Goal: Complete application form: Complete application form

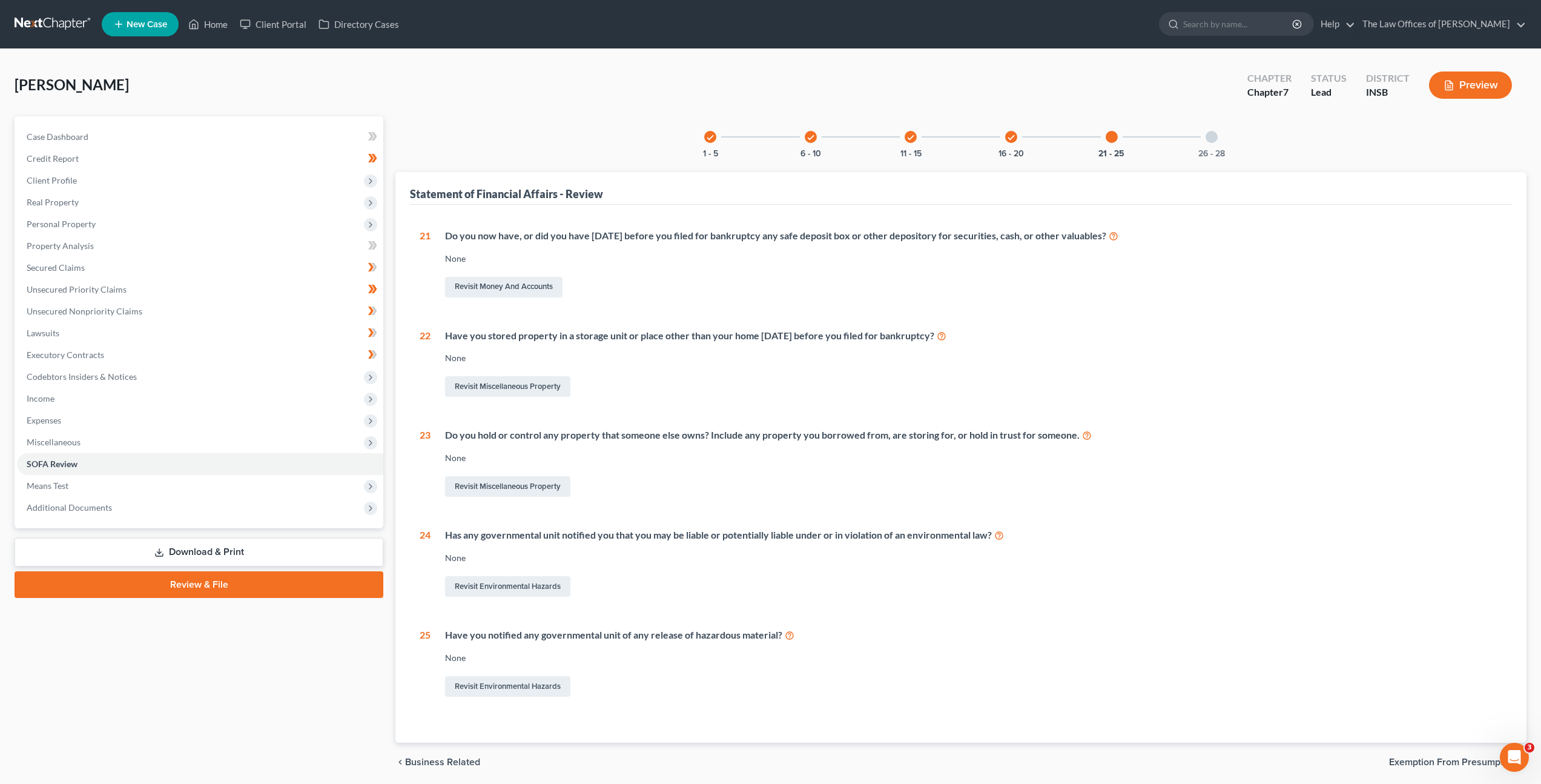
click at [60, 33] on link at bounding box center [53, 24] width 78 height 22
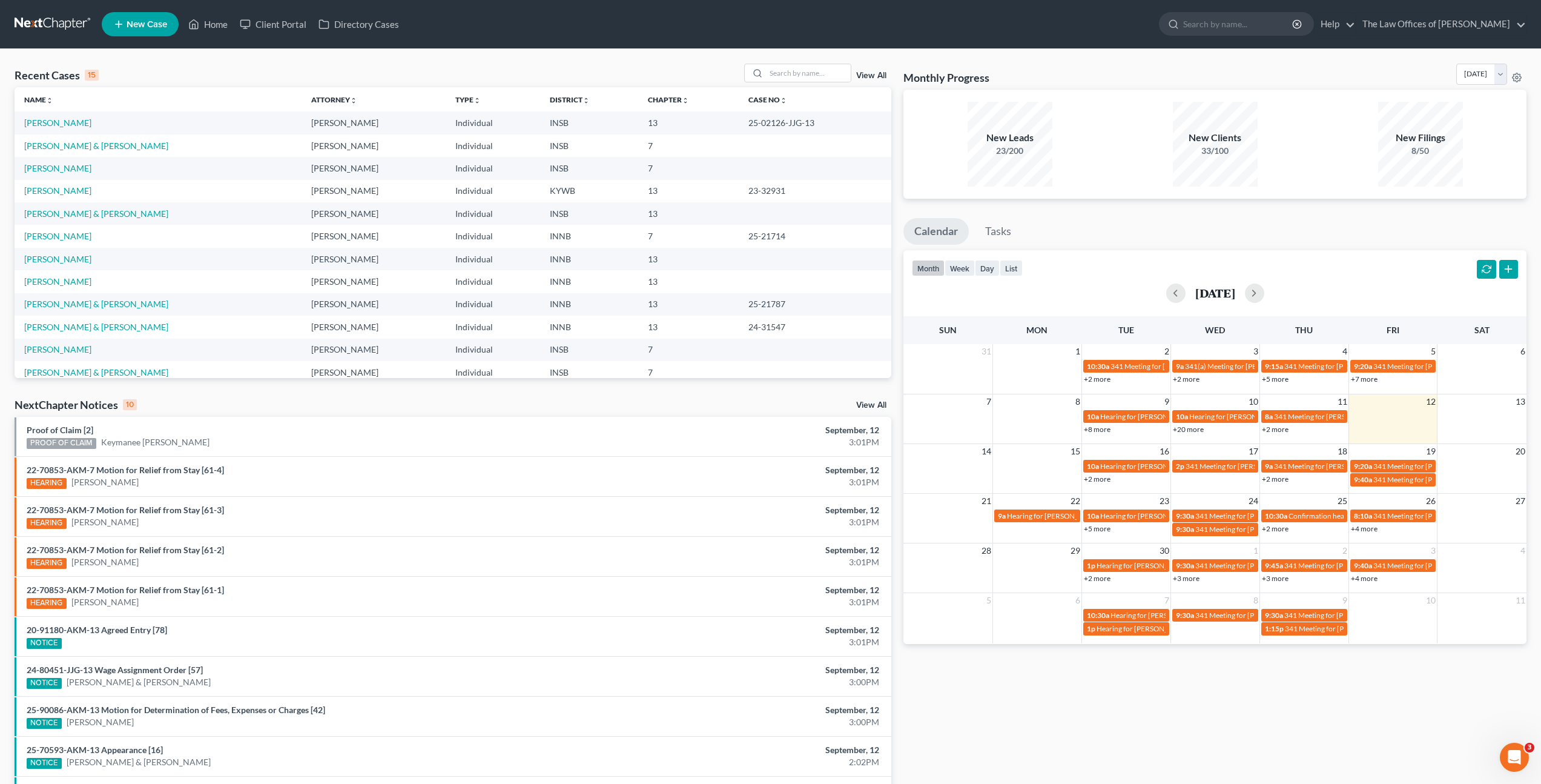
click at [138, 32] on link "New Case" at bounding box center [140, 24] width 77 height 24
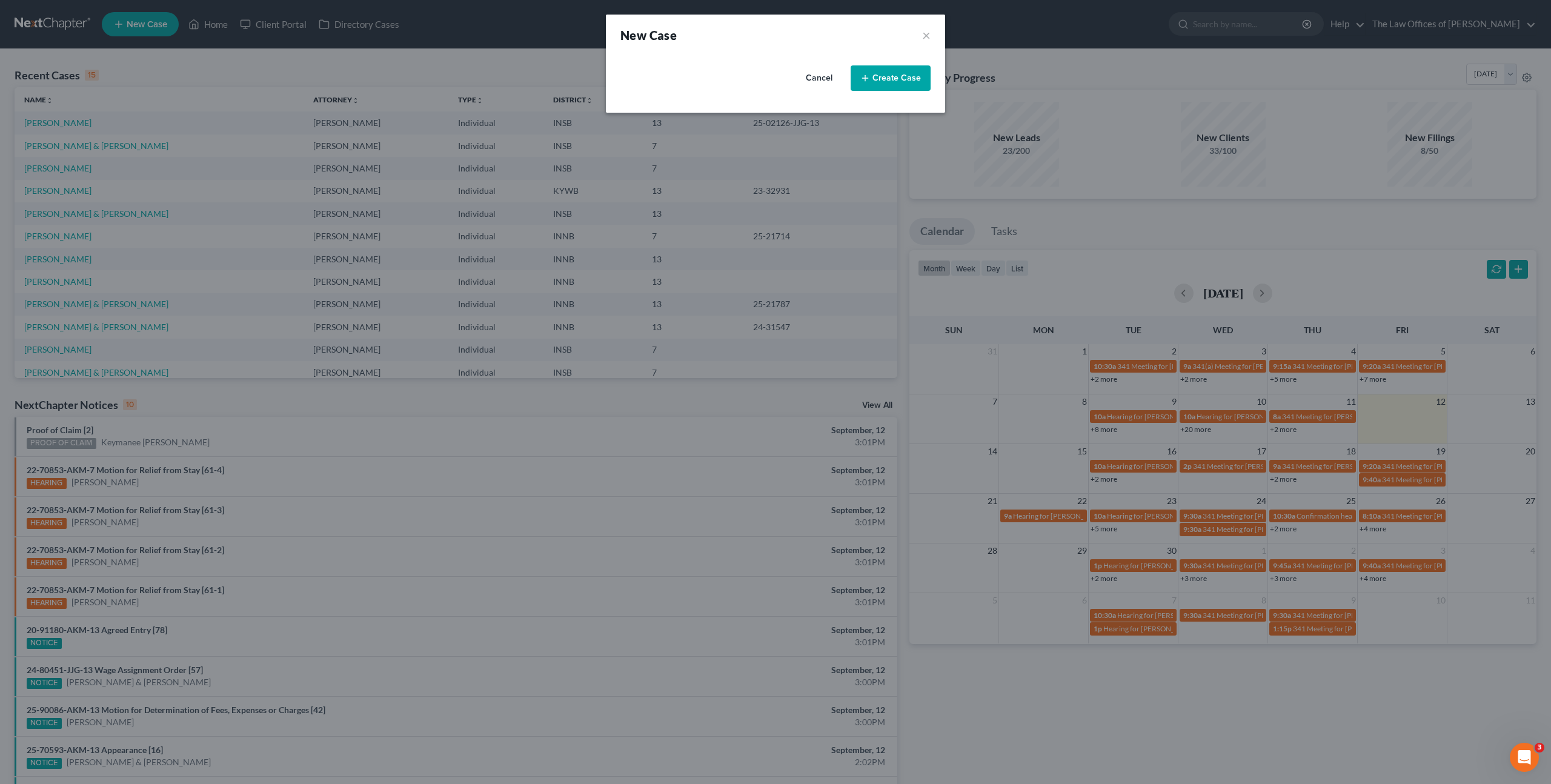
select select "28"
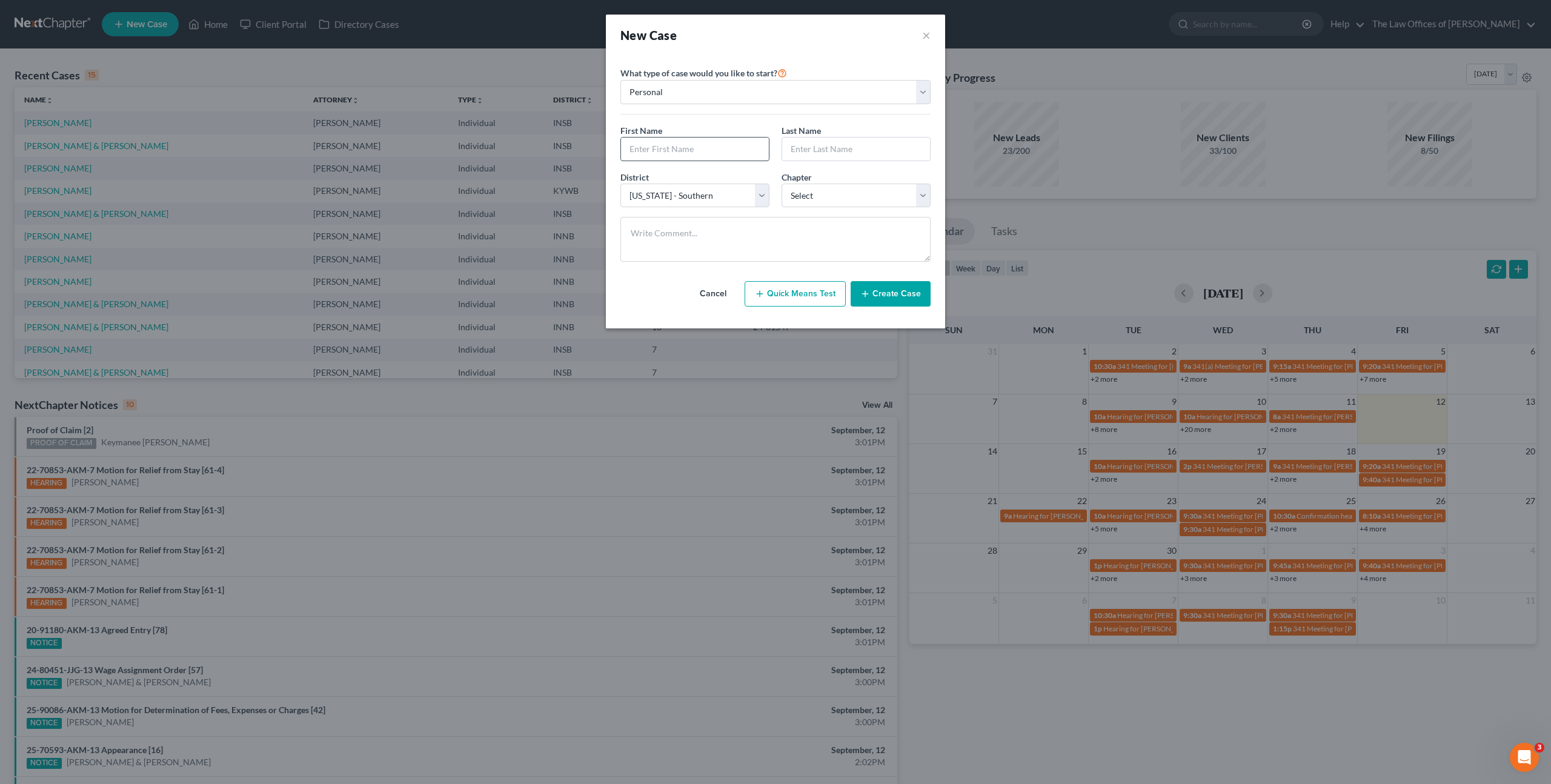
click at [676, 147] on input "text" at bounding box center [694, 149] width 148 height 23
type input "[PERSON_NAME]"
click at [798, 193] on select "Select 7 11 12 13" at bounding box center [856, 196] width 149 height 24
click at [782, 184] on select "Select 7 11 12 13" at bounding box center [856, 196] width 149 height 24
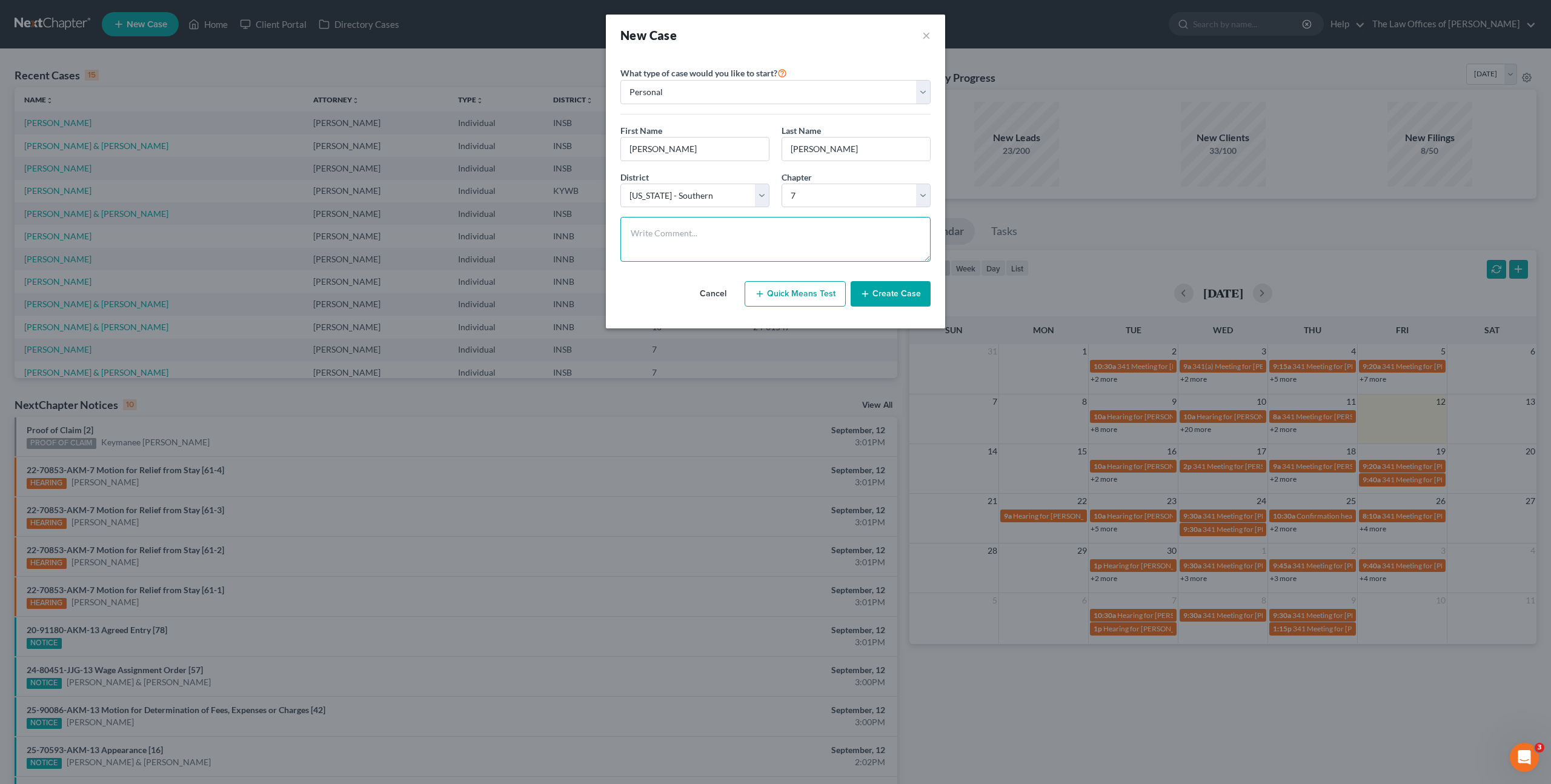
click at [725, 244] on textarea at bounding box center [775, 239] width 310 height 45
click at [819, 203] on select "Select 7 11 12 13" at bounding box center [856, 196] width 149 height 24
select select "3"
click at [782, 184] on select "Select 7 11 12 13" at bounding box center [856, 196] width 149 height 24
click at [745, 238] on textarea at bounding box center [775, 239] width 310 height 45
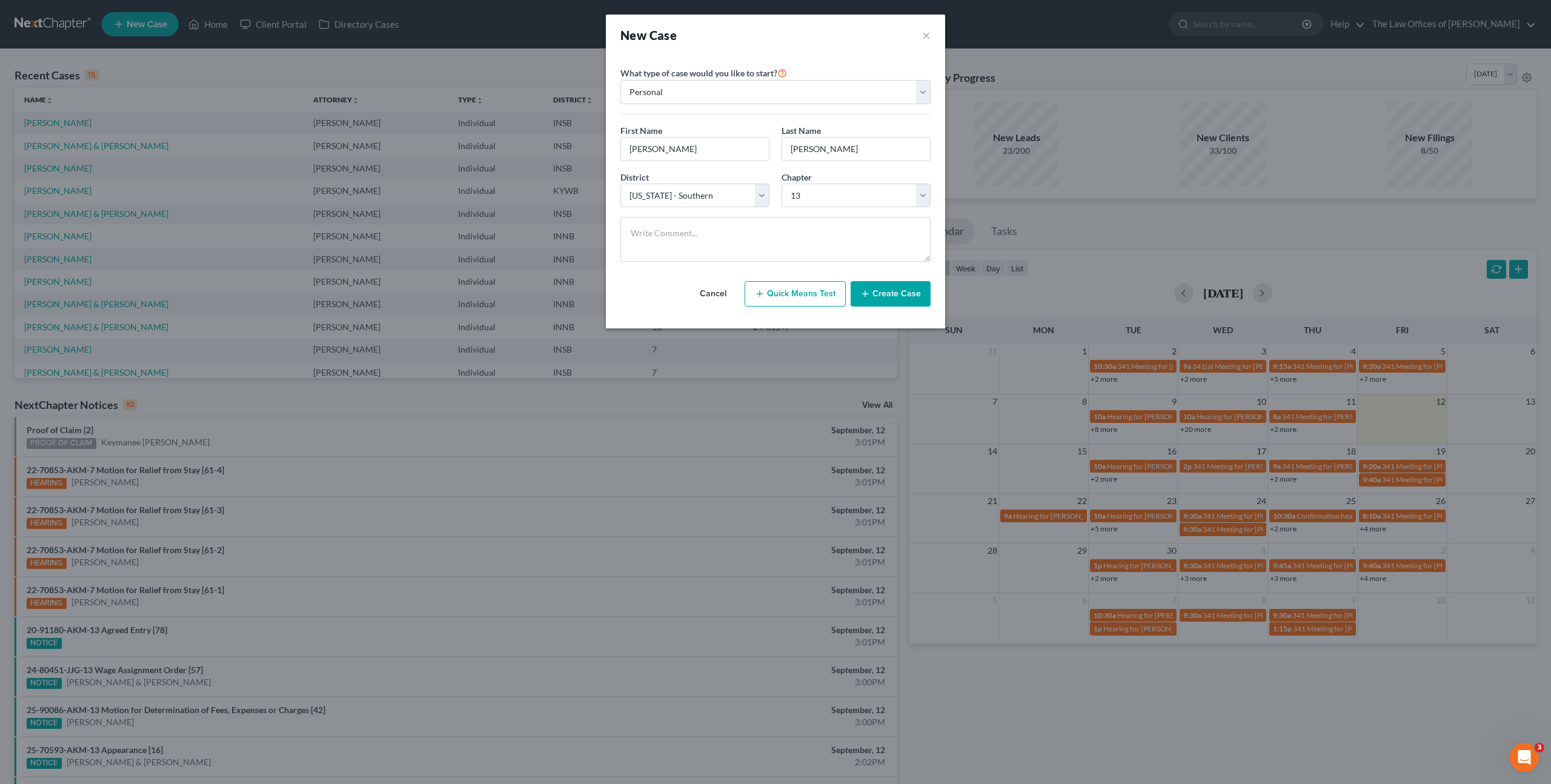
click at [884, 285] on button "Create Case" at bounding box center [890, 294] width 80 height 26
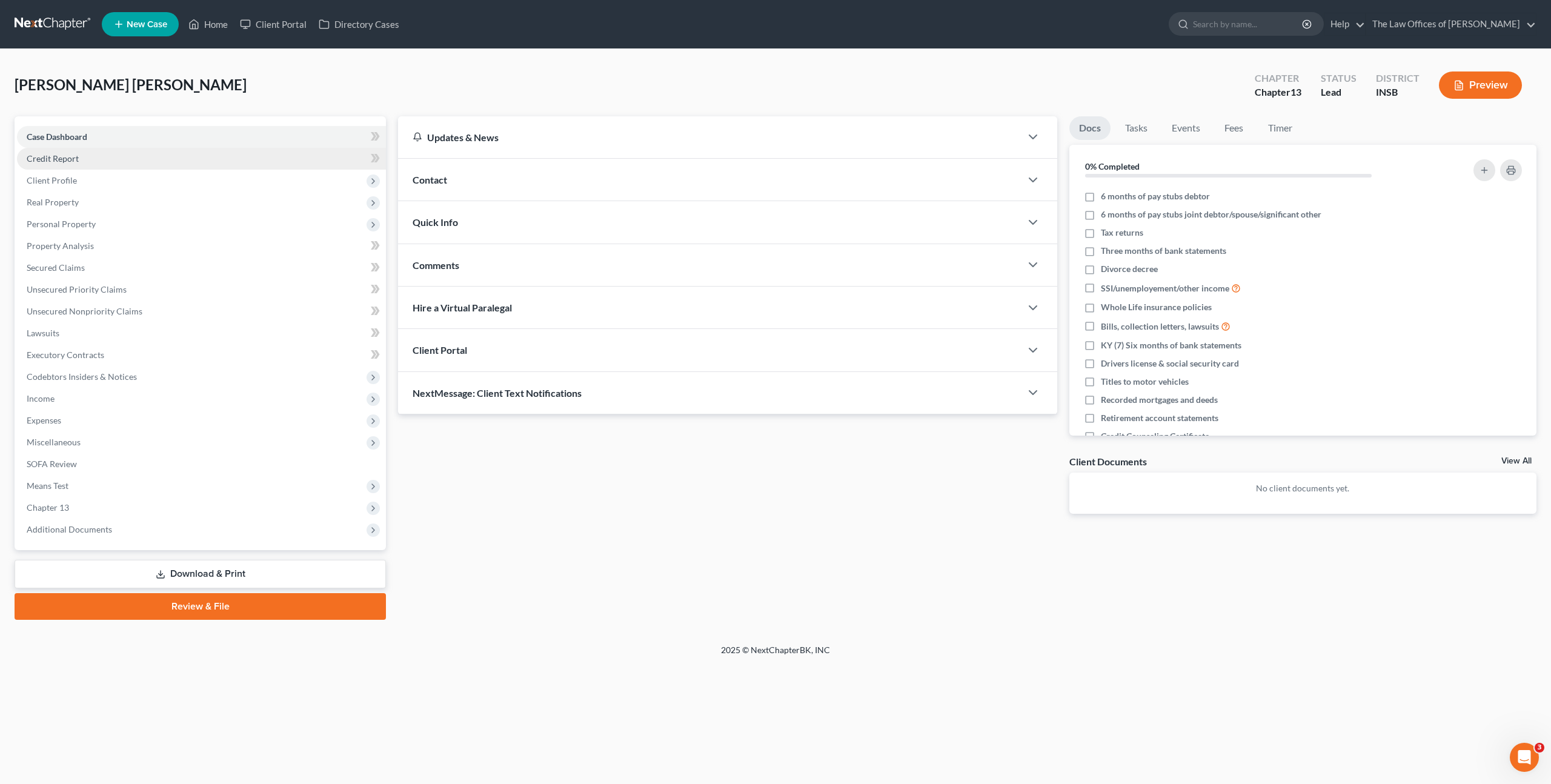
click at [116, 166] on link "Credit Report" at bounding box center [201, 159] width 369 height 22
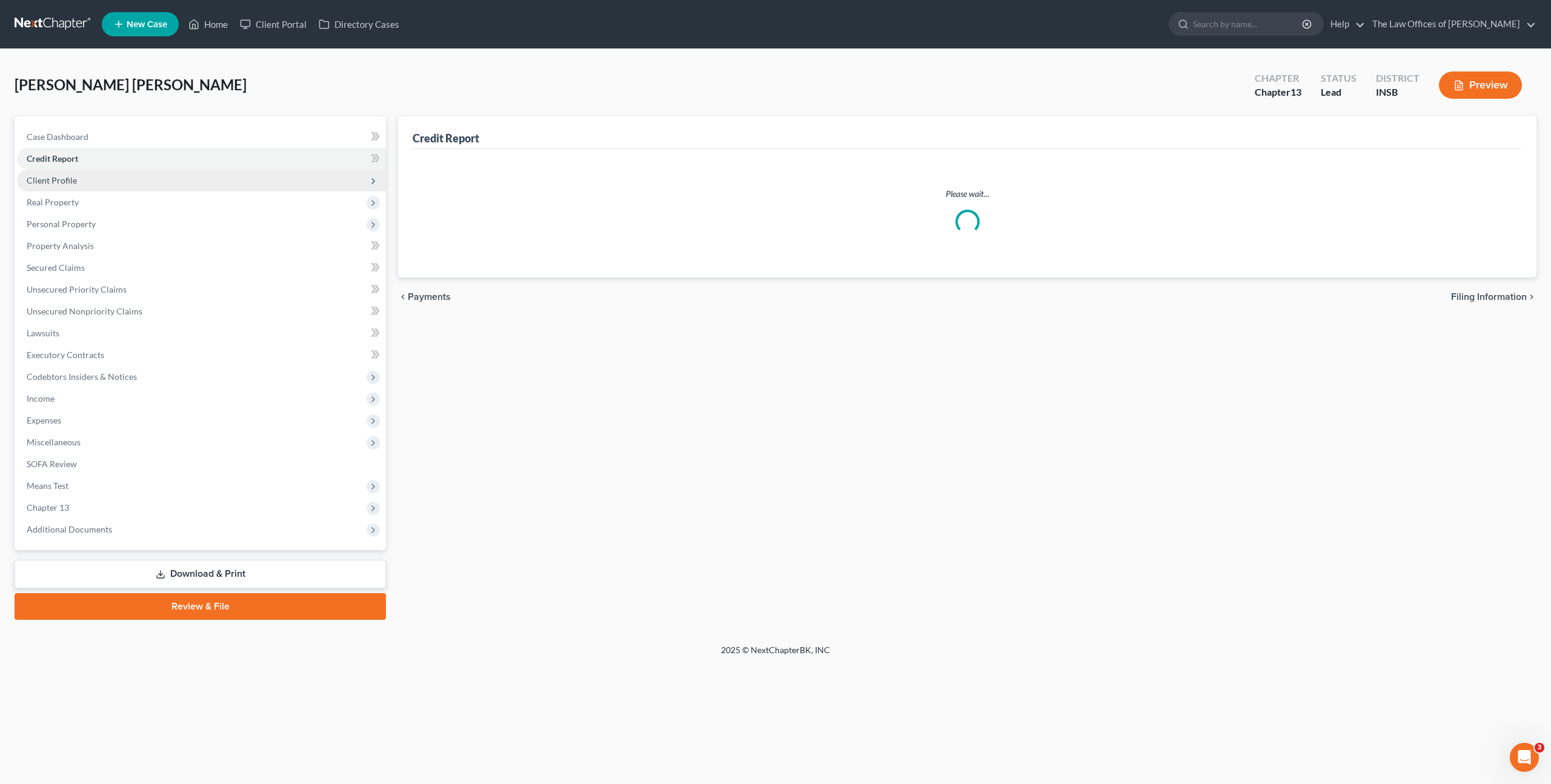
click at [113, 173] on span "Client Profile" at bounding box center [201, 180] width 369 height 22
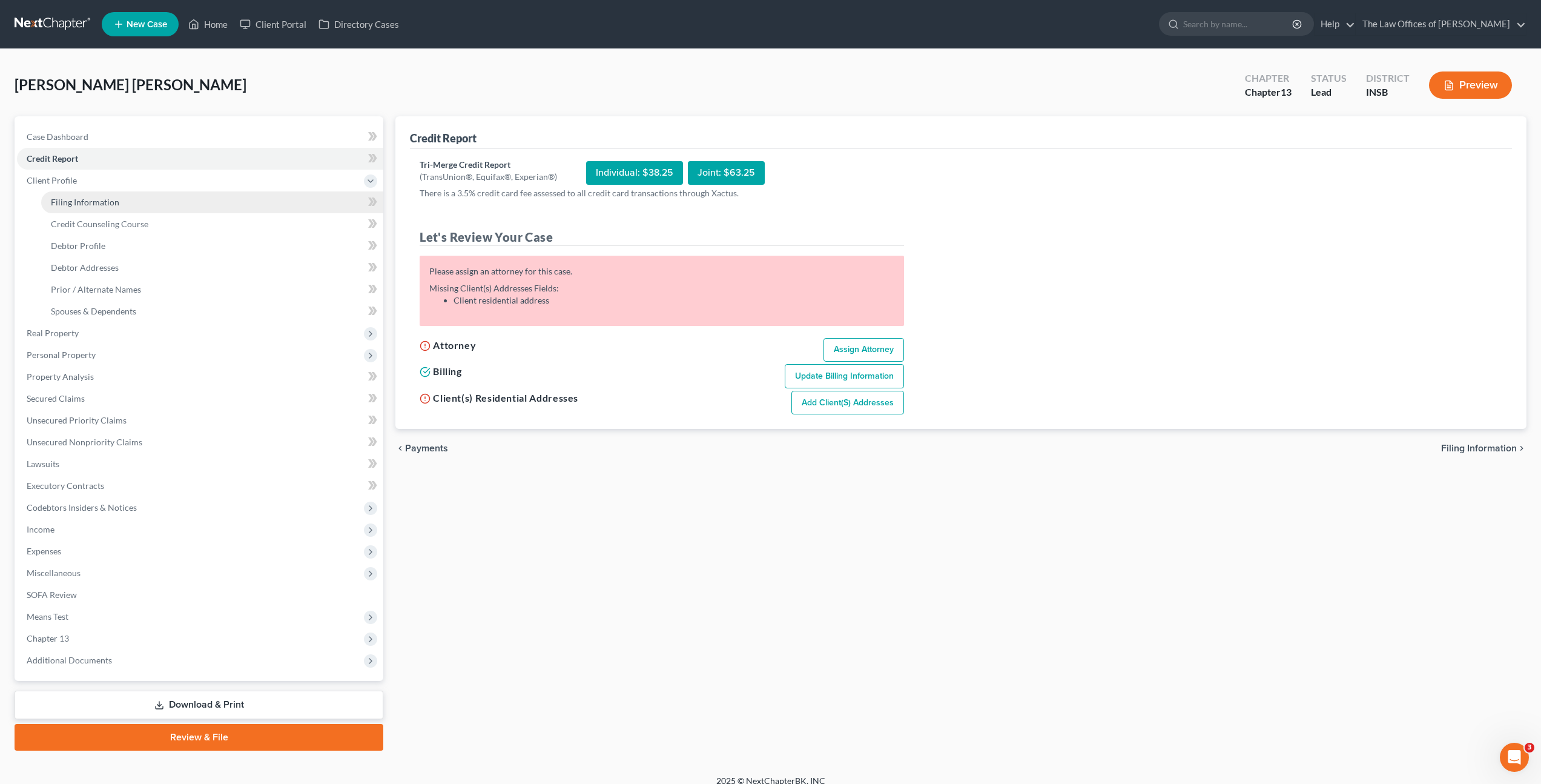
click at [131, 197] on link "Filing Information" at bounding box center [212, 202] width 342 height 22
select select "1"
select select "0"
select select "3"
select select "28"
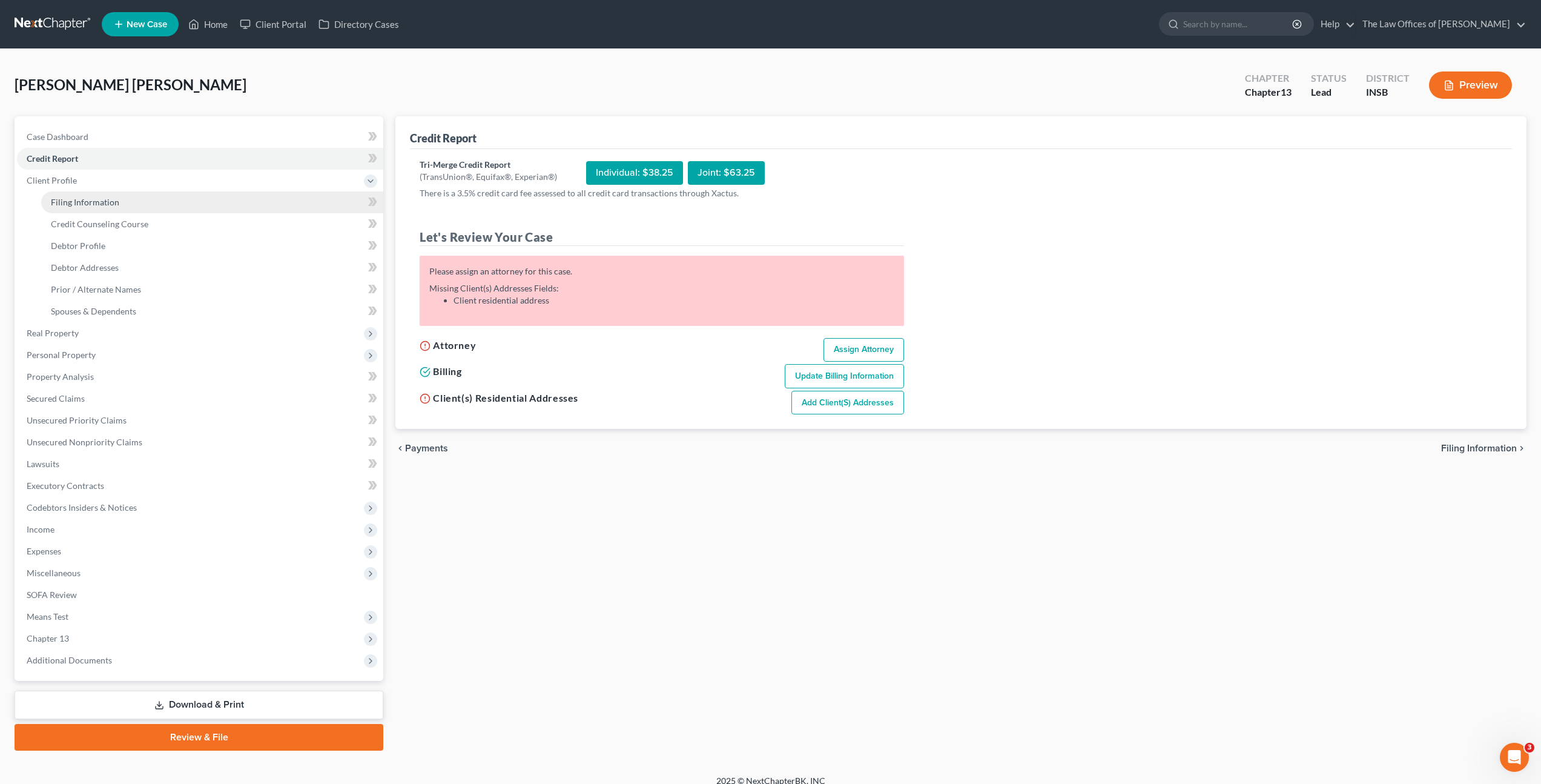
select select "15"
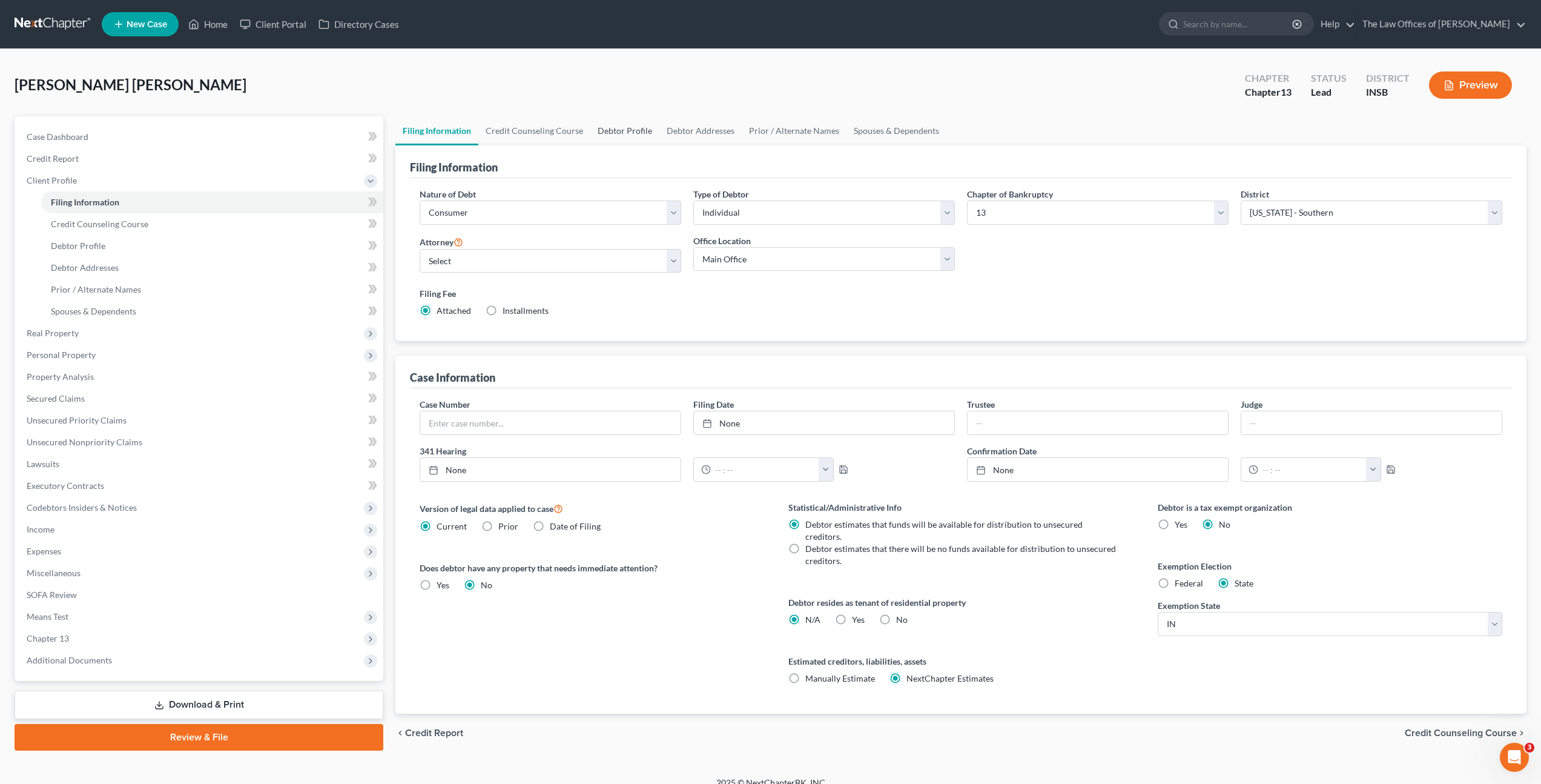
click at [602, 132] on link "Debtor Profile" at bounding box center [625, 130] width 69 height 29
select select "0"
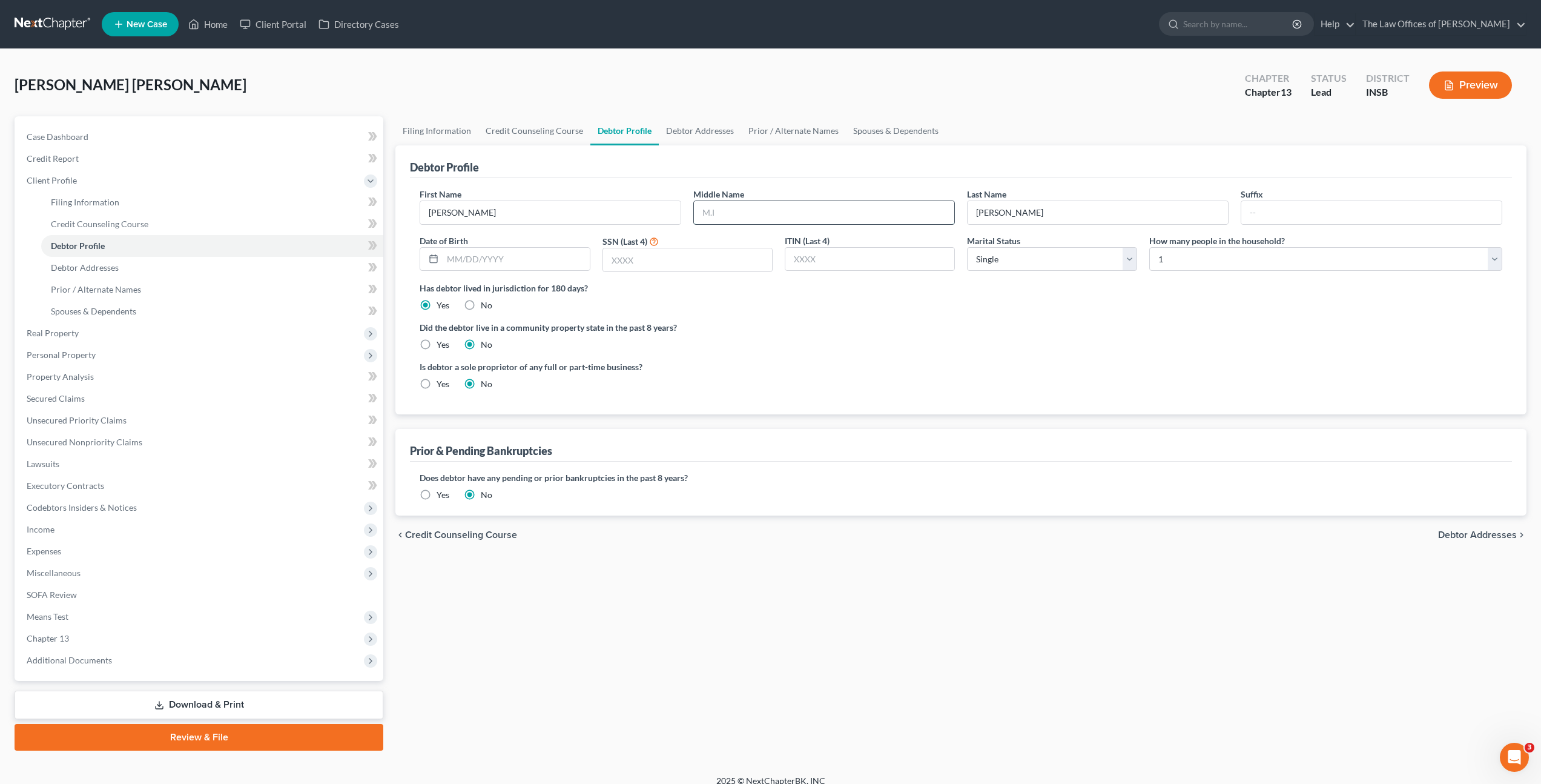
click at [704, 213] on input "text" at bounding box center [825, 213] width 261 height 23
click at [784, 211] on input "text" at bounding box center [825, 213] width 261 height 23
type input "[PERSON_NAME]"
type input "[DATE]"
click at [770, 325] on label "Did the debtor live in a community property state in the past 8 years?" at bounding box center [962, 327] width 1083 height 13
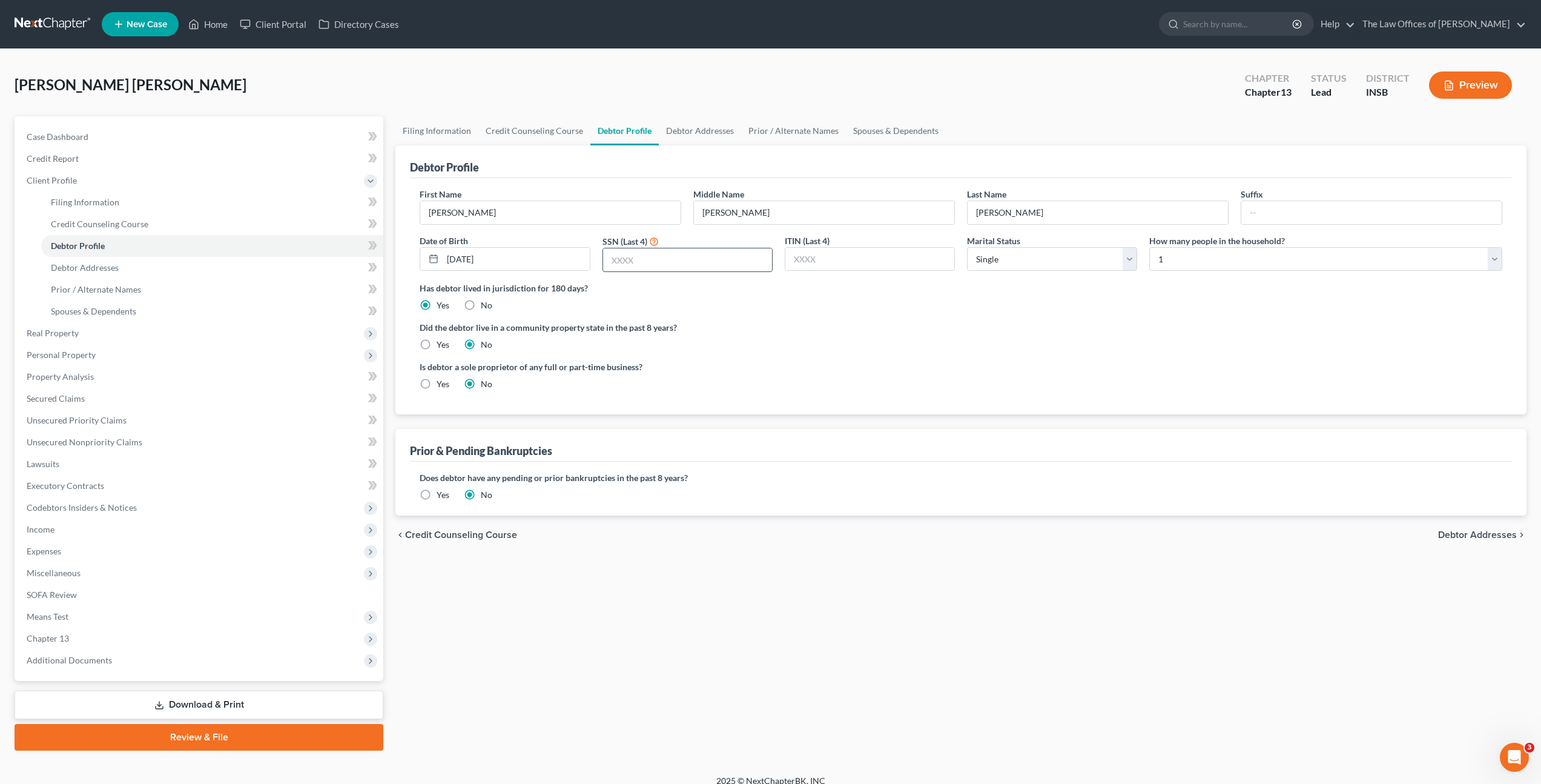
click at [679, 265] on input "text" at bounding box center [687, 260] width 169 height 23
type input "8156"
click at [889, 313] on ng-include "First Name [PERSON_NAME] Middle Name [PERSON_NAME] Last Name [PERSON_NAME] Suff…" at bounding box center [962, 294] width 1083 height 212
click at [365, 244] on span at bounding box center [372, 246] width 21 height 18
click at [311, 224] on link "Credit Counseling Course" at bounding box center [212, 224] width 342 height 22
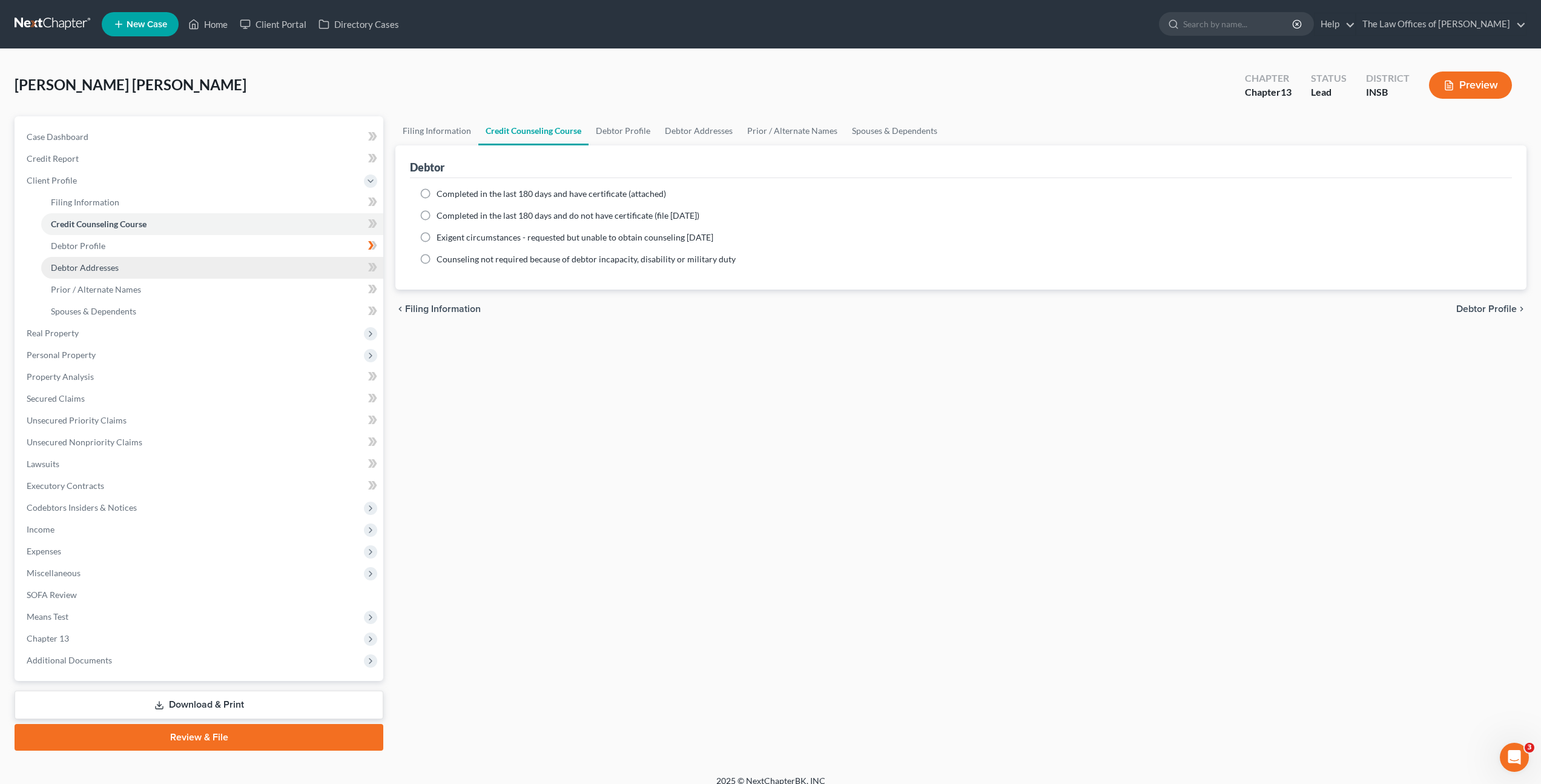
click at [330, 257] on link "Debtor Addresses" at bounding box center [212, 267] width 342 height 22
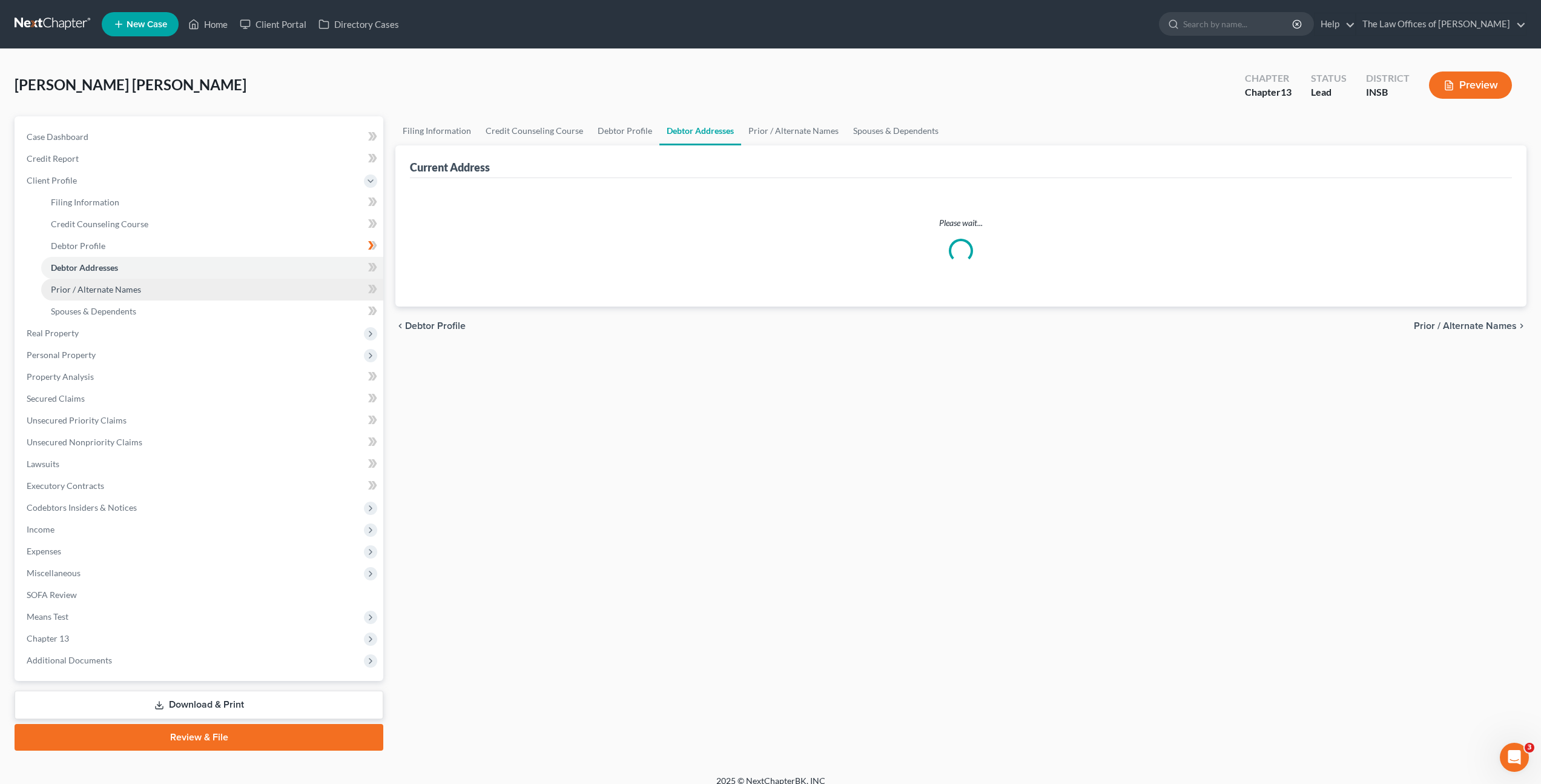
select select "0"
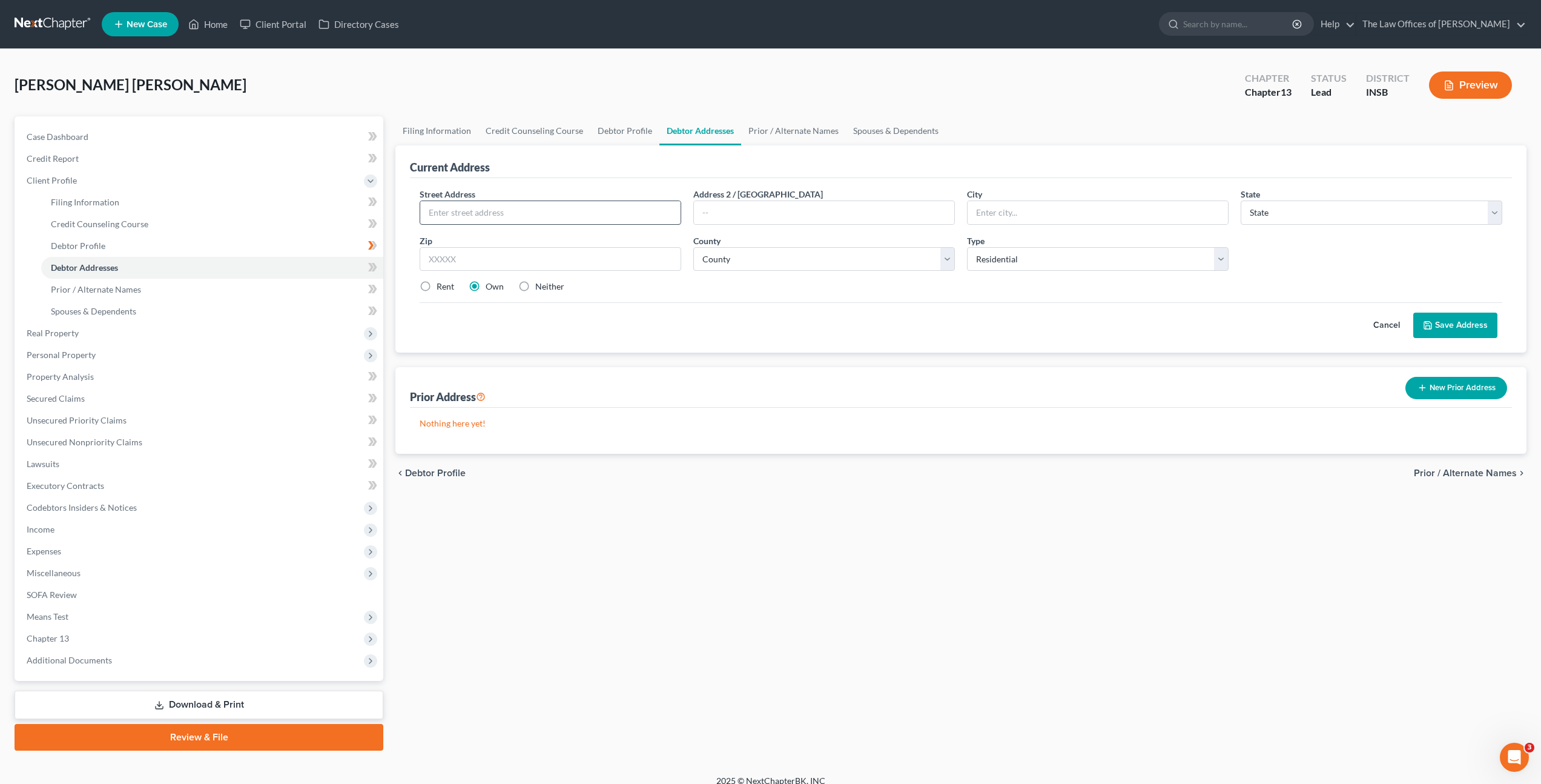
click at [535, 211] on input "text" at bounding box center [550, 213] width 261 height 23
type input "[STREET_ADDRESS]"
type input "47542"
type input "[GEOGRAPHIC_DATA]"
select select "15"
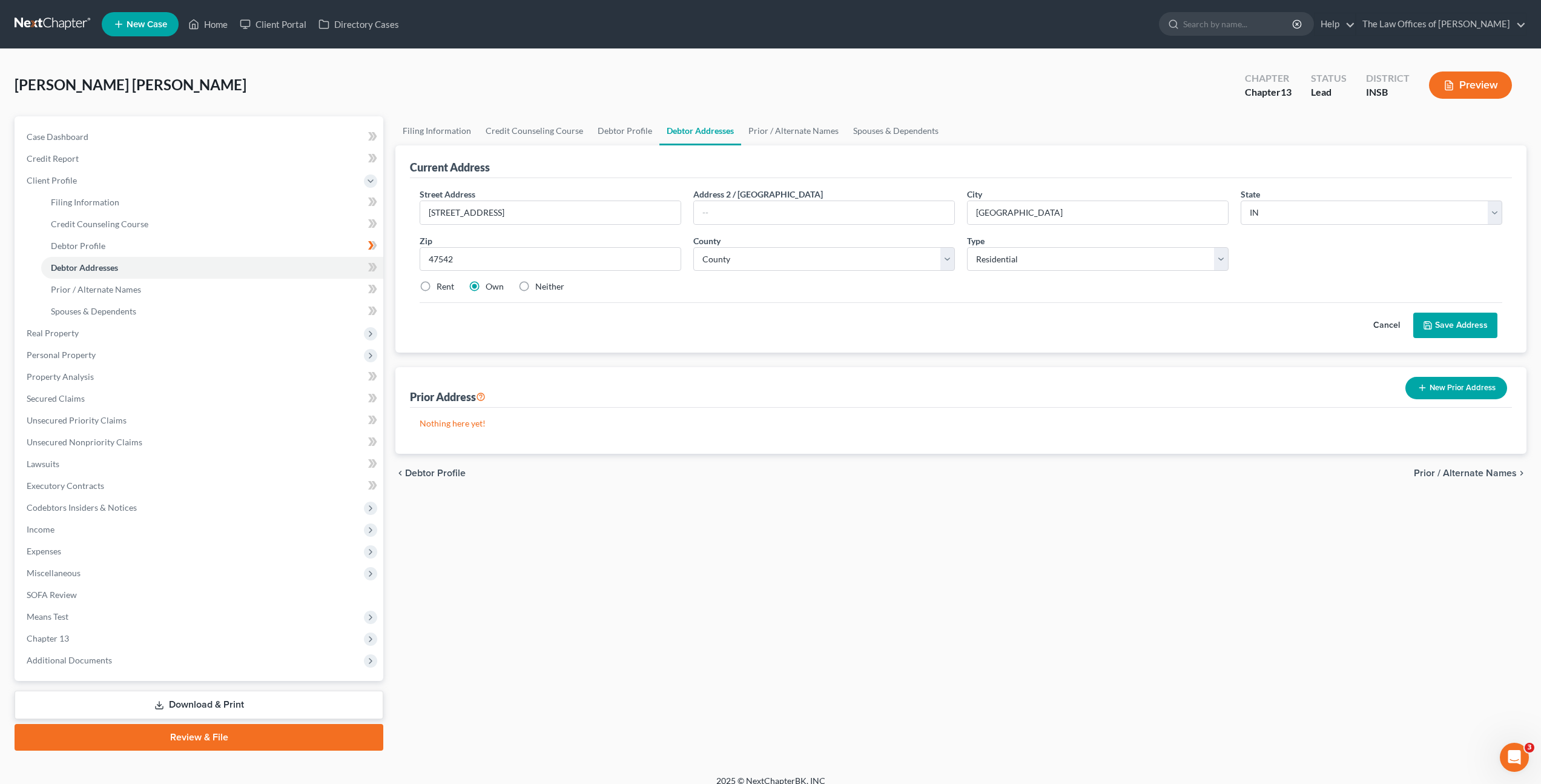
click at [1035, 301] on div "Street Address * [STREET_ADDRESS] Address 2 / [GEOGRAPHIC_DATA] * [GEOGRAPHIC_D…" at bounding box center [961, 245] width 1095 height 115
click at [813, 256] on select "County [GEOGRAPHIC_DATA] [GEOGRAPHIC_DATA] [GEOGRAPHIC_DATA] [GEOGRAPHIC_DATA] …" at bounding box center [824, 259] width 261 height 24
select select "18"
click at [694, 247] on select "County [GEOGRAPHIC_DATA] [GEOGRAPHIC_DATA] [GEOGRAPHIC_DATA] [GEOGRAPHIC_DATA] …" at bounding box center [824, 259] width 261 height 24
drag, startPoint x: 896, startPoint y: 317, endPoint x: 880, endPoint y: 318, distance: 16.0
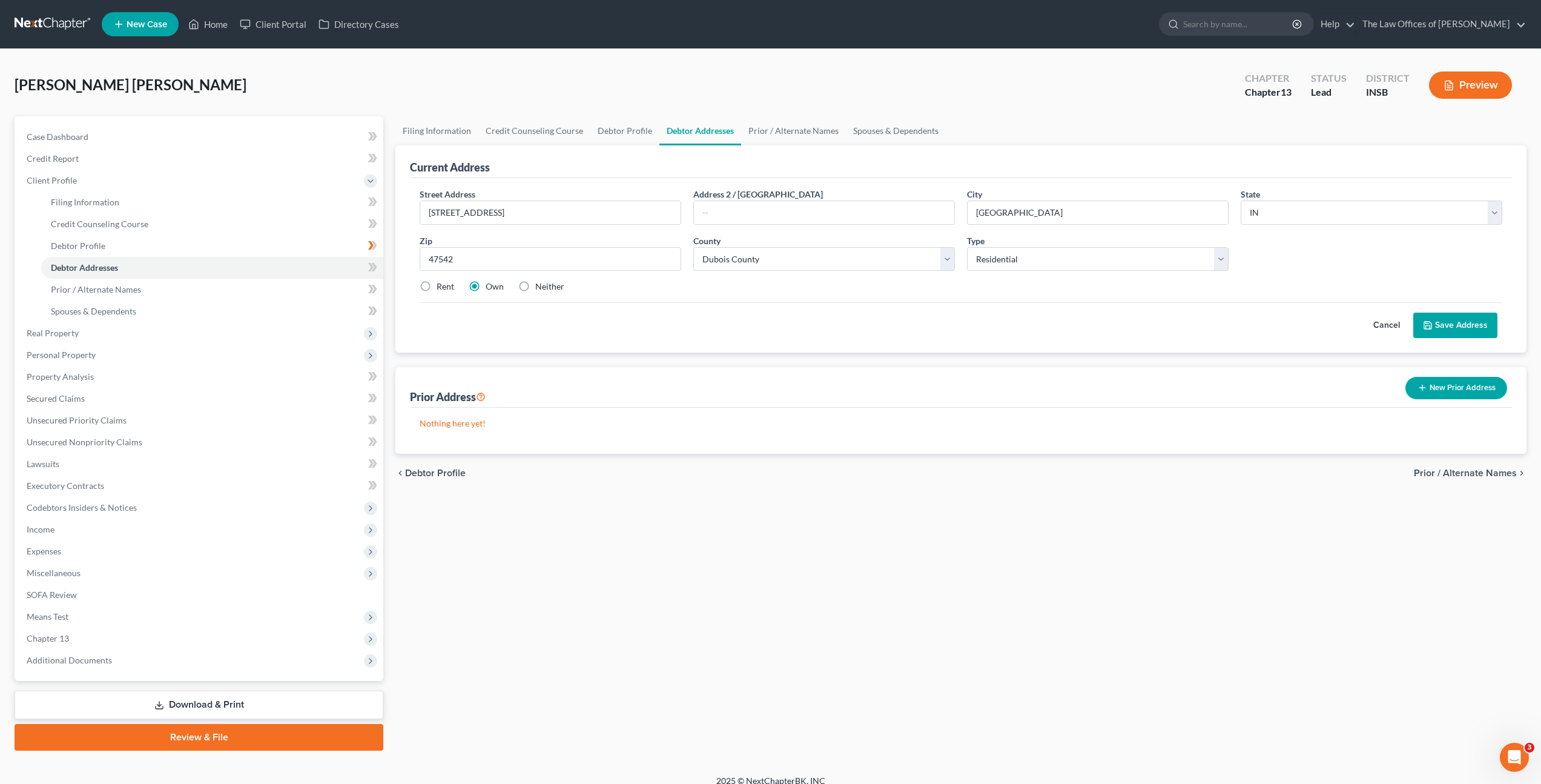
click at [895, 317] on div "Cancel Save Address" at bounding box center [962, 320] width 1083 height 36
click at [1446, 330] on button "Save Address" at bounding box center [1455, 325] width 84 height 26
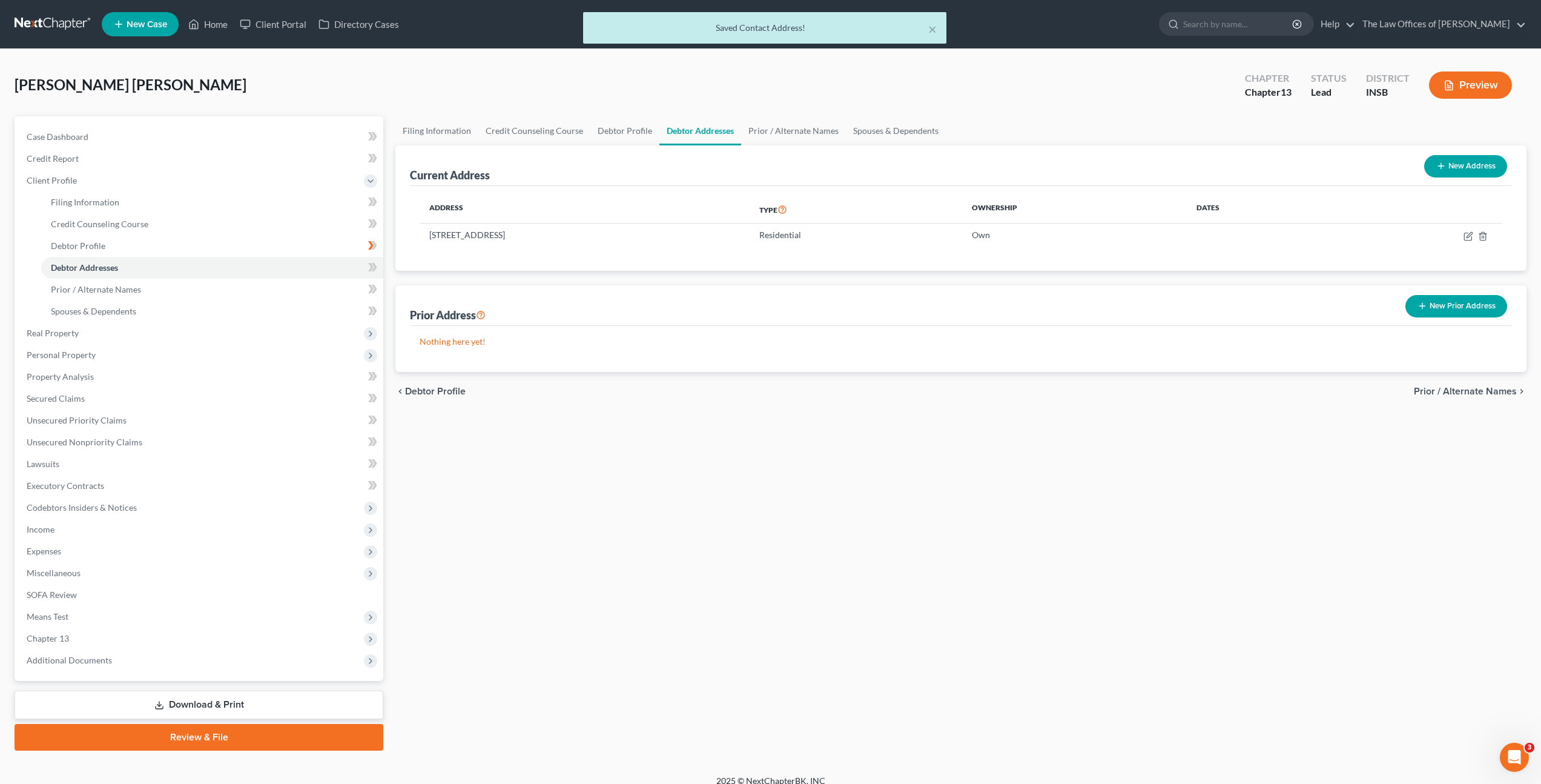
click at [978, 416] on div "Filing Information Credit Counseling Course Debtor Profile Debtor Addresses Pri…" at bounding box center [961, 433] width 1143 height 634
click at [363, 265] on span at bounding box center [372, 269] width 21 height 18
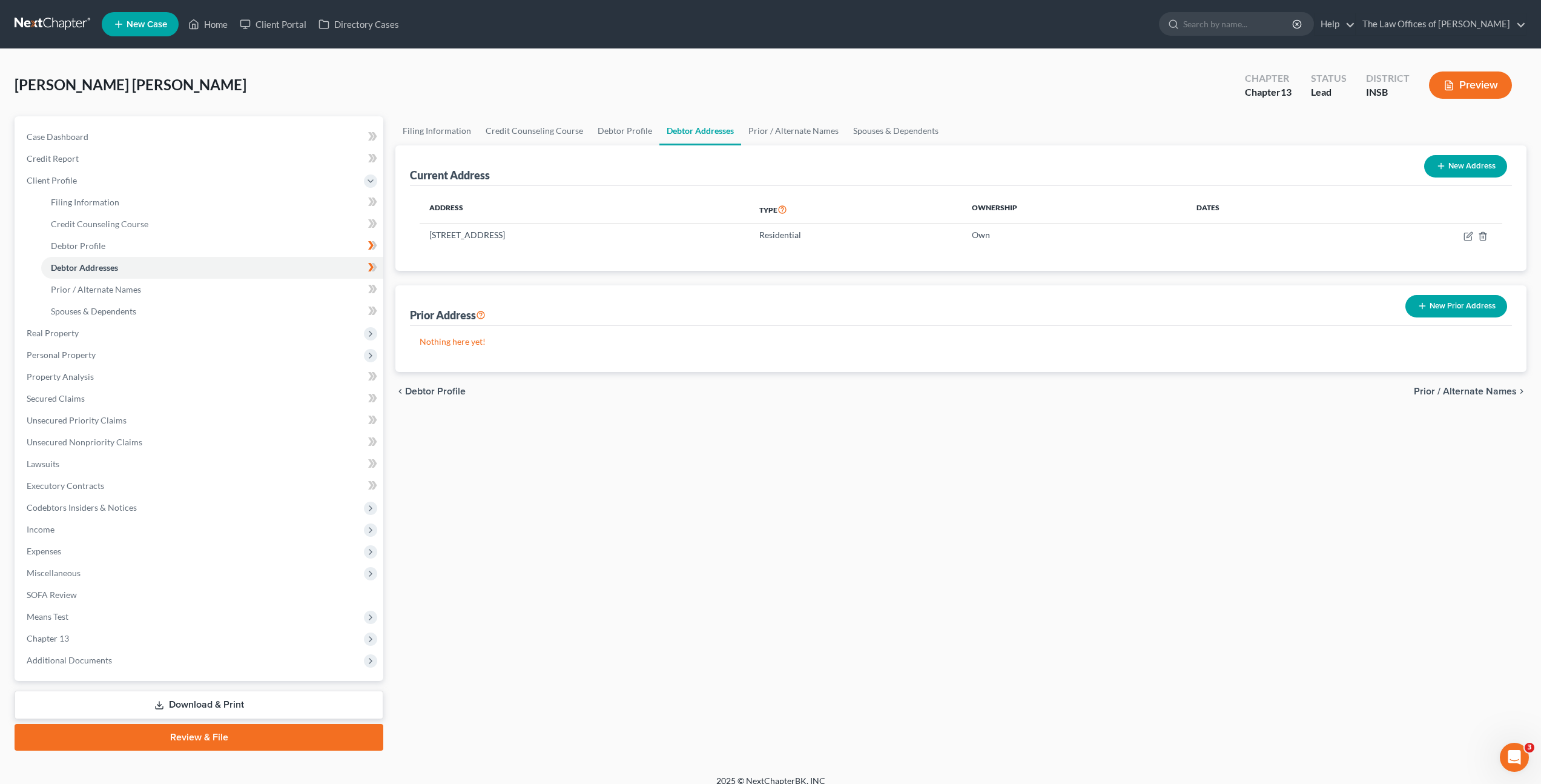
scroll to position [13, 0]
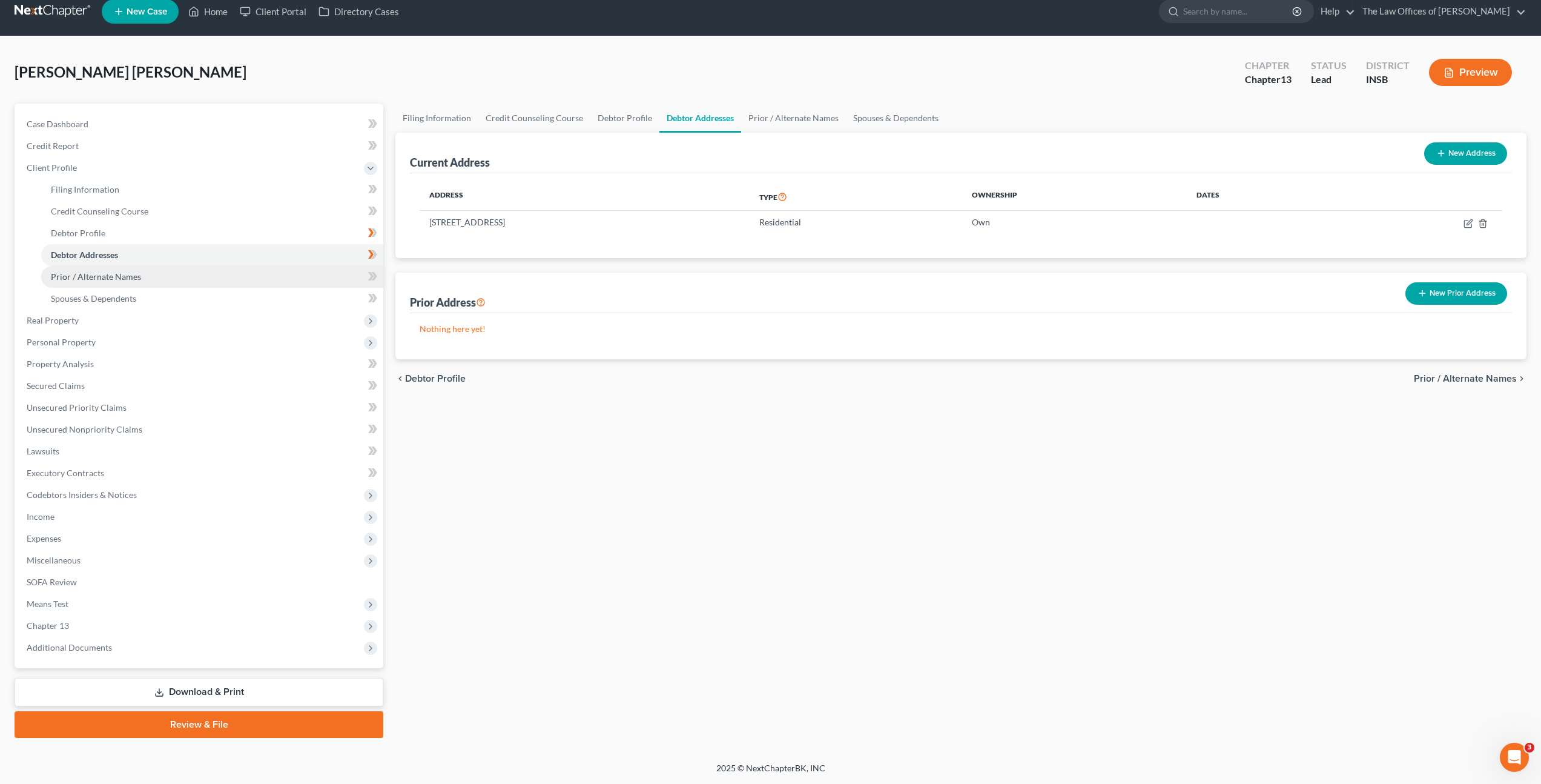
click at [207, 271] on link "Prior / Alternate Names" at bounding box center [212, 277] width 342 height 22
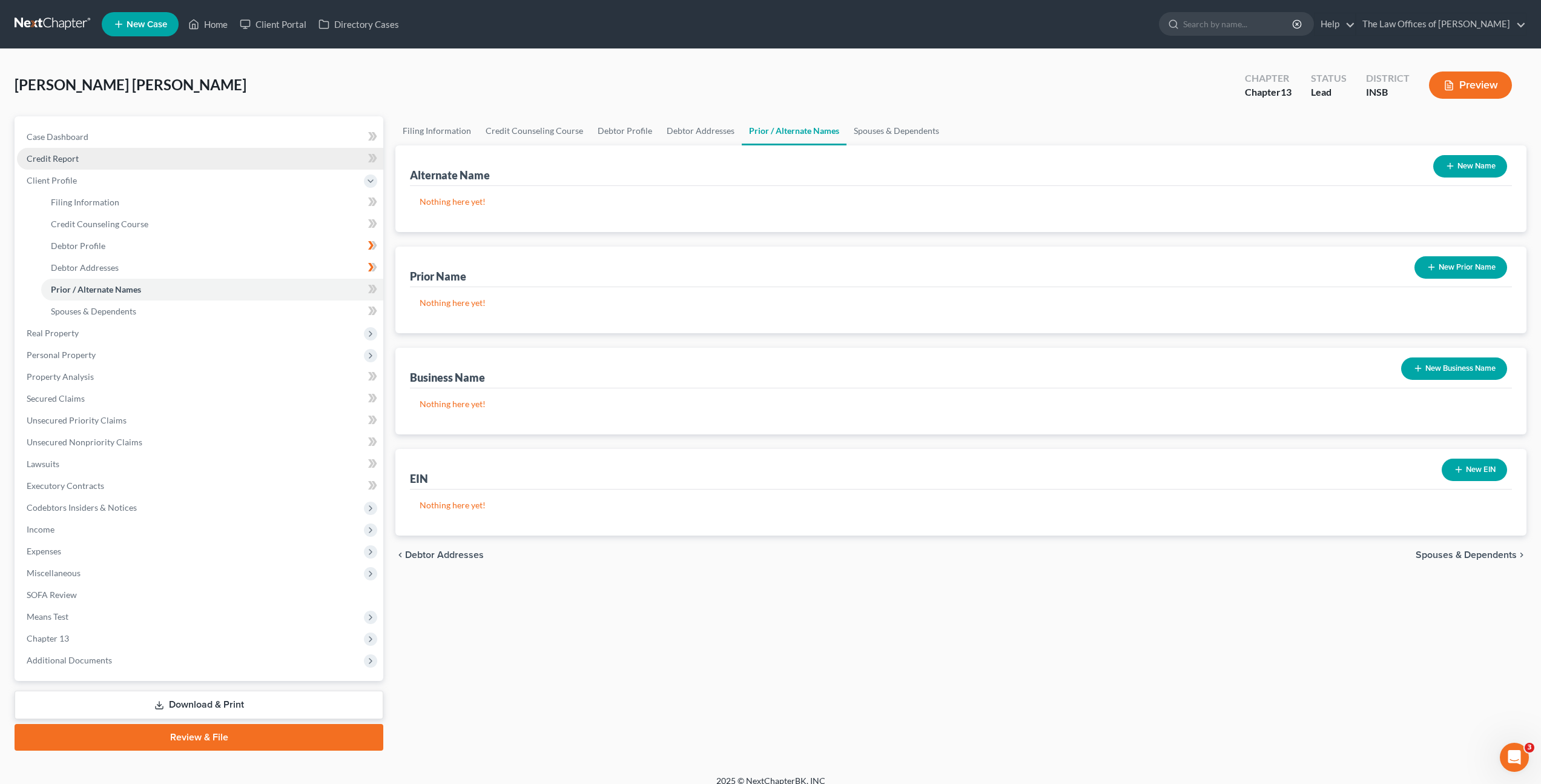
click at [209, 165] on link "Credit Report" at bounding box center [200, 159] width 367 height 22
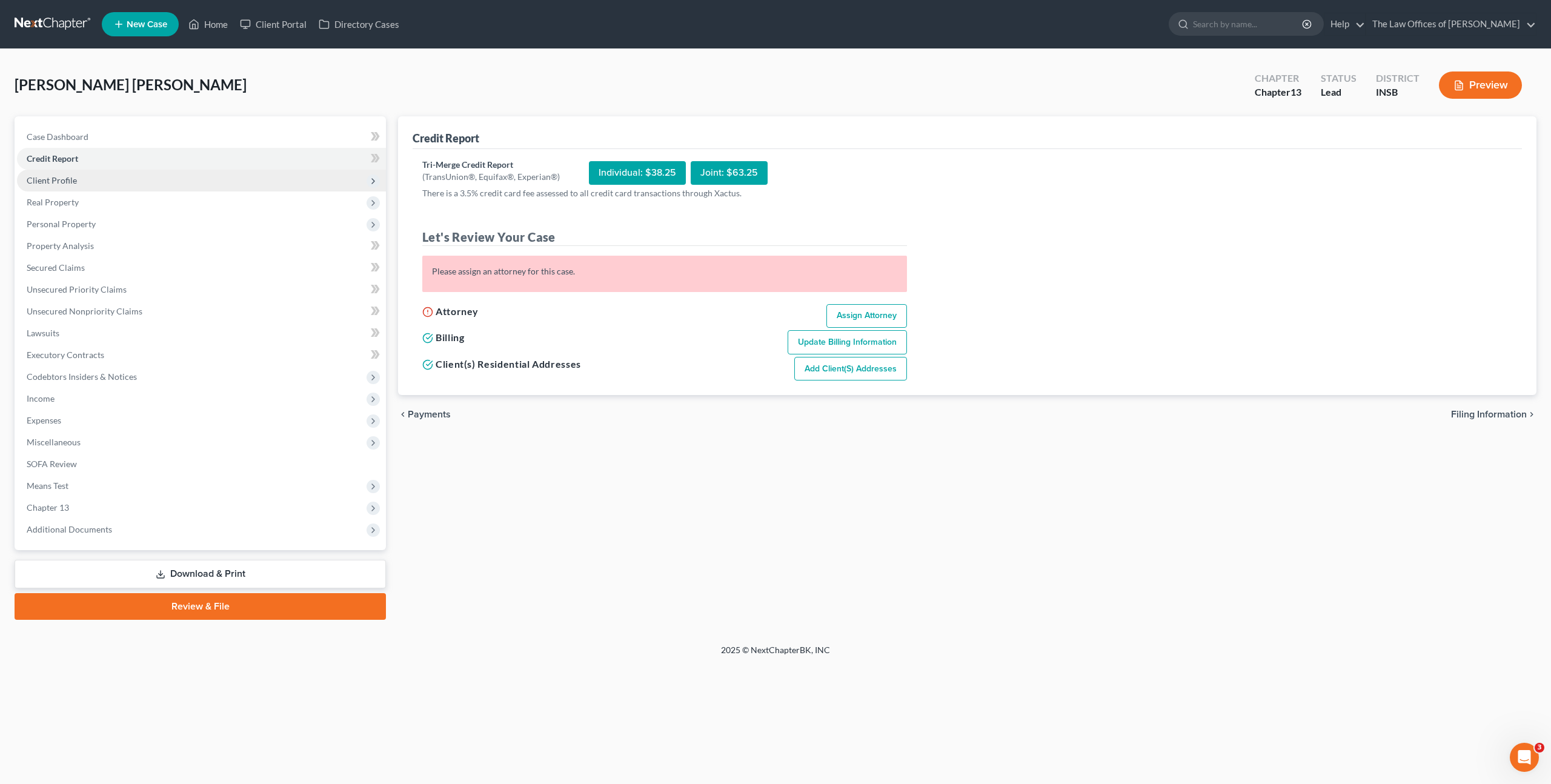
click at [251, 184] on span "Client Profile" at bounding box center [201, 180] width 369 height 22
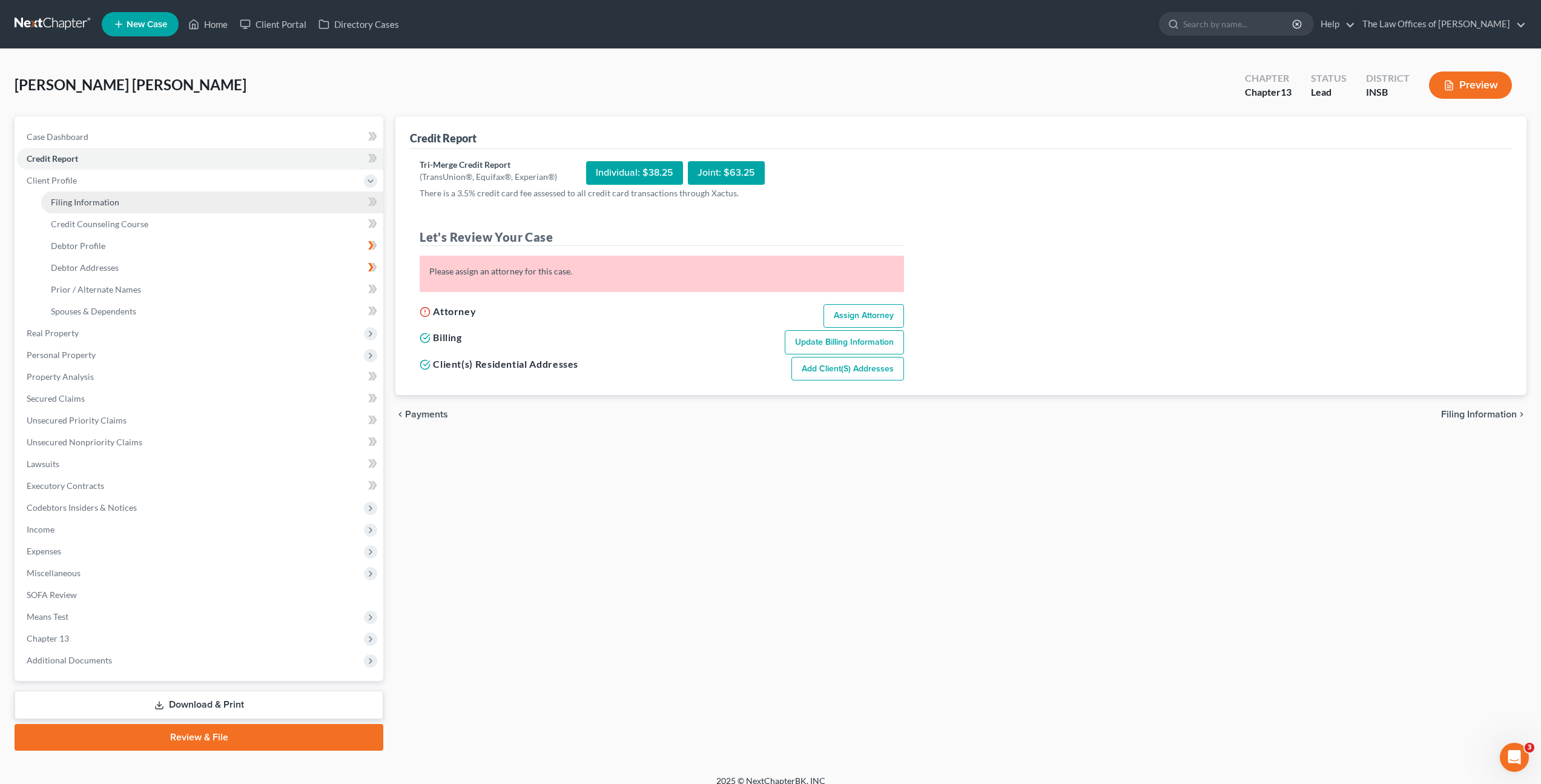
click at [239, 206] on link "Filing Information" at bounding box center [212, 202] width 342 height 22
select select "1"
select select "0"
select select "3"
select select "28"
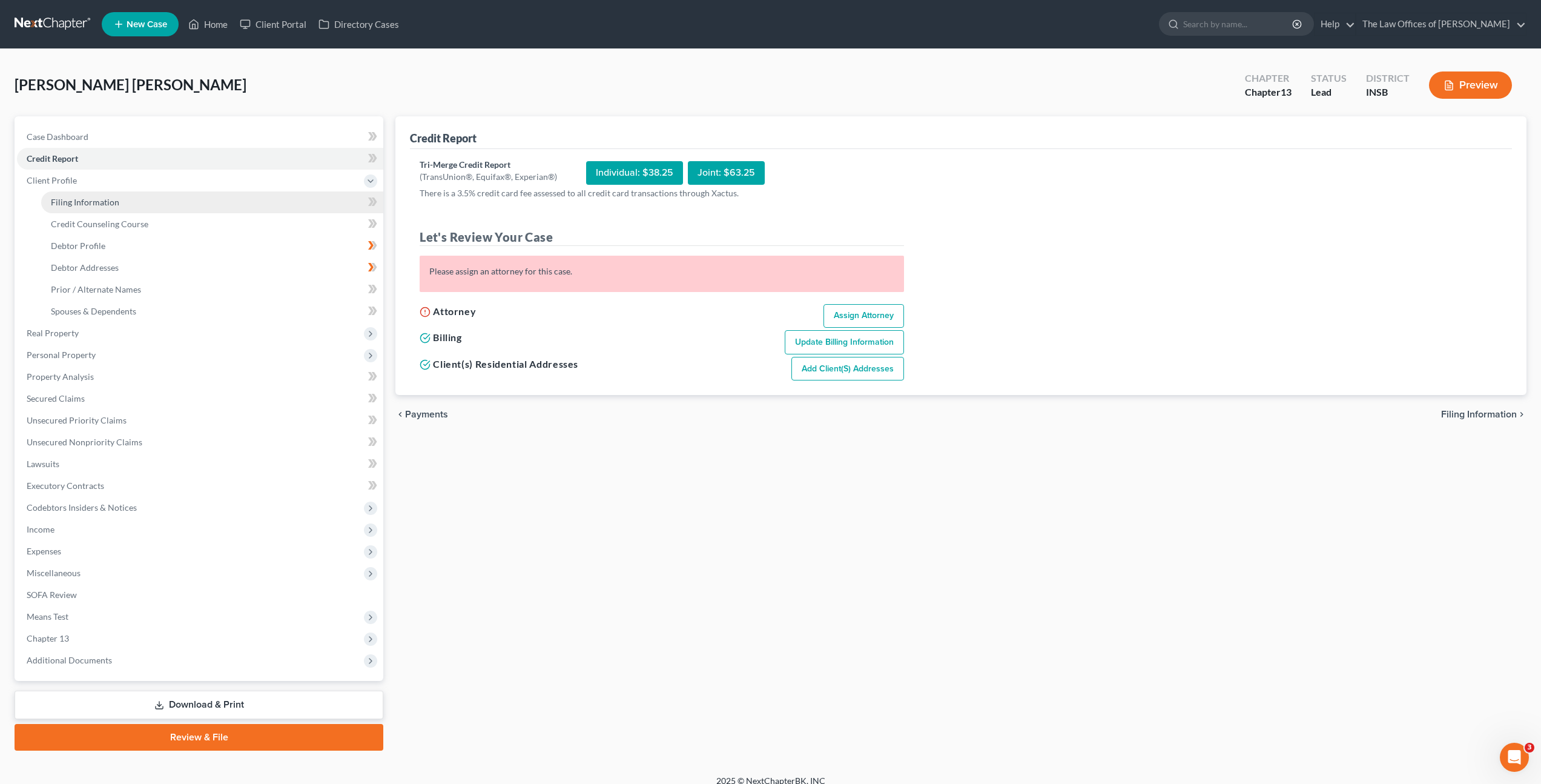
select select "15"
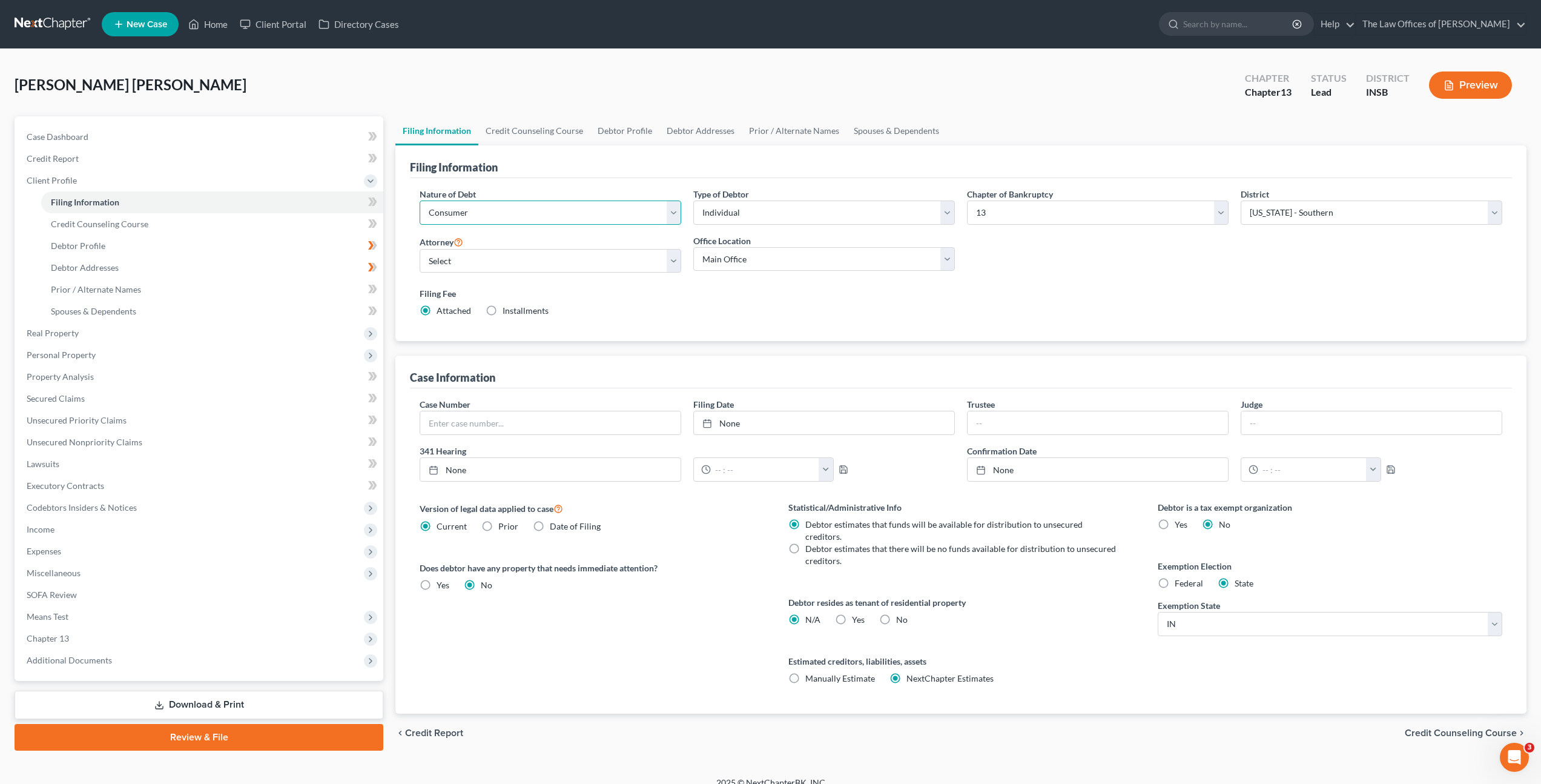
click at [452, 220] on select "Select Business Consumer Other" at bounding box center [550, 213] width 261 height 24
click at [469, 258] on select "Select [PERSON_NAME] - INSB [PERSON_NAME] - INSB [PERSON_NAME] [PERSON_NAME] - …" at bounding box center [550, 261] width 261 height 24
select select "0"
click at [420, 249] on select "Select [PERSON_NAME] - INSB [PERSON_NAME] - INSB [PERSON_NAME] [PERSON_NAME] - …" at bounding box center [550, 261] width 261 height 24
click at [701, 303] on div "Filing Fee Attached Installments Installments" at bounding box center [962, 302] width 1083 height 30
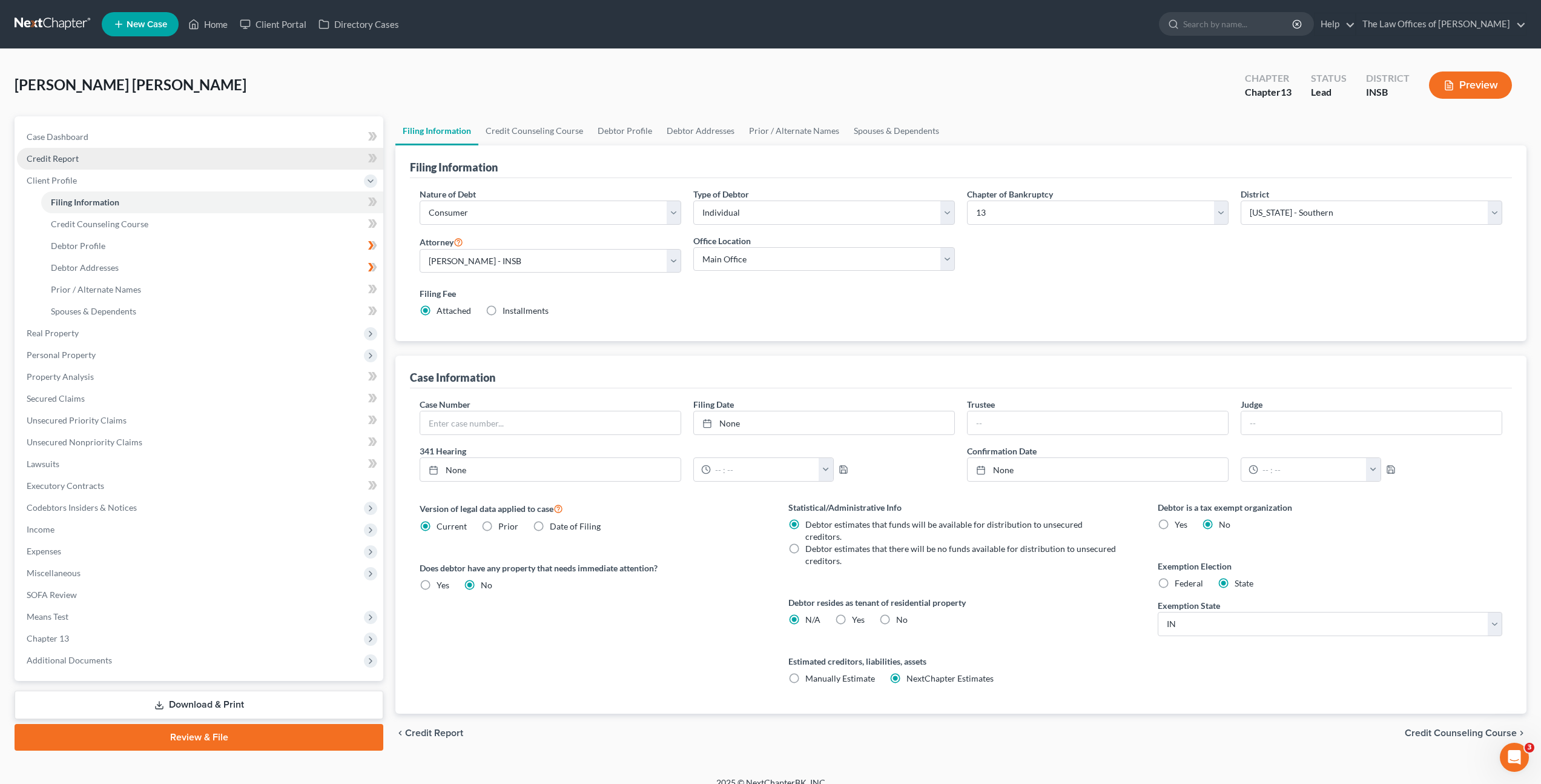
click at [99, 155] on link "Credit Report" at bounding box center [200, 159] width 367 height 22
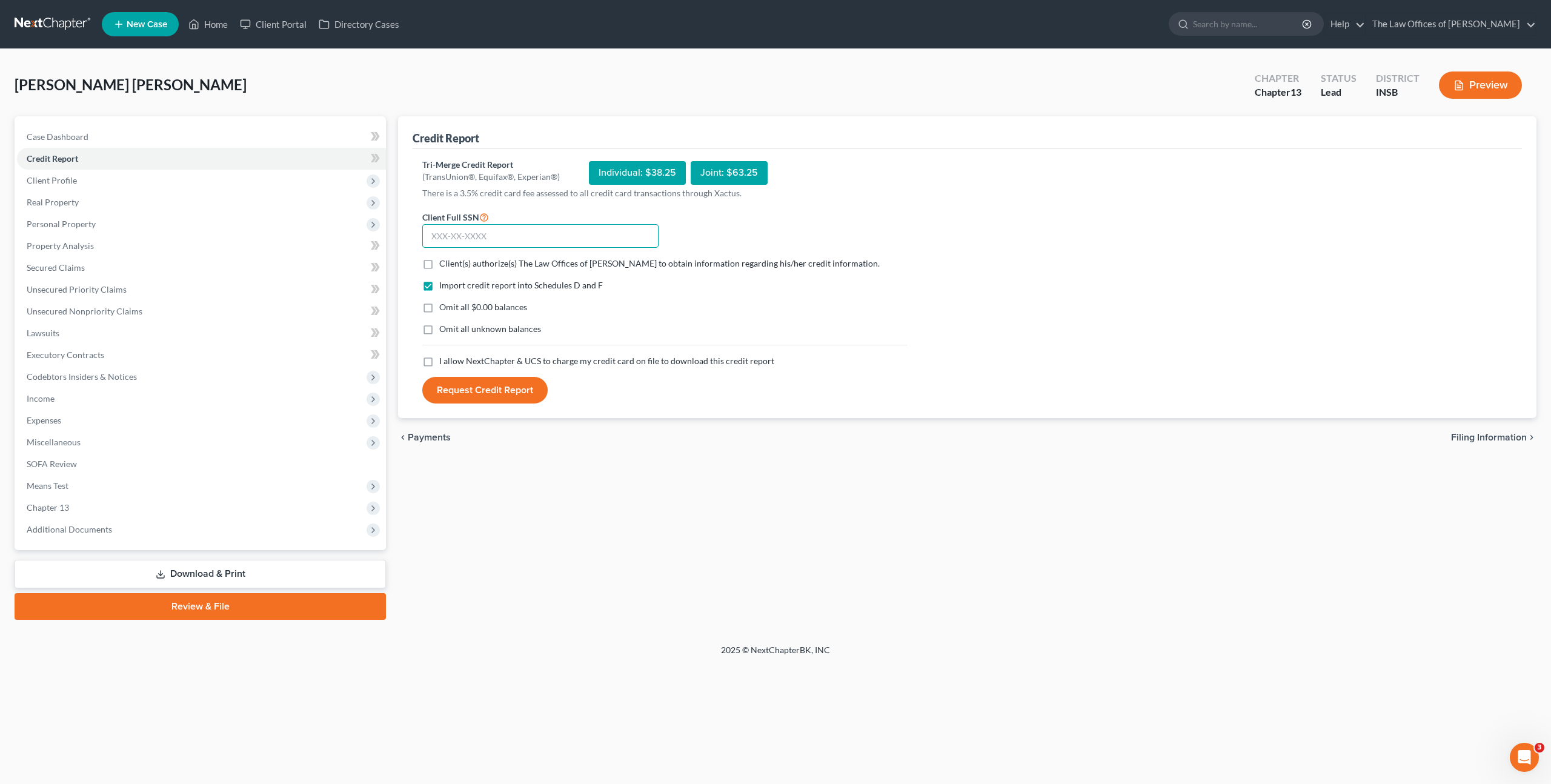
click at [509, 234] on input "text" at bounding box center [540, 236] width 236 height 24
click at [439, 265] on label "Client(s) authorize(s) The Law Offices of [PERSON_NAME] to obtain information r…" at bounding box center [659, 263] width 440 height 12
click at [444, 265] on input "Client(s) authorize(s) The Law Offices of [PERSON_NAME] to obtain information r…" at bounding box center [448, 261] width 8 height 8
checkbox input "true"
click at [439, 359] on label "I allow NextChapter & UCS to charge my credit card on file to download this cre…" at bounding box center [607, 361] width 335 height 12
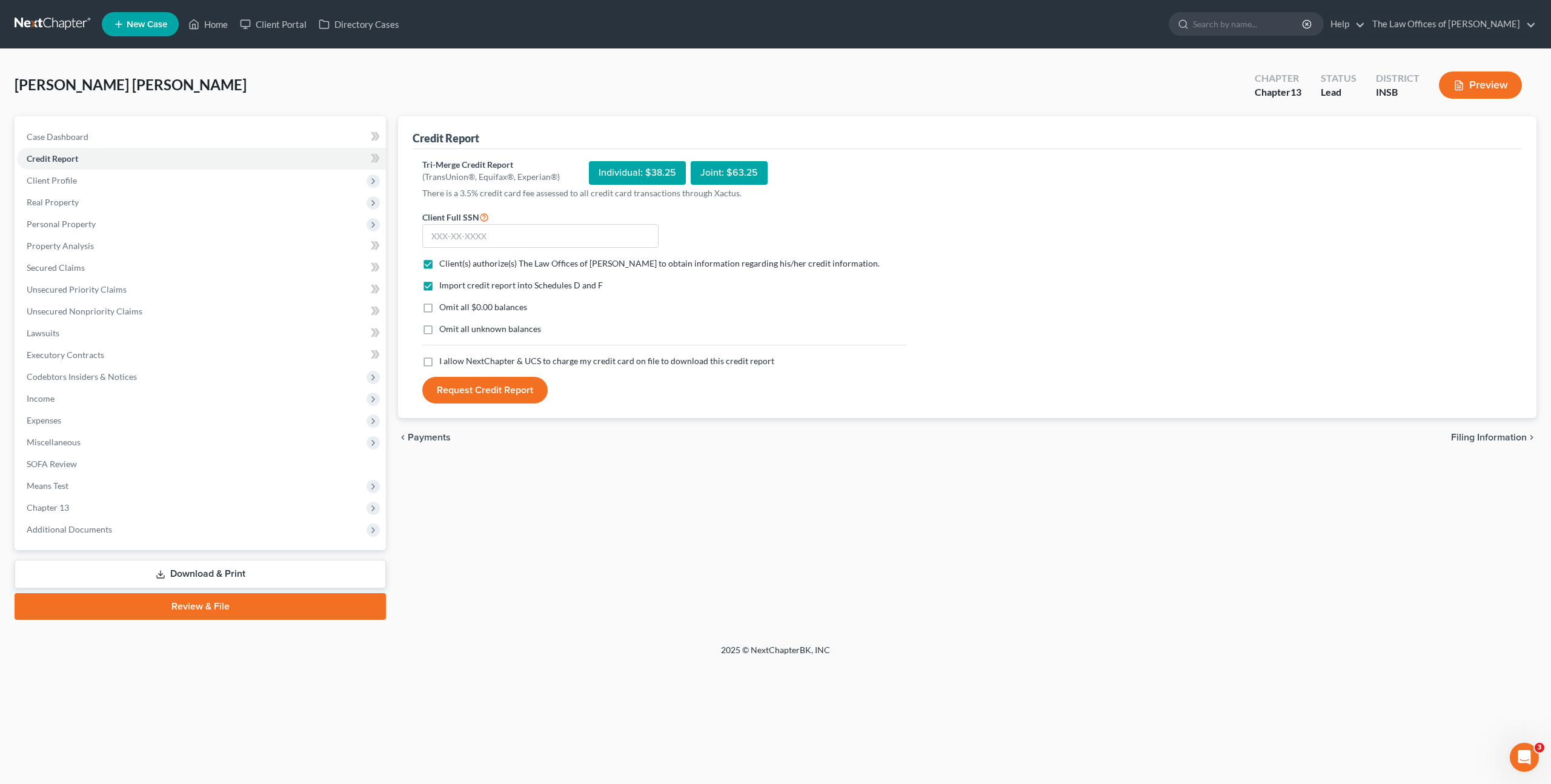
click at [444, 359] on input "I allow NextChapter & UCS to charge my credit card on file to download this cre…" at bounding box center [448, 359] width 8 height 8
checkbox input "true"
click at [497, 386] on button "Request Credit Report" at bounding box center [485, 390] width 126 height 26
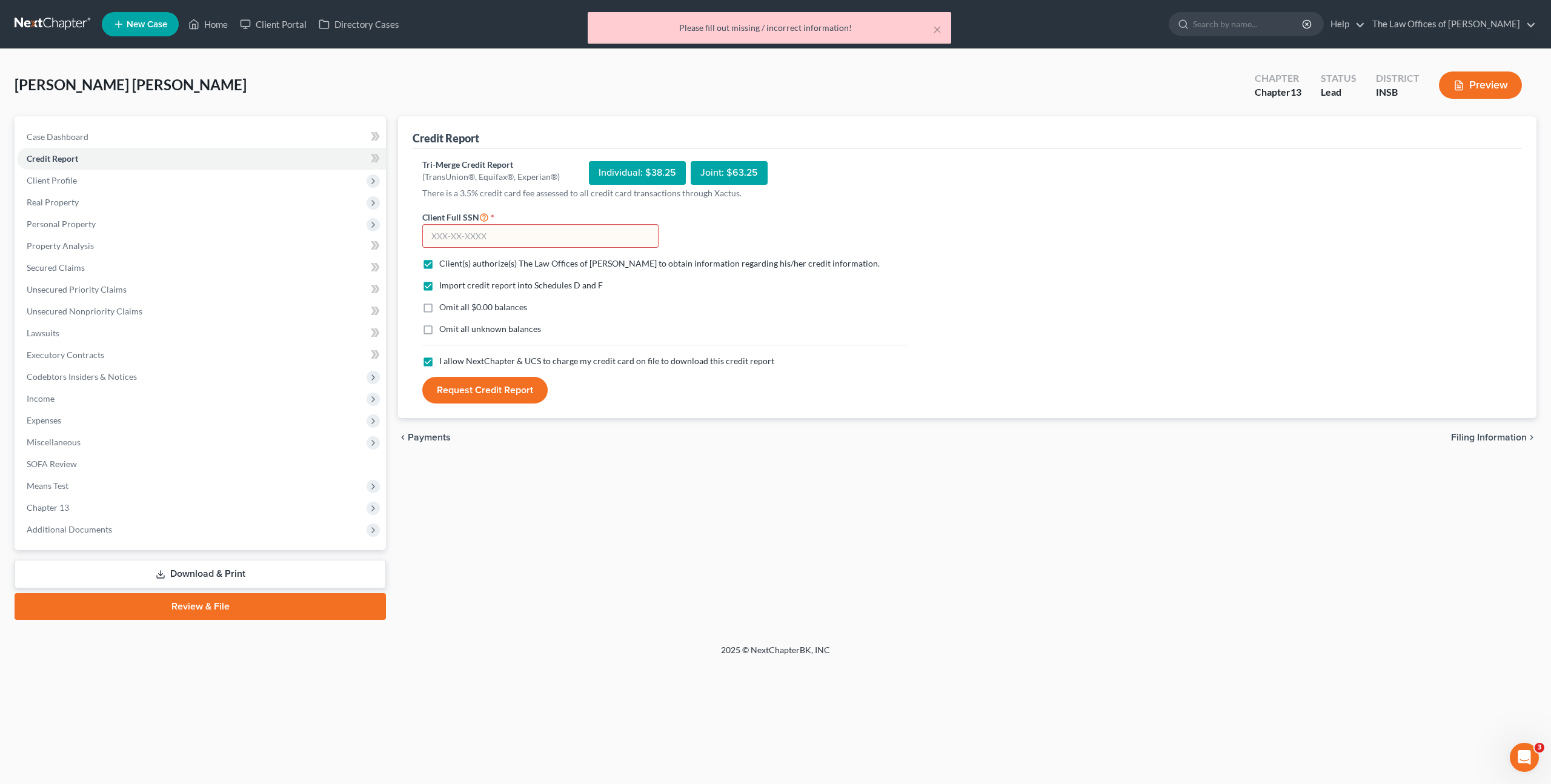
click at [485, 230] on input "text" at bounding box center [540, 236] width 236 height 24
paste input "307-37-8156"
type input "307-37-8156"
drag, startPoint x: 474, startPoint y: 379, endPoint x: 560, endPoint y: 362, distance: 87.7
click at [474, 379] on button "Request Credit Report" at bounding box center [485, 390] width 126 height 26
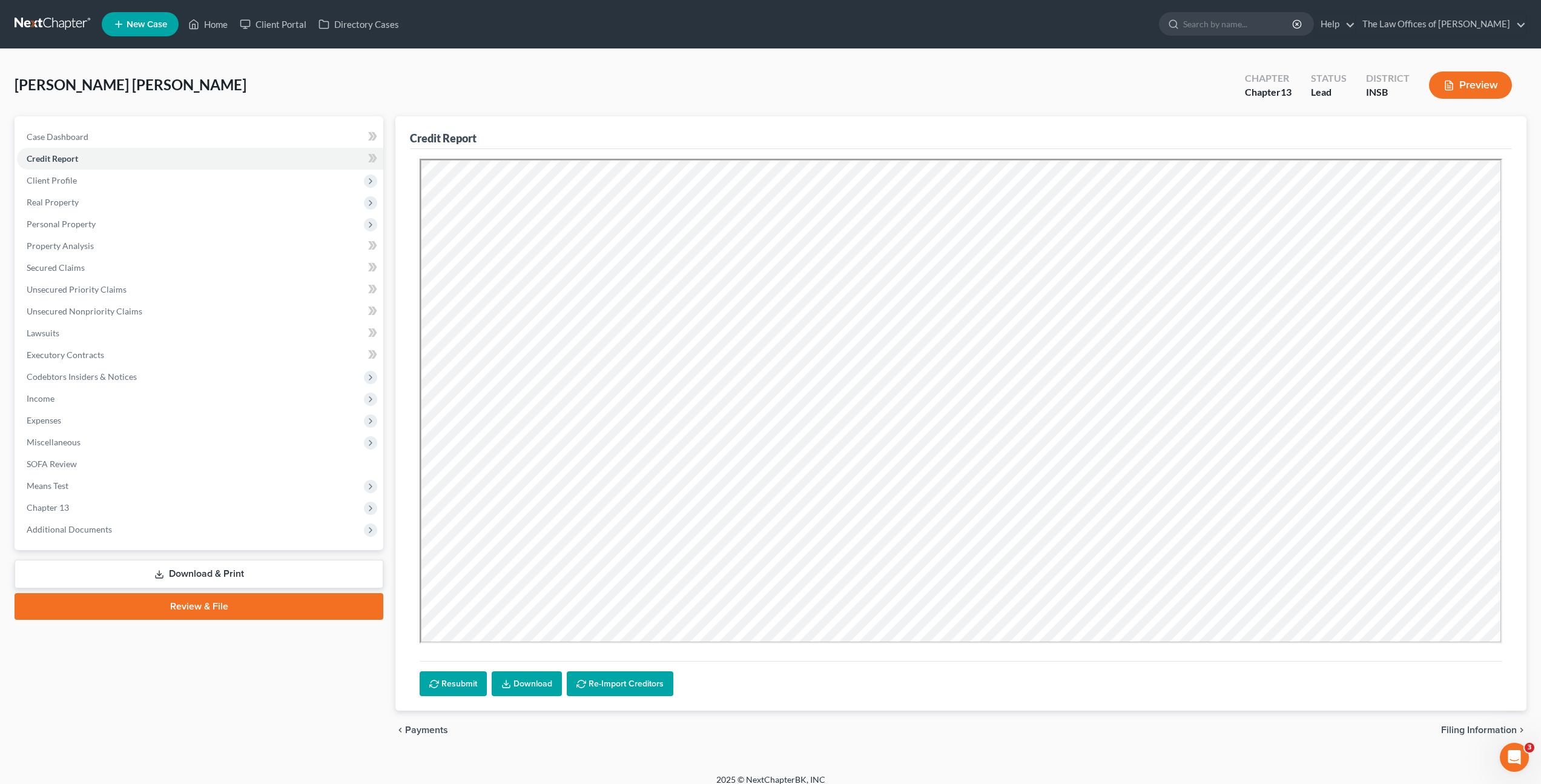
click at [517, 676] on link "Download" at bounding box center [527, 684] width 70 height 26
click at [185, 186] on span "Client Profile" at bounding box center [200, 180] width 367 height 22
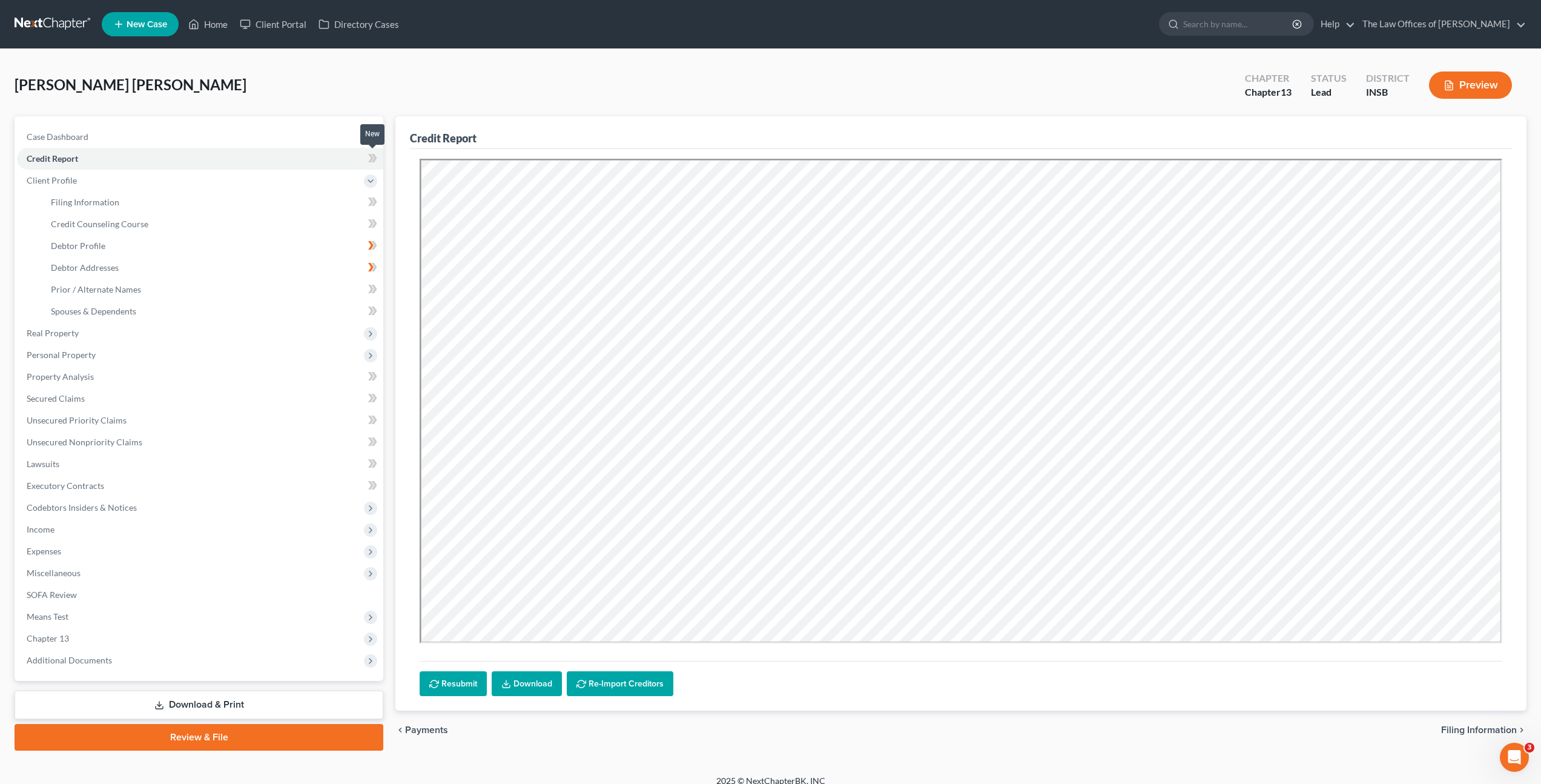
click at [374, 160] on icon at bounding box center [375, 158] width 5 height 9
click at [185, 203] on link "Filing Information" at bounding box center [212, 202] width 342 height 22
select select "1"
select select "0"
select select "3"
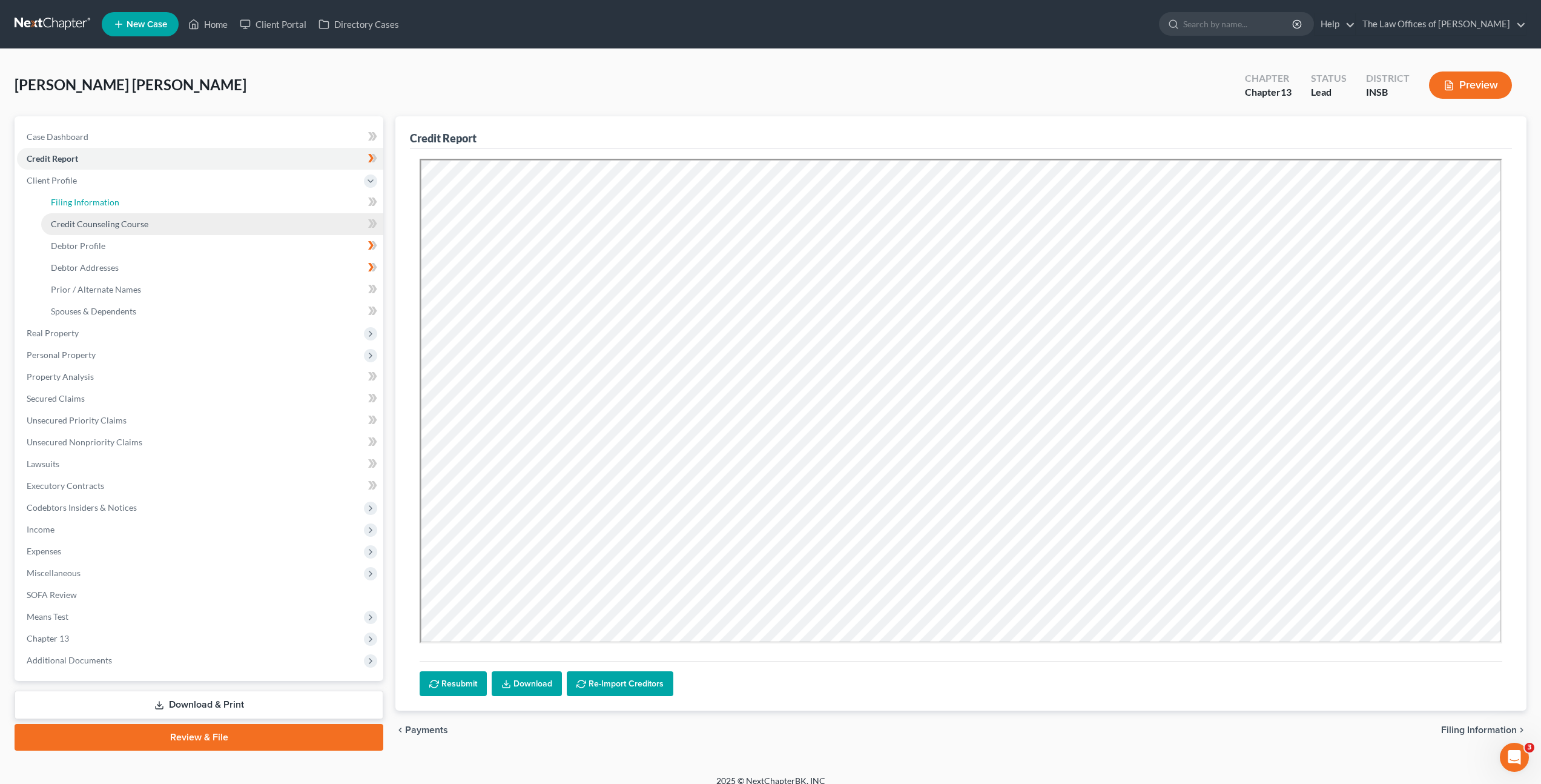
select select "28"
select select "0"
select select "15"
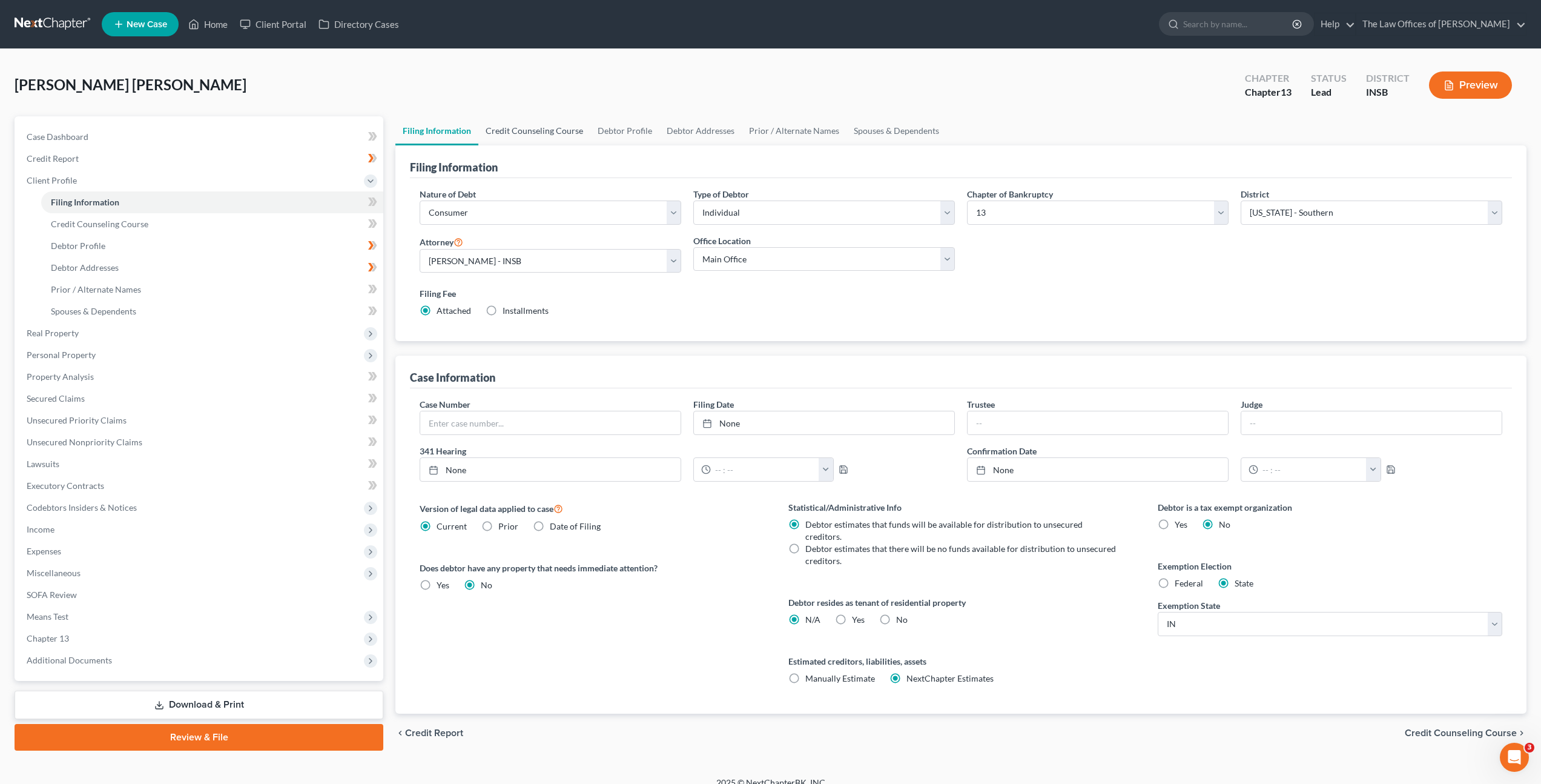
click at [528, 136] on link "Credit Counseling Course" at bounding box center [535, 130] width 112 height 29
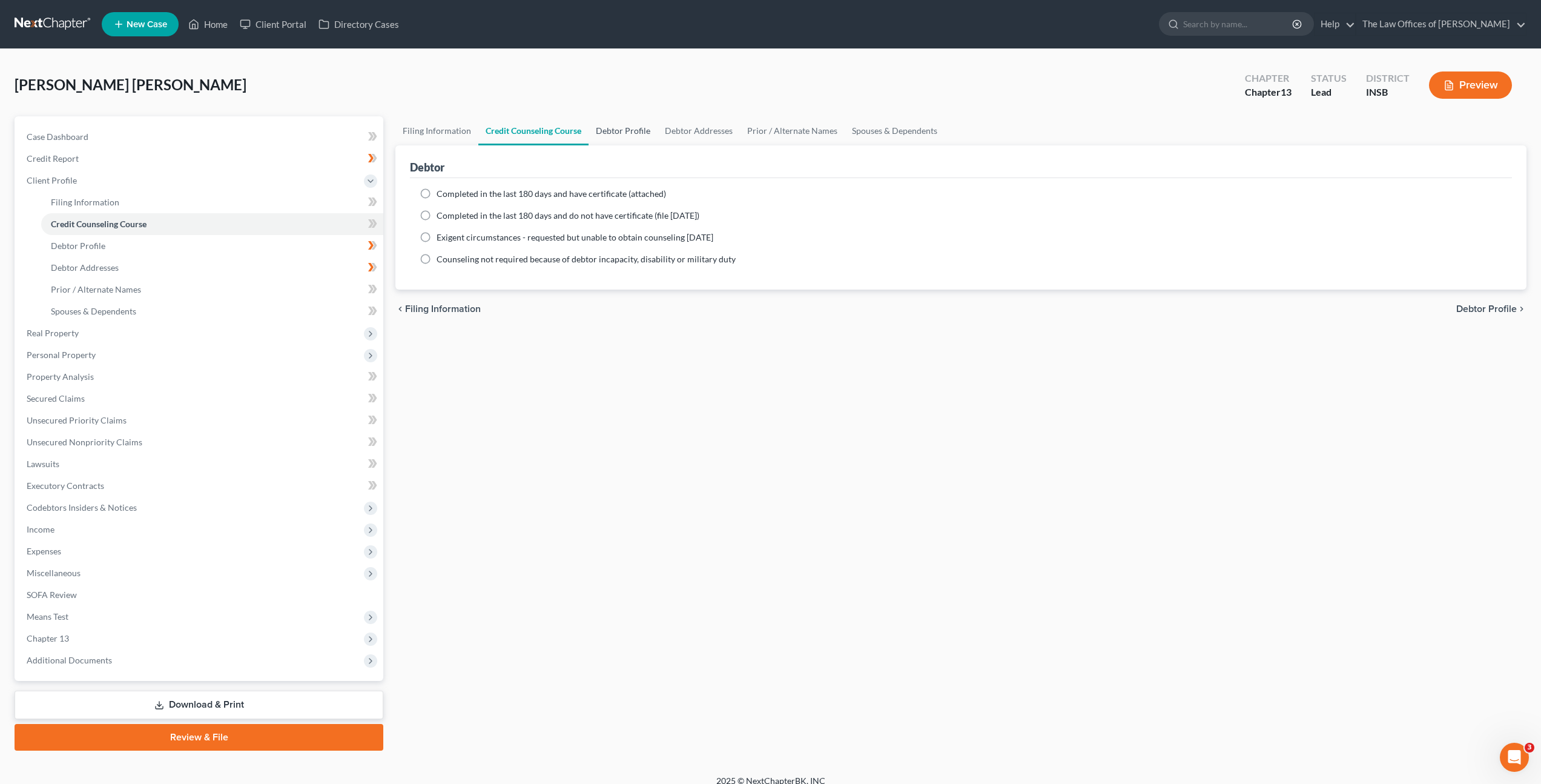
click at [639, 132] on link "Debtor Profile" at bounding box center [623, 130] width 69 height 29
select select "0"
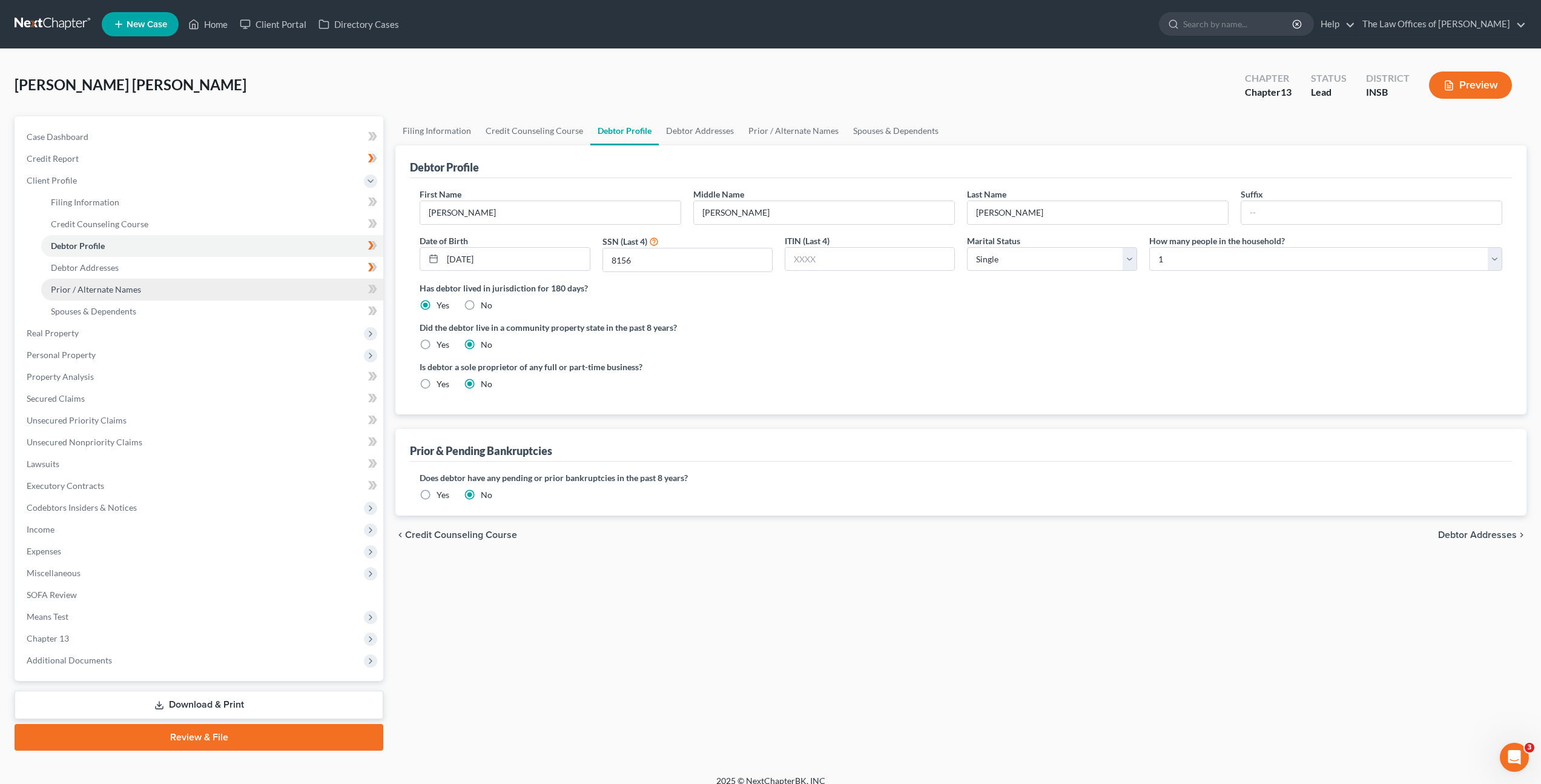
click at [338, 286] on link "Prior / Alternate Names" at bounding box center [212, 290] width 342 height 22
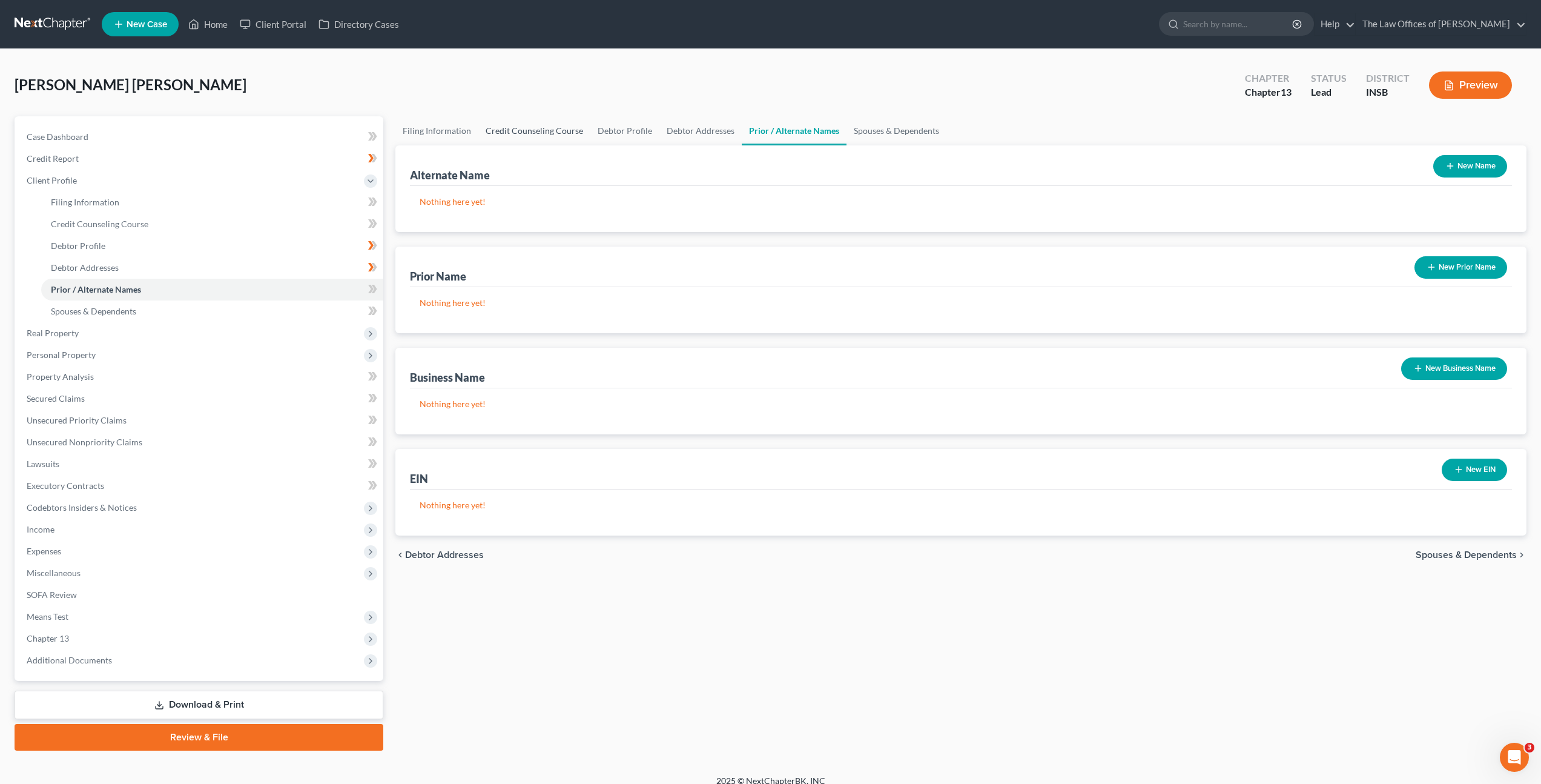
click at [552, 120] on link "Credit Counseling Course" at bounding box center [535, 130] width 112 height 29
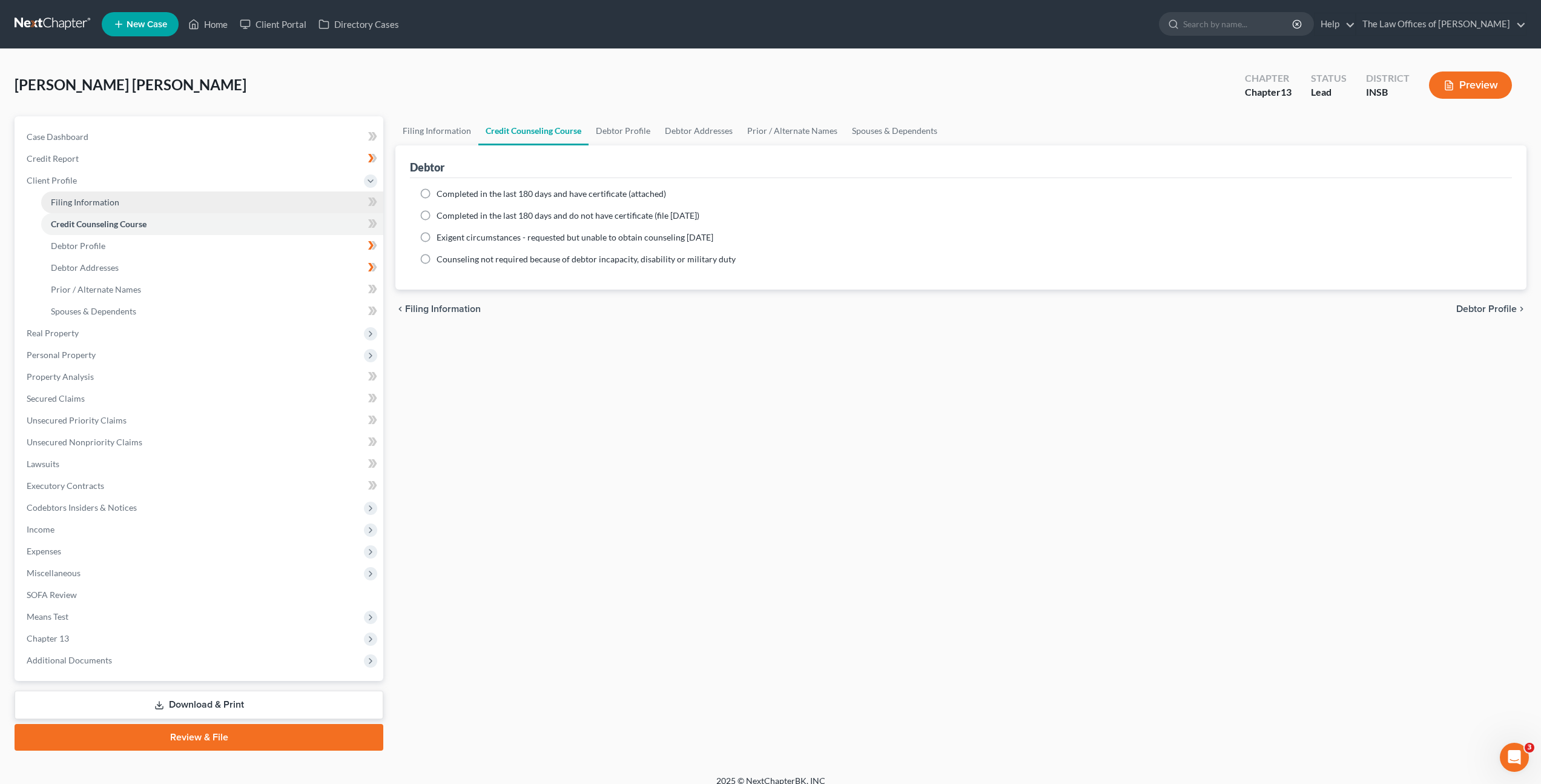
click at [263, 197] on link "Filing Information" at bounding box center [212, 202] width 342 height 22
select select "1"
select select "0"
select select "3"
select select "28"
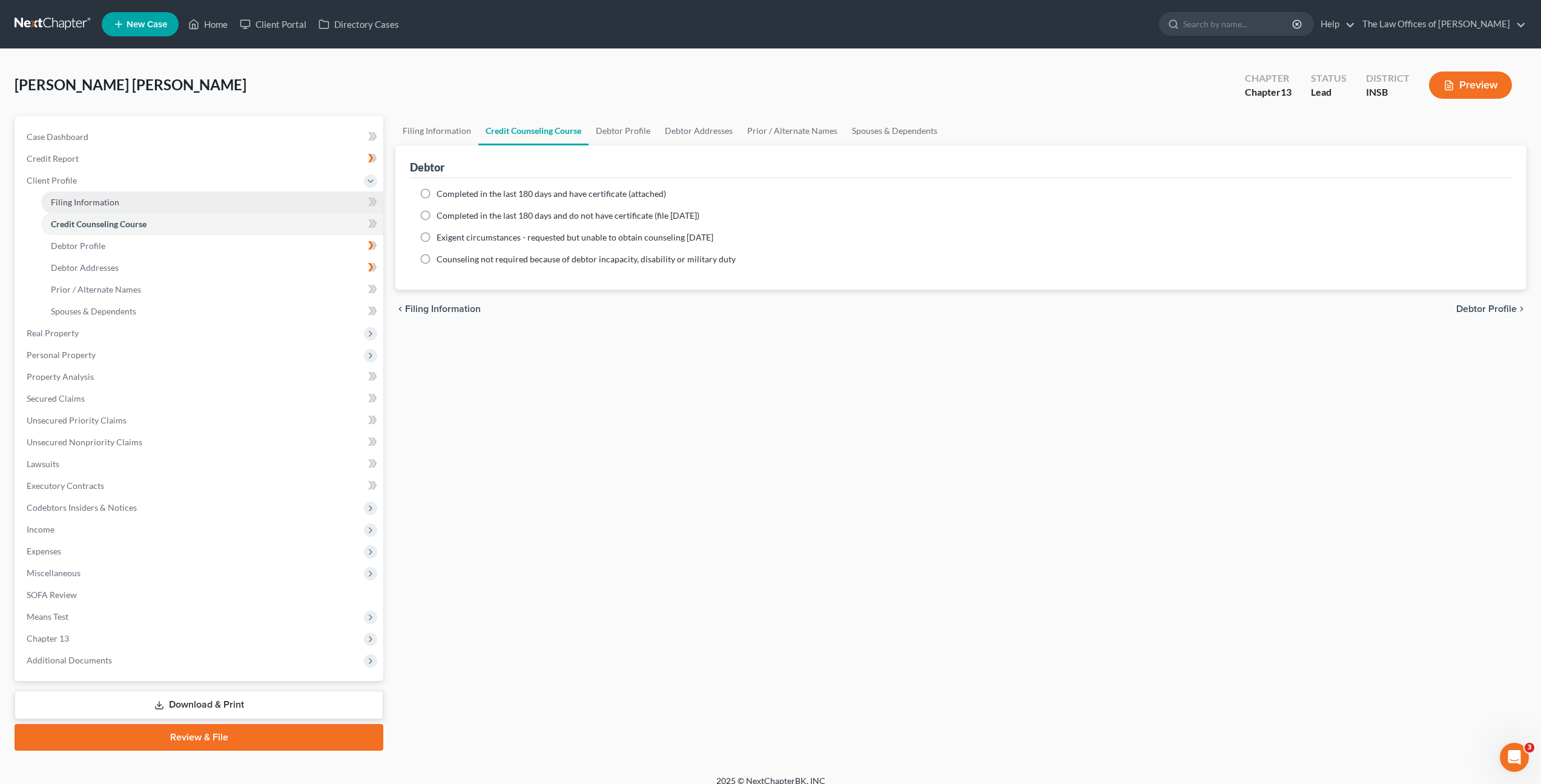
select select "0"
select select "15"
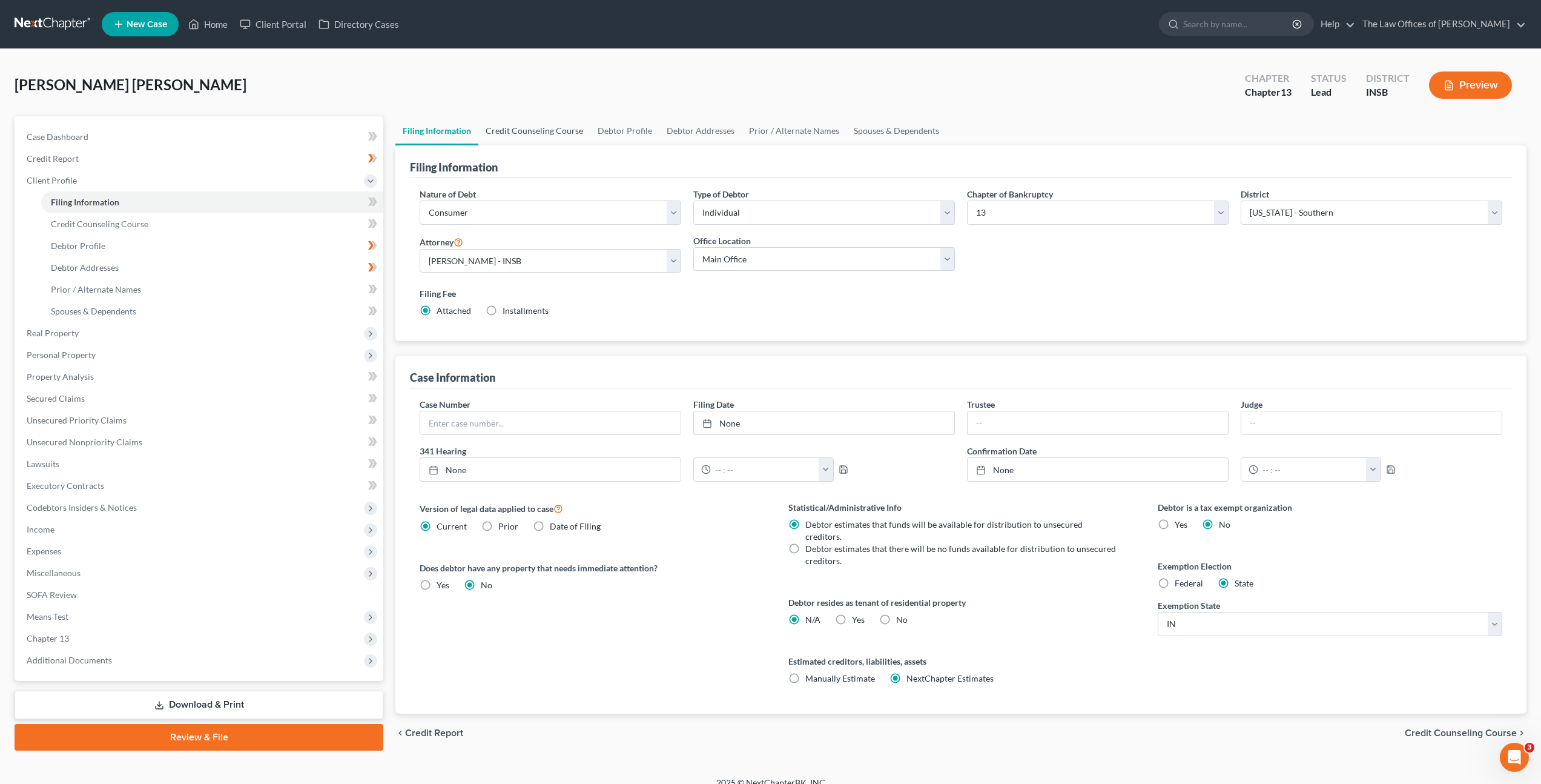
click at [525, 124] on link "Credit Counseling Course" at bounding box center [535, 130] width 112 height 29
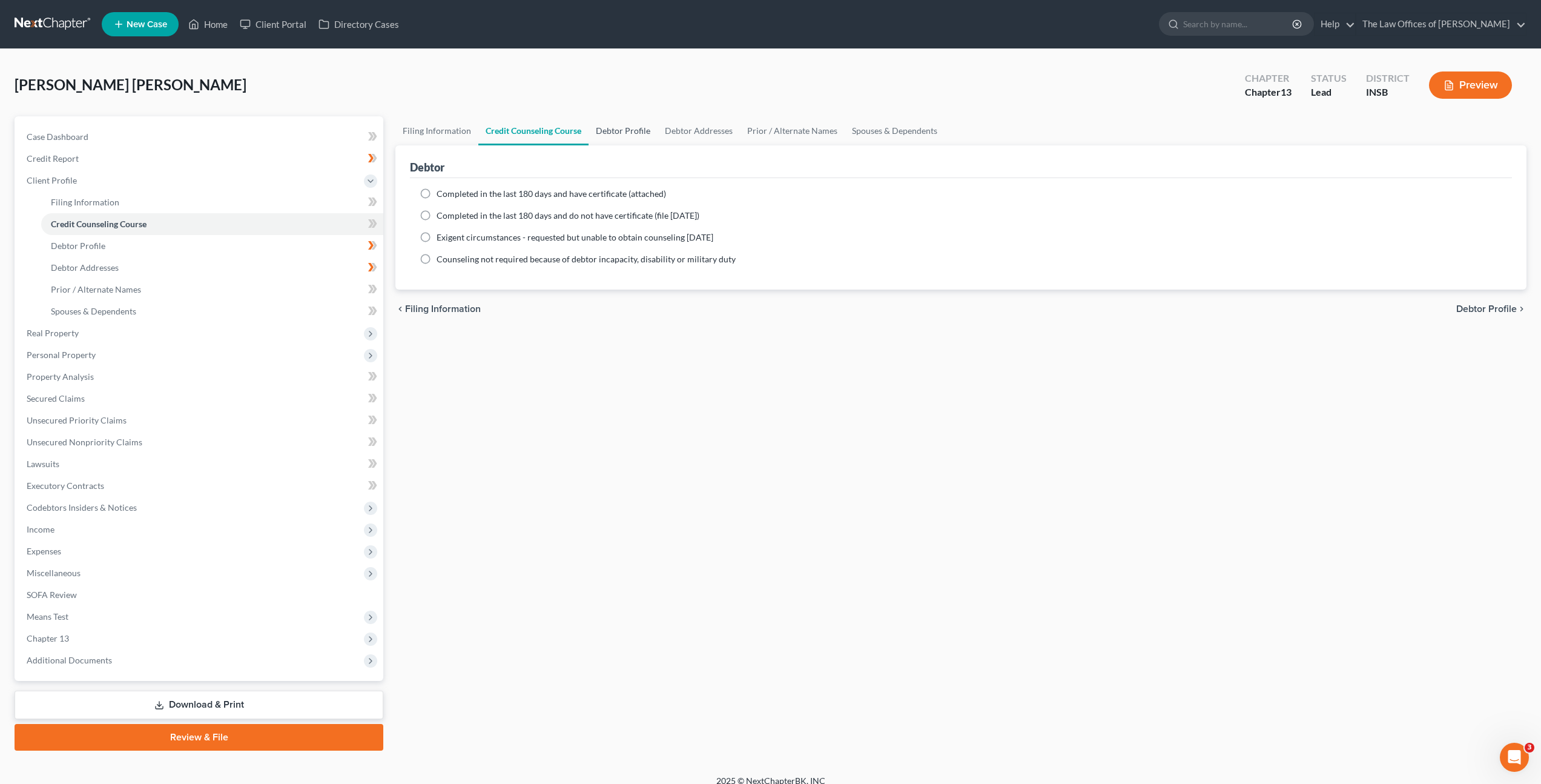
click at [613, 134] on link "Debtor Profile" at bounding box center [623, 130] width 69 height 29
select select "0"
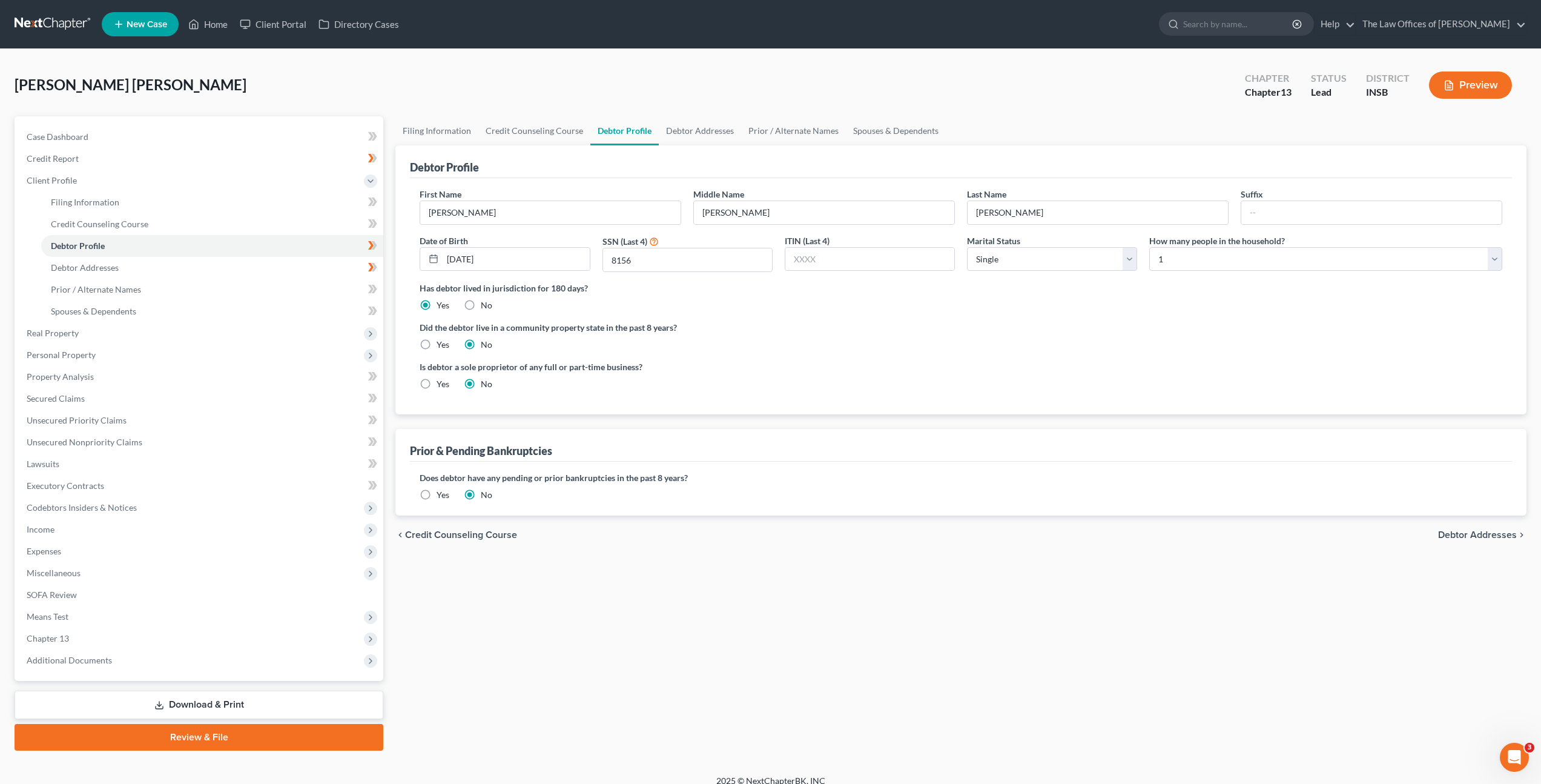
click at [371, 246] on icon at bounding box center [371, 245] width 5 height 9
click at [369, 247] on icon at bounding box center [372, 245] width 9 height 15
click at [831, 339] on div "Did the debtor live in a community property state in the past 8 years? Yes No" at bounding box center [962, 336] width 1083 height 30
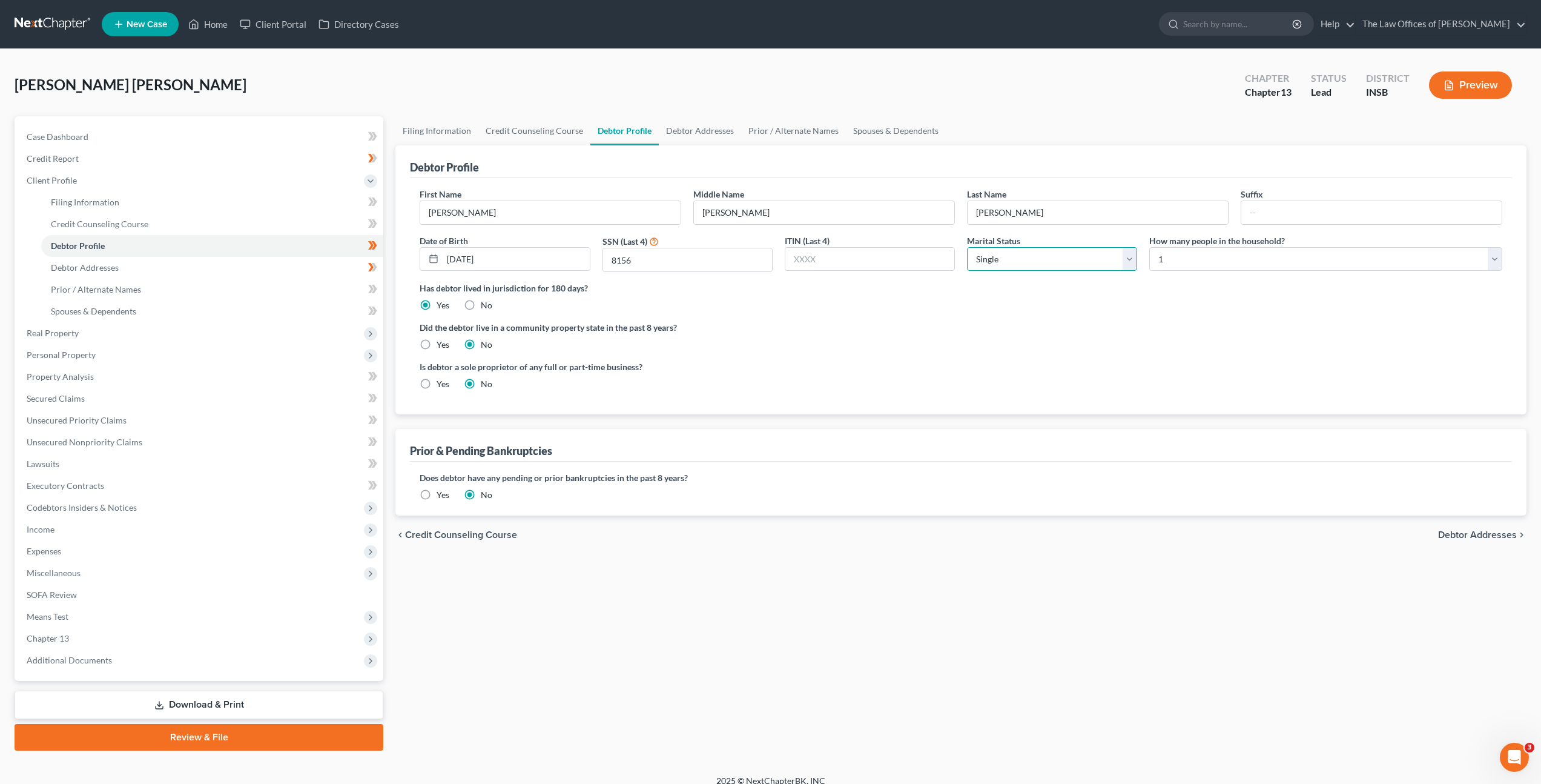
click at [1054, 267] on select "Select Single Married Separated Divorced Widowed" at bounding box center [1052, 259] width 170 height 24
select select "2"
click at [967, 247] on select "Select Single Married Separated Divorced Widowed" at bounding box center [1052, 259] width 170 height 24
drag, startPoint x: 1246, startPoint y: 326, endPoint x: 1228, endPoint y: 325, distance: 18.0
click at [1244, 328] on label "Did the debtor live in a community property state in the past 8 years?" at bounding box center [962, 327] width 1083 height 13
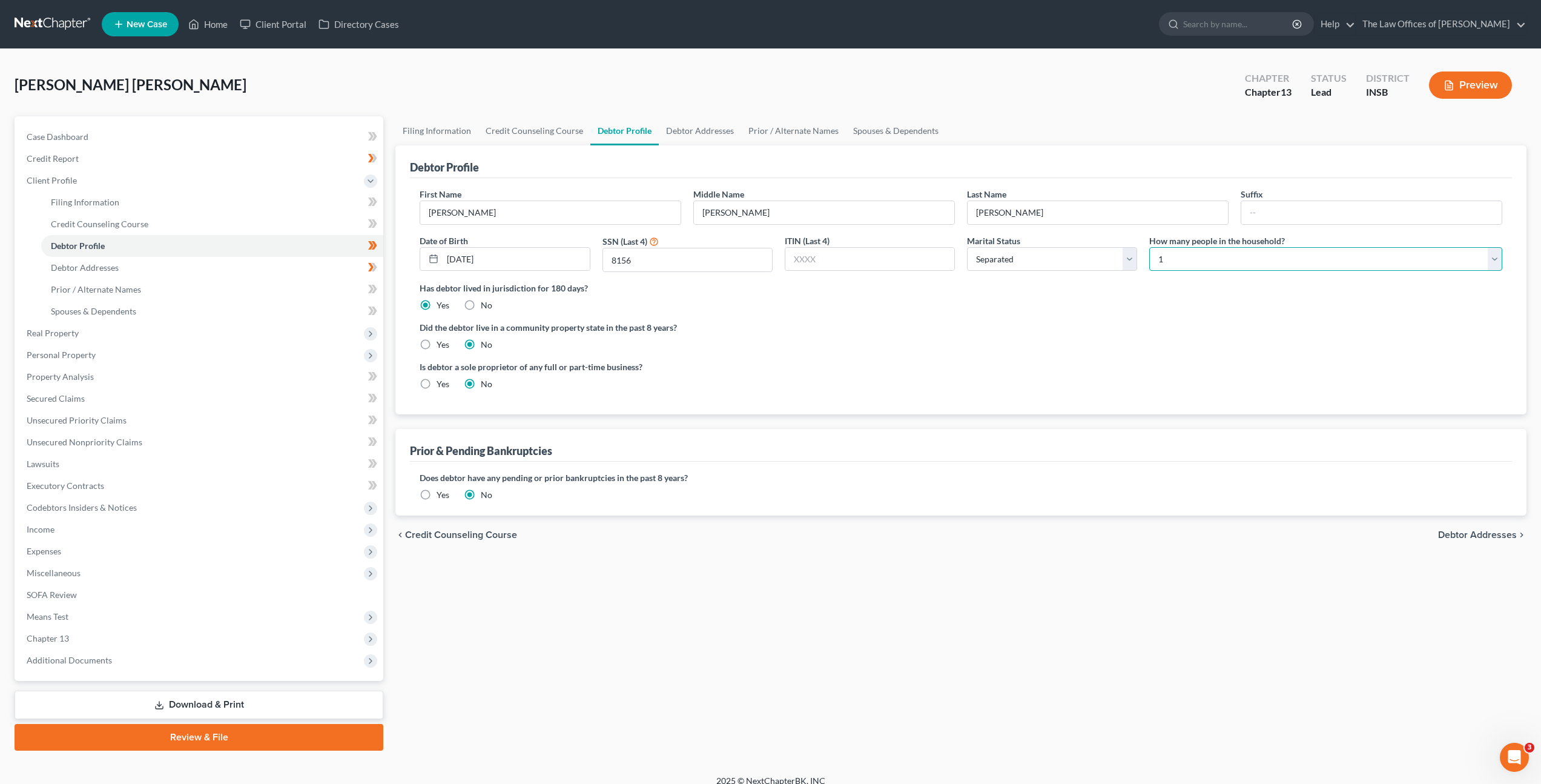
click at [1186, 269] on select "Select 1 2 3 4 5 6 7 8 9 10 11 12 13 14 15 16 17 18 19 20" at bounding box center [1326, 259] width 353 height 24
select select "2"
click at [1149, 247] on select "Select 1 2 3 4 5 6 7 8 9 10 11 12 13 14 15 16 17 18 19 20" at bounding box center [1326, 259] width 353 height 24
click at [1054, 321] on label "Did the debtor live in a community property state in the past 8 years?" at bounding box center [962, 327] width 1083 height 13
click at [290, 273] on link "Debtor Addresses" at bounding box center [212, 267] width 342 height 22
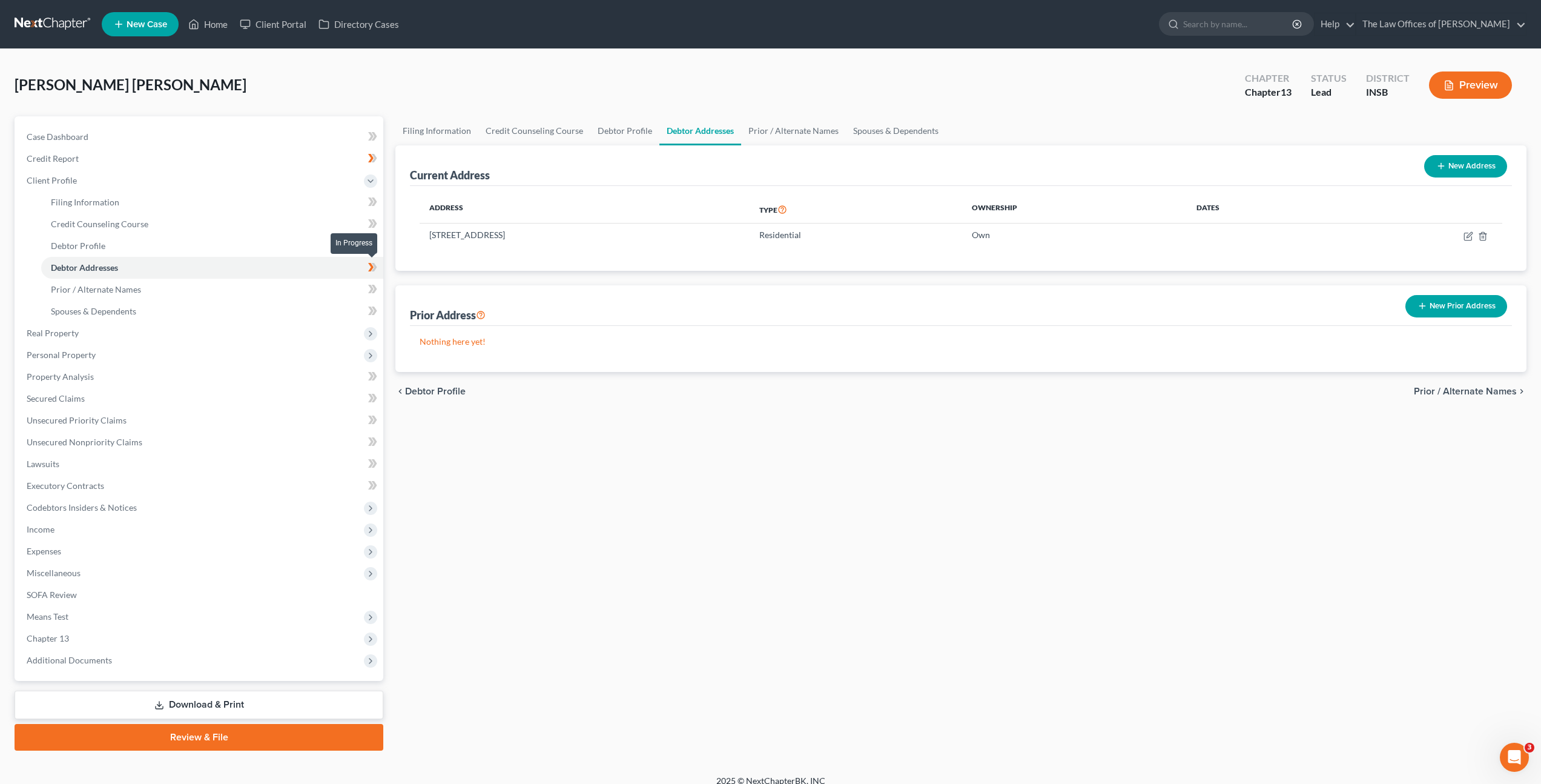
click at [372, 265] on icon at bounding box center [371, 267] width 5 height 9
click at [344, 282] on link "Prior / Alternate Names" at bounding box center [212, 290] width 342 height 22
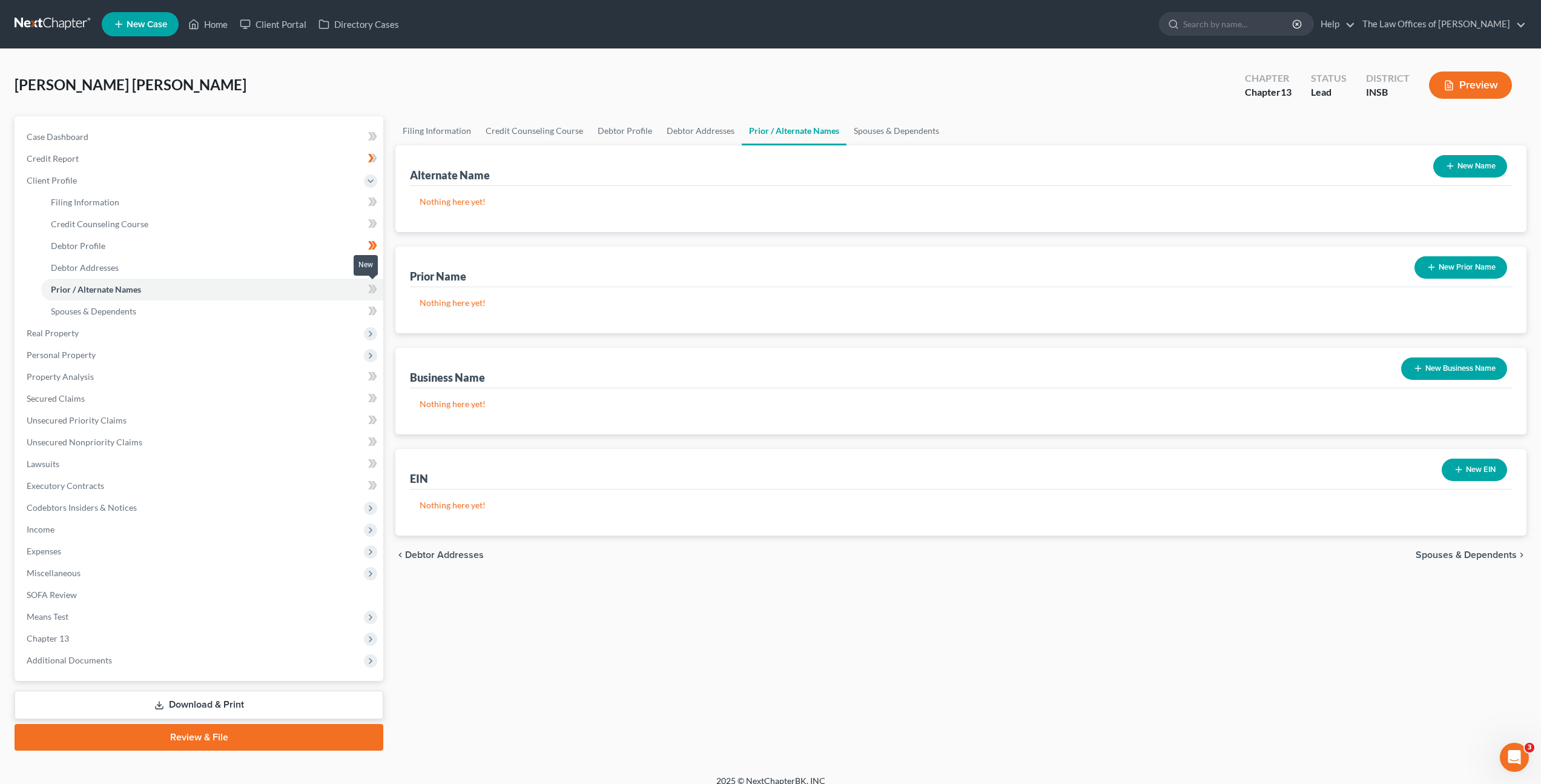
click at [373, 290] on icon at bounding box center [372, 289] width 9 height 15
click at [329, 313] on link "Spouses & Dependents" at bounding box center [212, 311] width 342 height 22
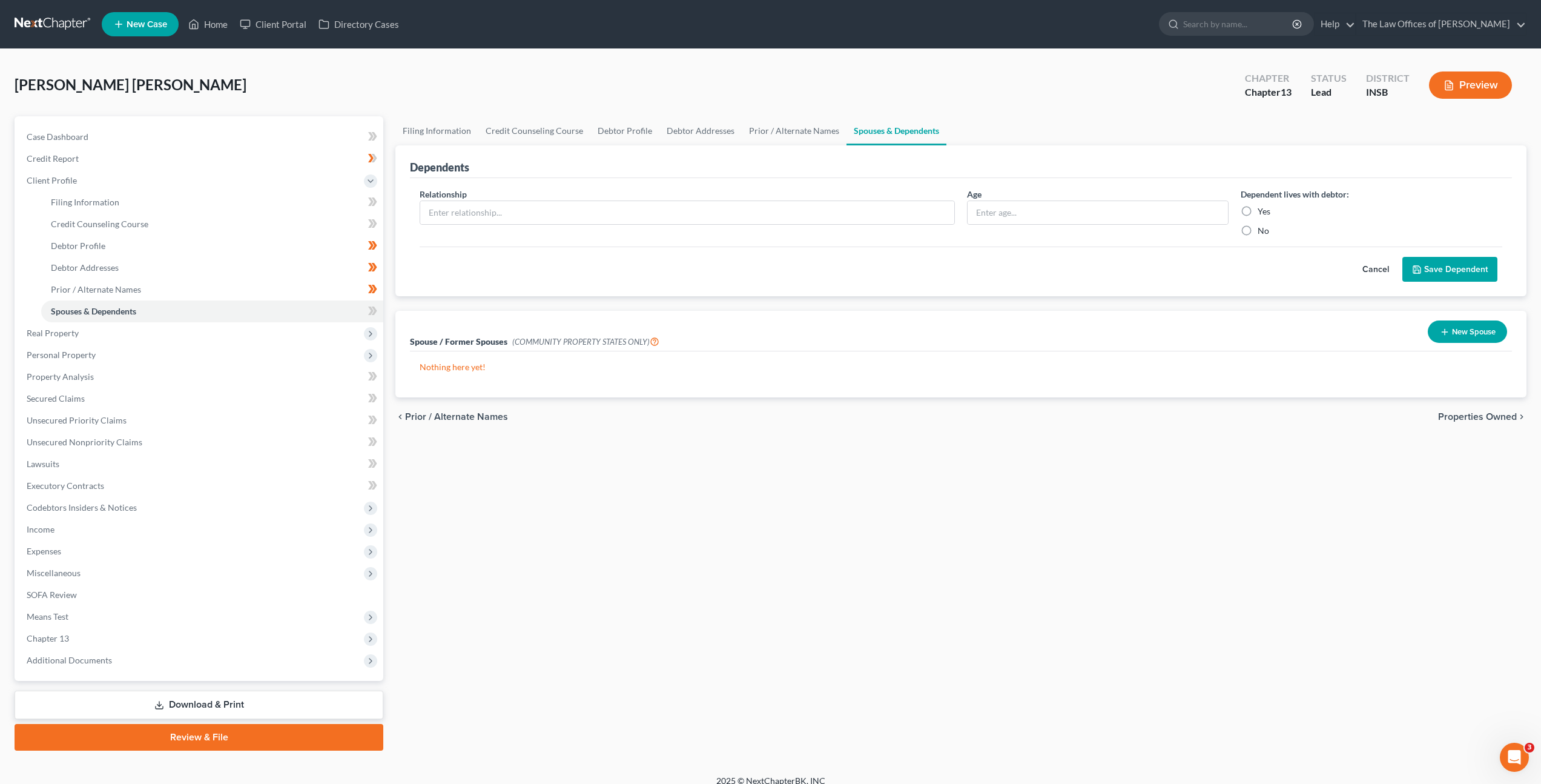
click at [682, 232] on div "Relationship *" at bounding box center [687, 212] width 548 height 49
click at [689, 220] on input "text" at bounding box center [687, 213] width 534 height 23
click at [681, 217] on input "text" at bounding box center [687, 213] width 534 height 23
type input "Daughter"
type input "13"
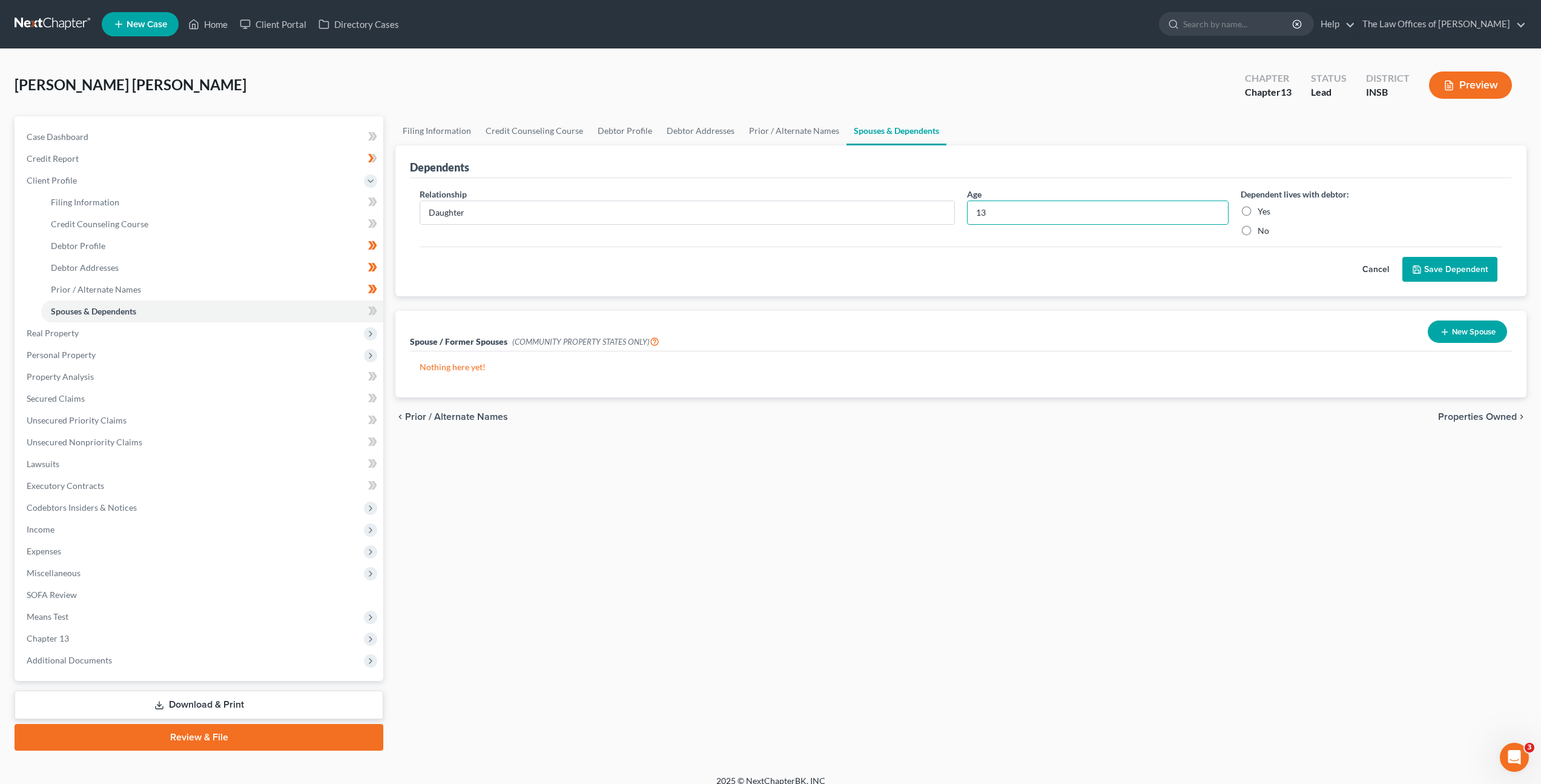
click at [1258, 211] on label "Yes" at bounding box center [1264, 211] width 13 height 12
click at [1263, 211] on input "Yes" at bounding box center [1267, 209] width 8 height 8
radio input "true"
click at [1408, 264] on button "Save Dependent" at bounding box center [1450, 269] width 95 height 26
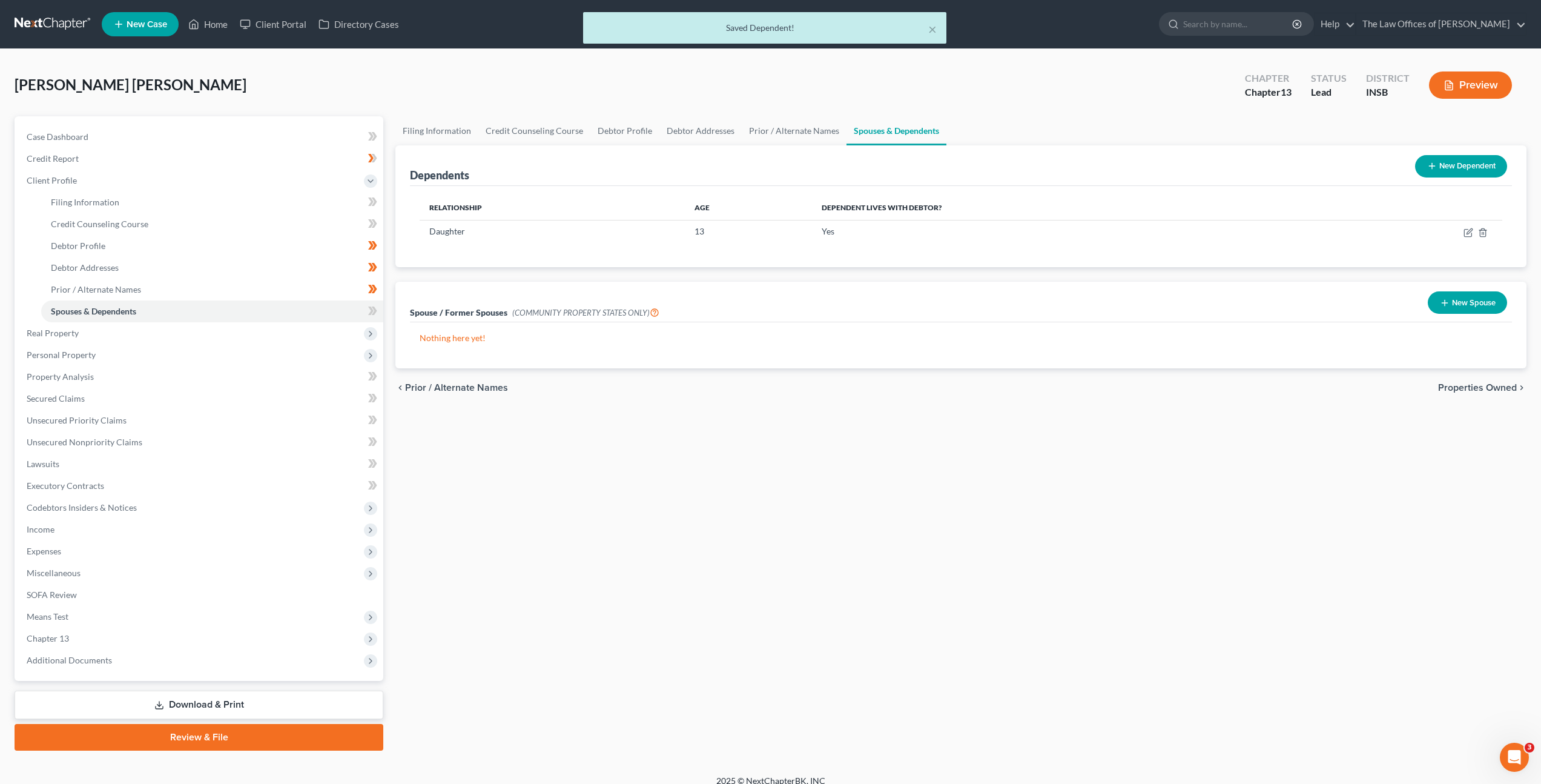
click at [1455, 163] on button "New Dependent" at bounding box center [1461, 166] width 92 height 22
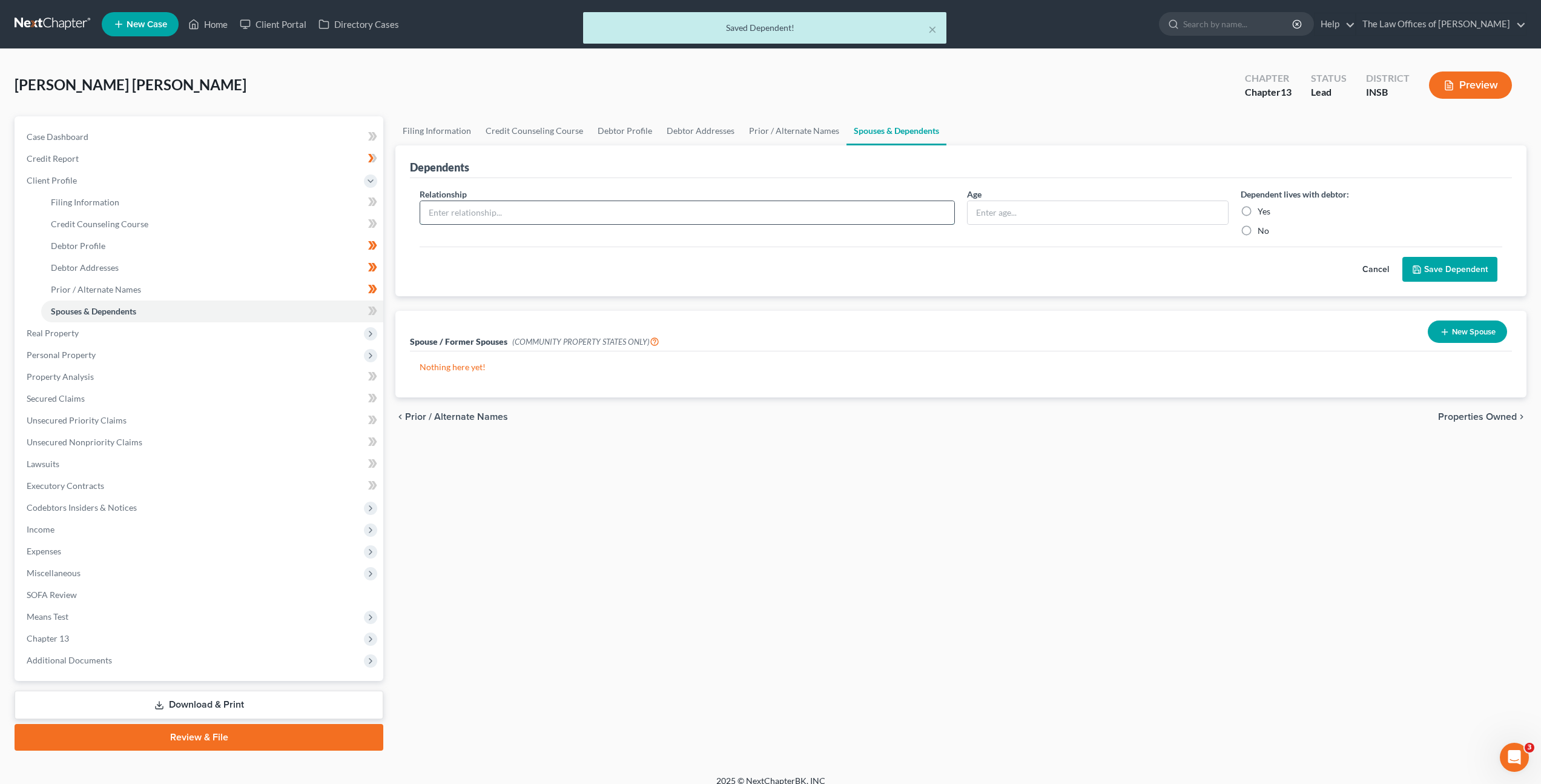
drag, startPoint x: 678, startPoint y: 217, endPoint x: 723, endPoint y: 216, distance: 45.0
click at [679, 217] on input "text" at bounding box center [687, 213] width 534 height 23
type input "Daughter"
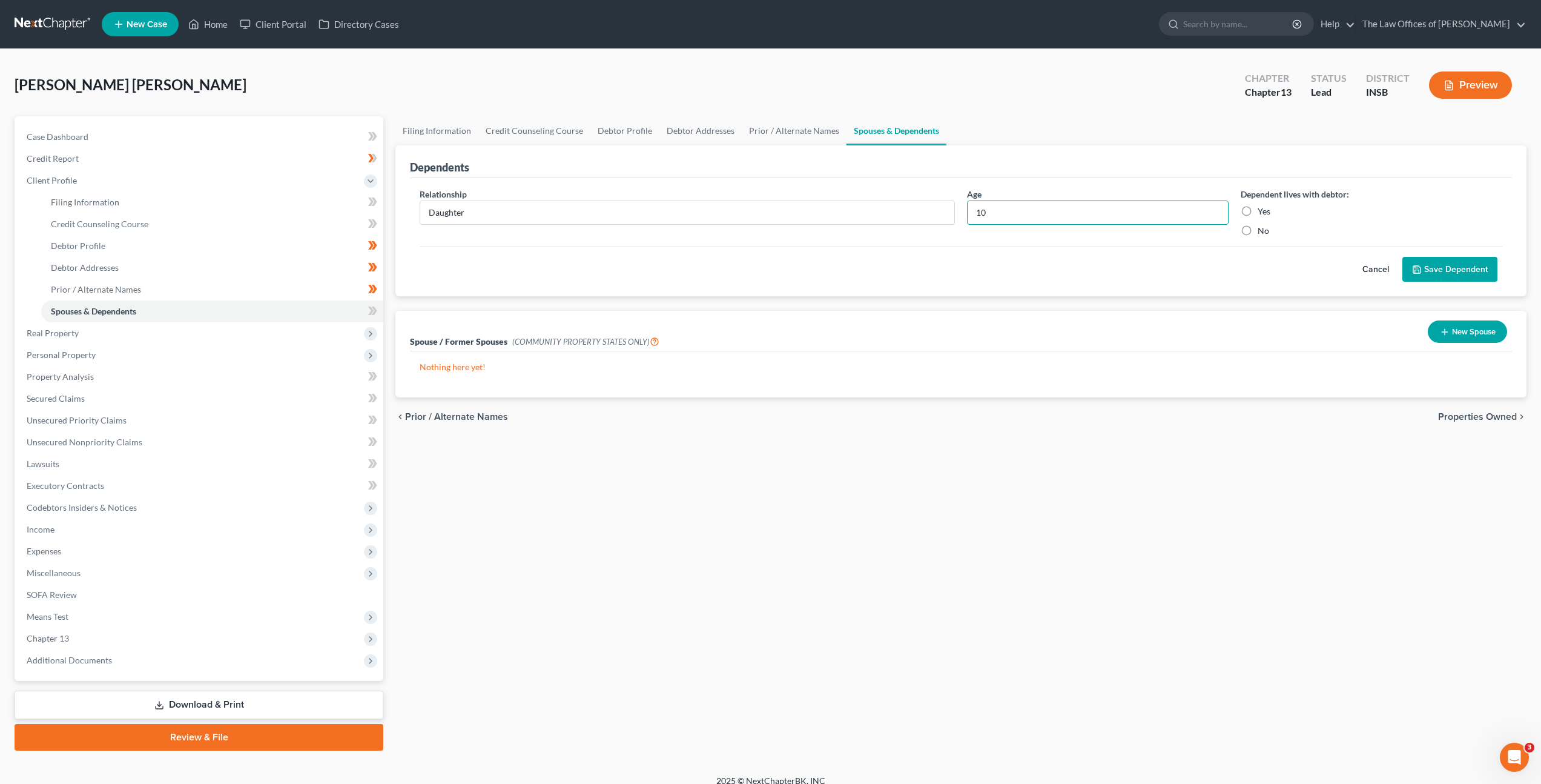
type input "10"
click at [1258, 209] on label "Yes" at bounding box center [1264, 211] width 13 height 12
click at [1263, 209] on input "Yes" at bounding box center [1267, 209] width 8 height 8
radio input "true"
click at [1421, 259] on button "Save Dependent" at bounding box center [1450, 269] width 95 height 26
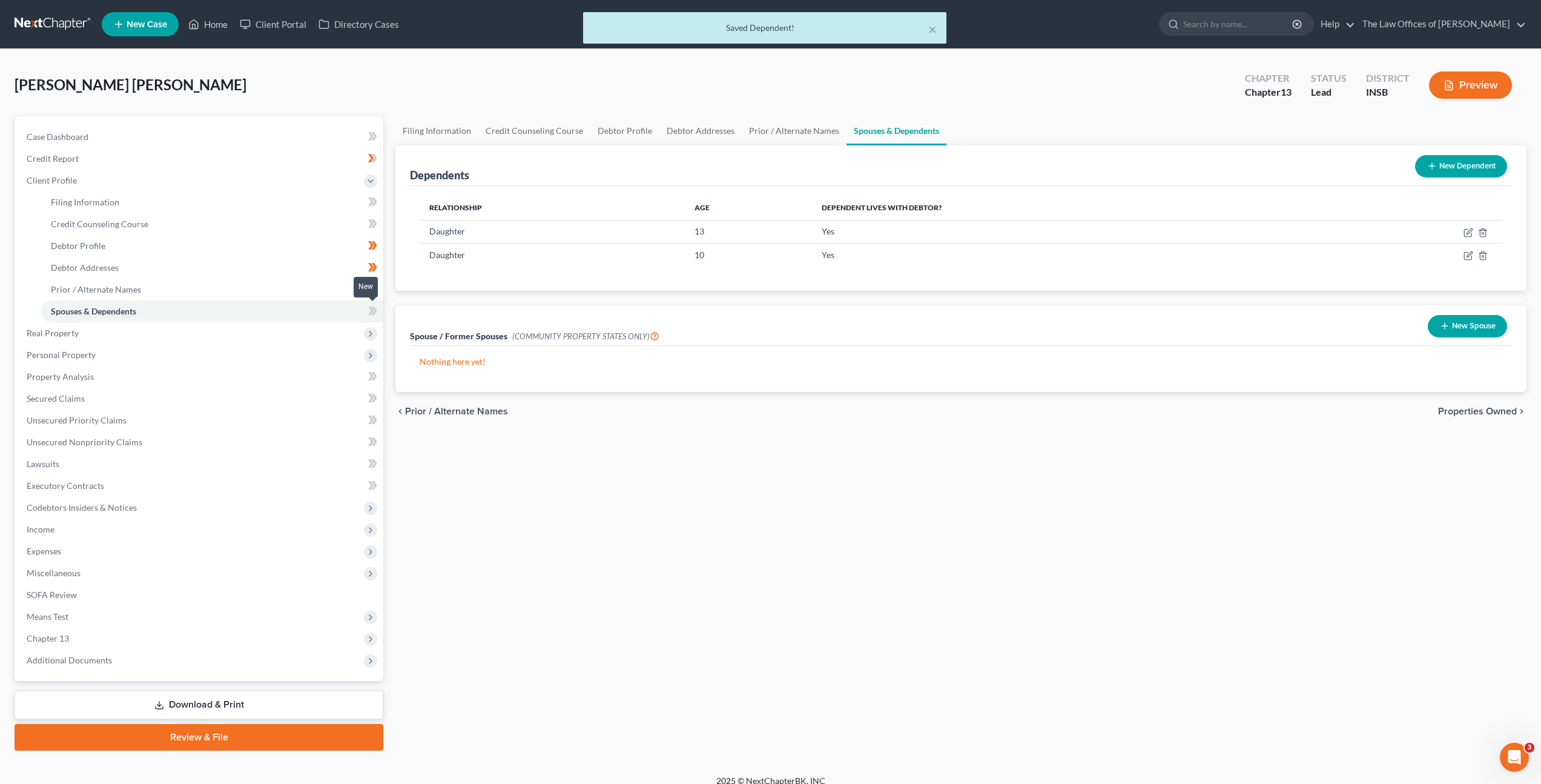
click at [368, 310] on icon at bounding box center [372, 311] width 9 height 15
click at [370, 314] on icon at bounding box center [372, 311] width 9 height 15
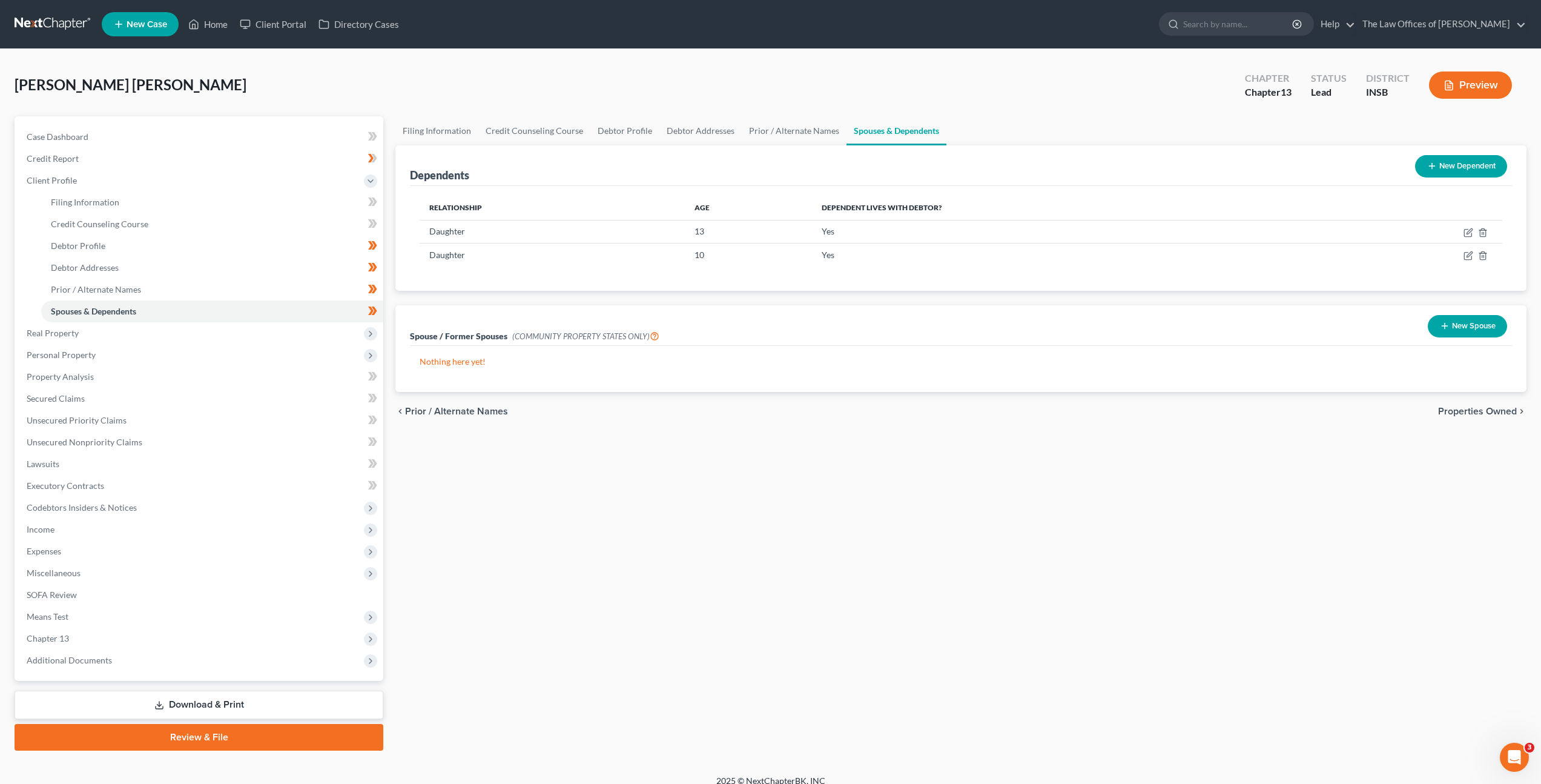
click at [514, 484] on div "Filing Information Credit Counseling Course Debtor Profile Debtor Addresses Pri…" at bounding box center [961, 433] width 1143 height 634
click at [220, 336] on span "Real Property" at bounding box center [200, 333] width 367 height 22
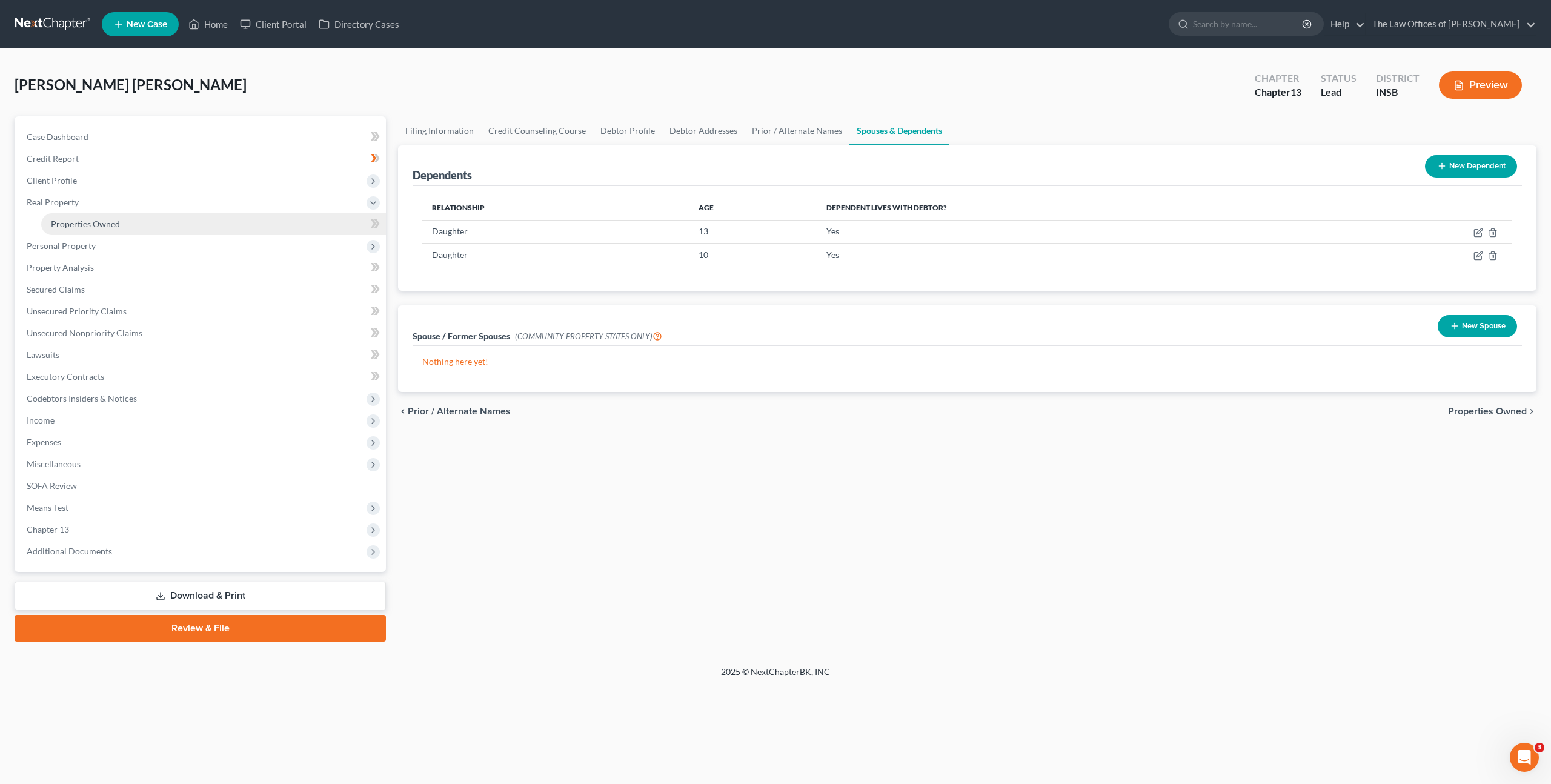
click at [198, 222] on link "Properties Owned" at bounding box center [213, 224] width 345 height 22
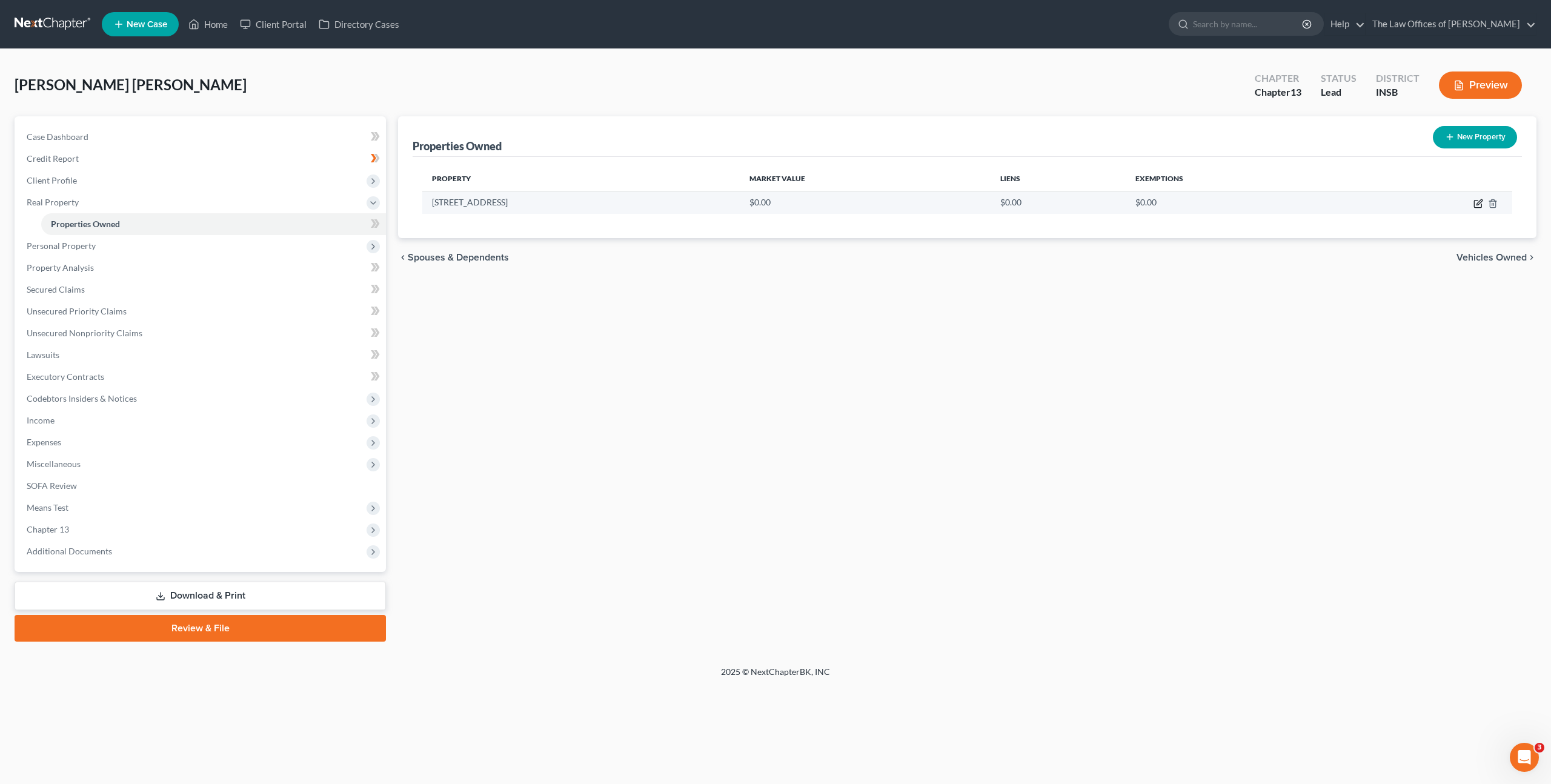
click at [1477, 201] on icon "button" at bounding box center [1478, 203] width 9 height 9
select select "15"
select select "18"
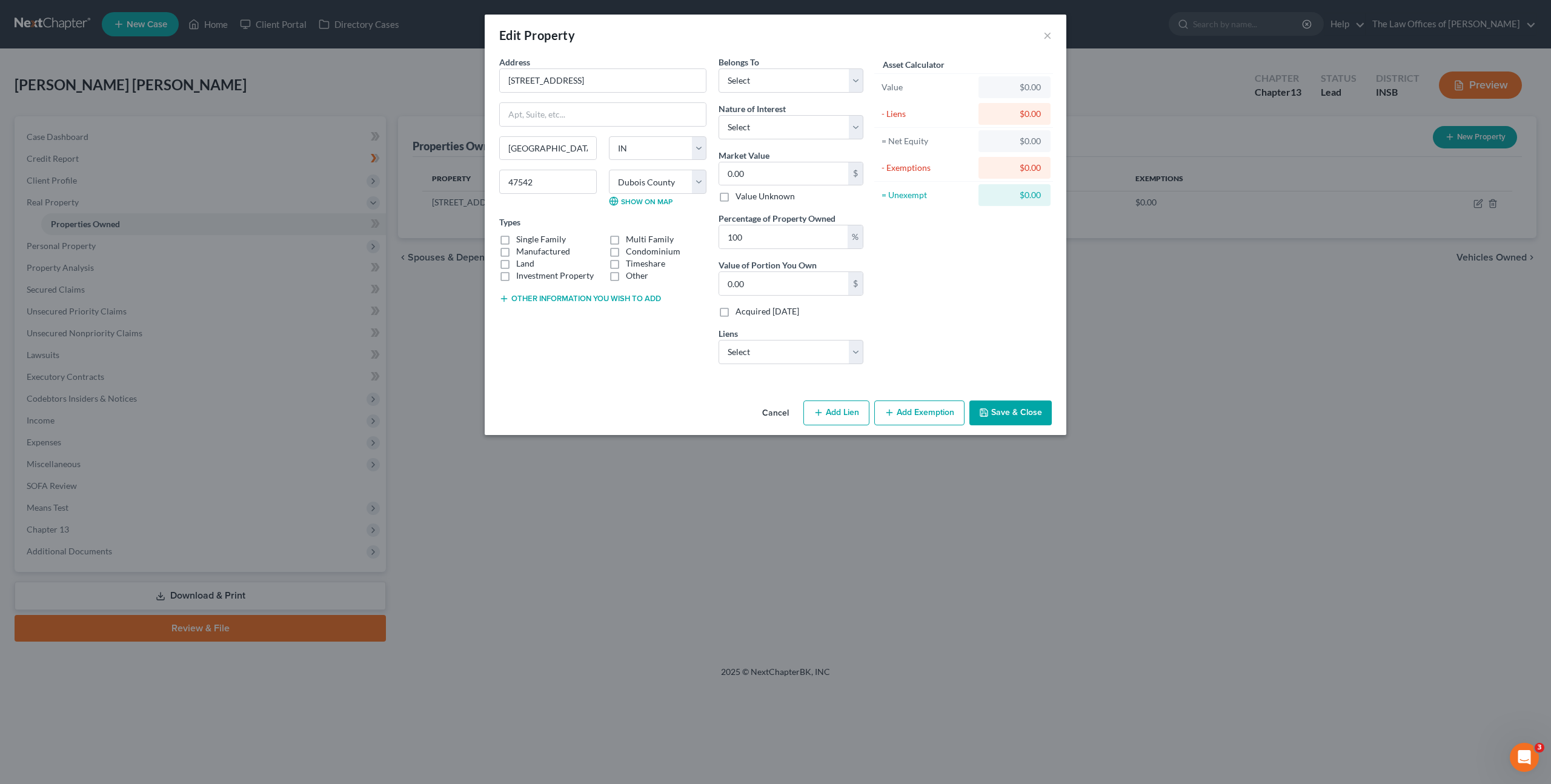
click at [582, 292] on div "Other information you wish to add" at bounding box center [603, 297] width 207 height 12
click at [515, 296] on button "Other information you wish to add" at bounding box center [580, 298] width 161 height 9
click at [516, 245] on label "Manufactured" at bounding box center [543, 251] width 54 height 12
click at [521, 245] on input "Manufactured" at bounding box center [525, 249] width 8 height 8
click at [516, 251] on label "Manufactured" at bounding box center [543, 251] width 54 height 12
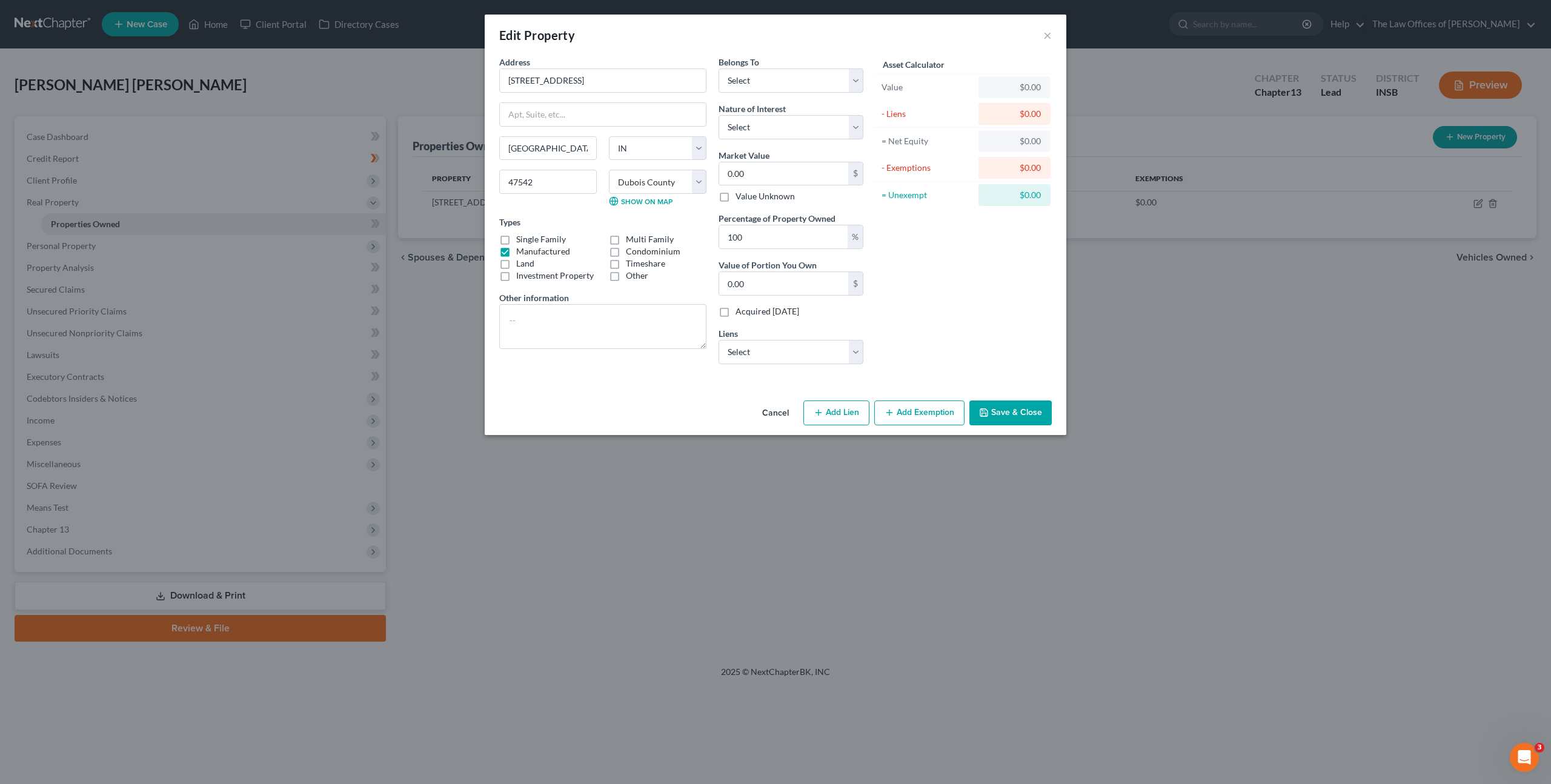
click at [521, 251] on input "Manufactured" at bounding box center [525, 249] width 8 height 8
checkbox input "false"
click at [516, 241] on label "Single Family" at bounding box center [541, 239] width 50 height 12
click at [521, 241] on input "Single Family" at bounding box center [525, 237] width 8 height 8
checkbox input "true"
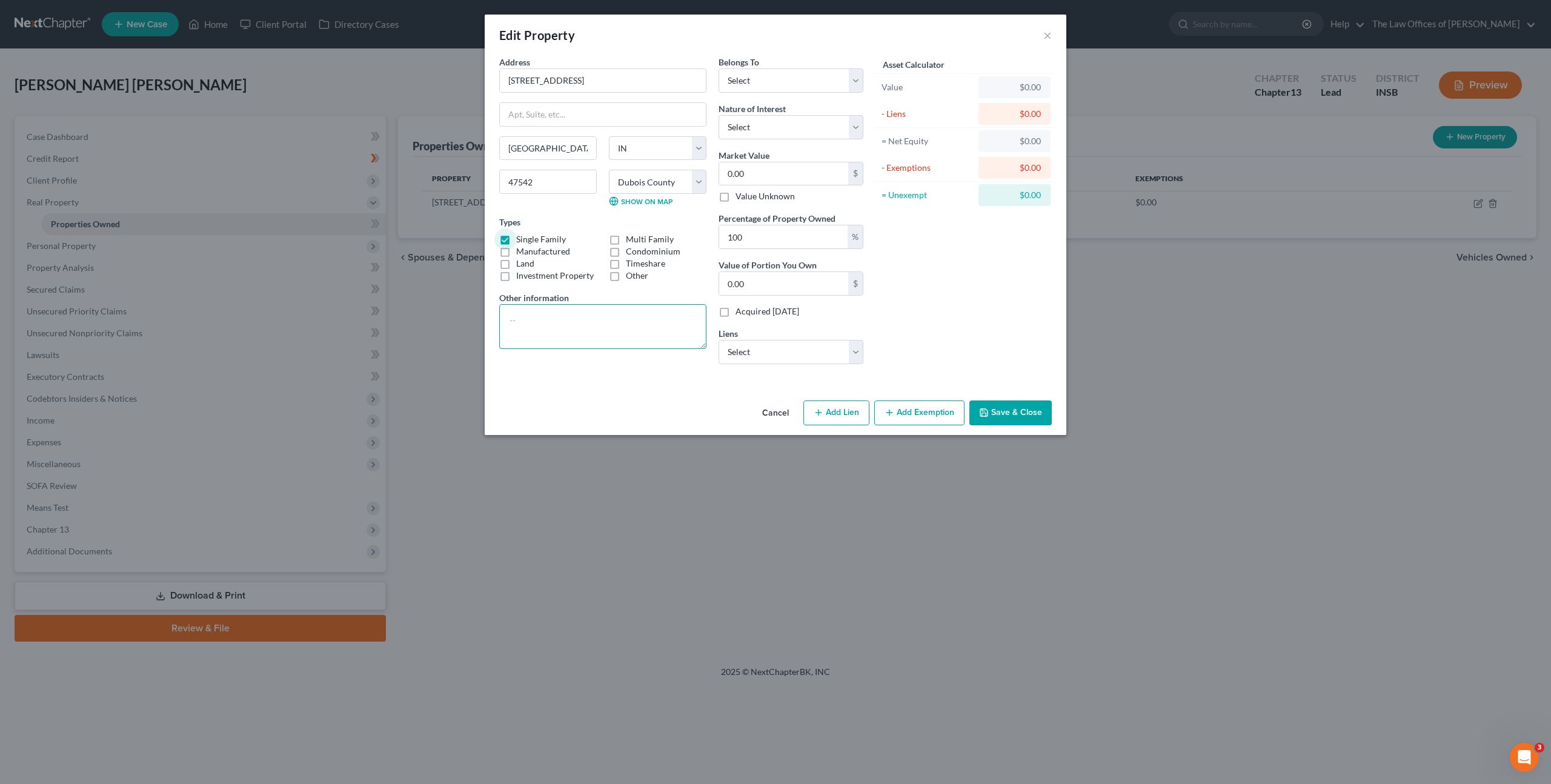
click at [585, 315] on textarea at bounding box center [603, 326] width 207 height 45
paste textarea ""Purchased for $110,000.00 in 07/2022. Tax Assessed for $160,000.00 in 07/2024.""
click at [582, 323] on textarea ""Purchased for $110,000.00 in 07/2022. Tax Assessed for $160,000.00 in 07/2024."" at bounding box center [603, 326] width 207 height 45
drag, startPoint x: 634, startPoint y: 320, endPoint x: 796, endPoint y: 330, distance: 162.3
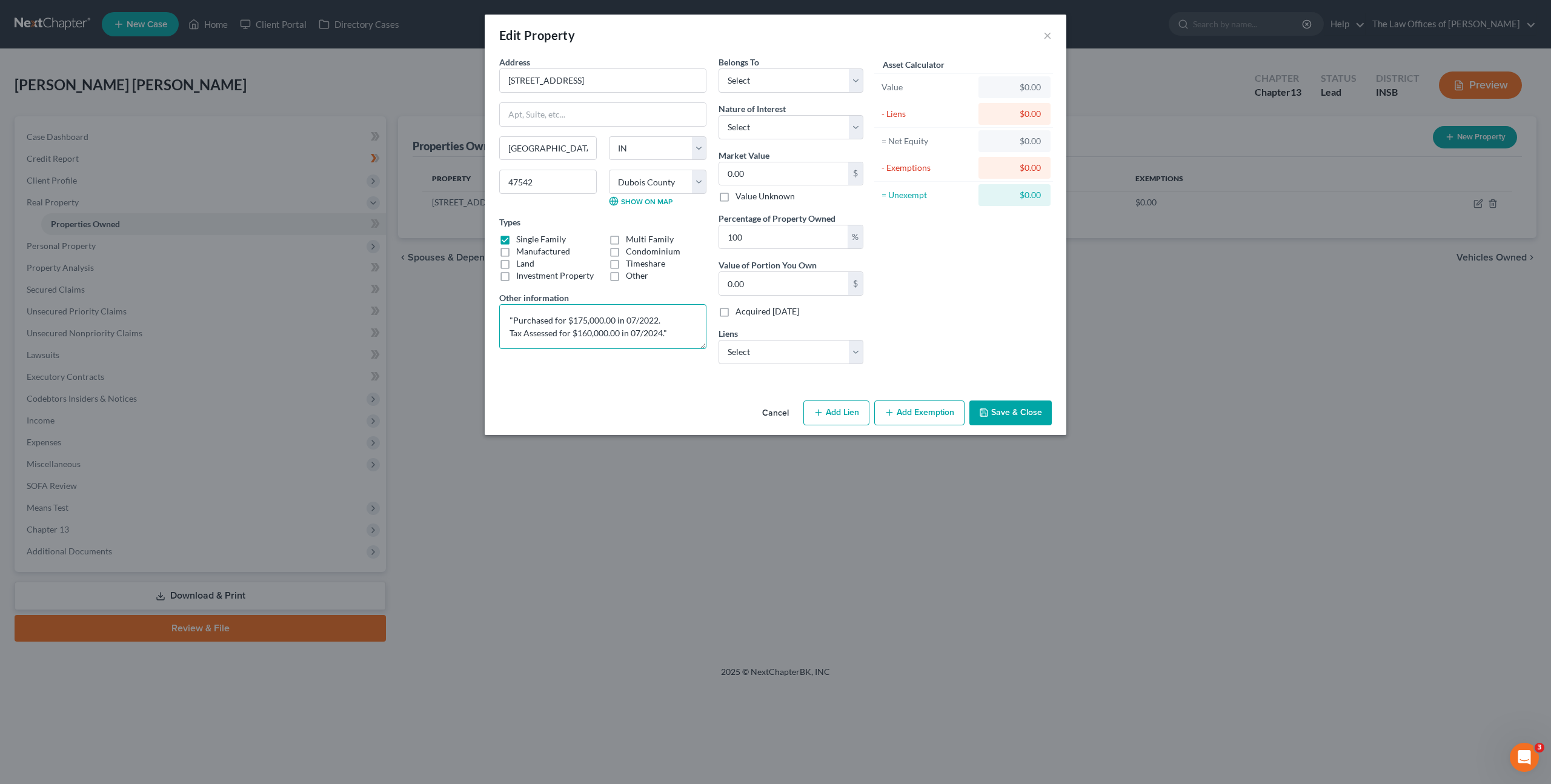
click at [639, 320] on textarea ""Purchased for $175,000.00 in 07/2022. Tax Assessed for $160,000.00 in 07/2024."" at bounding box center [603, 326] width 207 height 45
click at [586, 338] on textarea ""Purchased for $175,000.00 in 08/2017. Tax Assessed for $160,000.00 in 07/2024."" at bounding box center [603, 326] width 207 height 45
drag, startPoint x: 589, startPoint y: 331, endPoint x: 580, endPoint y: 335, distance: 9.8
click at [580, 335] on textarea ""Purchased for $175,000.00 in 08/2017. Tax Assessed for $160,000.00 in 07/2024."" at bounding box center [603, 326] width 207 height 45
click at [634, 361] on div "Address * 112 W [GEOGRAPHIC_DATA] [GEOGRAPHIC_DATA] [US_STATE][GEOGRAPHIC_DATA]…" at bounding box center [603, 215] width 220 height 318
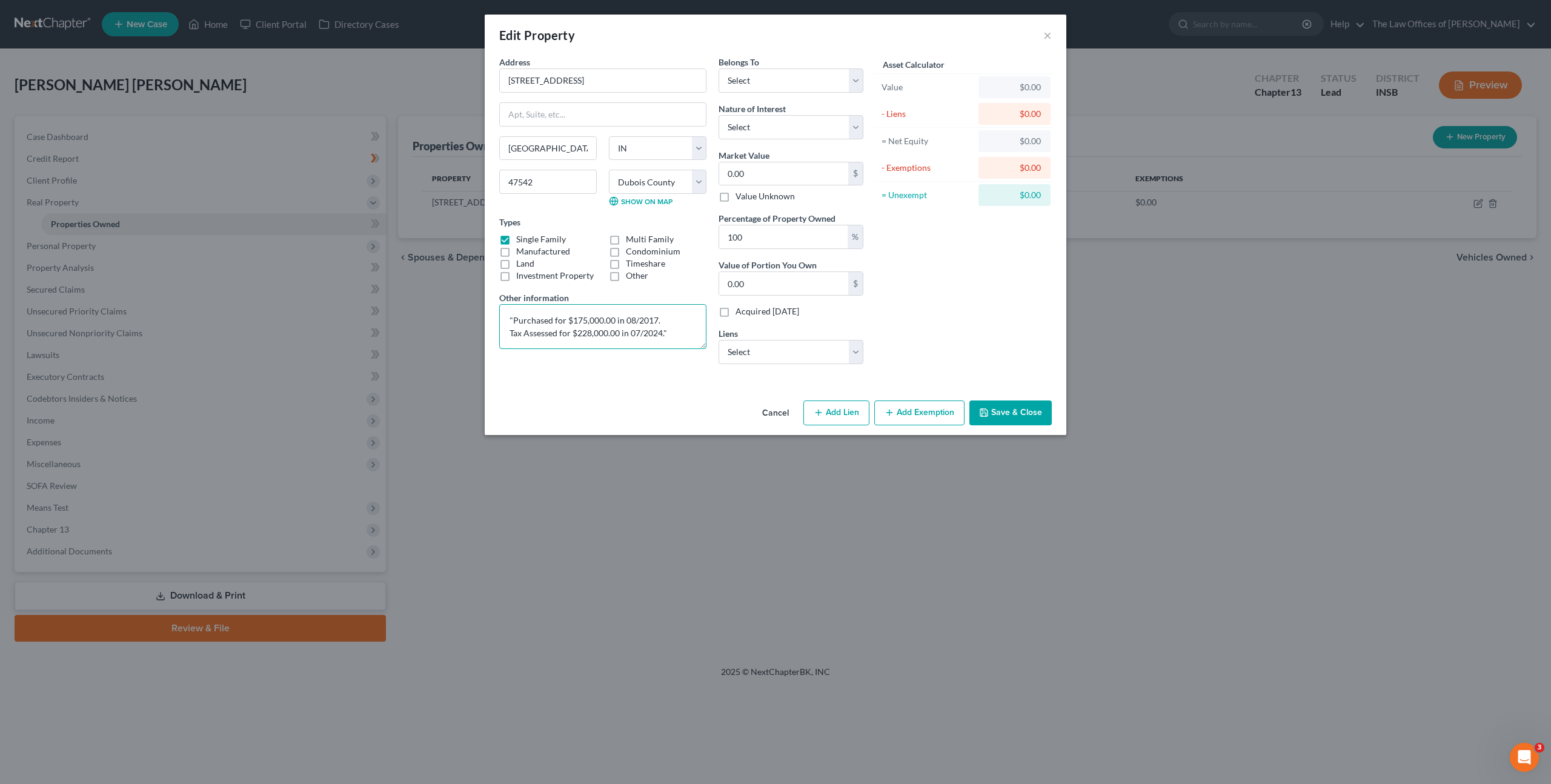
click at [639, 338] on textarea ""Purchased for $175,000.00 in 08/2017. Tax Assessed for $228,000.00 in 07/2024."" at bounding box center [603, 326] width 207 height 45
type textarea ""Purchased for $175,000.00 in 08/2017. Tax Assessed for $228,000.00 in 04/2025.""
click at [630, 367] on div "Address * 112 W [GEOGRAPHIC_DATA] [GEOGRAPHIC_DATA] [US_STATE][GEOGRAPHIC_DATA]…" at bounding box center [603, 215] width 220 height 318
click at [784, 77] on select "Select Debtor 1 Only Debtor 2 Only Debtor 1 And Debtor 2 Only At Least One Of T…" at bounding box center [791, 80] width 145 height 24
select select "0"
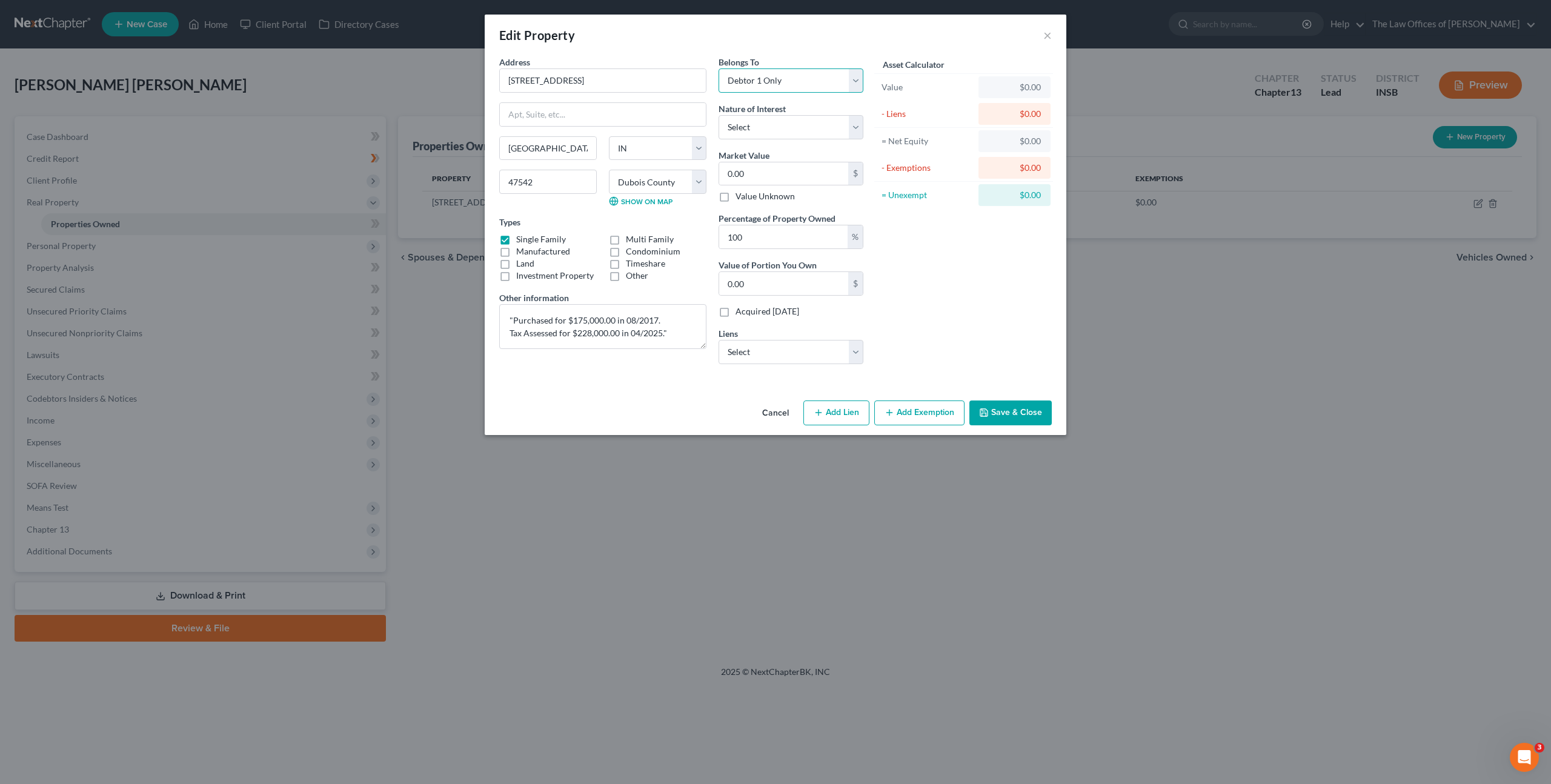
click at [719, 68] on select "Select Debtor 1 Only Debtor 2 Only Debtor 1 And Debtor 2 Only At Least One Of T…" at bounding box center [791, 80] width 145 height 24
click at [767, 115] on label "Nature of Interest" at bounding box center [753, 109] width 68 height 13
click at [763, 131] on select "Select Fee Simple Joint Tenant Life Estate Equitable Interest Future Interest T…" at bounding box center [791, 127] width 145 height 24
select select "0"
click at [719, 115] on select "Select Fee Simple Joint Tenant Life Estate Equitable Interest Future Interest T…" at bounding box center [791, 127] width 145 height 24
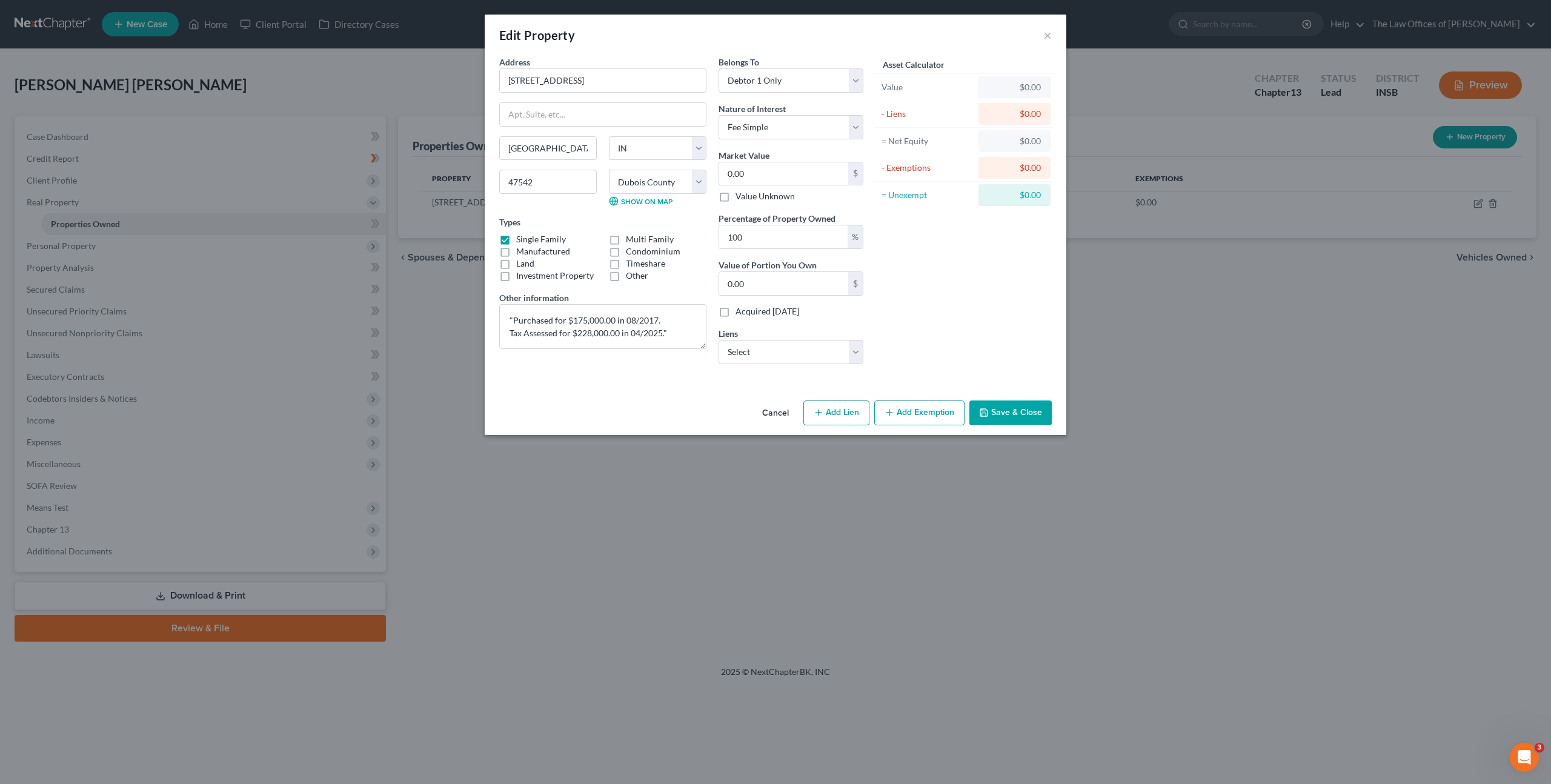
click at [913, 242] on div "Asset Calculator Value $0.00 - Liens $0.00 = Net Equity $0.00 - Exemptions $0.0…" at bounding box center [963, 215] width 188 height 318
click at [765, 167] on input "0.00" at bounding box center [784, 174] width 129 height 23
type input "3"
type input "3.00"
type input "30"
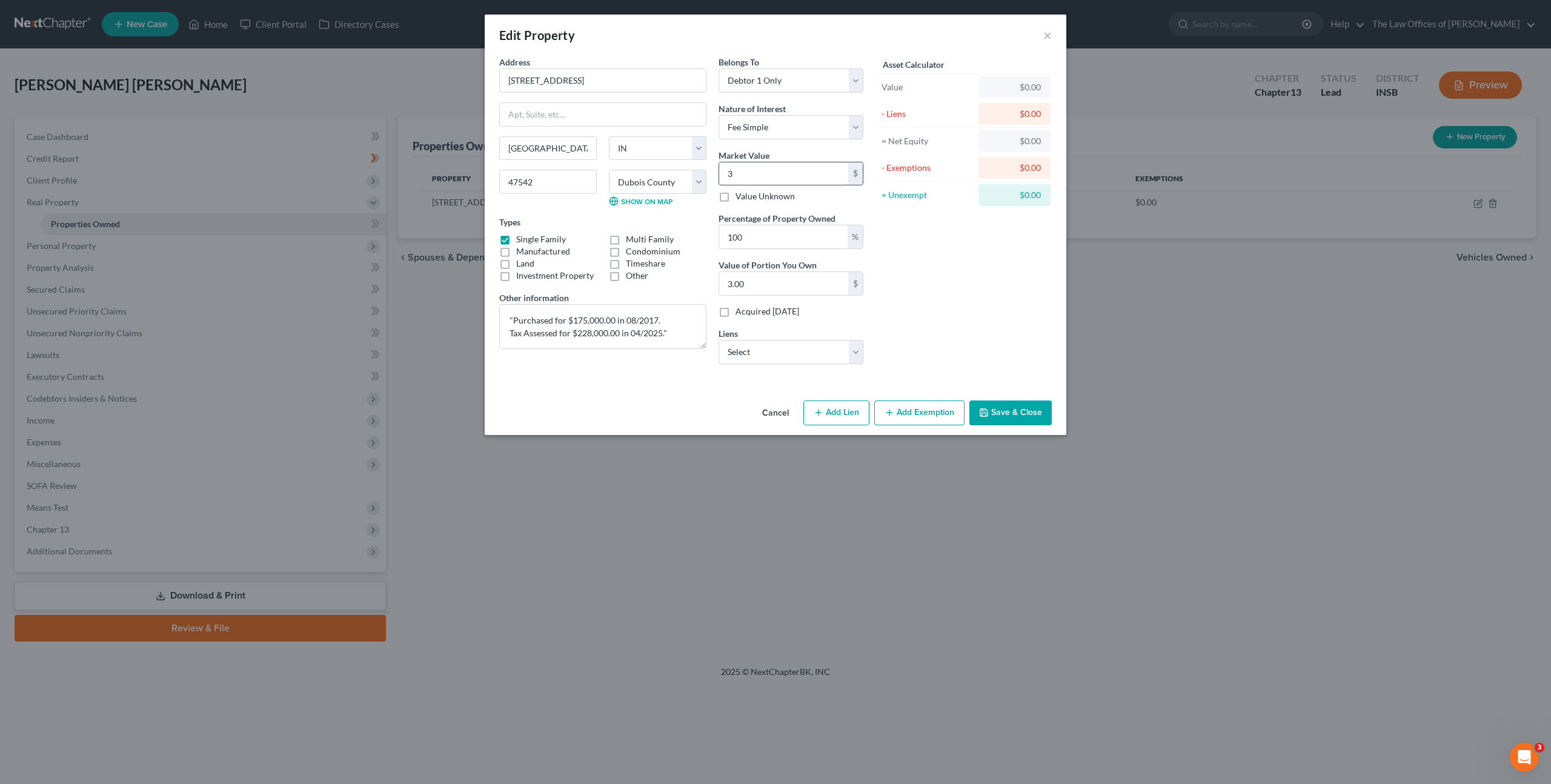
type input "30.00"
type input "3047"
type input "3,047.00"
type input "3,04"
type input "304.00"
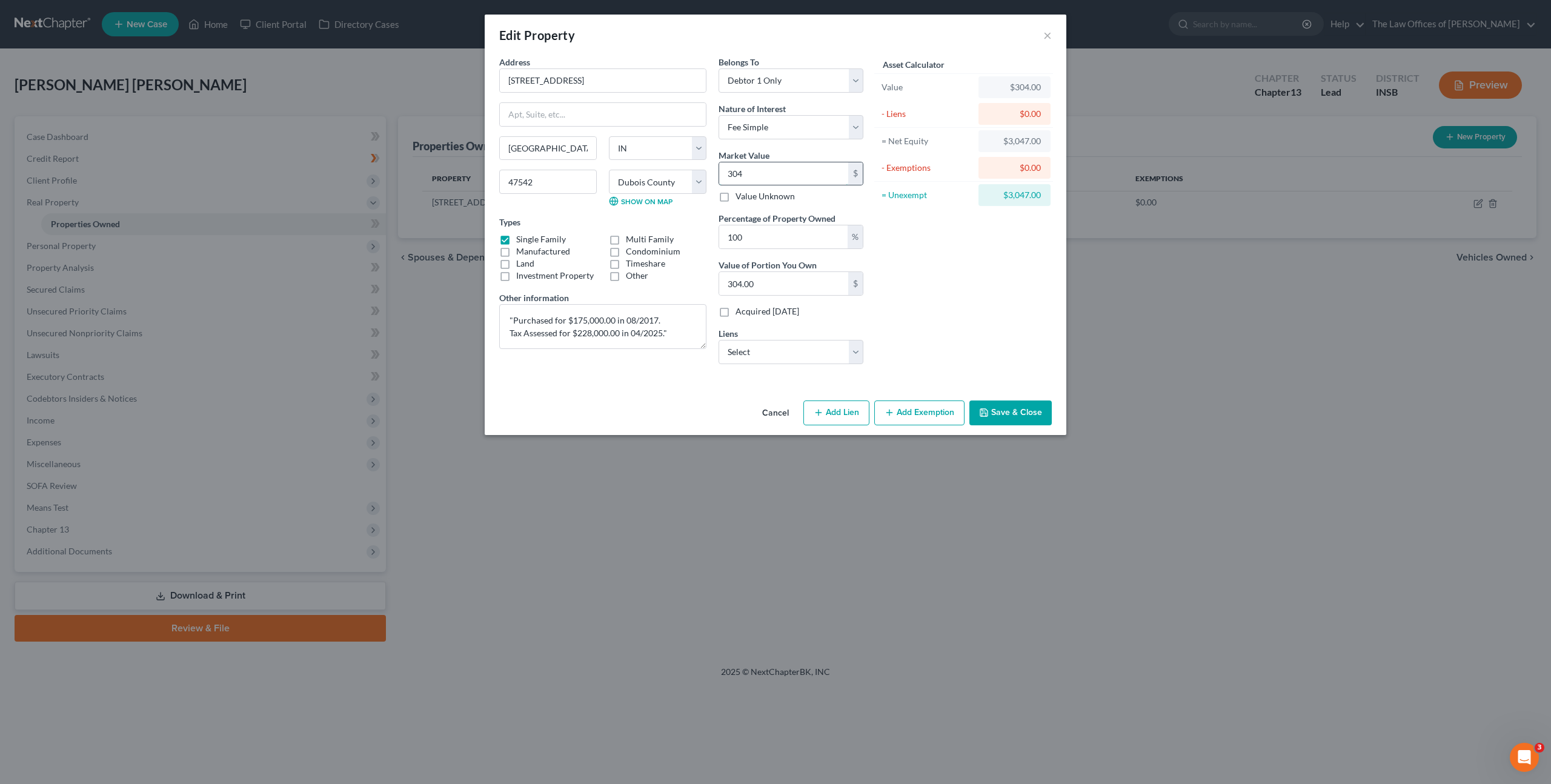
type input "3040"
type input "3,040.00"
type input "3,0400"
type input "30,400.00"
type input "30,4000"
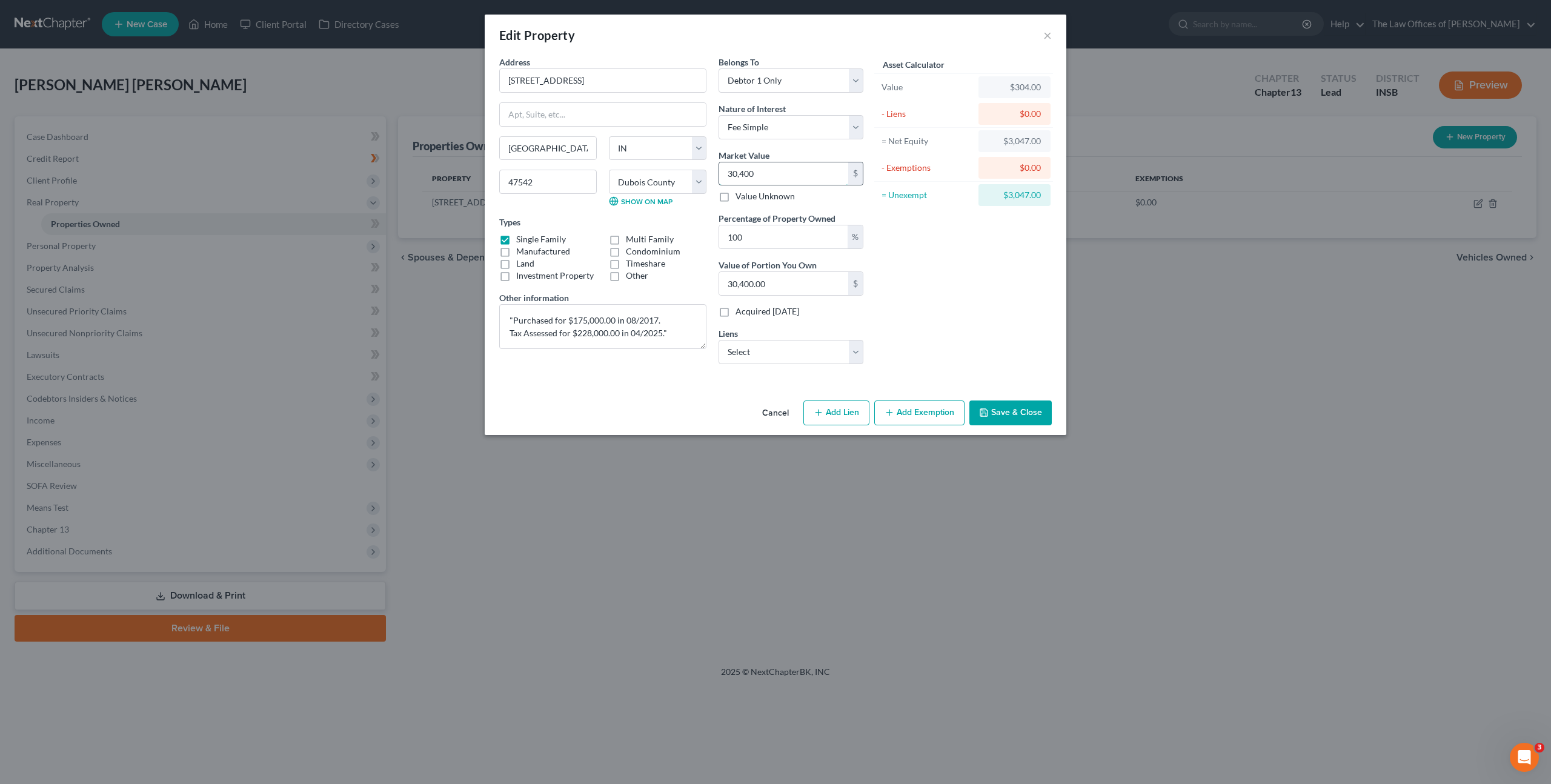
type input "304,000.00"
type input "304,000"
click at [1002, 261] on div "Asset Calculator Value $304,000.00 - Liens $0.00 = Net Equity $304.00 - Exempti…" at bounding box center [963, 215] width 188 height 318
click at [738, 361] on select "Select [GEOGRAPHIC_DATA] - $30,622.00 Creditacpt - $24,783.00 [GEOGRAPHIC_DATA]…" at bounding box center [791, 352] width 145 height 24
click at [808, 358] on select "Select [GEOGRAPHIC_DATA] - $30,622.00 Creditacpt - $24,783.00 [GEOGRAPHIC_DATA]…" at bounding box center [791, 352] width 145 height 24
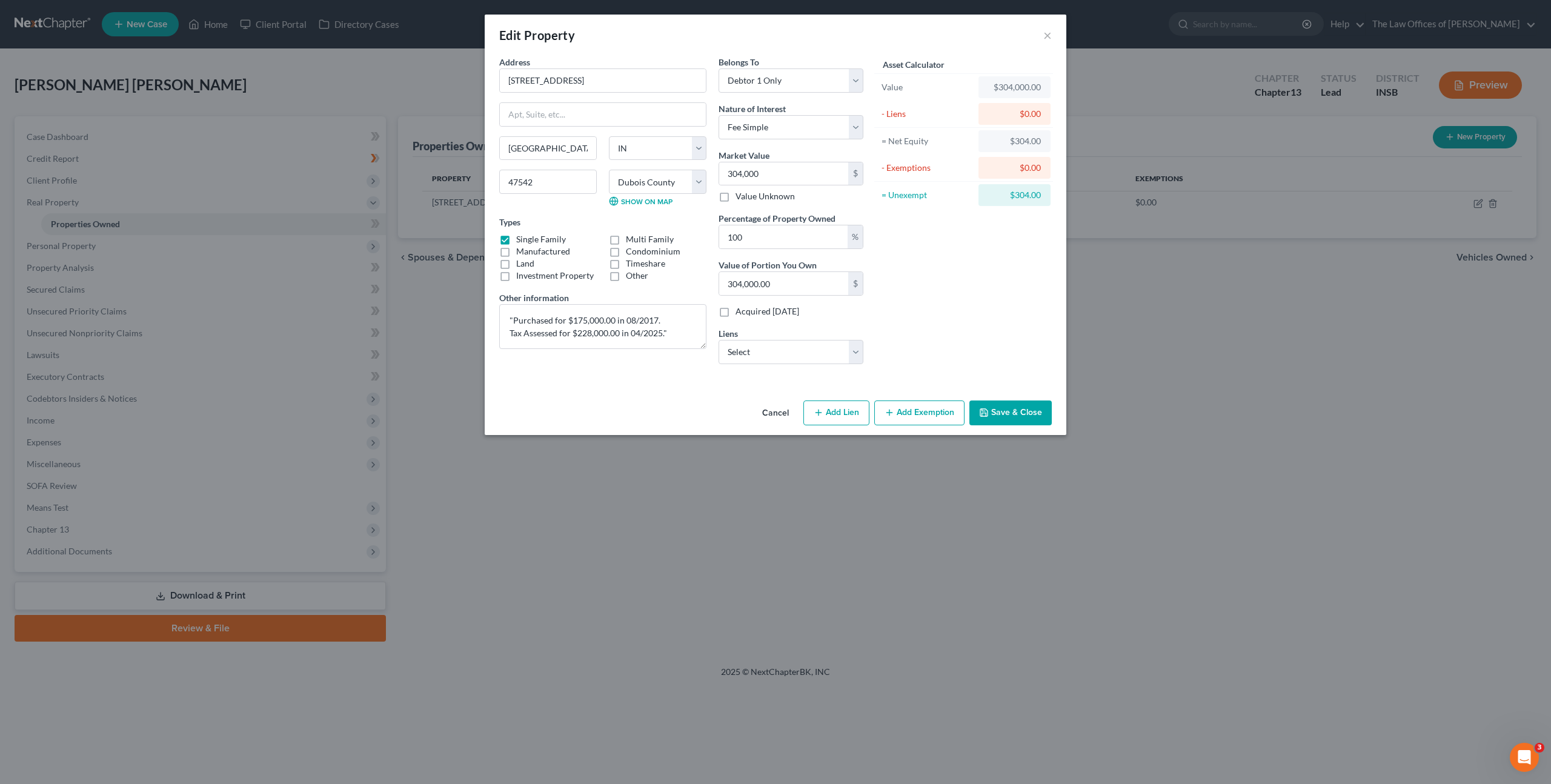
click at [782, 365] on div "Belongs To * Select Debtor 1 Only Debtor 2 Only Debtor 1 And Debtor 2 Only At L…" at bounding box center [791, 215] width 157 height 318
click at [792, 336] on div "Liens Select [GEOGRAPHIC_DATA] - $30,622.00 Creditacpt - $24,783.00 [GEOGRAPHIC…" at bounding box center [791, 345] width 145 height 37
click at [776, 351] on select "Select [GEOGRAPHIC_DATA] - $30,622.00 Creditacpt - $24,783.00 [GEOGRAPHIC_DATA]…" at bounding box center [791, 352] width 145 height 24
click at [825, 411] on button "Add Lien" at bounding box center [836, 413] width 66 height 26
select select "0"
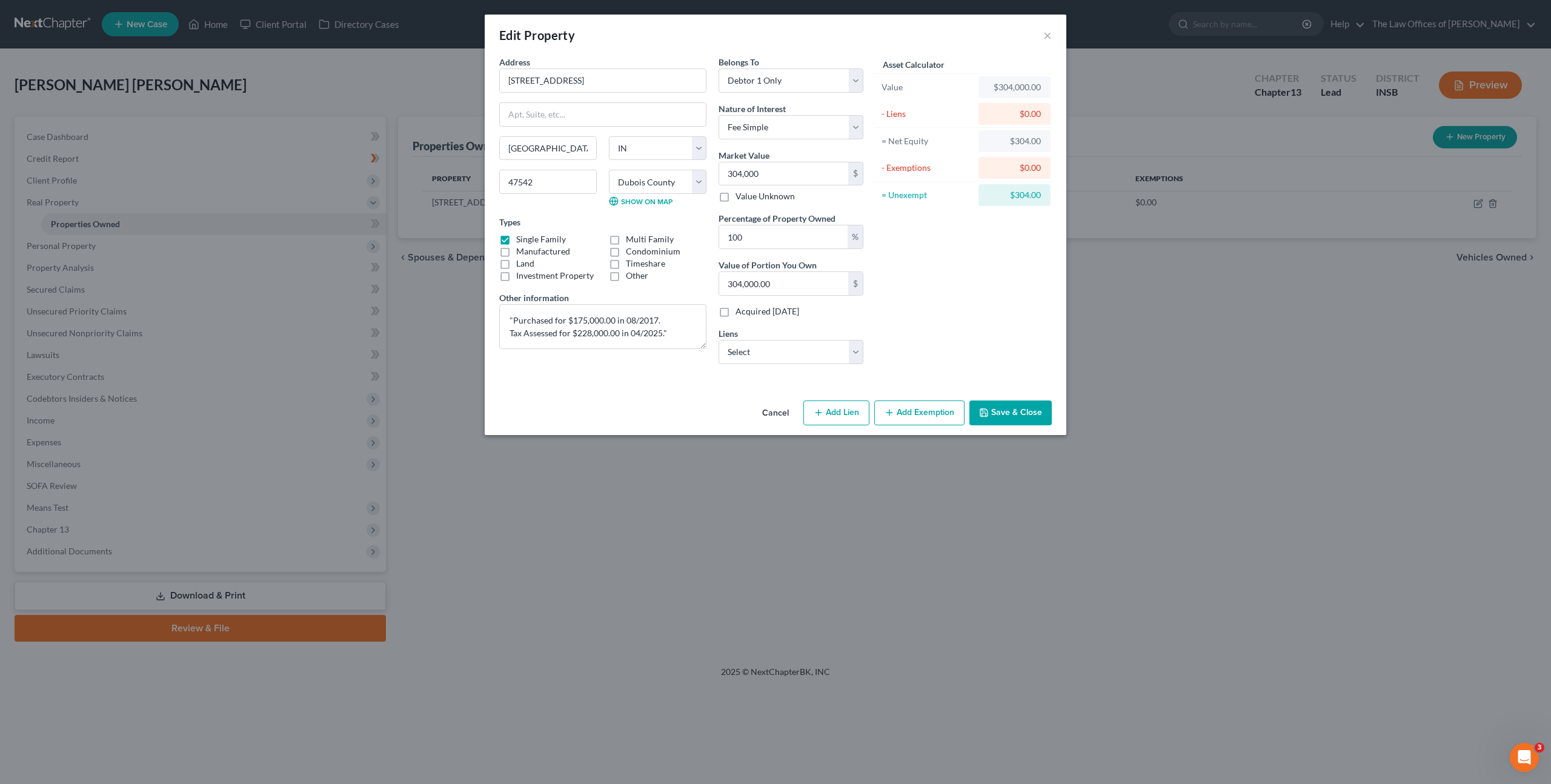
select select "0"
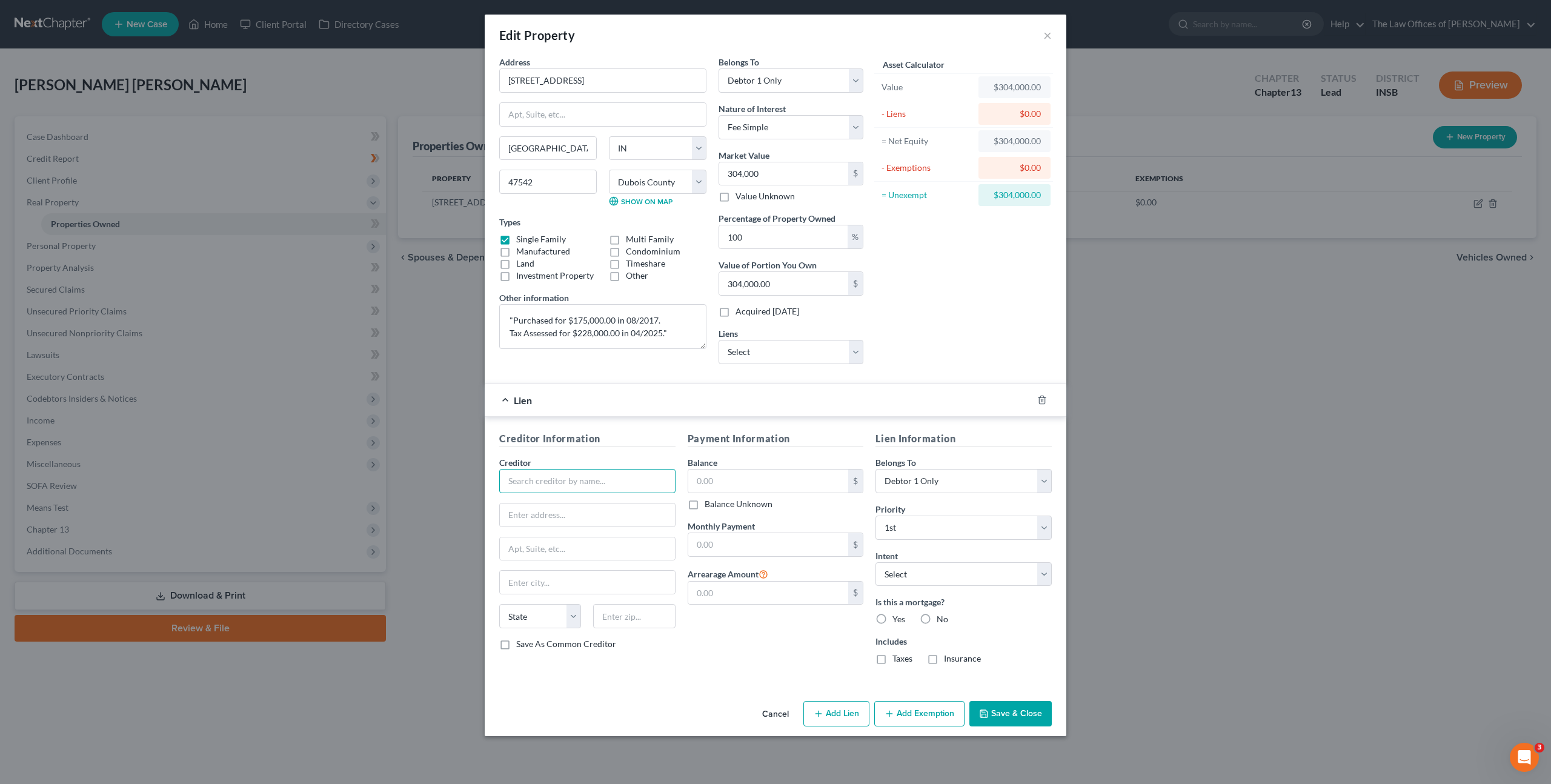
click at [603, 484] on input "text" at bounding box center [587, 481] width 176 height 24
click at [602, 508] on div "USDA Rural Development" at bounding box center [571, 502] width 126 height 12
type input "USDA Rural Development"
type input "PO Box 66879"
type input "Saint Louis"
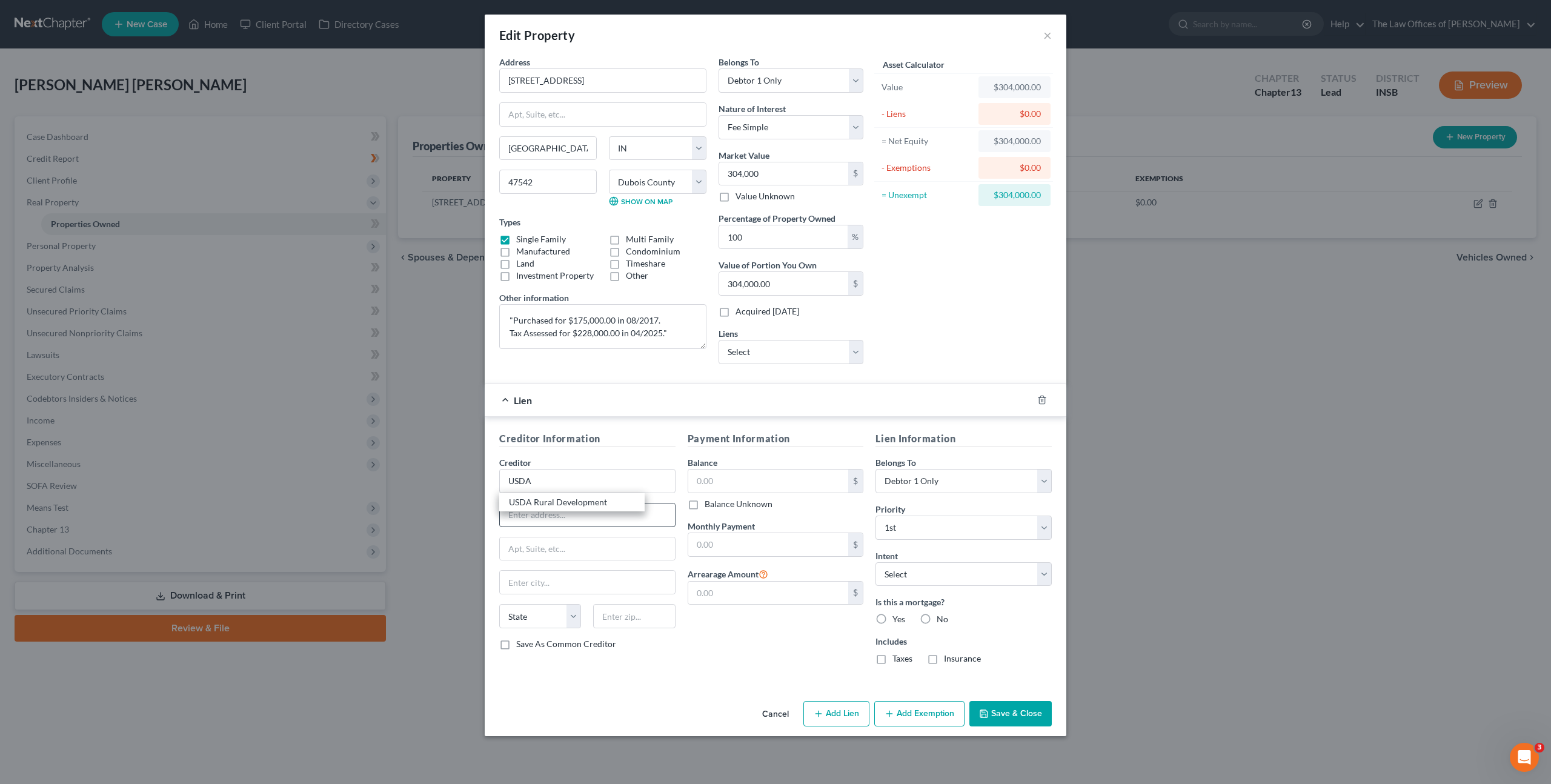
select select "26"
type input "63166"
click at [740, 490] on input "text" at bounding box center [769, 481] width 161 height 23
type input "1,145"
drag, startPoint x: 698, startPoint y: 472, endPoint x: 572, endPoint y: 458, distance: 126.8
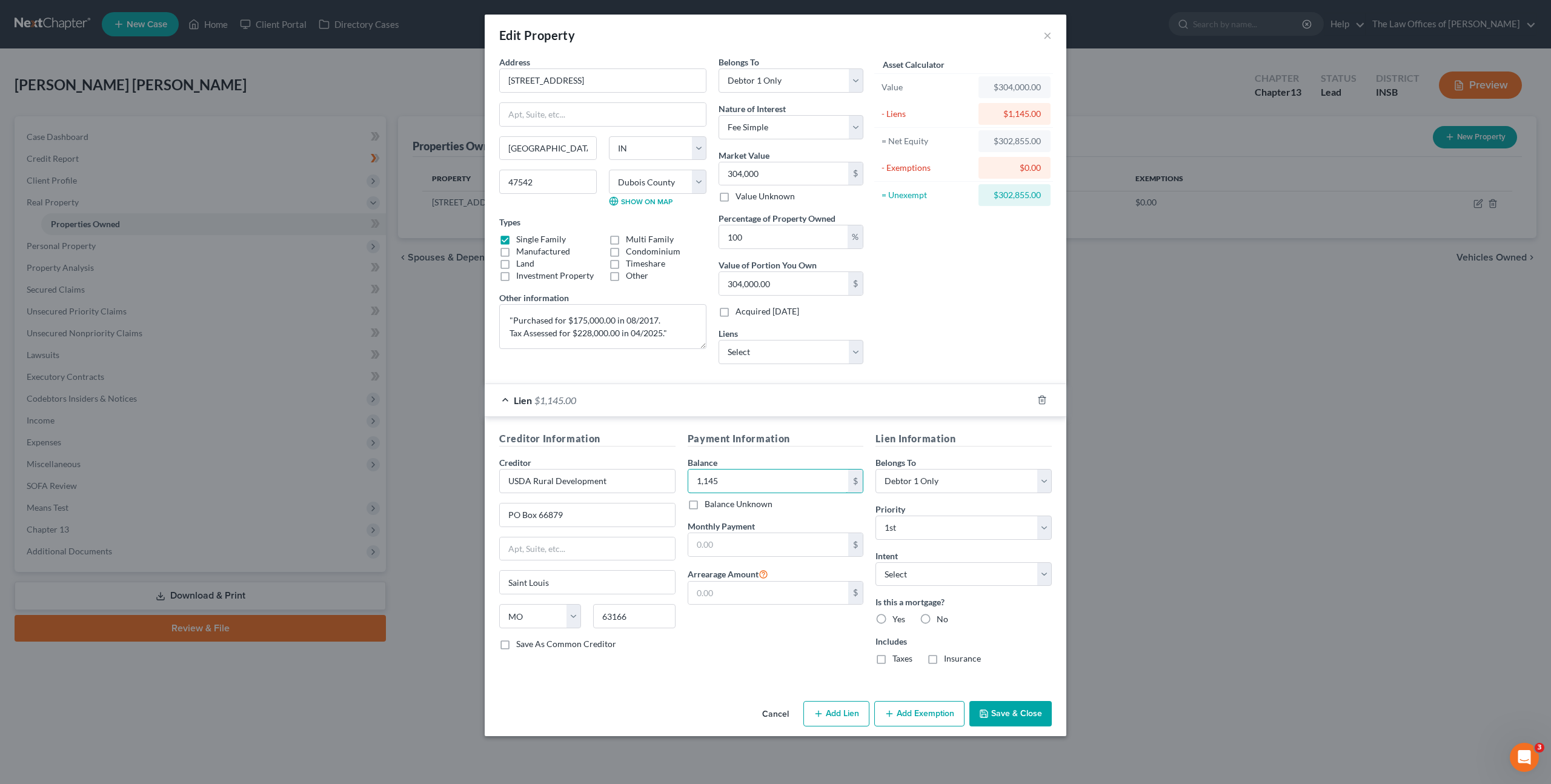
click at [555, 450] on div "Creditor Information Creditor * USDA Rural Development PO Box 66879 [GEOGRAPHIC…" at bounding box center [776, 553] width 565 height 243
click at [765, 534] on input "text" at bounding box center [769, 544] width 161 height 23
paste input "1,145"
type input "1,145"
click at [759, 642] on div "Payment Information Balance $ Balance Unknown Balance Undetermined $ Balance Un…" at bounding box center [776, 553] width 188 height 243
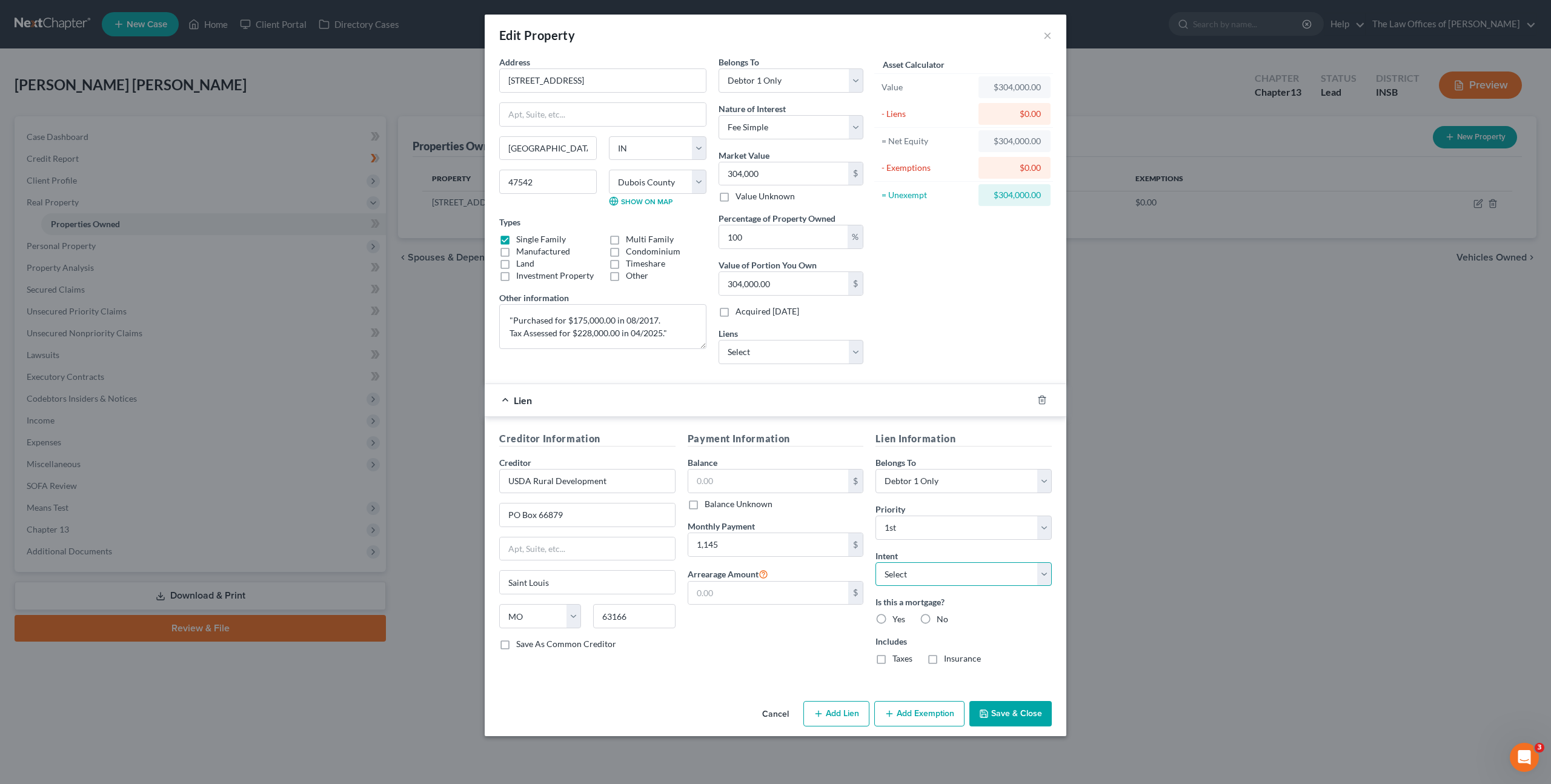
click at [926, 574] on select "Select Surrender Redeem Reaffirm Avoid Other" at bounding box center [963, 574] width 176 height 24
select select "2"
click at [875, 562] on select "Select Surrender Redeem Reaffirm Avoid Other" at bounding box center [963, 574] width 176 height 24
click at [815, 642] on div "Payment Information Balance $ Balance Unknown Balance Undetermined $ Balance Un…" at bounding box center [776, 553] width 188 height 243
click at [892, 617] on label "Yes" at bounding box center [898, 619] width 13 height 12
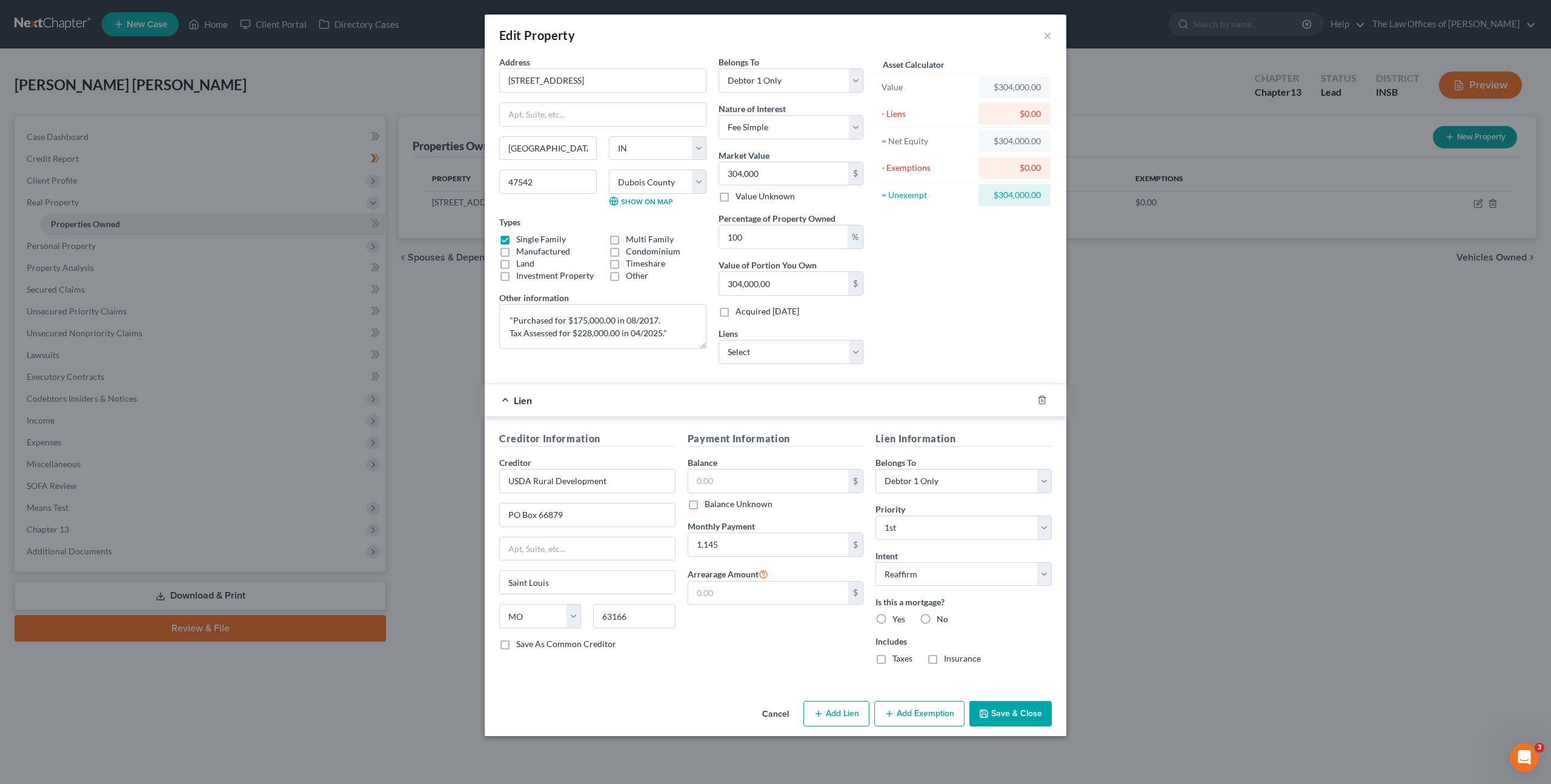
click at [897, 617] on input "Yes" at bounding box center [901, 617] width 8 height 8
radio input "true"
click at [892, 657] on label "Taxes" at bounding box center [902, 658] width 20 height 12
click at [897, 657] on input "Taxes" at bounding box center [901, 656] width 8 height 8
checkbox input "true"
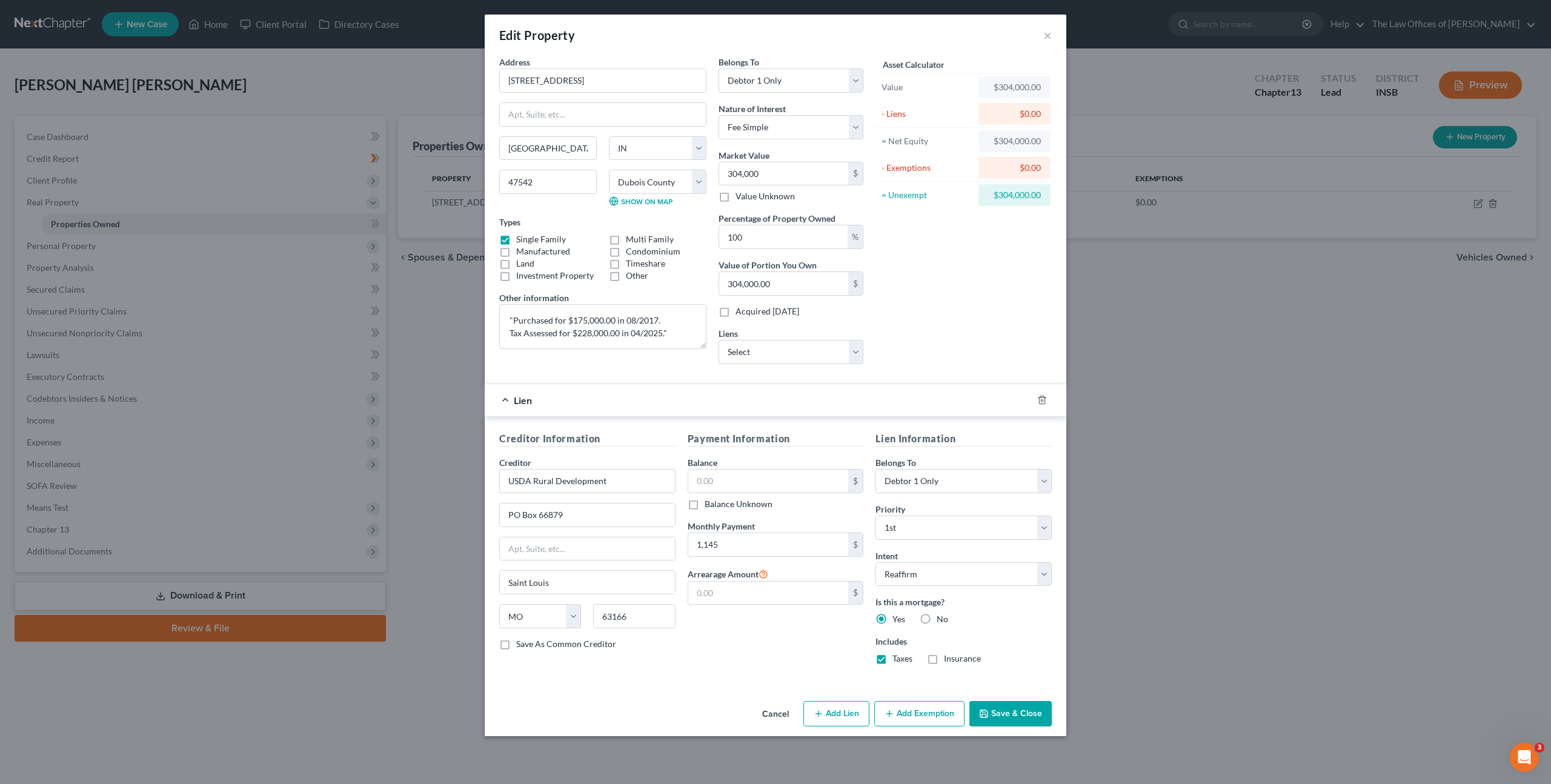
click at [944, 653] on label "Insurance" at bounding box center [962, 658] width 37 height 12
click at [948, 653] on input "Insurance" at bounding box center [952, 656] width 8 height 8
checkbox input "true"
click at [778, 484] on input "text" at bounding box center [769, 481] width 161 height 23
click at [708, 484] on input "text" at bounding box center [769, 481] width 161 height 23
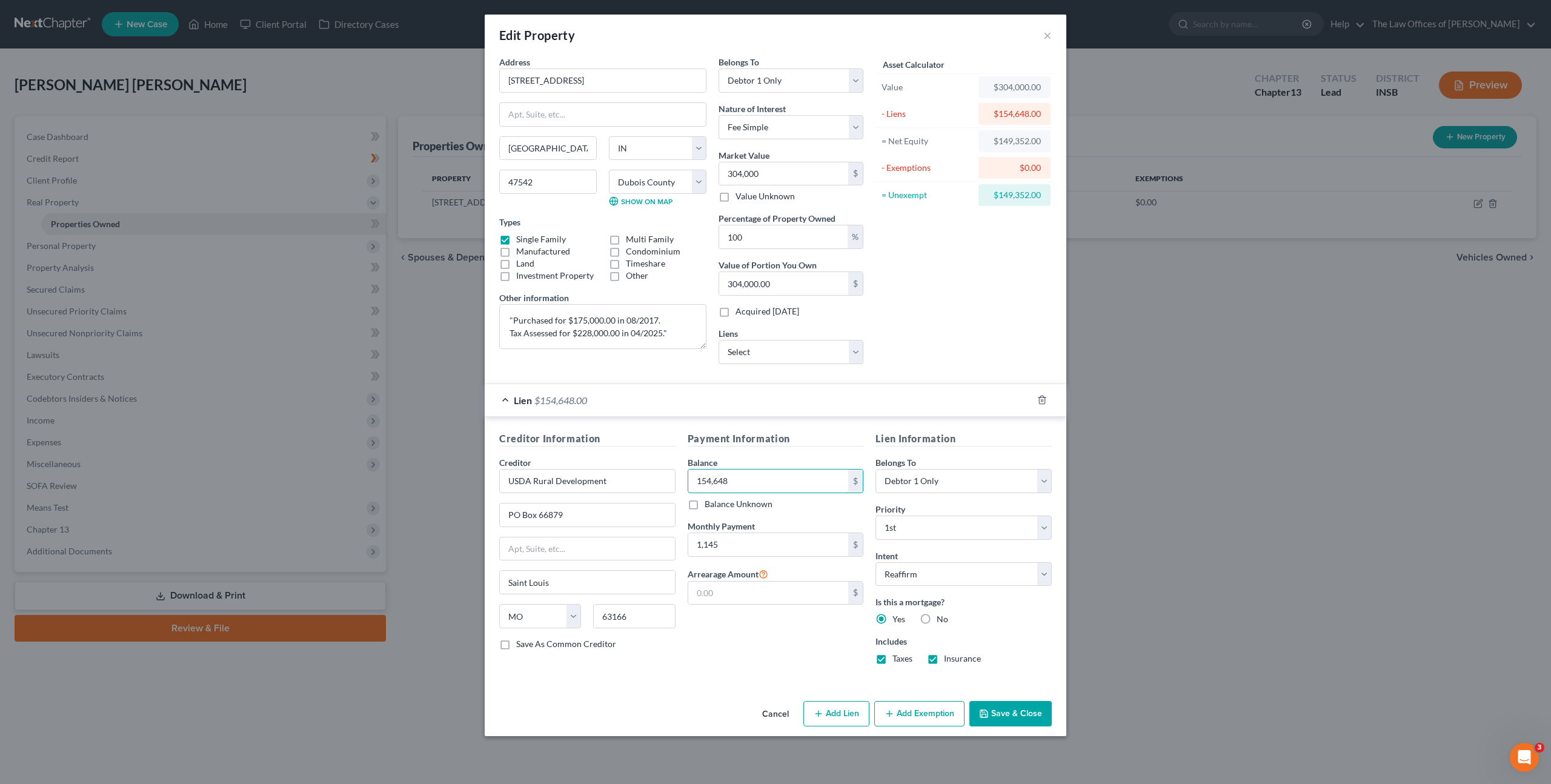
type input "154,648"
click at [743, 635] on div "Payment Information Balance 154,648.00 $ Balance Unknown Balance Undetermined 1…" at bounding box center [776, 553] width 188 height 243
click at [751, 635] on div "Payment Information Balance 154,648.00 $ Balance Unknown Balance Undetermined 1…" at bounding box center [776, 553] width 188 height 243
click at [993, 712] on button "Save & Close" at bounding box center [1011, 714] width 82 height 26
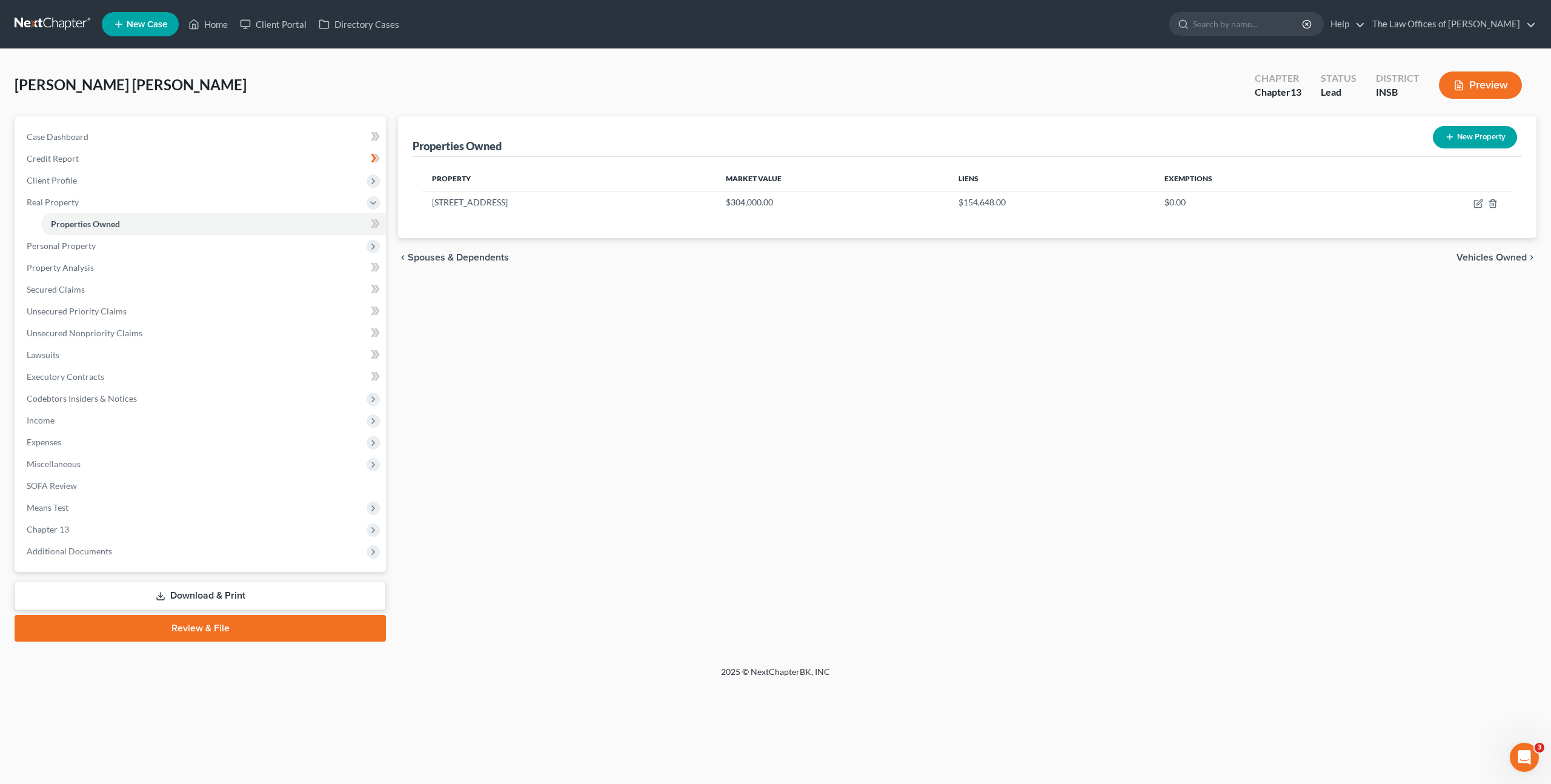
click at [372, 224] on div "New" at bounding box center [366, 215] width 24 height 20
click at [378, 222] on icon at bounding box center [377, 224] width 5 height 9
click at [585, 324] on div "Properties Owned New Property Property Market Value Liens Exemptions [STREET_AD…" at bounding box center [967, 379] width 1150 height 525
click at [1479, 205] on icon "button" at bounding box center [1478, 203] width 9 height 9
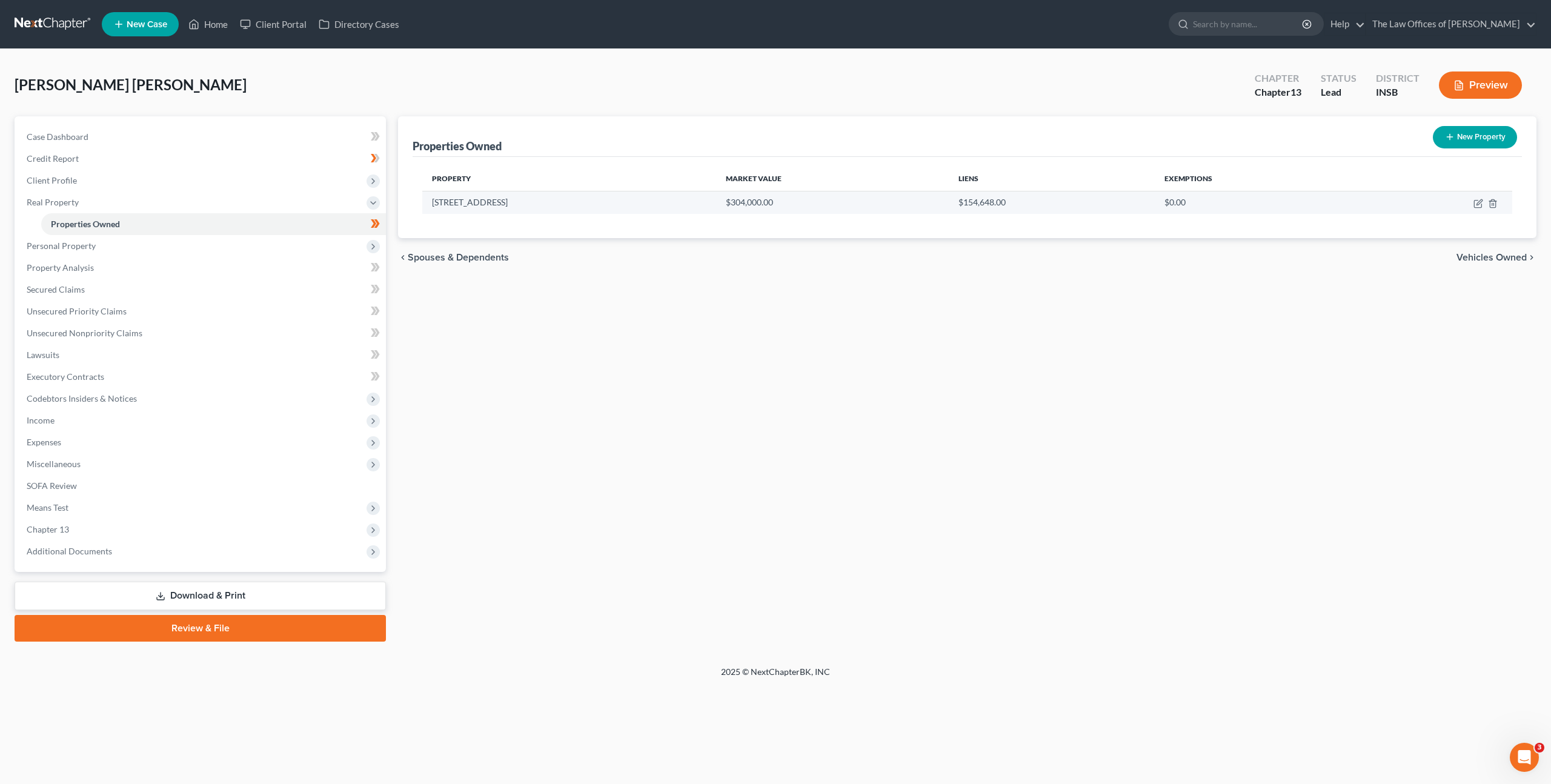
select select "15"
select select "18"
select select "0"
select select "26"
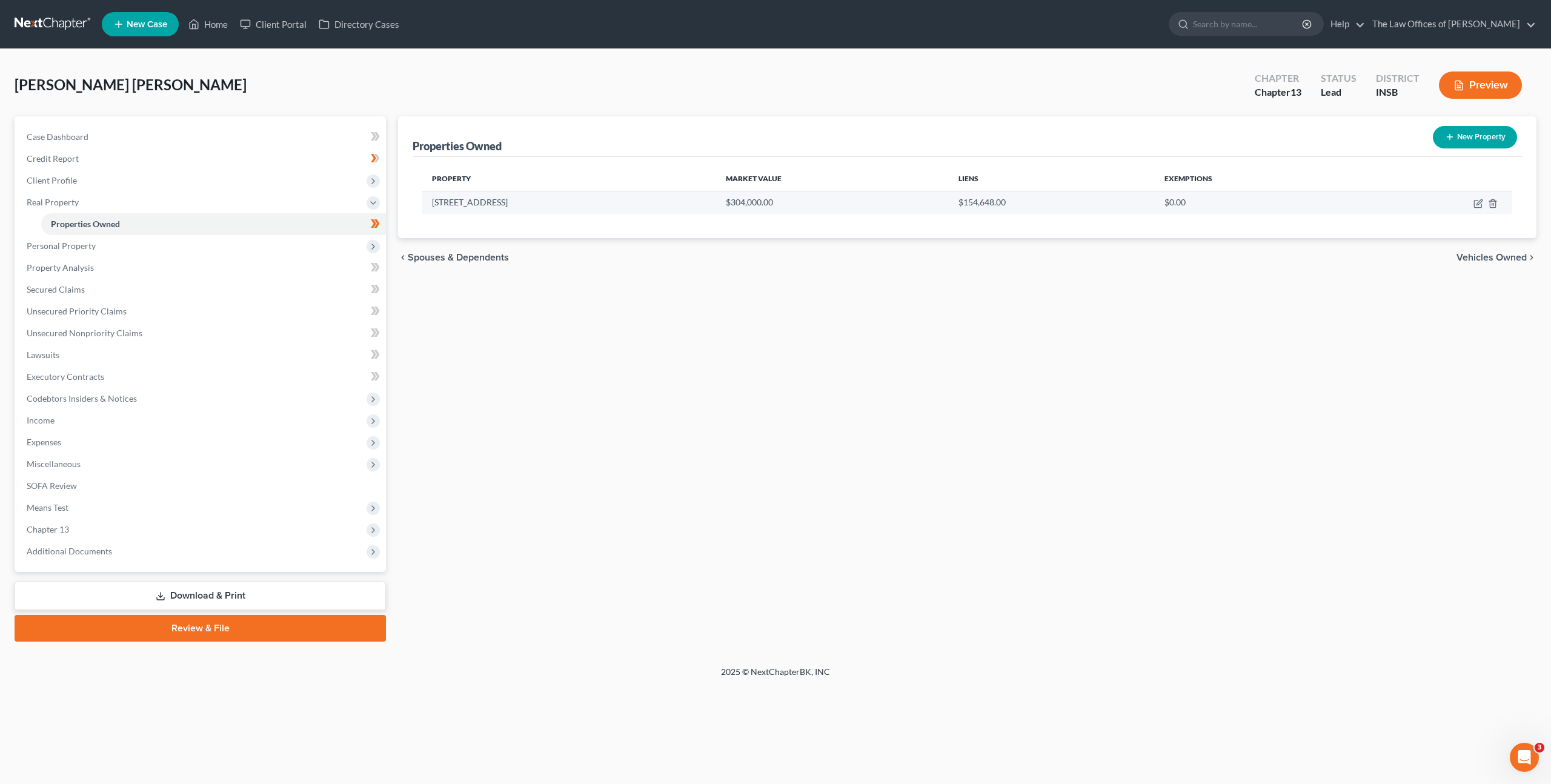
select select "0"
select select "2"
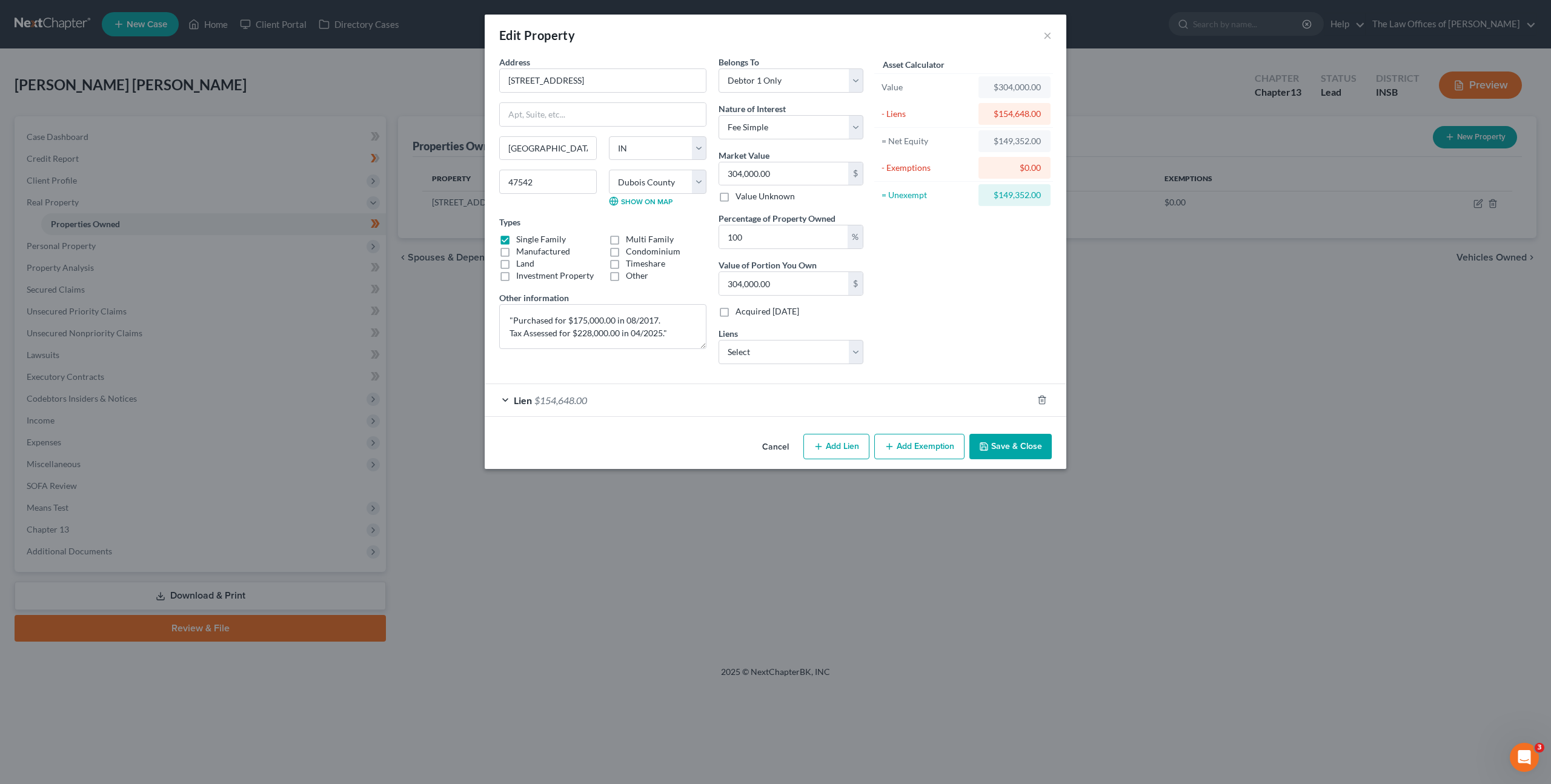
click at [750, 392] on div "Lien $154,648.00" at bounding box center [758, 400] width 548 height 32
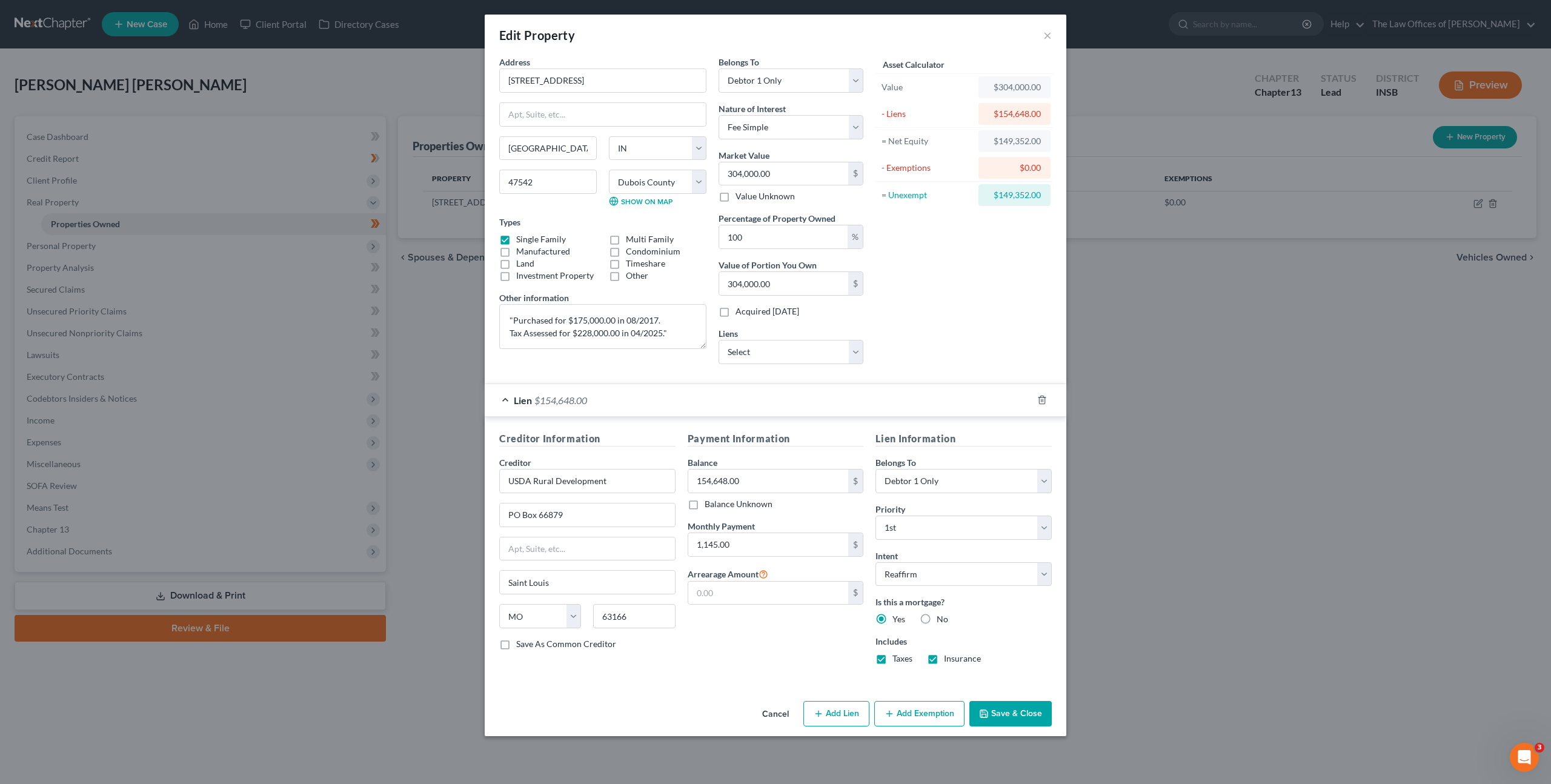
click at [837, 646] on div "Payment Information Balance 154,648.00 $ Balance Unknown Balance Undetermined 1…" at bounding box center [776, 553] width 188 height 243
click at [1022, 706] on button "Save & Close" at bounding box center [1011, 714] width 82 height 26
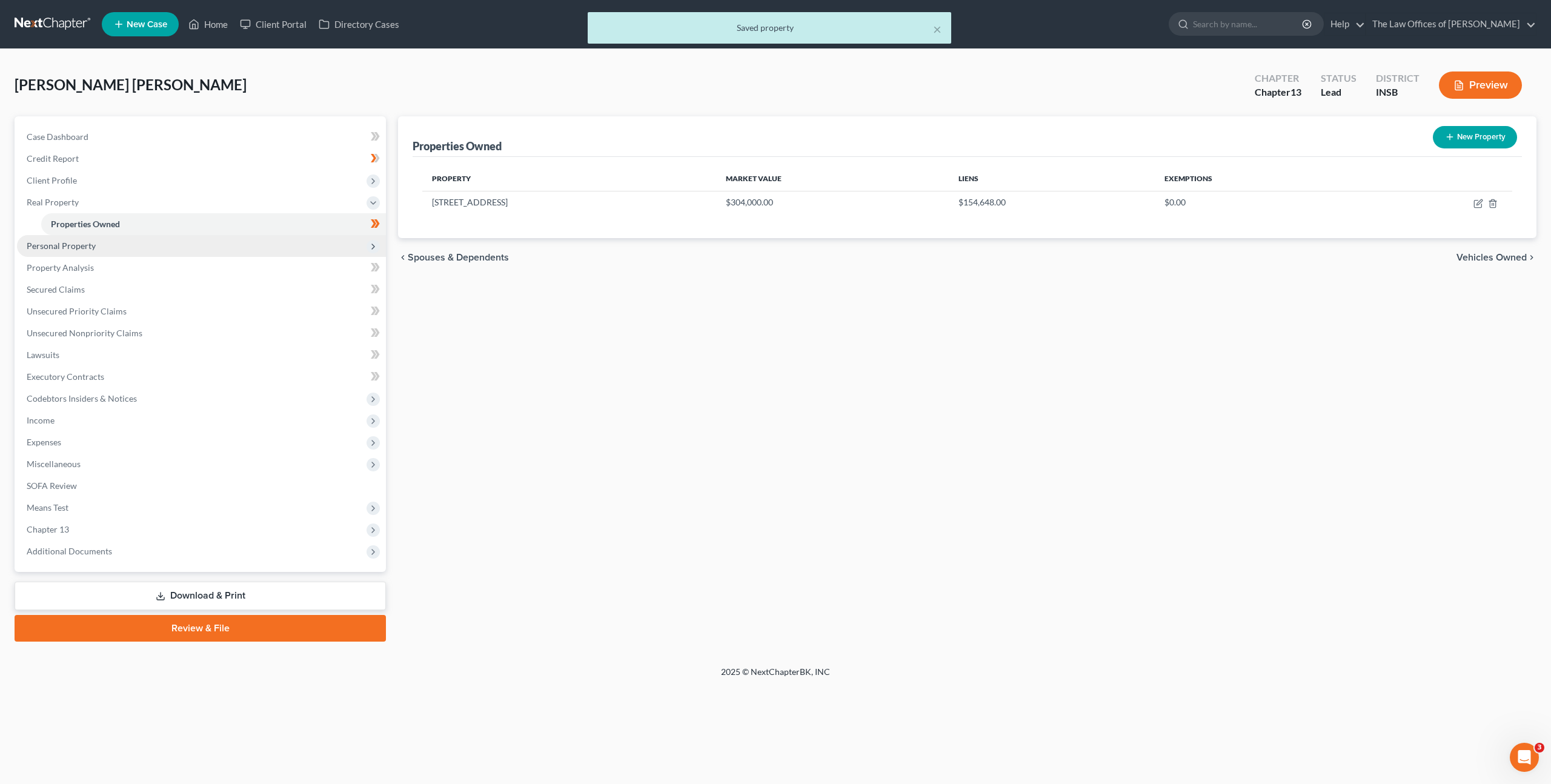
click at [265, 245] on span "Personal Property" at bounding box center [201, 246] width 369 height 22
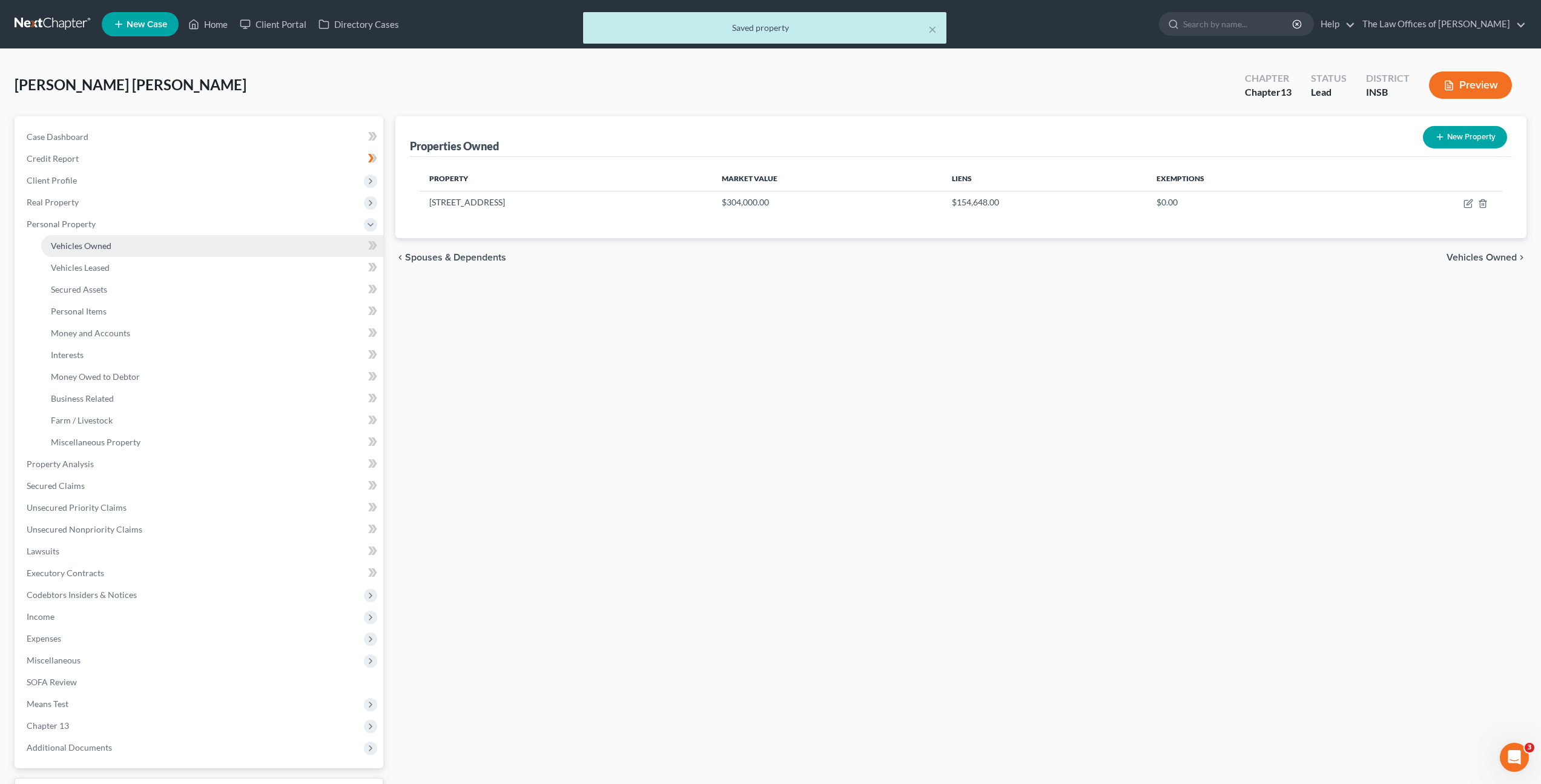
click at [219, 249] on link "Vehicles Owned" at bounding box center [212, 246] width 342 height 22
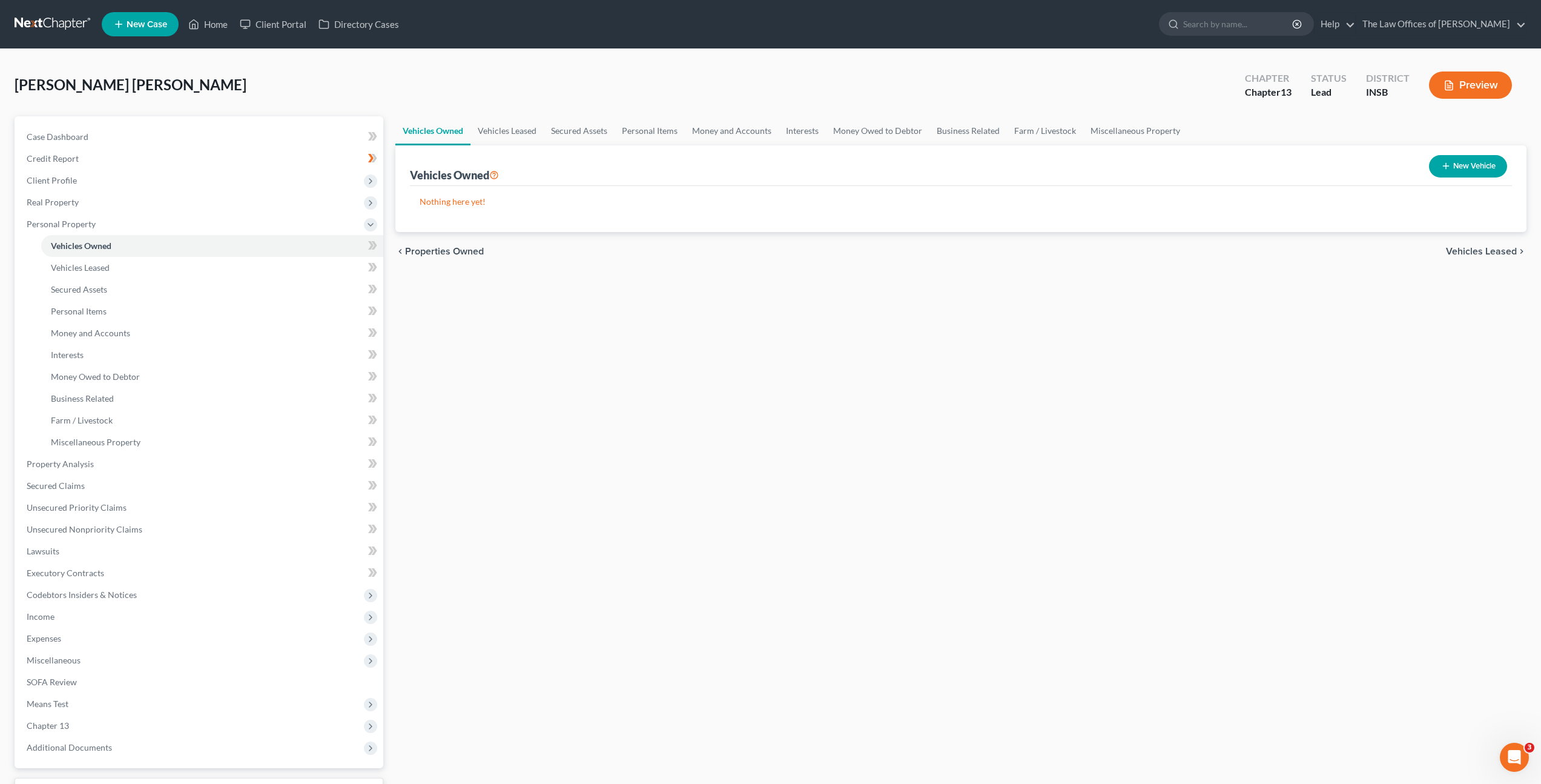
click at [881, 348] on div "Vehicles Owned Vehicles Leased Secured Assets Personal Items Money and Accounts…" at bounding box center [961, 477] width 1143 height 721
click at [1480, 170] on button "New Vehicle" at bounding box center [1469, 166] width 78 height 22
select select "0"
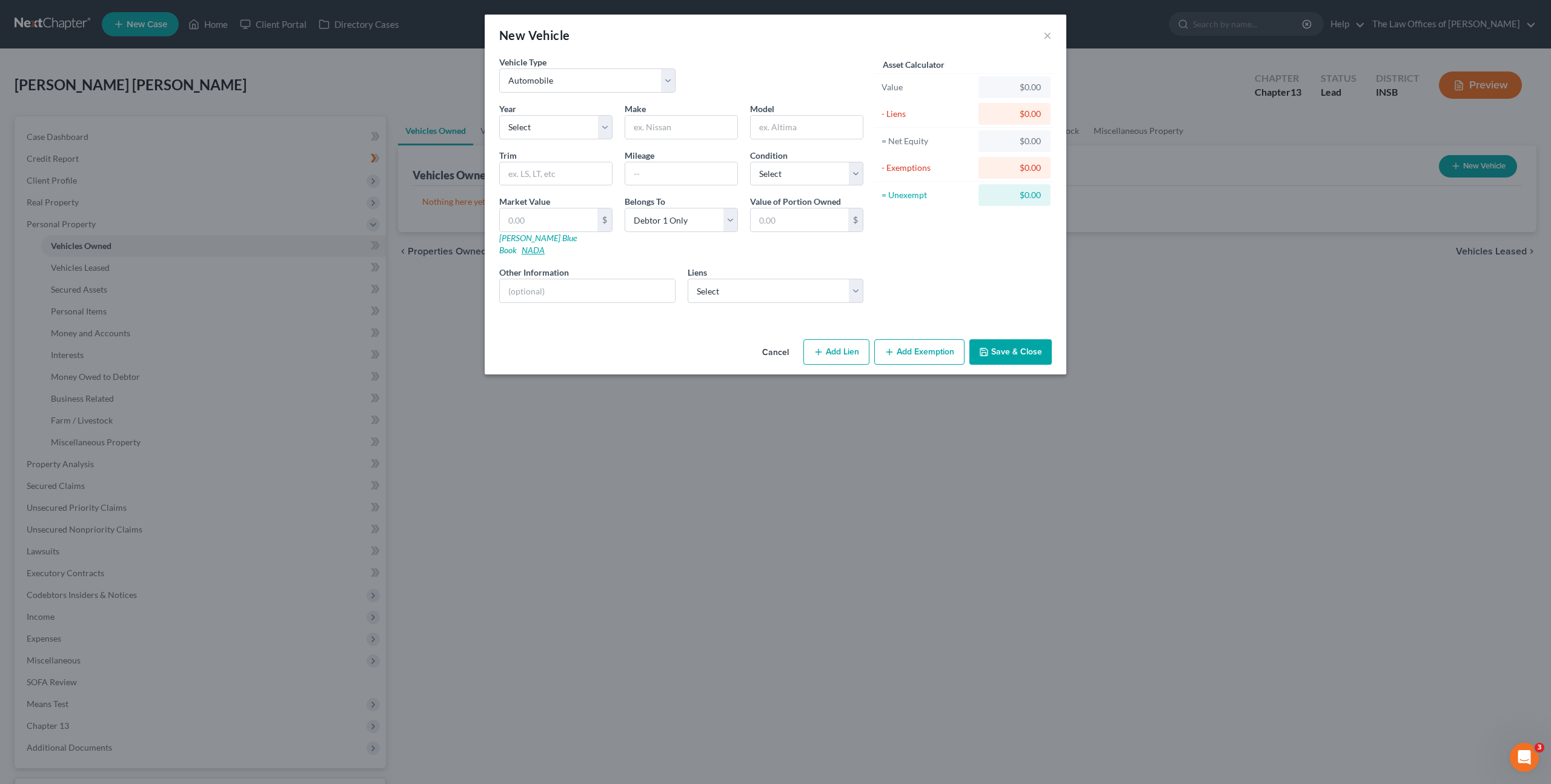
click at [544, 244] on link "NADA" at bounding box center [533, 249] width 23 height 10
click at [729, 279] on select "Select [GEOGRAPHIC_DATA] - $30,622.00 Creditacpt - $24,783.00 [GEOGRAPHIC_DATA]…" at bounding box center [776, 291] width 176 height 24
click at [576, 132] on select "Select 2026 2025 2024 2023 2022 2021 2020 2019 2018 2017 2016 2015 2014 2013 20…" at bounding box center [556, 127] width 113 height 24
select select "11"
click at [499, 115] on select "Select 2026 2025 2024 2023 2022 2021 2020 2019 2018 2017 2016 2015 2014 2013 20…" at bounding box center [556, 127] width 113 height 24
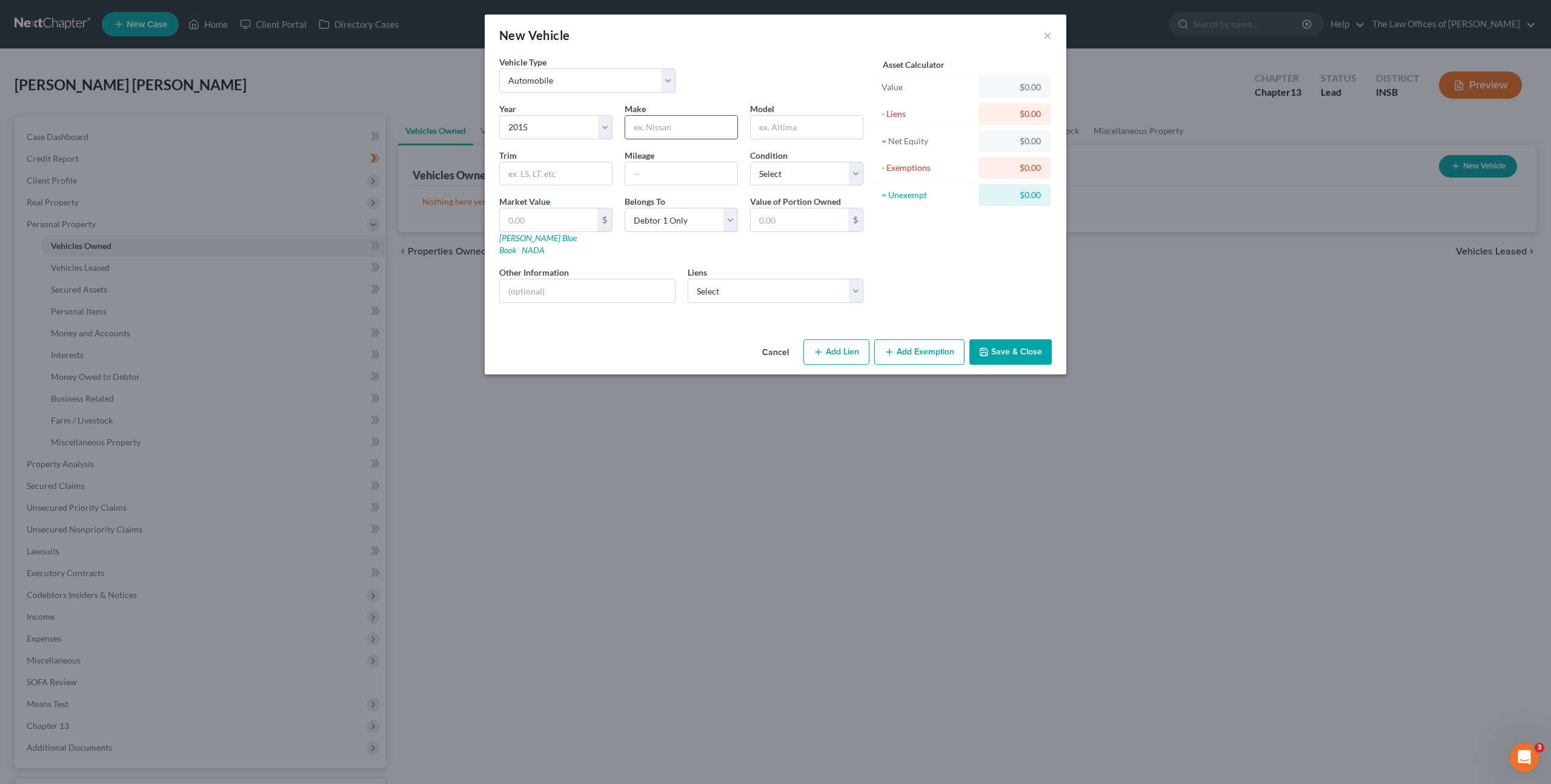
click at [686, 122] on input "text" at bounding box center [682, 127] width 112 height 23
type input "V"
type input "Chevrolet"
type input "Camaro"
click at [661, 173] on input "text" at bounding box center [682, 174] width 112 height 23
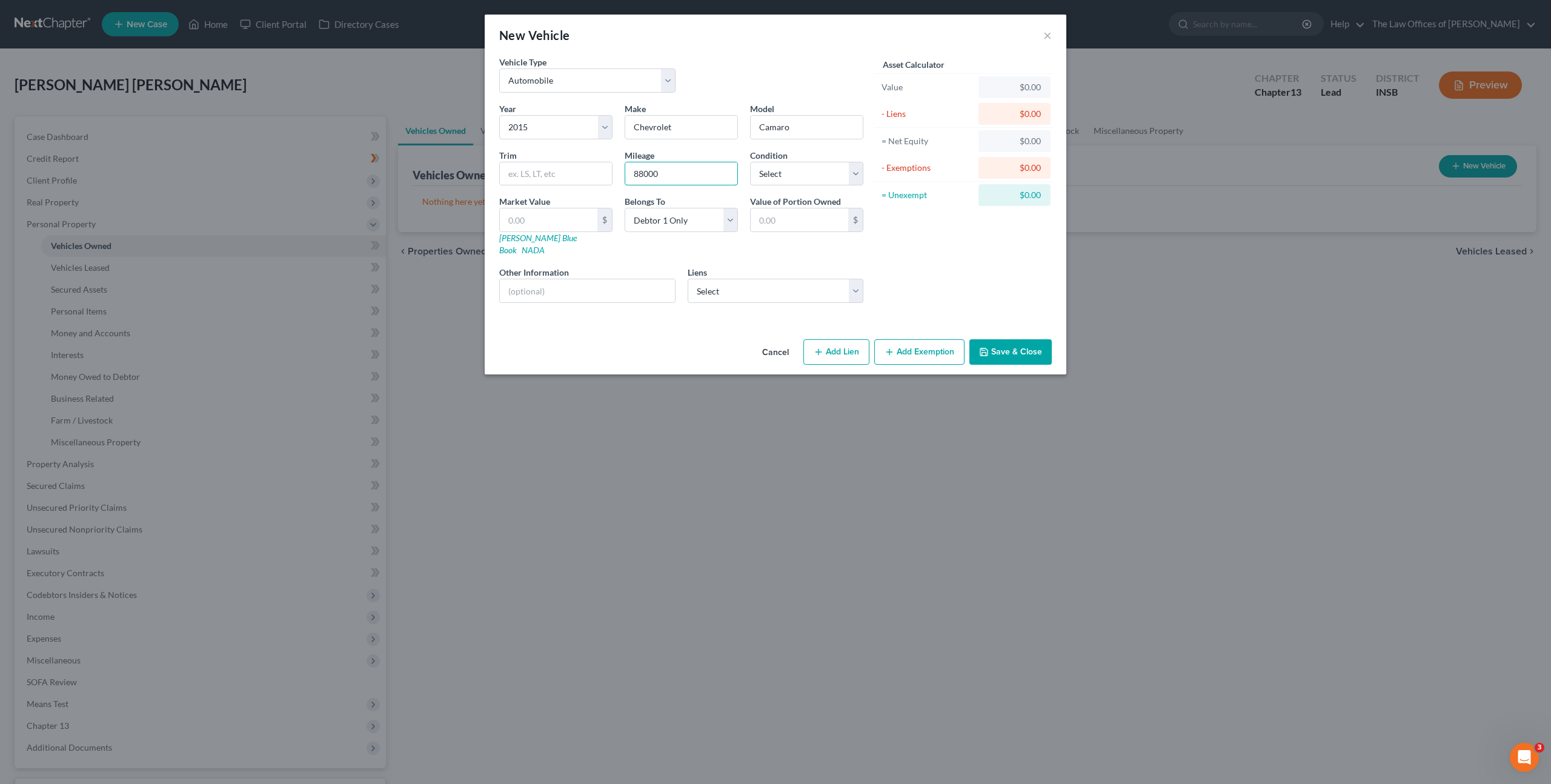
type input "88000"
click at [549, 180] on input "text" at bounding box center [556, 174] width 112 height 23
type input "SS"
click at [790, 173] on select "Select Excellent Very Good Good Fair Poor" at bounding box center [807, 174] width 113 height 24
select select "2"
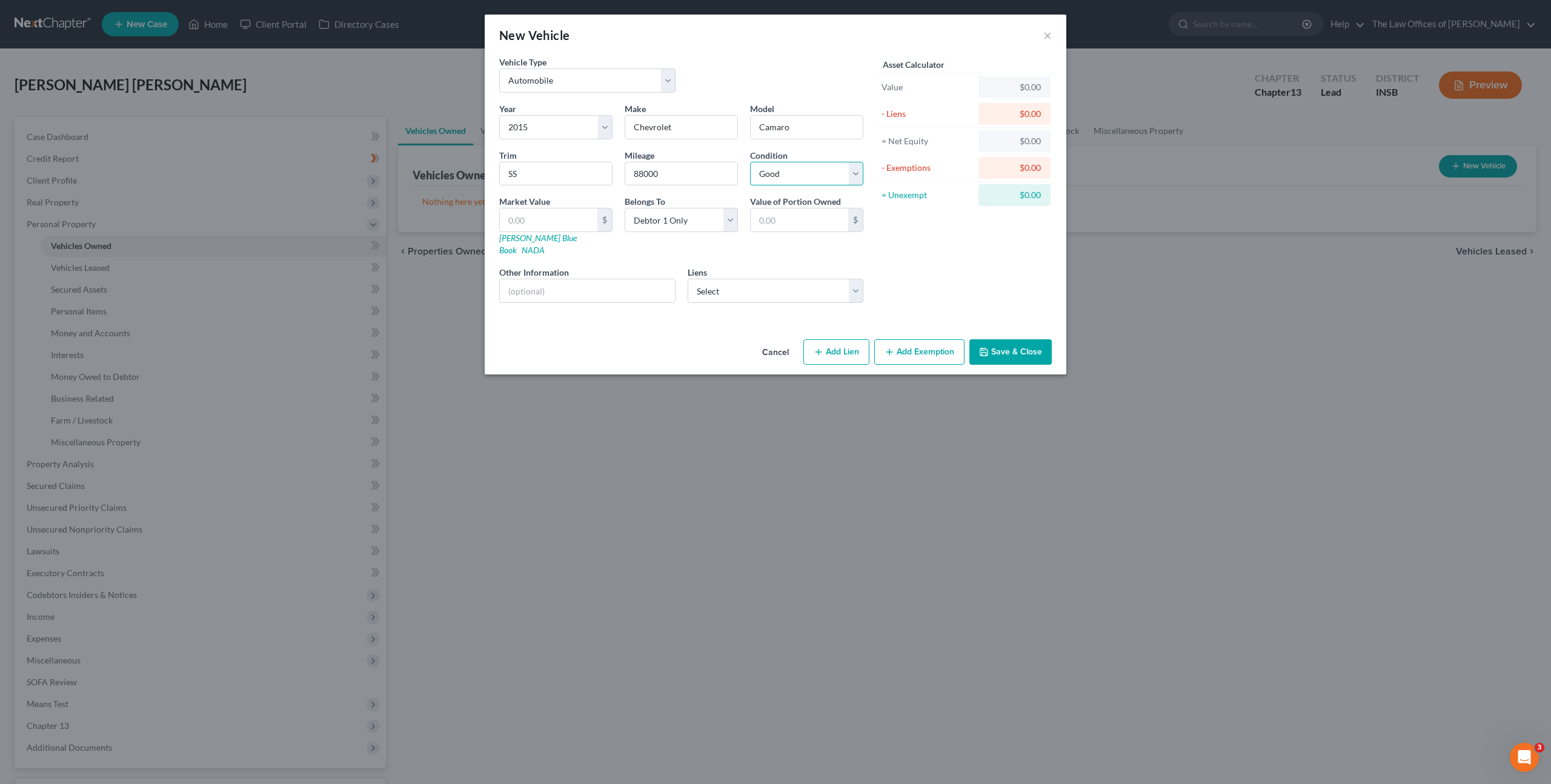
click at [750, 161] on select "Select Excellent Very Good Good Fair Poor" at bounding box center [807, 174] width 113 height 24
click at [945, 245] on div "Asset Calculator Value $0.00 - Liens $0.00 = Net Equity $0.00 - Exemptions $0.0…" at bounding box center [963, 184] width 188 height 257
click at [567, 214] on input "text" at bounding box center [549, 220] width 97 height 23
click at [534, 220] on input "text" at bounding box center [549, 220] width 97 height 23
type input "1"
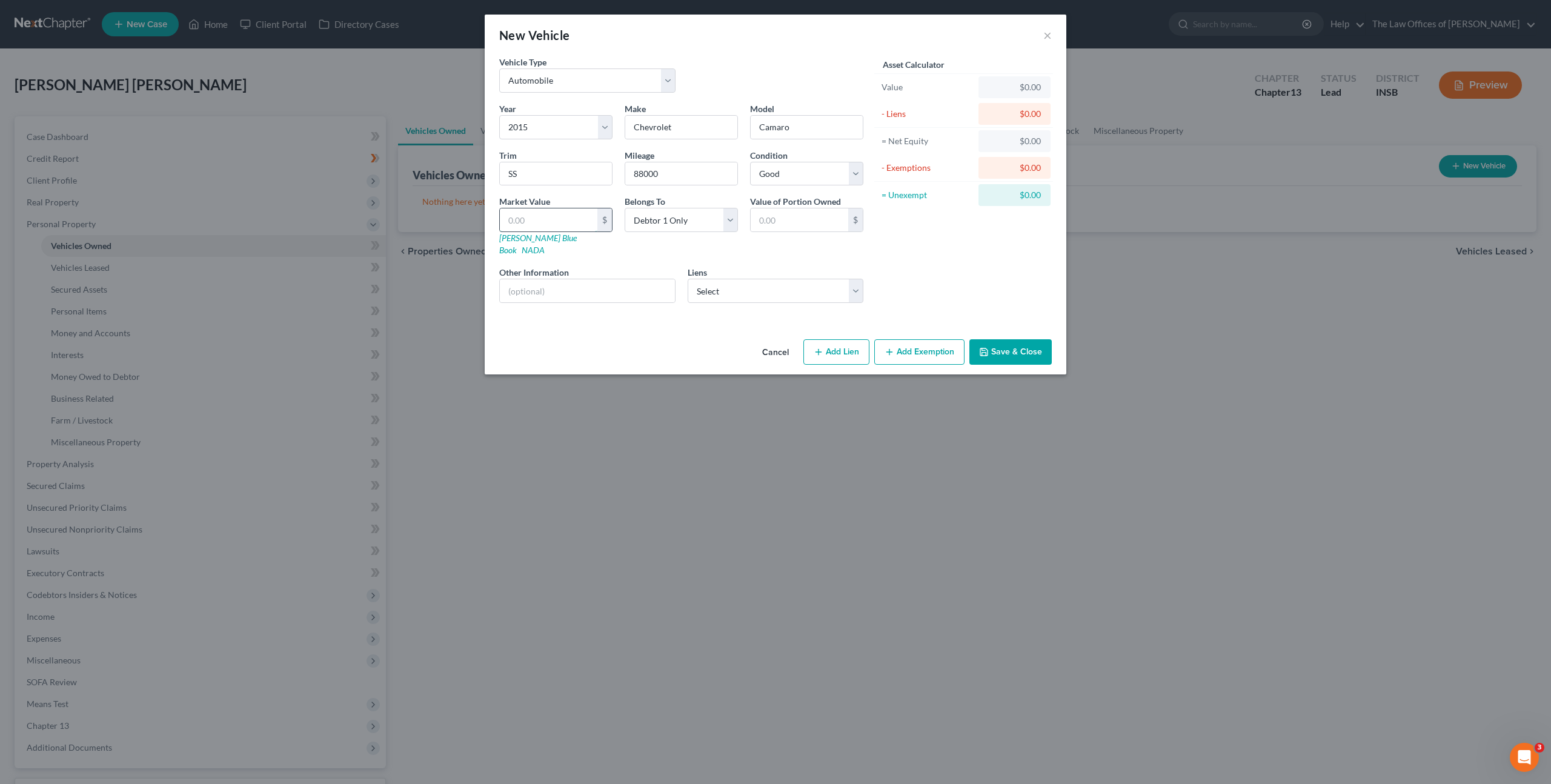
type input "1.00"
type input "11"
type input "11.00"
type input "118"
type input "118.00"
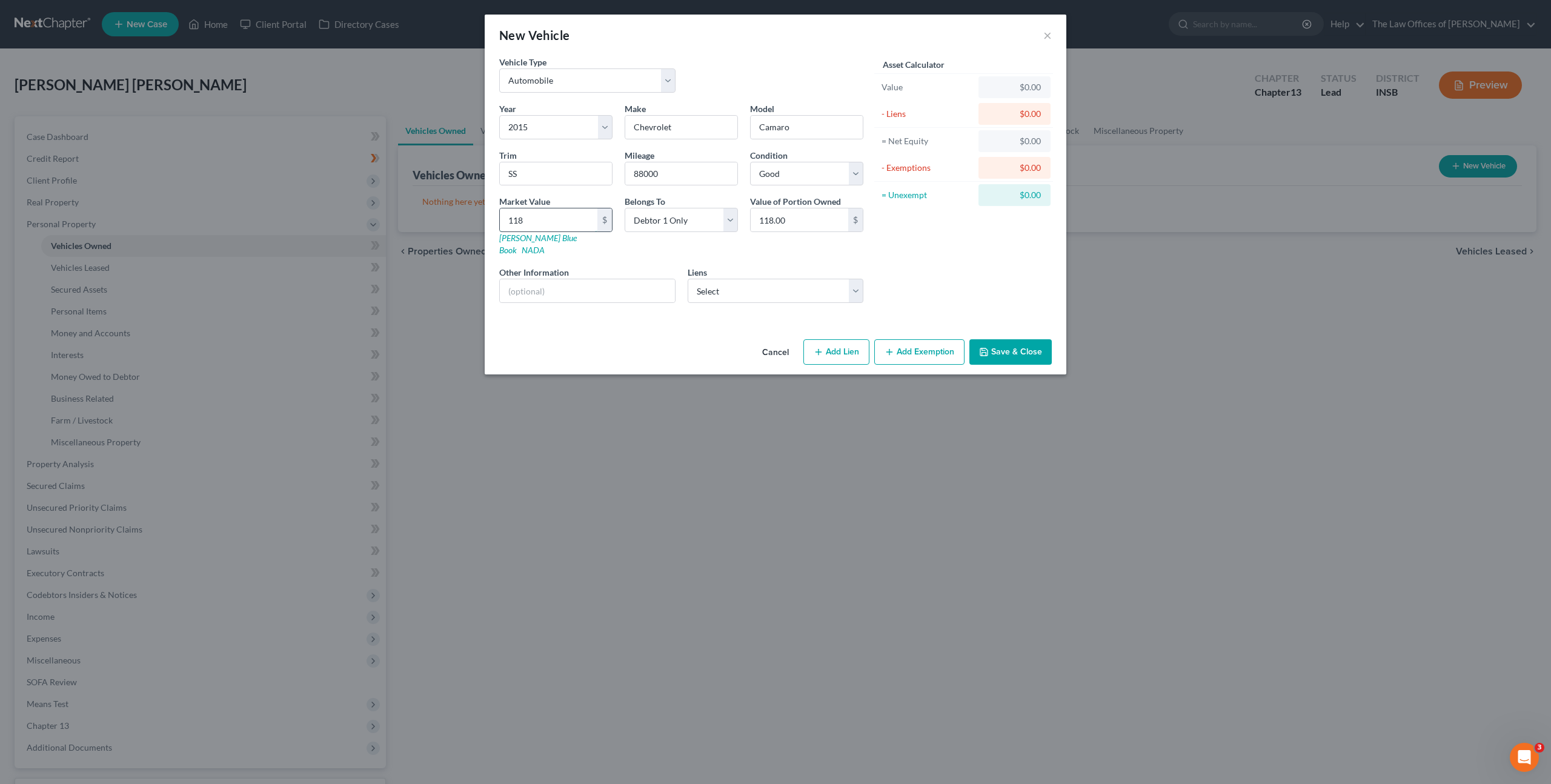
type input "1185"
type input "1,185.00"
type input "1,1850"
type input "11,850.00"
type input "11,850"
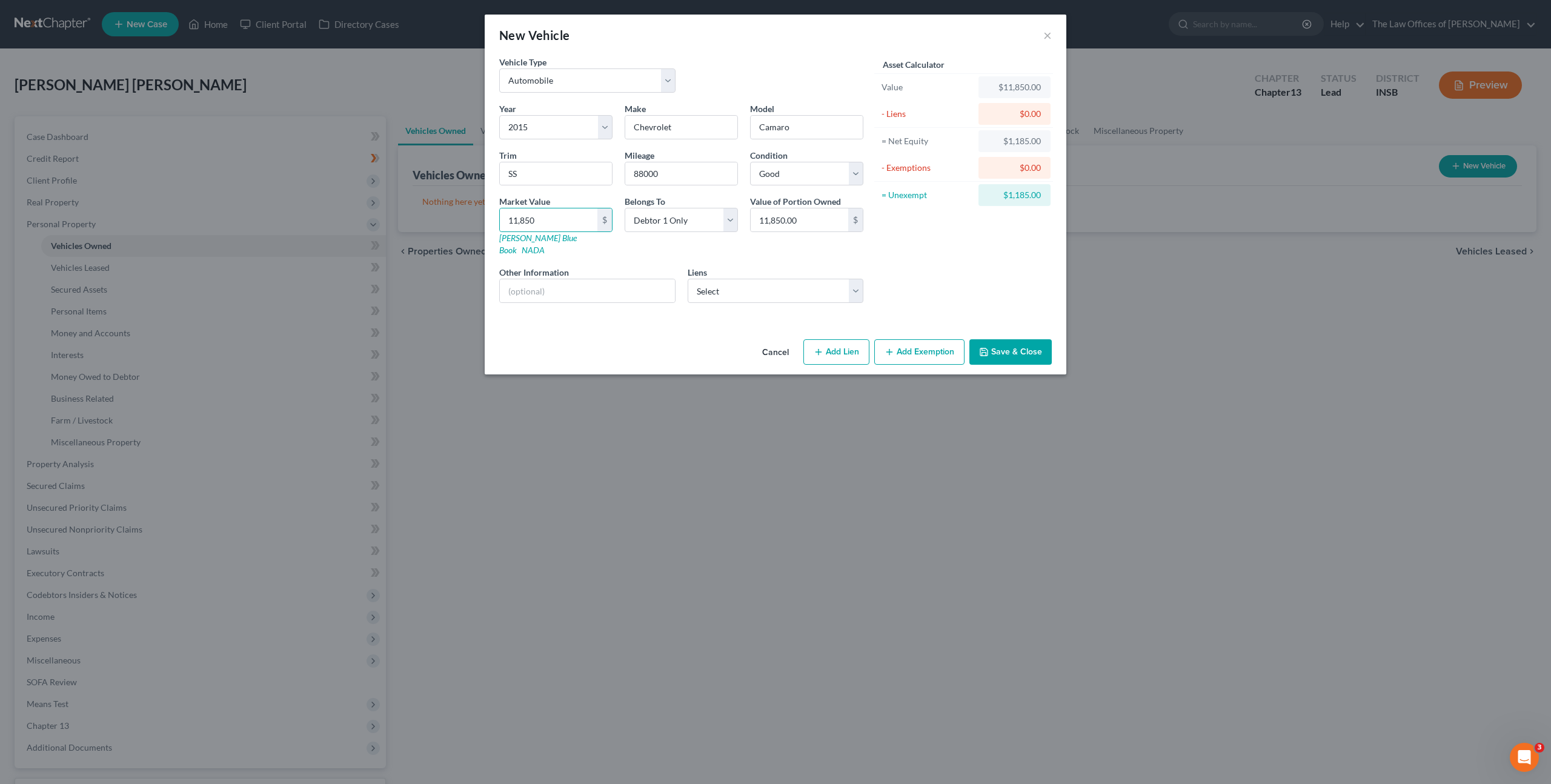
click at [922, 261] on div "Asset Calculator Value $11,850.00 - Liens $0.00 = Net Equity $1,185.00 - Exempt…" at bounding box center [963, 184] width 188 height 257
click at [841, 279] on select "Select [GEOGRAPHIC_DATA] - $30,622.00 Creditacpt - $24,783.00 [GEOGRAPHIC_DATA]…" at bounding box center [776, 291] width 176 height 24
select select "1"
click at [688, 279] on select "Select [GEOGRAPHIC_DATA] - $30,622.00 Creditacpt - $24,783.00 [GEOGRAPHIC_DATA]…" at bounding box center [776, 291] width 176 height 24
select select
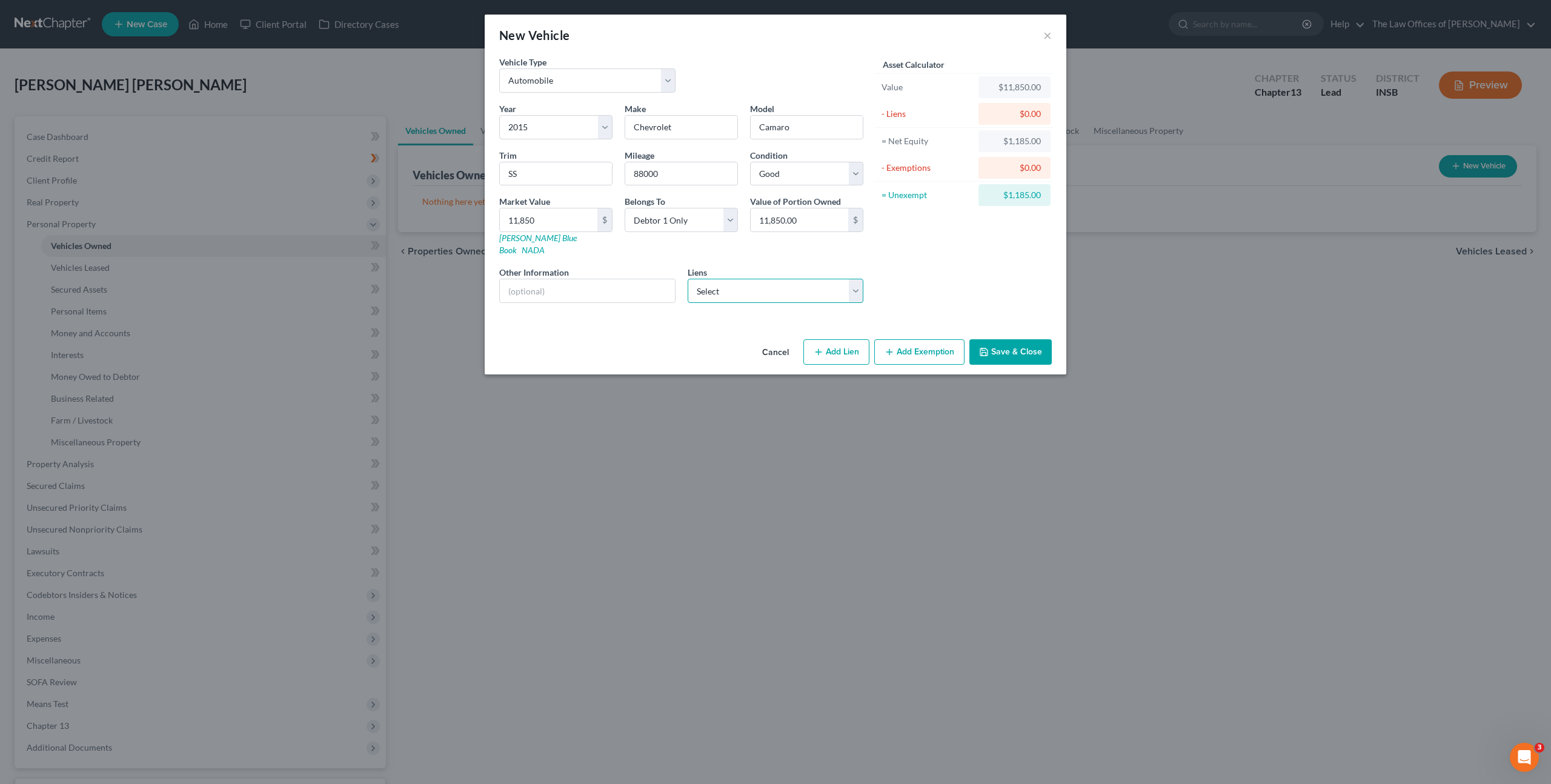
select select "23"
select select "0"
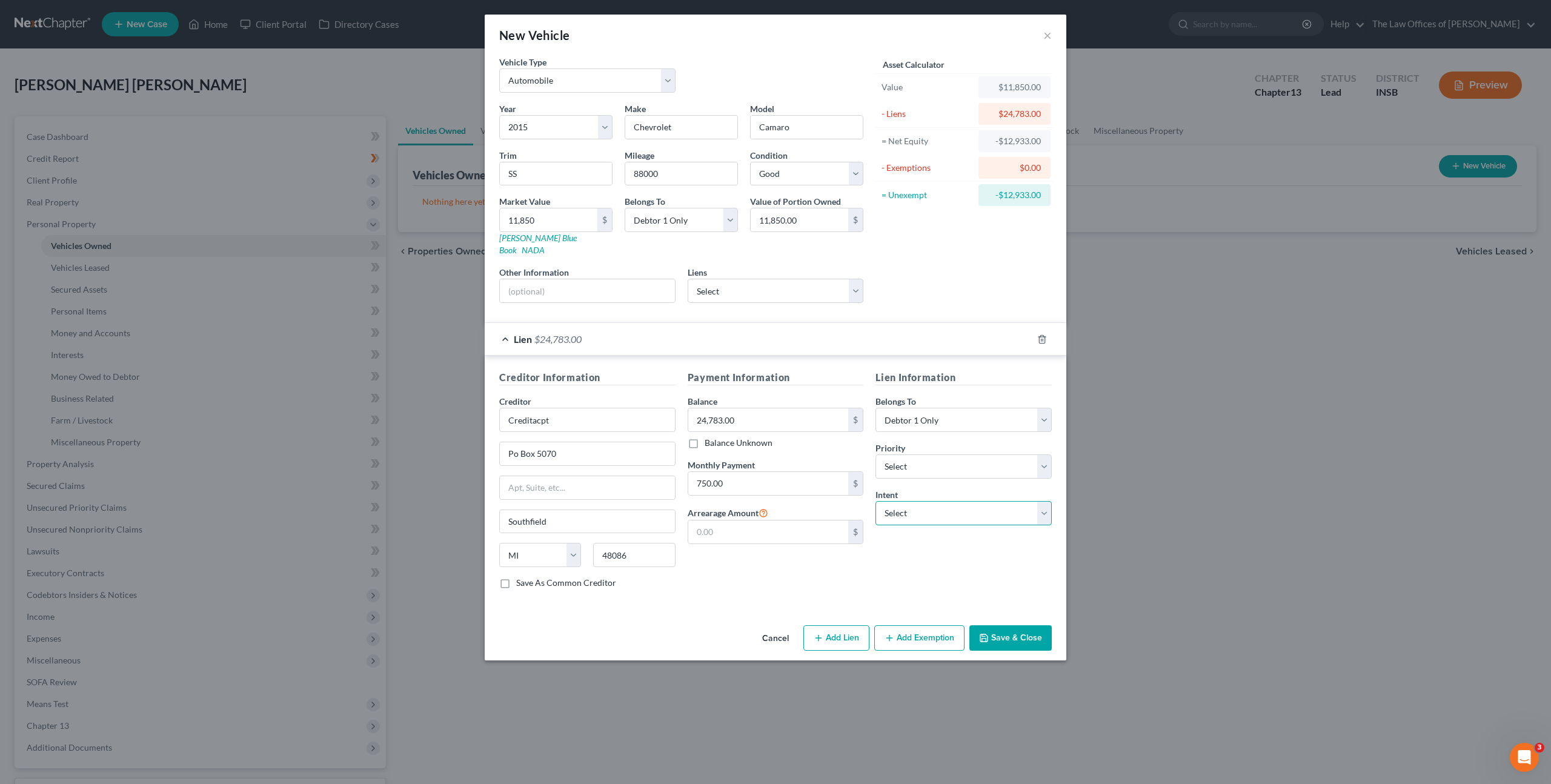
click at [920, 501] on select "Select Surrender Redeem Reaffirm Avoid Other" at bounding box center [963, 513] width 176 height 24
select select "0"
click at [875, 501] on select "Select Surrender Redeem Reaffirm Avoid Other" at bounding box center [963, 513] width 176 height 24
click at [896, 578] on div "Lien Information Belongs To * Select Debtor 1 Only Debtor 2 Only Debtor 1 And D…" at bounding box center [963, 484] width 188 height 228
click at [991, 628] on button "Save & Close" at bounding box center [1011, 638] width 82 height 26
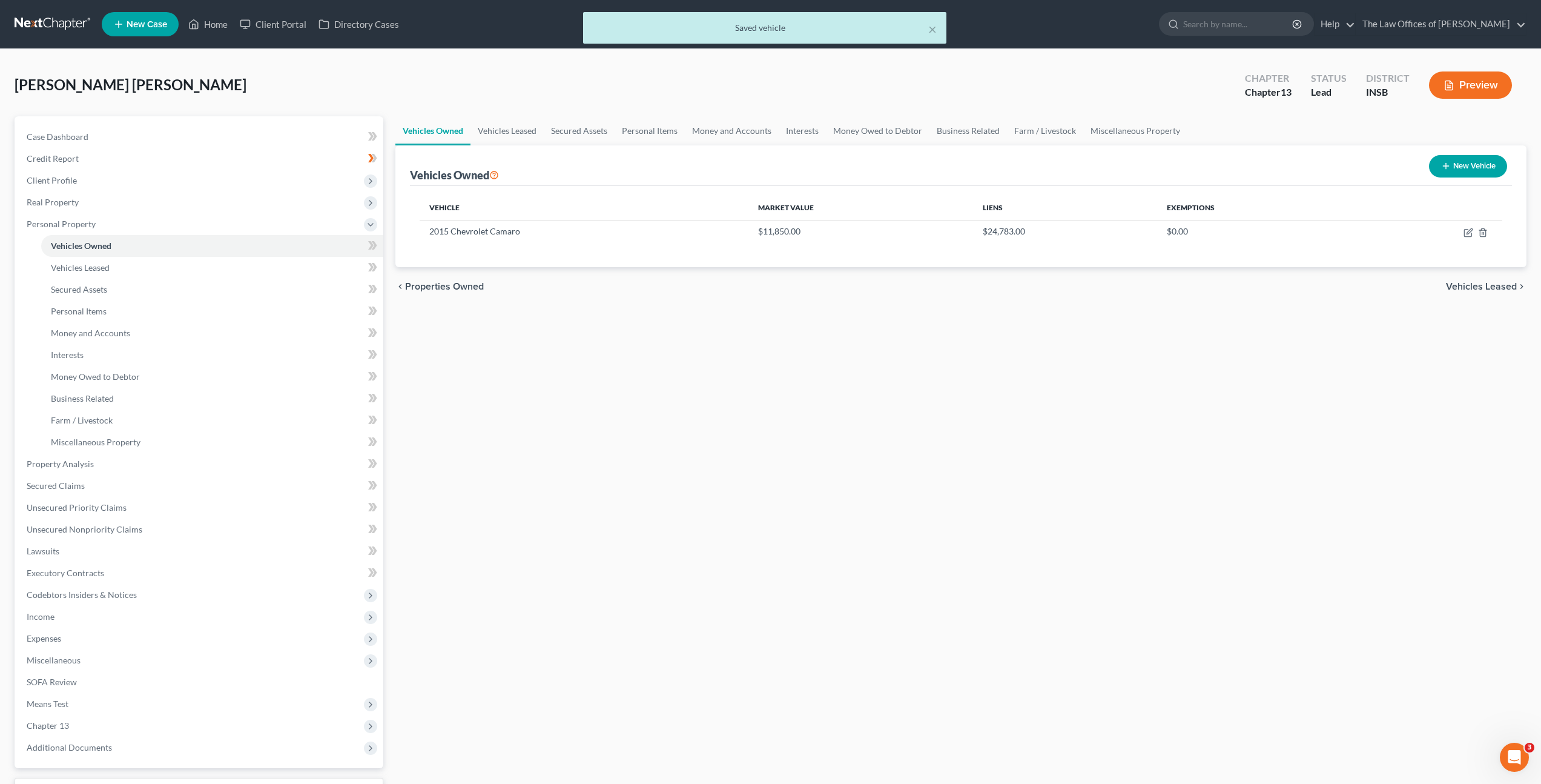
click at [741, 402] on div "Vehicles Owned Vehicles Leased Secured Assets Personal Items Money and Accounts…" at bounding box center [961, 477] width 1143 height 721
click at [1441, 165] on icon "button" at bounding box center [1446, 166] width 9 height 9
select select "0"
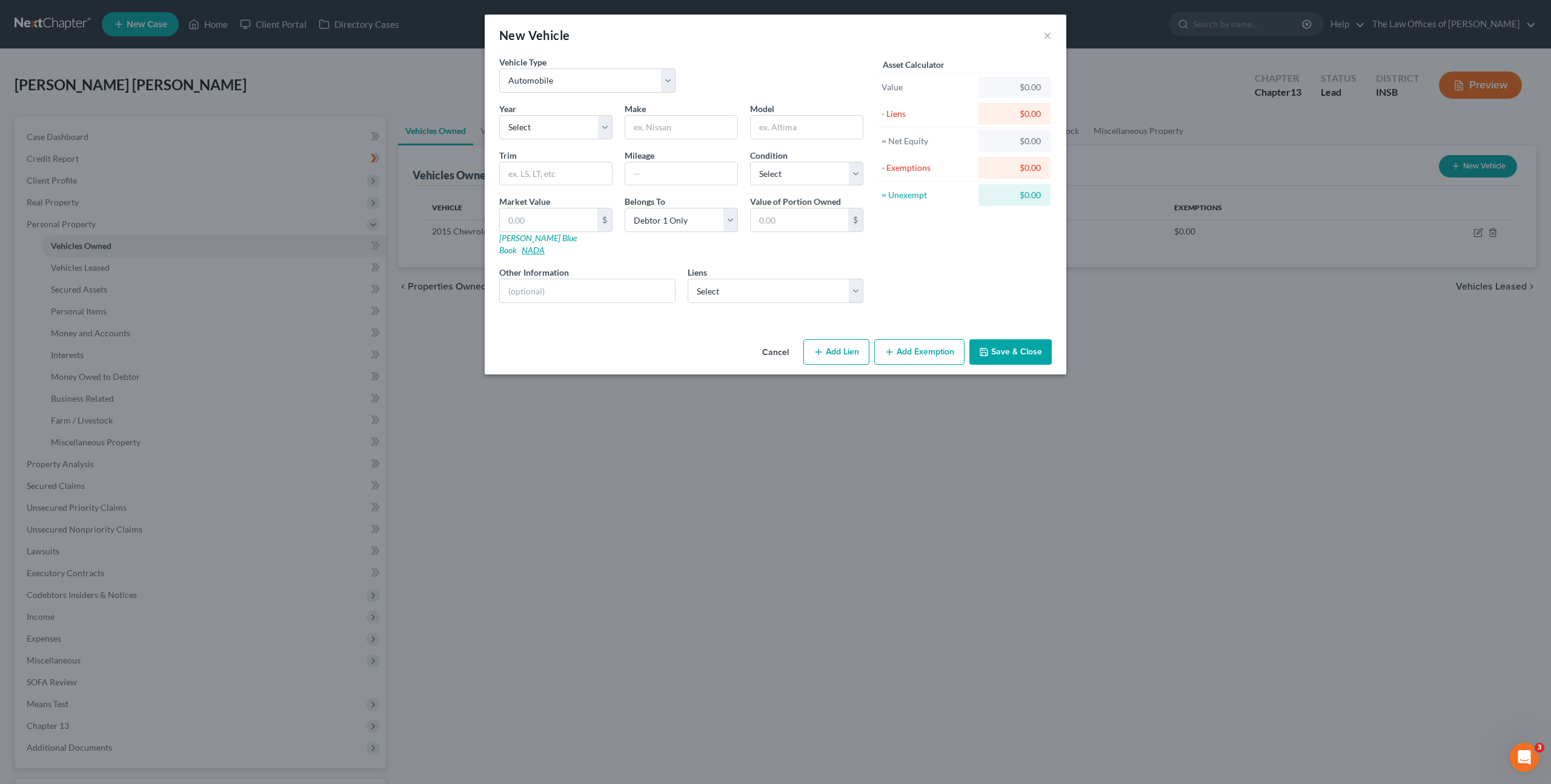
click at [544, 244] on link "NADA" at bounding box center [533, 249] width 23 height 10
click at [544, 130] on select "Select 2026 2025 2024 2023 2022 2021 2020 2019 2018 2017 2016 2015 2014 2013 20…" at bounding box center [556, 127] width 113 height 24
select select "7"
click at [499, 115] on select "Select 2026 2025 2024 2023 2022 2021 2020 2019 2018 2017 2016 2015 2014 2013 20…" at bounding box center [556, 127] width 113 height 24
click at [670, 130] on input "text" at bounding box center [682, 127] width 112 height 23
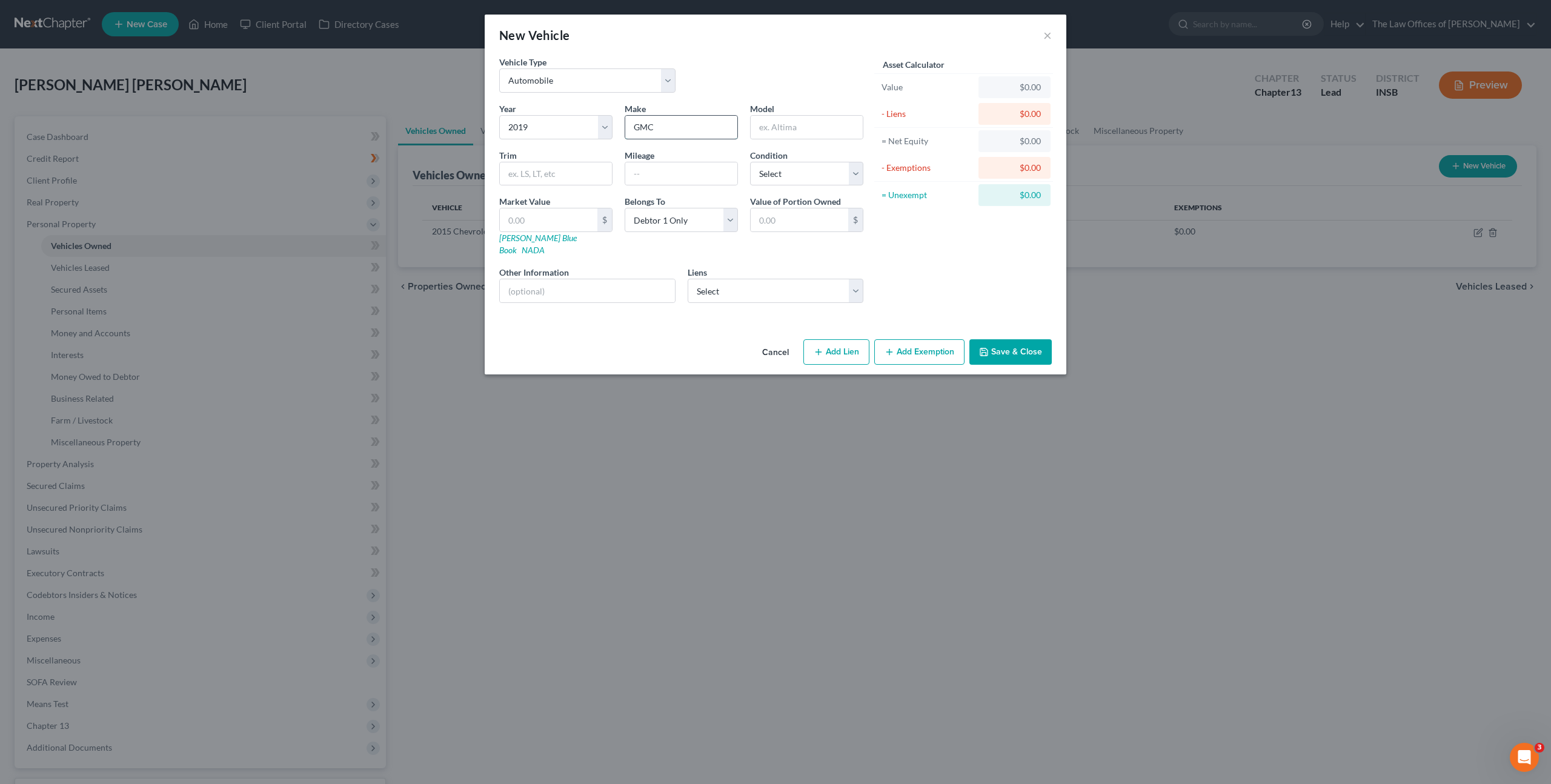
type input "GMC"
type input "Sierra"
click at [741, 279] on select "Select [GEOGRAPHIC_DATA] - $30,622.00 [GEOGRAPHIC_DATA] - $0.00 Ontime Fince - …" at bounding box center [776, 291] width 176 height 24
select select "0"
click at [688, 279] on select "Select [GEOGRAPHIC_DATA] - $30,622.00 [GEOGRAPHIC_DATA] - $0.00 Ontime Fince - …" at bounding box center [776, 291] width 176 height 24
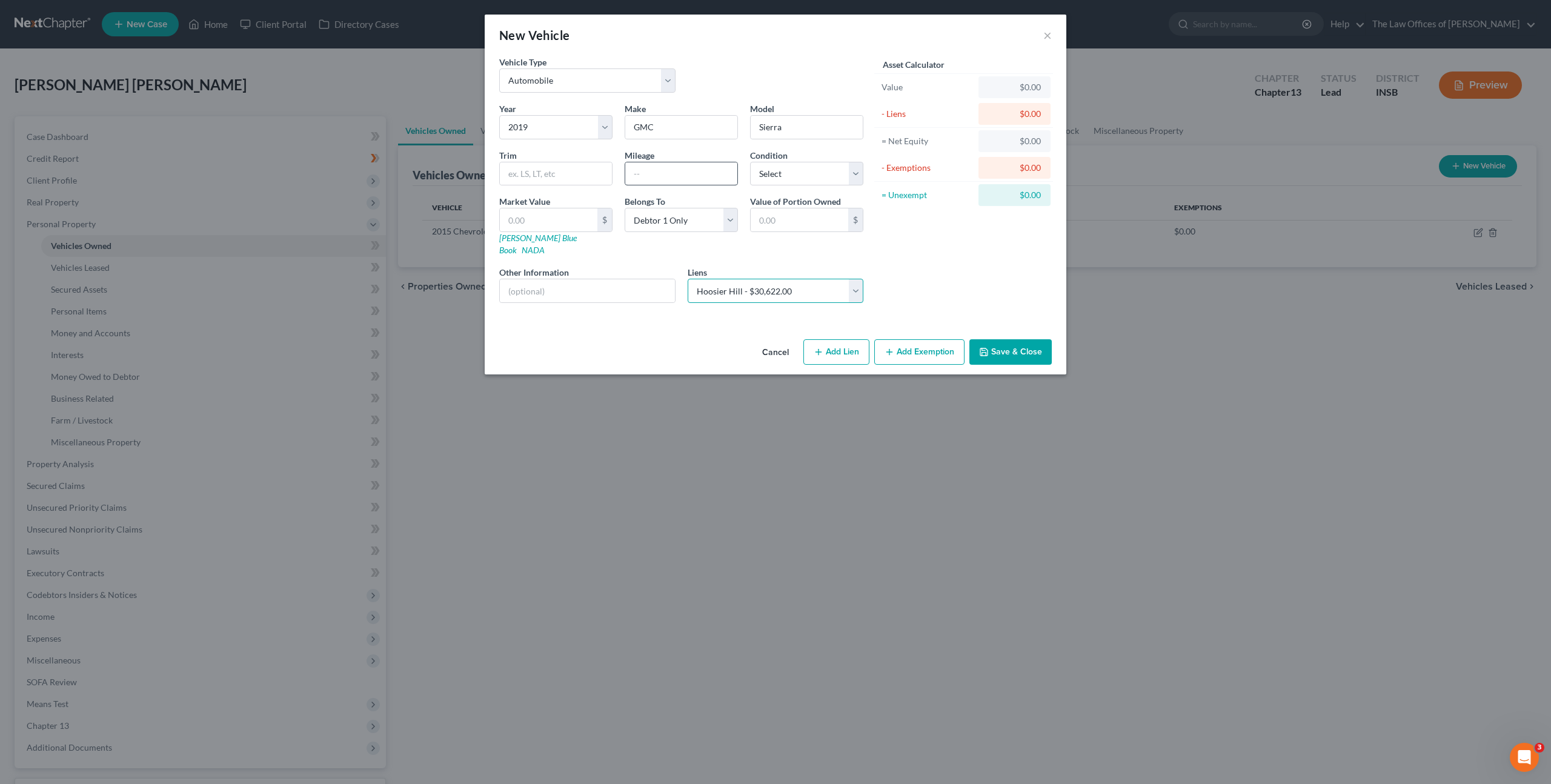
select select
select select "15"
select select "0"
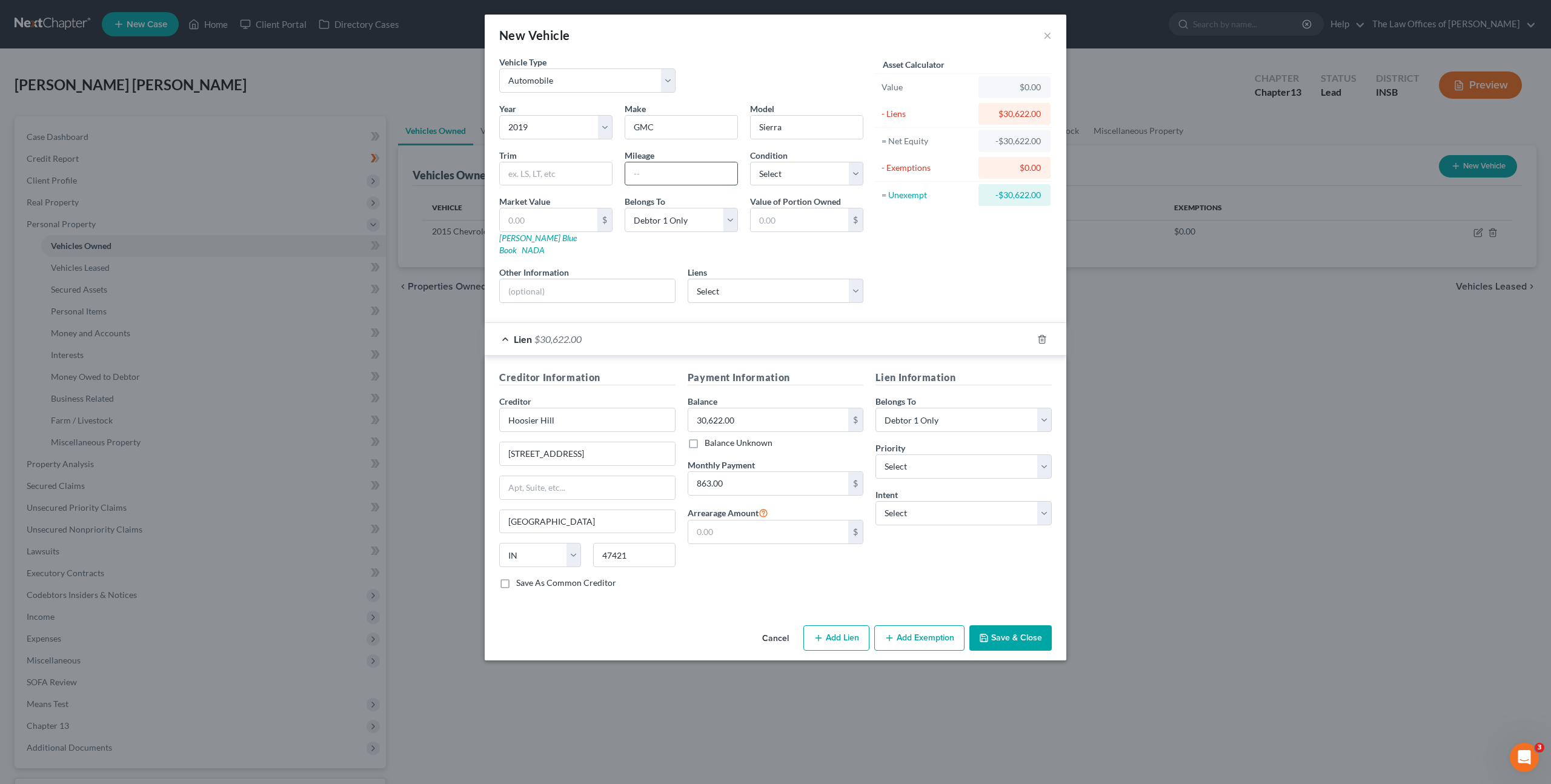
click at [646, 176] on input "text" at bounding box center [682, 174] width 112 height 23
click at [636, 180] on input "text" at bounding box center [682, 174] width 112 height 23
type input "80,000"
click at [563, 172] on input "text" at bounding box center [556, 174] width 112 height 23
type input "2500 Crew Cab"
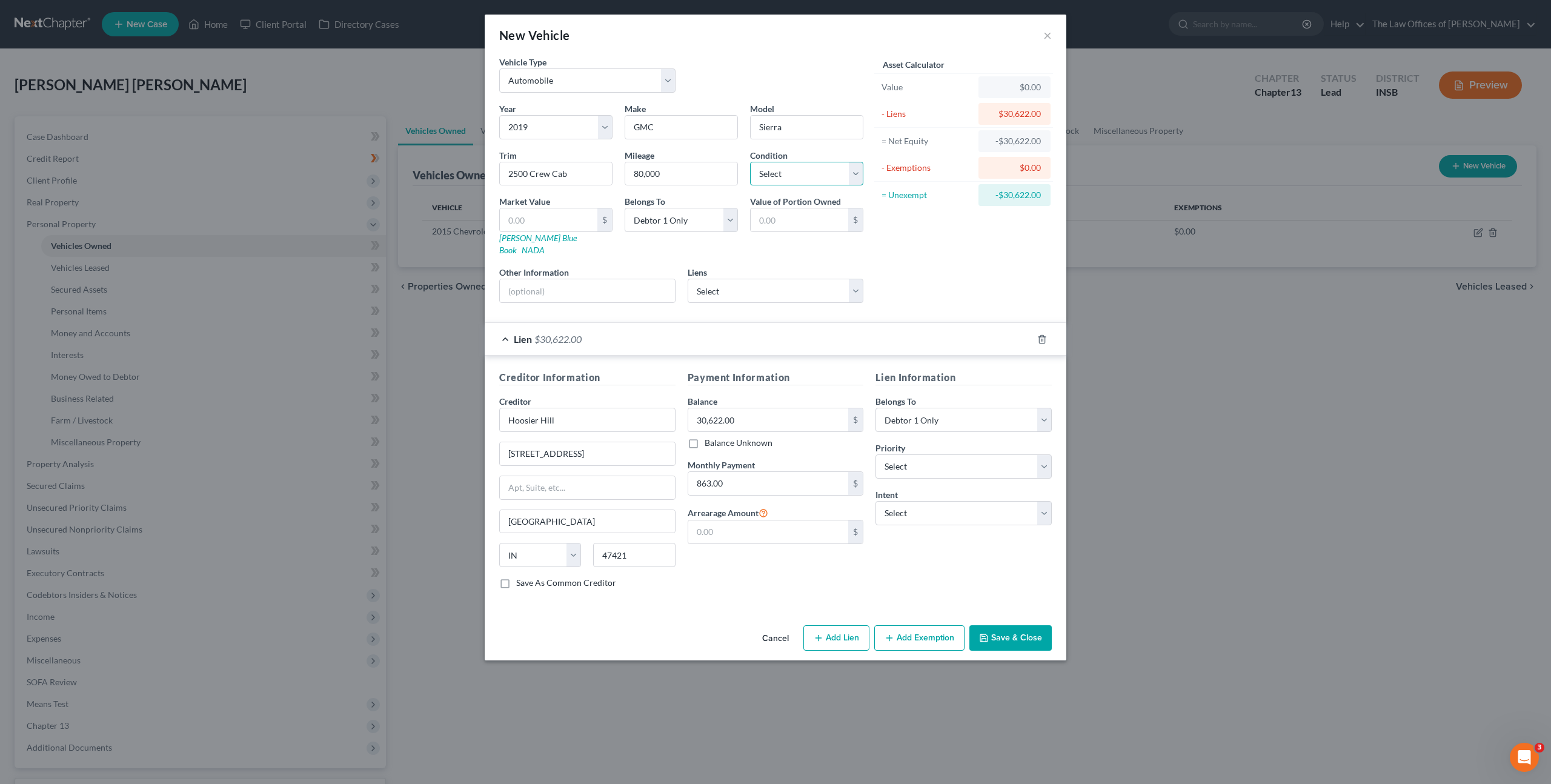
click at [798, 169] on select "Select Excellent Very Good Good Fair Poor" at bounding box center [807, 174] width 113 height 24
select select "2"
click at [750, 161] on select "Select Excellent Very Good Good Fair Poor" at bounding box center [807, 174] width 113 height 24
click at [535, 219] on input "text" at bounding box center [549, 220] width 97 height 23
type input "2"
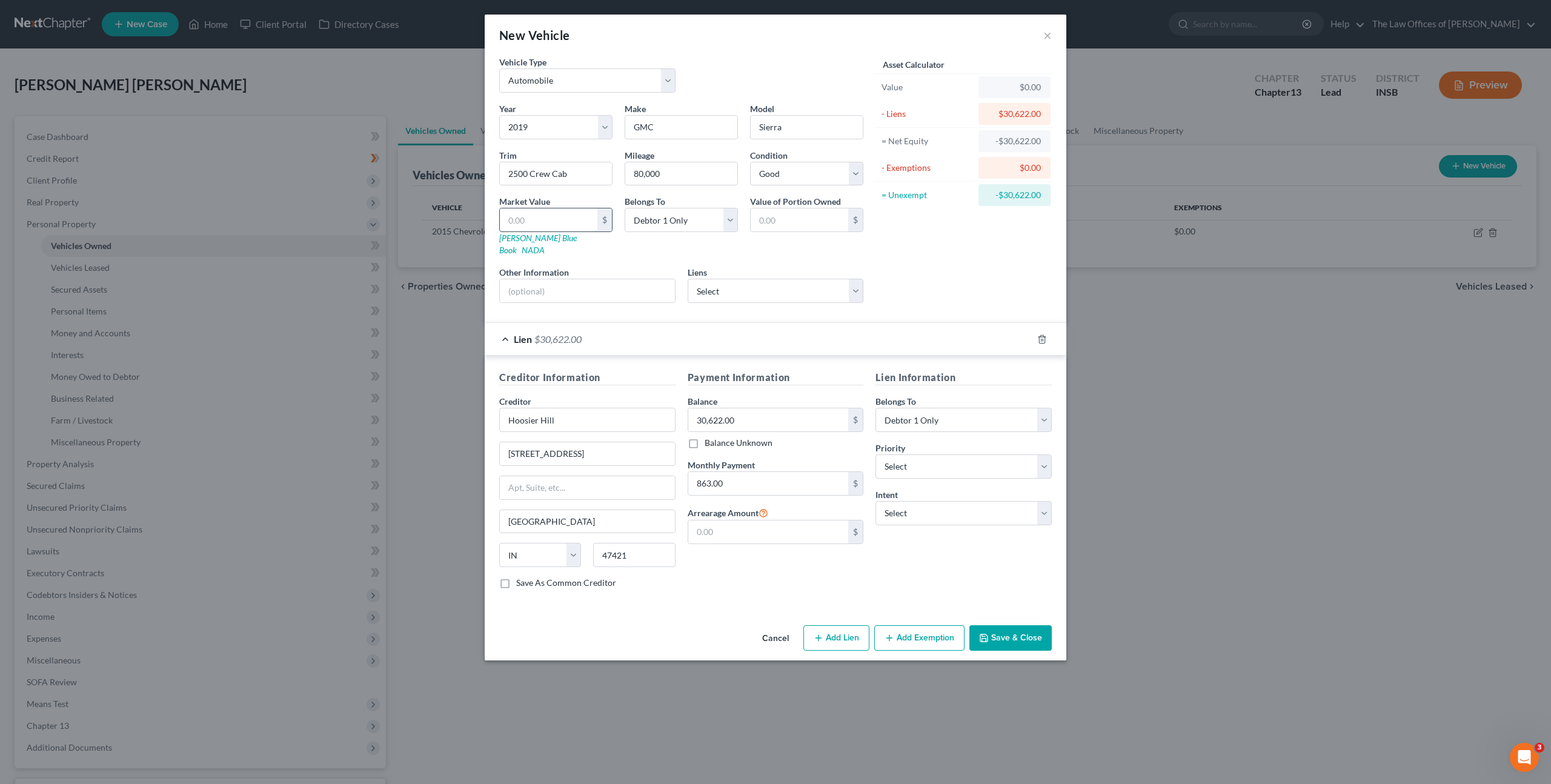
type input "2.00"
type input "21"
type input "21.00"
type input "218"
type input "218.00"
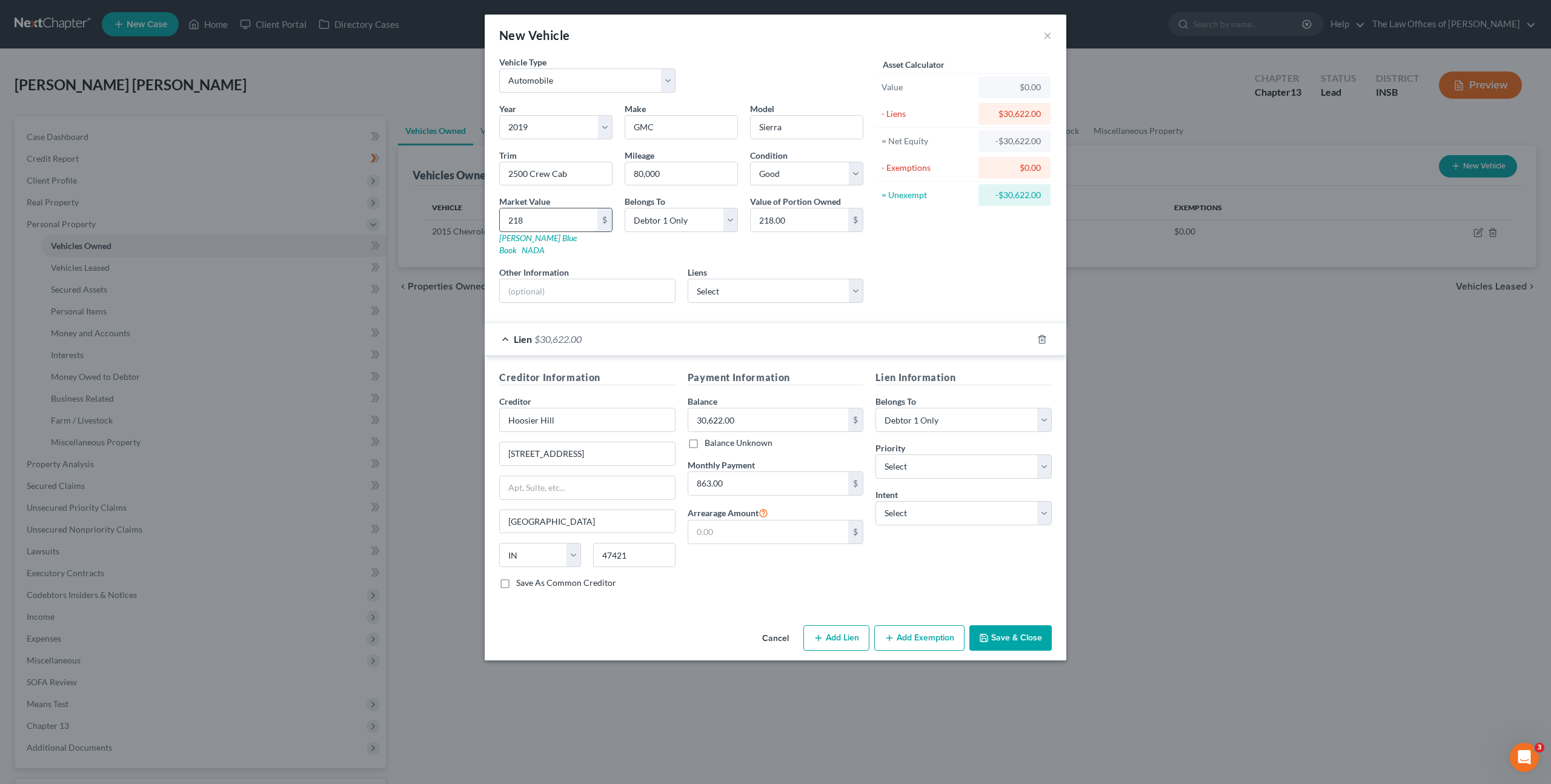
type input "2180"
type input "2,180.00"
type input "2,1800"
type input "21,800.00"
type input "21,800"
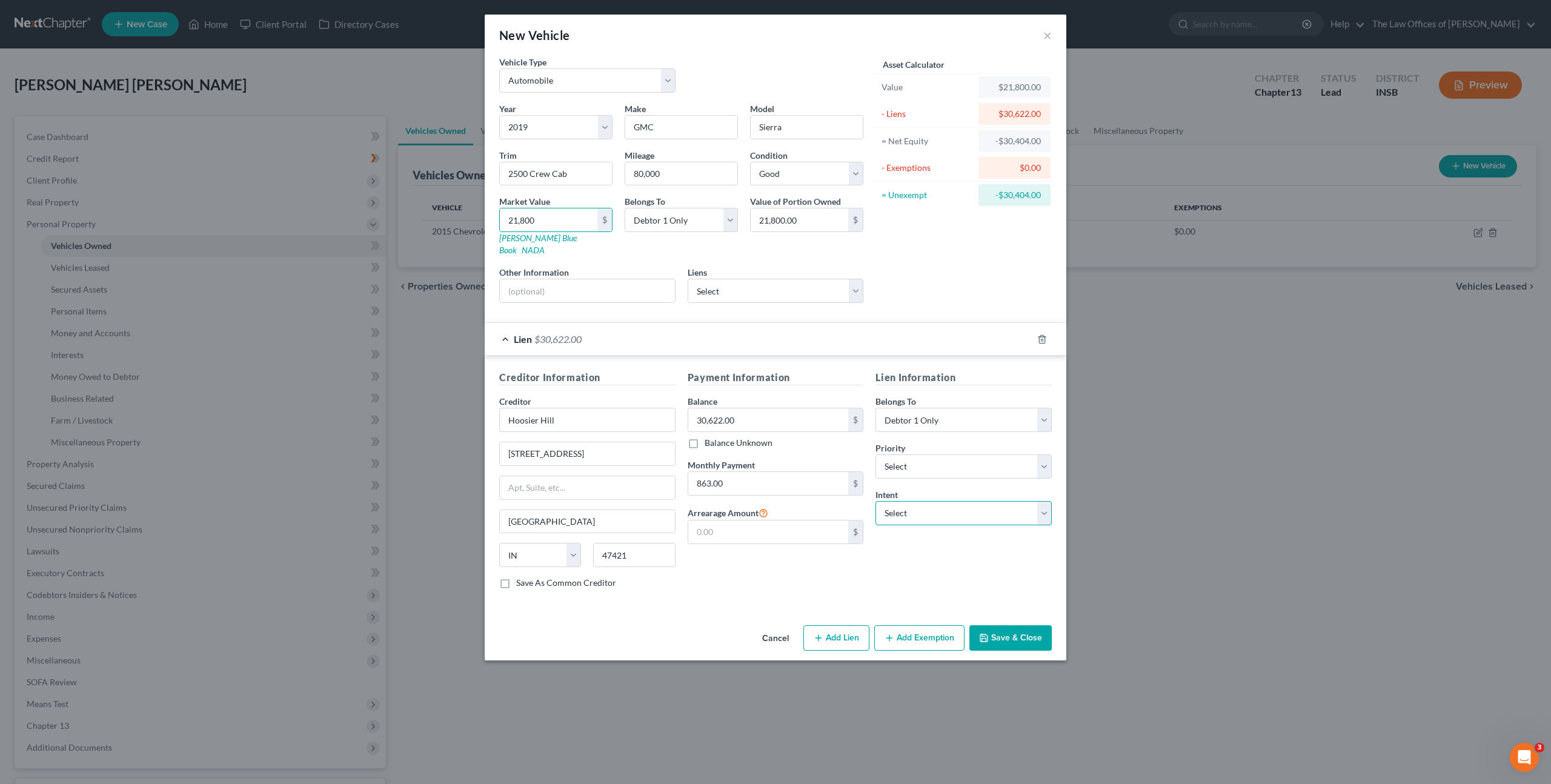
click at [894, 501] on select "Select Surrender Redeem Reaffirm Avoid Other" at bounding box center [963, 513] width 176 height 24
select select "0"
click at [875, 501] on select "Select Surrender Redeem Reaffirm Avoid Other" at bounding box center [963, 513] width 176 height 24
drag, startPoint x: 922, startPoint y: 560, endPoint x: 923, endPoint y: 541, distance: 19.0
click at [922, 559] on div "Lien Information Belongs To * Select Debtor 1 Only Debtor 2 Only Debtor 1 And D…" at bounding box center [963, 484] width 188 height 228
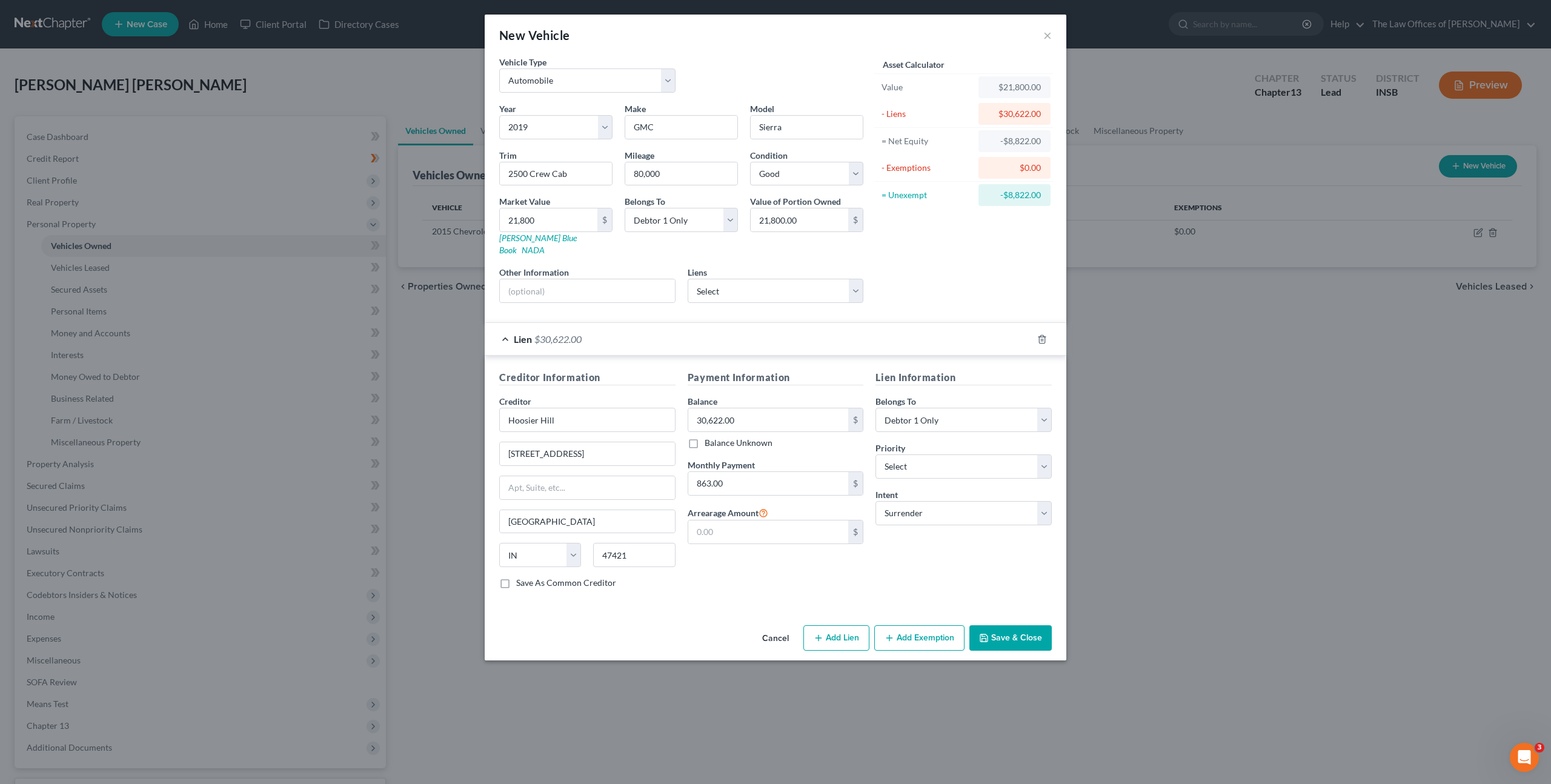
click at [919, 235] on div "Asset Calculator Value $21,800.00 - Liens $30,622.00 = Net Equity -$8,822.00 - …" at bounding box center [963, 184] width 188 height 257
click at [988, 633] on icon "button" at bounding box center [984, 637] width 9 height 9
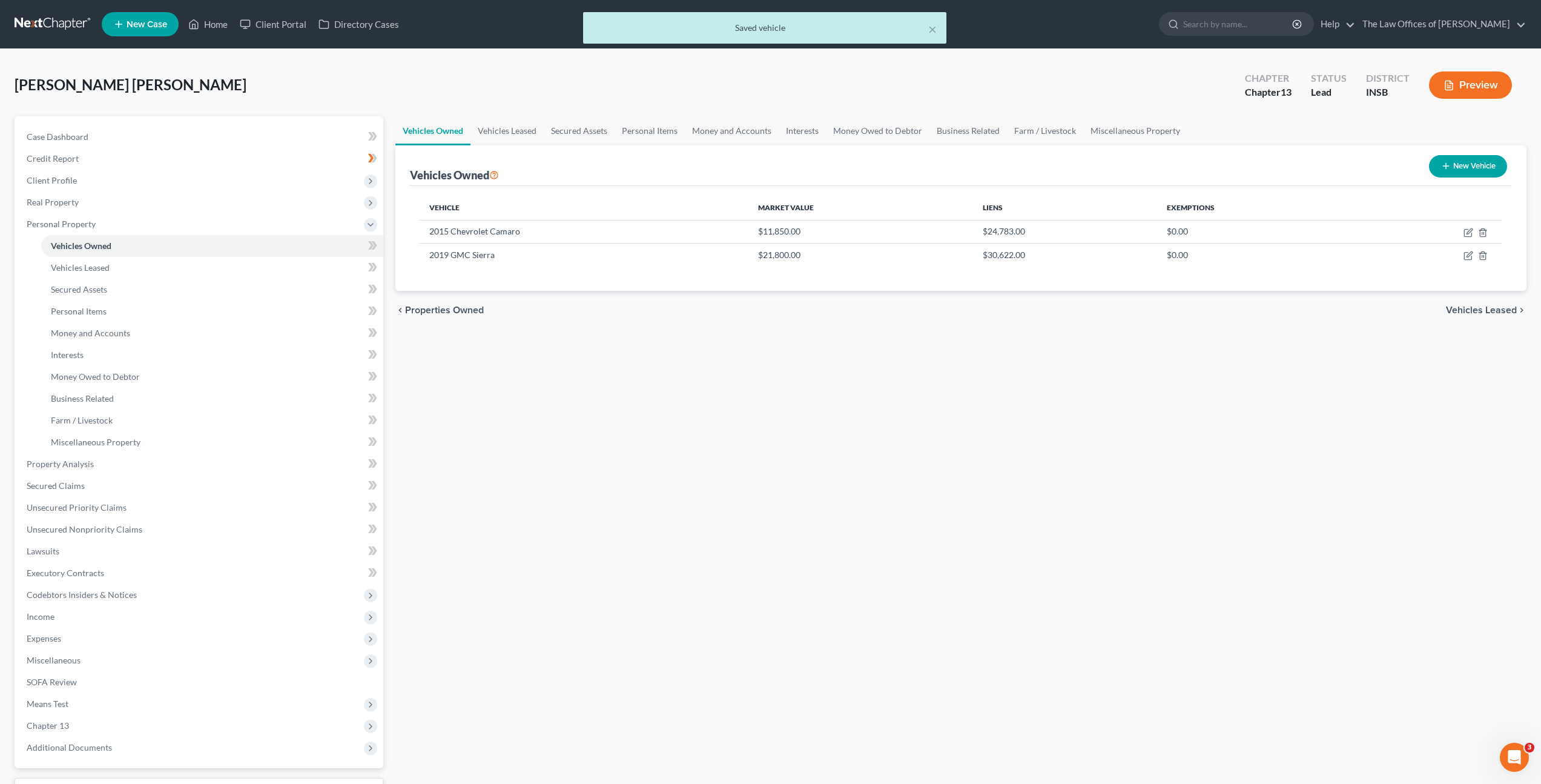
click at [747, 446] on div "Vehicles Owned Vehicles Leased Secured Assets Personal Items Money and Accounts…" at bounding box center [961, 477] width 1143 height 721
click at [365, 248] on span at bounding box center [372, 246] width 21 height 18
click at [563, 384] on div "Vehicles Owned Vehicles Leased Secured Assets Personal Items Money and Accounts…" at bounding box center [961, 477] width 1143 height 721
click at [230, 266] on link "Vehicles Leased" at bounding box center [212, 267] width 342 height 22
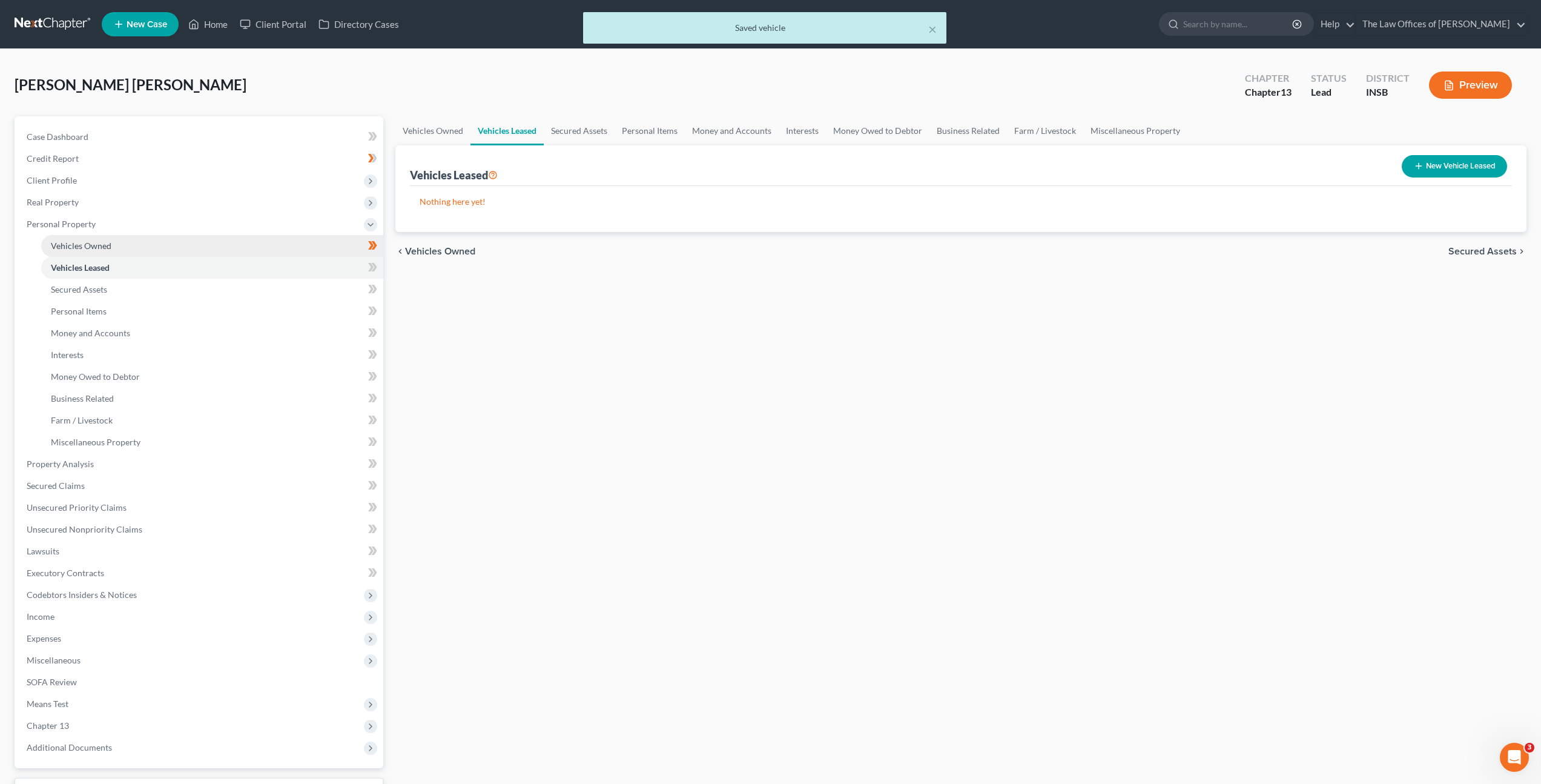
click at [249, 244] on link "Vehicles Owned" at bounding box center [212, 246] width 342 height 22
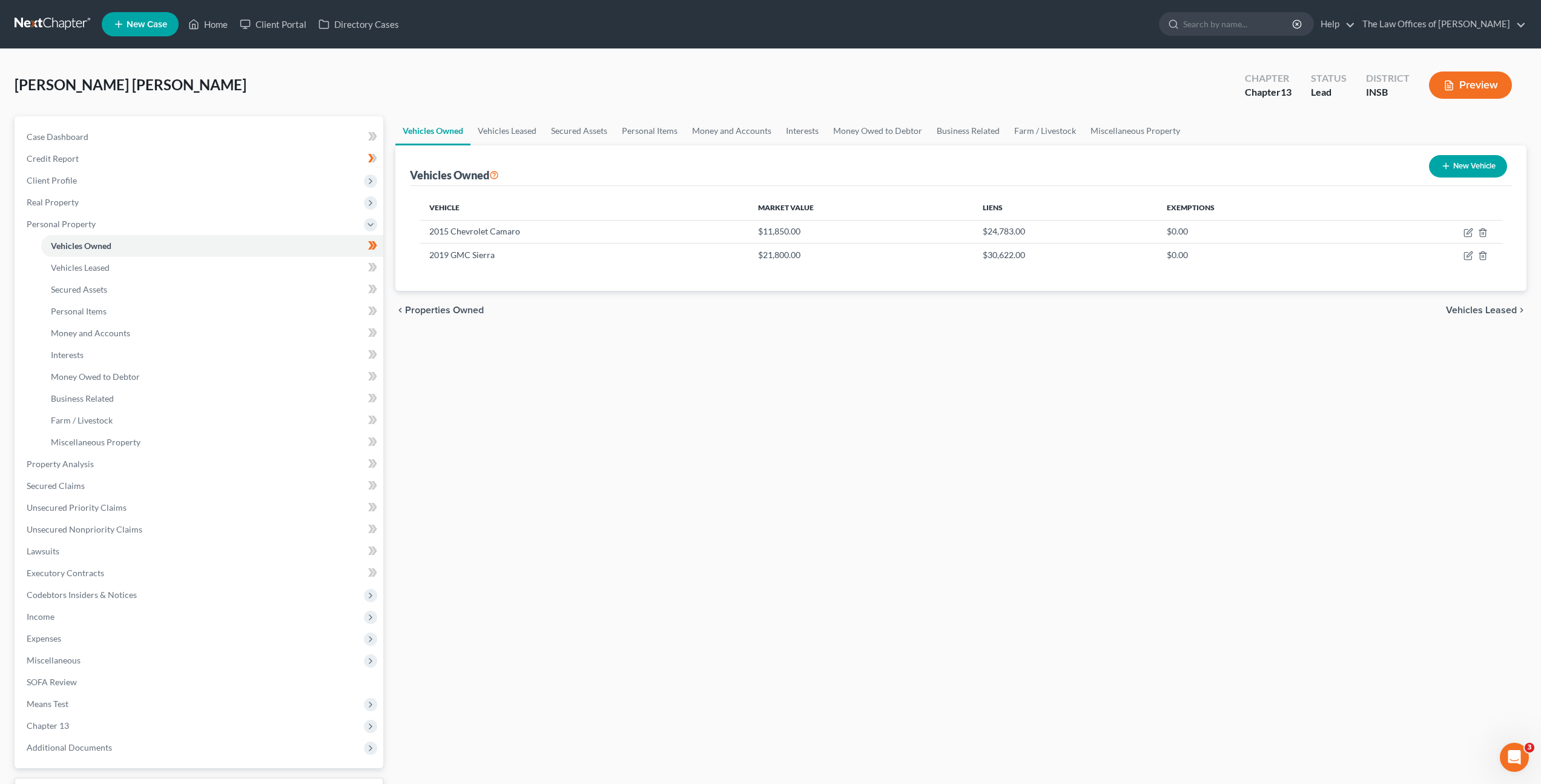
click at [1432, 164] on button "New Vehicle" at bounding box center [1469, 166] width 78 height 22
select select "0"
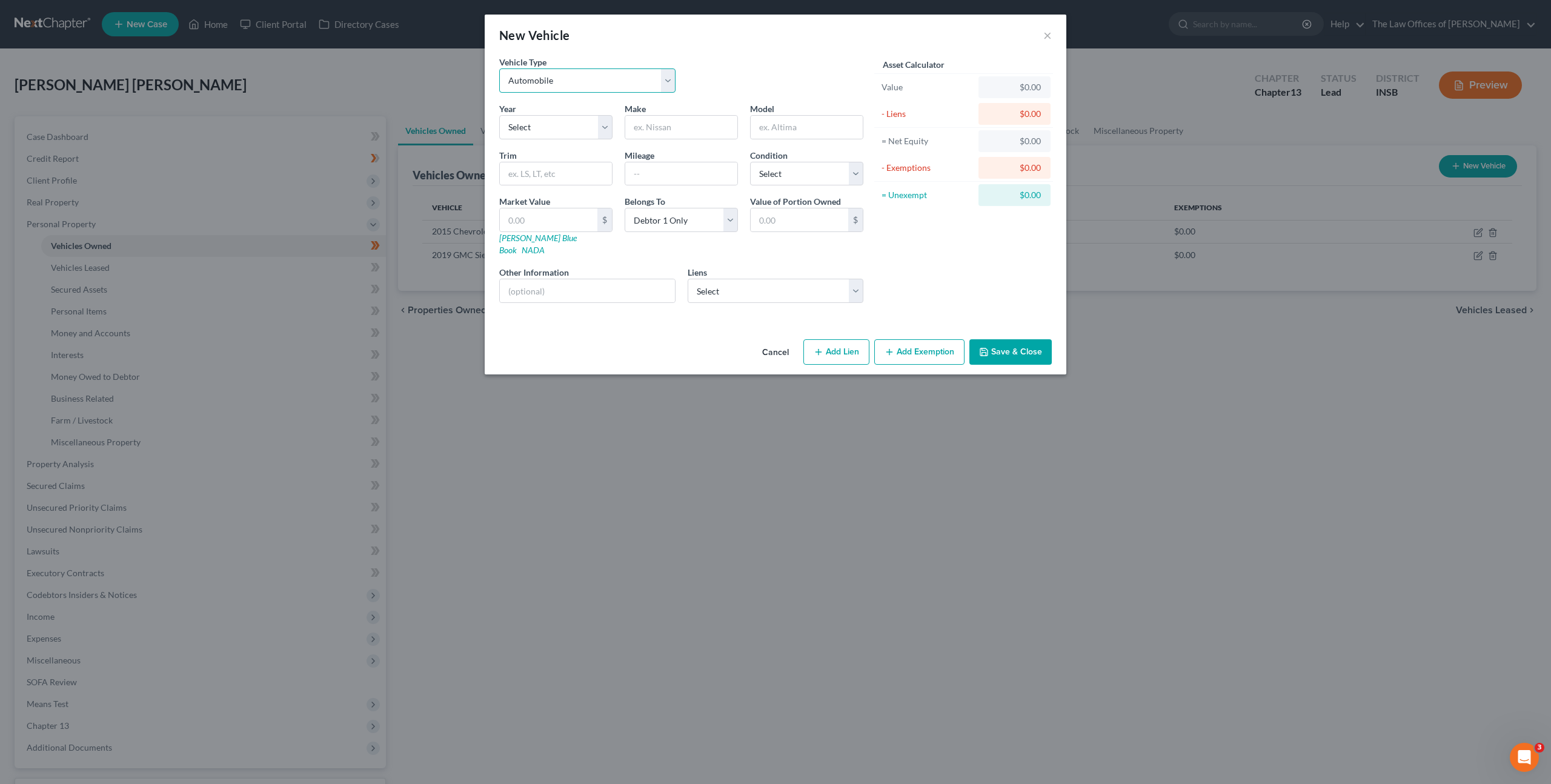
click at [591, 81] on select "Select Automobile Truck Trailer Watercraft Aircraft Motor Home Atv Other Vehicle" at bounding box center [587, 80] width 176 height 24
click at [775, 340] on button "Cancel" at bounding box center [776, 352] width 46 height 24
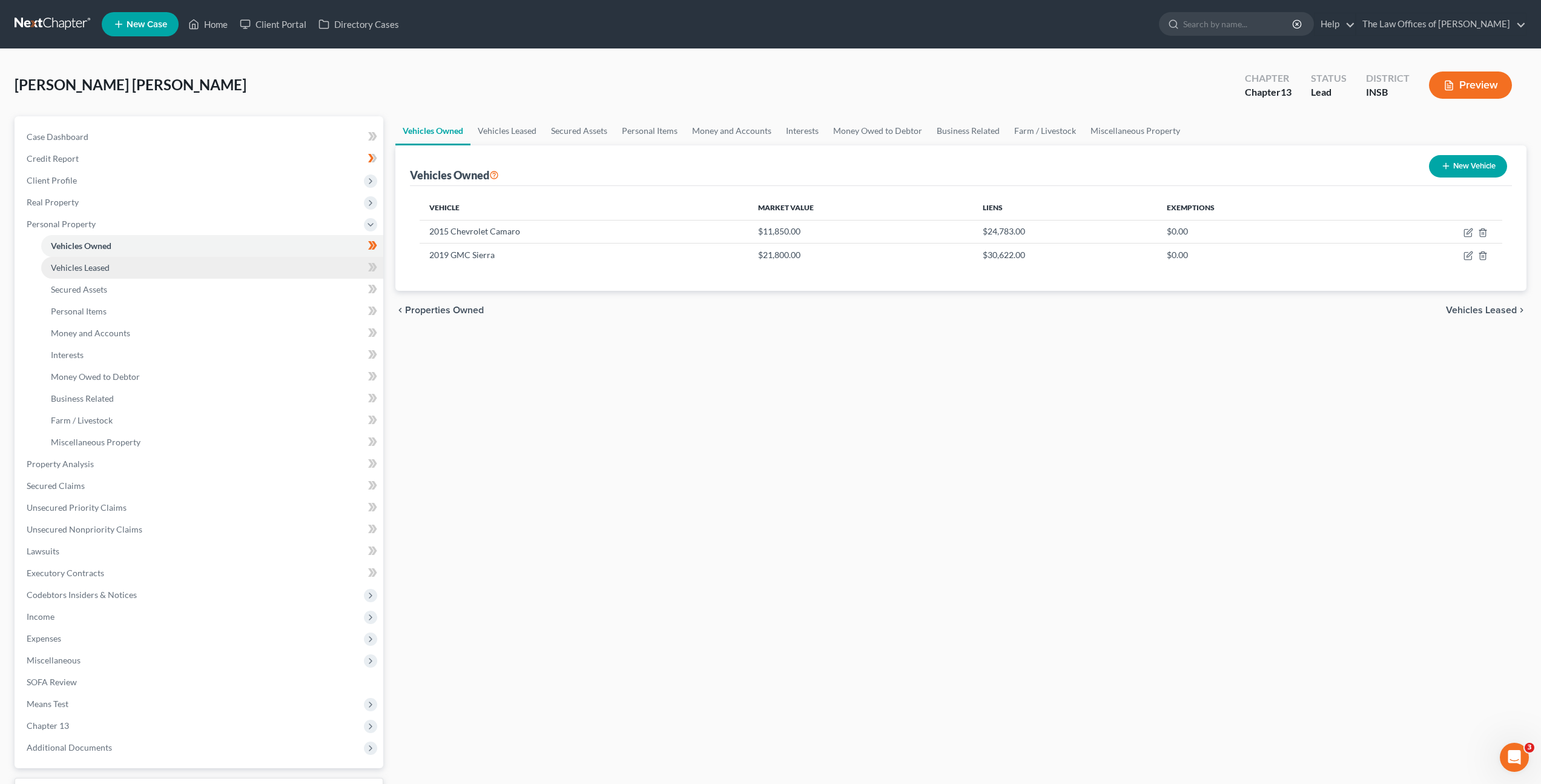
drag, startPoint x: 179, startPoint y: 266, endPoint x: 193, endPoint y: 263, distance: 14.3
click at [179, 266] on link "Vehicles Leased" at bounding box center [212, 267] width 342 height 22
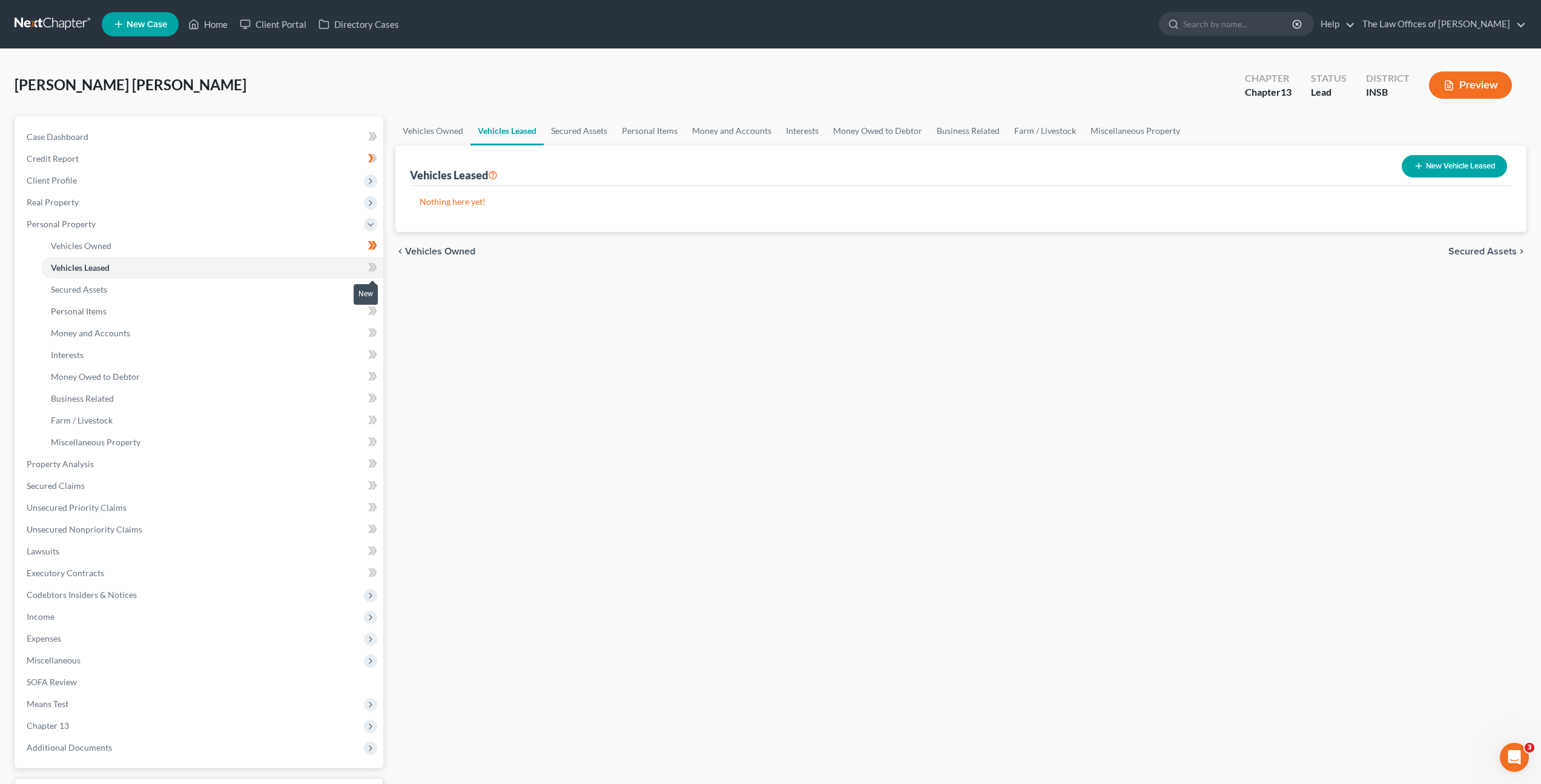
click at [362, 267] on span at bounding box center [372, 269] width 21 height 18
click at [299, 286] on link "Secured Assets" at bounding box center [212, 290] width 342 height 22
click at [377, 295] on span at bounding box center [372, 290] width 21 height 18
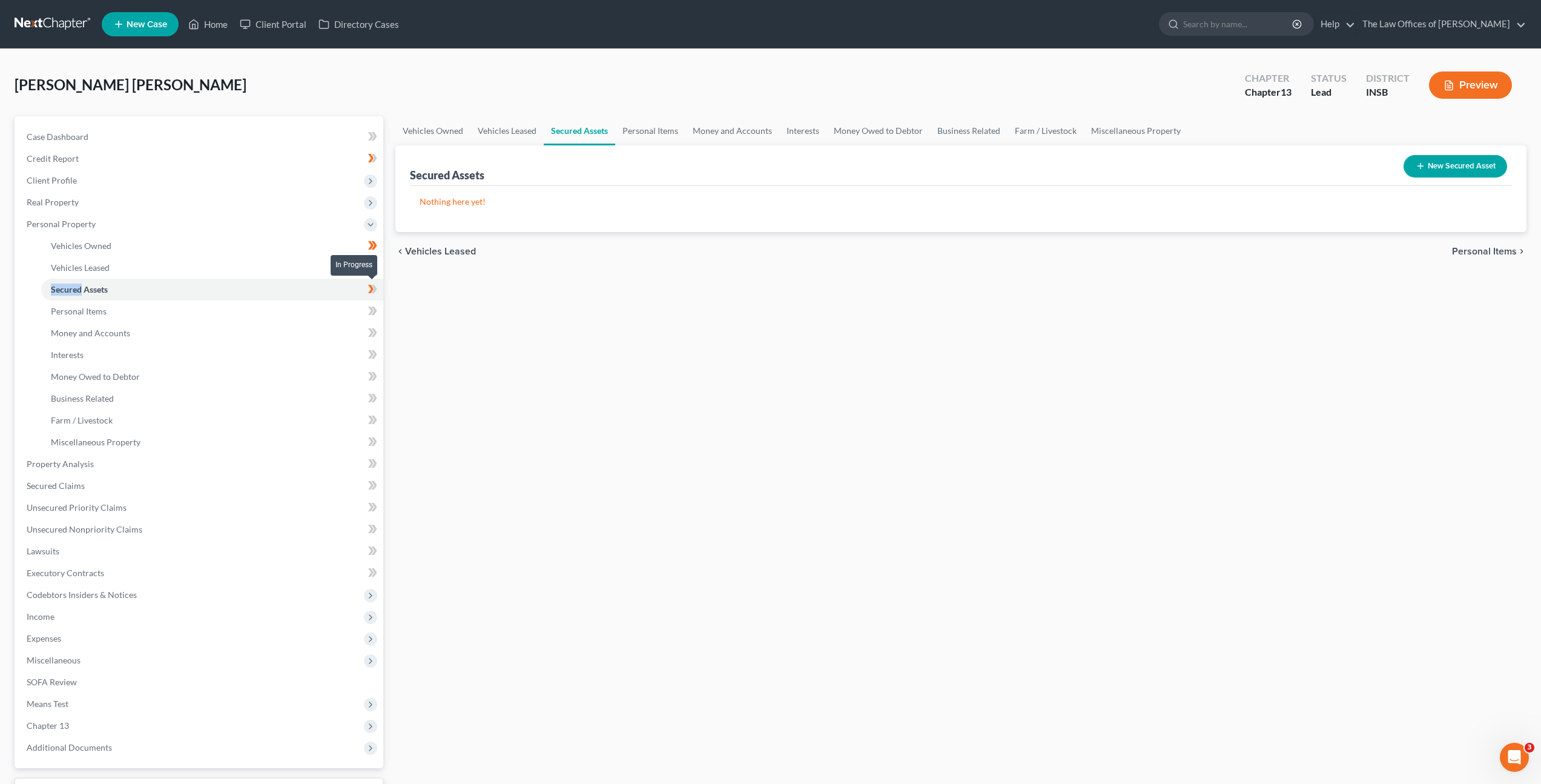
click at [377, 295] on span at bounding box center [372, 290] width 21 height 18
click at [336, 319] on link "Personal Items" at bounding box center [212, 311] width 342 height 22
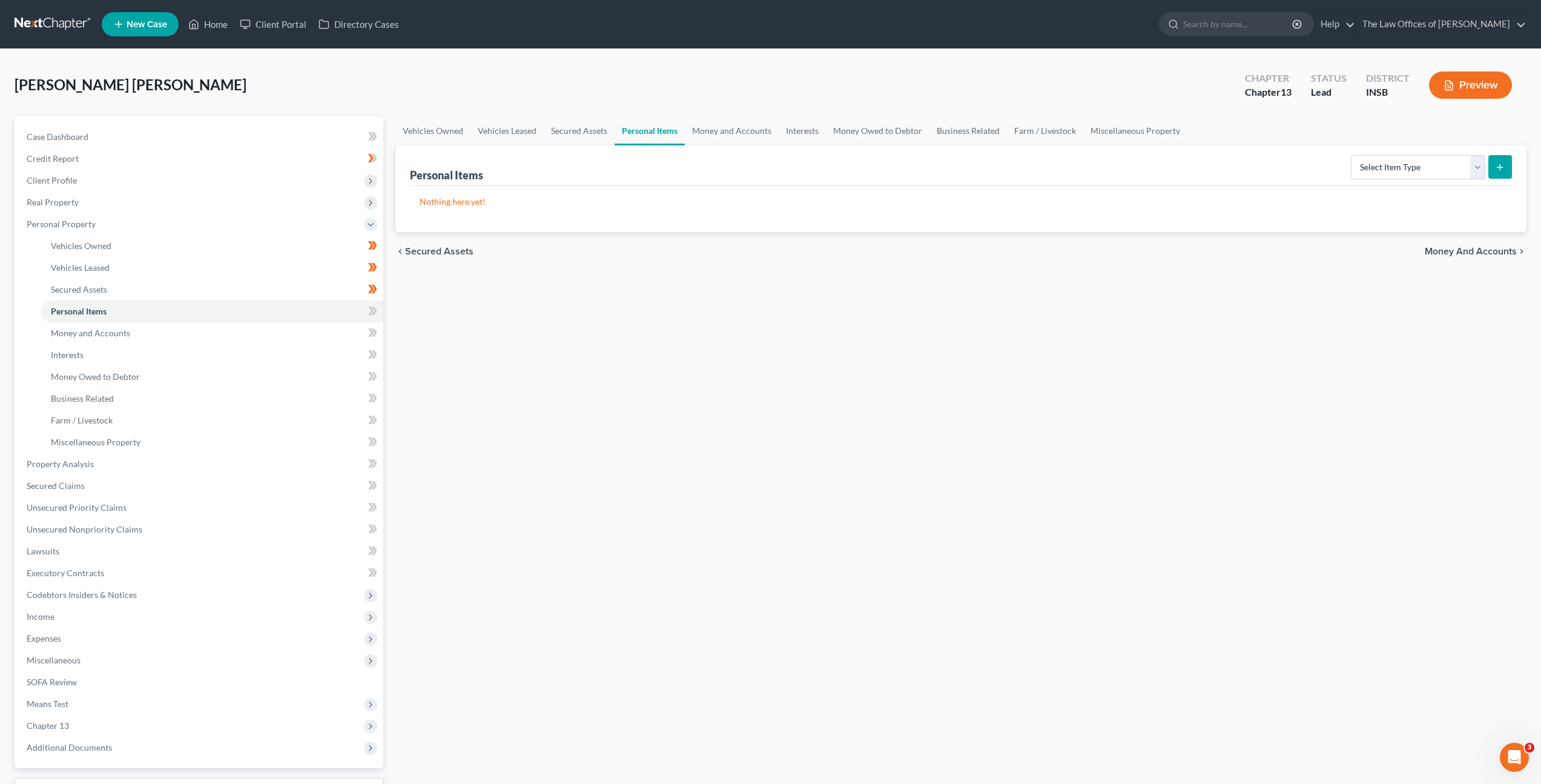
click at [692, 454] on div "Vehicles Owned Vehicles Leased Secured Assets Personal Items Money and Accounts…" at bounding box center [961, 477] width 1143 height 721
click at [1396, 166] on select "Select Item Type Clothing Collectibles Of Value Electronics Firearms Household …" at bounding box center [1418, 167] width 134 height 24
select select "clothing"
click at [1353, 155] on select "Select Item Type Clothing Collectibles Of Value Electronics Firearms Household …" at bounding box center [1418, 167] width 134 height 24
click at [1309, 311] on div "Vehicles Owned Vehicles Leased Secured Assets Personal Items Money and Accounts…" at bounding box center [961, 477] width 1143 height 721
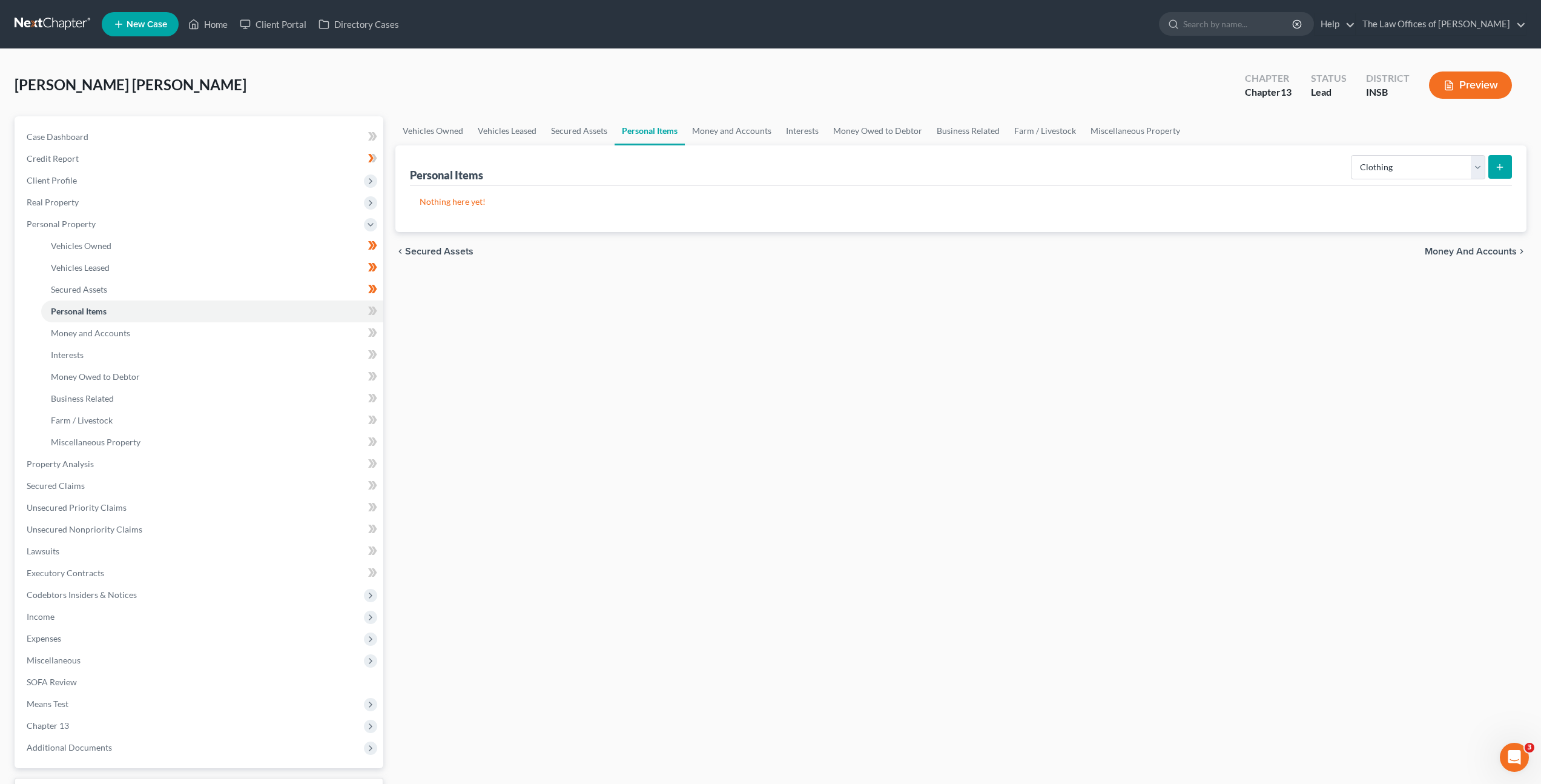
click at [1505, 167] on icon "submit" at bounding box center [1500, 167] width 9 height 9
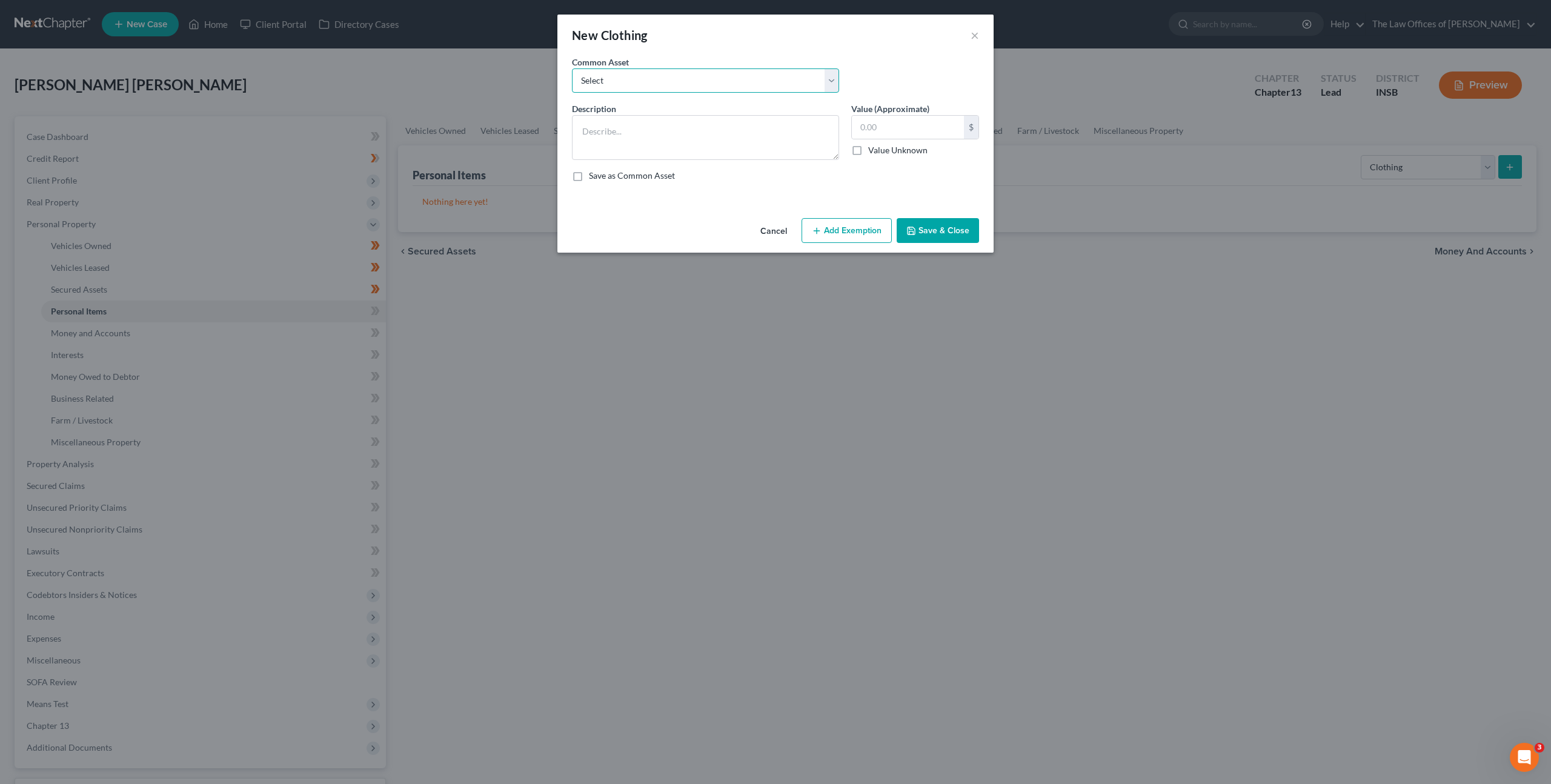
click at [702, 88] on select "Select Debtor's Clothing Joint Debtor's Clothing" at bounding box center [706, 80] width 268 height 24
select select "0"
click at [572, 68] on select "Select Debtor's Clothing Joint Debtor's Clothing" at bounding box center [706, 80] width 268 height 24
type textarea "Debtor's Clothing"
type input "50.00"
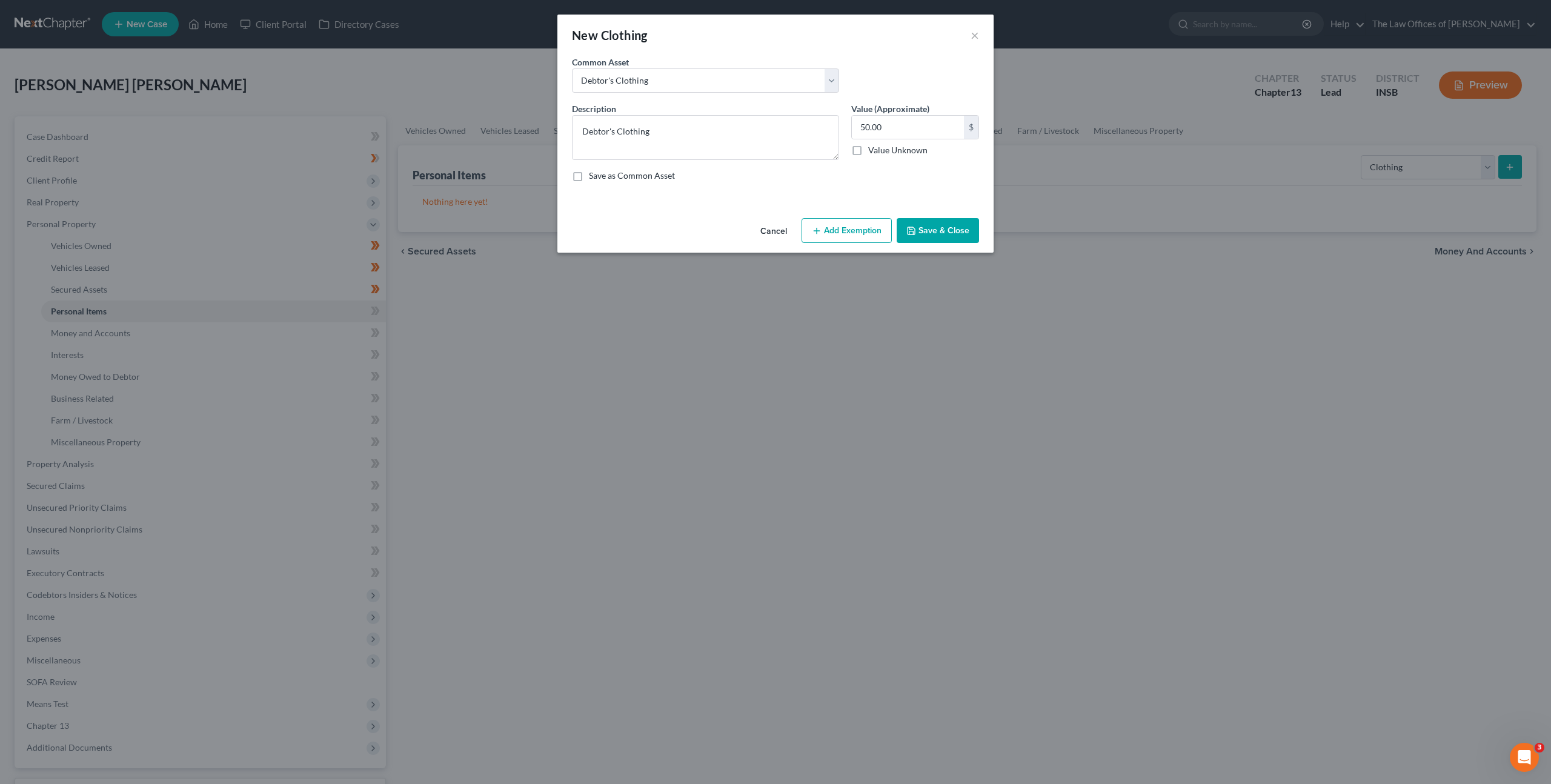
click at [848, 237] on button "Add Exemption" at bounding box center [847, 231] width 91 height 26
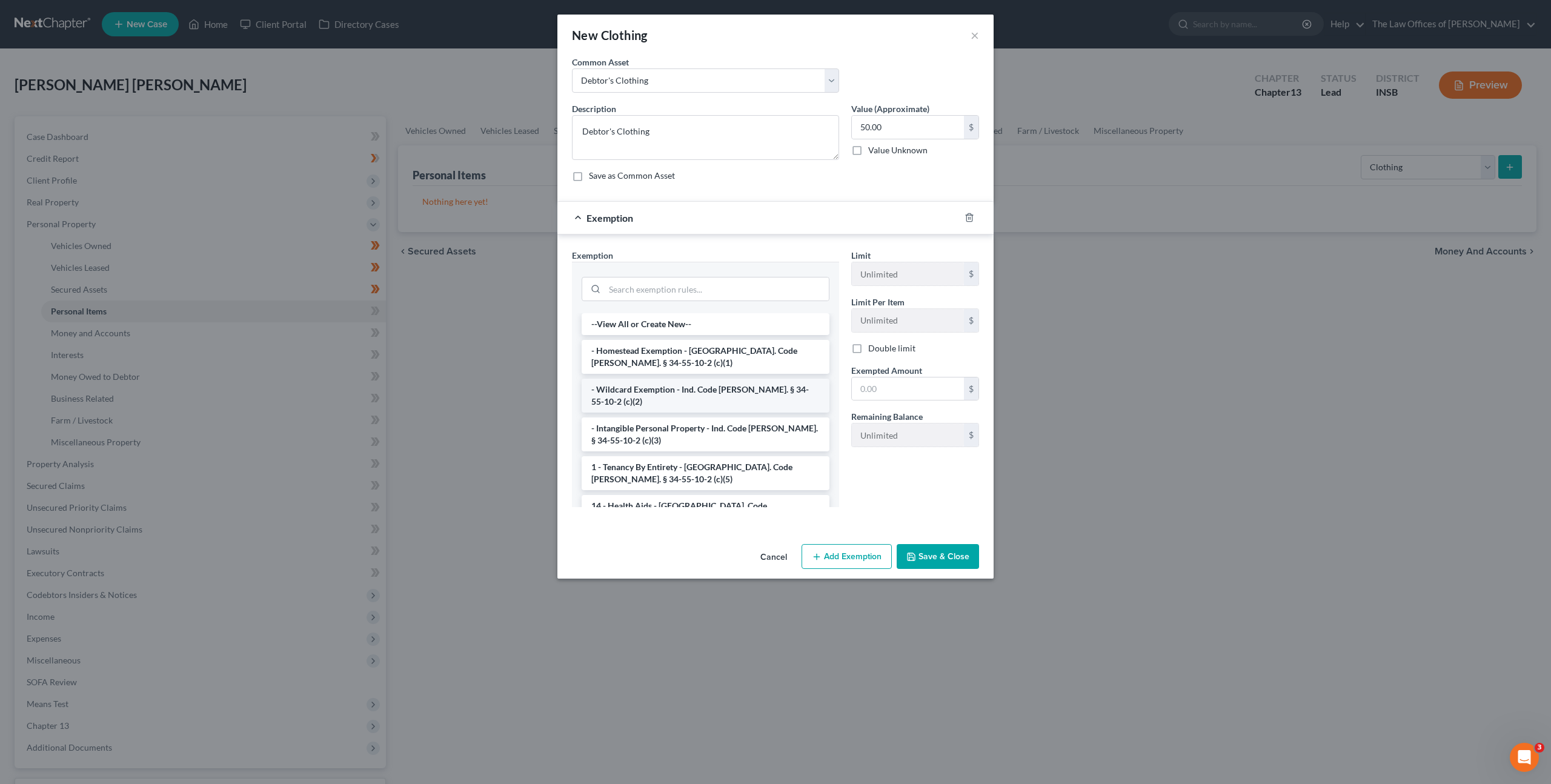
click at [689, 384] on li "- Wildcard Exemption - Ind. Code [PERSON_NAME]. § 34-55-10-2 (c)(2)" at bounding box center [705, 396] width 248 height 34
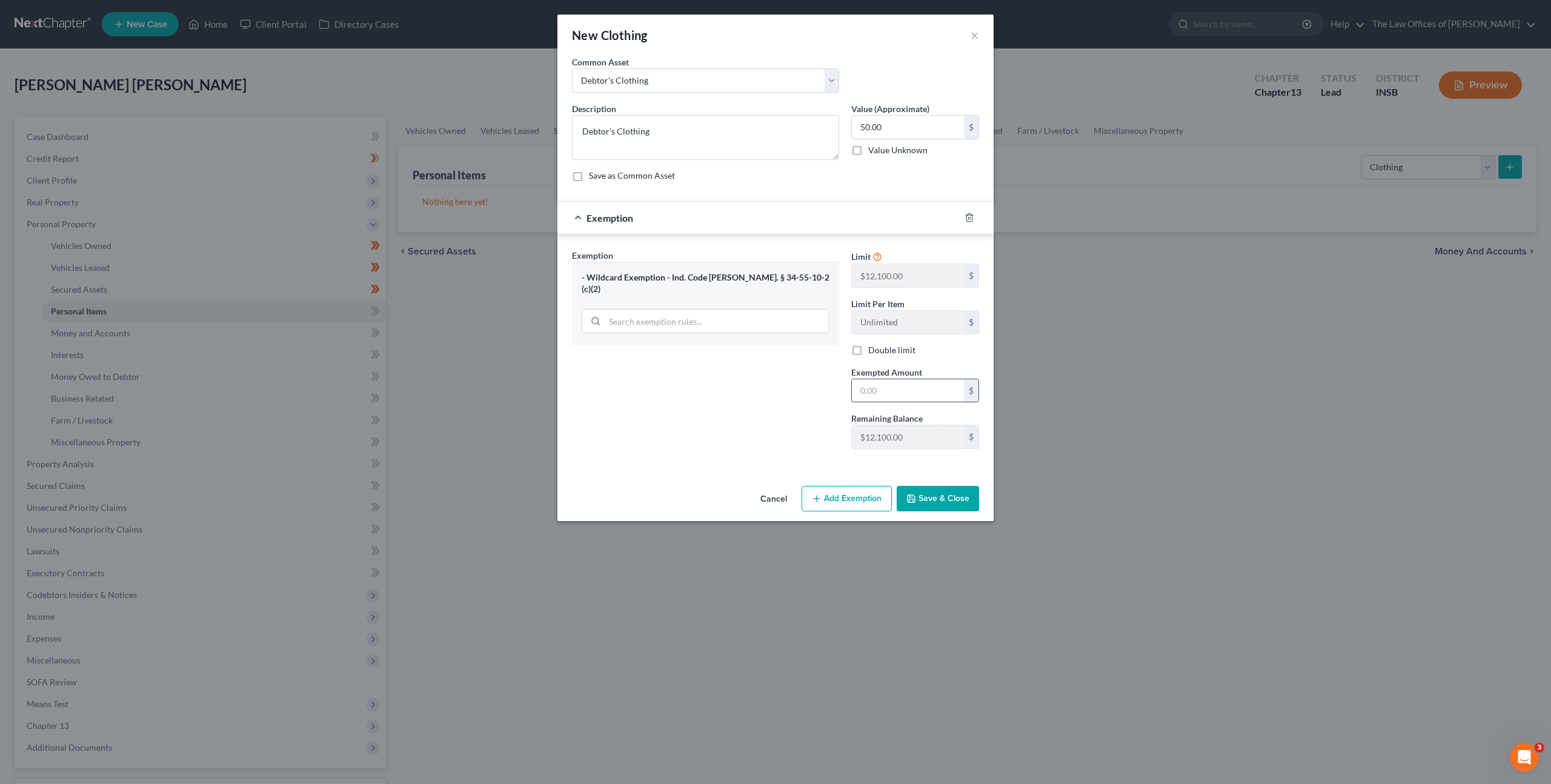
click at [910, 385] on input "text" at bounding box center [908, 390] width 112 height 23
click at [861, 395] on input "text" at bounding box center [908, 390] width 112 height 23
type input "200"
click at [927, 129] on input "50.00" at bounding box center [908, 127] width 112 height 23
type input "200"
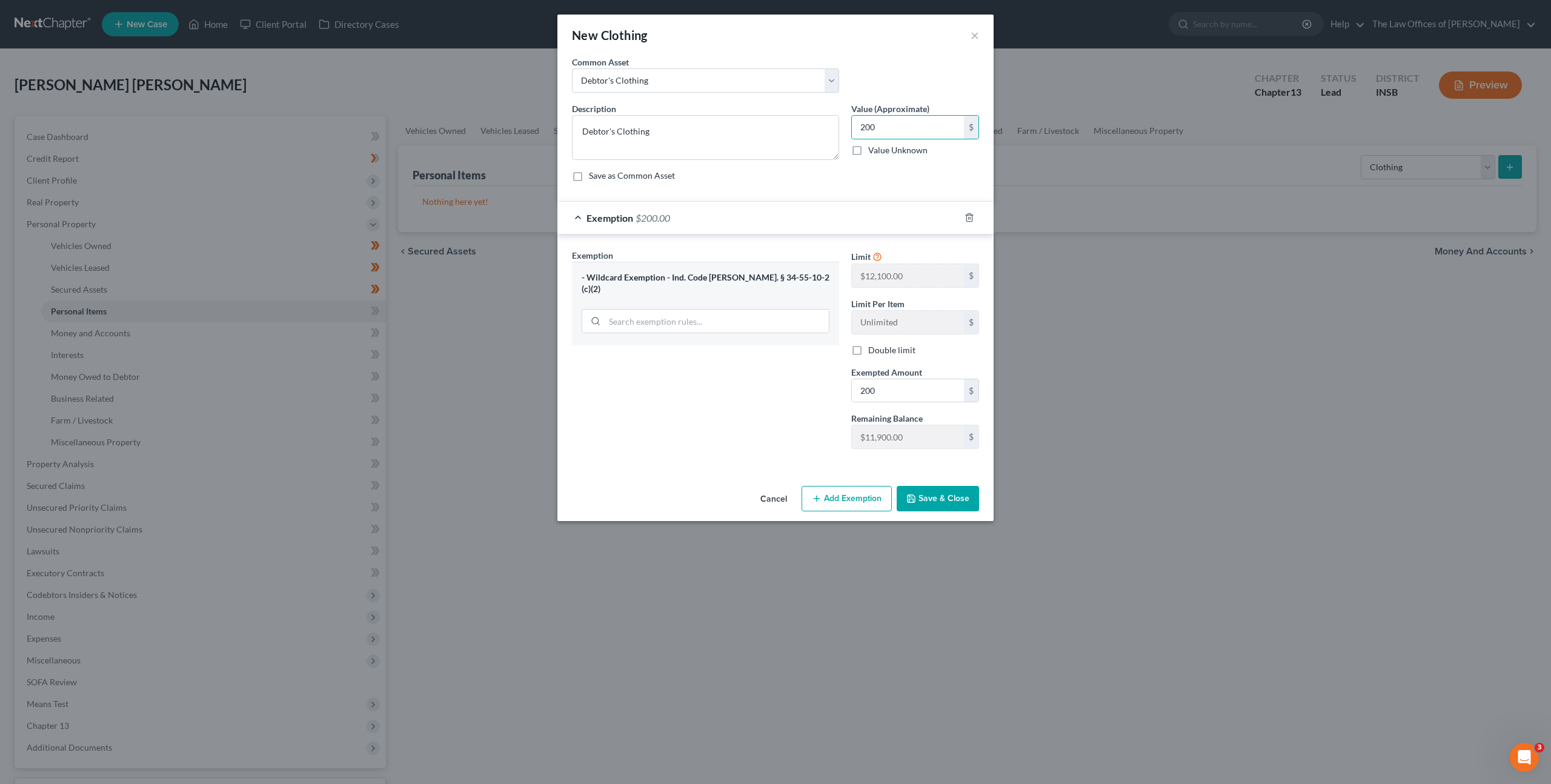
drag, startPoint x: 728, startPoint y: 435, endPoint x: 801, endPoint y: 440, distance: 73.2
click at [728, 435] on div "Exemption Set must be selected for CA. Exemption * - Wildcard Exemption - Ind. …" at bounding box center [705, 354] width 279 height 209
click at [941, 487] on button "Save & Close" at bounding box center [938, 498] width 82 height 26
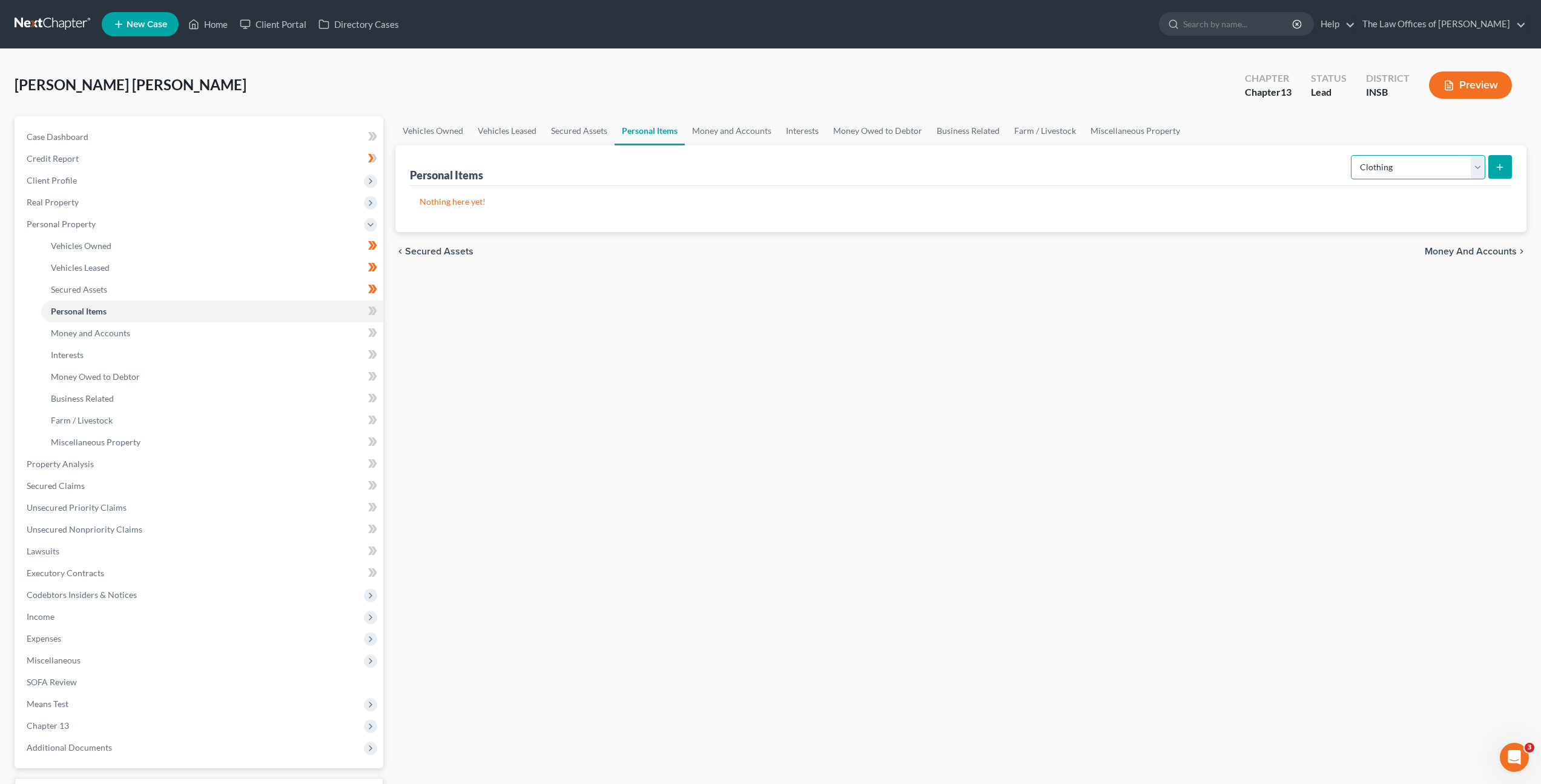
click at [1370, 176] on select "Select Item Type Clothing Collectibles Of Value Electronics Firearms Household …" at bounding box center [1418, 167] width 134 height 24
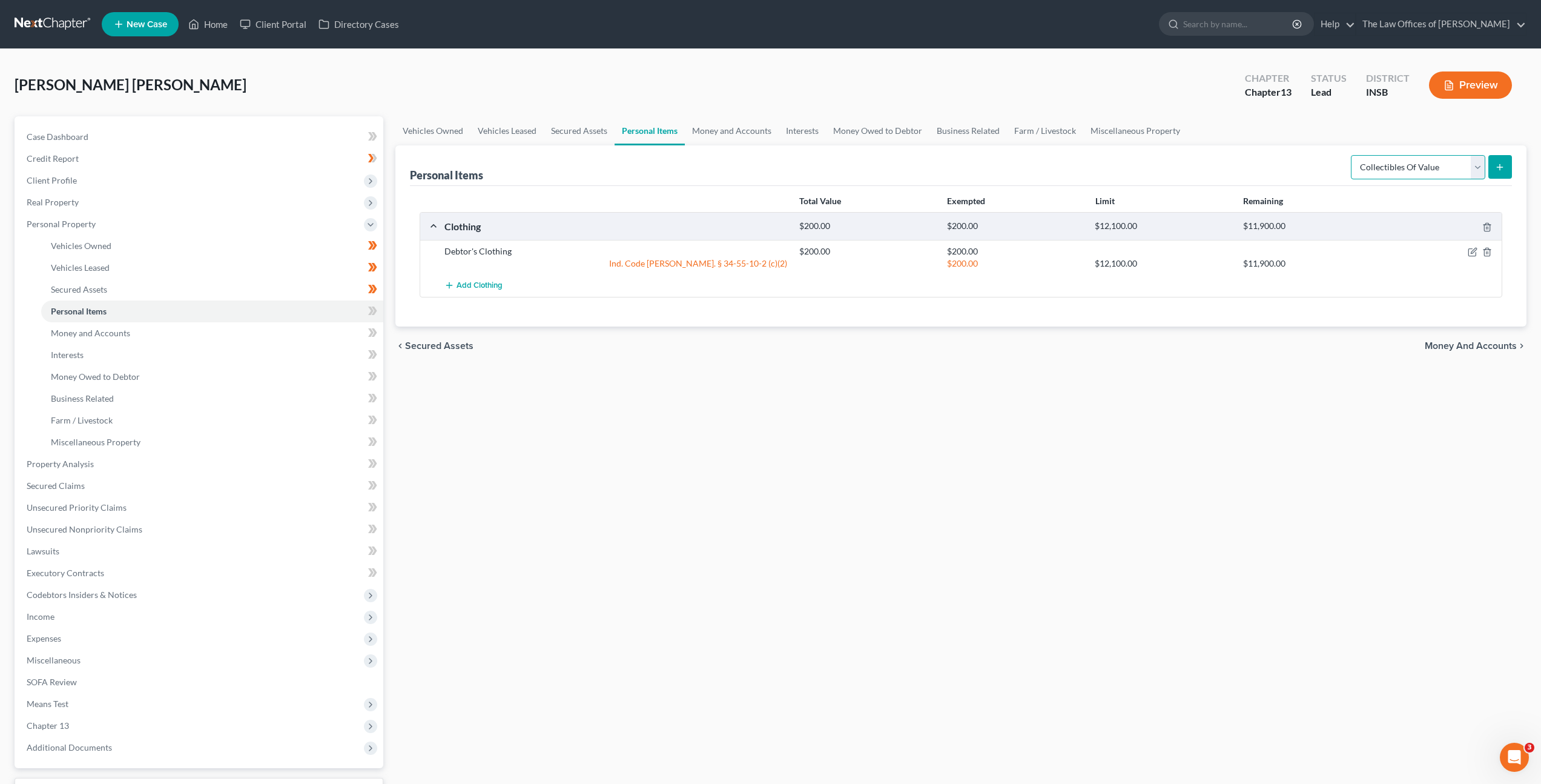
click at [1353, 155] on select "Select Item Type Clothing Collectibles Of Value Electronics Firearms Household …" at bounding box center [1418, 167] width 134 height 24
click at [1492, 161] on button "submit" at bounding box center [1500, 167] width 24 height 24
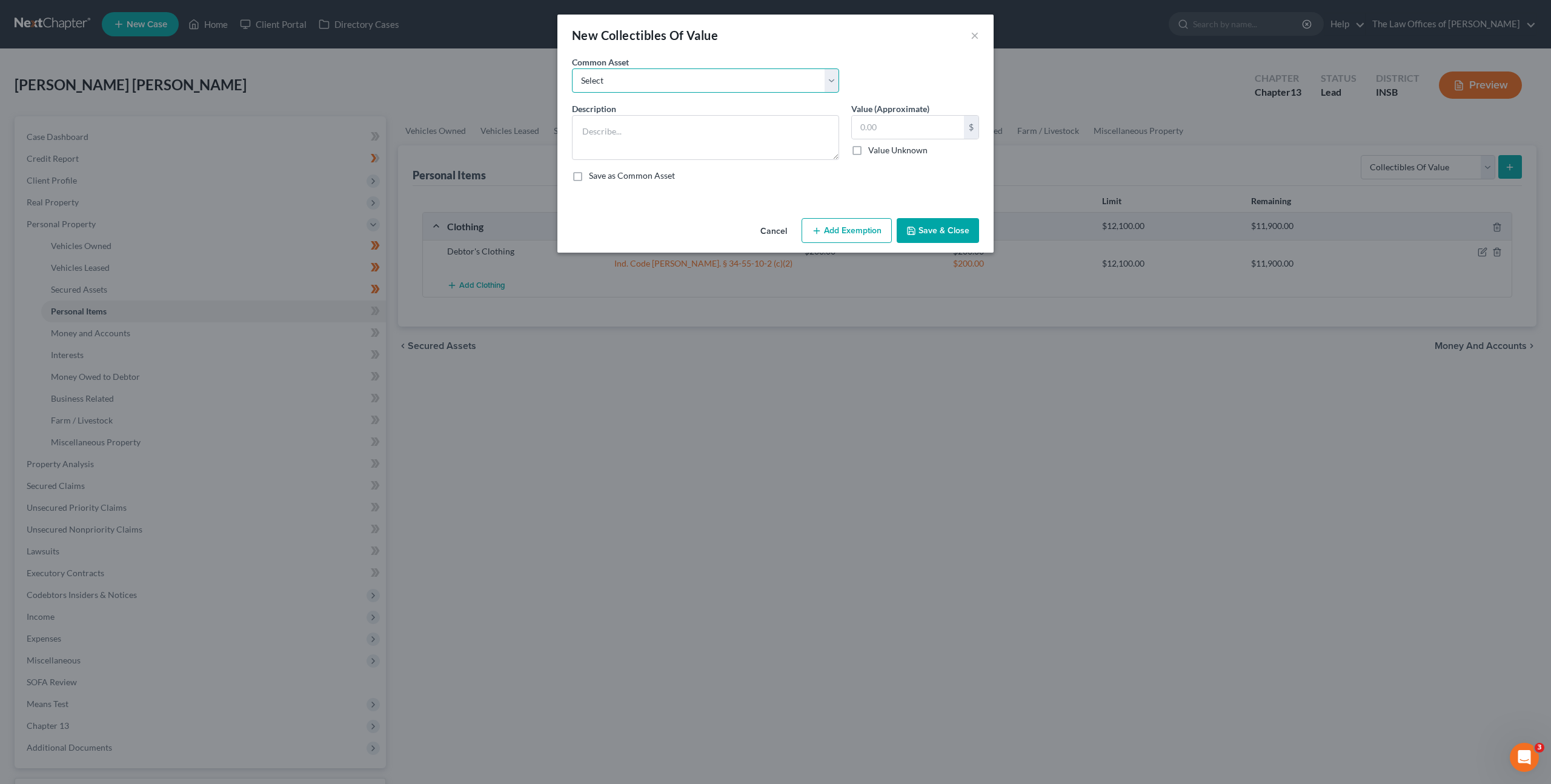
click at [761, 73] on select "Select Family Pictures Family Pictures, Miscellaneous Short Glass" at bounding box center [706, 80] width 268 height 24
click at [773, 232] on button "Cancel" at bounding box center [773, 232] width 46 height 24
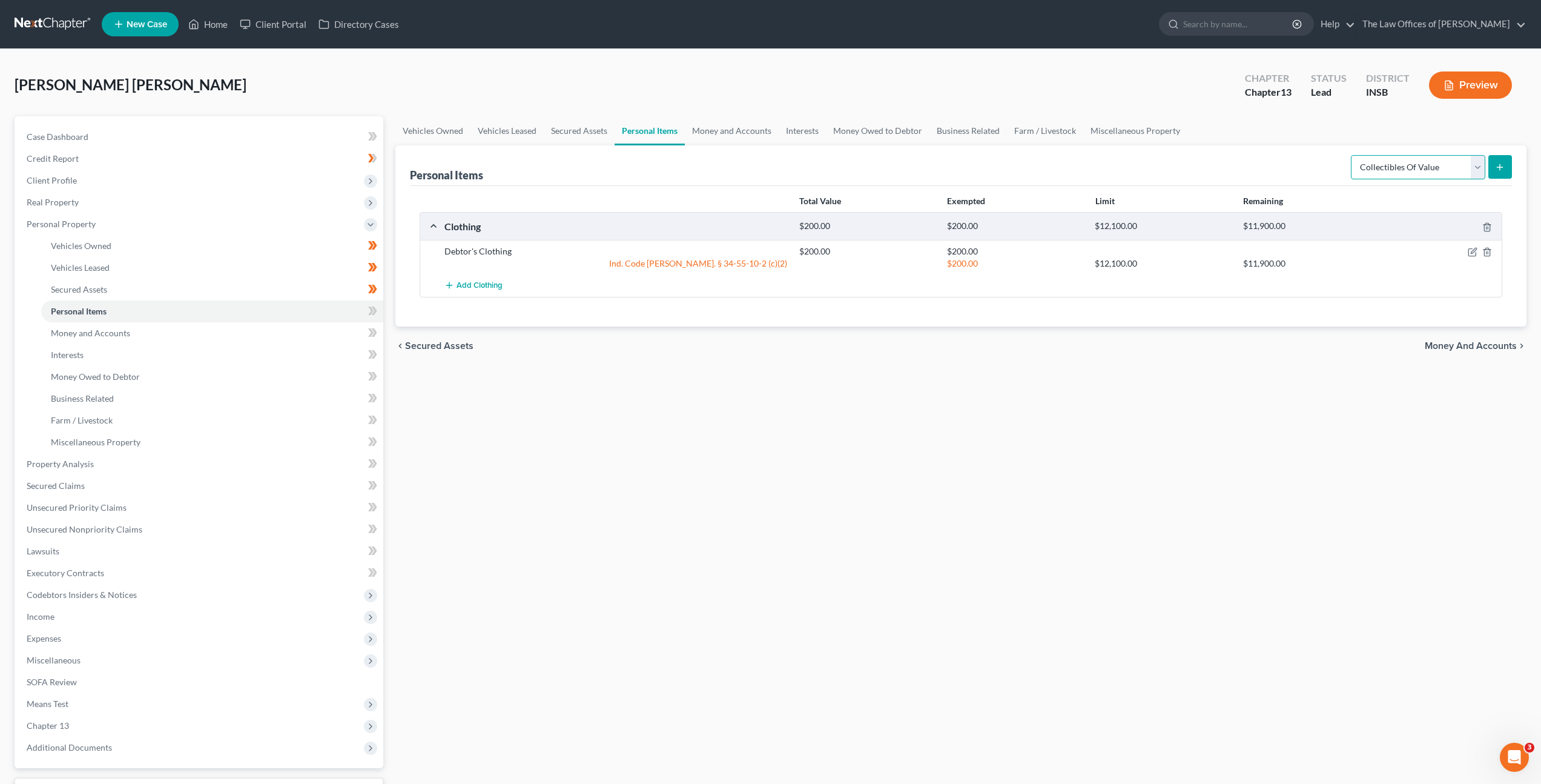
click at [1358, 172] on select "Select Item Type Clothing Collectibles Of Value Electronics Firearms Household …" at bounding box center [1418, 167] width 134 height 24
select select "electronics"
click at [1353, 155] on select "Select Item Type Clothing Collectibles Of Value Electronics Firearms Household …" at bounding box center [1418, 167] width 134 height 24
click at [1489, 167] on button "submit" at bounding box center [1500, 167] width 24 height 24
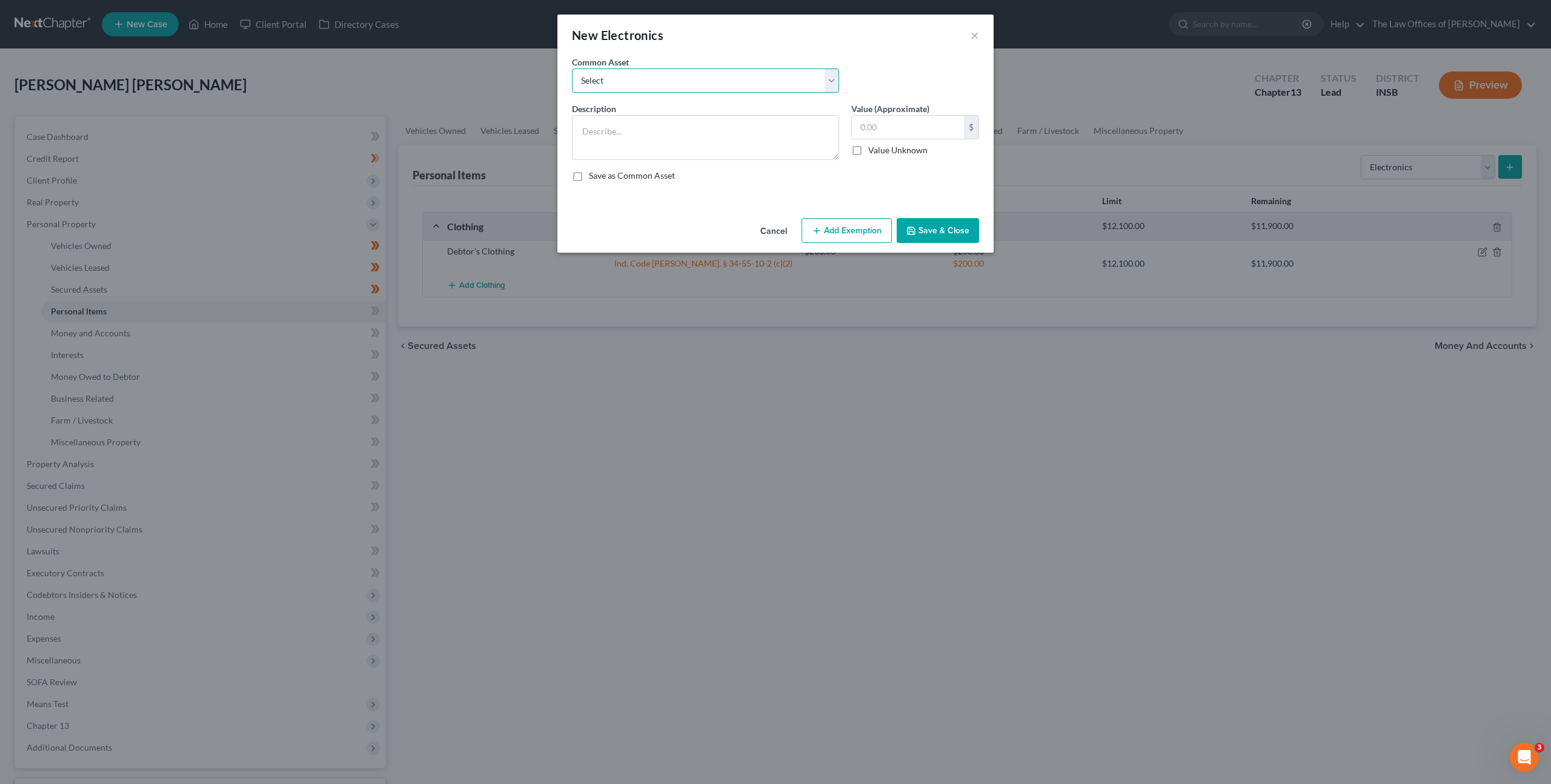
click at [732, 86] on select "Select Cell Phone (1), Television (2), Desktop Computer (1)" at bounding box center [706, 80] width 268 height 24
select select "0"
click at [572, 68] on select "Select Cell Phone (1), Television (2), Desktop Computer (1)" at bounding box center [706, 80] width 268 height 24
click at [673, 131] on textarea "Cell Phone (1), Television (2), Desktop Computer (1)" at bounding box center [706, 137] width 268 height 45
click at [630, 132] on textarea "Cell Phone (1), Television (2), Desktop Computer (1)" at bounding box center [706, 137] width 268 height 45
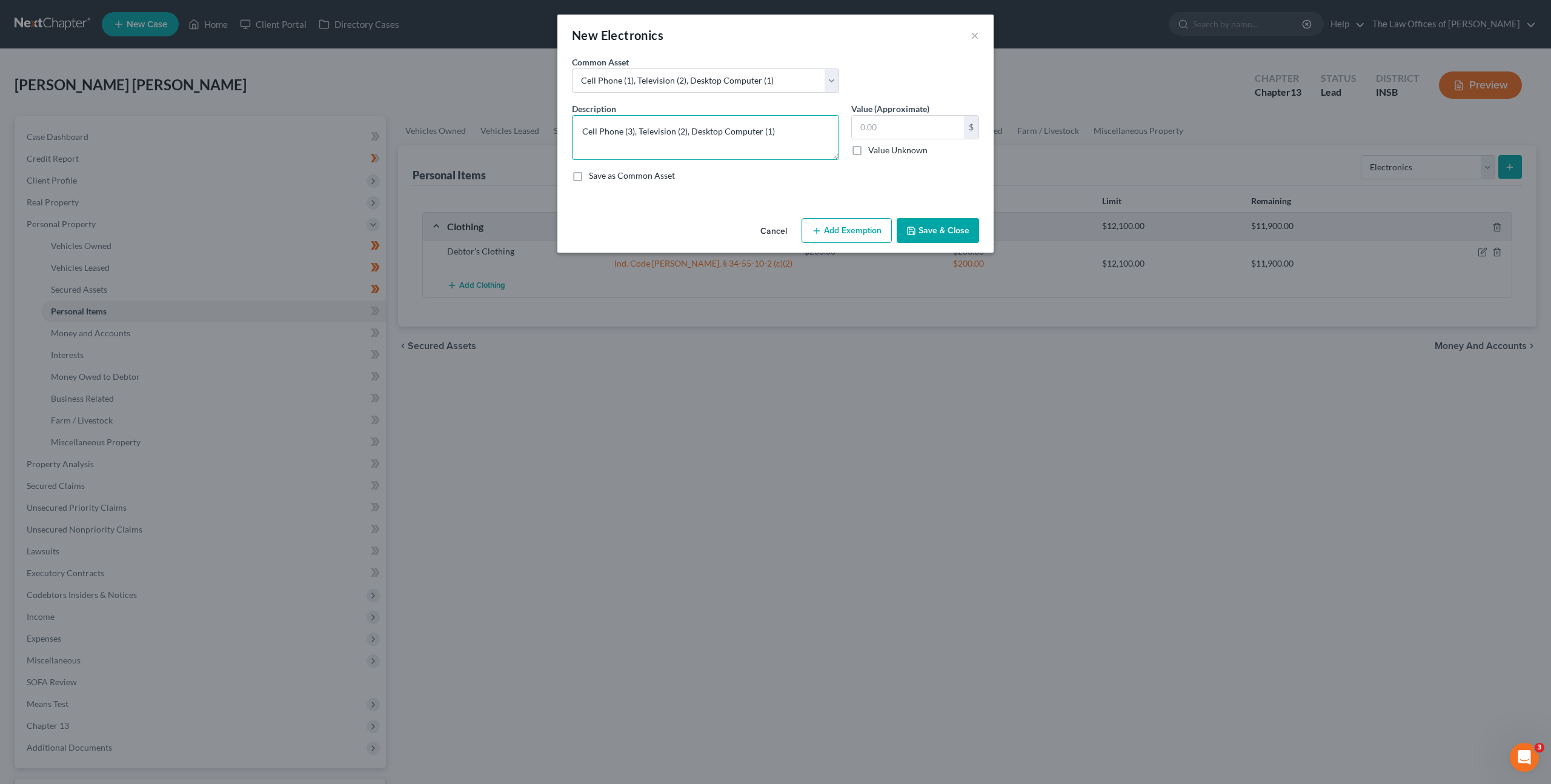
click at [783, 134] on textarea "Cell Phone (3), Television (2), Desktop Computer (1)" at bounding box center [706, 137] width 268 height 45
click at [778, 135] on textarea "Cell Phone (3), Television (2), Desktop Computer (1)" at bounding box center [706, 137] width 268 height 45
drag, startPoint x: 784, startPoint y: 132, endPoint x: 646, endPoint y: 132, distance: 138.0
click at [646, 132] on textarea "Cell Phone (3), Television (2), Desktop Computer (1)" at bounding box center [706, 137] width 268 height 45
type textarea "Cell Phone (3)"
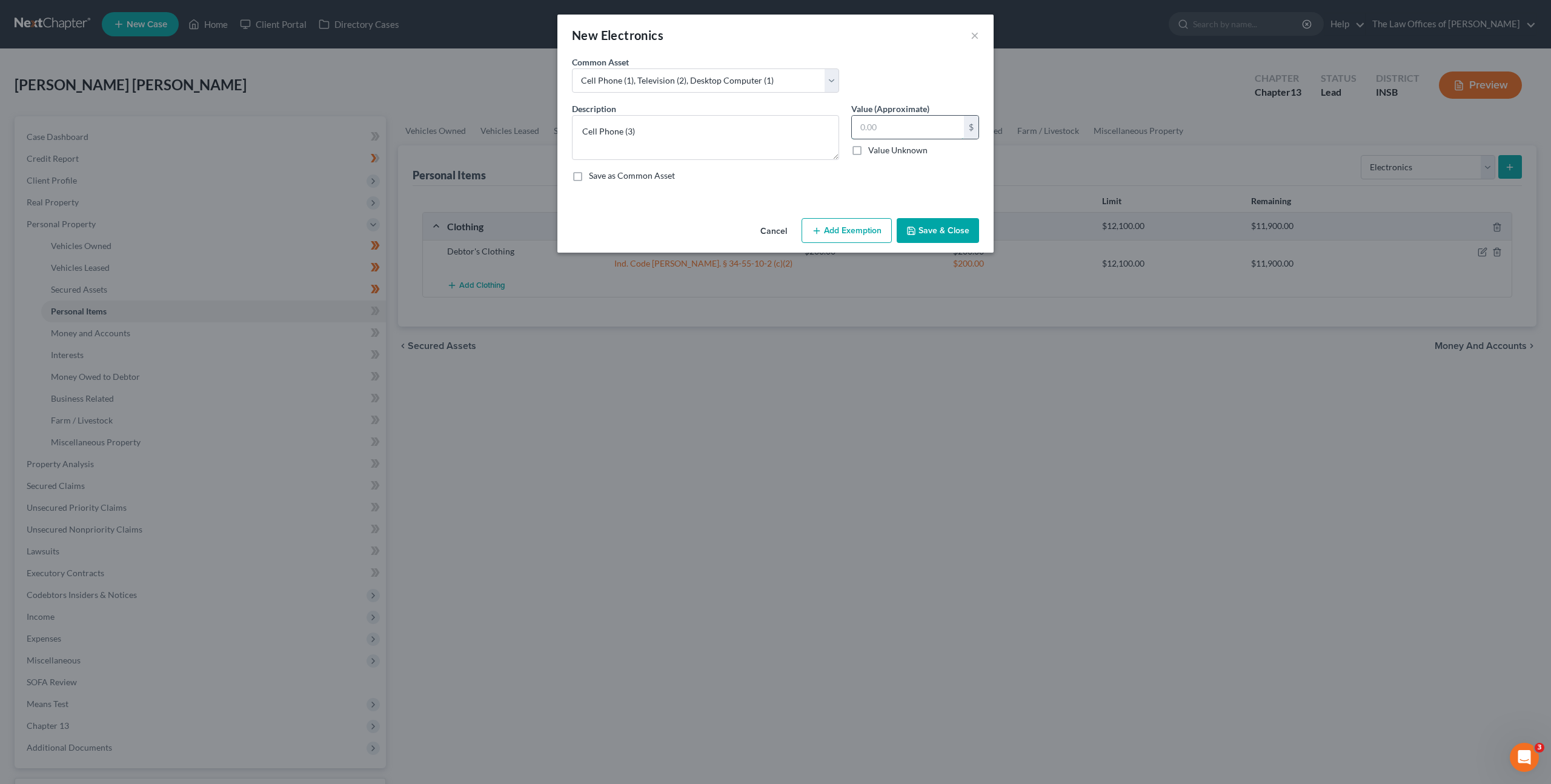
click at [907, 128] on input "text" at bounding box center [908, 127] width 112 height 23
click at [889, 126] on input "text" at bounding box center [908, 127] width 112 height 23
type input "3,000"
click at [847, 226] on button "Add Exemption" at bounding box center [847, 231] width 91 height 26
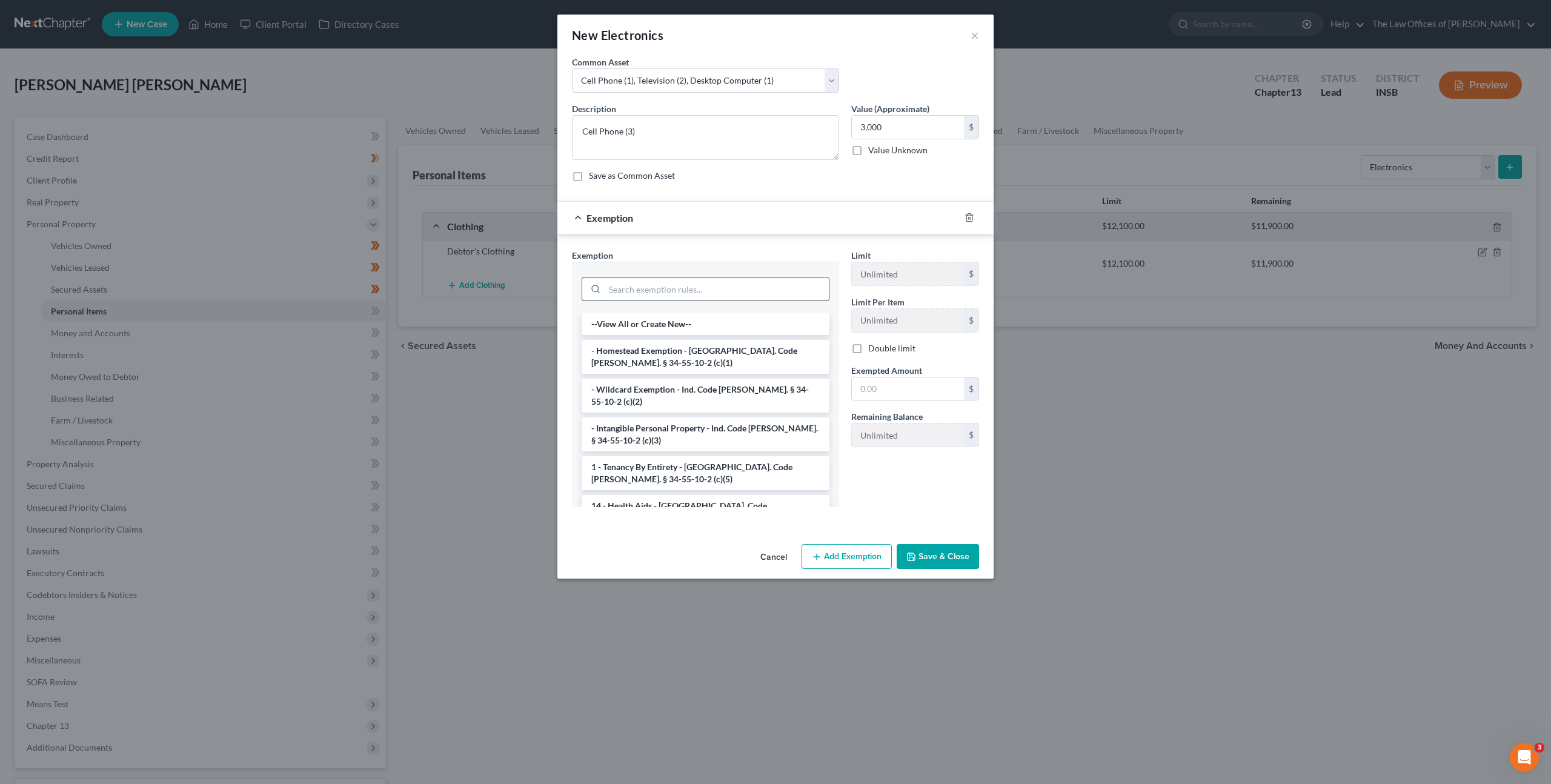
click at [731, 288] on input "search" at bounding box center [717, 289] width 224 height 23
click at [696, 386] on li "- Wildcard Exemption - Ind. Code [PERSON_NAME]. § 34-55-10-2 (c)(2)" at bounding box center [705, 396] width 248 height 34
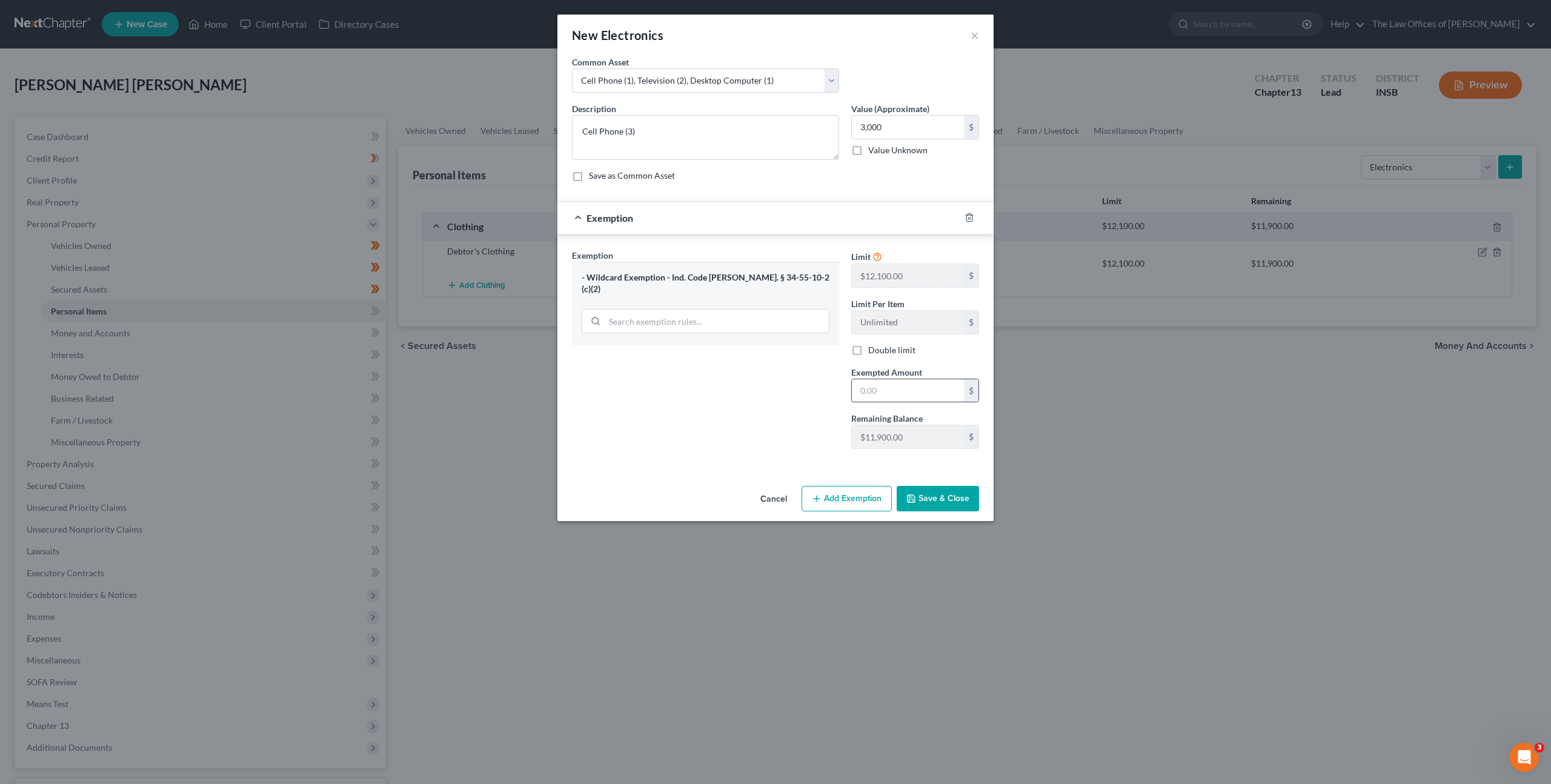
click at [857, 399] on input "text" at bounding box center [908, 390] width 112 height 23
type input "3,000"
click at [759, 392] on div "Exemption Set must be selected for CA. Exemption * - Wildcard Exemption - Ind. …" at bounding box center [705, 354] width 279 height 209
click at [921, 487] on button "Save & Close" at bounding box center [938, 498] width 82 height 26
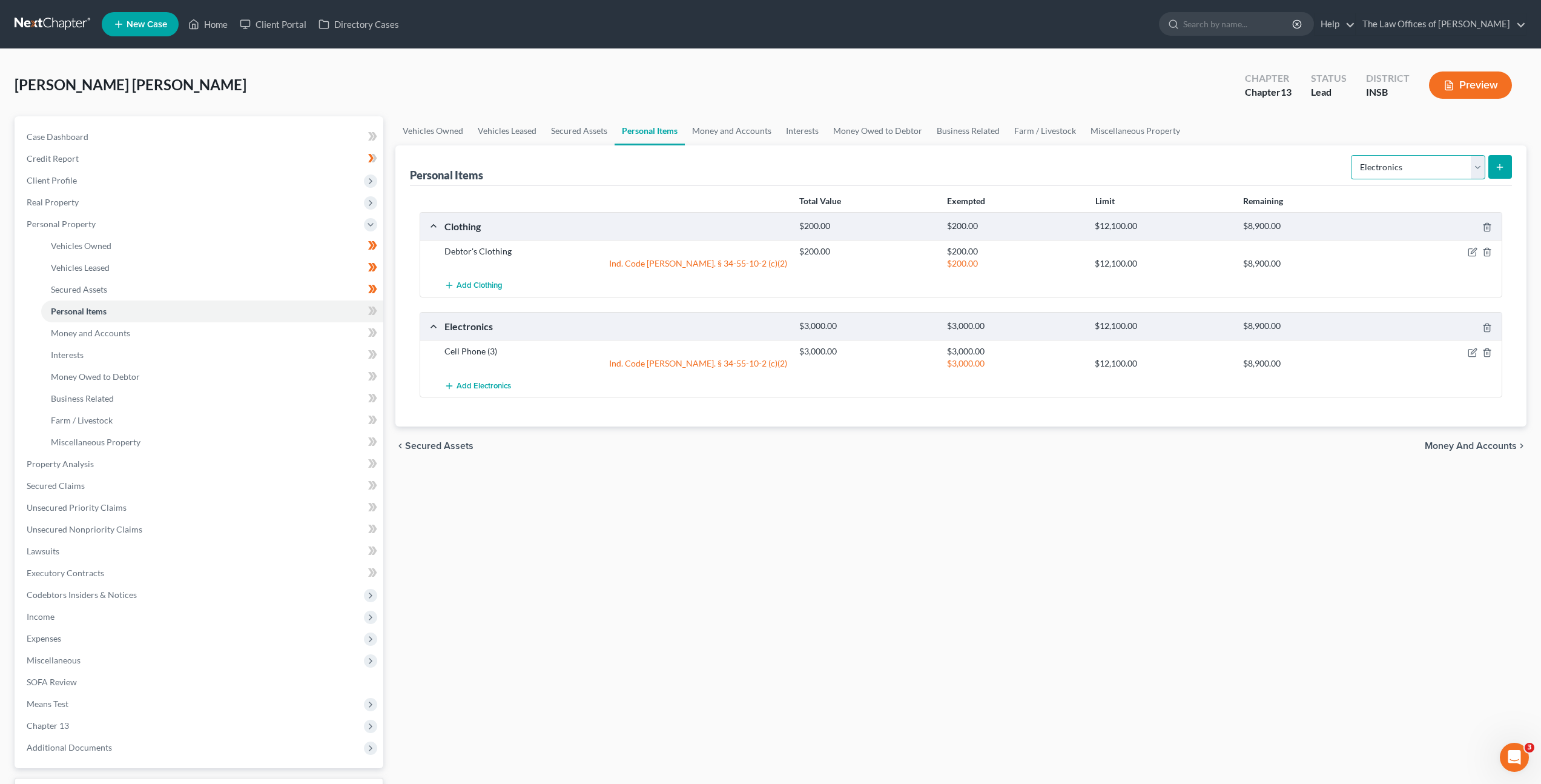
click at [1403, 161] on select "Select Item Type Clothing Collectibles Of Value Electronics Firearms Household …" at bounding box center [1418, 167] width 134 height 24
click at [1353, 155] on select "Select Item Type Clothing Collectibles Of Value Electronics Firearms Household …" at bounding box center [1418, 167] width 134 height 24
click at [1263, 165] on div "Personal Items Select Item Type Clothing Collectibles Of Value Electronics Fire…" at bounding box center [961, 165] width 1102 height 41
click at [1409, 168] on select "Select Item Type Clothing Collectibles Of Value Electronics Firearms Household …" at bounding box center [1418, 167] width 134 height 24
select select "jewelry"
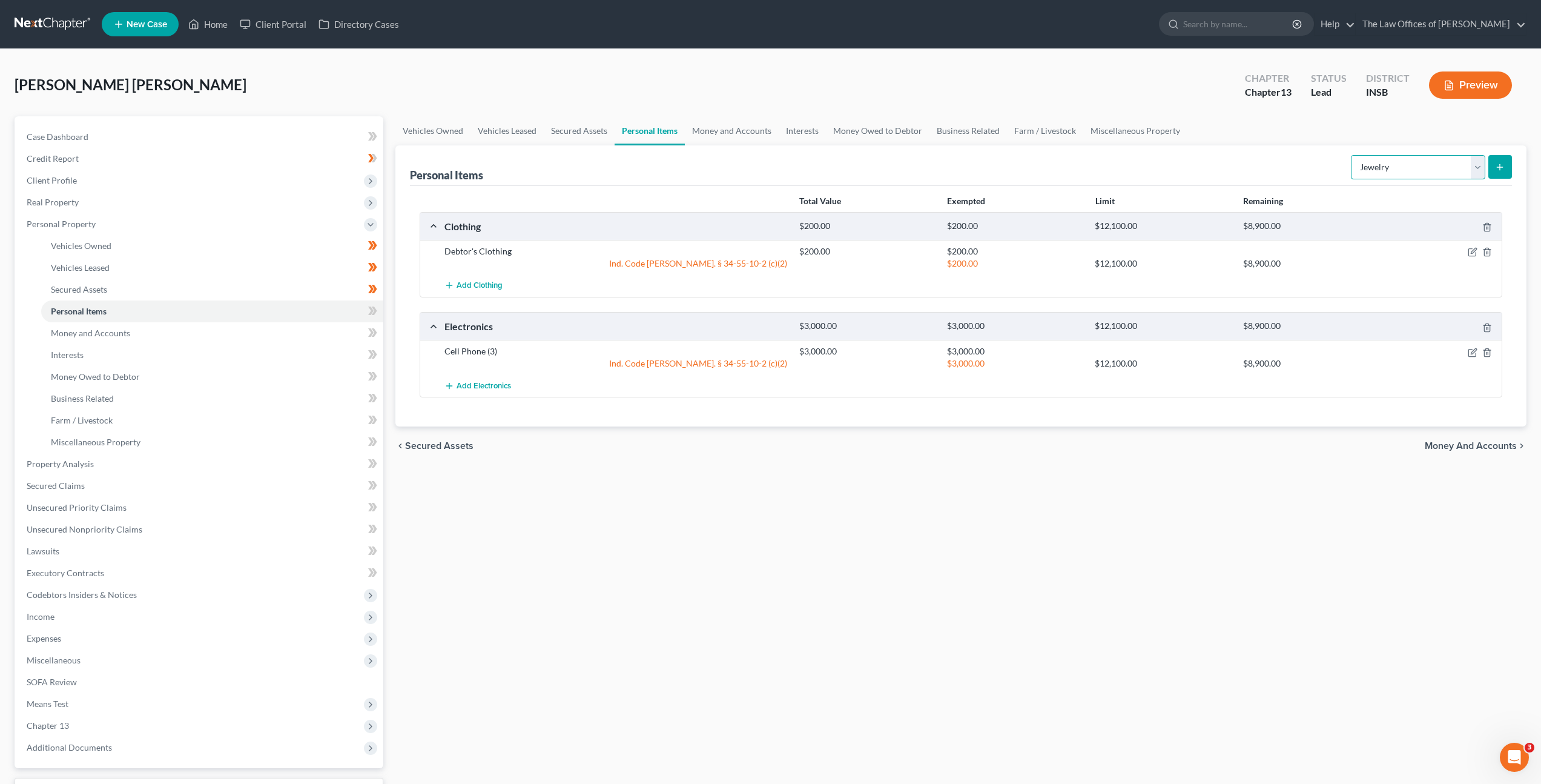
click at [1353, 155] on select "Select Item Type Clothing Collectibles Of Value Electronics Firearms Household …" at bounding box center [1418, 167] width 134 height 24
click at [1503, 165] on icon "submit" at bounding box center [1500, 167] width 9 height 9
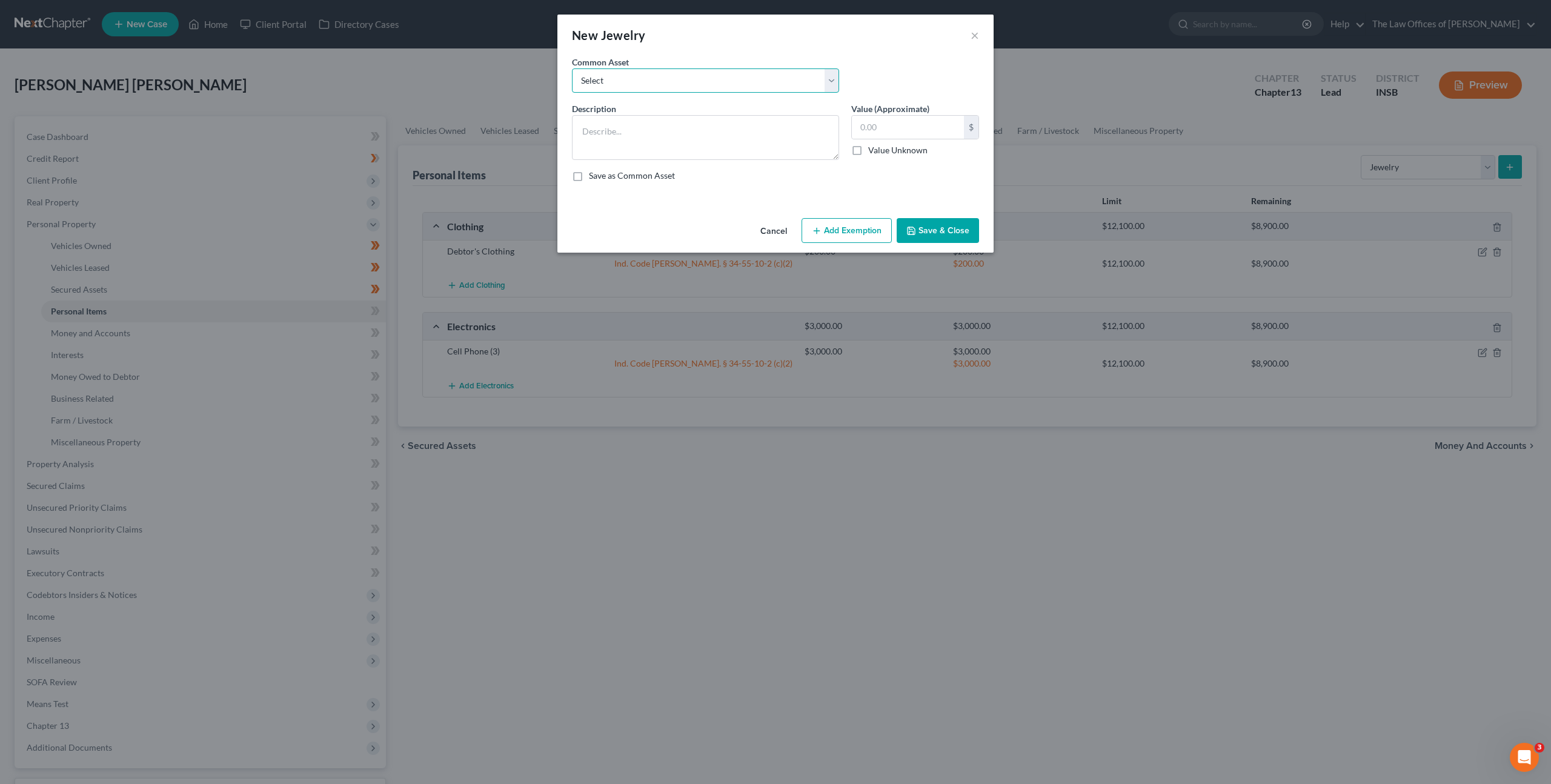
click at [653, 81] on select "Select Costume Jewelry White Gold Necklace with Diamonds (7), White Gold Bracel…" at bounding box center [706, 80] width 268 height 24
click at [649, 132] on textarea at bounding box center [706, 137] width 268 height 45
type textarea "Gold Necklace (2)"
click at [952, 134] on input "text" at bounding box center [908, 127] width 112 height 23
type input "200"
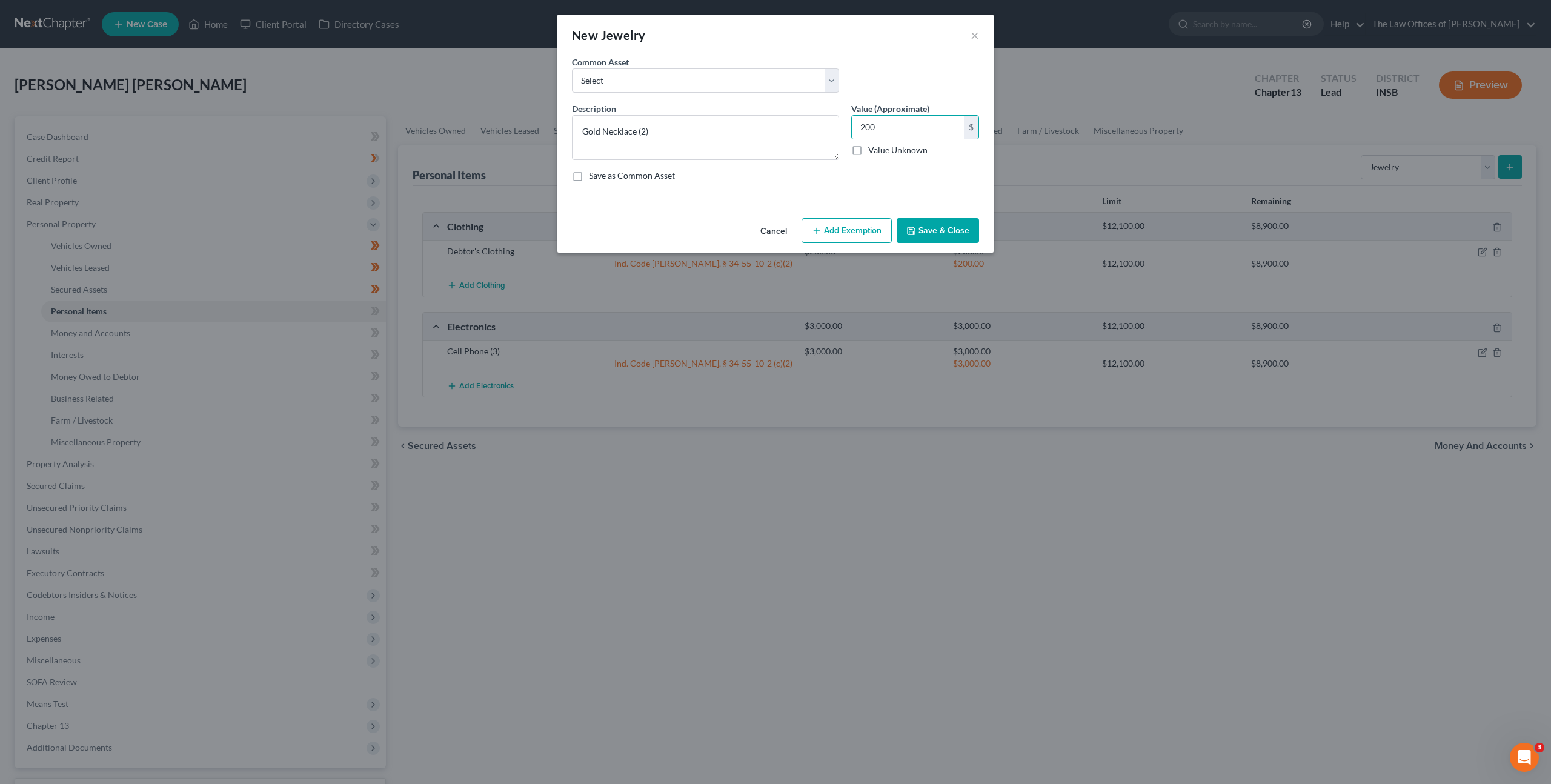
click at [856, 232] on button "Add Exemption" at bounding box center [847, 231] width 91 height 26
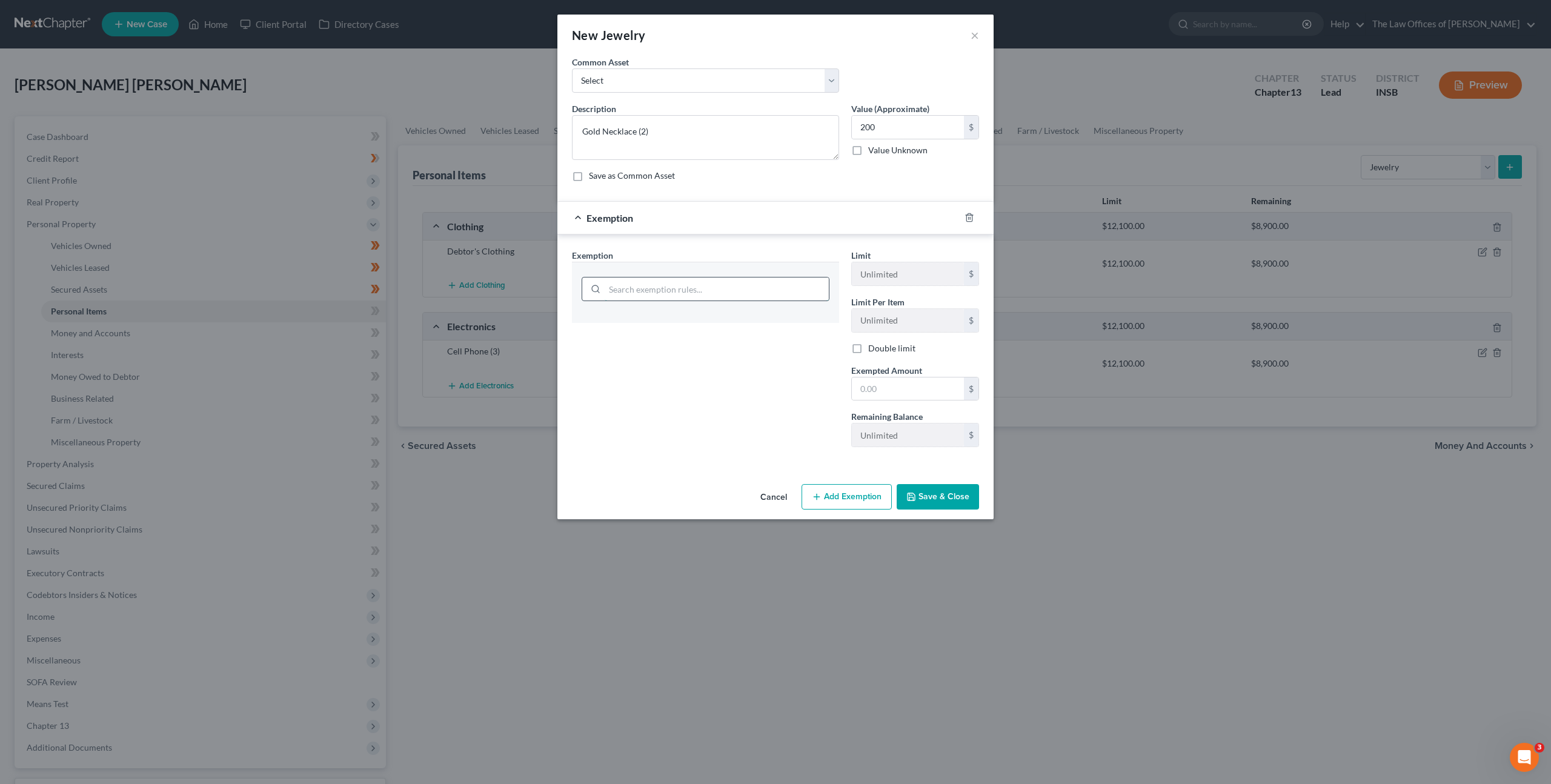
click at [689, 284] on input "search" at bounding box center [717, 289] width 224 height 23
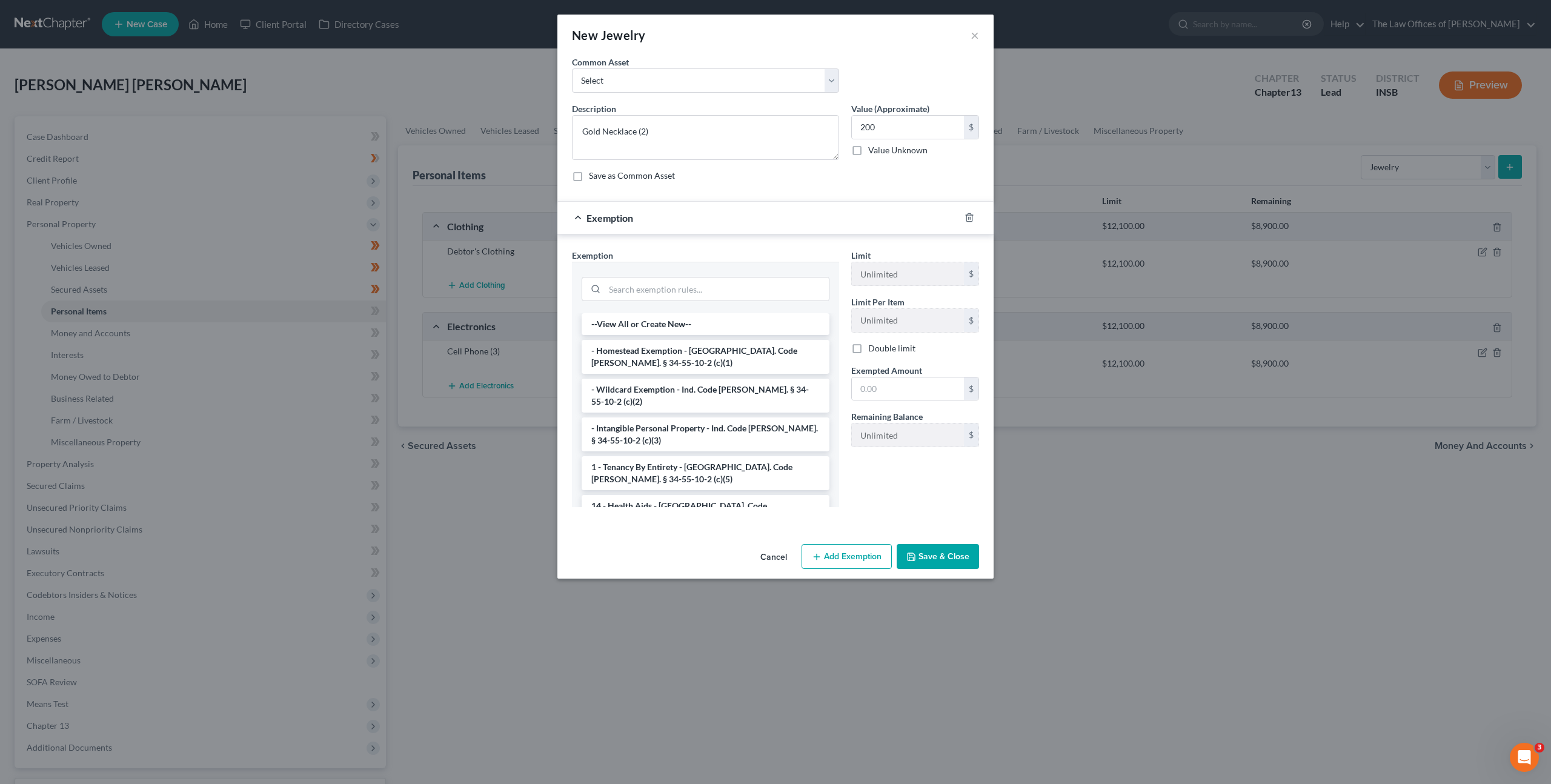
drag, startPoint x: 705, startPoint y: 388, endPoint x: 800, endPoint y: 388, distance: 95.0
click at [706, 388] on li "- Wildcard Exemption - Ind. Code [PERSON_NAME]. § 34-55-10-2 (c)(2)" at bounding box center [705, 396] width 248 height 34
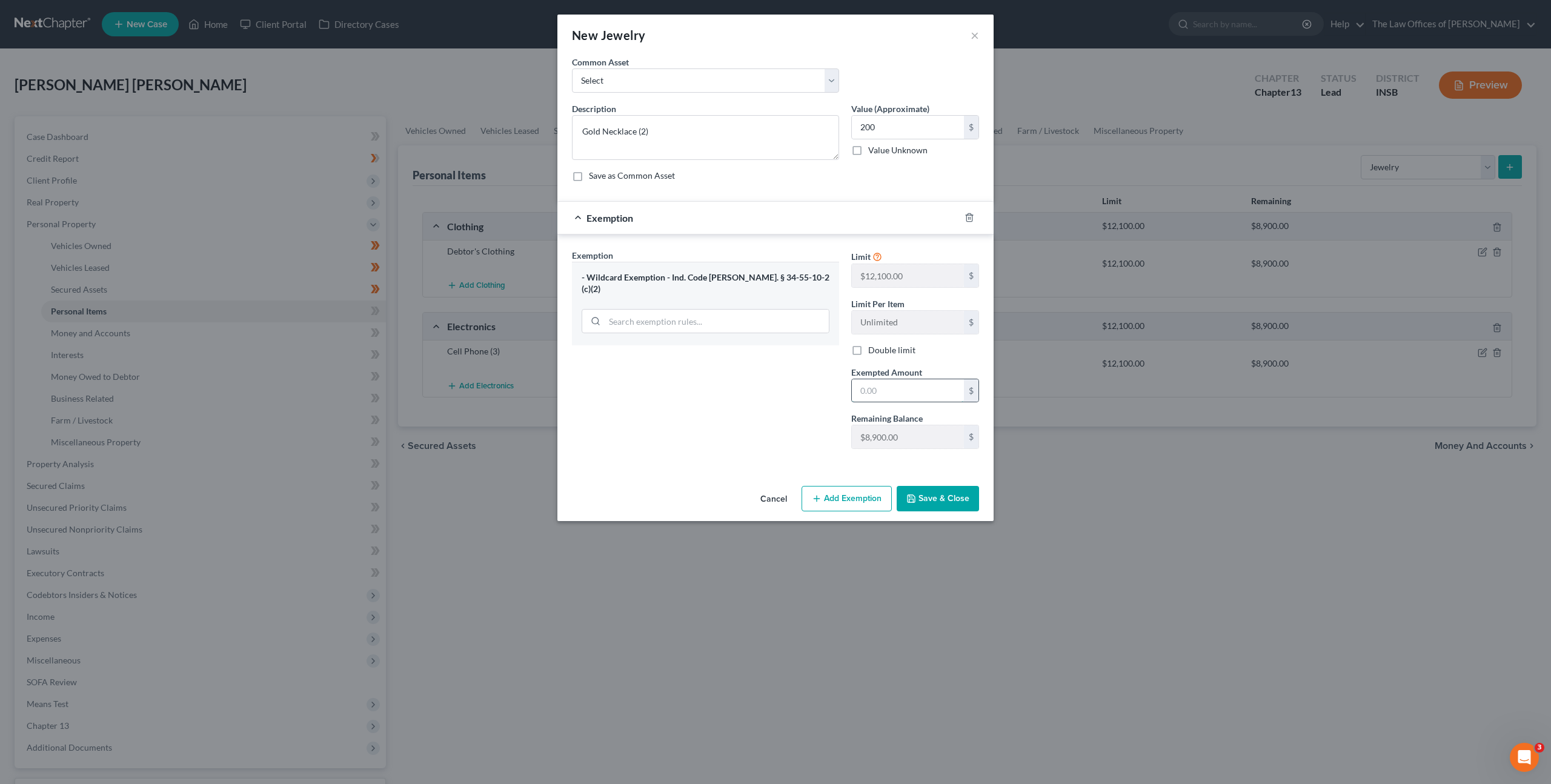
click at [866, 395] on input "text" at bounding box center [908, 390] width 112 height 23
type input "200"
click at [932, 499] on button "Save & Close" at bounding box center [938, 498] width 82 height 26
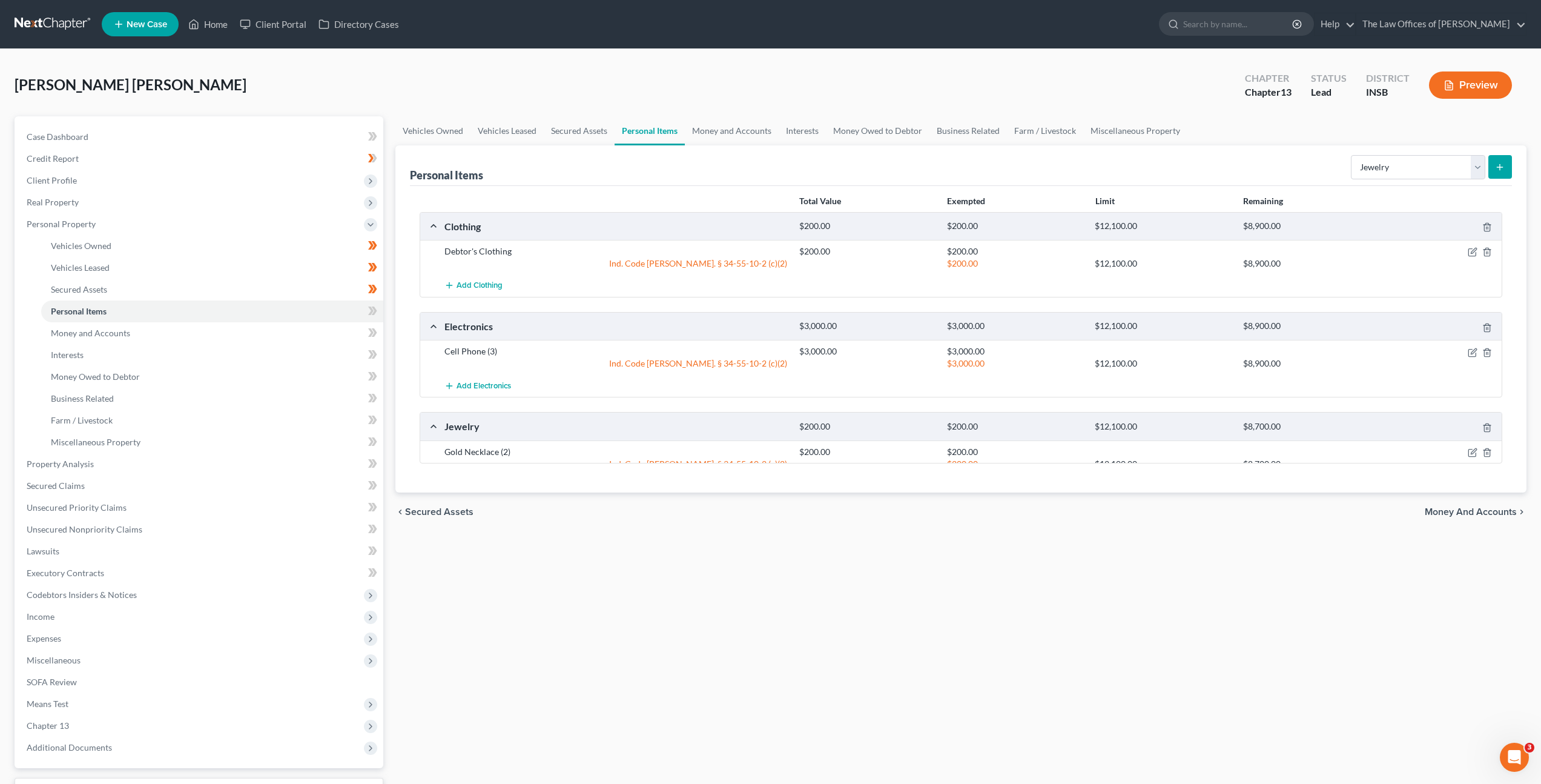
drag, startPoint x: 906, startPoint y: 542, endPoint x: 910, endPoint y: 535, distance: 8.1
click at [906, 542] on div "Vehicles Owned Vehicles Leased Secured Assets Personal Items Money and Accounts…" at bounding box center [961, 477] width 1143 height 721
click at [1417, 164] on select "Select Item Type Clothing Collectibles Of Value Electronics Firearms Household …" at bounding box center [1418, 167] width 134 height 24
select select "pets"
click at [1353, 155] on select "Select Item Type Clothing Collectibles Of Value Electronics Firearms Household …" at bounding box center [1418, 167] width 134 height 24
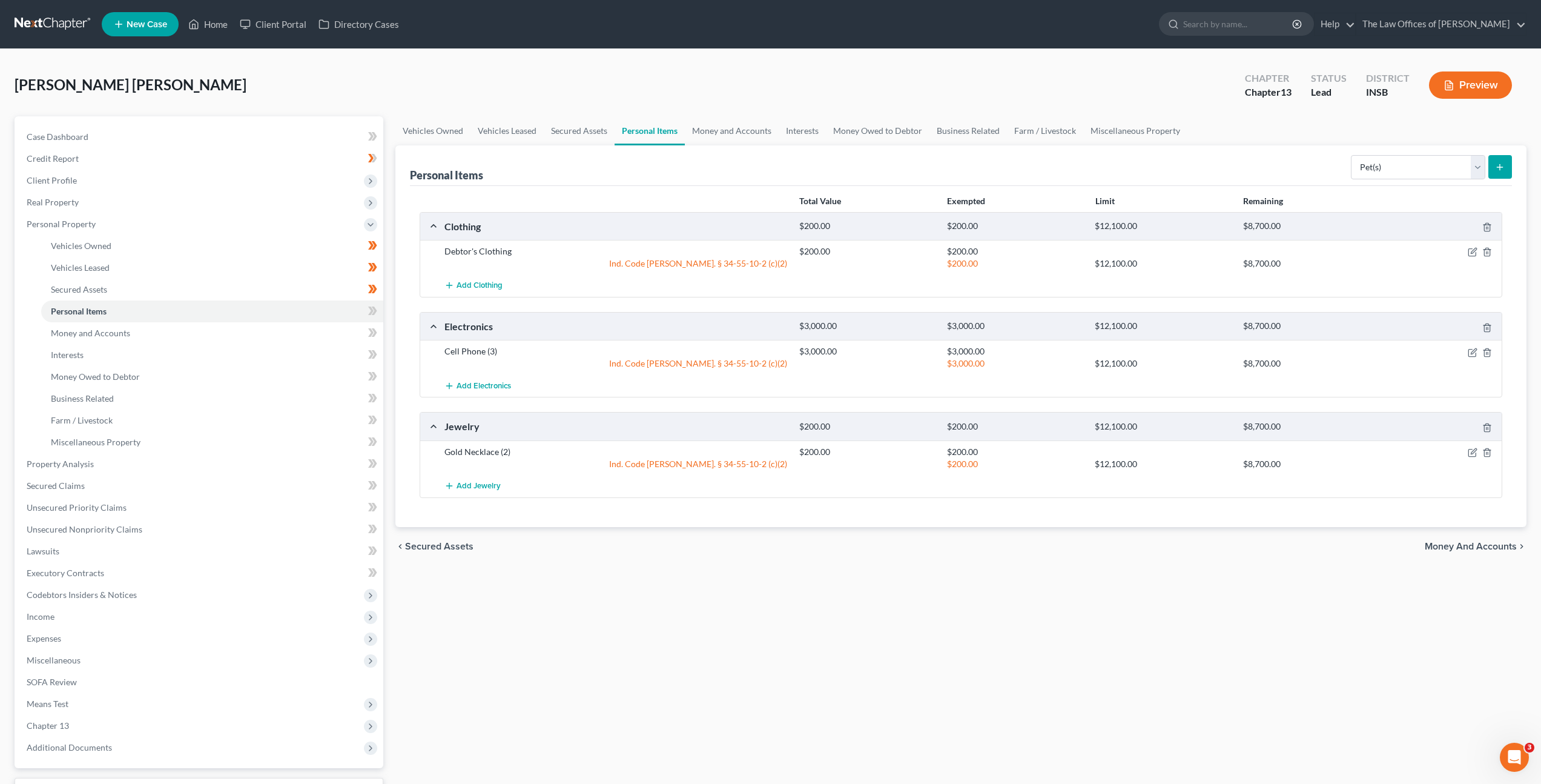
click at [1259, 179] on div "Personal Items Select Item Type Clothing Collectibles Of Value Electronics Fire…" at bounding box center [961, 165] width 1102 height 41
click at [1505, 166] on button "submit" at bounding box center [1500, 167] width 24 height 24
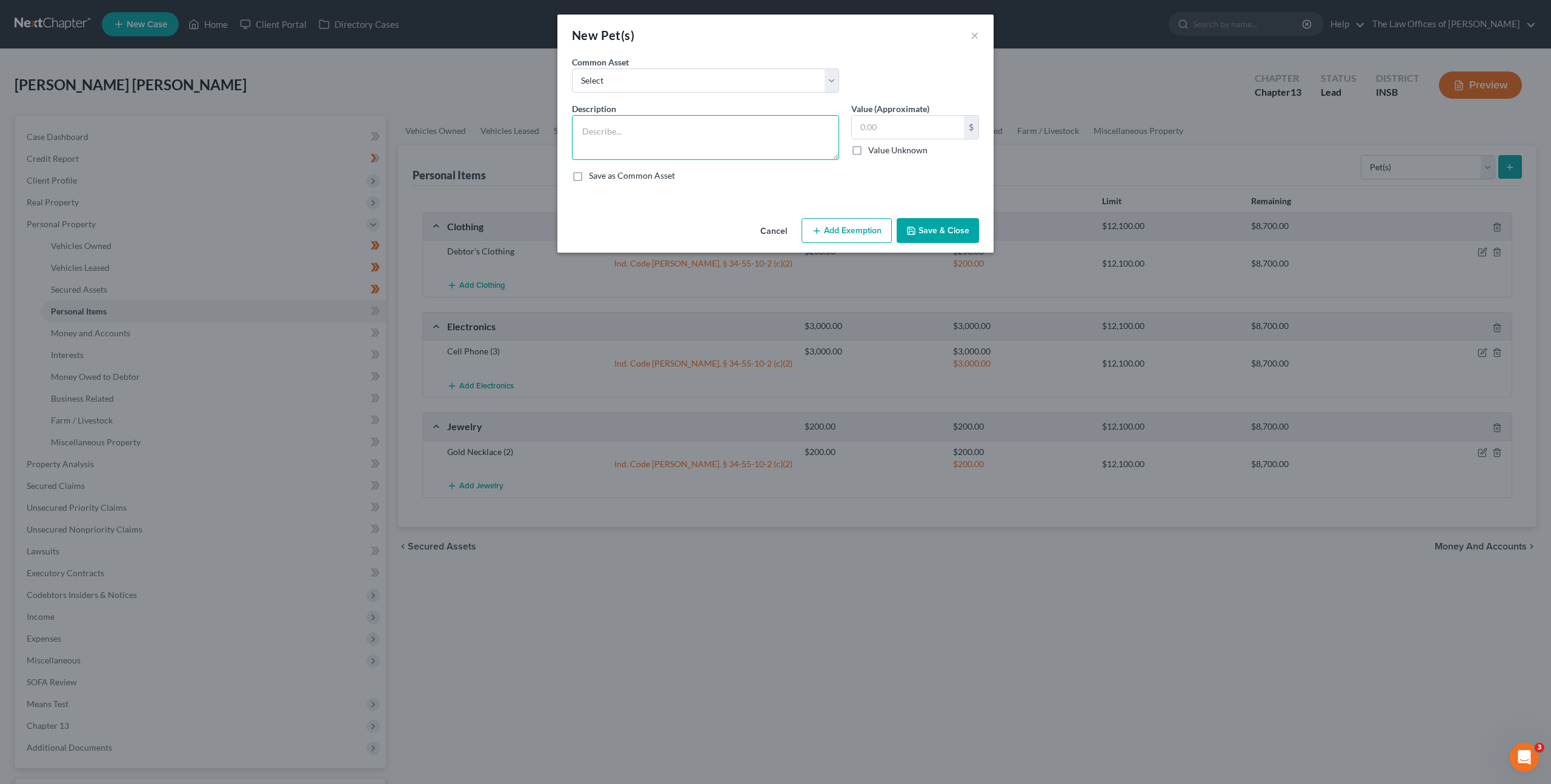
click at [714, 139] on textarea at bounding box center [706, 137] width 268 height 45
type textarea "Dog (1)"
drag, startPoint x: 936, startPoint y: 228, endPoint x: 955, endPoint y: 221, distance: 20.2
click at [936, 228] on button "Save & Close" at bounding box center [938, 231] width 82 height 26
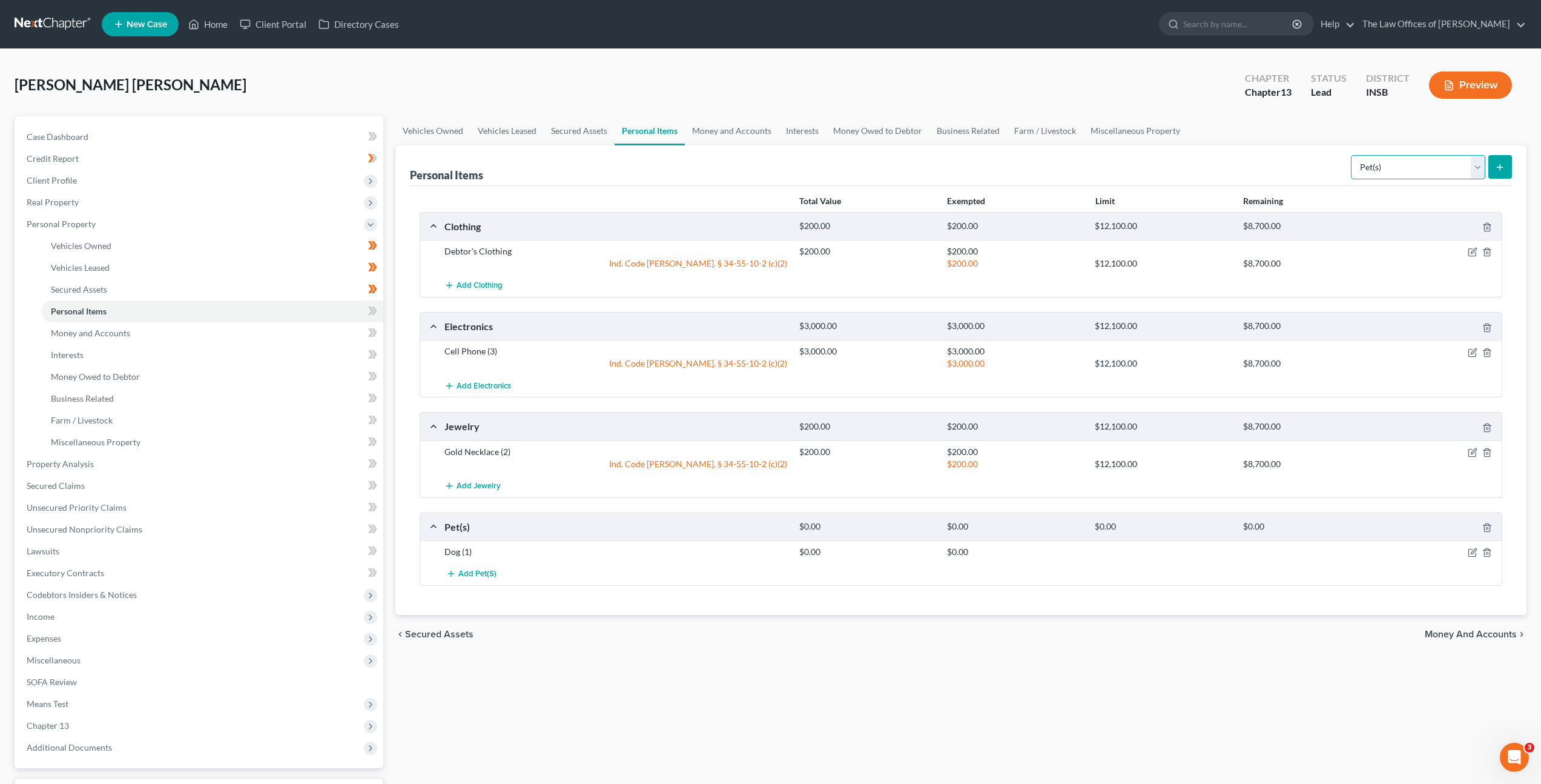
click at [1413, 173] on select "Select Item Type Clothing Collectibles Of Value Electronics Firearms Household …" at bounding box center [1418, 167] width 134 height 24
click at [1361, 162] on select "Select Item Type Clothing Collectibles Of Value Electronics Firearms Household …" at bounding box center [1418, 167] width 134 height 24
select select "household_goods"
click at [1353, 155] on select "Select Item Type Clothing Collectibles Of Value Electronics Firearms Household …" at bounding box center [1418, 167] width 134 height 24
click at [1511, 173] on button "submit" at bounding box center [1500, 167] width 24 height 24
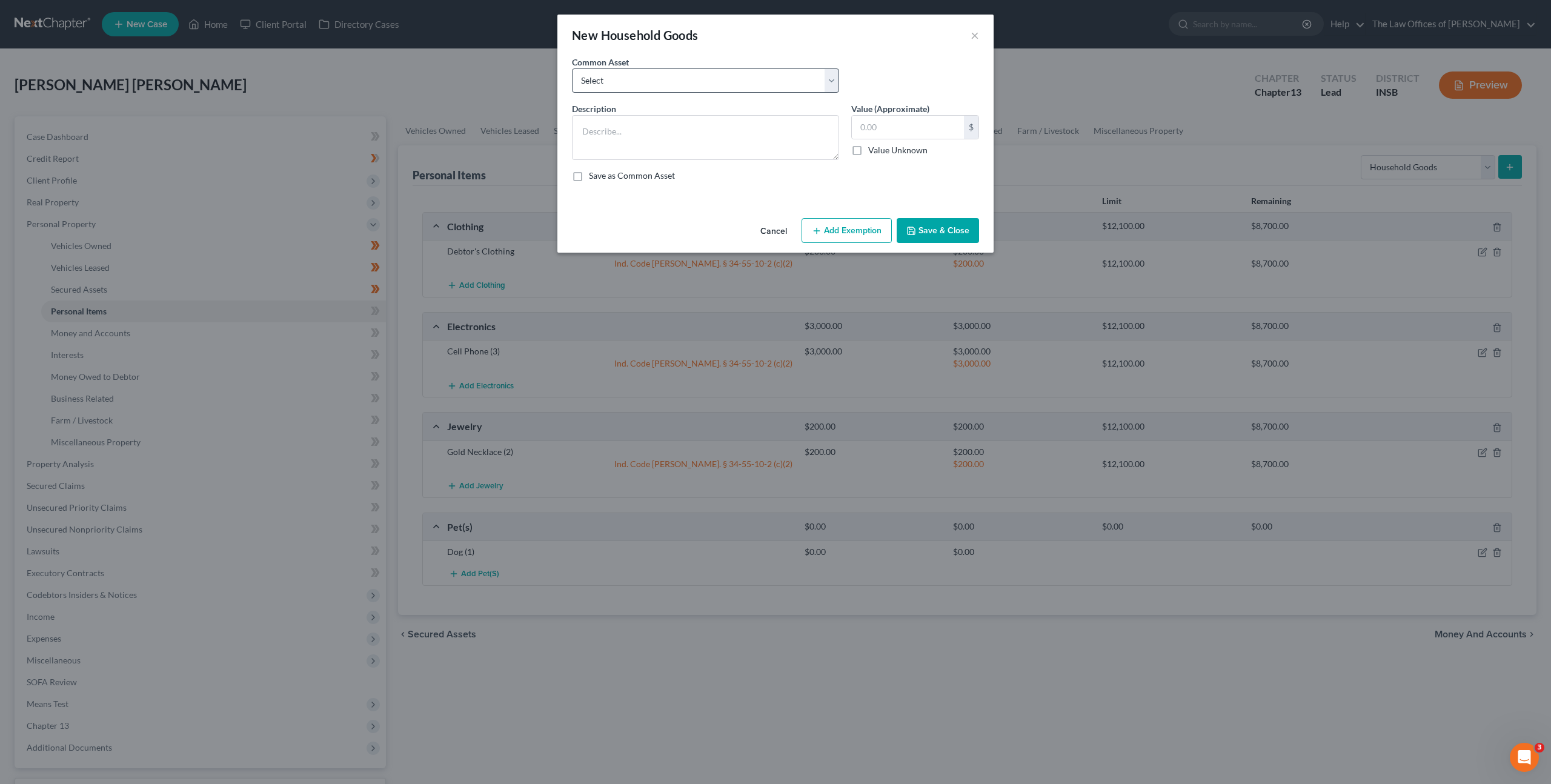
click at [760, 93] on div "Common Asset Select Living Room Suite, Dining Room Suite, Bedroom Suite, Washer…" at bounding box center [776, 79] width 419 height 47
click at [751, 89] on select "Select Living Room Suite, Dining Room Suite, Bedroom Suite, Washer, Dryer, Refr…" at bounding box center [706, 80] width 268 height 24
select select "0"
click at [572, 68] on select "Select Living Room Suite, Dining Room Suite, Bedroom Suite, Washer, Dryer, Refr…" at bounding box center [706, 80] width 268 height 24
type textarea "Living Room Suite, Dining Room Suite, Bedroom Suite, Washer, Dryer, Refrigerato…"
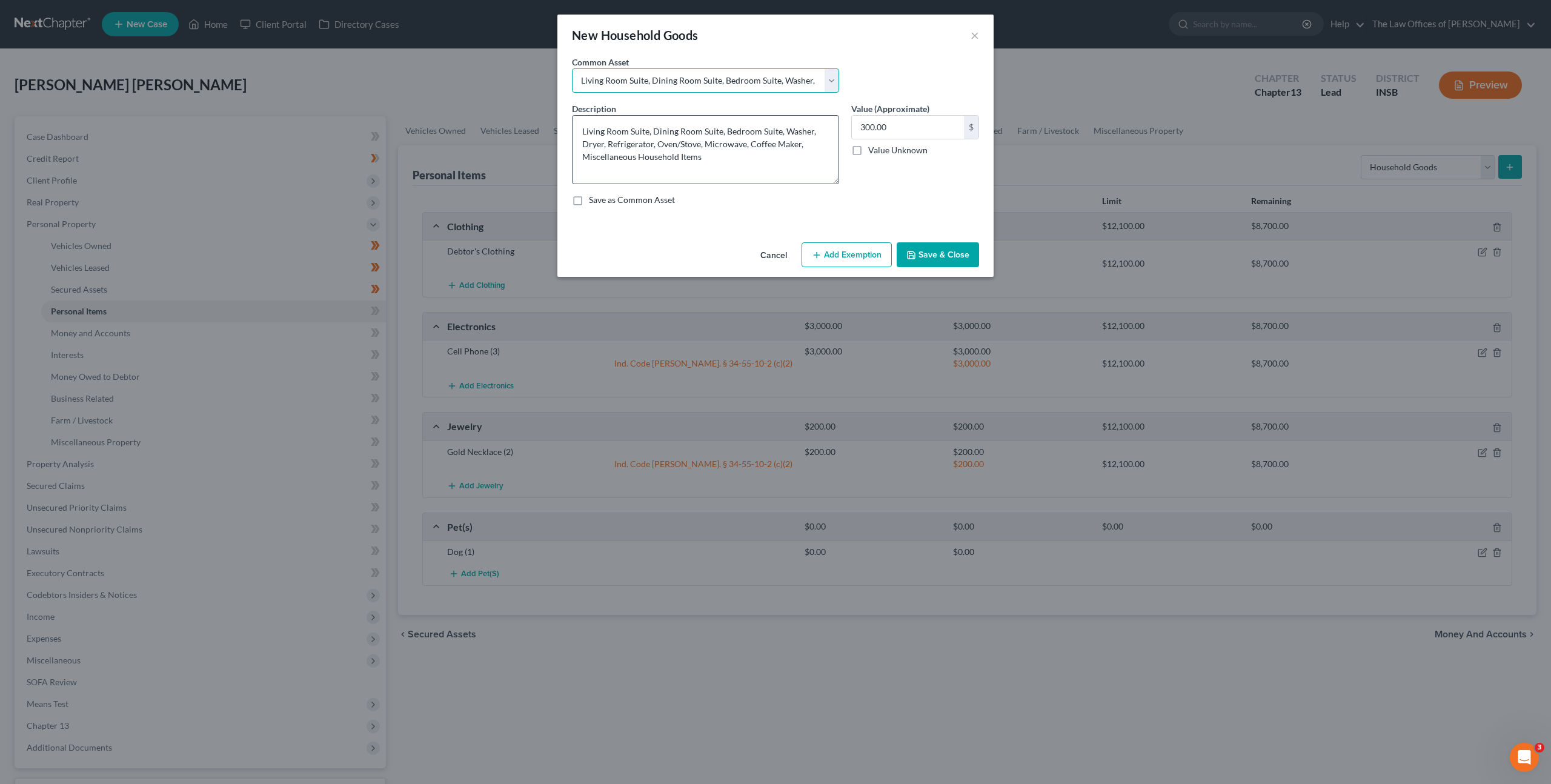
drag, startPoint x: 836, startPoint y: 157, endPoint x: 834, endPoint y: 184, distance: 27.1
click at [834, 184] on textarea "Living Room Suite, Dining Room Suite, Bedroom Suite, Washer, Dryer, Refrigerato…" at bounding box center [706, 149] width 268 height 69
click at [913, 123] on input "300.00" at bounding box center [908, 127] width 112 height 23
type input "3,000"
click at [841, 255] on button "Add Exemption" at bounding box center [847, 257] width 91 height 26
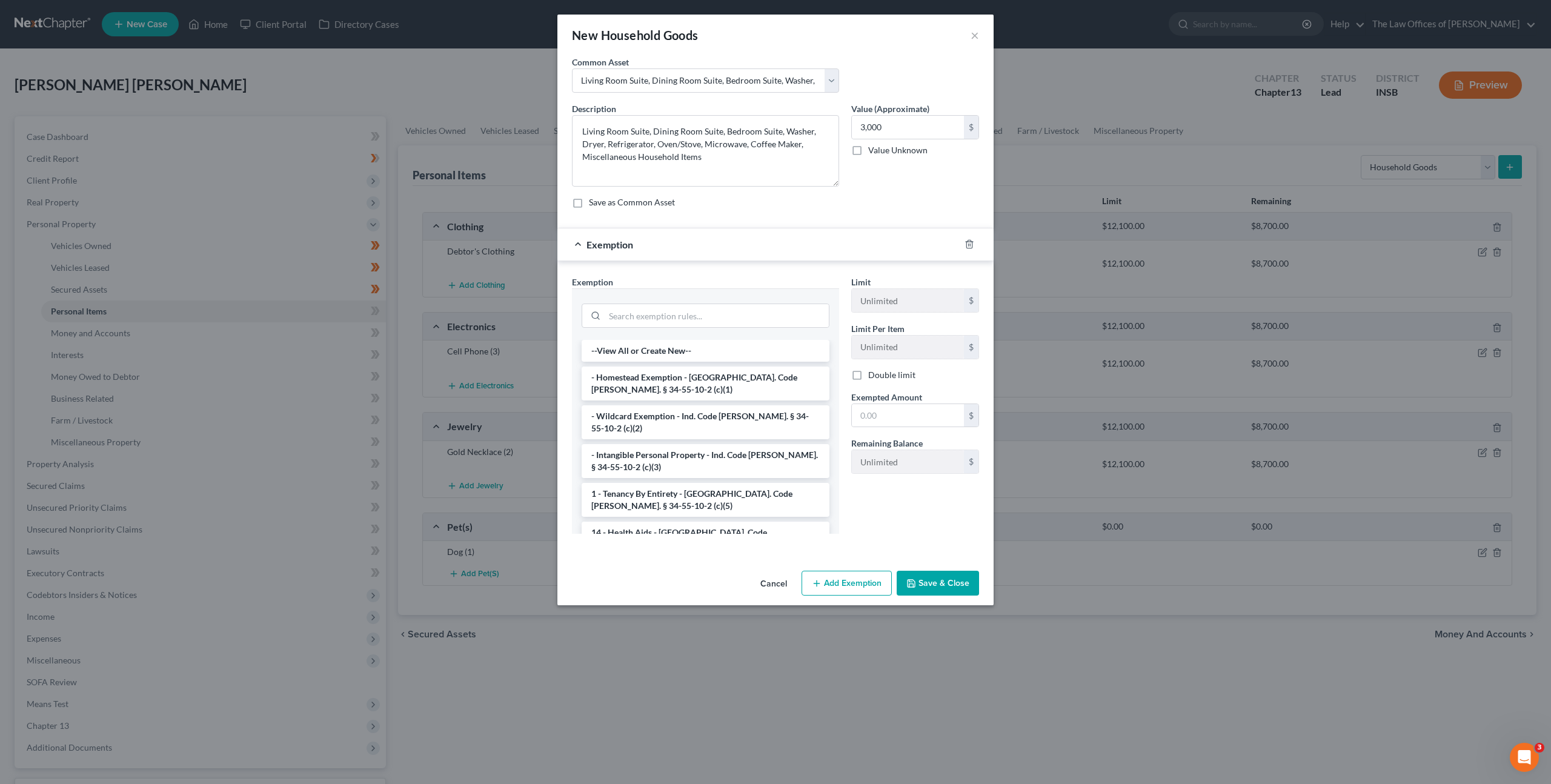
click at [675, 419] on li "- Wildcard Exemption - Ind. Code [PERSON_NAME]. § 34-55-10-2 (c)(2)" at bounding box center [705, 422] width 248 height 34
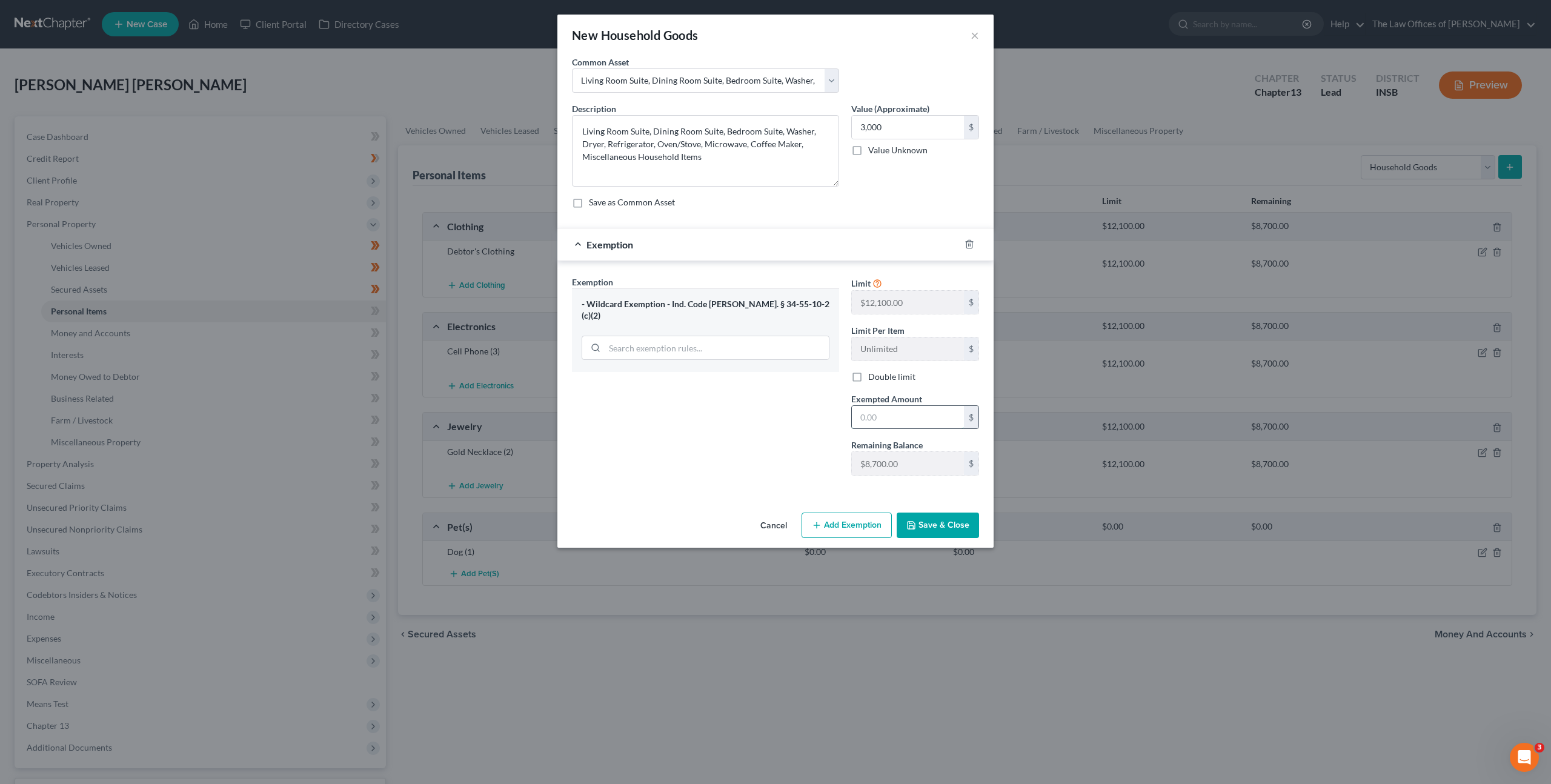
drag, startPoint x: 869, startPoint y: 421, endPoint x: 892, endPoint y: 414, distance: 24.0
click at [869, 421] on input "text" at bounding box center [908, 417] width 112 height 23
type input "3,000"
click at [931, 525] on button "Save & Close" at bounding box center [938, 525] width 82 height 26
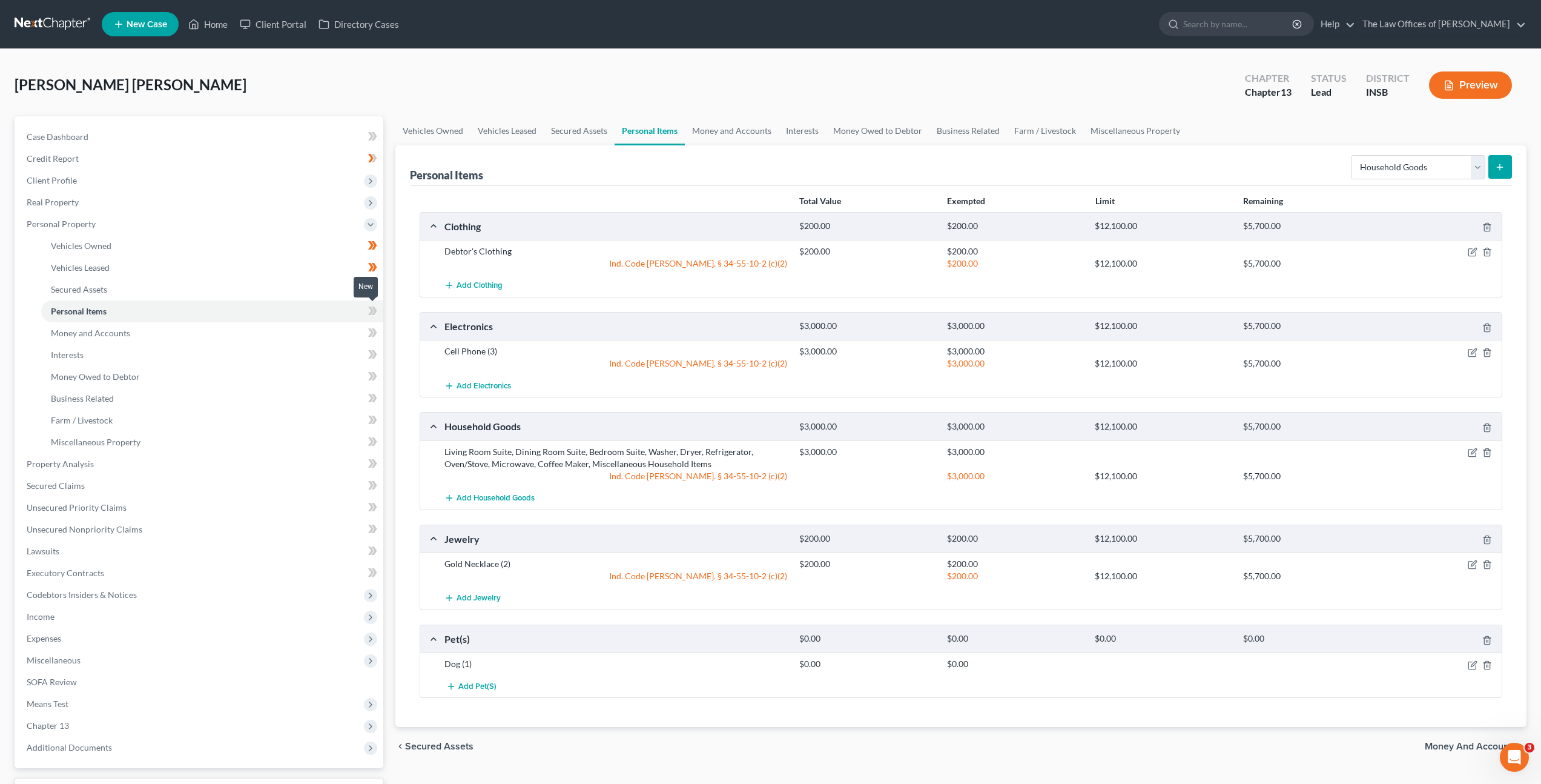
click at [379, 311] on span at bounding box center [372, 312] width 21 height 18
click at [338, 332] on link "Money and Accounts" at bounding box center [212, 333] width 342 height 22
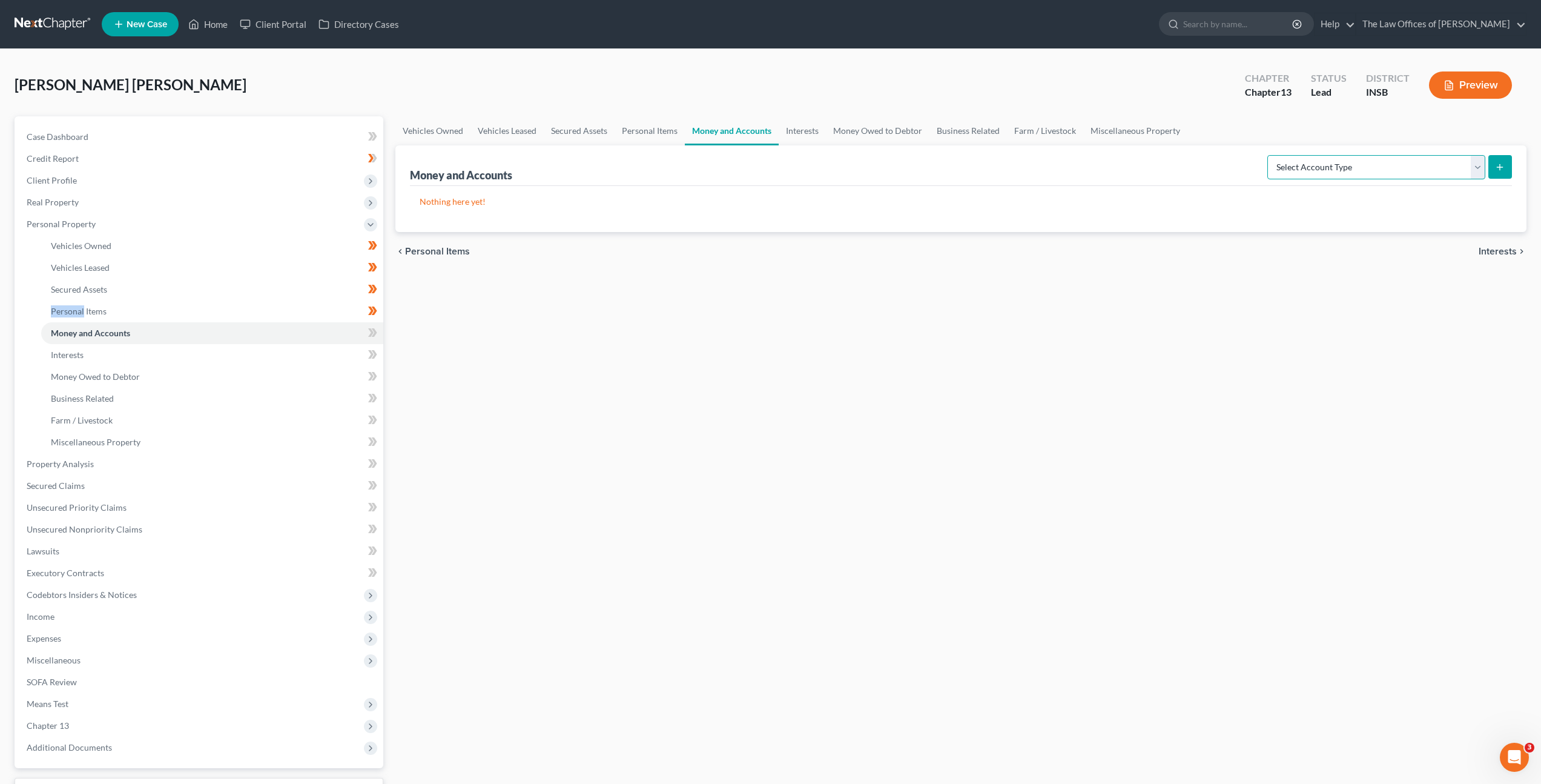
click at [1359, 165] on select "Select Account Type Brokerage Cash on Hand Certificates of Deposit Checking Acc…" at bounding box center [1376, 167] width 218 height 24
select select "checking"
click at [1270, 155] on select "Select Account Type Brokerage Cash on Hand Certificates of Deposit Checking Acc…" at bounding box center [1376, 167] width 218 height 24
click at [1503, 165] on icon "submit" at bounding box center [1500, 167] width 9 height 9
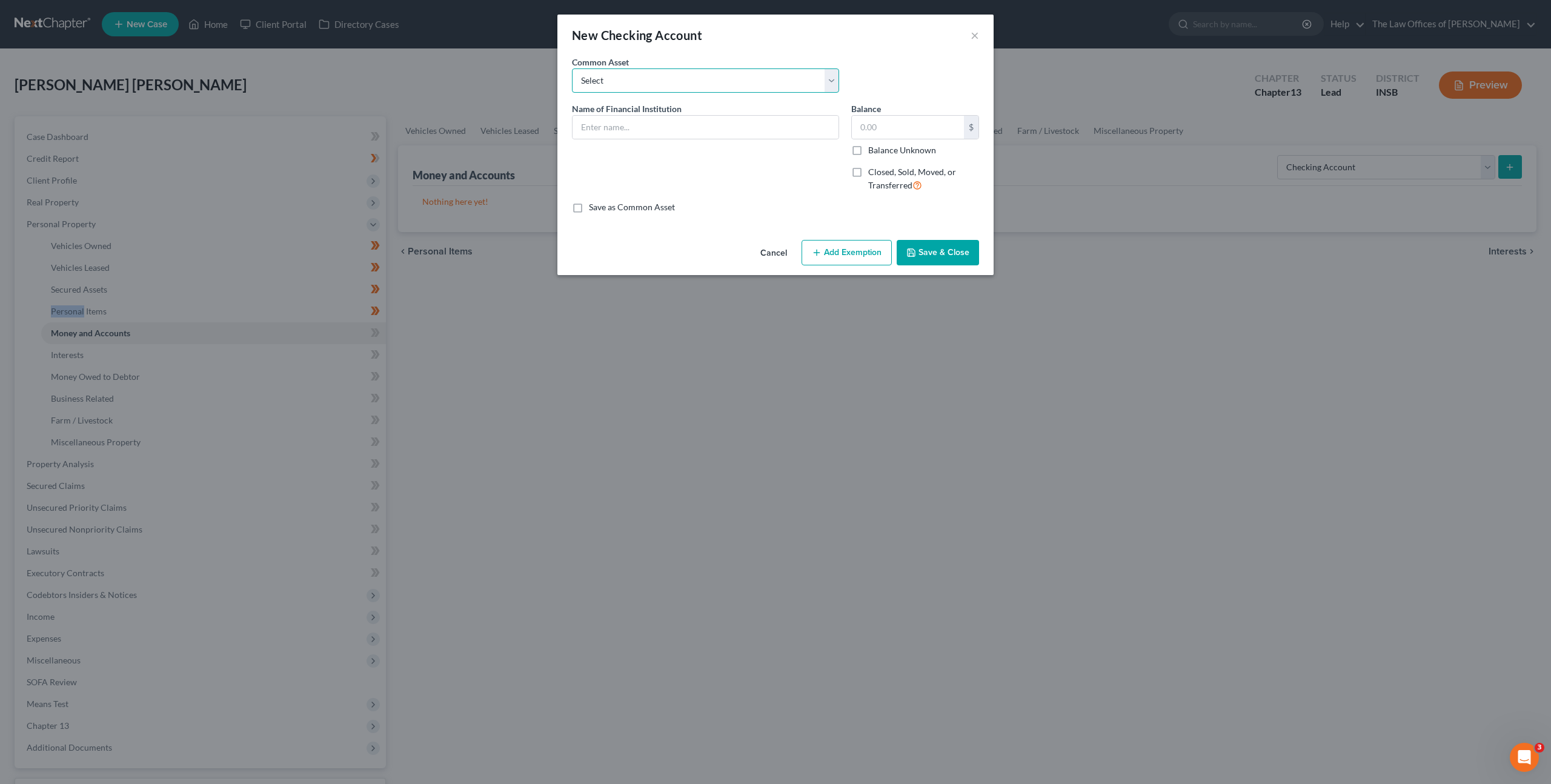
click at [709, 88] on select "Select PNC Bank Navy Federal Credit Union Woodforest National Bank Heritage Fed…" at bounding box center [706, 80] width 268 height 24
select select "5"
click at [572, 68] on select "Select PNC Bank Navy Federal Credit Union Woodforest National Bank Heritage Fed…" at bounding box center [706, 80] width 268 height 24
click at [676, 124] on input "Fifth Third Bank" at bounding box center [706, 127] width 266 height 23
type input "Fifth Third Bank Account Ending in x7384"
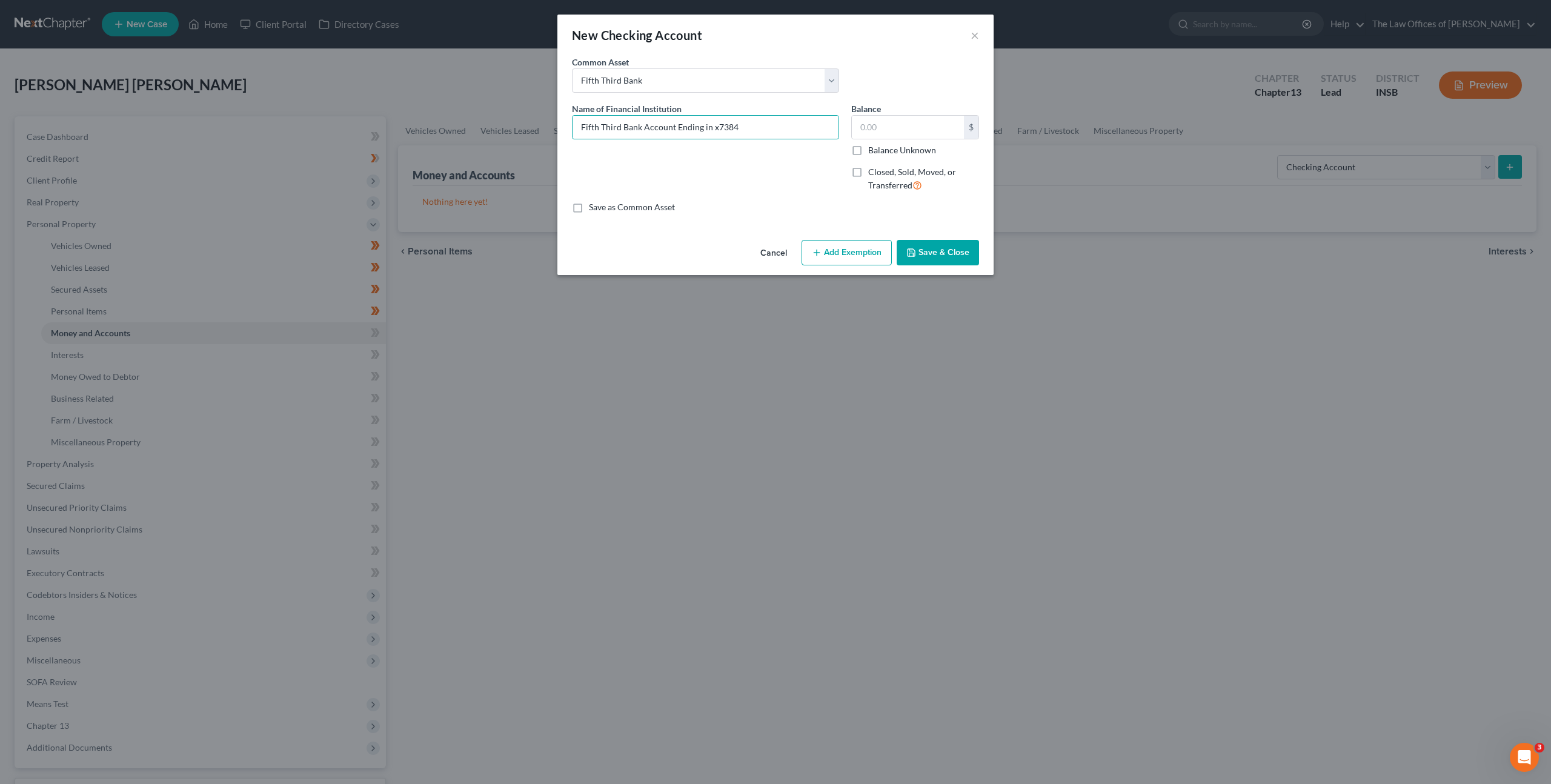
click at [915, 246] on button "Save & Close" at bounding box center [938, 253] width 82 height 26
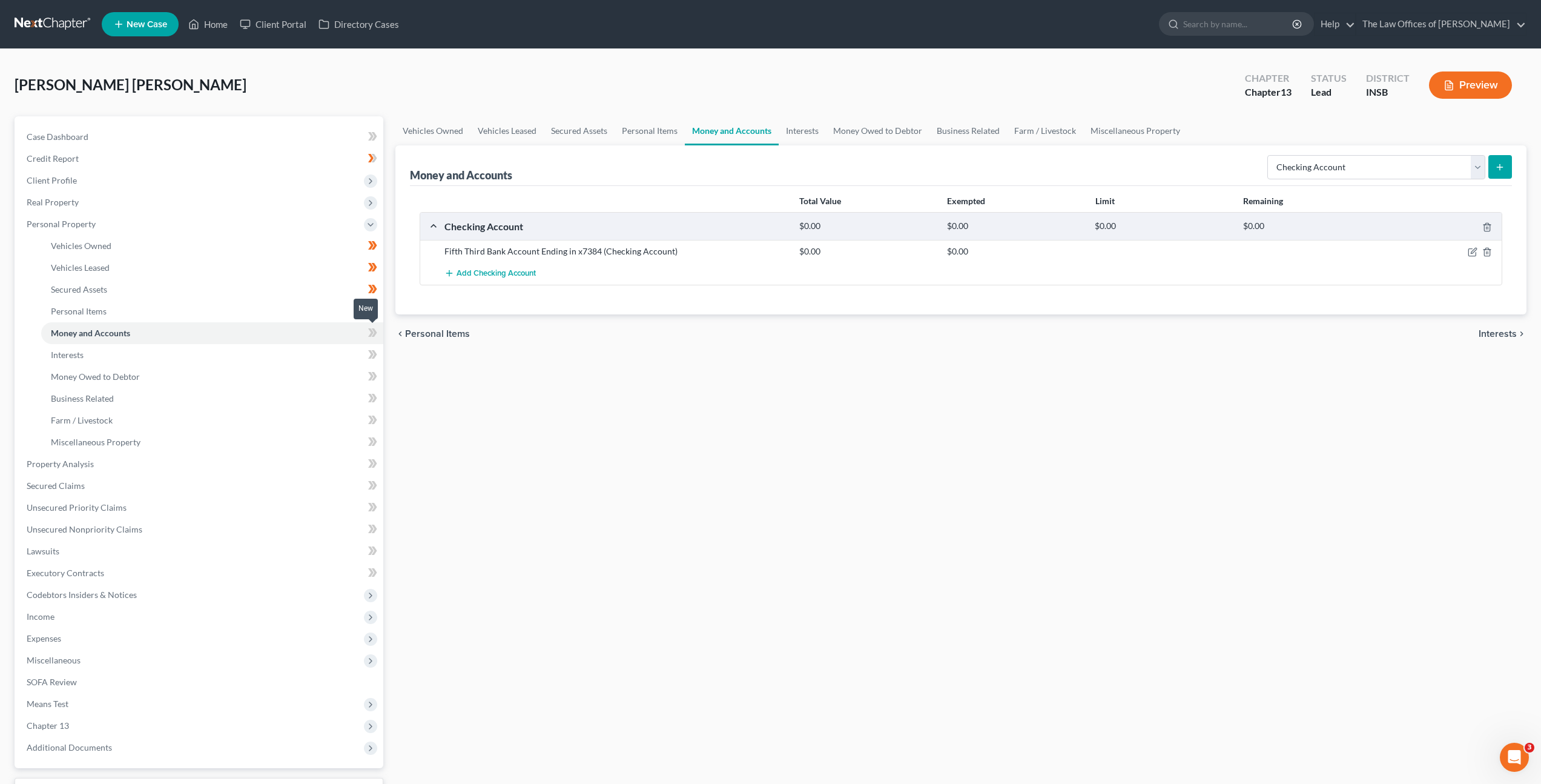
click at [373, 335] on icon at bounding box center [375, 332] width 5 height 9
click at [330, 350] on link "Interests" at bounding box center [212, 355] width 342 height 22
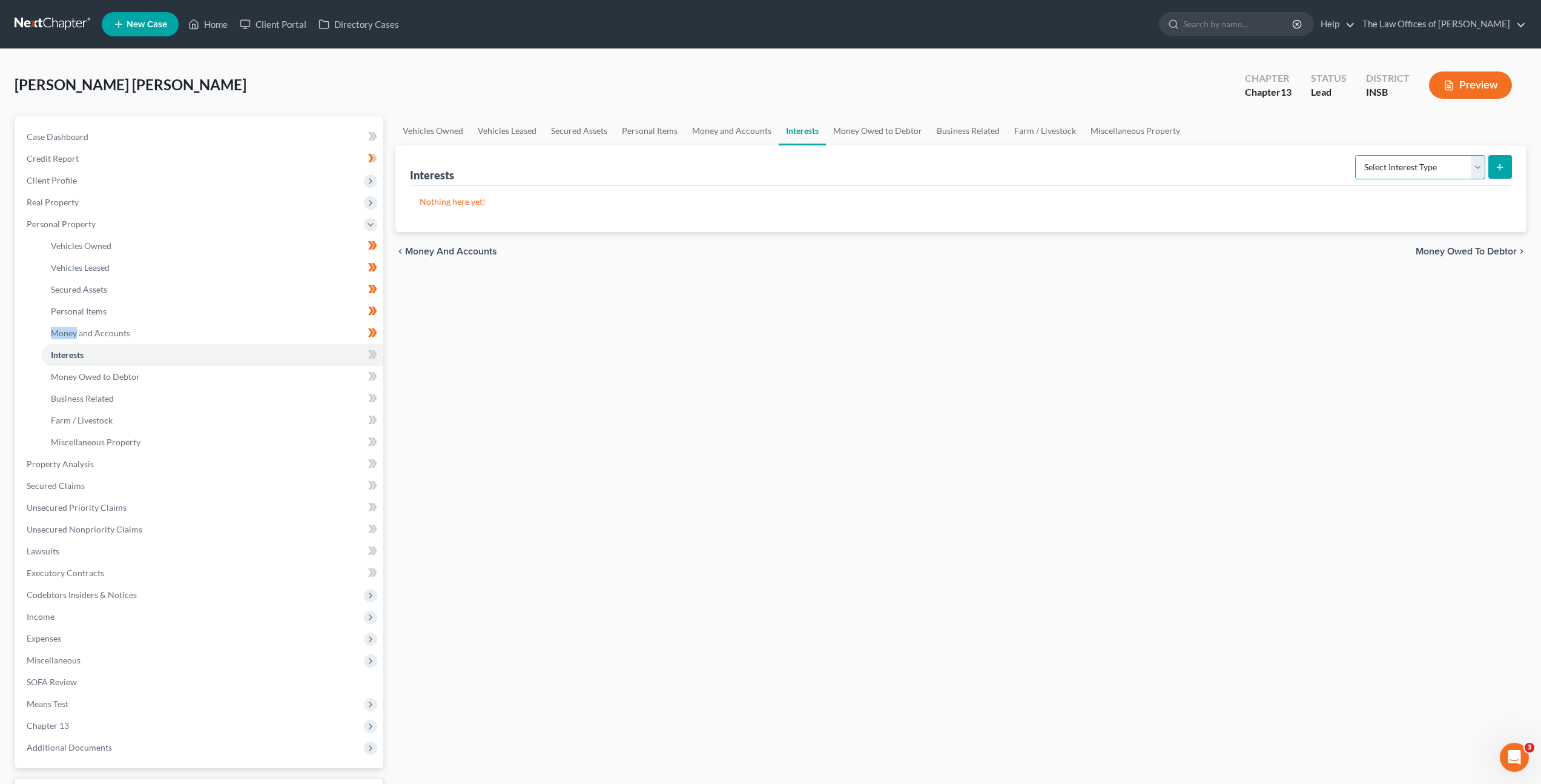
click at [1396, 169] on select "Select Interest Type 401K Annuity Bond Education IRA Government Bond Government…" at bounding box center [1420, 167] width 130 height 24
select select "401k"
click at [1357, 155] on select "Select Interest Type 401K Annuity Bond Education IRA Government Bond Government…" at bounding box center [1420, 167] width 130 height 24
click at [1503, 170] on icon "submit" at bounding box center [1500, 167] width 9 height 9
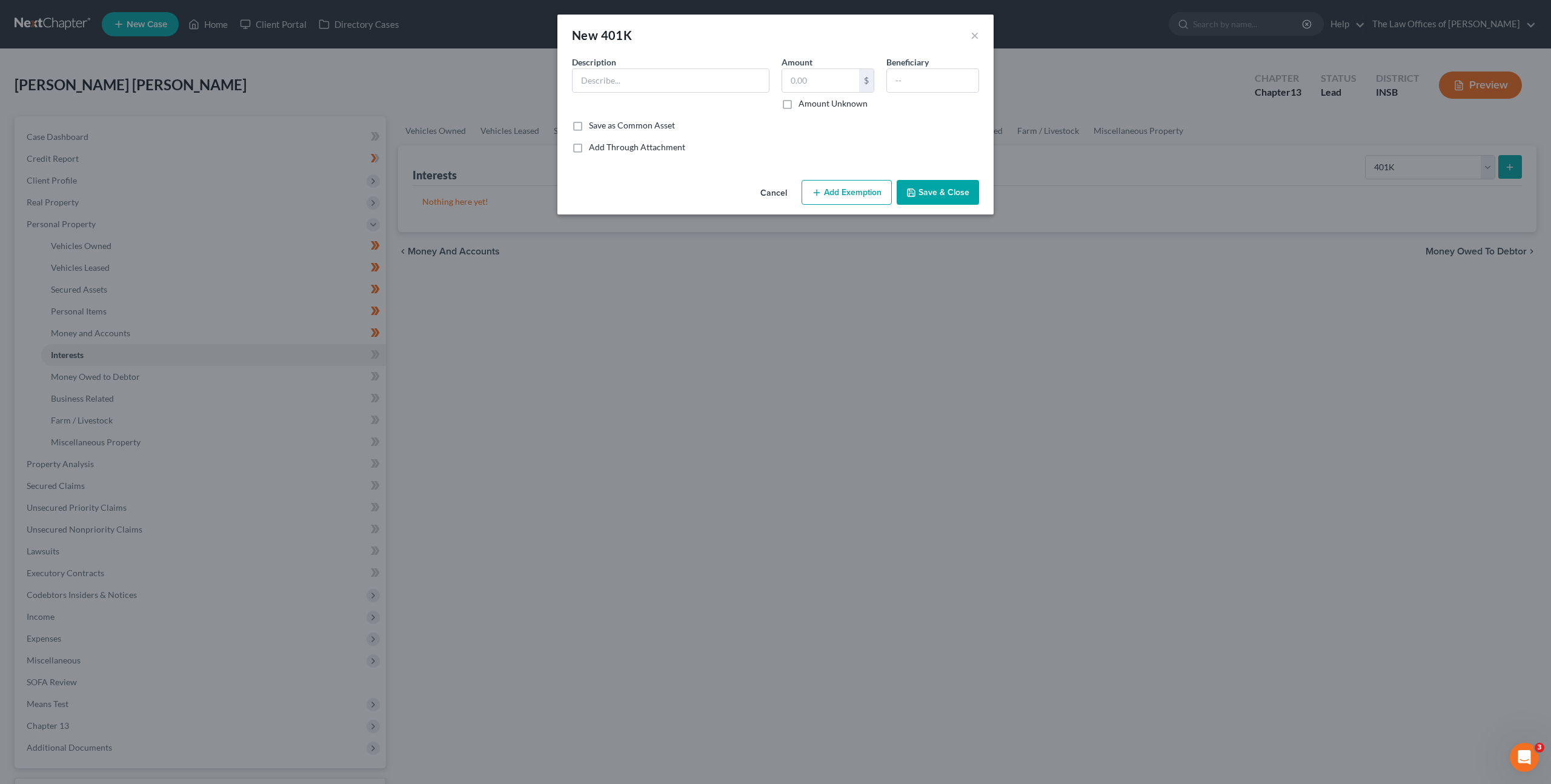
click at [684, 93] on div "Description *" at bounding box center [671, 83] width 209 height 54
click at [703, 84] on input "text" at bounding box center [671, 80] width 197 height 23
type input "401K Fidelity"
drag, startPoint x: 832, startPoint y: 84, endPoint x: 889, endPoint y: 74, distance: 57.9
click at [834, 82] on input "text" at bounding box center [821, 80] width 77 height 23
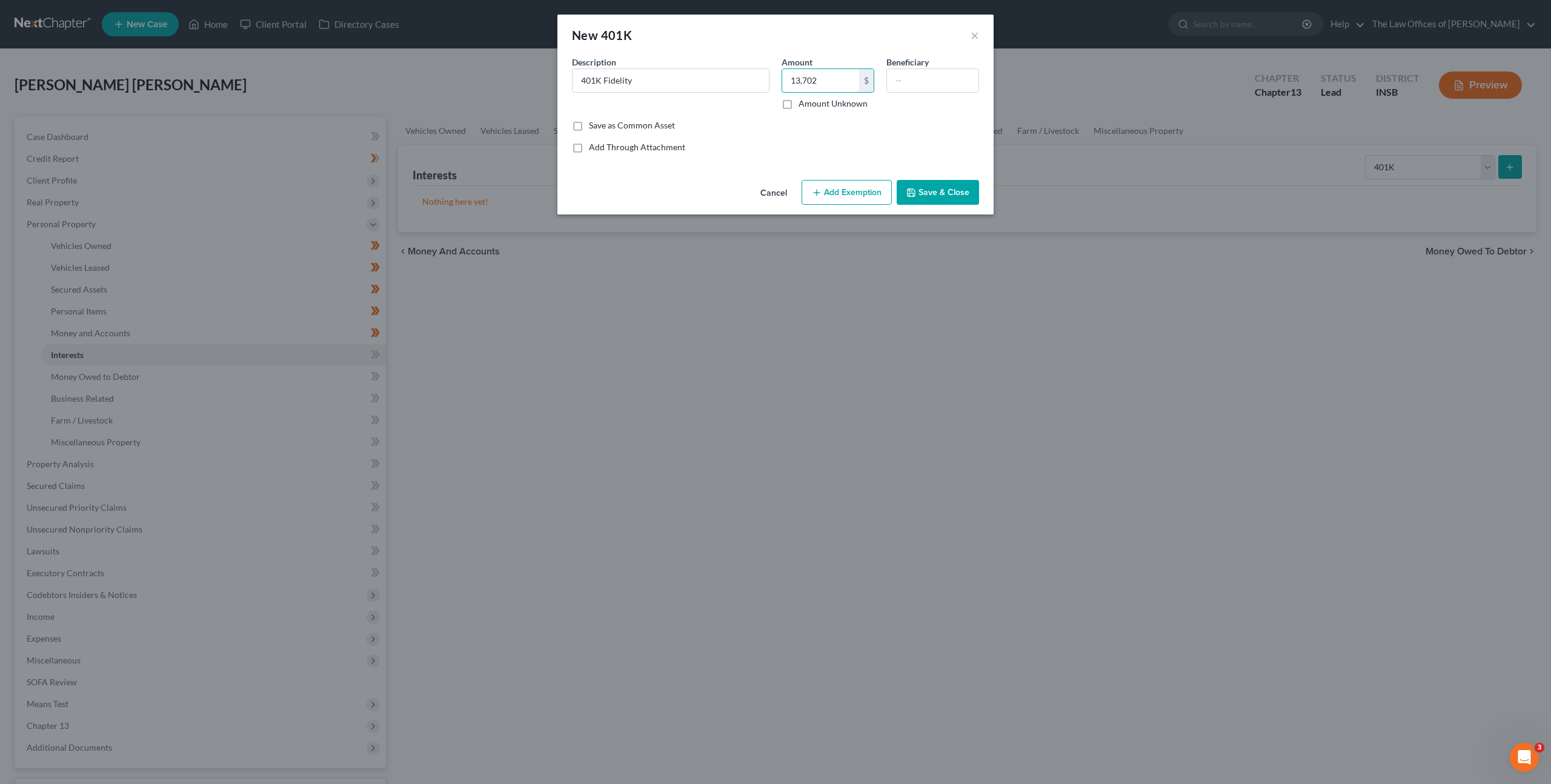
type input "13,702"
click at [841, 198] on button "Add Exemption" at bounding box center [847, 192] width 91 height 26
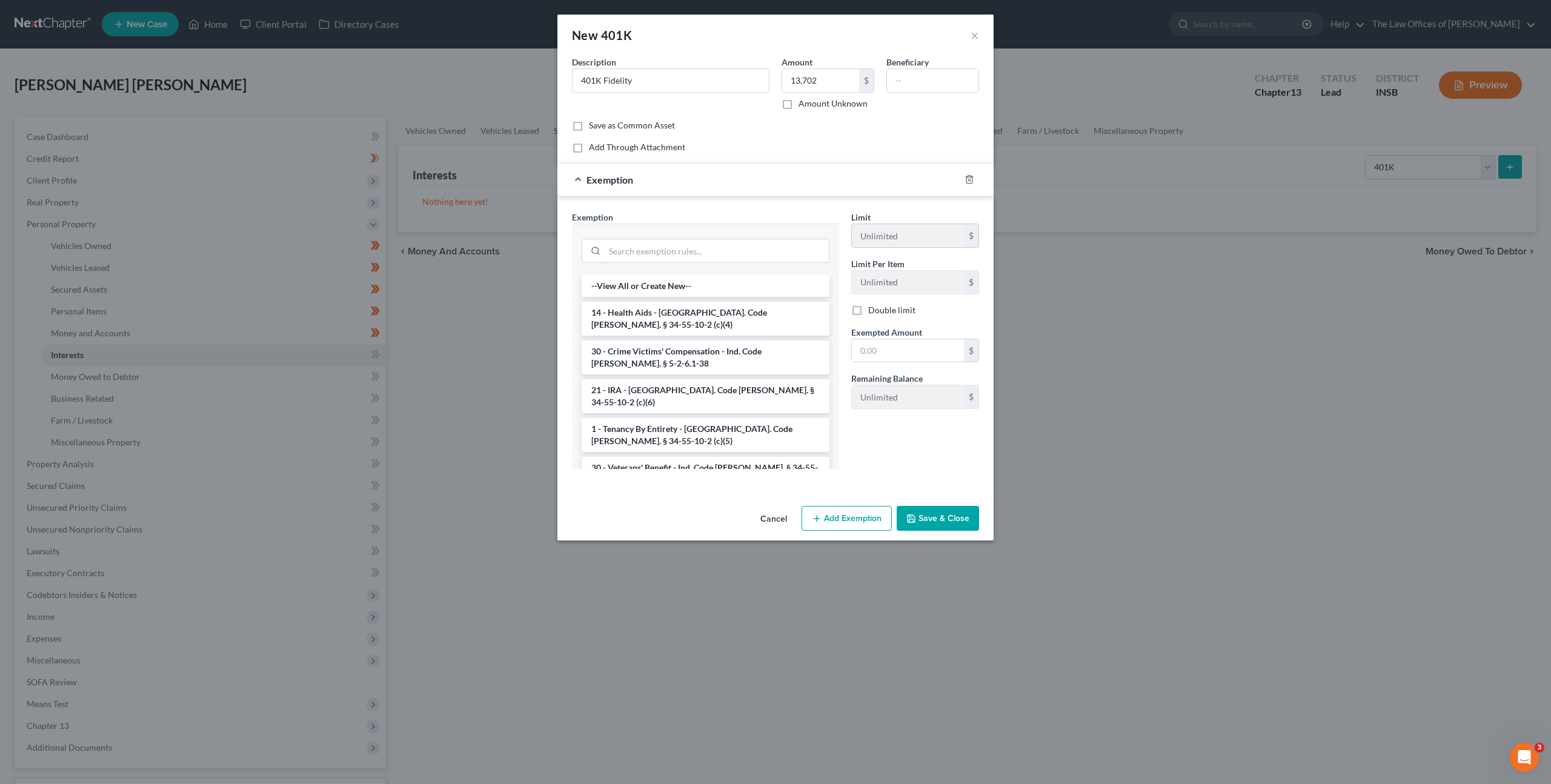
drag, startPoint x: 722, startPoint y: 244, endPoint x: 873, endPoint y: 230, distance: 151.6
click at [722, 244] on input "search" at bounding box center [717, 251] width 224 height 23
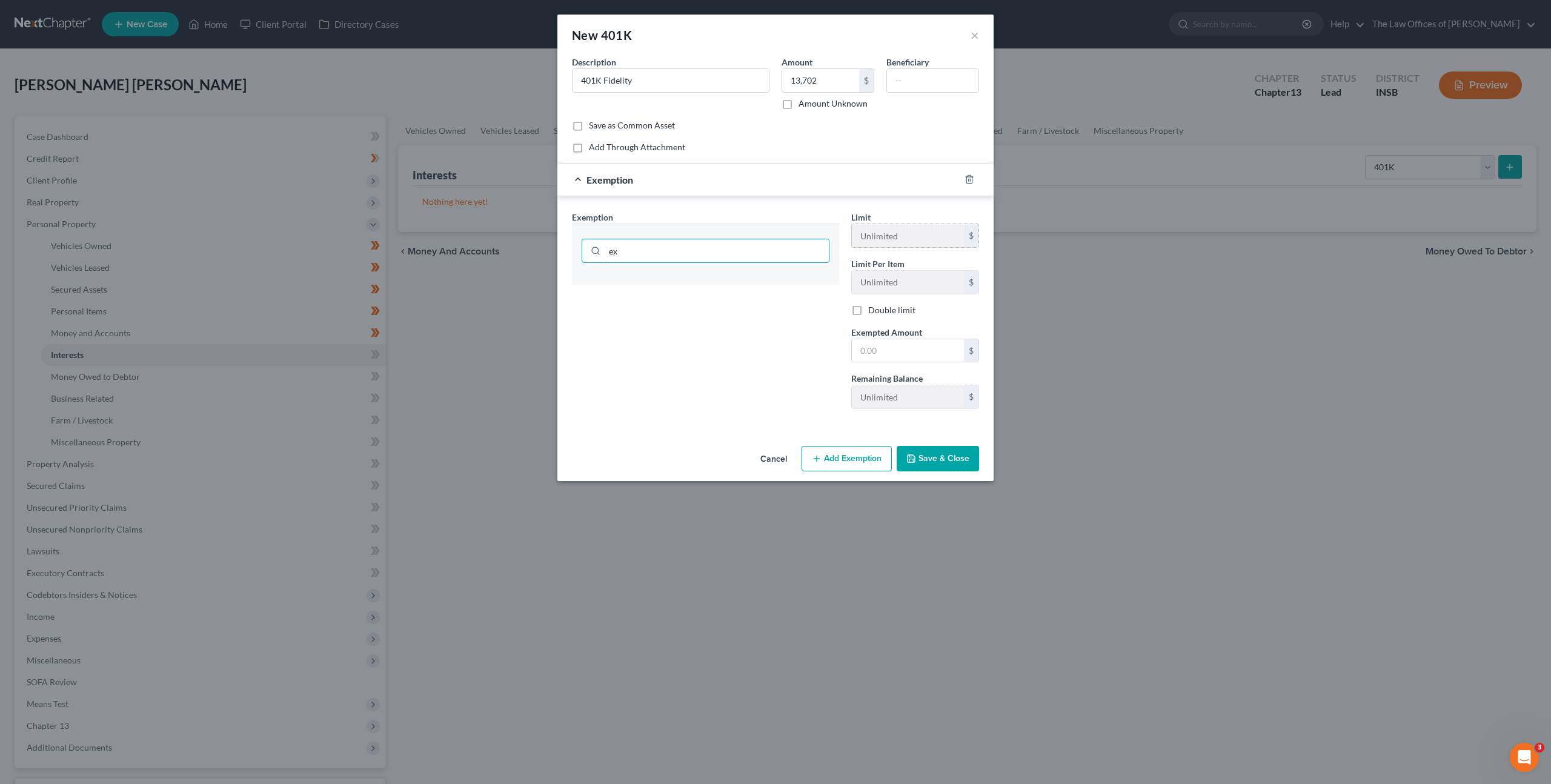
type input "e"
type input "retir"
drag, startPoint x: 723, startPoint y: 285, endPoint x: 802, endPoint y: 313, distance: 83.8
click at [724, 285] on li "21 - Public or Private Retirement Benefits - [GEOGRAPHIC_DATA]. Code [PERSON_NA…" at bounding box center [705, 298] width 248 height 46
click at [865, 345] on input "text" at bounding box center [908, 352] width 112 height 23
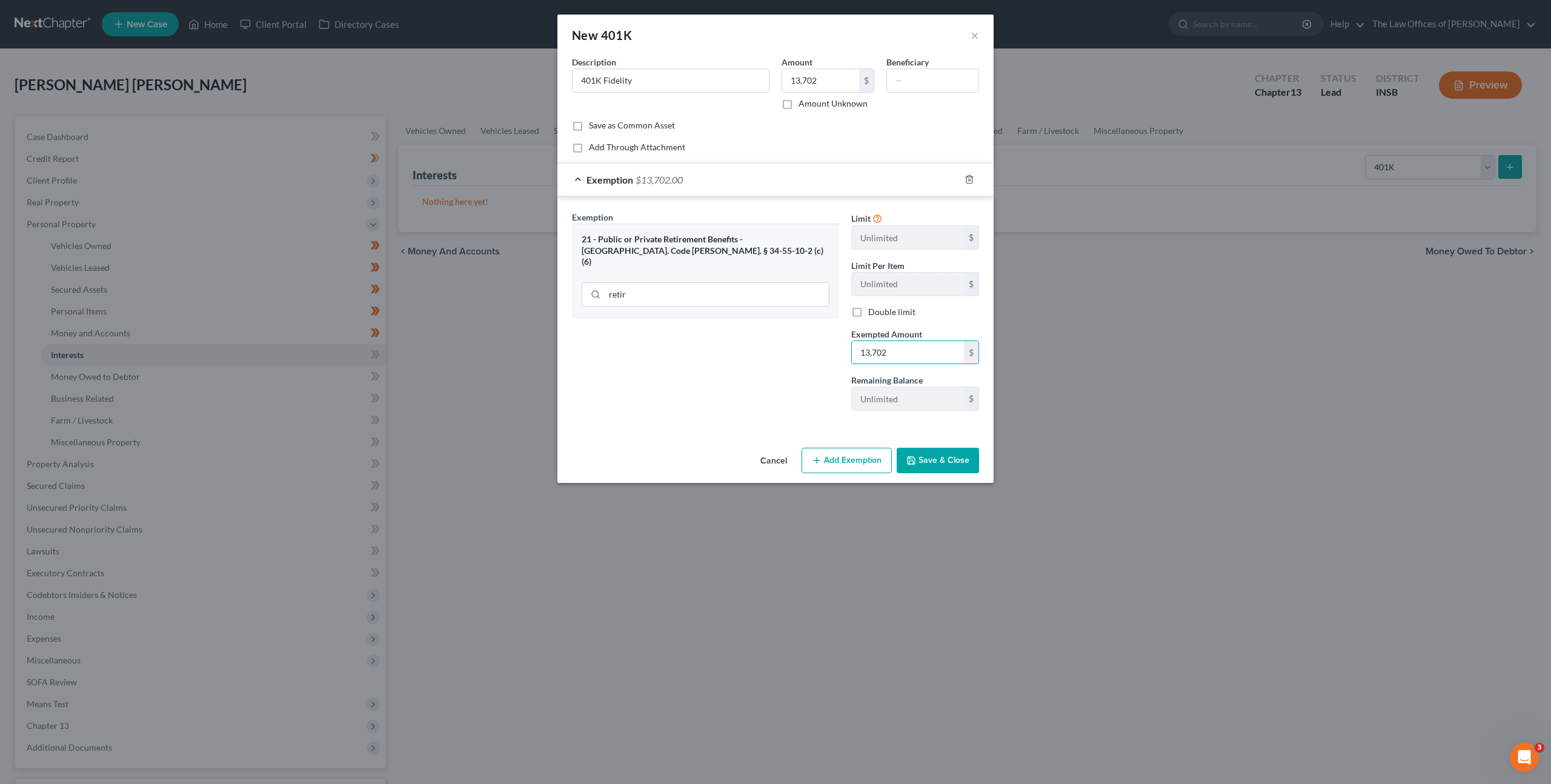
type input "13,702"
click at [772, 361] on div "Exemption Set must be selected for CA. Exemption * 21 - Public or Private Retir…" at bounding box center [705, 315] width 279 height 209
click at [939, 453] on button "Save & Close" at bounding box center [938, 461] width 82 height 26
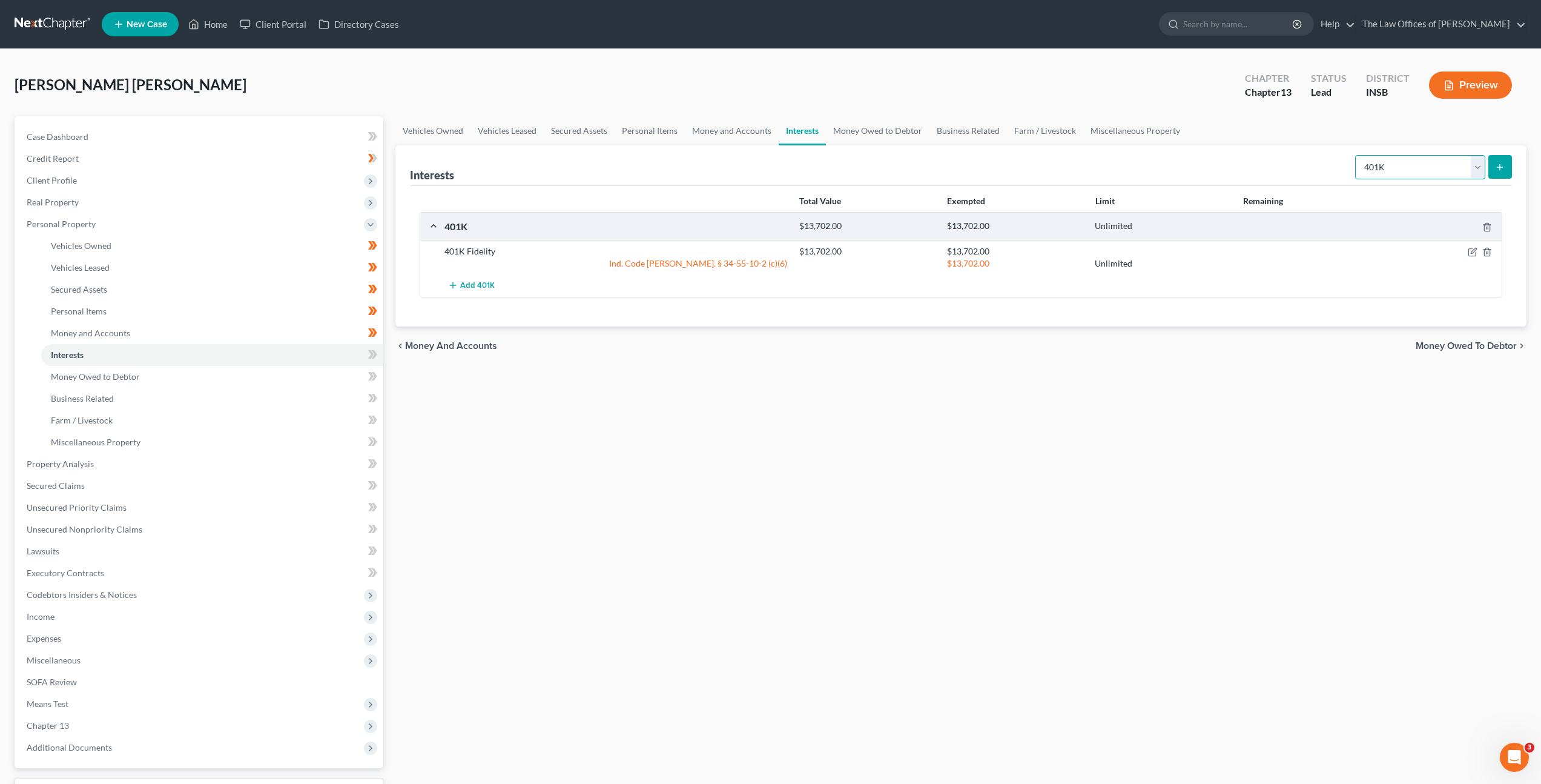
click at [1401, 156] on select "Select Interest Type 401K Annuity Bond Education IRA Government Bond Government…" at bounding box center [1420, 167] width 130 height 24
click at [1404, 167] on select "Select Interest Type 401K Annuity Bond Education IRA Government Bond Government…" at bounding box center [1420, 167] width 130 height 24
drag, startPoint x: 857, startPoint y: 421, endPoint x: 829, endPoint y: 415, distance: 28.6
click at [857, 421] on div "Vehicles Owned Vehicles Leased Secured Assets Personal Items Money and Accounts…" at bounding box center [961, 477] width 1143 height 721
click at [375, 354] on icon at bounding box center [375, 354] width 5 height 9
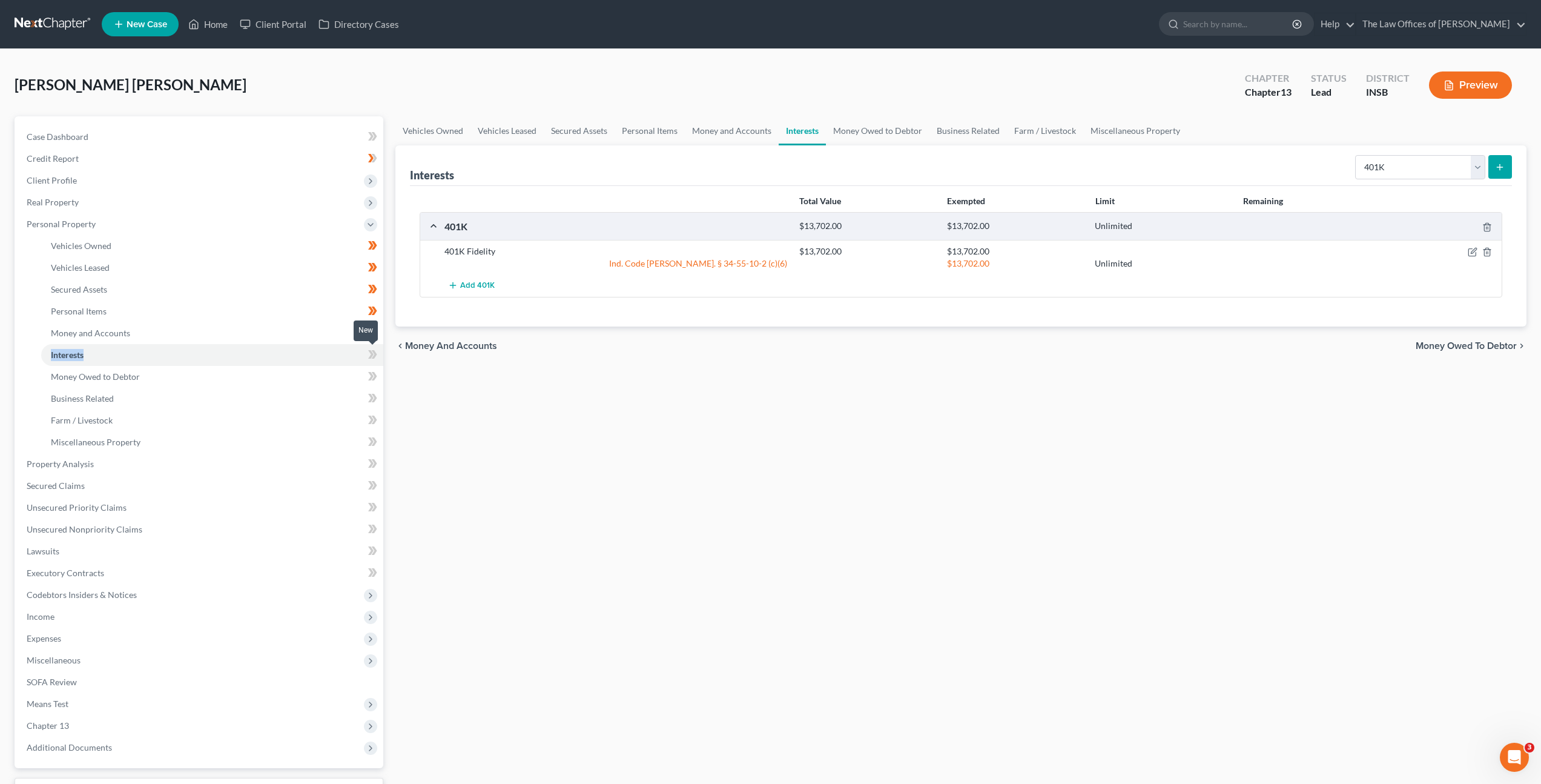
click at [375, 354] on icon at bounding box center [375, 354] width 5 height 9
click at [332, 382] on link "Money Owed to Debtor" at bounding box center [212, 377] width 342 height 22
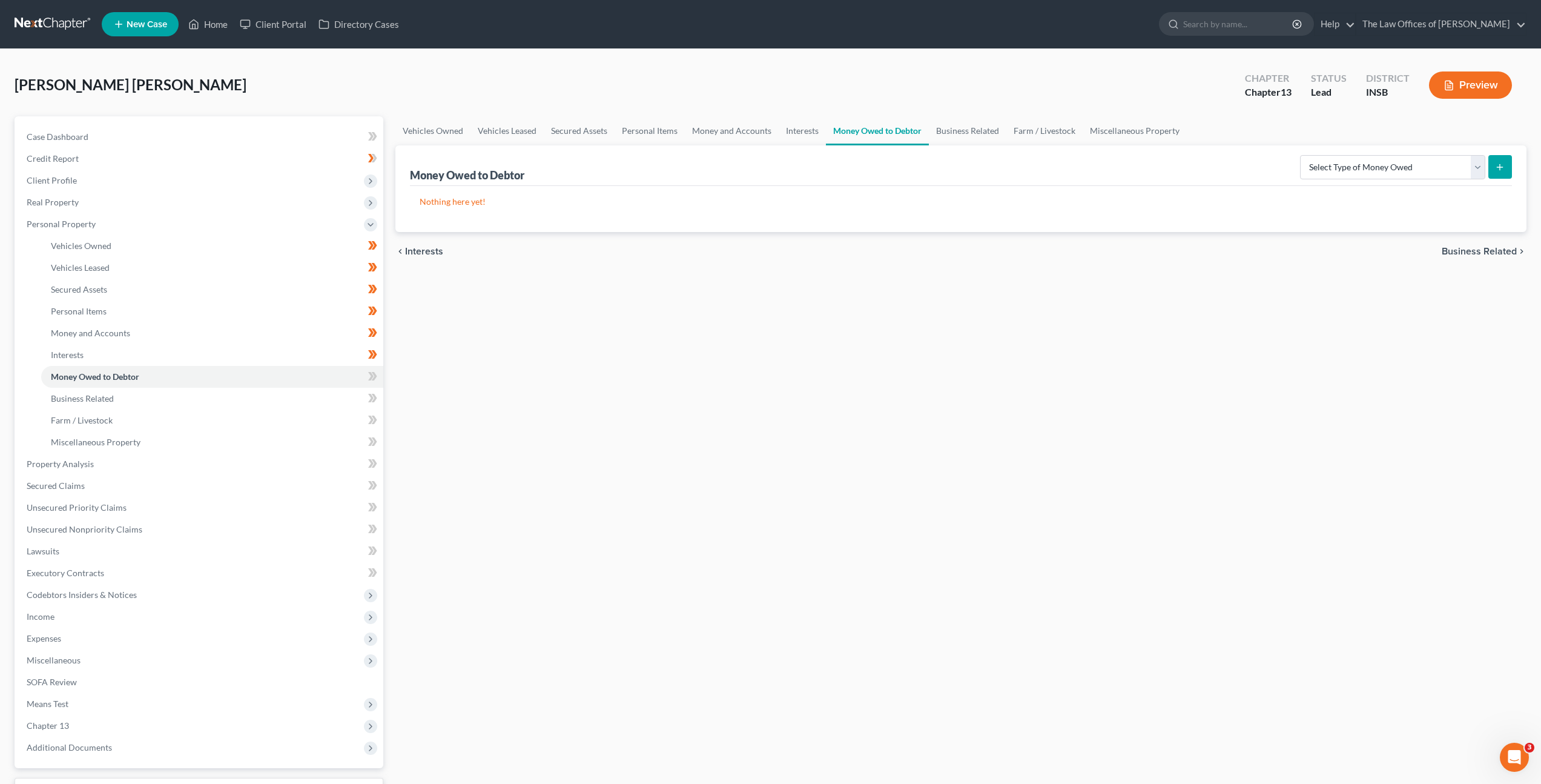
drag, startPoint x: 675, startPoint y: 350, endPoint x: 755, endPoint y: 332, distance: 82.0
click at [677, 350] on div "Vehicles Owned Vehicles Leased Secured Assets Personal Items Money and Accounts…" at bounding box center [961, 477] width 1143 height 721
click at [1367, 174] on select "Select Type of Money Owed Accounts Receivable Alimony Child Support Claims Agai…" at bounding box center [1393, 167] width 185 height 24
click at [375, 375] on icon at bounding box center [375, 376] width 5 height 9
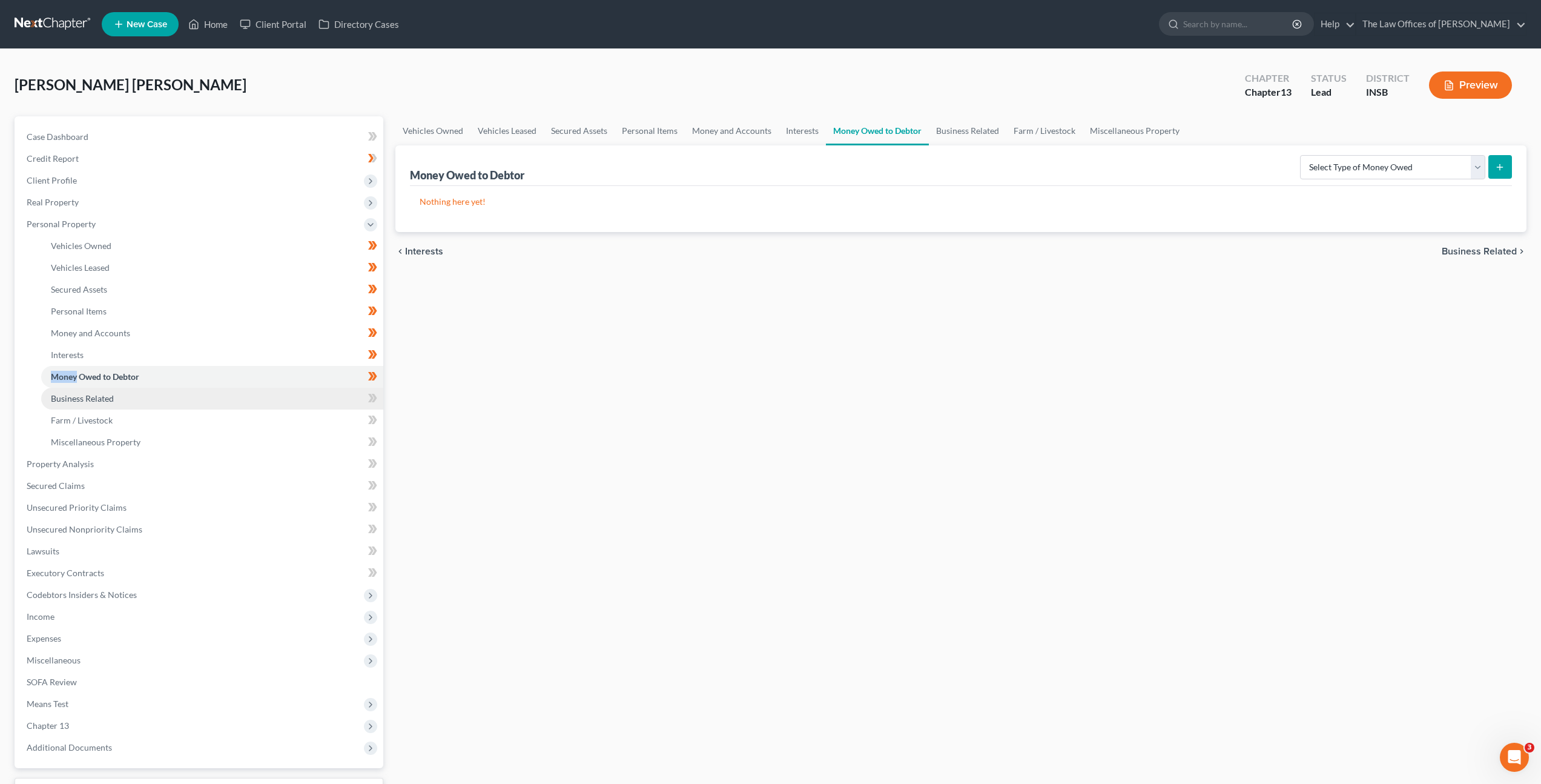
click at [335, 394] on link "Business Related" at bounding box center [212, 398] width 342 height 22
click at [368, 396] on icon at bounding box center [372, 398] width 9 height 15
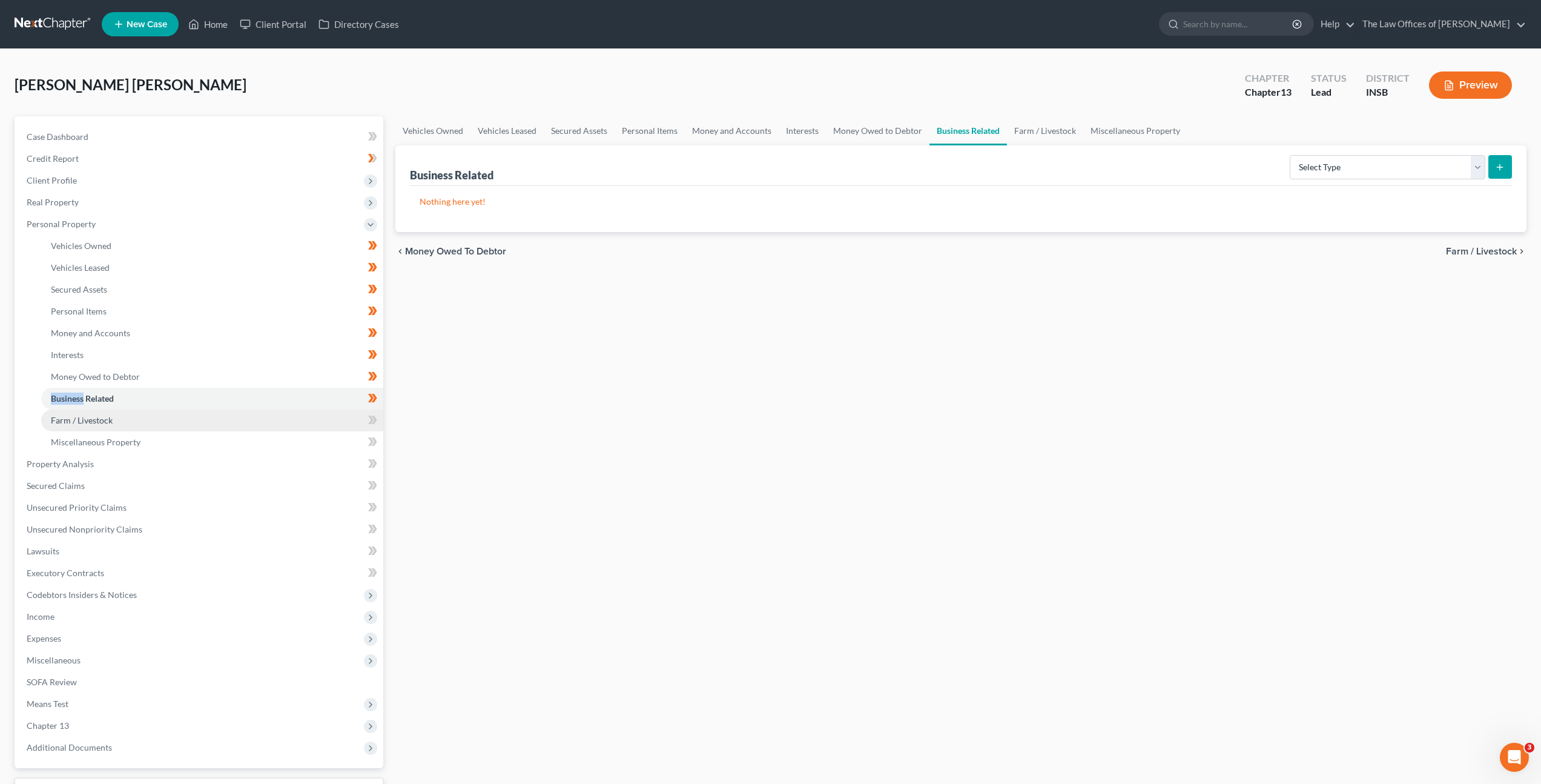
click at [330, 419] on link "Farm / Livestock" at bounding box center [212, 420] width 342 height 22
drag, startPoint x: 744, startPoint y: 426, endPoint x: 807, endPoint y: 400, distance: 68.2
click at [744, 426] on div "Vehicles Owned Vehicles Leased Secured Assets Personal Items Money and Accounts…" at bounding box center [961, 477] width 1143 height 721
click at [1427, 163] on select "Select Type Animals & Livestock Crops: Growing or Harvested Farming Equipment F…" at bounding box center [1414, 167] width 143 height 24
click at [375, 423] on icon at bounding box center [372, 420] width 9 height 15
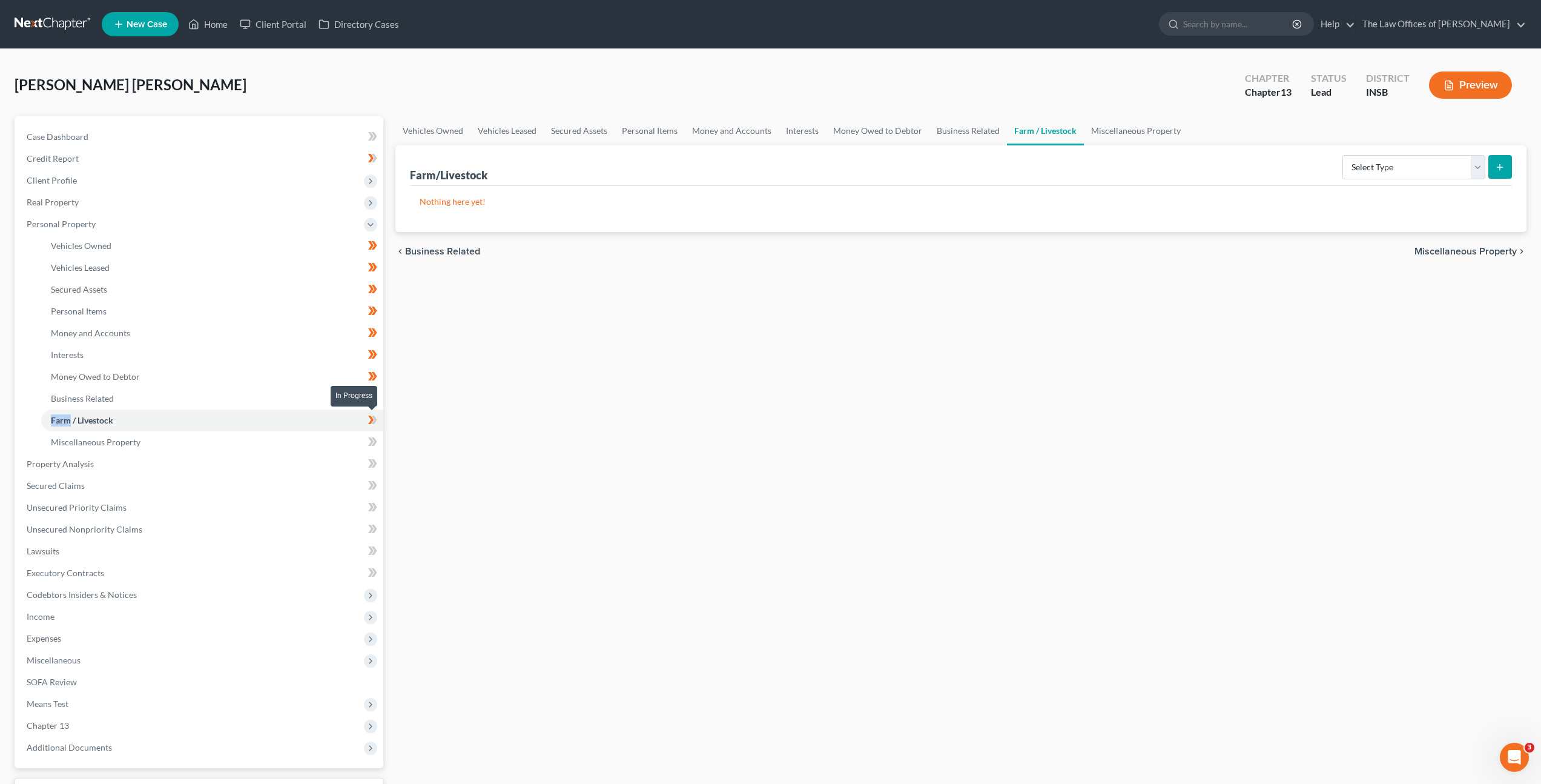
click at [375, 423] on icon at bounding box center [372, 420] width 9 height 15
click at [336, 439] on link "Miscellaneous Property" at bounding box center [212, 442] width 342 height 22
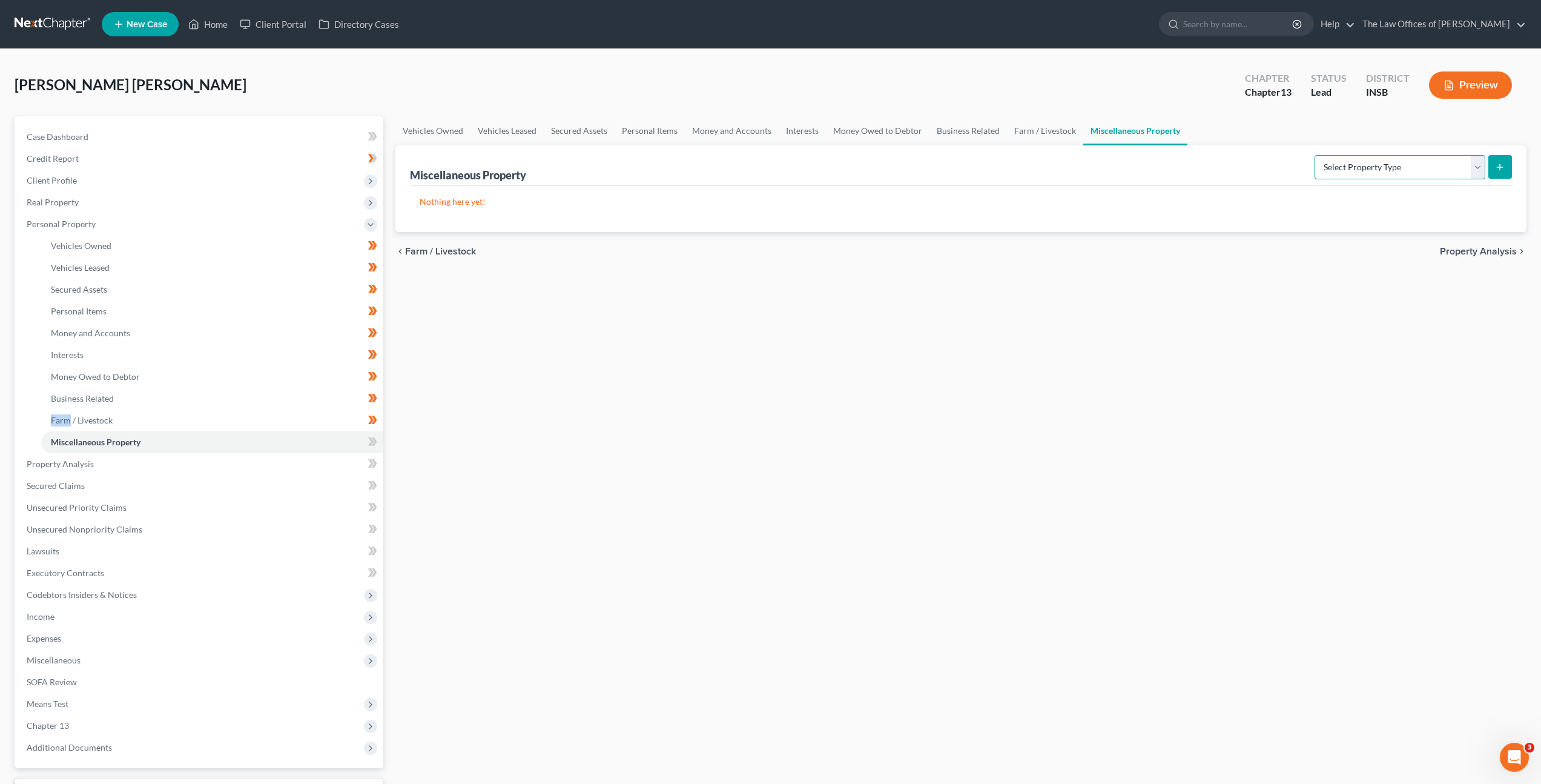
click at [1324, 175] on select "Select Property Type Assigned for Creditor Benefit [DATE] Holding for Another N…" at bounding box center [1400, 167] width 171 height 24
click at [375, 444] on icon at bounding box center [372, 442] width 9 height 15
click at [338, 467] on link "Property Analysis" at bounding box center [200, 464] width 367 height 22
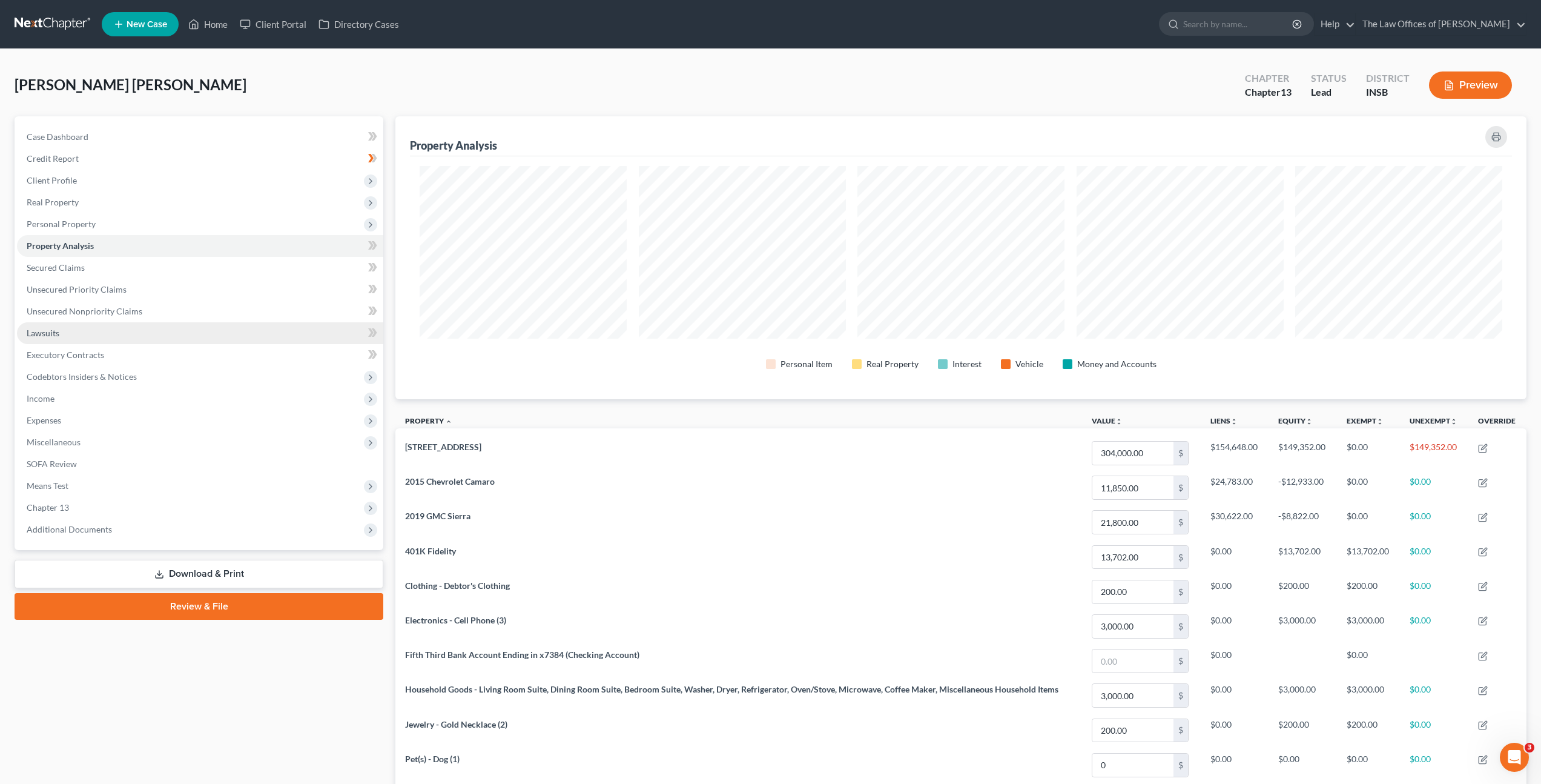
scroll to position [283, 1131]
click at [261, 265] on link "Secured Claims" at bounding box center [200, 267] width 367 height 22
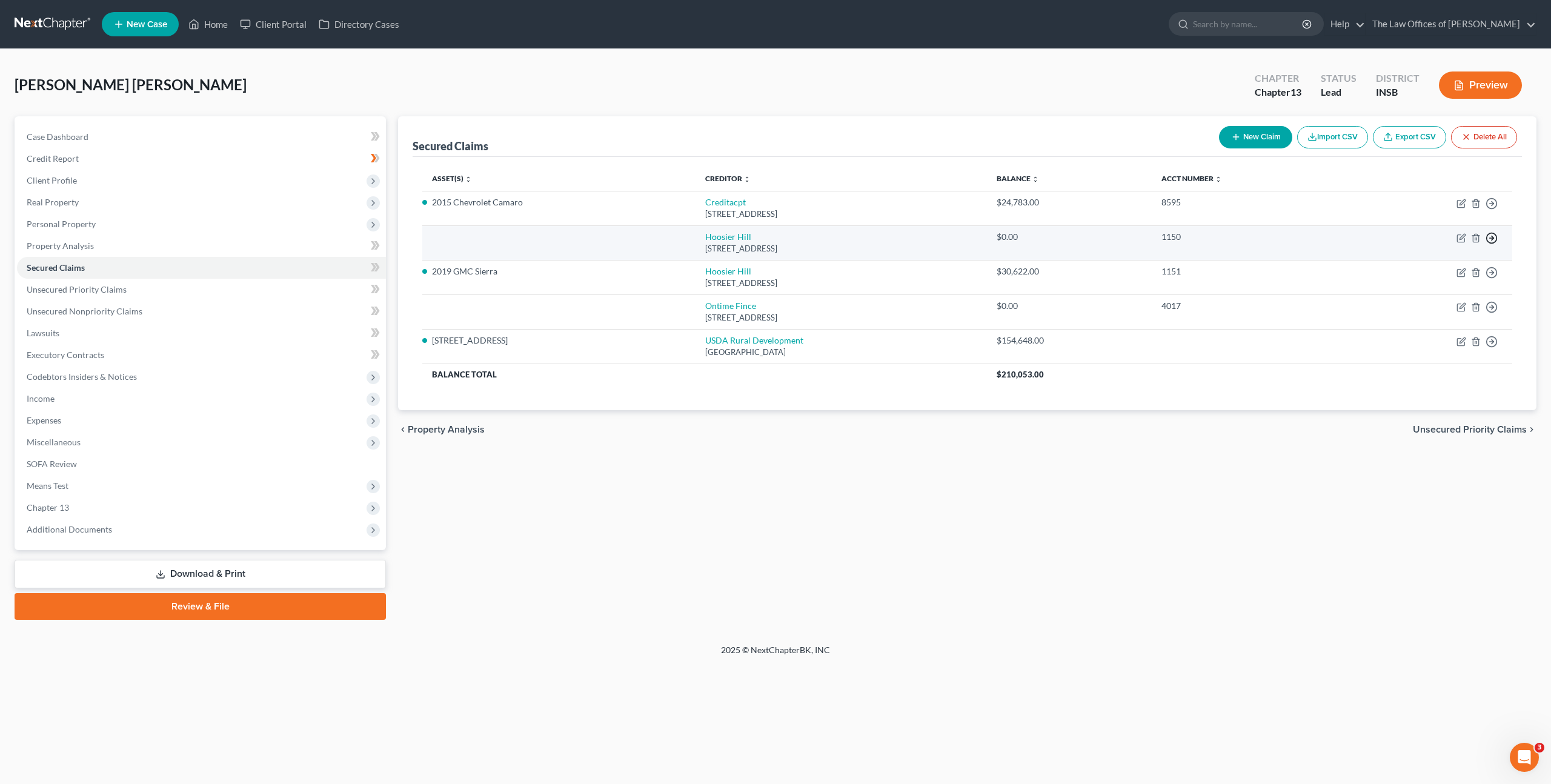
click at [1494, 239] on icon "button" at bounding box center [1492, 238] width 12 height 12
click at [1433, 310] on link "Move to Notice Only" at bounding box center [1436, 307] width 101 height 20
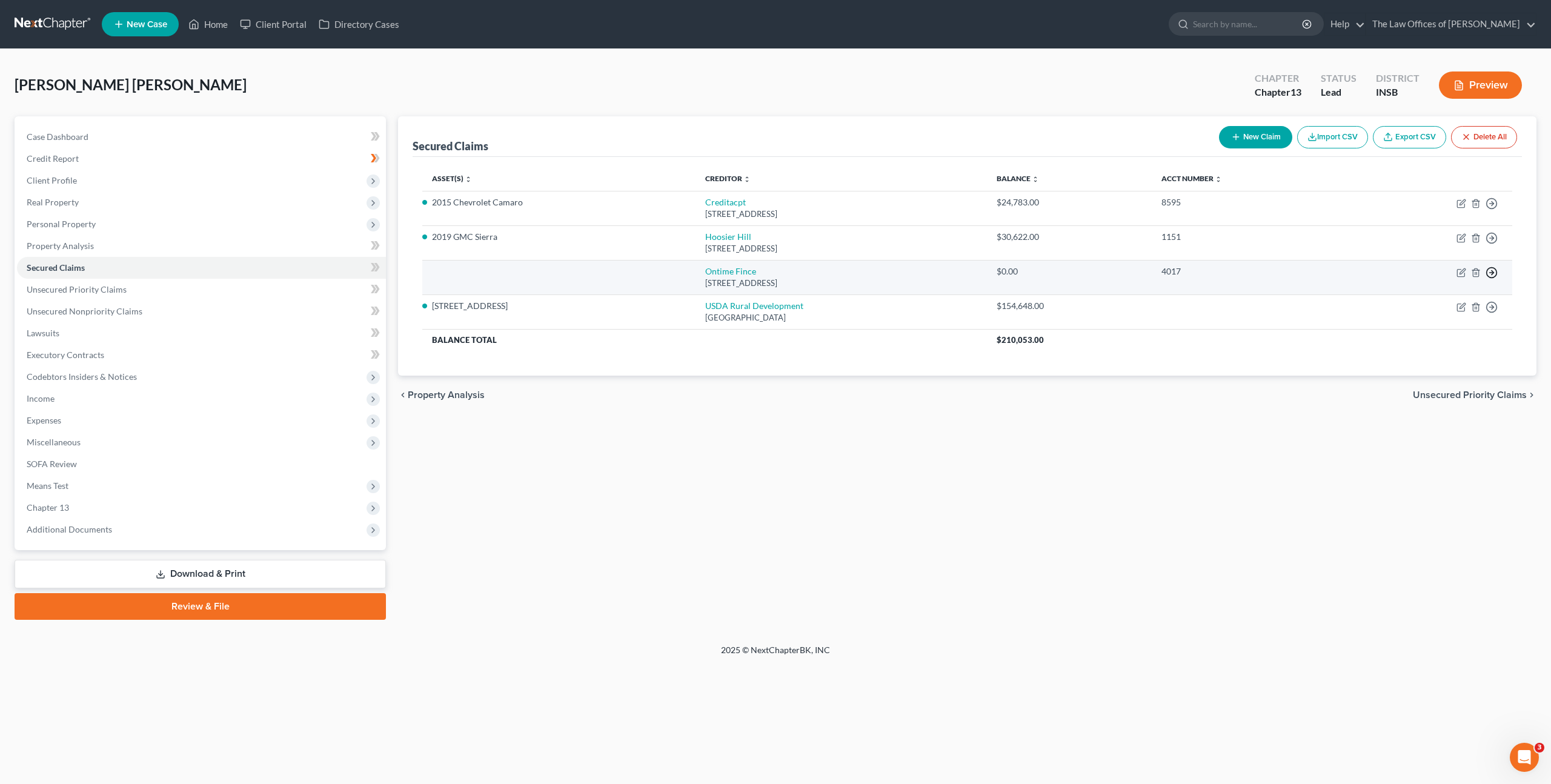
click at [1489, 273] on icon "button" at bounding box center [1492, 273] width 12 height 12
click at [1440, 344] on link "Move to Notice Only" at bounding box center [1436, 342] width 101 height 20
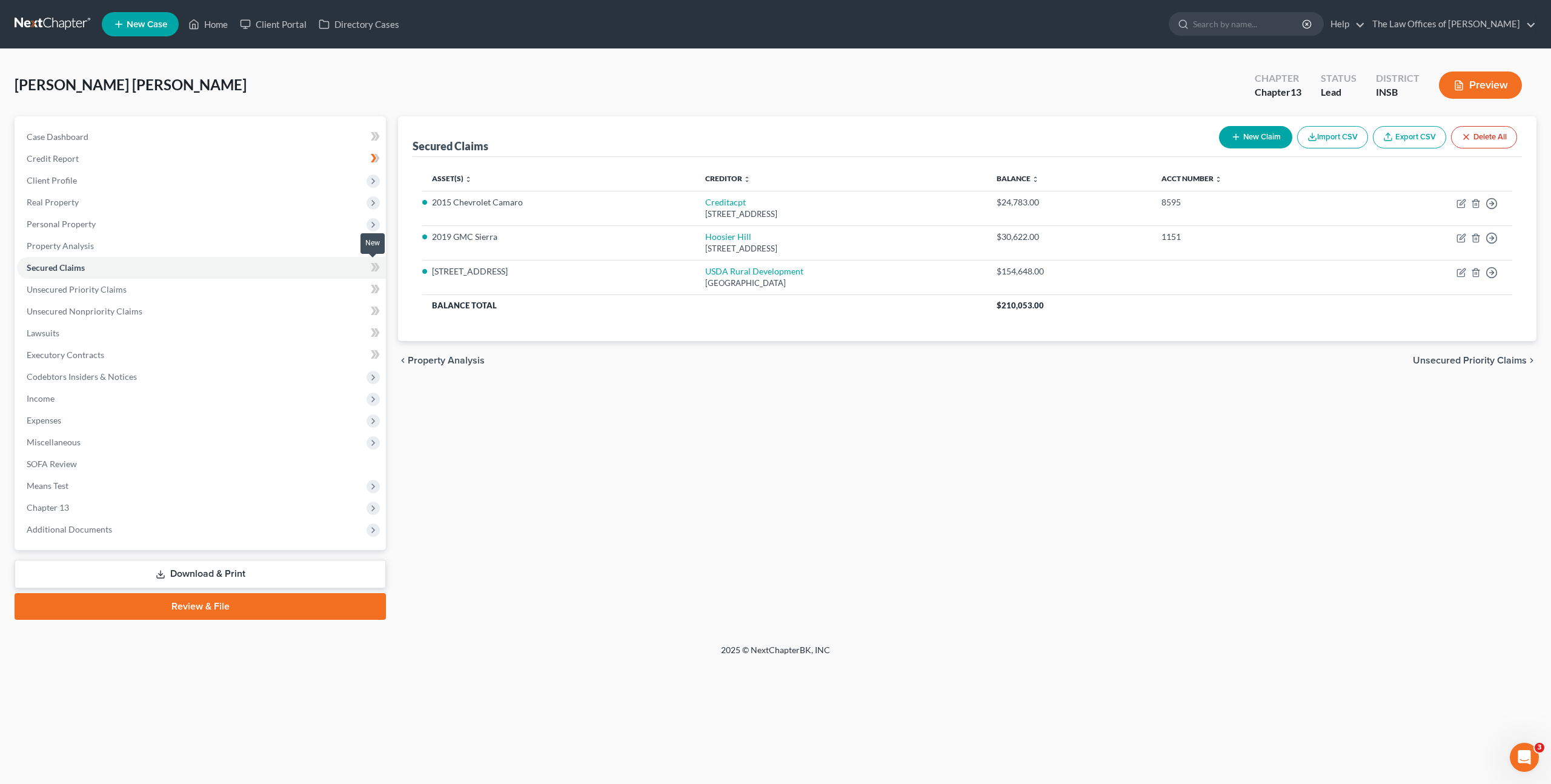
click at [380, 261] on span at bounding box center [375, 269] width 21 height 18
click at [377, 265] on icon at bounding box center [377, 267] width 5 height 9
click at [315, 276] on link "Secured Claims" at bounding box center [201, 267] width 369 height 22
click at [295, 289] on link "Unsecured Priority Claims" at bounding box center [201, 290] width 369 height 22
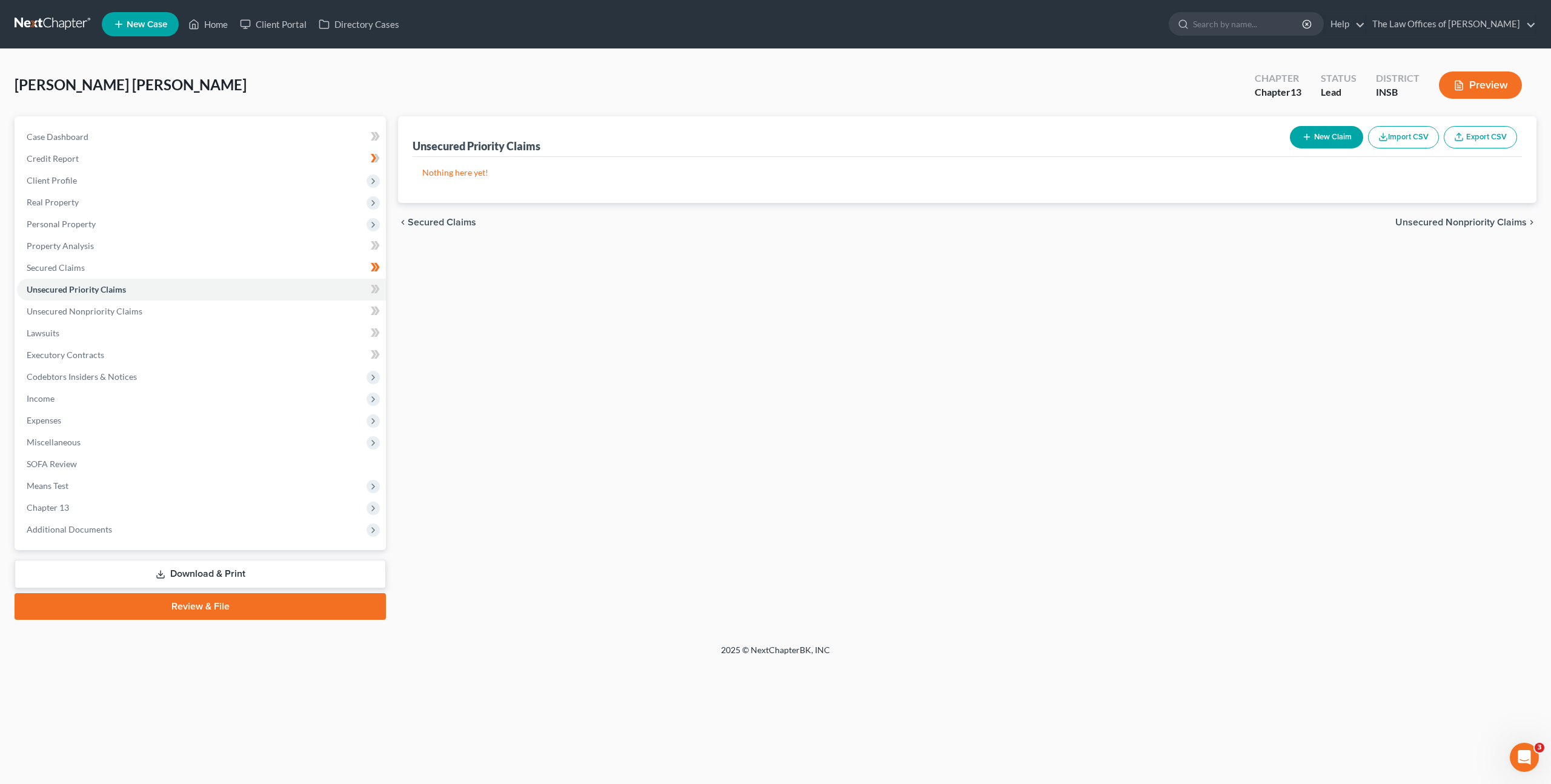
click at [1295, 132] on button "New Claim" at bounding box center [1326, 137] width 74 height 22
select select "0"
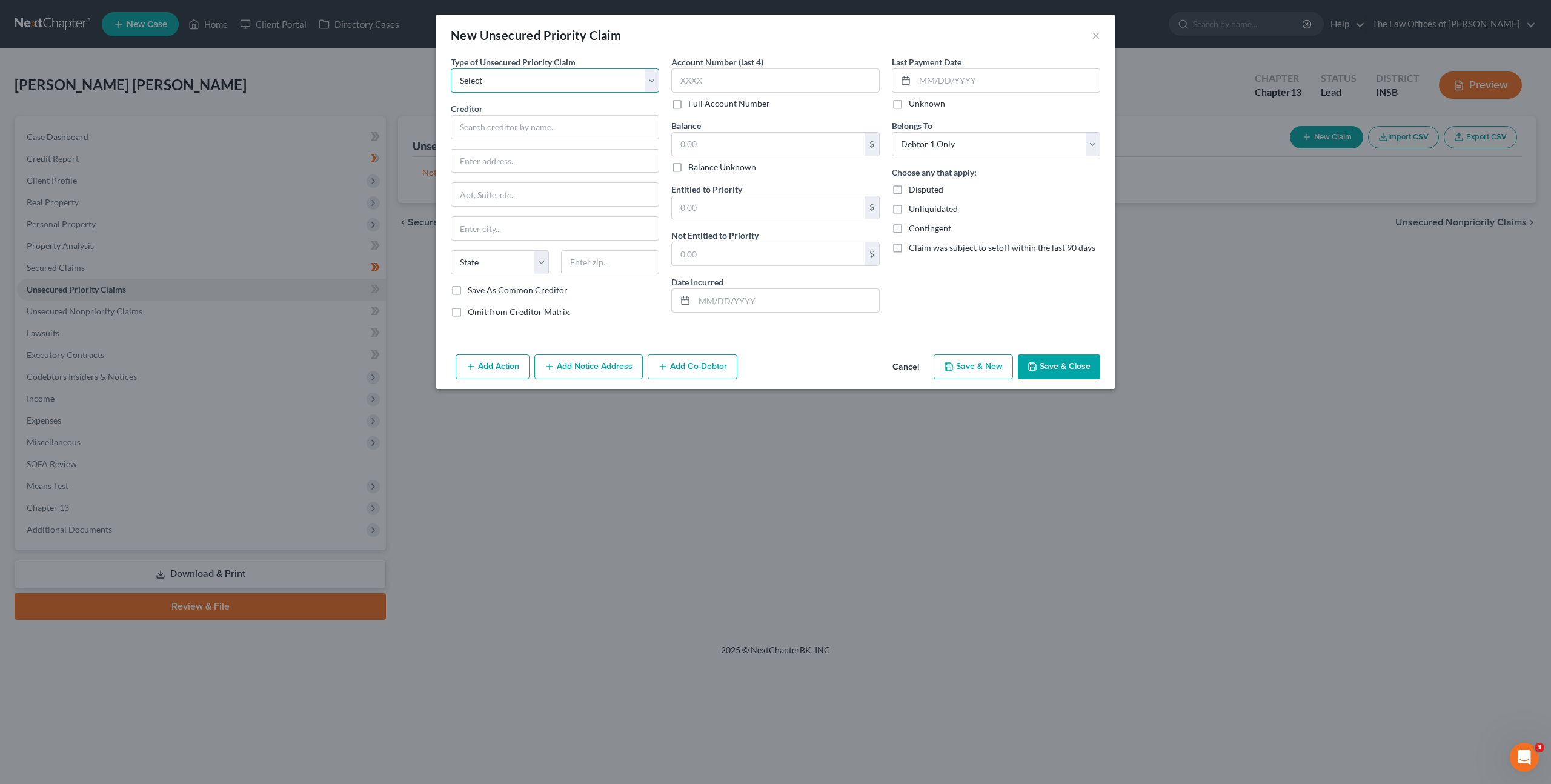
click at [597, 81] on select "Select Taxes & Other Government Units Domestic Support Obligations Extensions o…" at bounding box center [555, 80] width 209 height 24
click at [890, 361] on button "Cancel" at bounding box center [906, 367] width 46 height 24
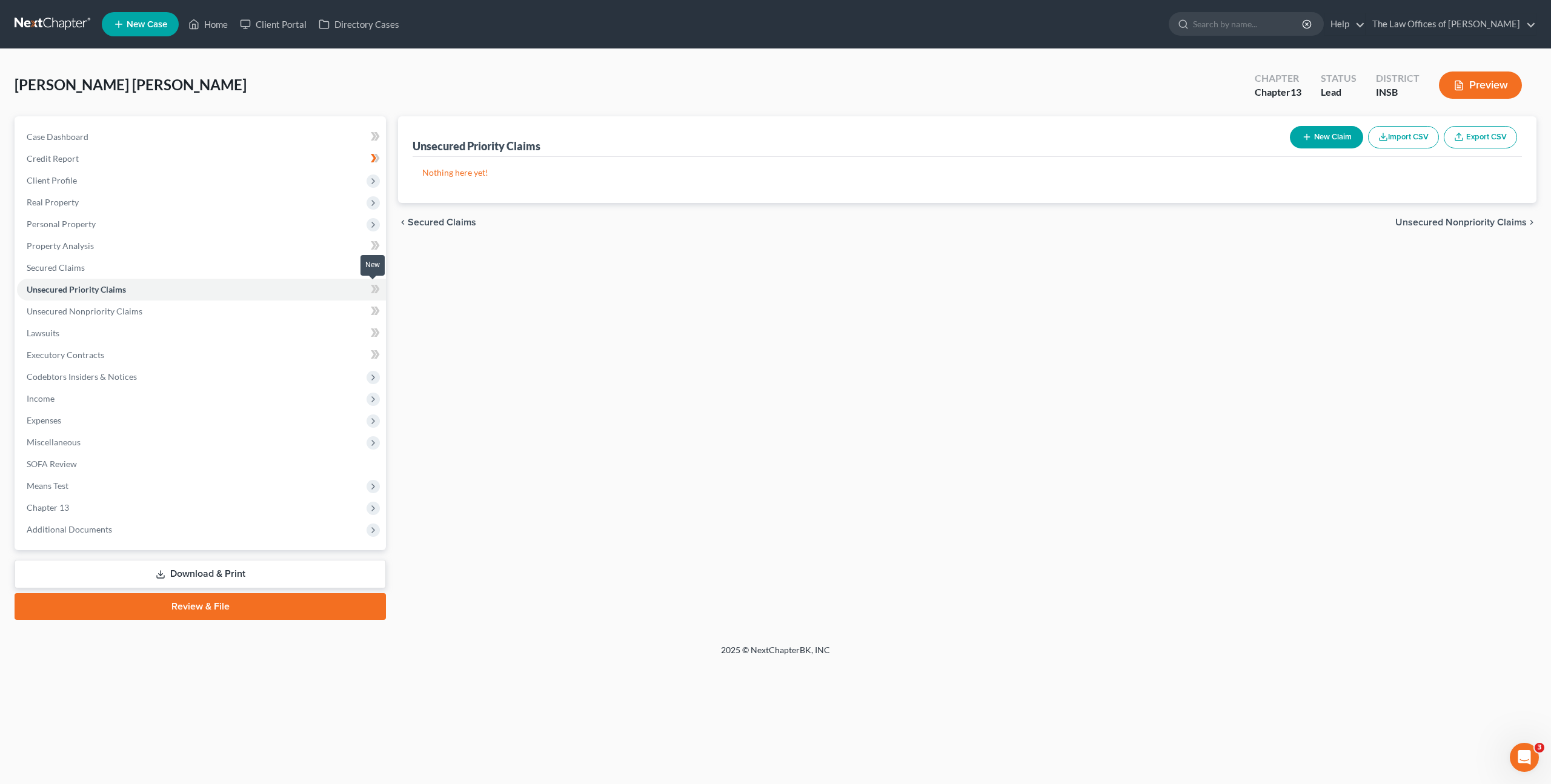
click at [379, 284] on icon at bounding box center [375, 289] width 9 height 15
click at [320, 303] on link "Unsecured Nonpriority Claims" at bounding box center [201, 311] width 369 height 22
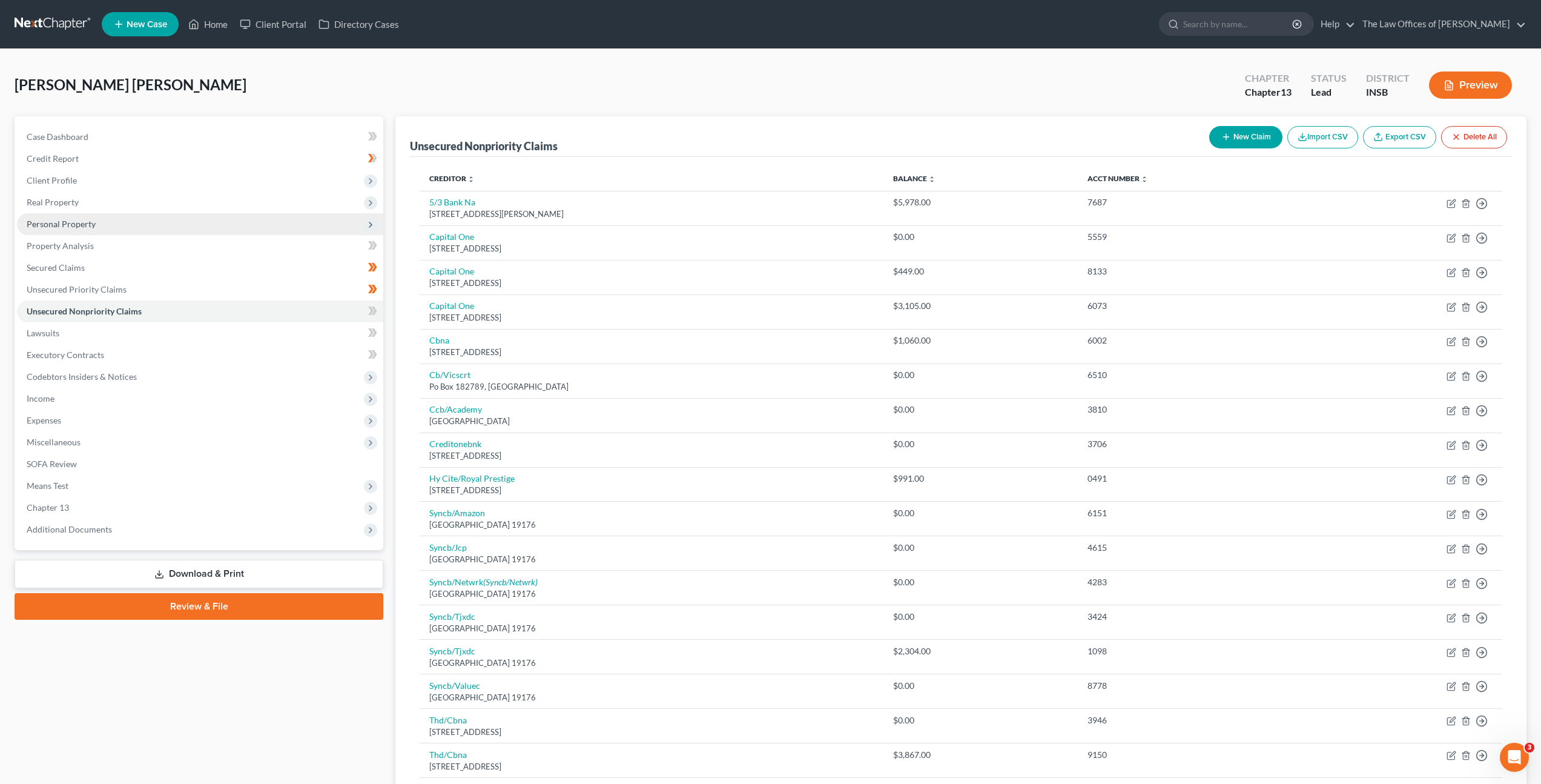
click at [136, 225] on span "Personal Property" at bounding box center [200, 224] width 367 height 22
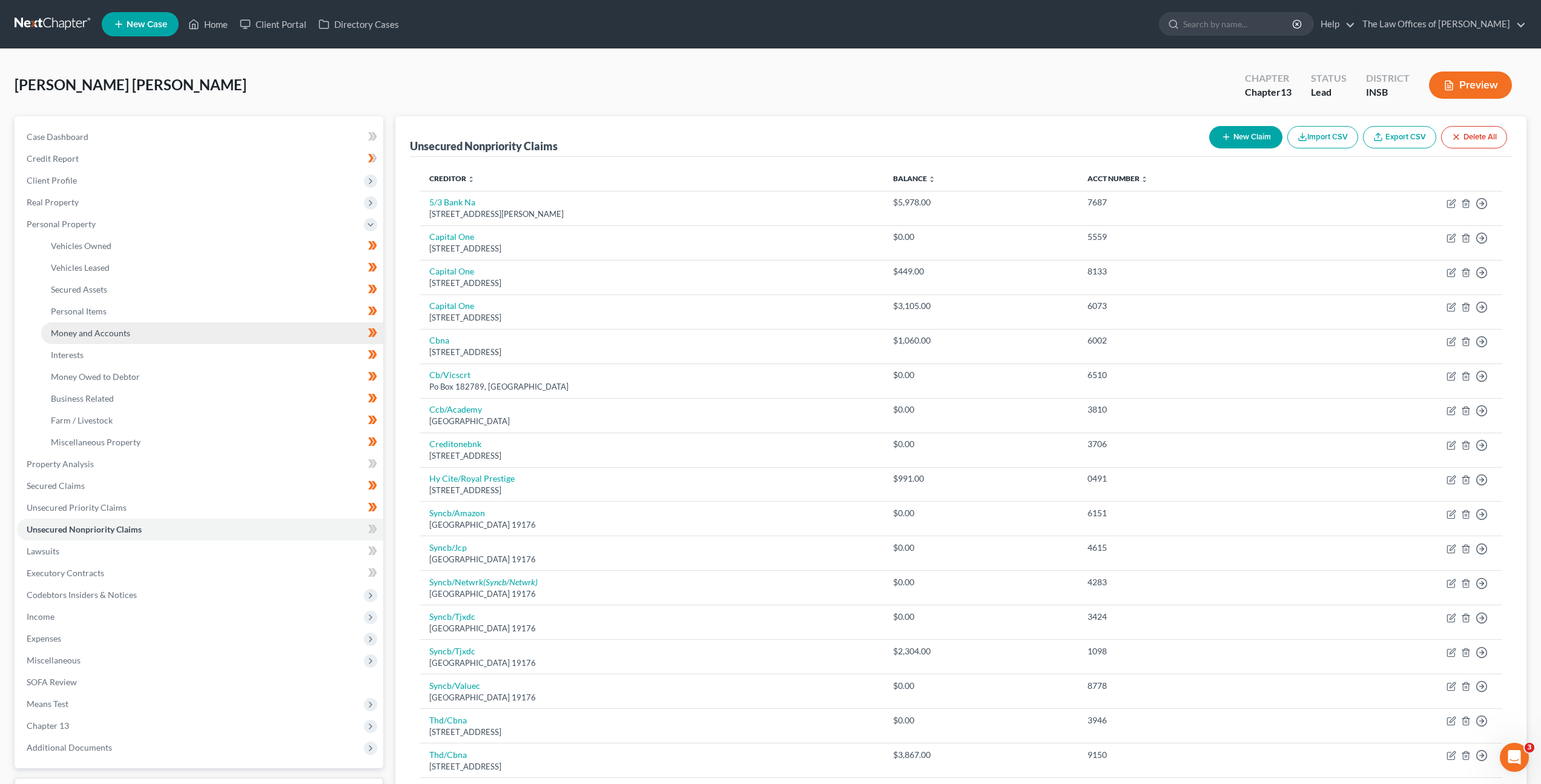
scroll to position [20, 0]
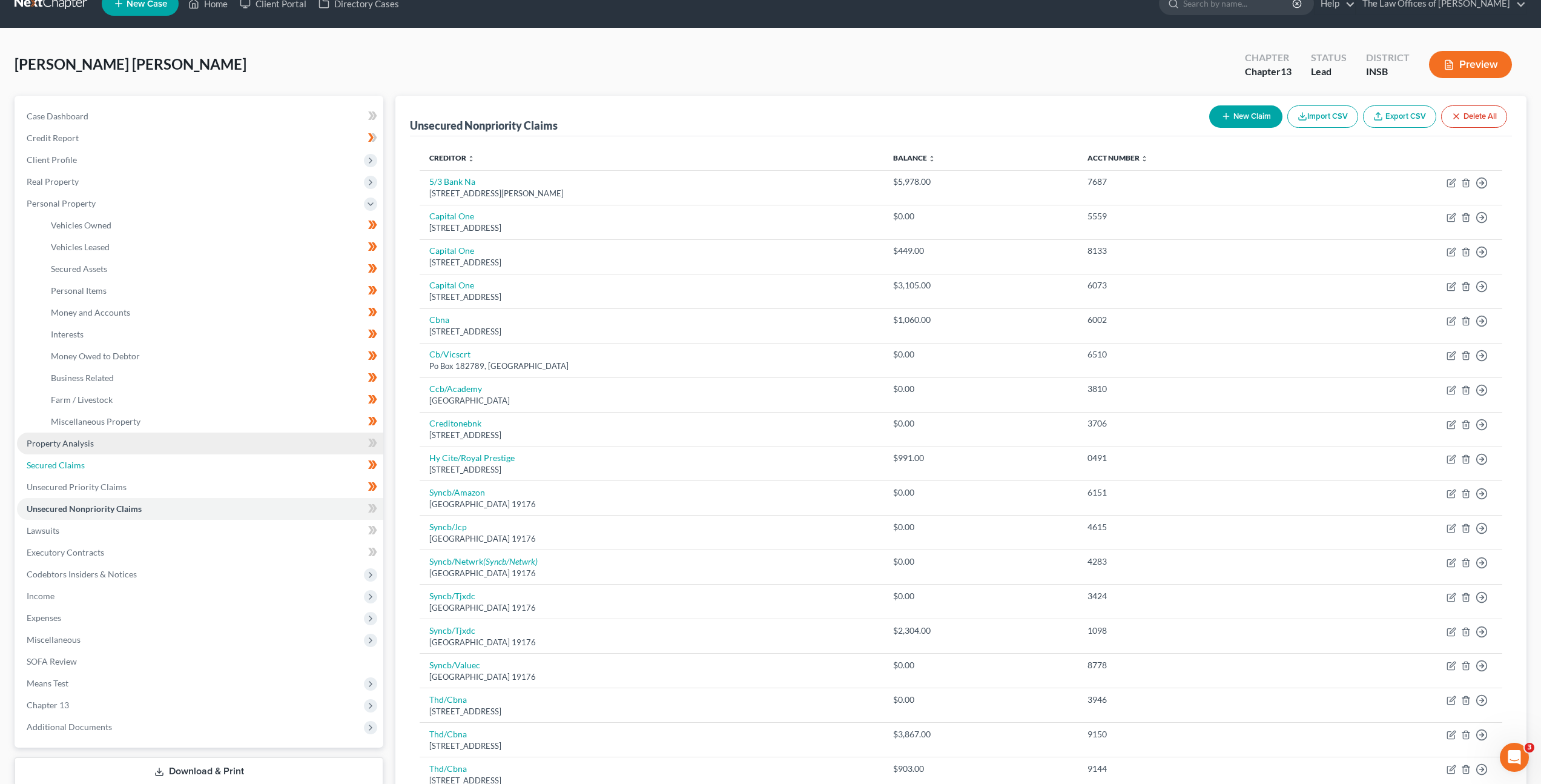
drag, startPoint x: 76, startPoint y: 471, endPoint x: 128, endPoint y: 445, distance: 58.1
click at [76, 471] on link "Secured Claims" at bounding box center [200, 465] width 367 height 22
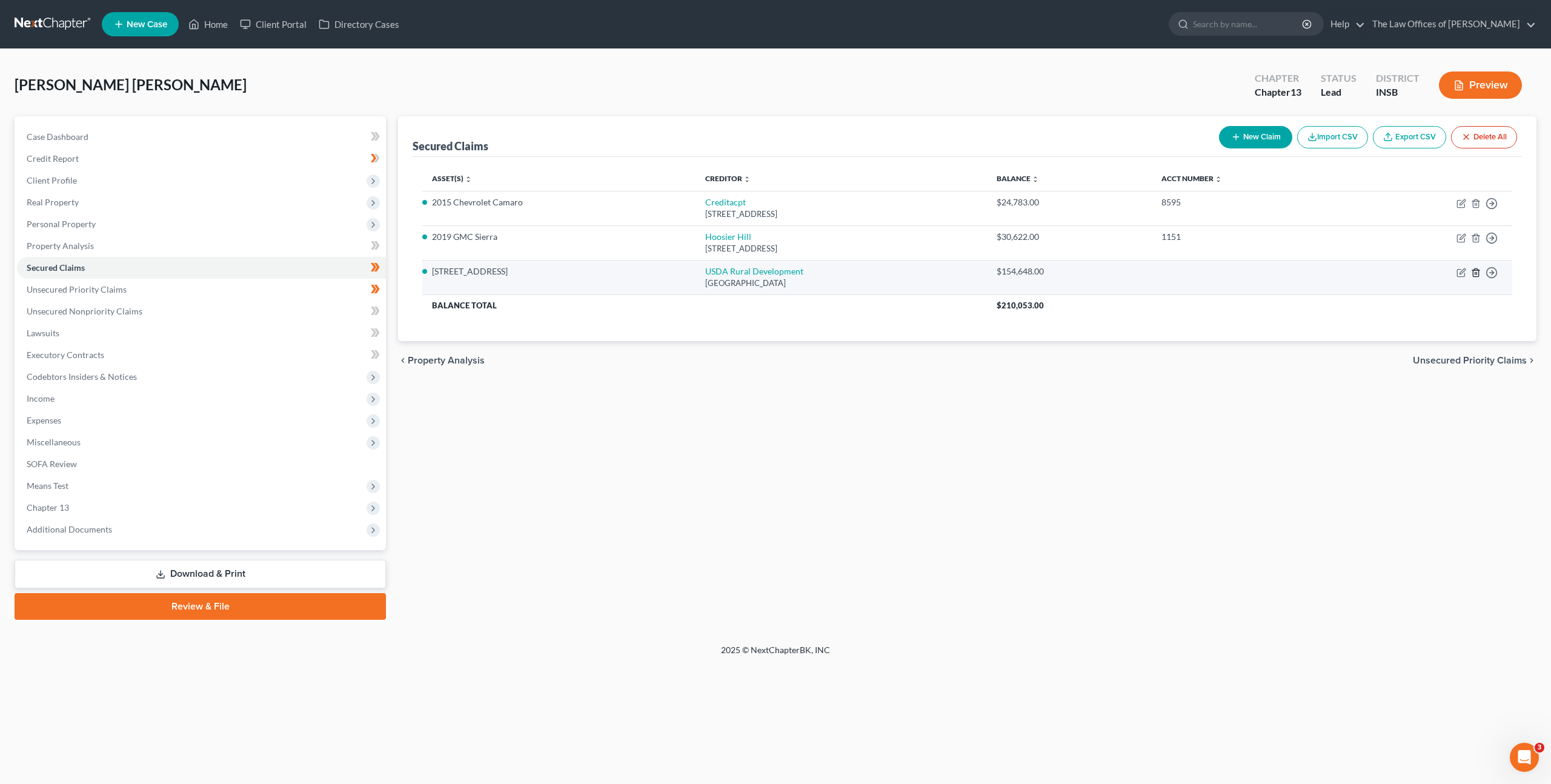
click at [1480, 271] on icon "button" at bounding box center [1476, 272] width 9 height 9
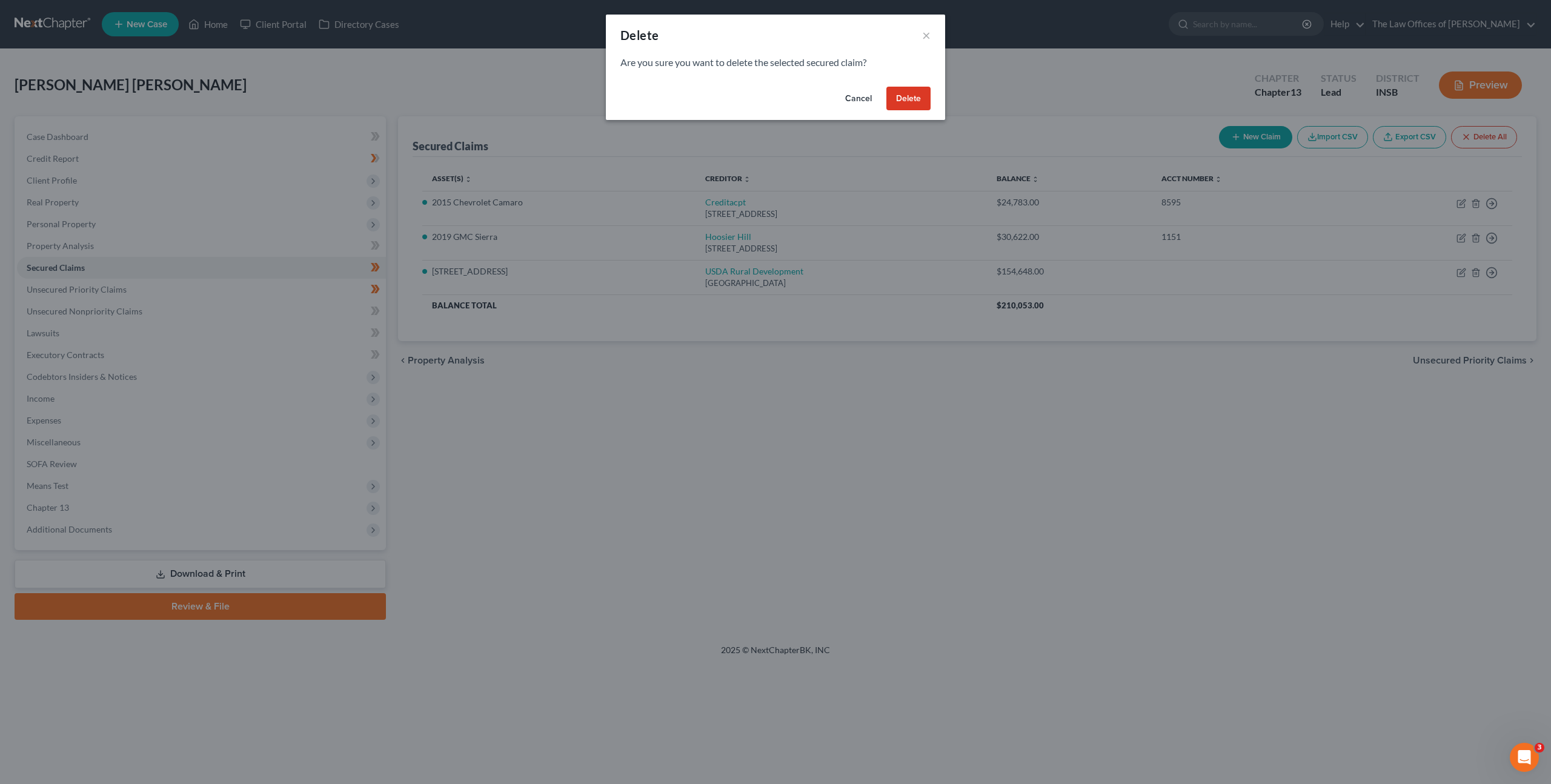
click at [918, 103] on button "Delete" at bounding box center [908, 99] width 44 height 24
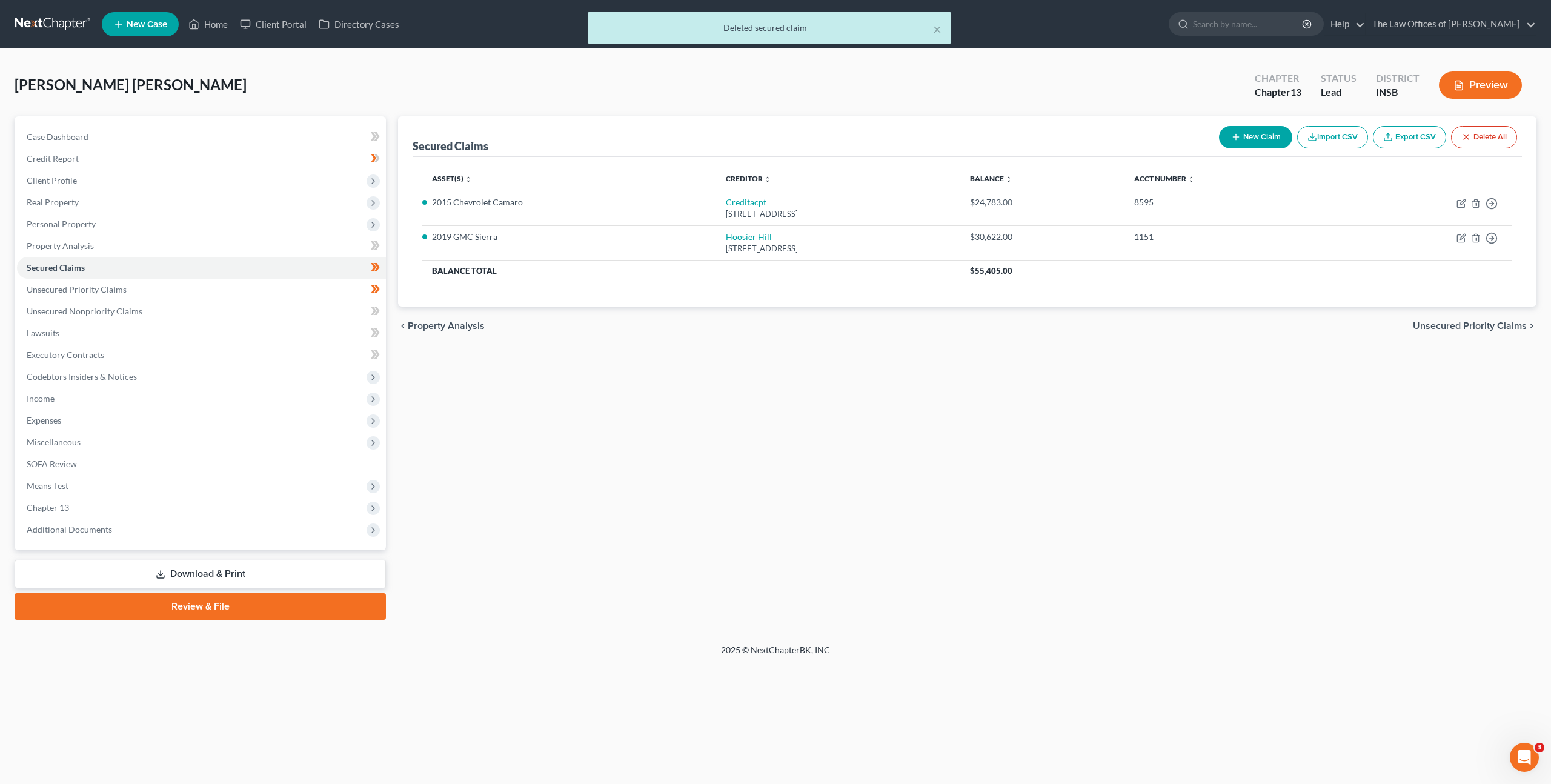
click at [742, 373] on div "Secured Claims New Claim Import CSV Export CSV Delete All Asset(s) expand_more …" at bounding box center [967, 367] width 1150 height 503
click at [284, 315] on link "Unsecured Nonpriority Claims" at bounding box center [201, 311] width 369 height 22
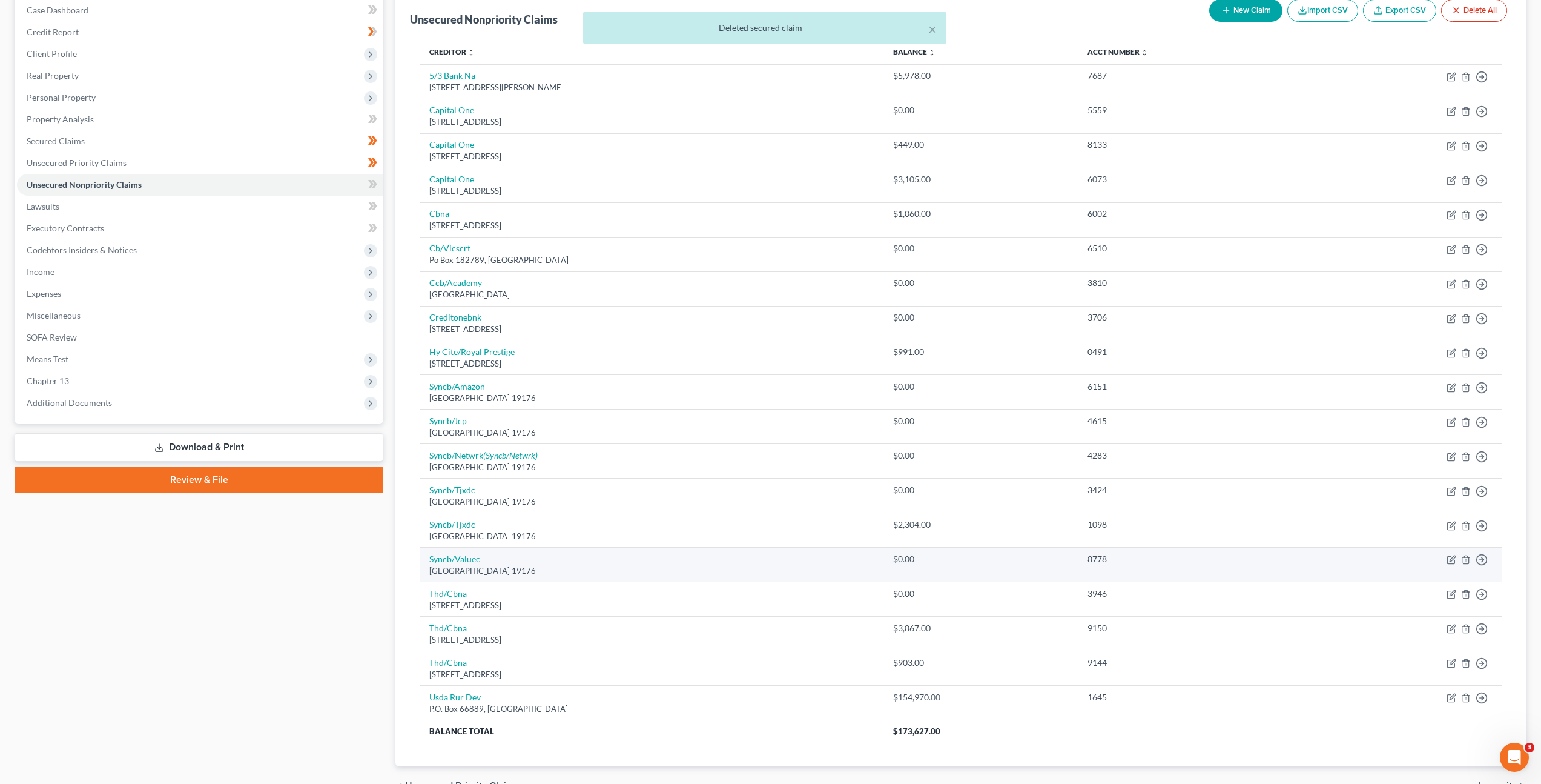
scroll to position [194, 0]
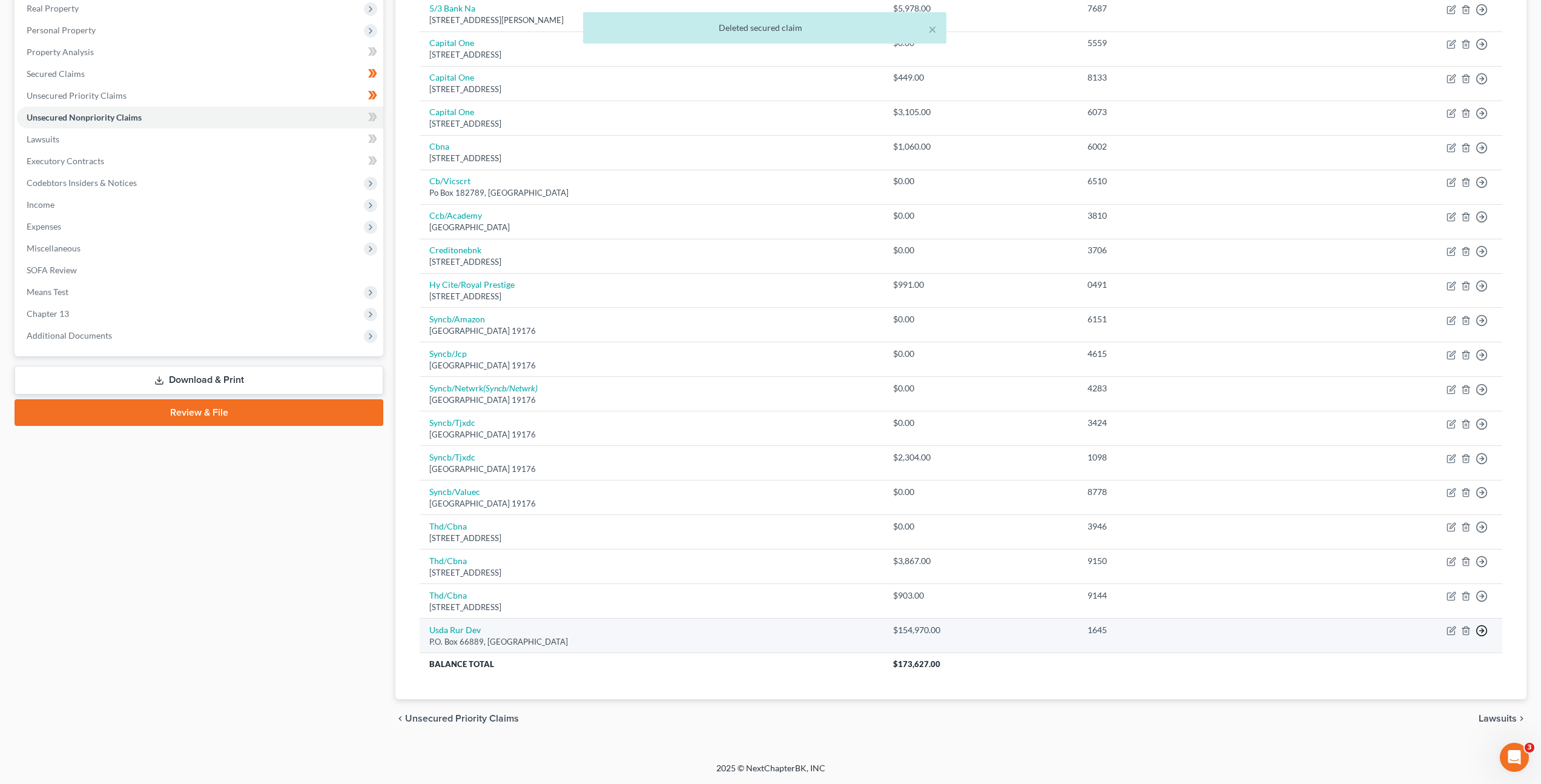
click at [1486, 629] on icon "button" at bounding box center [1482, 631] width 12 height 12
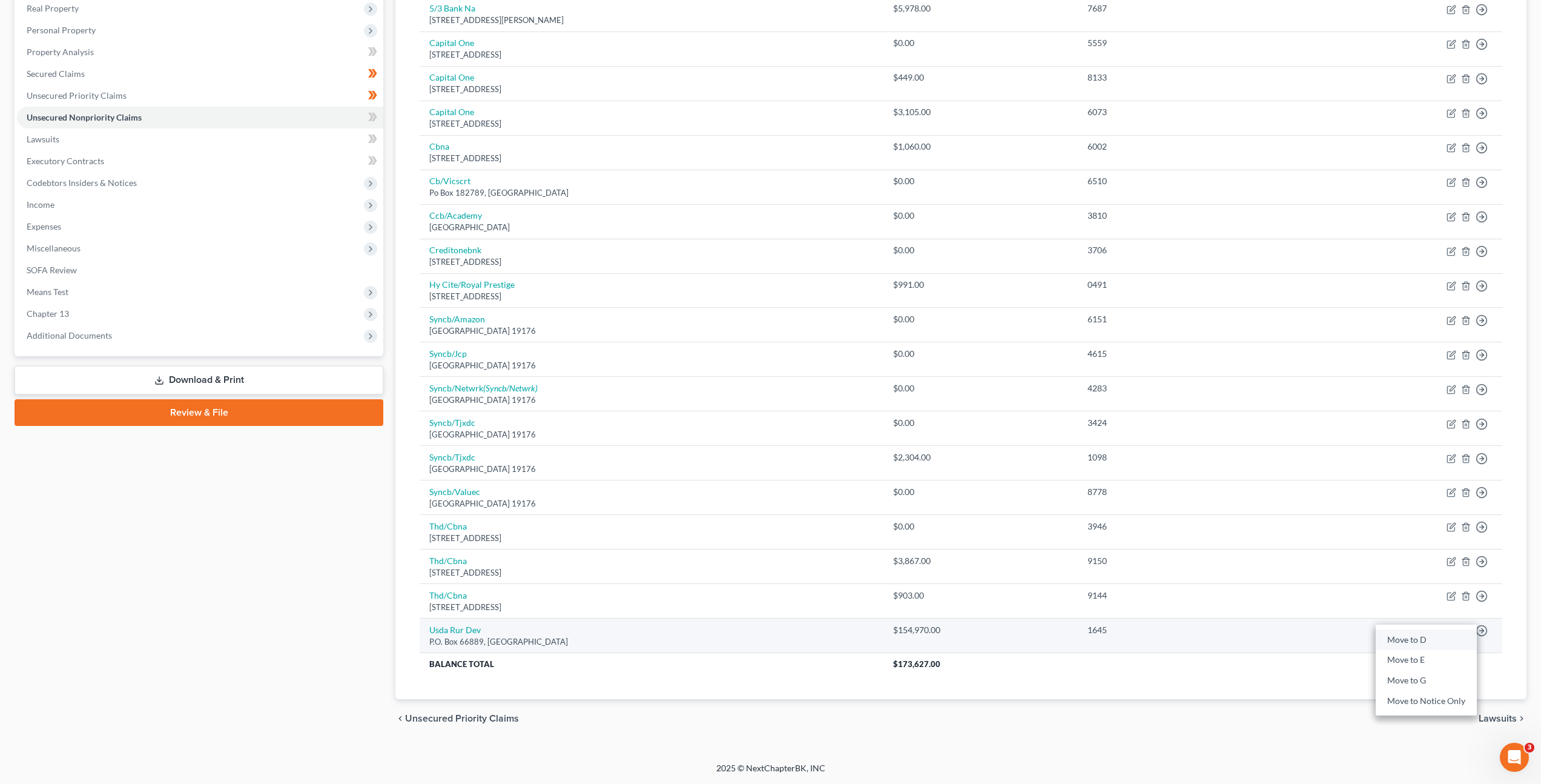
click at [1403, 637] on link "Move to D" at bounding box center [1427, 639] width 101 height 20
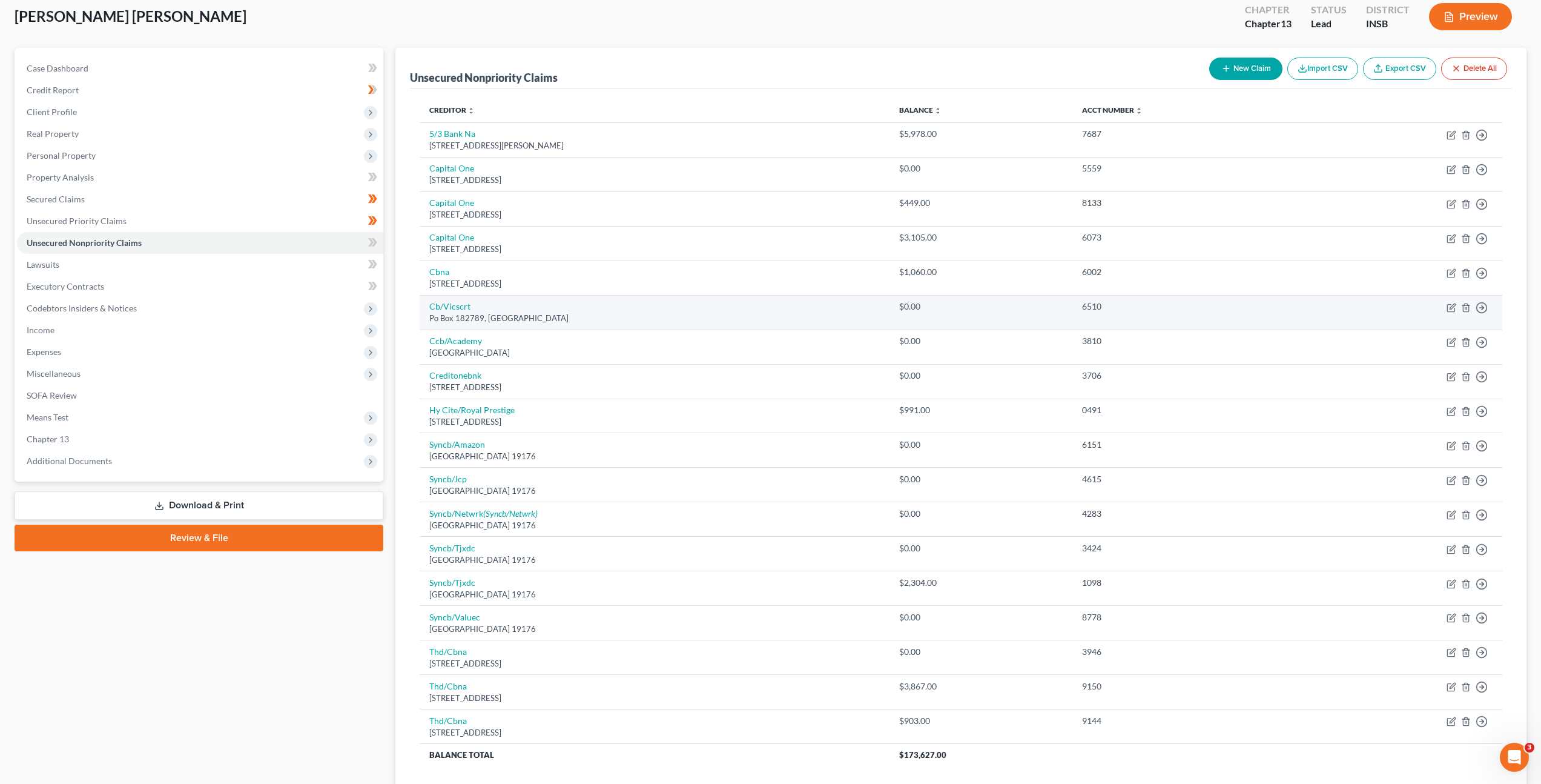
scroll to position [0, 0]
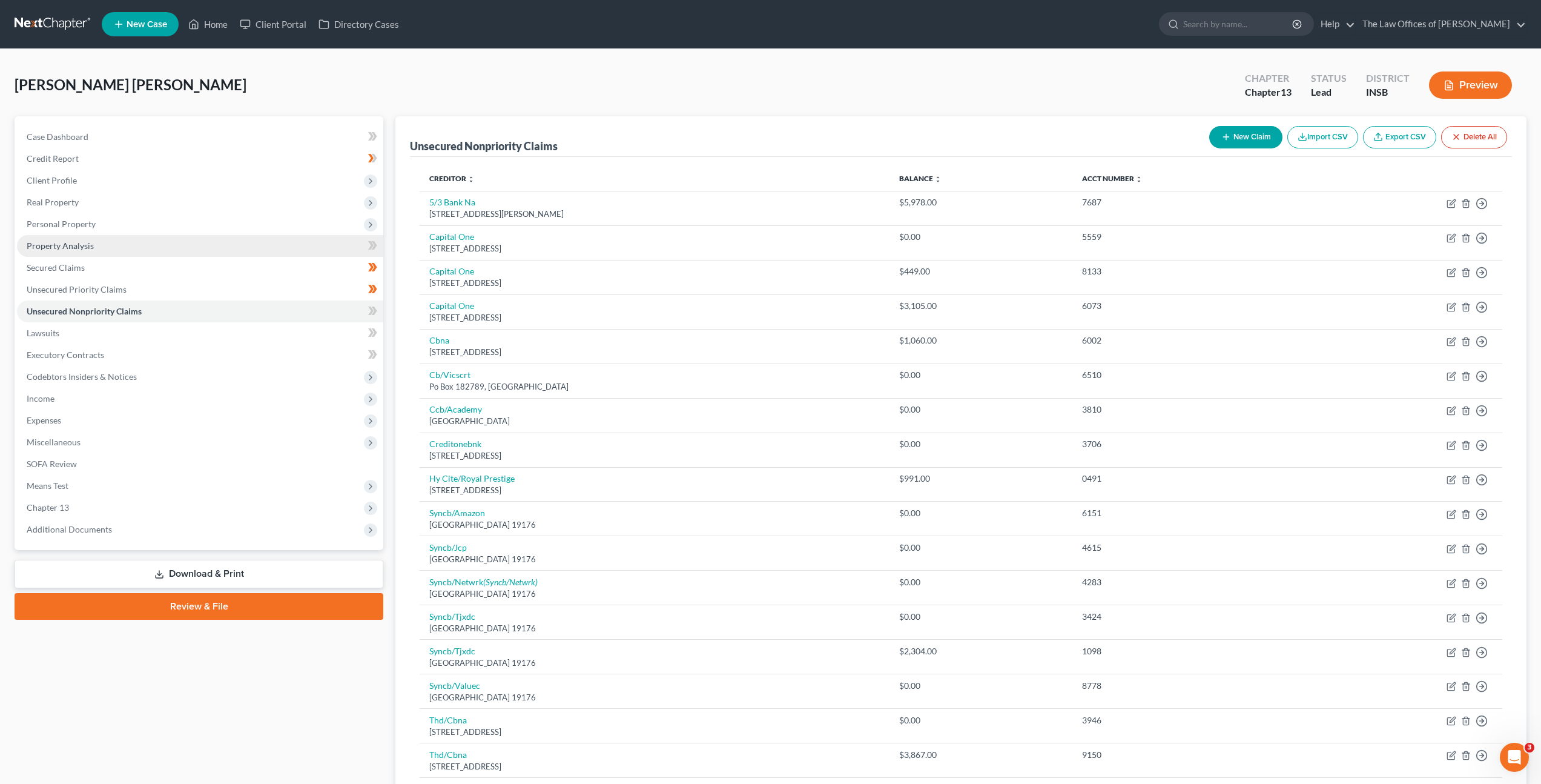
click at [228, 244] on link "Property Analysis" at bounding box center [200, 246] width 367 height 22
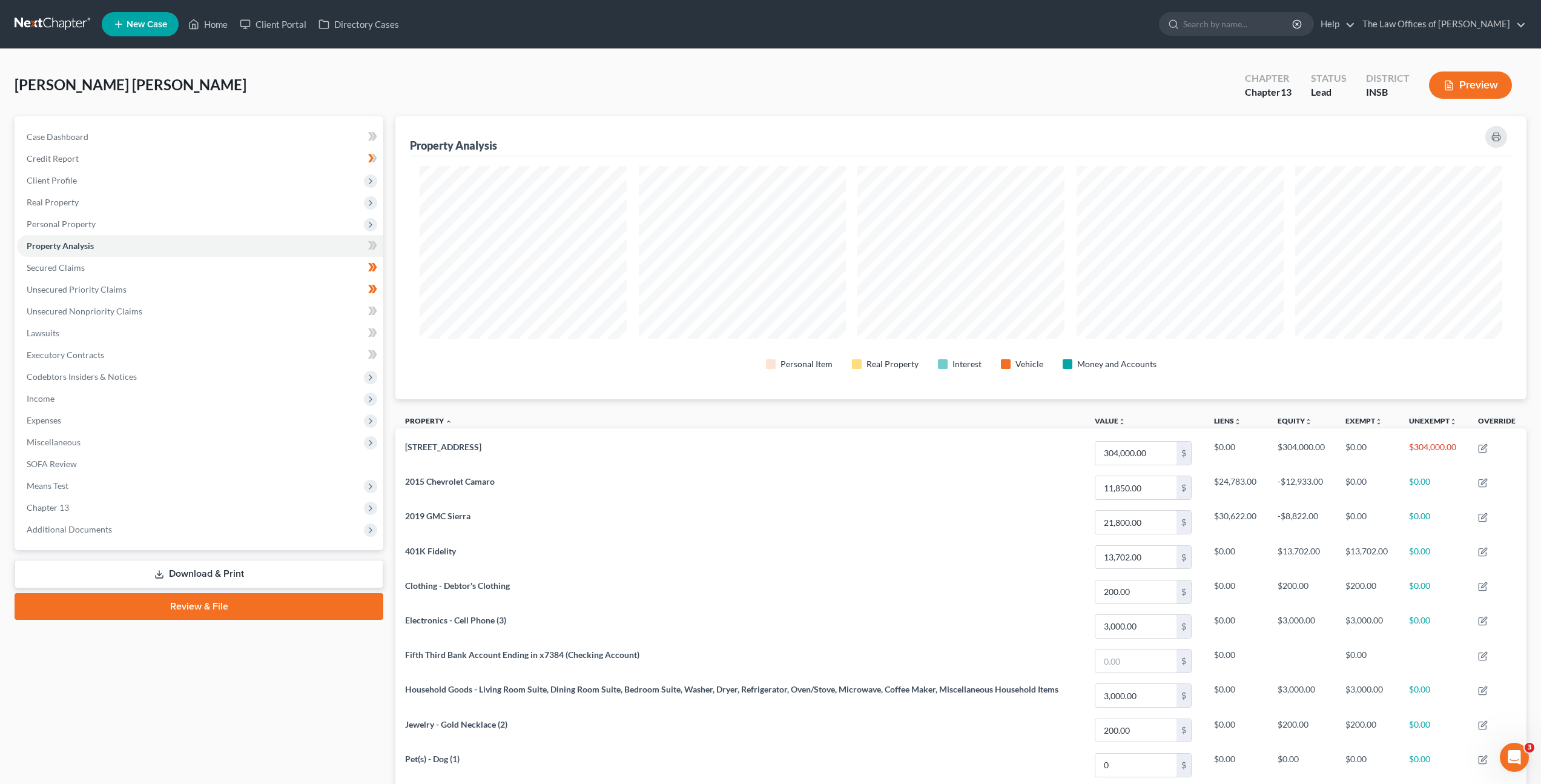
scroll to position [283, 1131]
click at [156, 255] on link "Property Analysis" at bounding box center [200, 246] width 367 height 22
drag, startPoint x: 205, startPoint y: 263, endPoint x: 289, endPoint y: 255, distance: 84.4
click at [206, 263] on link "Secured Claims" at bounding box center [200, 267] width 367 height 22
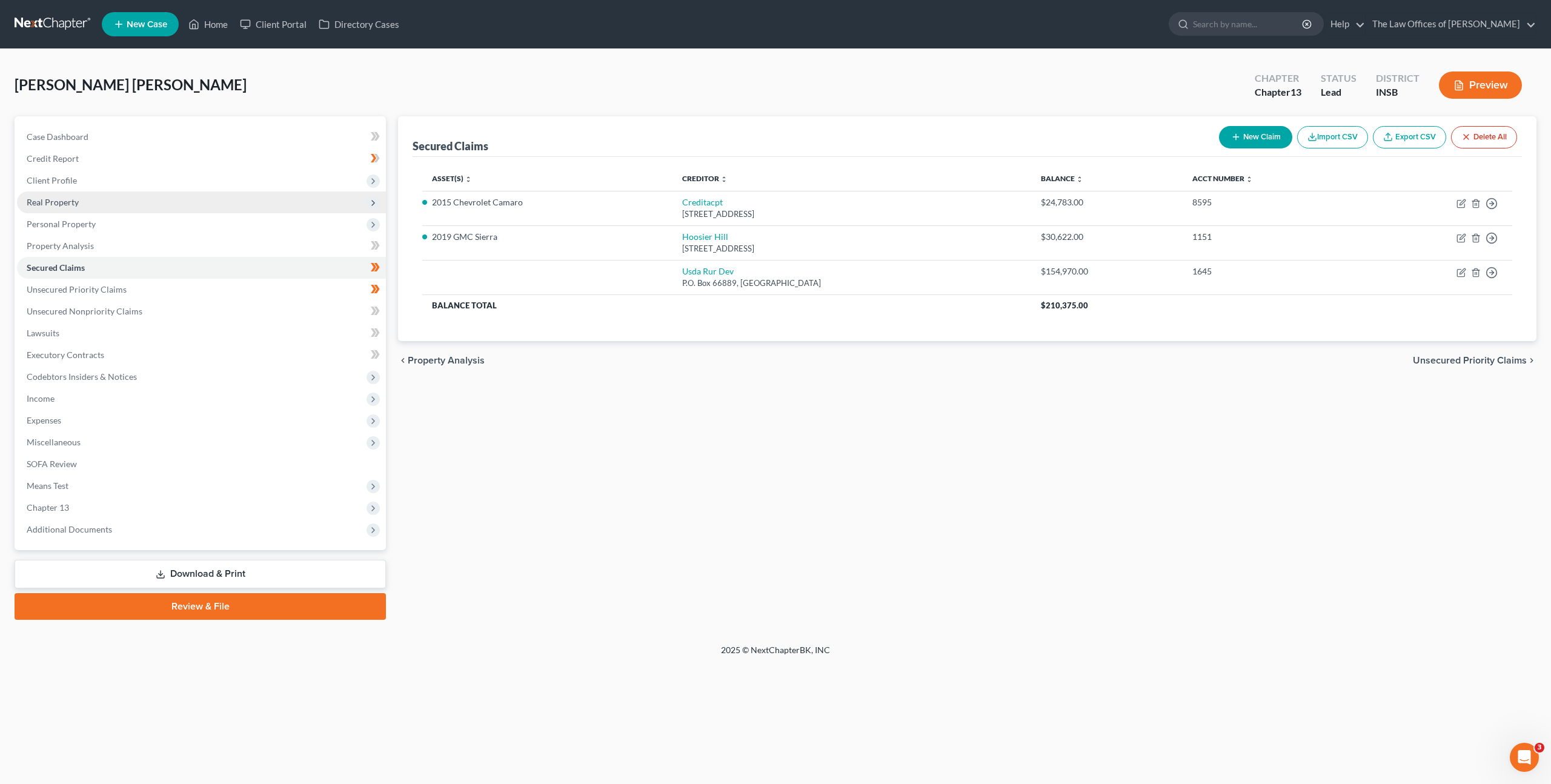
click at [221, 194] on span "Real Property" at bounding box center [201, 202] width 369 height 22
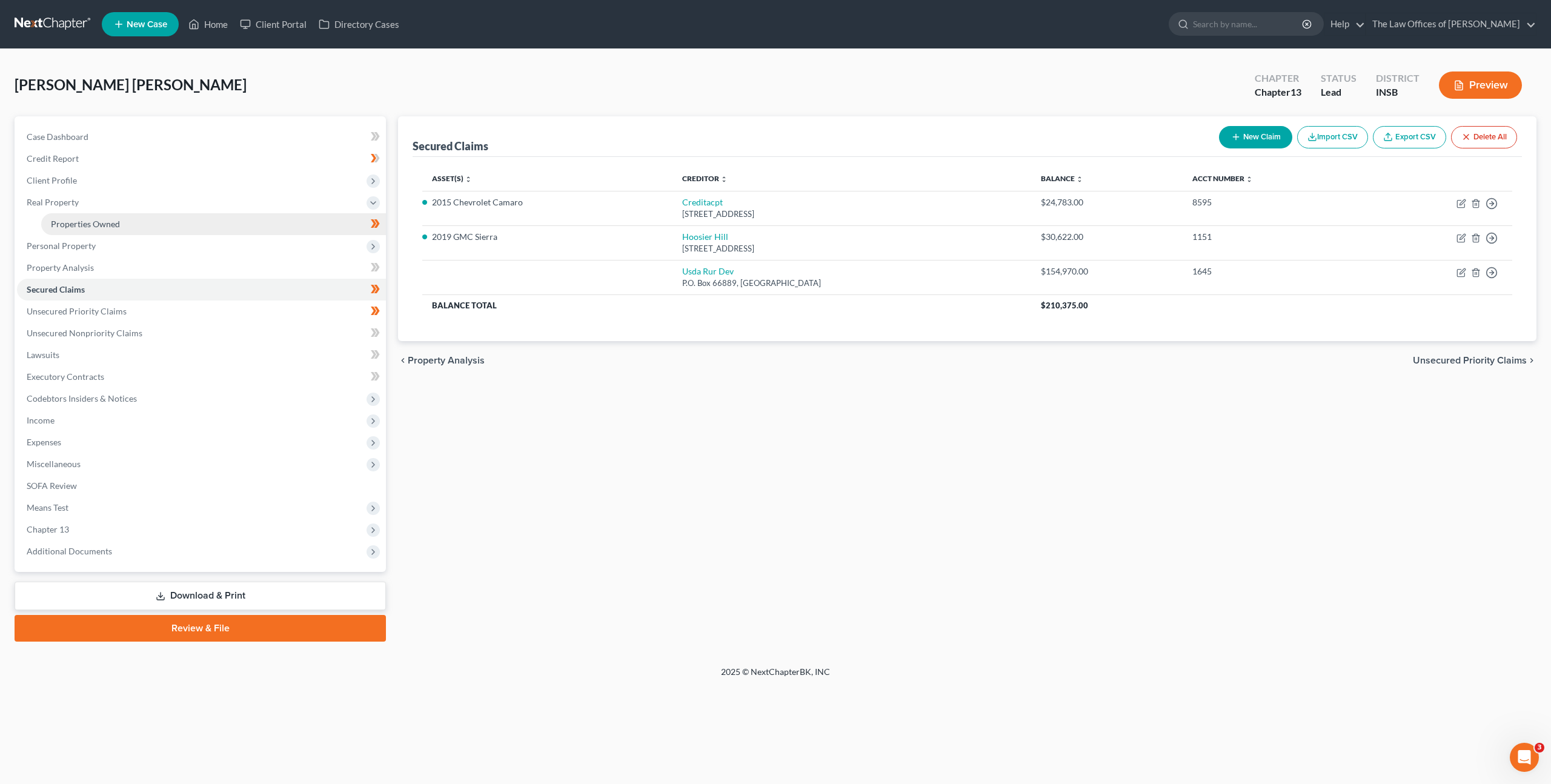
click at [207, 215] on link "Properties Owned" at bounding box center [213, 224] width 345 height 22
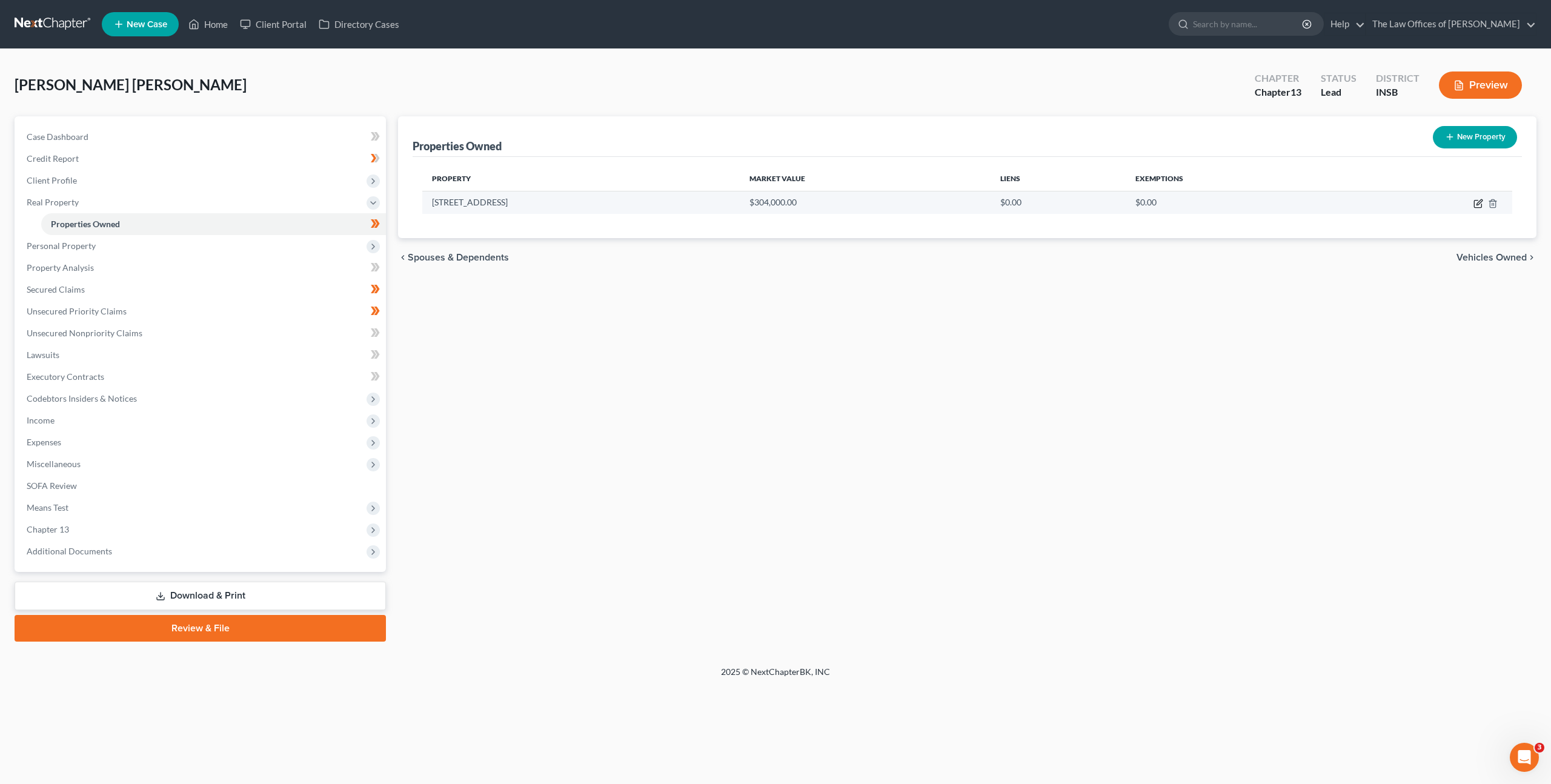
click at [1476, 203] on icon "button" at bounding box center [1478, 203] width 9 height 9
select select "15"
select select "18"
select select "0"
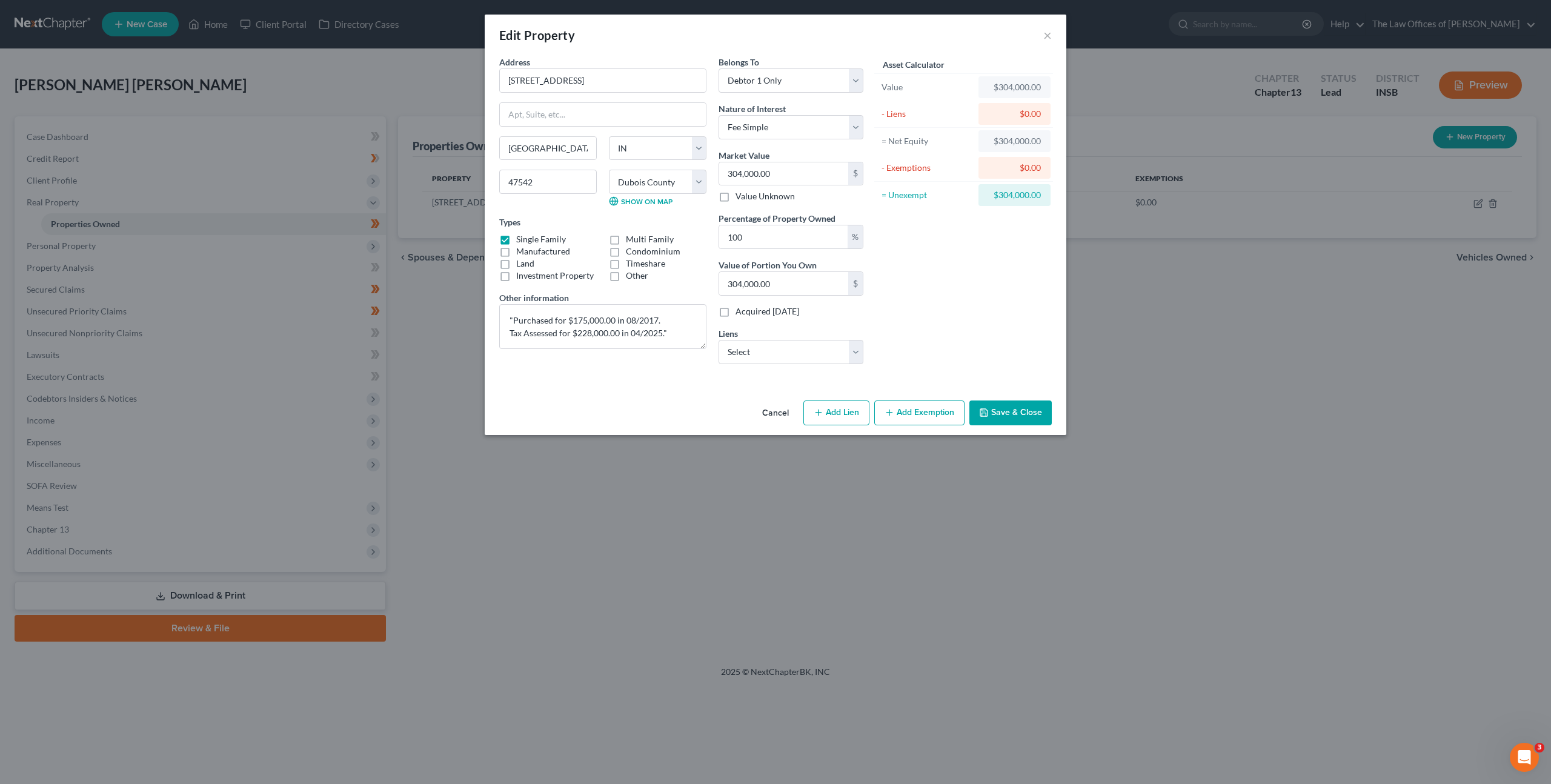
click at [908, 405] on button "Add Exemption" at bounding box center [919, 413] width 91 height 26
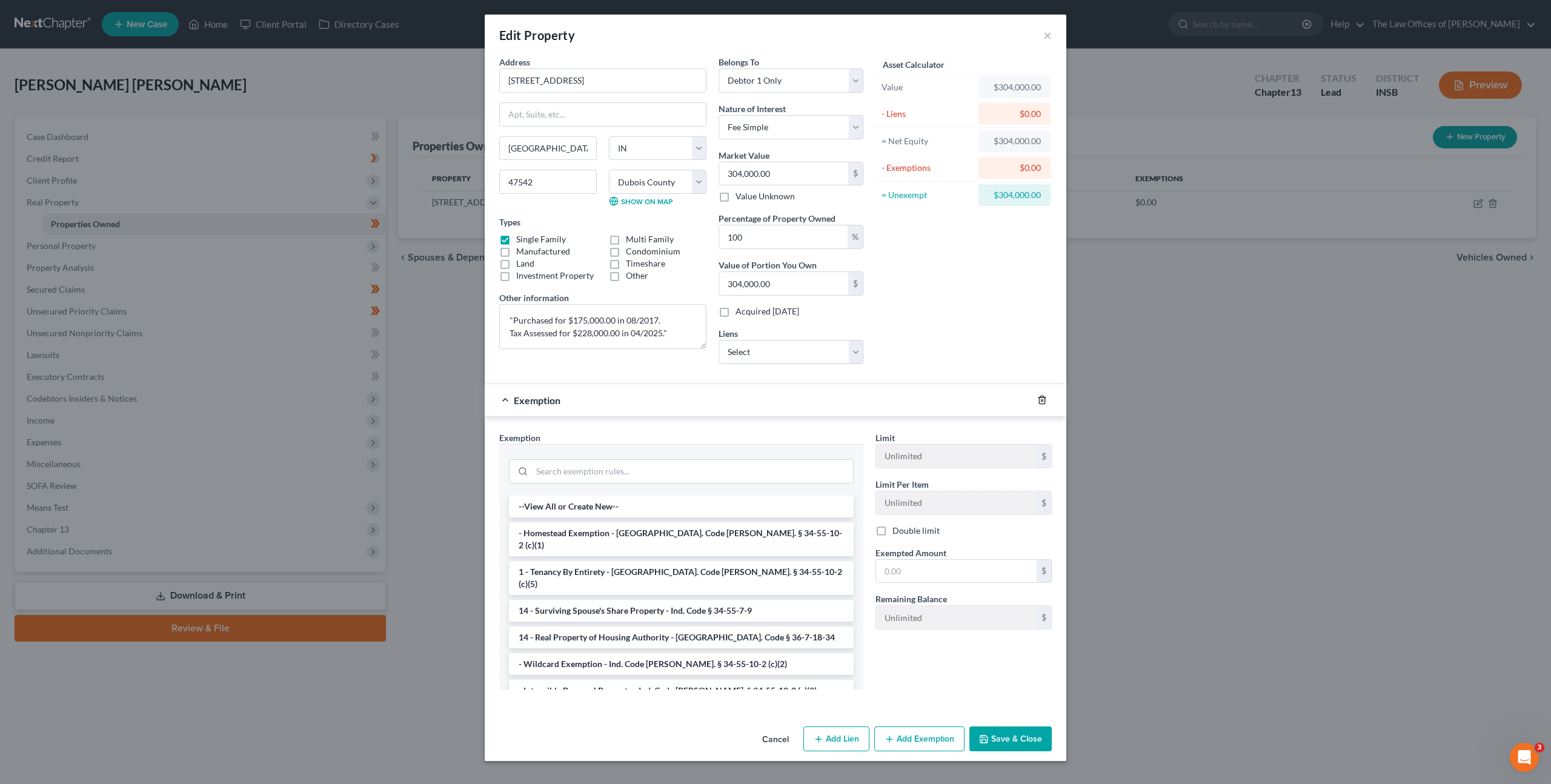
click at [1039, 400] on icon "button" at bounding box center [1042, 400] width 5 height 8
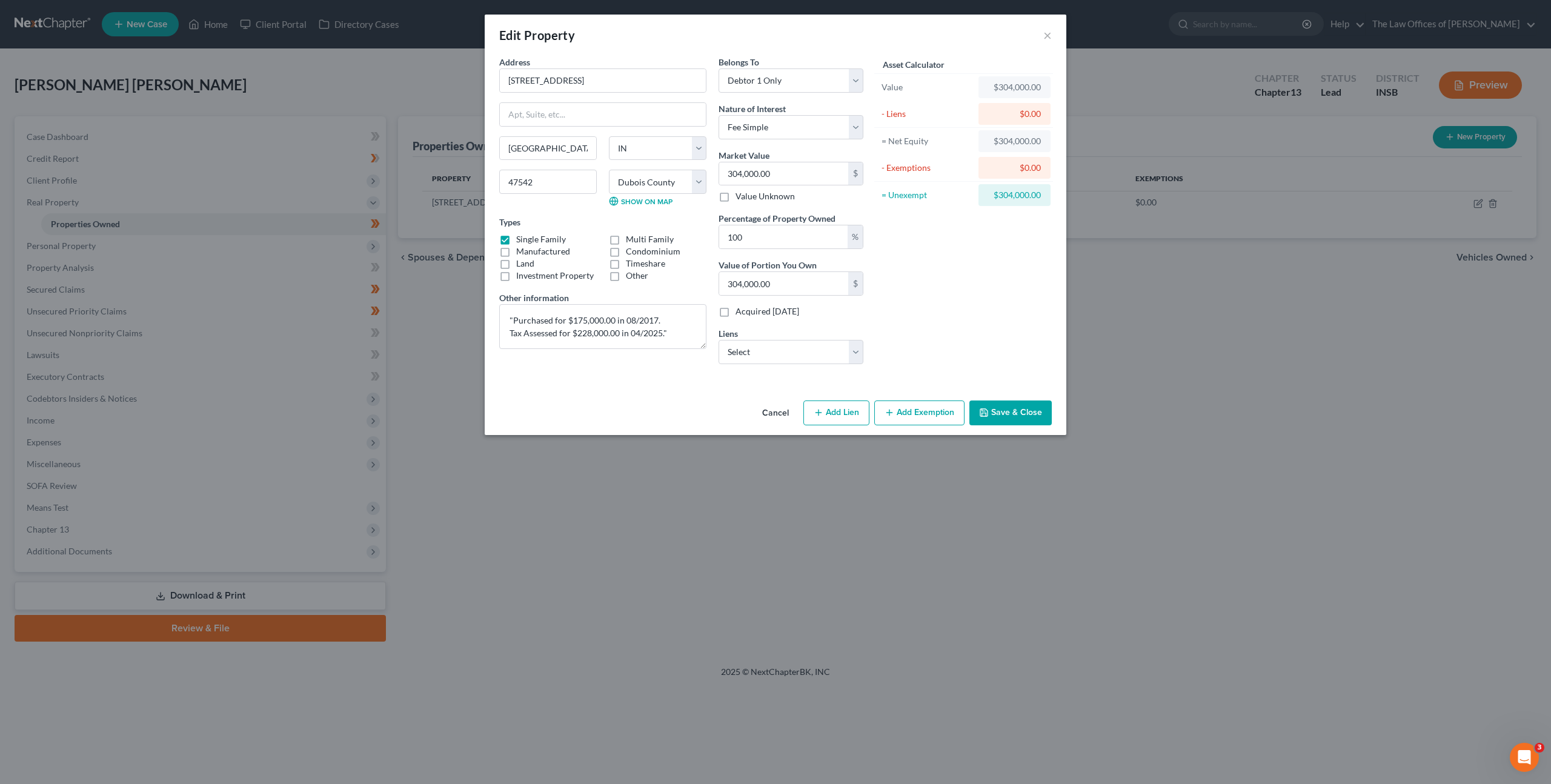
click at [842, 410] on button "Add Lien" at bounding box center [836, 413] width 66 height 26
select select "0"
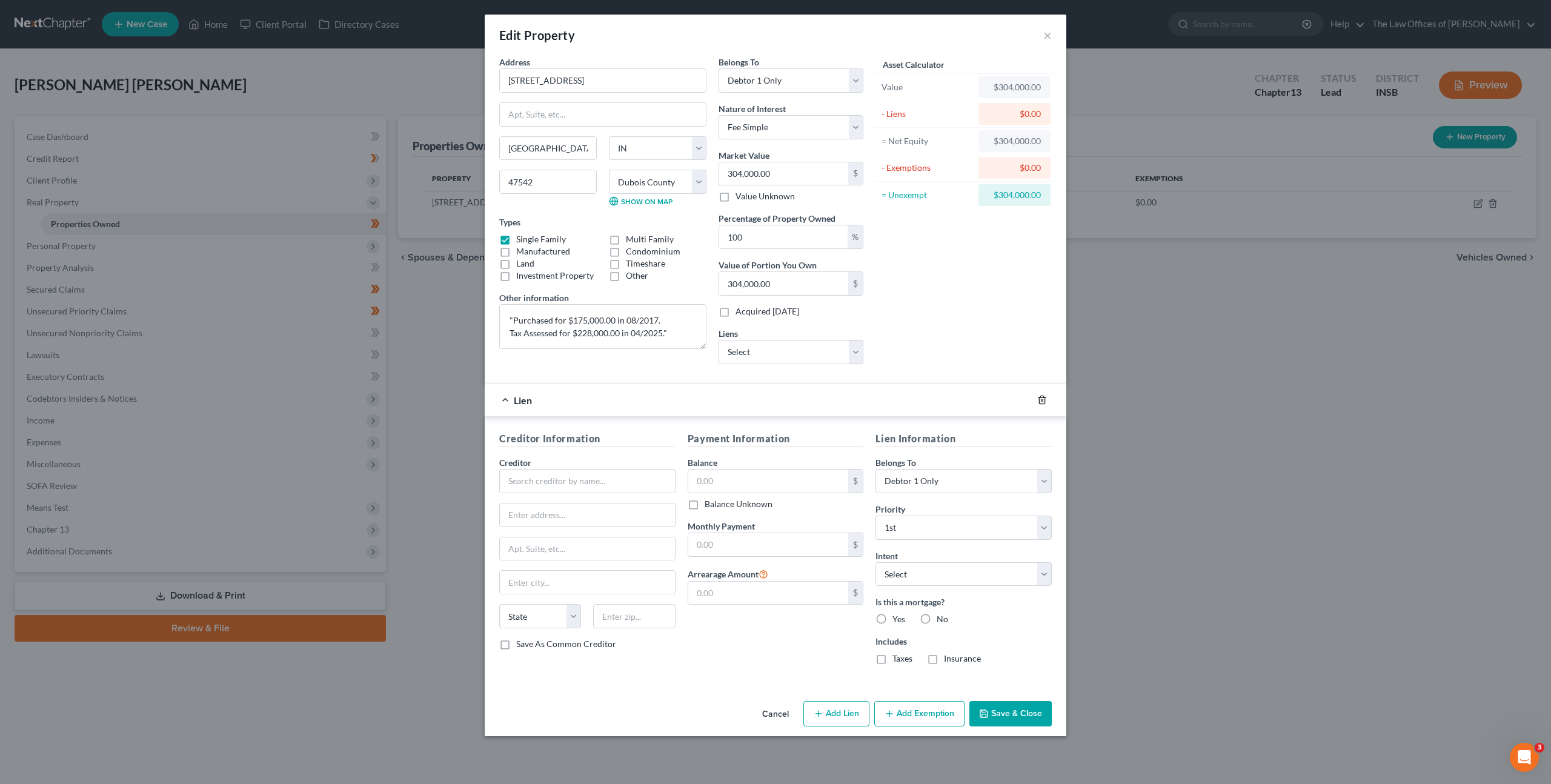
click at [1038, 400] on icon "button" at bounding box center [1042, 400] width 9 height 9
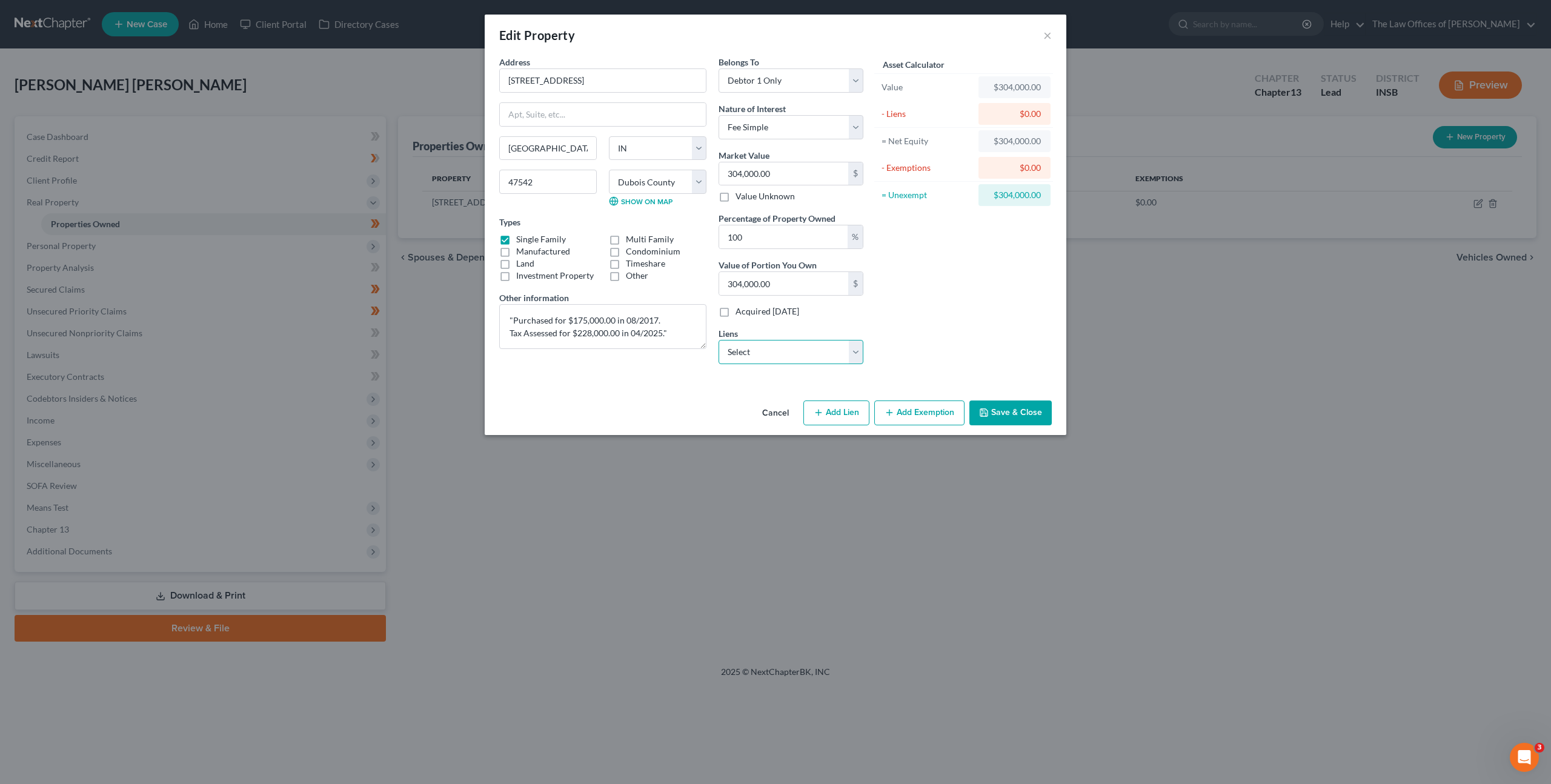
click at [826, 357] on select "Select Usda Rur Dev - $154,970.00" at bounding box center [791, 352] width 145 height 24
click select "Select Usda Rur Dev - $154,970.00" at bounding box center [791, 352] width 145 height 24
select select "26"
select select "0"
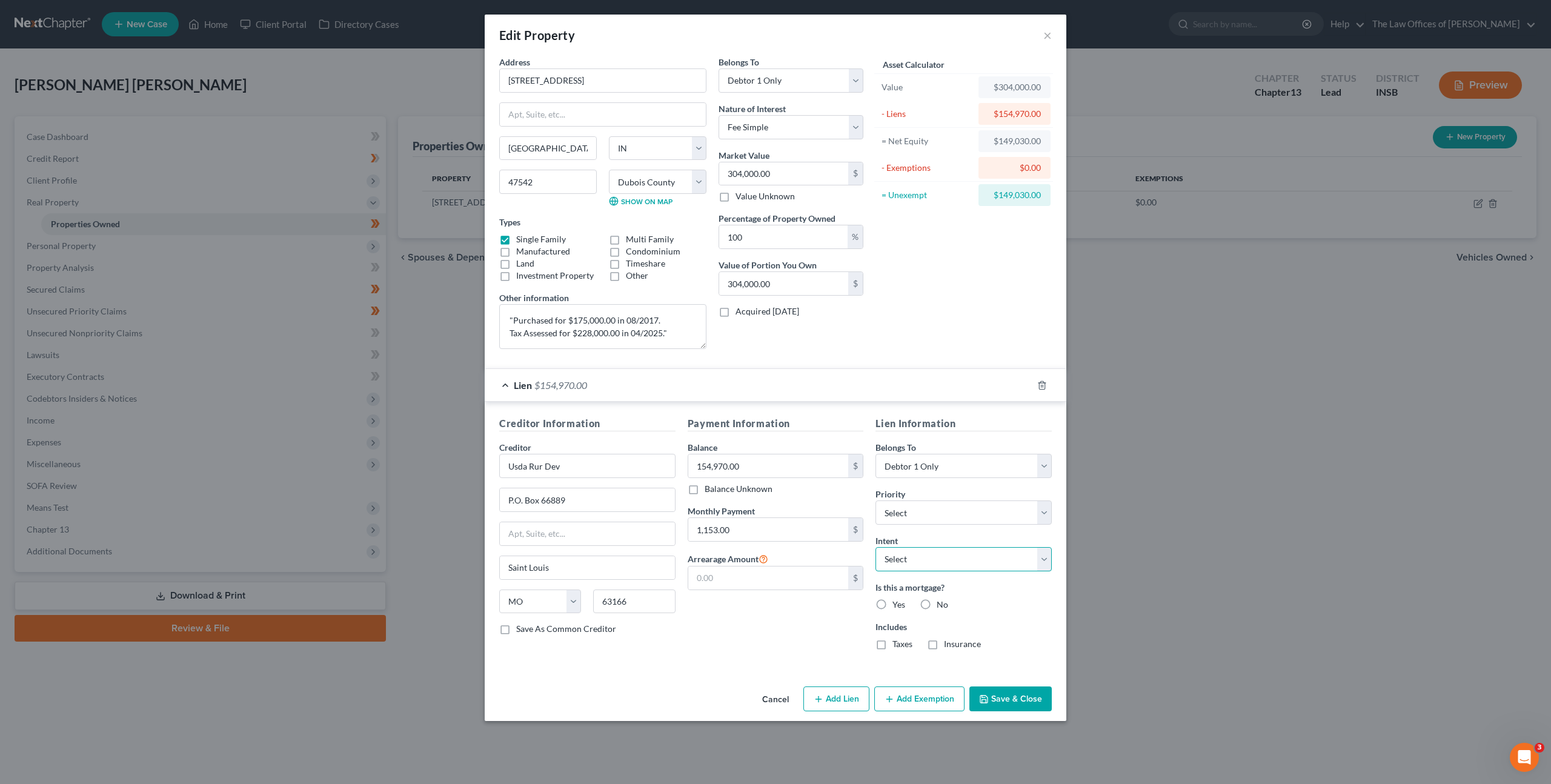
click at [944, 567] on select "Select Surrender Redeem Reaffirm Avoid Other" at bounding box center [963, 559] width 176 height 24
select select "2"
click at [875, 547] on select "Select Surrender Redeem Reaffirm Avoid Other" at bounding box center [963, 559] width 176 height 24
click at [1019, 610] on div "Lien Information Belongs To * Select Debtor 1 Only Debtor 2 Only Debtor 1 And D…" at bounding box center [963, 538] width 188 height 243
click at [1017, 696] on button "Save & Close" at bounding box center [1011, 699] width 82 height 26
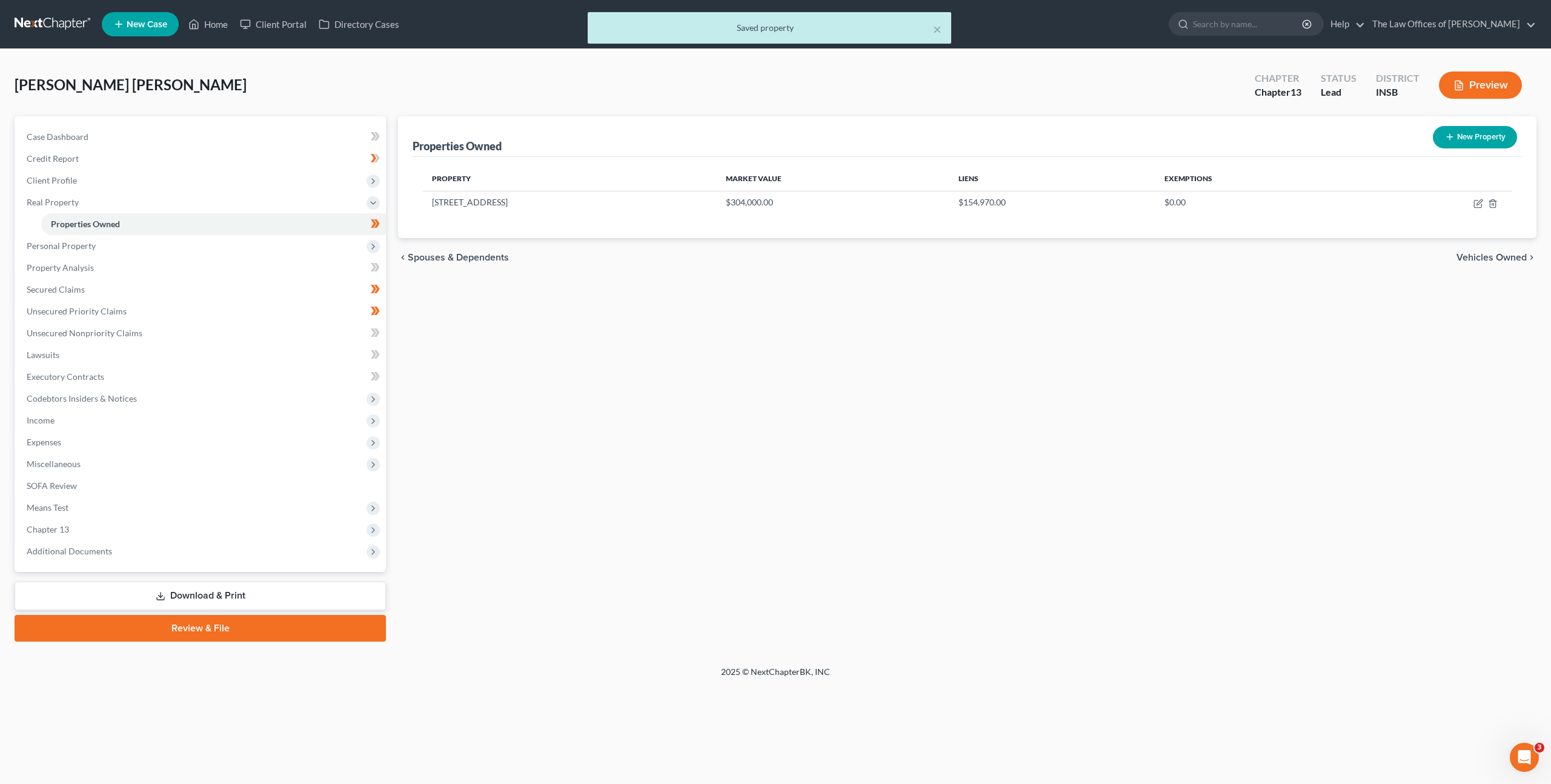
drag, startPoint x: 971, startPoint y: 514, endPoint x: 592, endPoint y: 447, distance: 384.9
click at [969, 514] on div "Properties Owned New Property Property Market Value Liens Exemptions [STREET_AD…" at bounding box center [967, 379] width 1150 height 525
click at [241, 382] on link "Executory Contracts" at bounding box center [201, 377] width 369 height 22
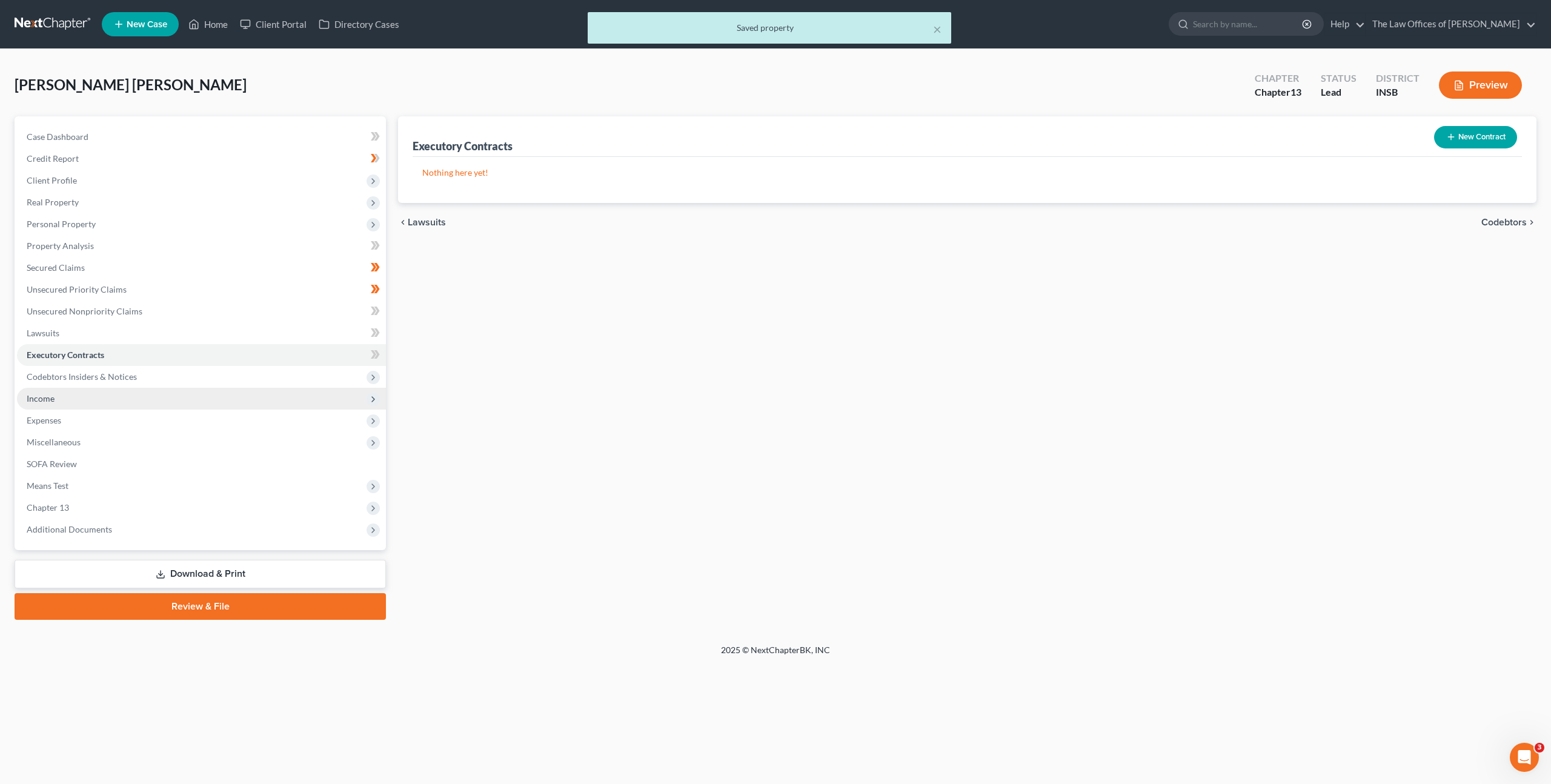
click at [238, 398] on span "Income" at bounding box center [201, 398] width 369 height 22
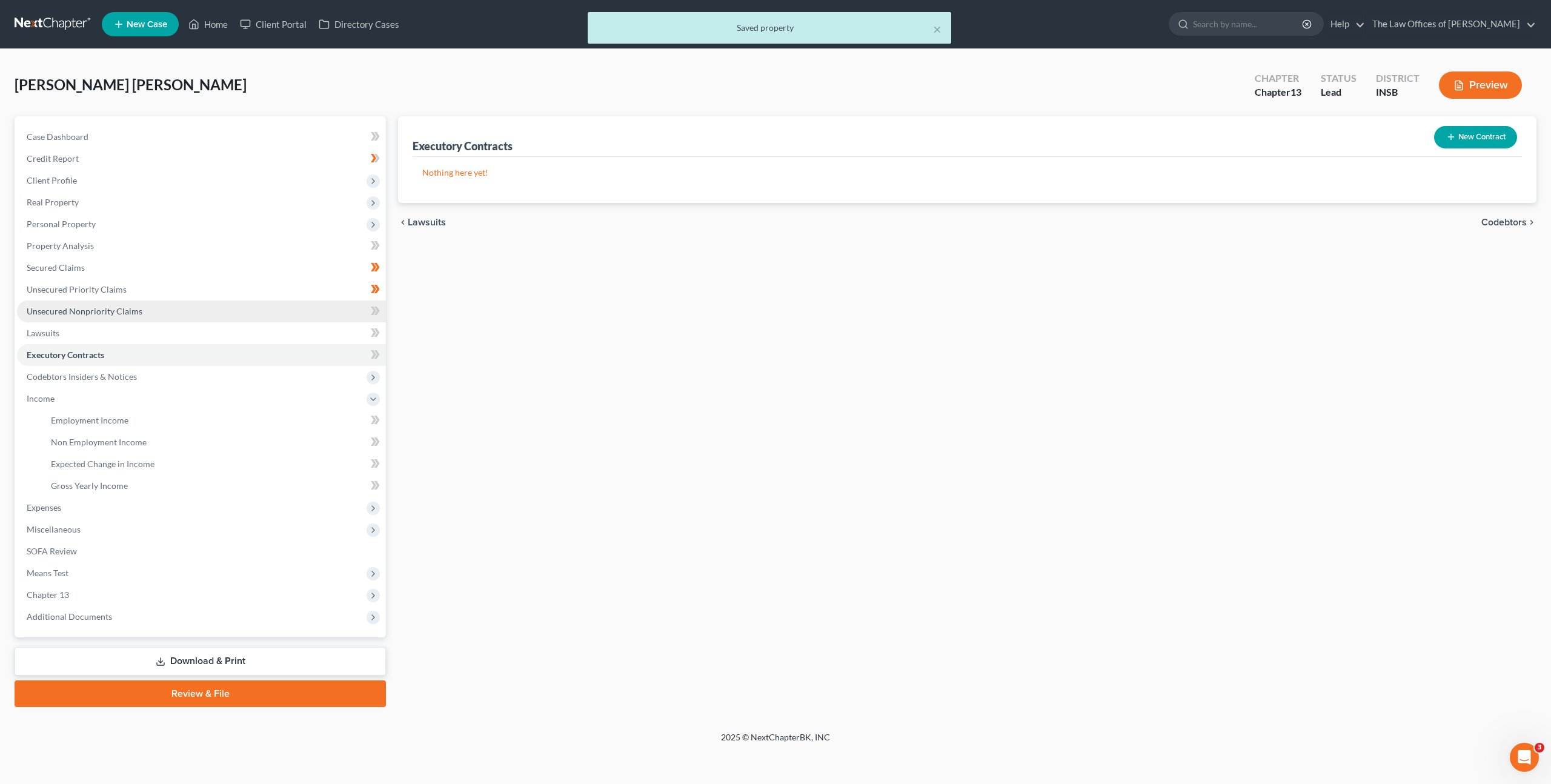
click at [220, 317] on link "Unsecured Nonpriority Claims" at bounding box center [201, 311] width 369 height 22
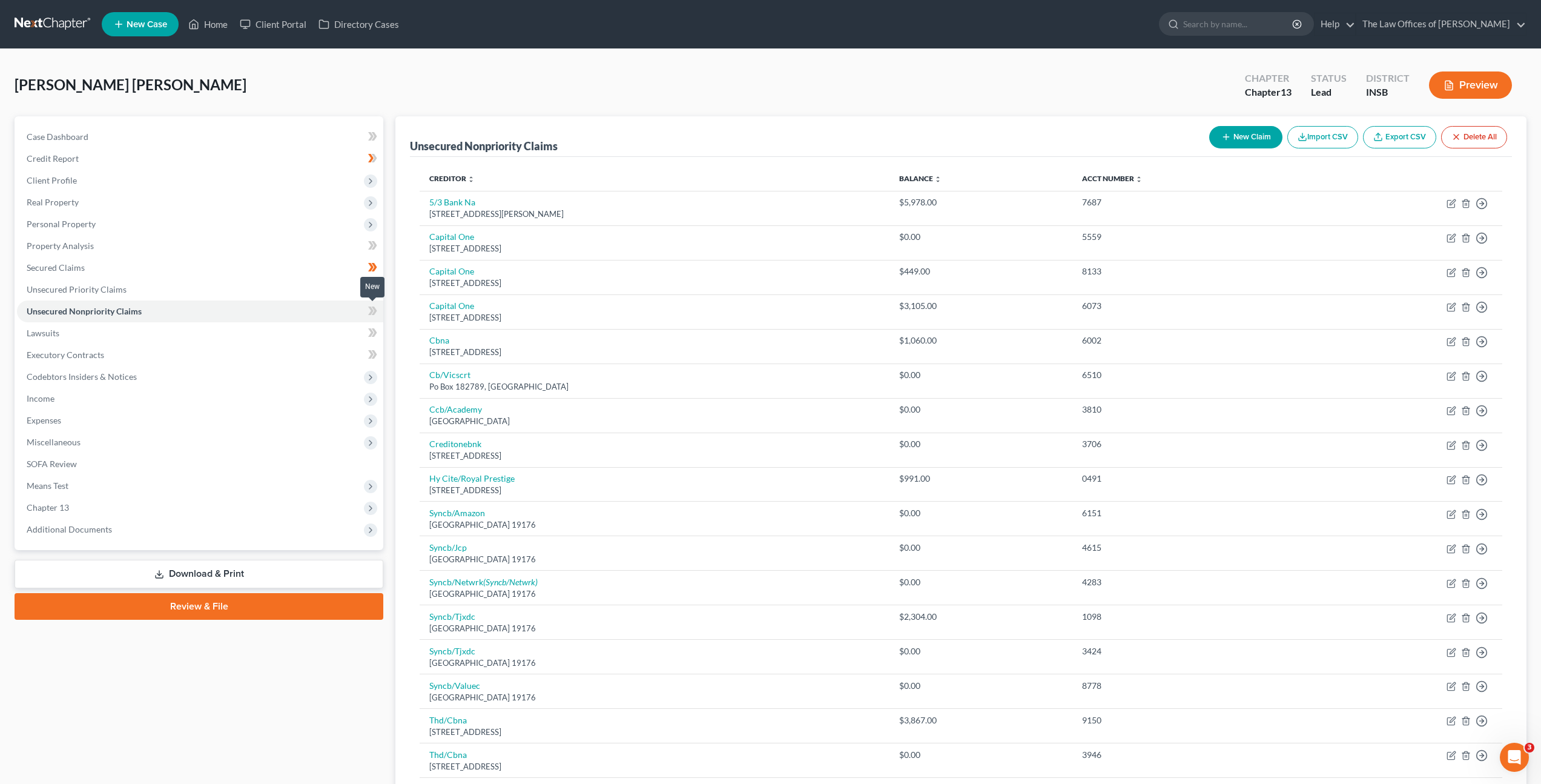
click at [376, 312] on icon at bounding box center [372, 311] width 9 height 15
click at [346, 326] on link "Lawsuits" at bounding box center [200, 333] width 367 height 22
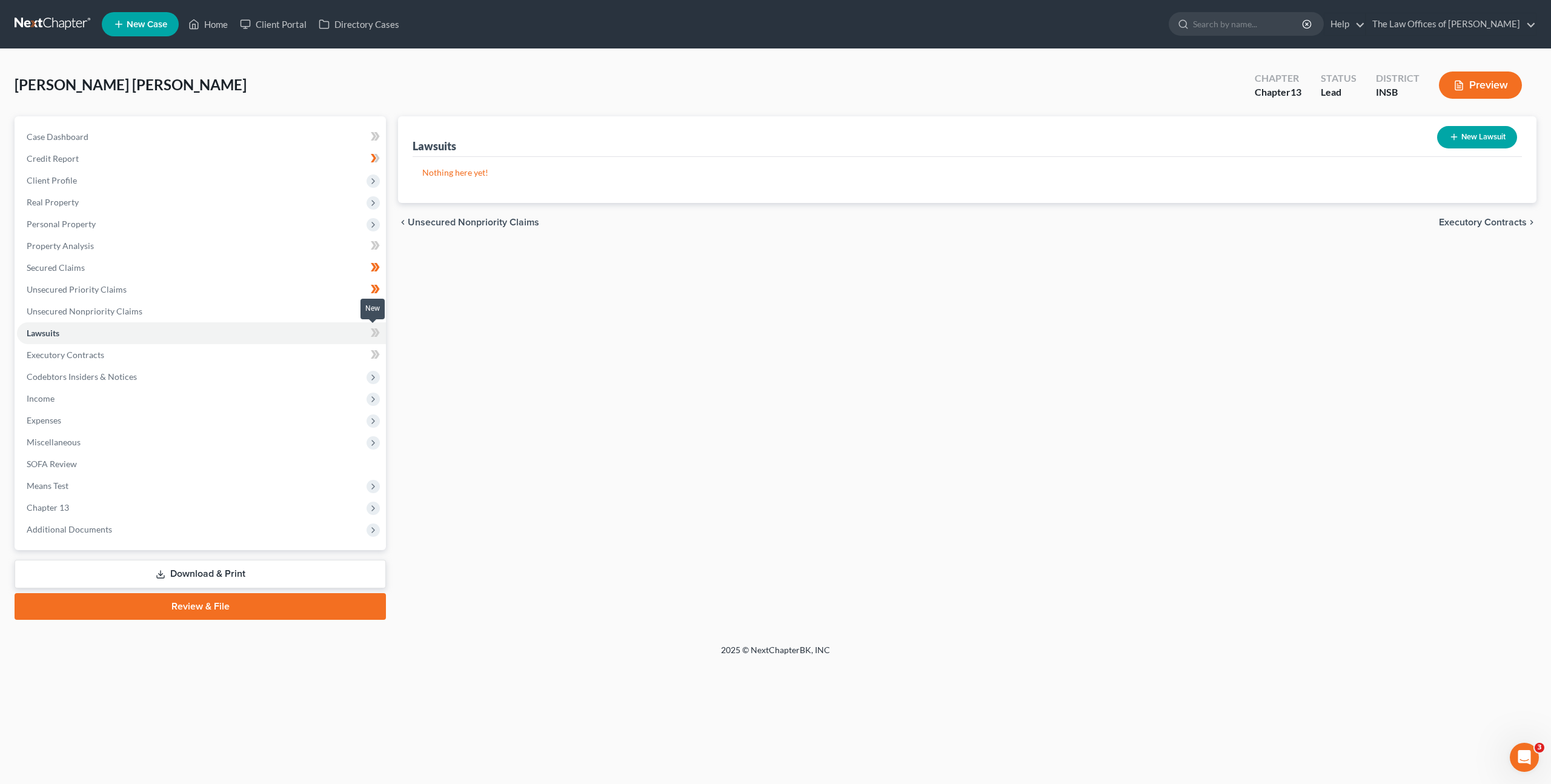
click at [373, 336] on icon at bounding box center [375, 333] width 9 height 15
click at [195, 350] on link "Executory Contracts" at bounding box center [201, 355] width 369 height 22
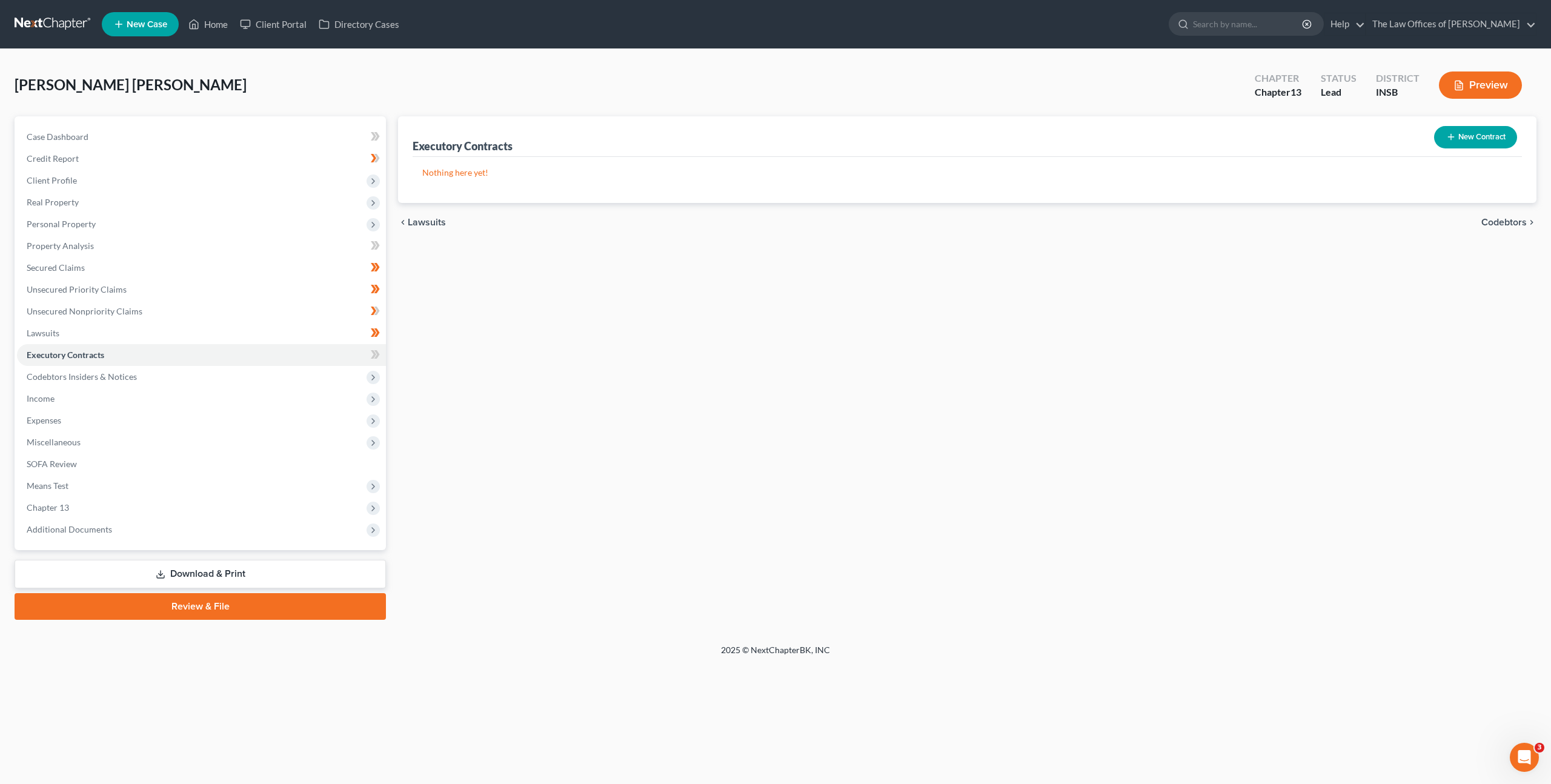
click at [578, 273] on div "Executory Contracts New Contract Nothing here yet! chevron_left Lawsuits Codebt…" at bounding box center [967, 367] width 1150 height 503
click at [111, 388] on span "Income" at bounding box center [201, 398] width 369 height 22
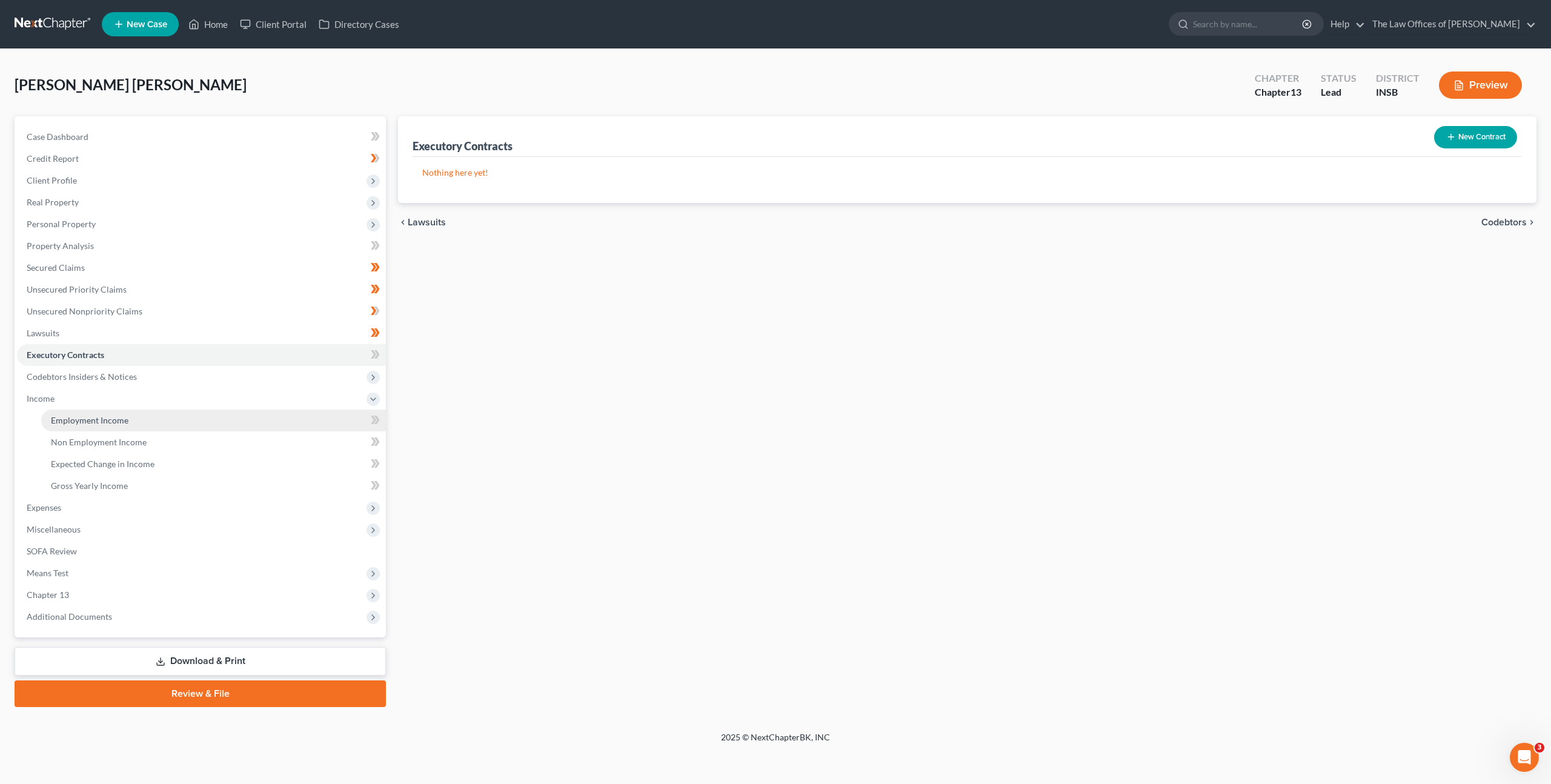
click at [111, 418] on span "Employment Income" at bounding box center [89, 419] width 78 height 10
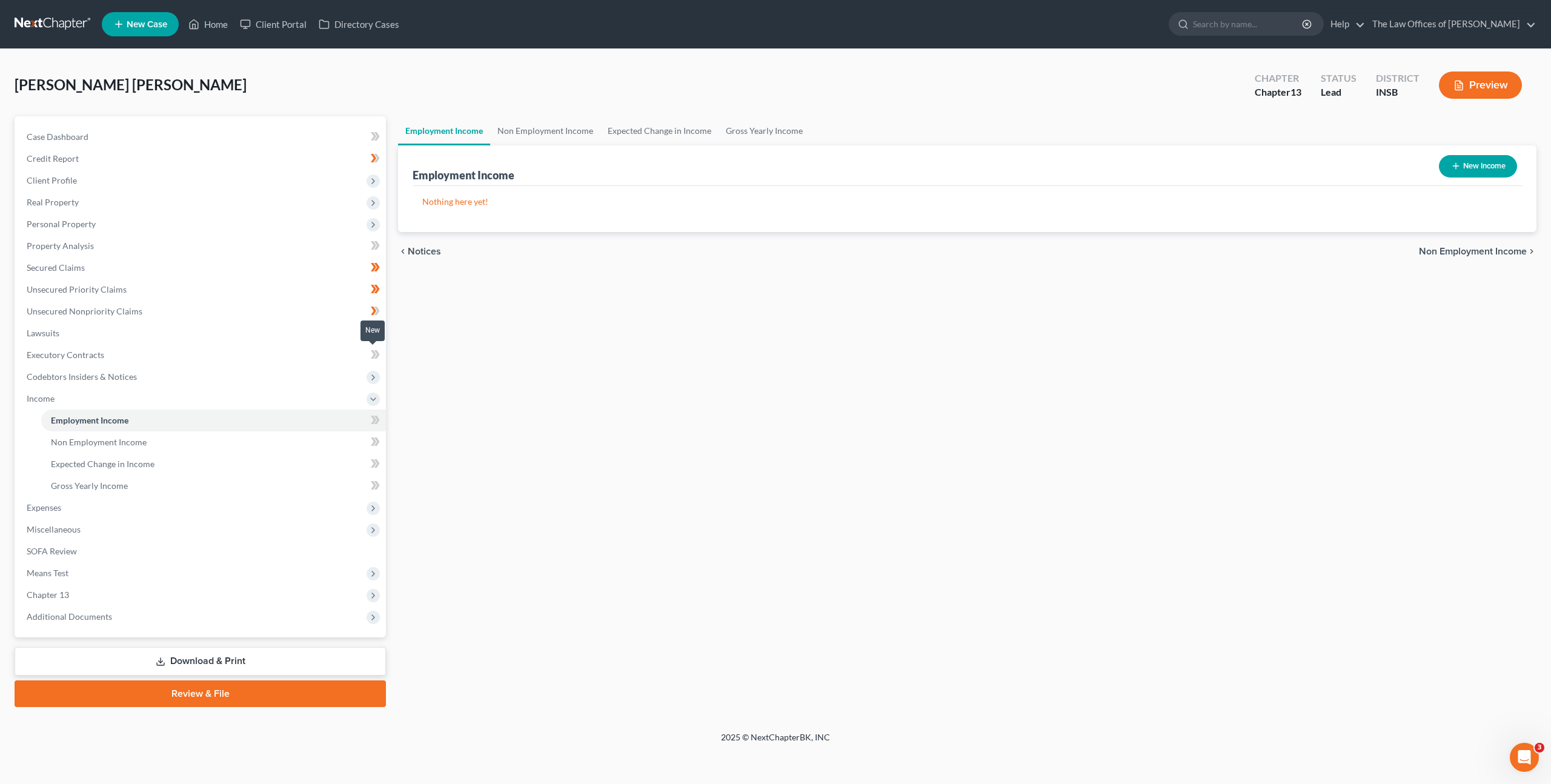
click at [368, 352] on span at bounding box center [375, 356] width 21 height 18
click at [1456, 169] on icon "button" at bounding box center [1456, 166] width 9 height 9
select select "0"
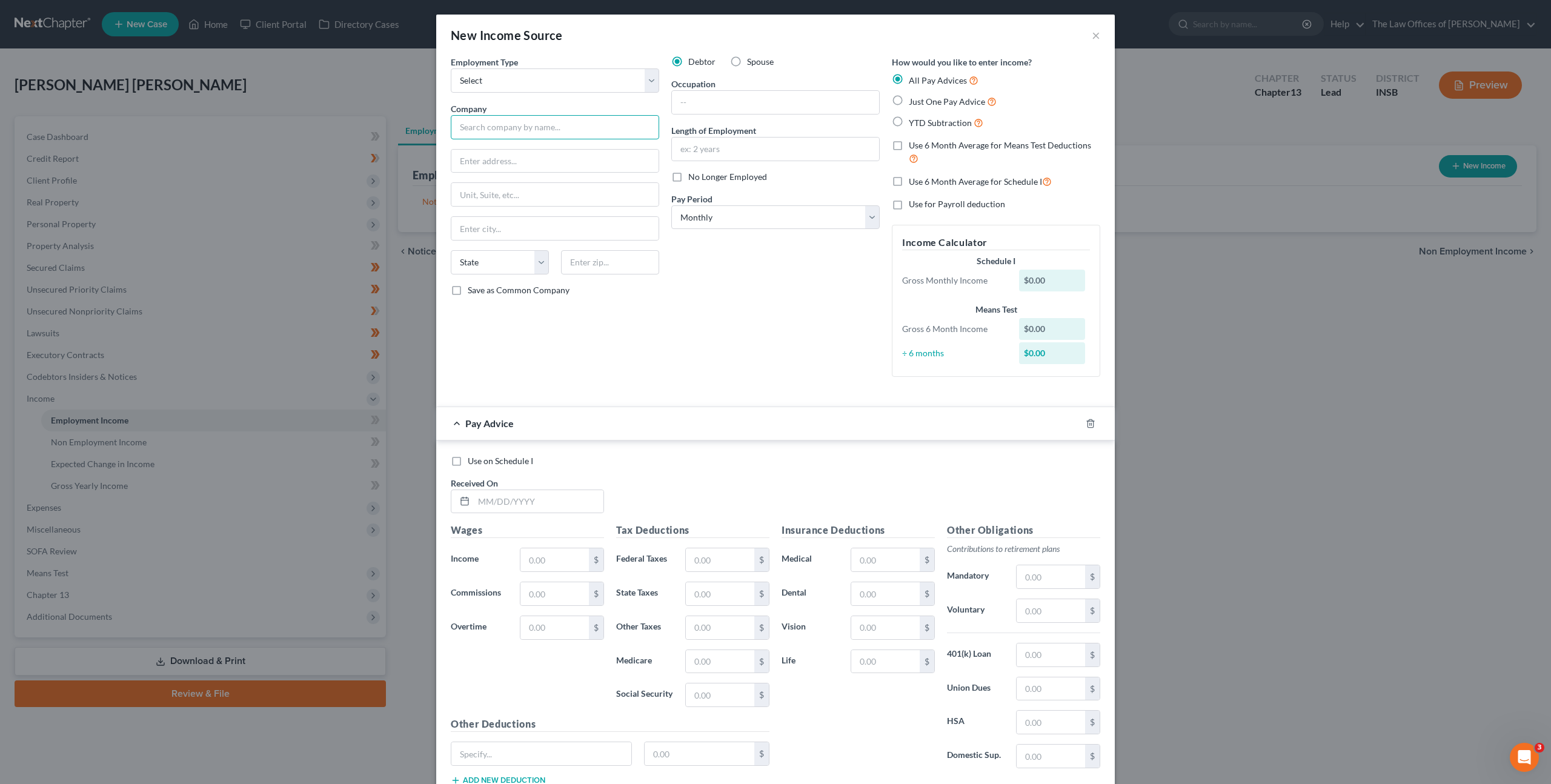
click at [520, 120] on input "text" at bounding box center [555, 127] width 209 height 24
type input "Masterbrand"
click at [711, 208] on select "Select Monthly Twice Monthly Every Other Week Weekly" at bounding box center [776, 217] width 209 height 24
select select "3"
click at [671, 205] on select "Select Monthly Twice Monthly Every Other Week Weekly" at bounding box center [776, 217] width 209 height 24
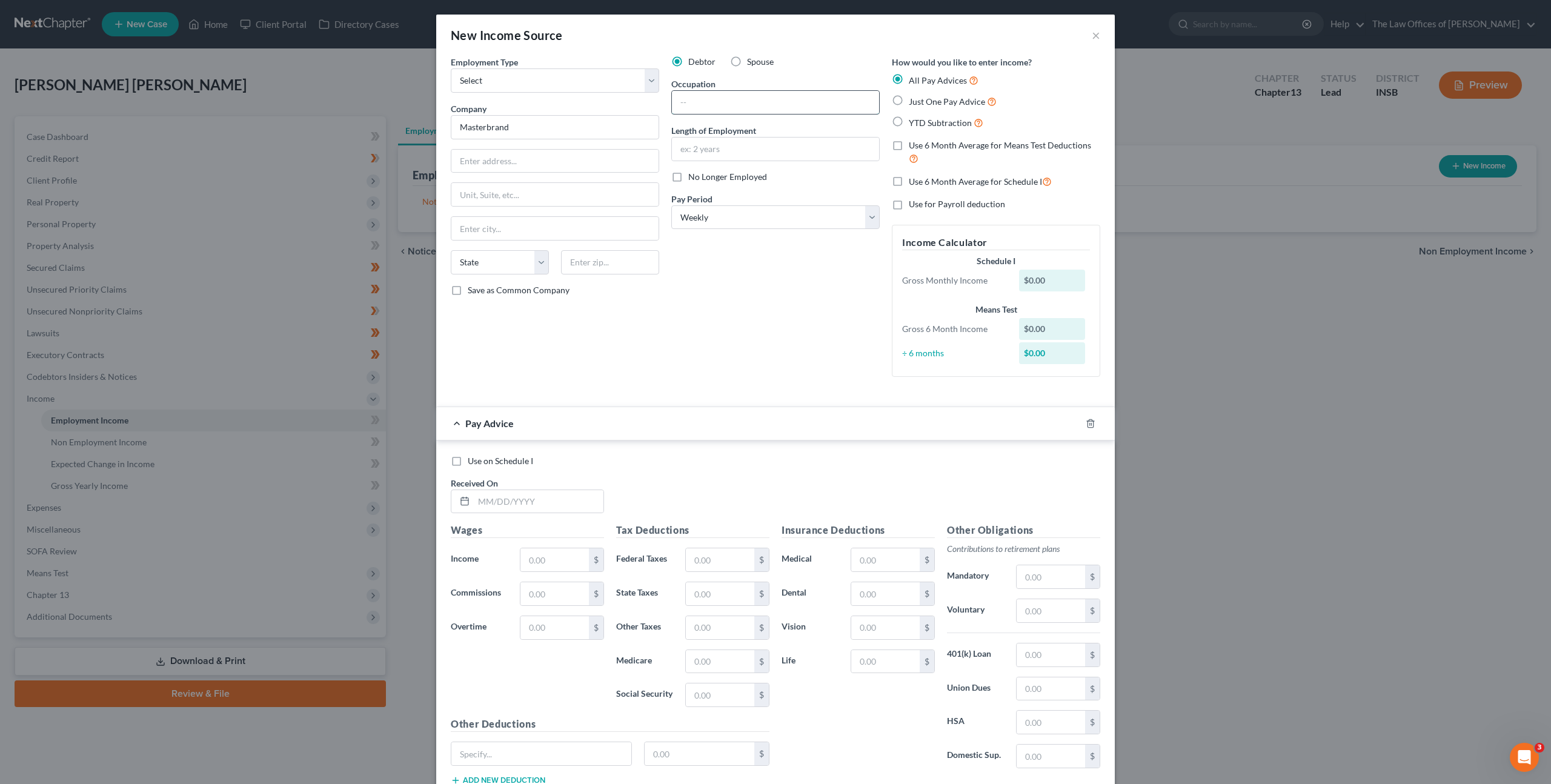
click at [719, 96] on input "text" at bounding box center [776, 103] width 207 height 23
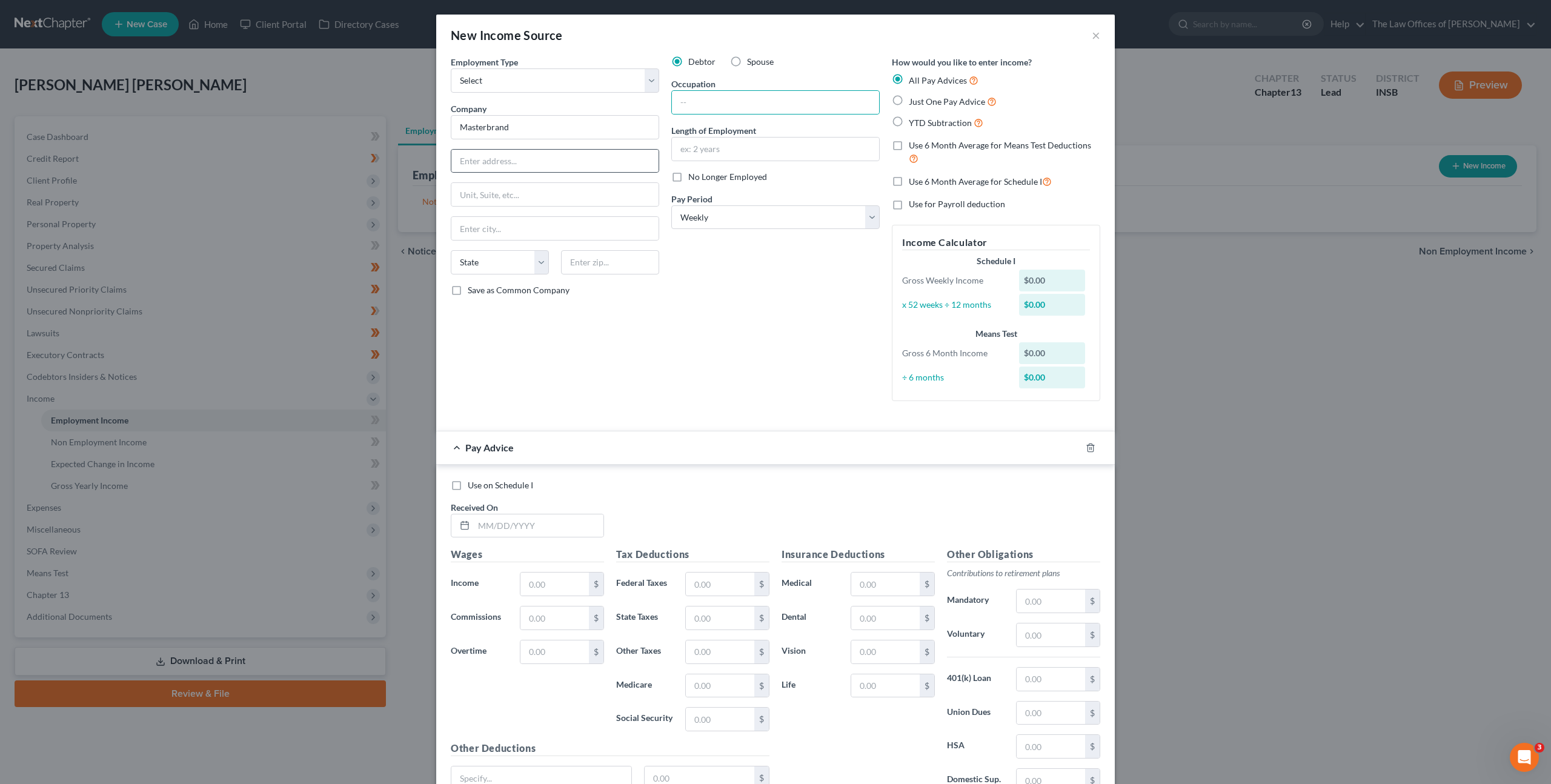
click at [542, 149] on div at bounding box center [555, 161] width 209 height 24
drag, startPoint x: 541, startPoint y: 154, endPoint x: 552, endPoint y: 151, distance: 11.4
click at [539, 157] on input "text" at bounding box center [555, 161] width 207 height 23
type input "One Masterbrand Cabinets Drive"
type input "47546"
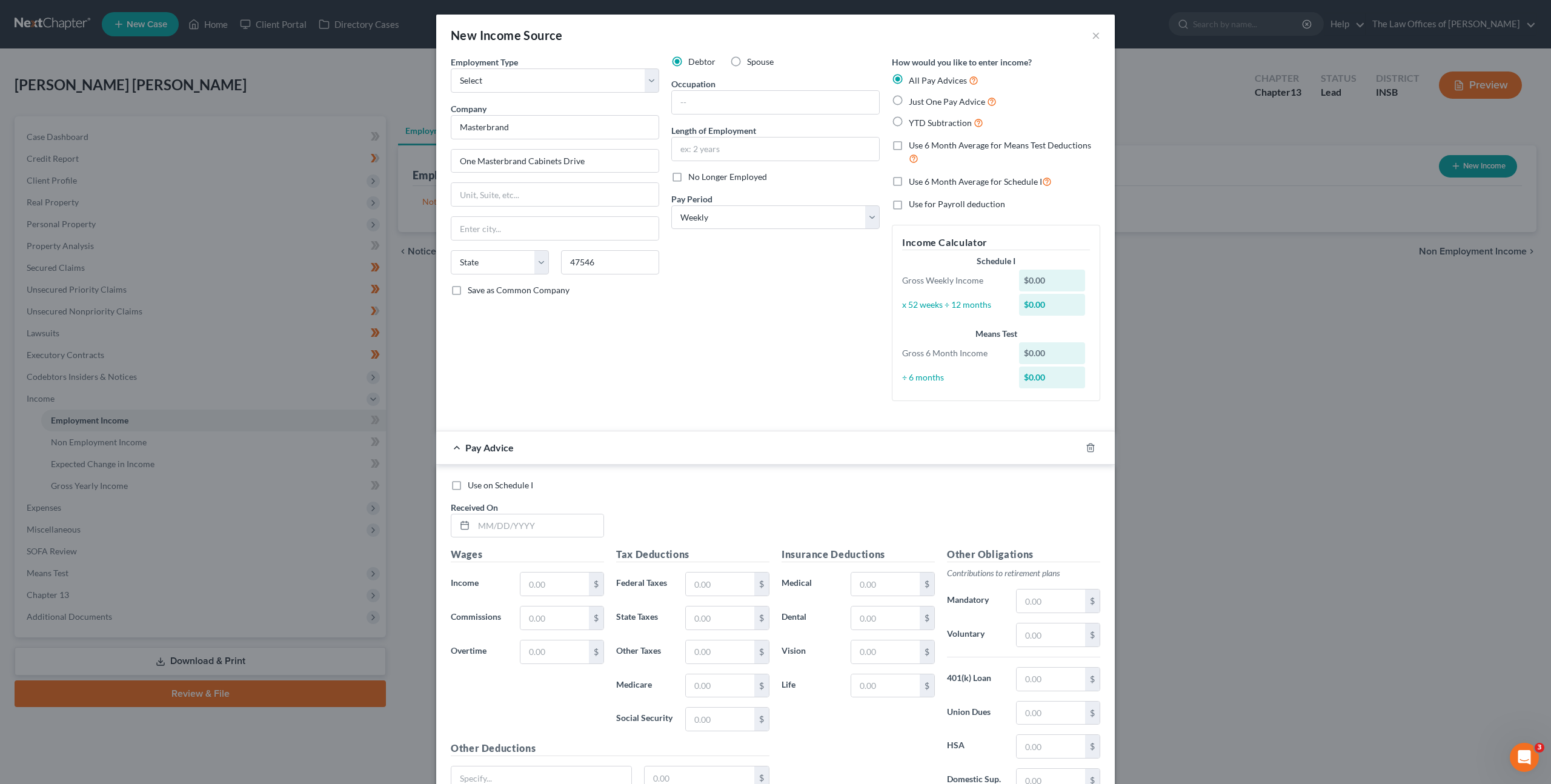
click at [729, 323] on div "Debtor Spouse Occupation Length of Employment No Longer Employed Pay Period * S…" at bounding box center [776, 234] width 220 height 355
type input "Jasper"
select select "15"
click at [731, 100] on input "text" at bounding box center [776, 103] width 207 height 23
click at [751, 105] on input "text" at bounding box center [776, 103] width 207 height 23
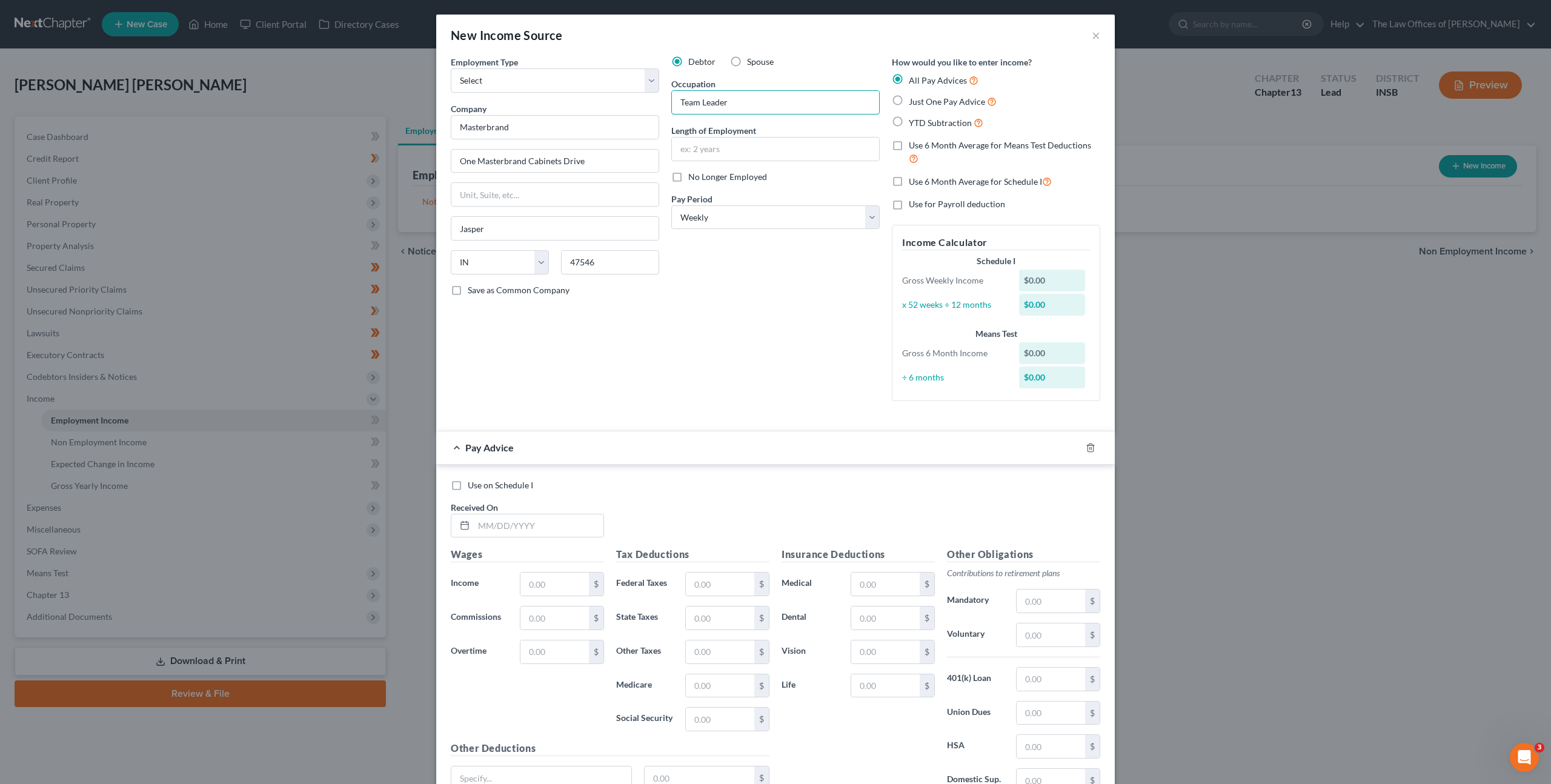
type input "Team Leader"
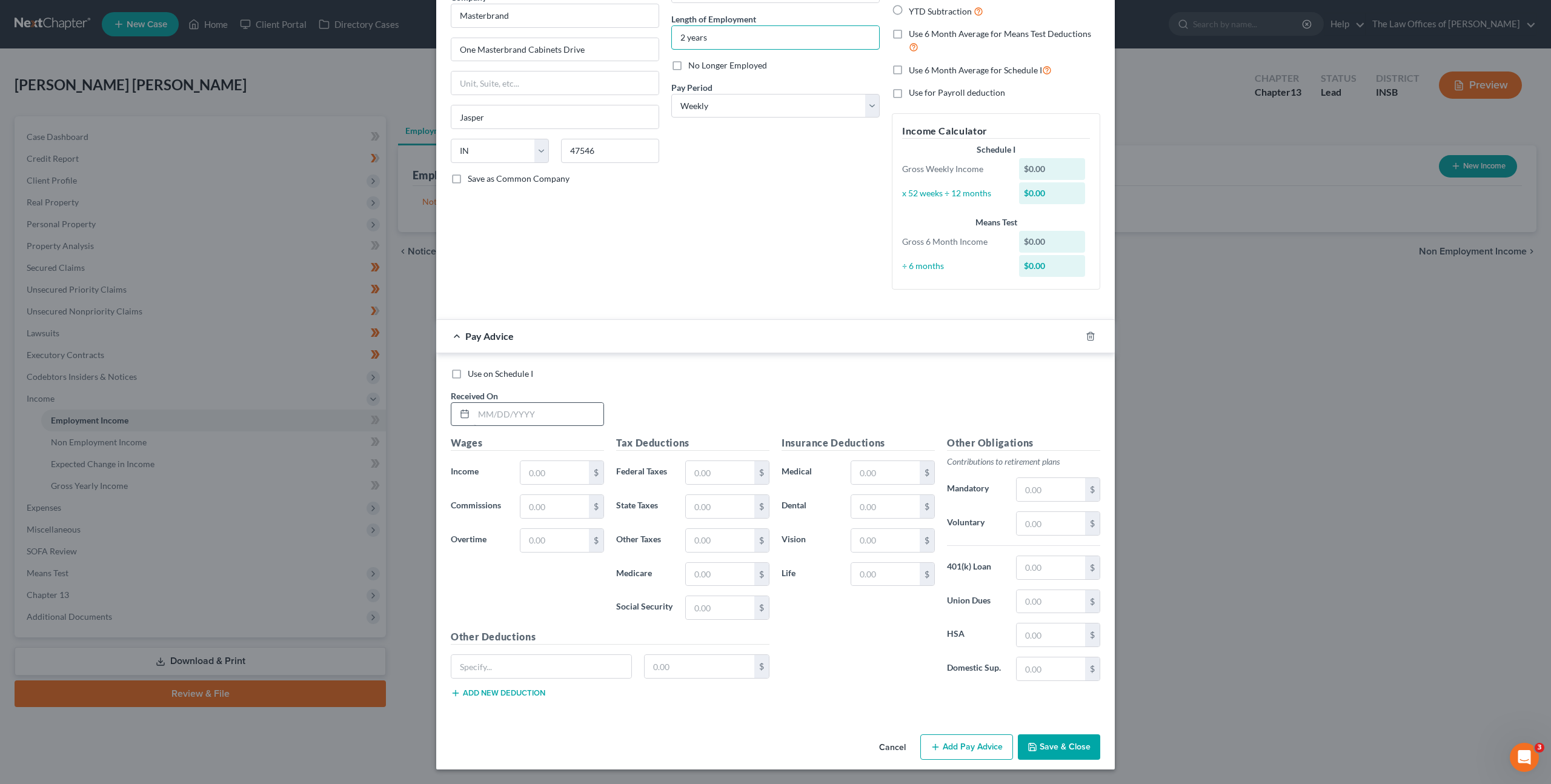
type input "2 years"
click at [519, 423] on input "text" at bounding box center [538, 414] width 130 height 23
type input "[DATE]"
click at [544, 470] on input "text" at bounding box center [554, 472] width 68 height 23
click at [696, 430] on div "Use on Schedule I Received On * [DATE]" at bounding box center [775, 401] width 661 height 68
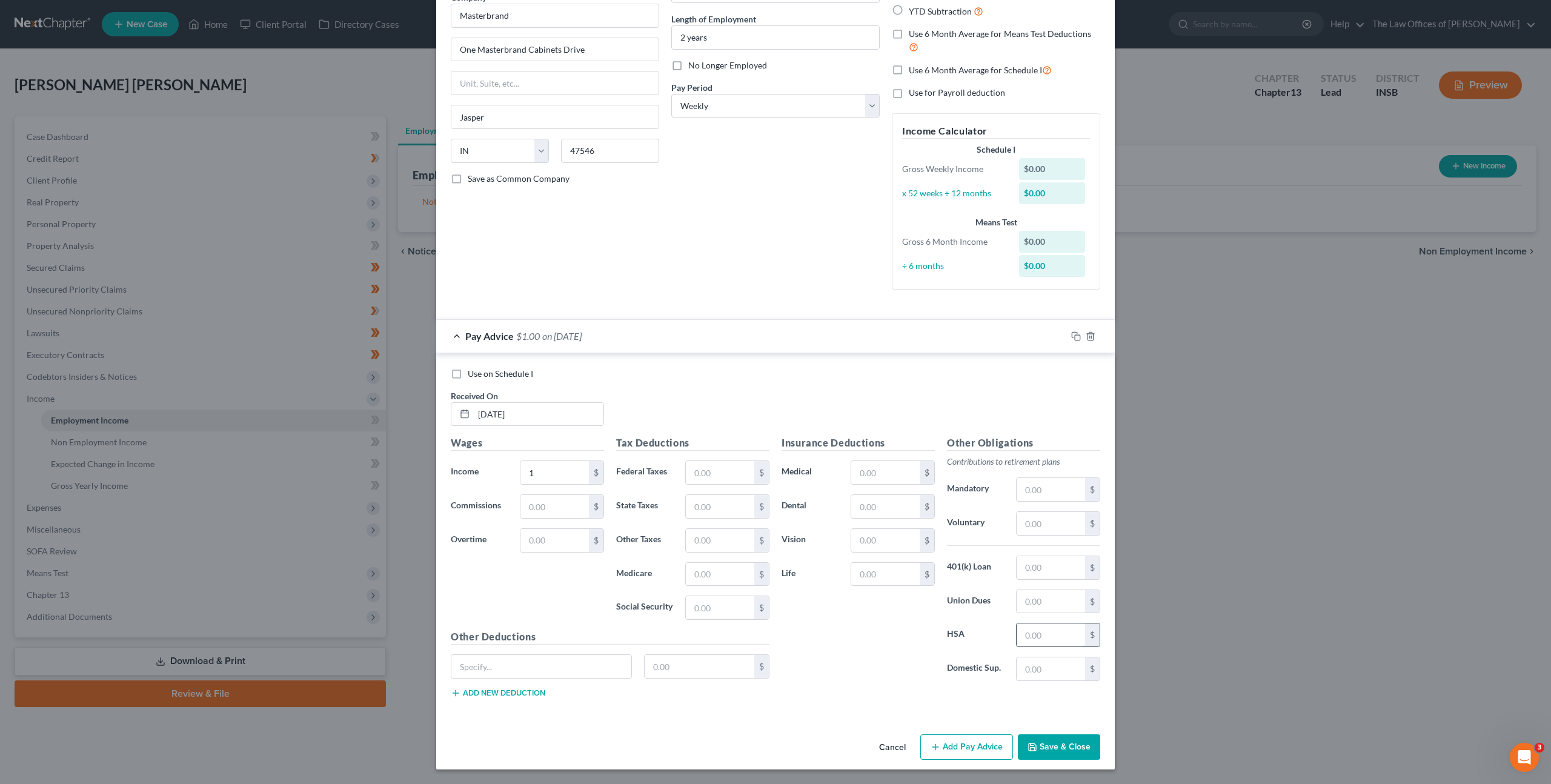
drag, startPoint x: 1042, startPoint y: 744, endPoint x: 1039, endPoint y: 635, distance: 109.0
click at [1042, 744] on button "Save & Close" at bounding box center [1059, 747] width 82 height 26
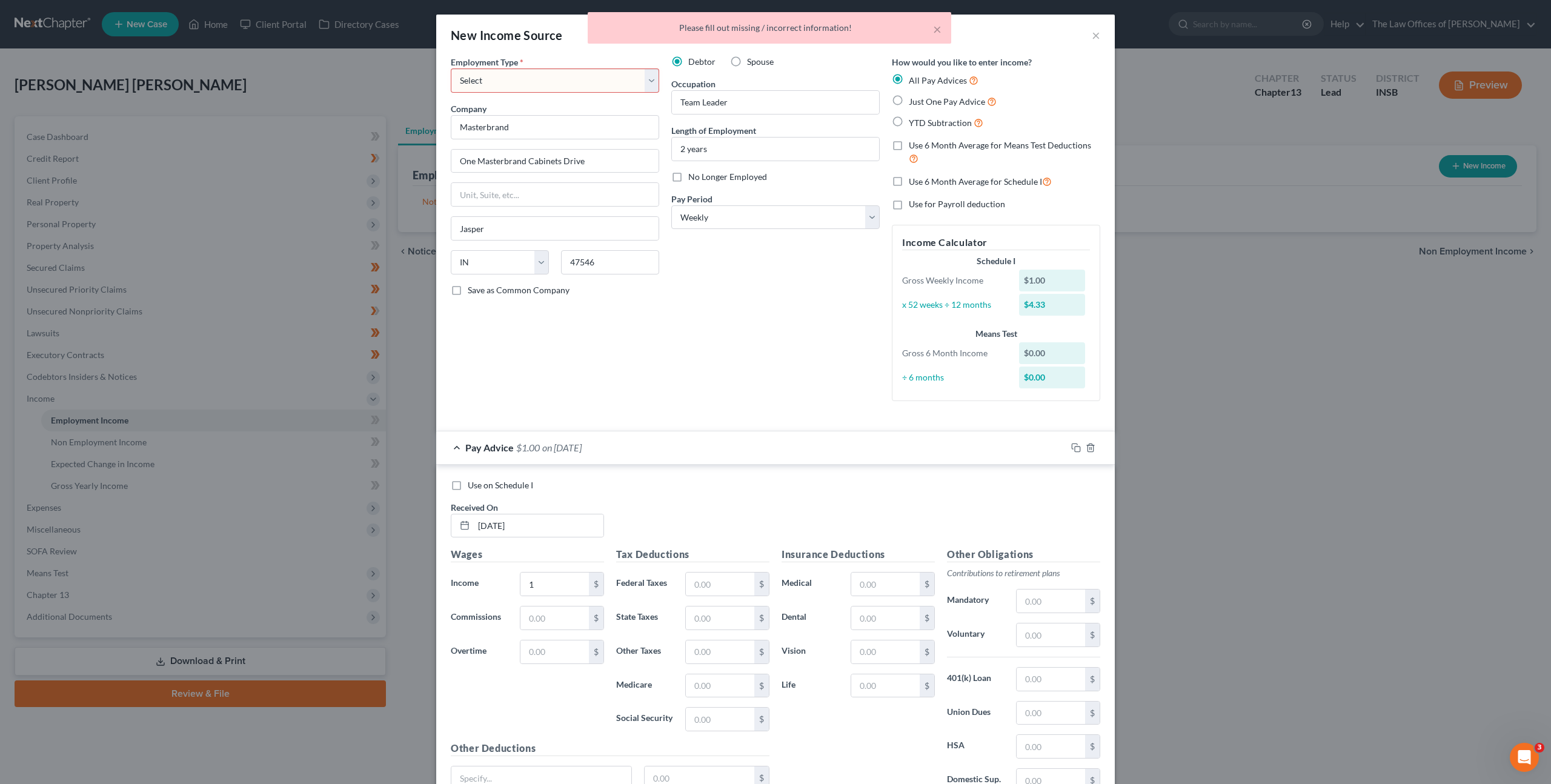
click at [557, 88] on select "Select Full or [DEMOGRAPHIC_DATA] Employment Self Employment" at bounding box center [555, 80] width 209 height 24
click at [451, 68] on select "Select Full or [DEMOGRAPHIC_DATA] Employment Self Employment" at bounding box center [555, 80] width 209 height 24
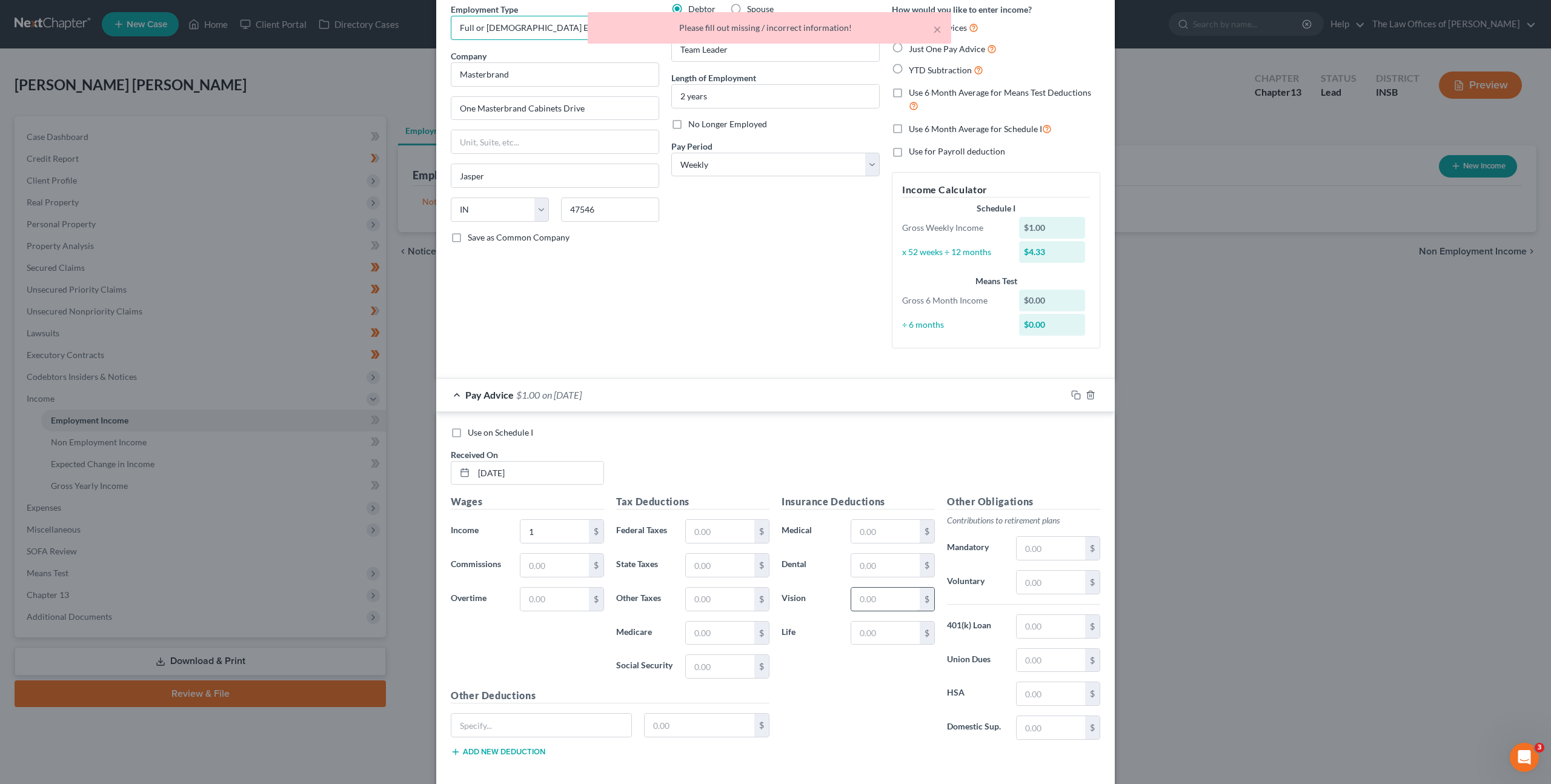
scroll to position [111, 0]
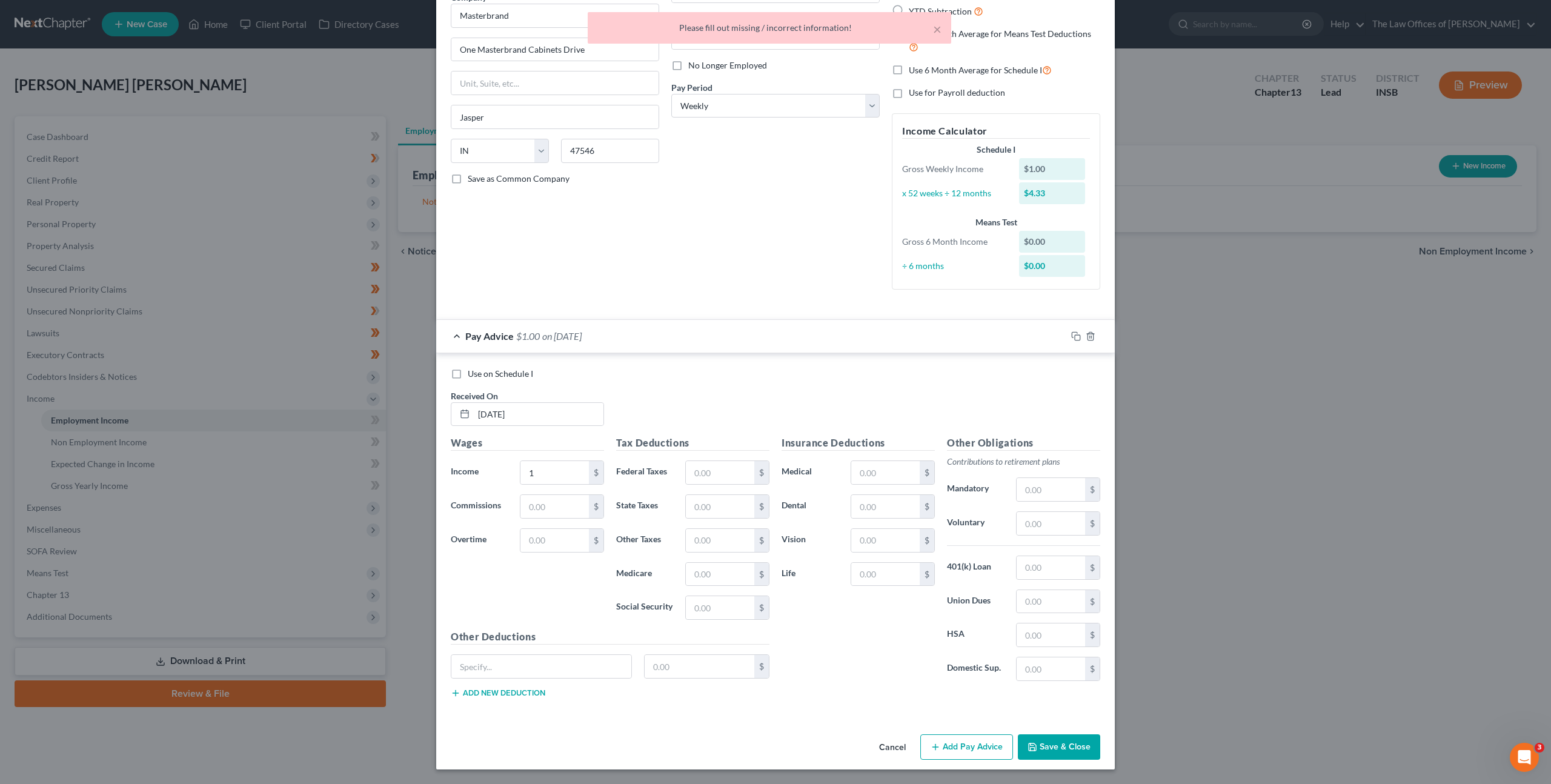
click at [1051, 746] on button "Save & Close" at bounding box center [1059, 747] width 82 height 26
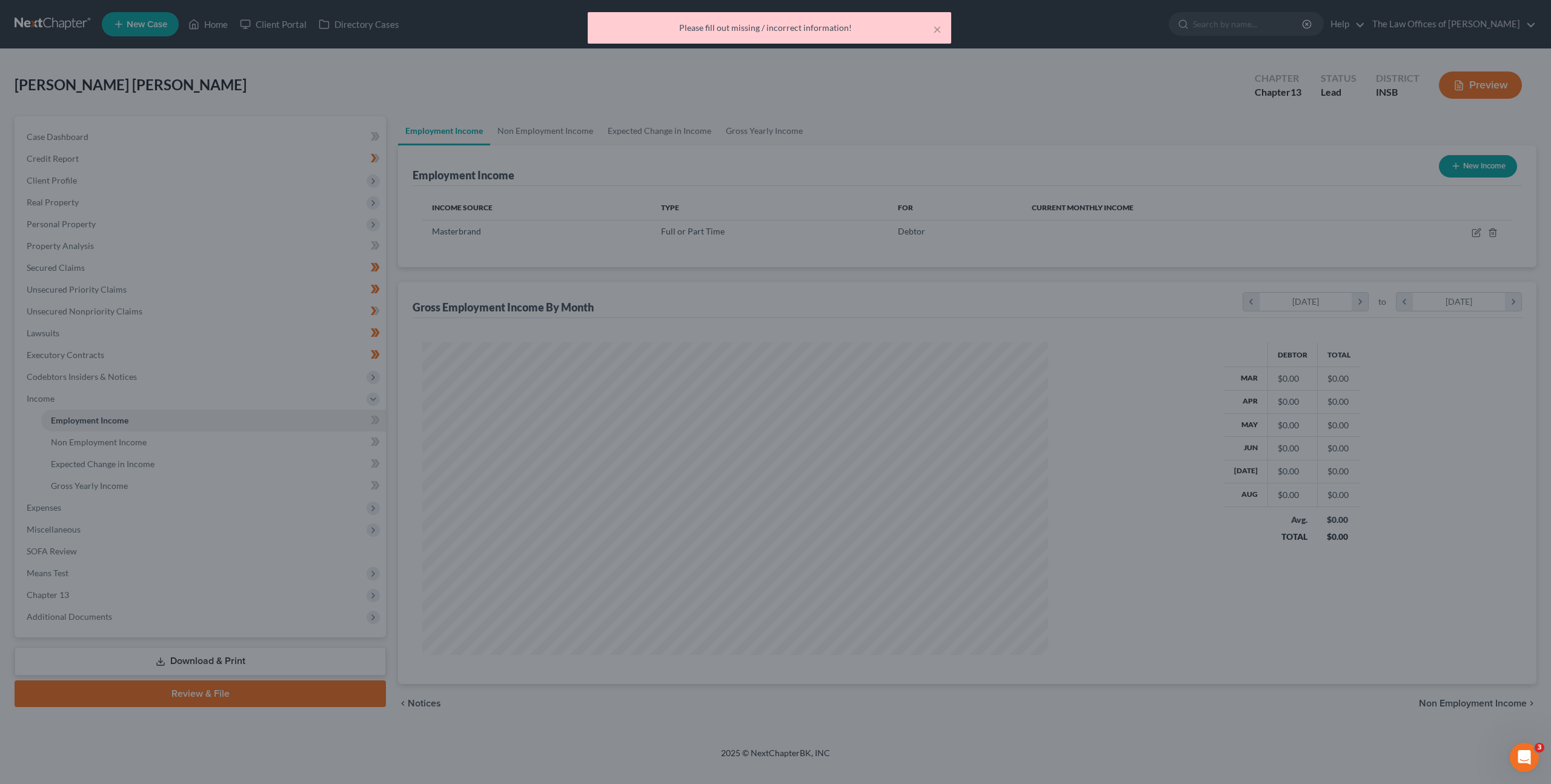
scroll to position [313, 650]
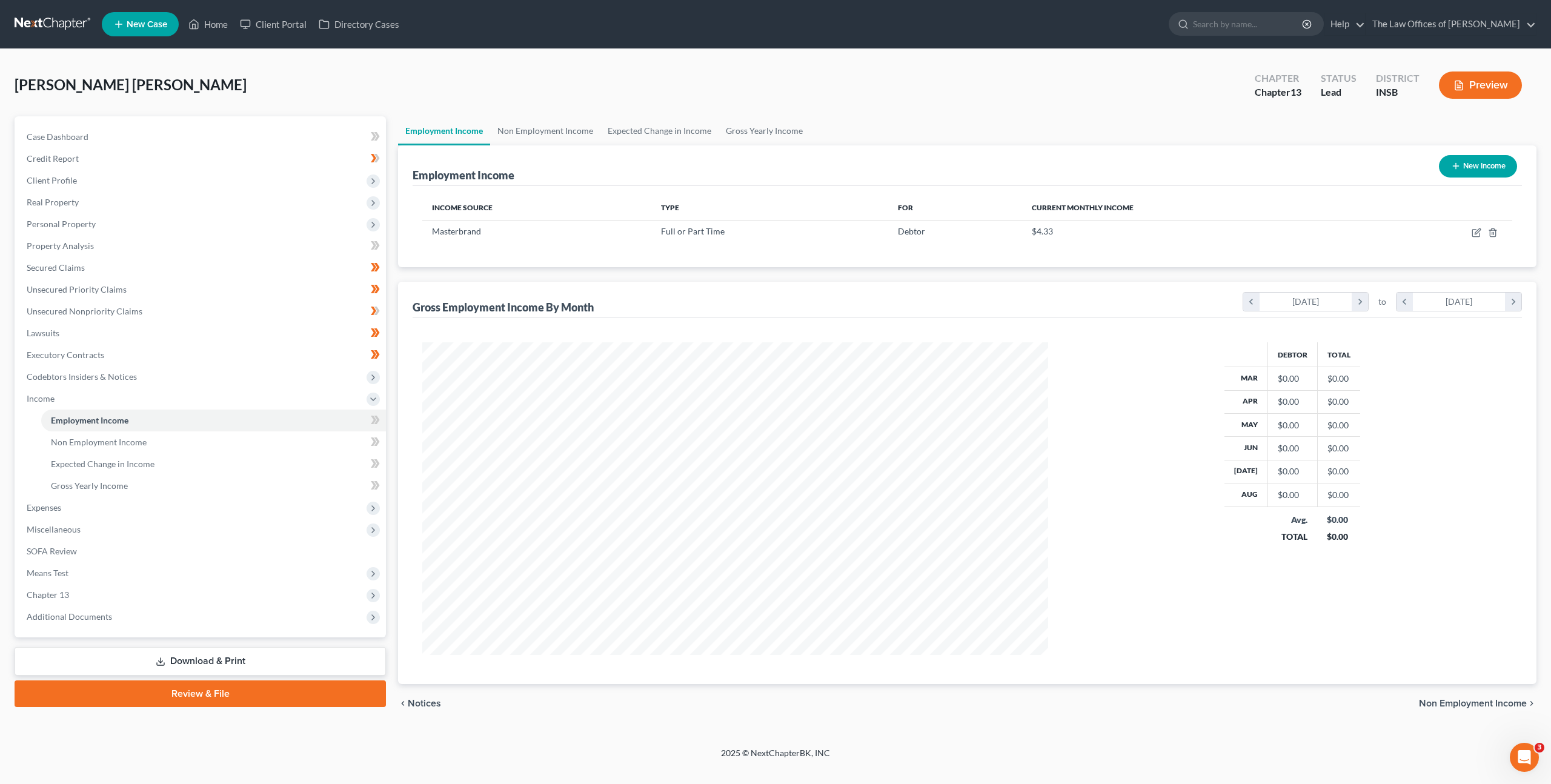
click at [376, 421] on icon at bounding box center [377, 419] width 5 height 9
click at [377, 415] on icon at bounding box center [377, 419] width 5 height 9
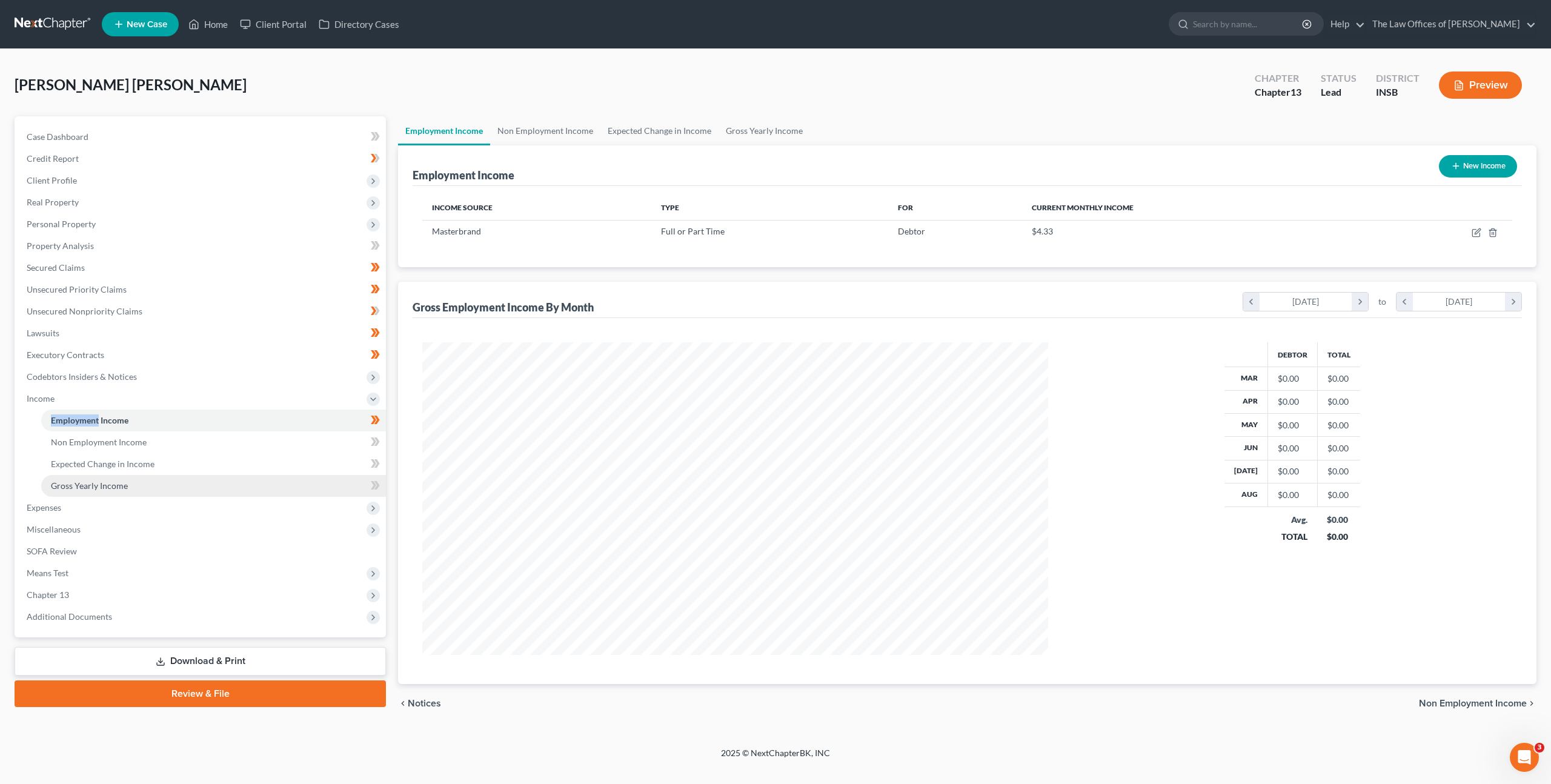
click at [255, 475] on link "Gross Yearly Income" at bounding box center [213, 486] width 345 height 22
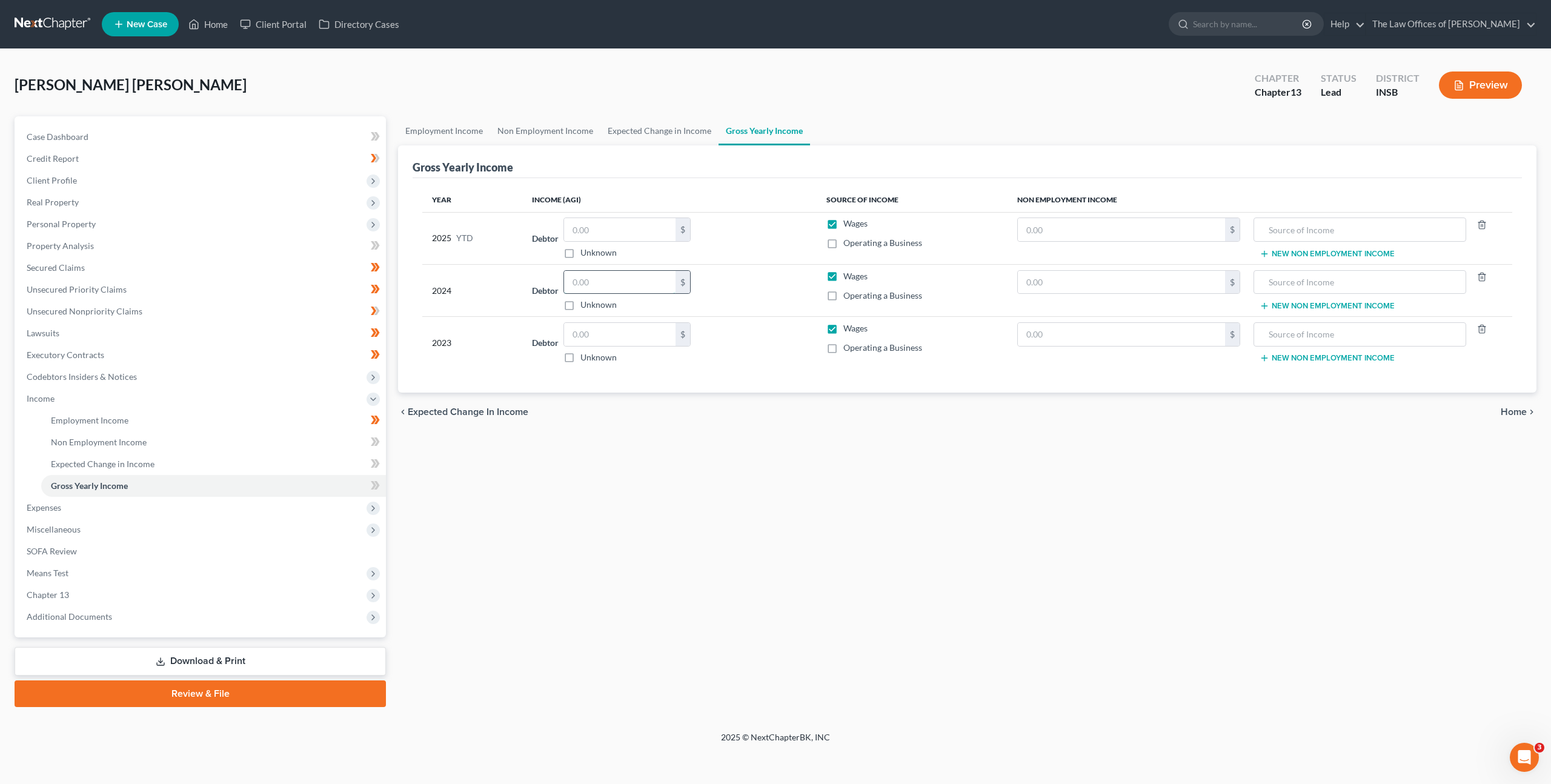
click at [630, 273] on input "text" at bounding box center [619, 282] width 111 height 23
click at [596, 328] on input "text" at bounding box center [619, 334] width 111 height 23
click at [1077, 232] on input "text" at bounding box center [1121, 230] width 207 height 23
click at [1290, 228] on input "text" at bounding box center [1359, 230] width 199 height 23
drag, startPoint x: 870, startPoint y: 461, endPoint x: 540, endPoint y: 479, distance: 330.5
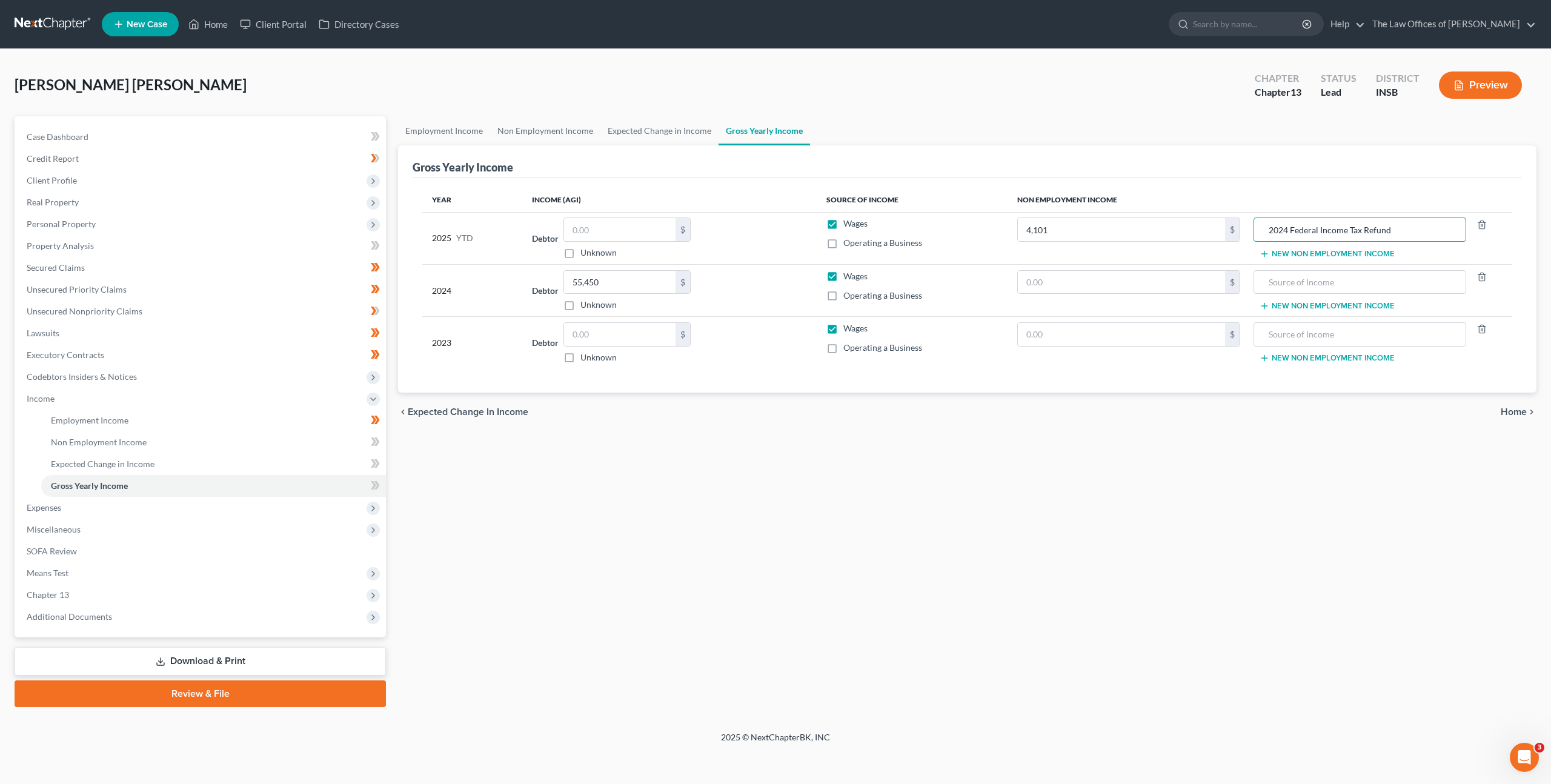
click at [870, 461] on div "Employment Income Non Employment Income Expected Change in Income Gross Yearly …" at bounding box center [967, 411] width 1150 height 590
click at [386, 478] on div "Case Dashboard Payments Invoices Payments Payments Credit Report Client Profile" at bounding box center [201, 411] width 384 height 590
click at [380, 486] on span at bounding box center [375, 487] width 21 height 18
click at [612, 319] on td "Debtor $ Unknown Balance Undetermined $ Unknown" at bounding box center [669, 342] width 295 height 52
drag, startPoint x: 614, startPoint y: 328, endPoint x: 668, endPoint y: 332, distance: 54.1
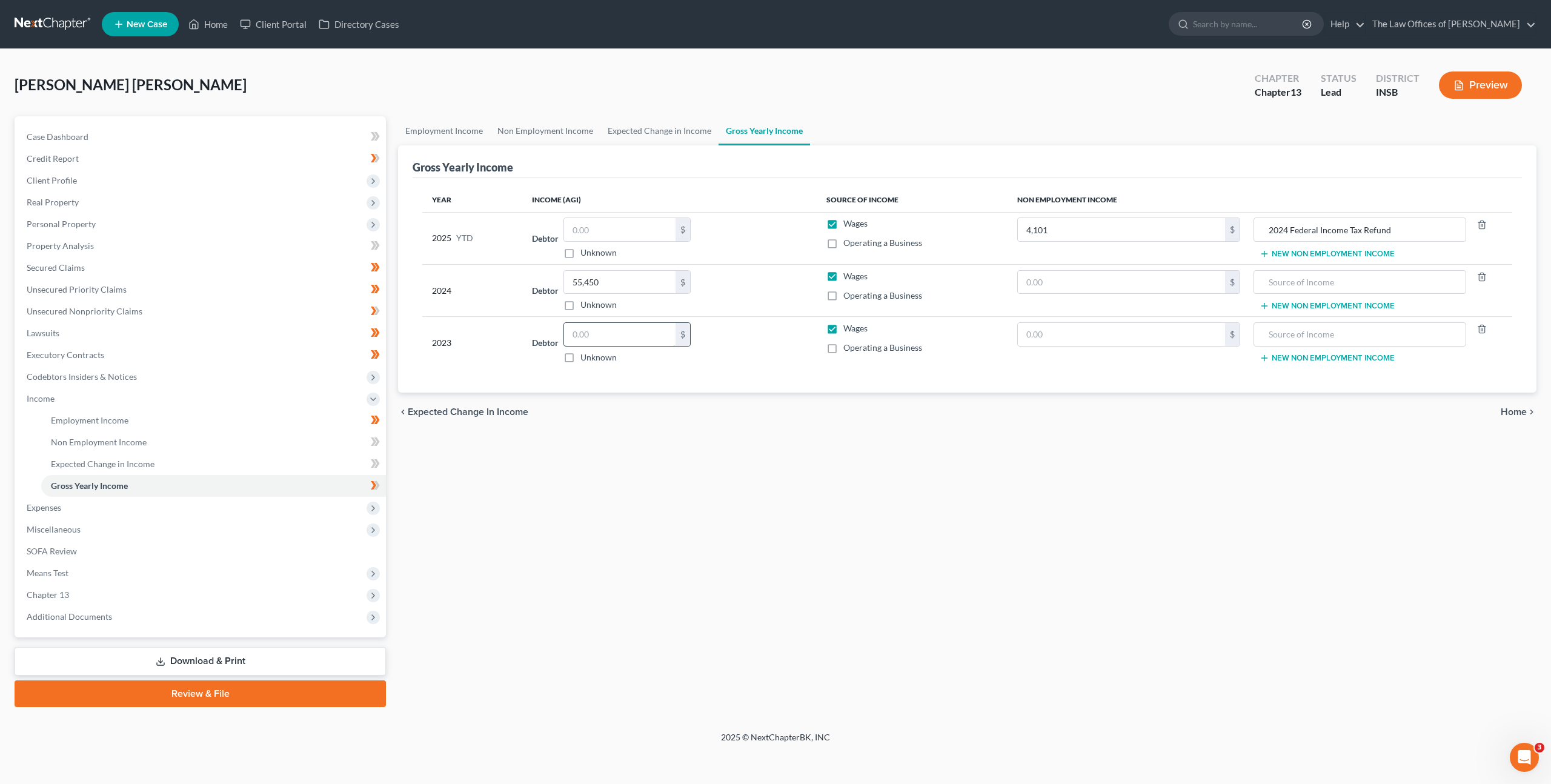
click at [614, 328] on input "text" at bounding box center [619, 334] width 111 height 23
click at [595, 228] on input "text" at bounding box center [619, 230] width 111 height 23
click at [773, 238] on div "Debtor $ Unknown Balance Undetermined $ Unknown" at bounding box center [669, 238] width 275 height 41
drag, startPoint x: 373, startPoint y: 484, endPoint x: 361, endPoint y: 486, distance: 12.2
click at [373, 484] on icon at bounding box center [375, 486] width 9 height 15
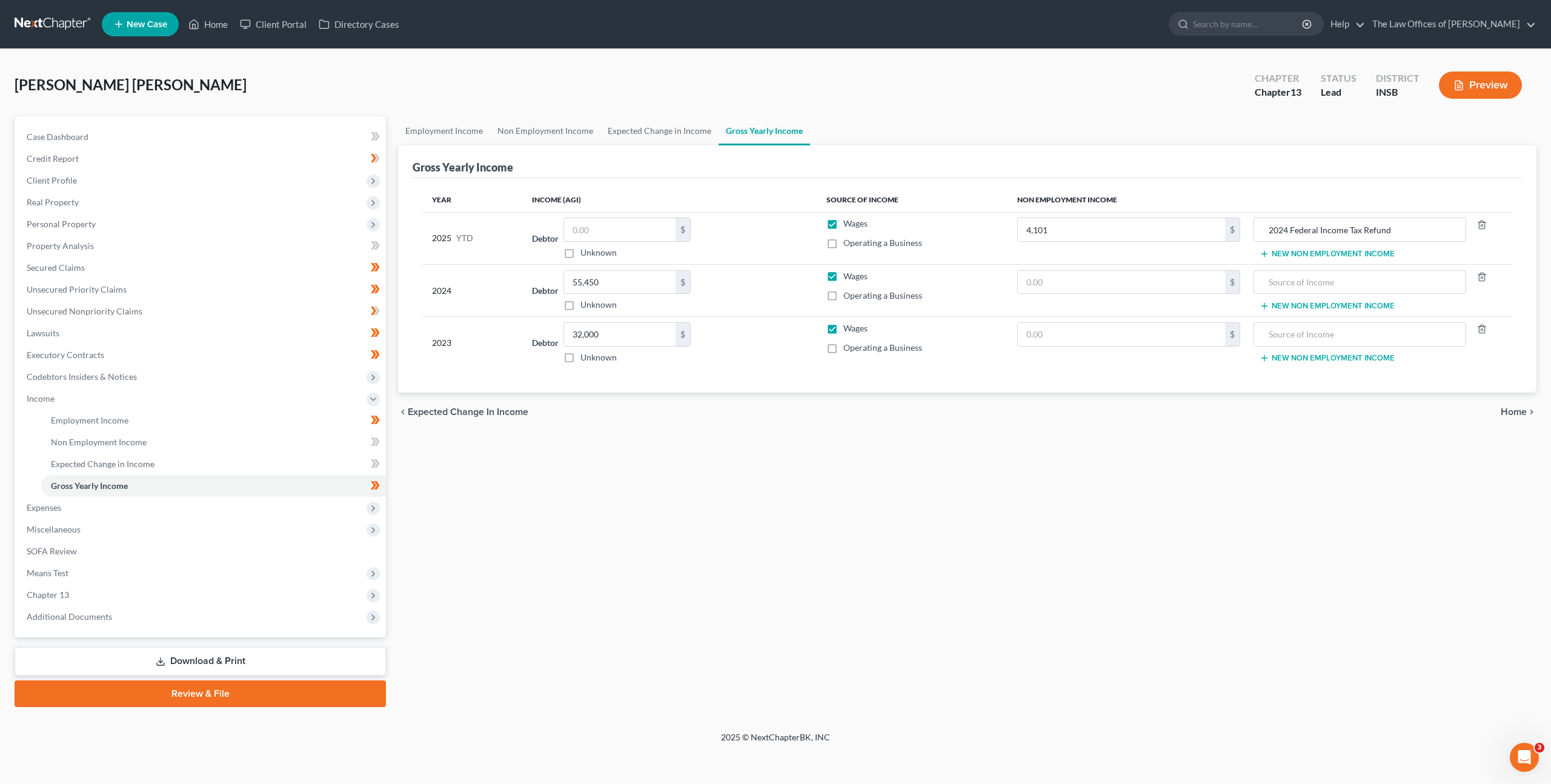
click at [548, 481] on div "Employment Income Non Employment Income Expected Change in Income Gross Yearly …" at bounding box center [967, 411] width 1150 height 590
click at [313, 500] on span "Expenses" at bounding box center [201, 507] width 369 height 22
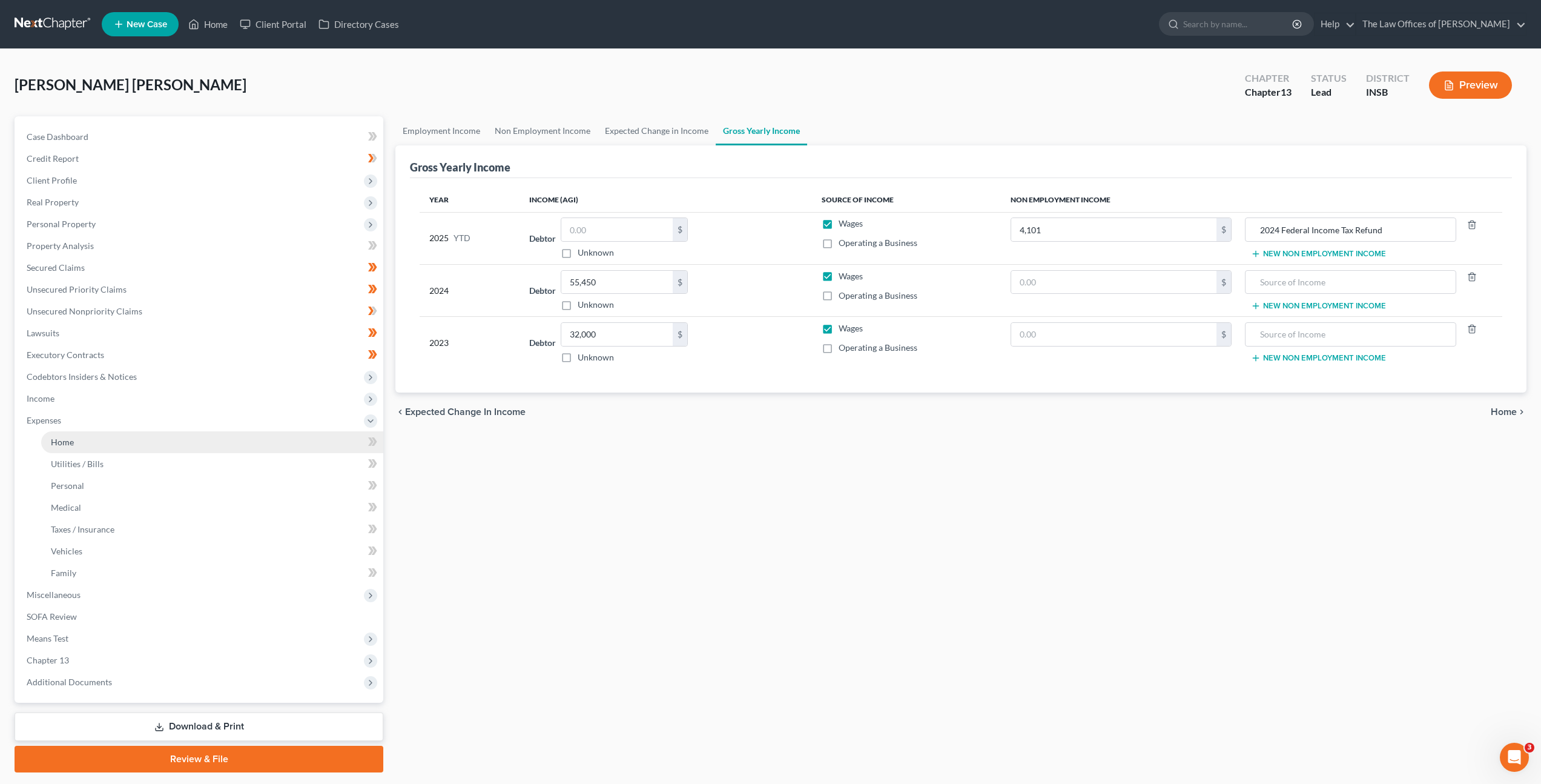
click at [240, 444] on link "Home" at bounding box center [212, 442] width 342 height 22
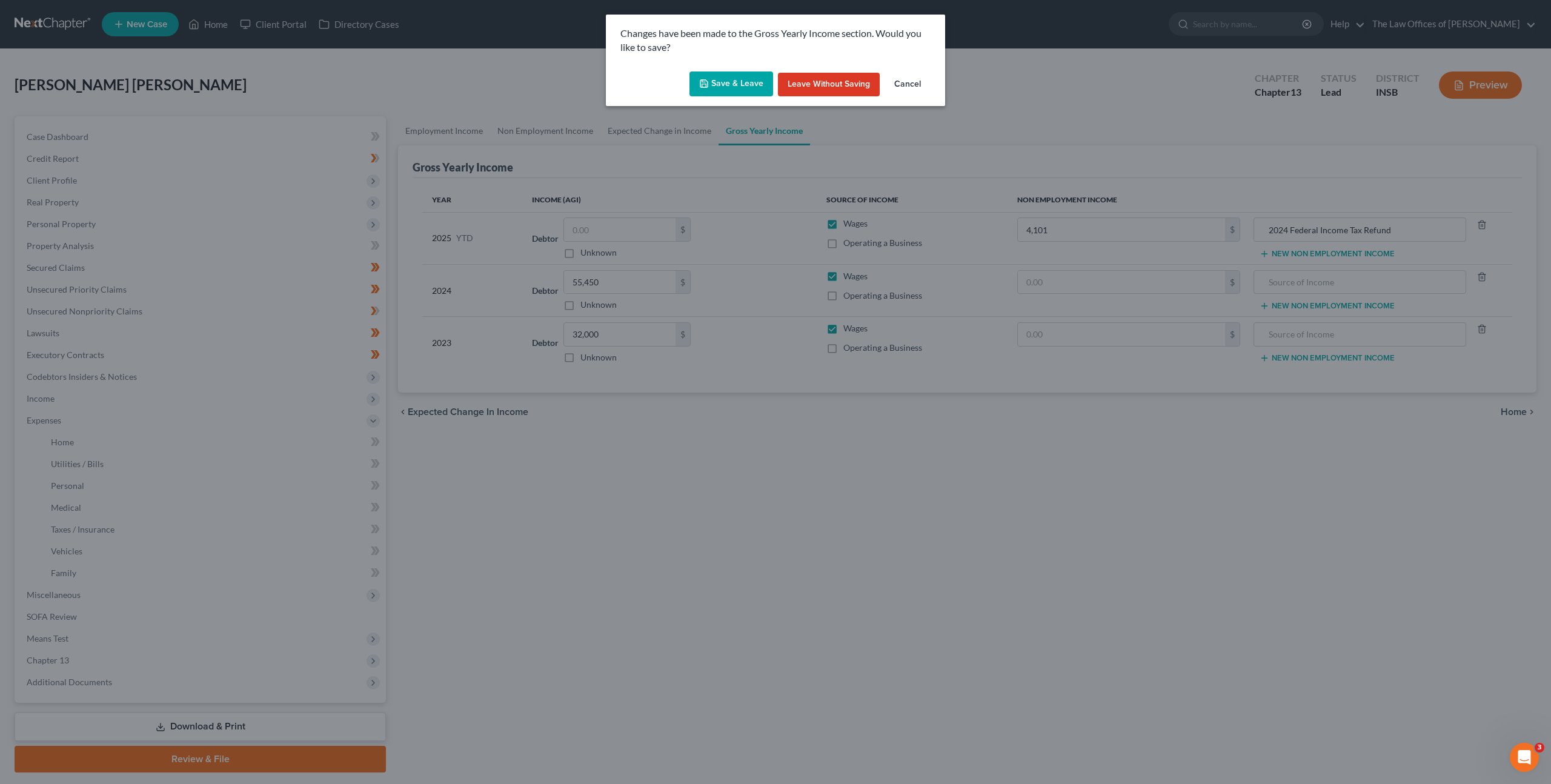
click at [744, 84] on button "Save & Leave" at bounding box center [732, 84] width 84 height 26
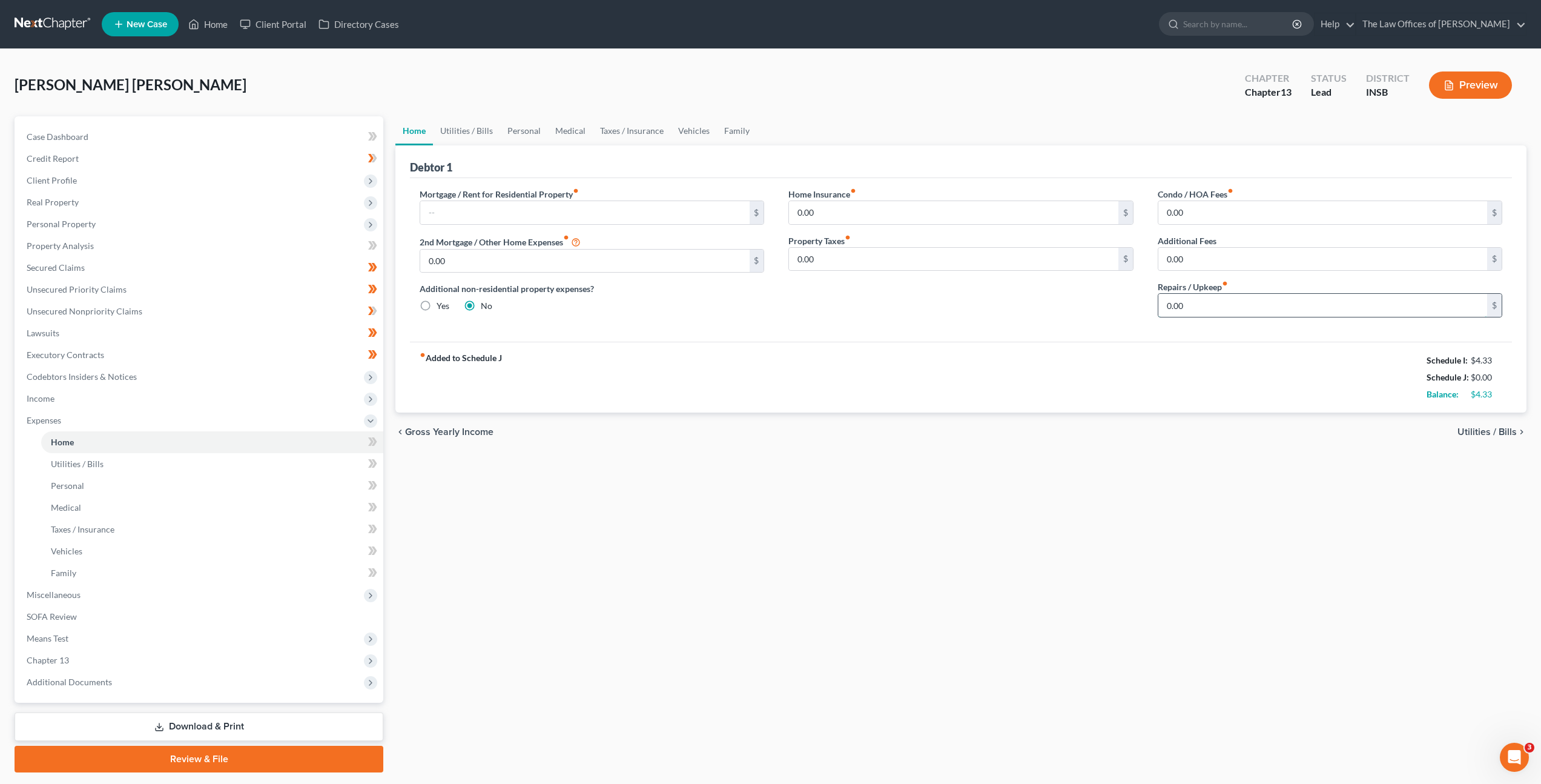
click at [1183, 305] on input "0.00" at bounding box center [1323, 305] width 329 height 23
click at [719, 377] on div "fiber_manual_record Added to Schedule J Schedule I: $4.33 Schedule J: $15.00 Ba…" at bounding box center [961, 377] width 1102 height 71
click at [473, 127] on link "Utilities / Bills" at bounding box center [467, 130] width 68 height 29
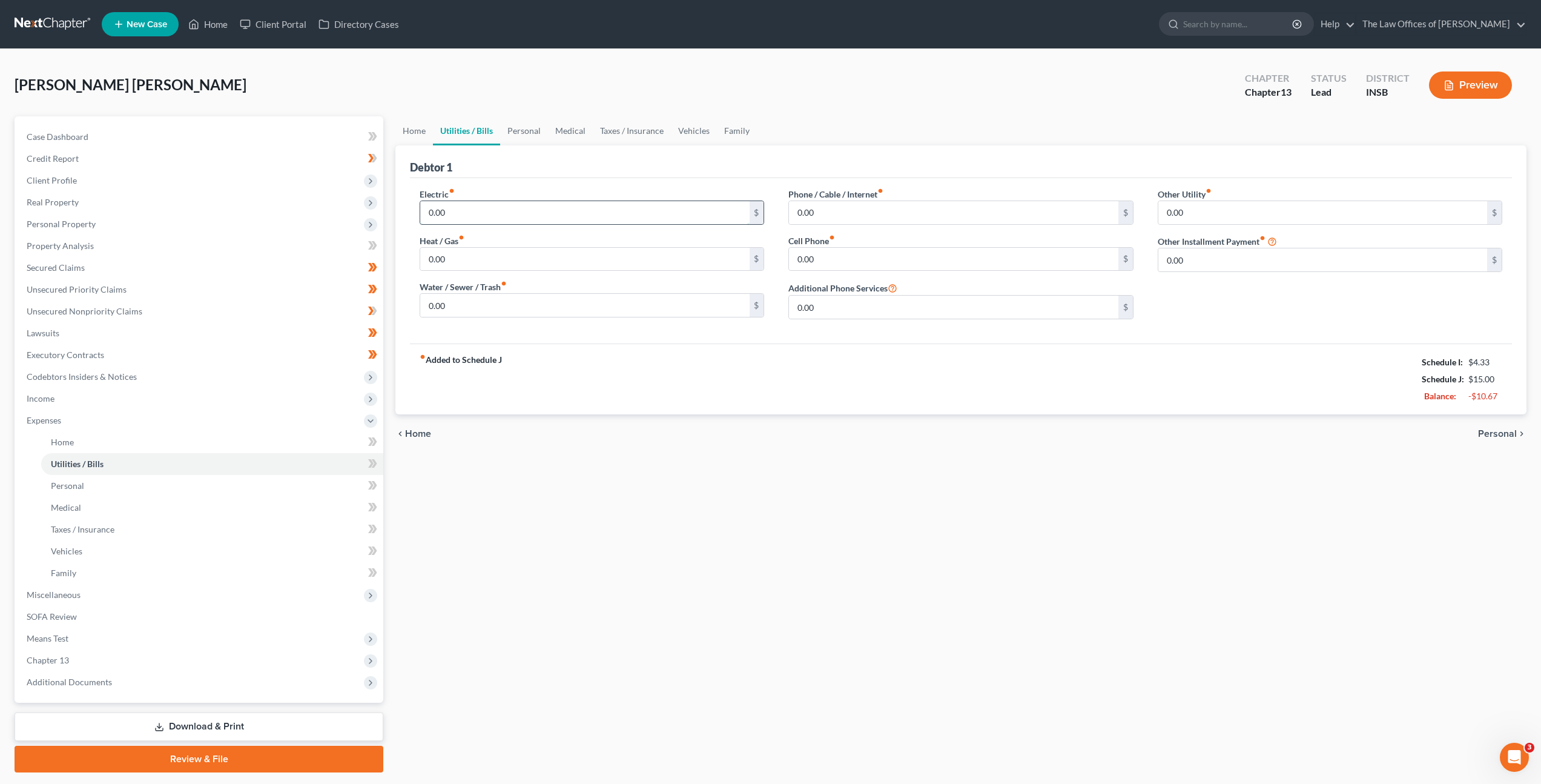
click at [490, 218] on input "0.00" at bounding box center [584, 213] width 329 height 23
click at [461, 216] on input "0.00" at bounding box center [584, 213] width 329 height 23
drag, startPoint x: 471, startPoint y: 209, endPoint x: 369, endPoint y: 188, distance: 104.1
click at [402, 196] on div "Debtor 1 Electric fiber_manual_record 0.00 $ Heat / Gas fiber_manual_record 0.0…" at bounding box center [961, 280] width 1131 height 269
click at [440, 305] on input "0.00" at bounding box center [584, 305] width 329 height 23
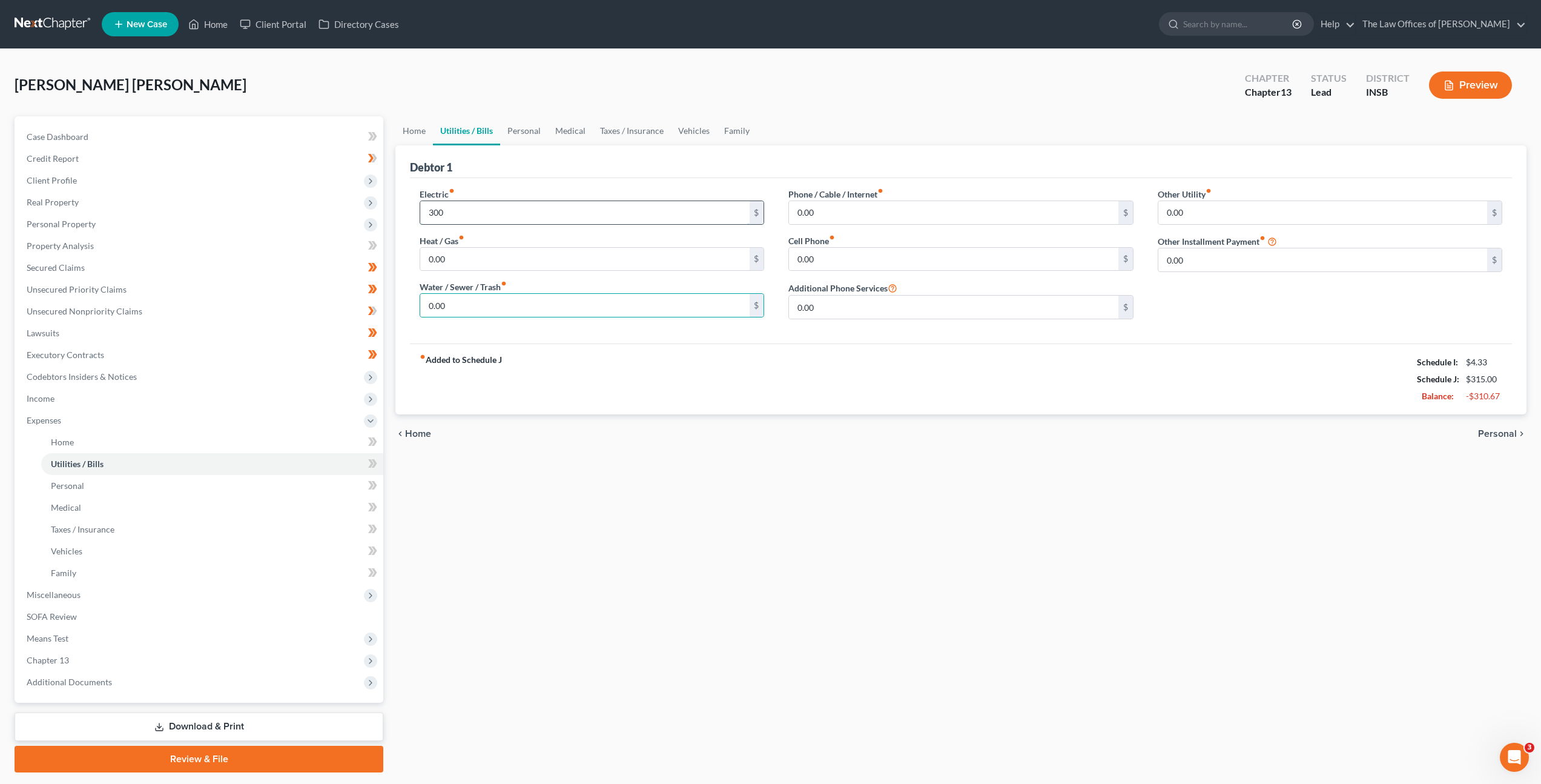
click at [479, 206] on input "300" at bounding box center [584, 213] width 329 height 23
click at [832, 210] on input "0.00" at bounding box center [954, 213] width 329 height 23
click at [846, 209] on input "0.00" at bounding box center [954, 213] width 329 height 23
click at [843, 254] on input "0.00" at bounding box center [954, 259] width 329 height 23
click at [706, 241] on div "Electric fiber_manual_record 250 $ Heat / Gas fiber_manual_record 0.00 $ Water …" at bounding box center [961, 258] width 1107 height 141
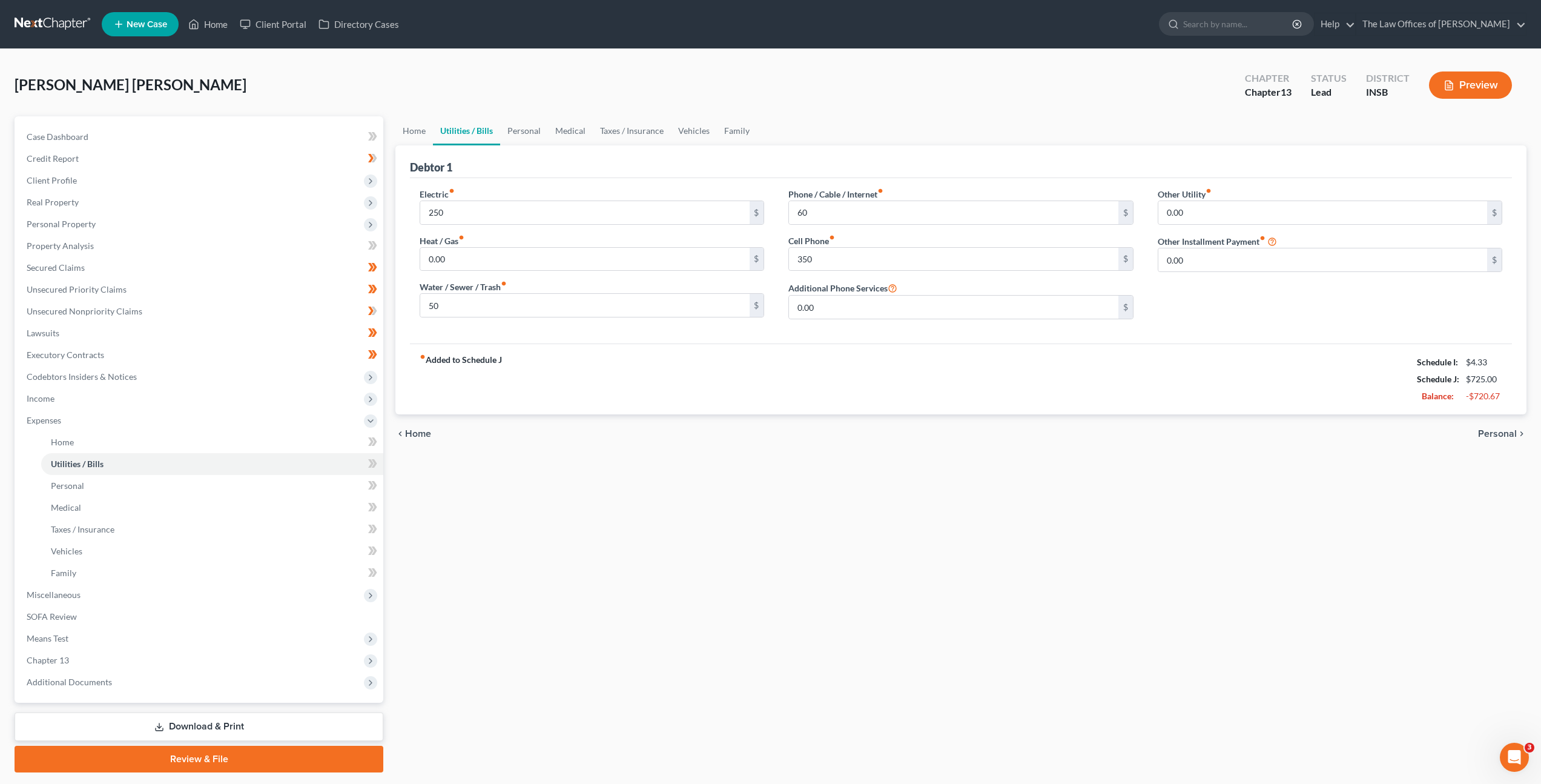
click at [515, 145] on div "Debtor 1" at bounding box center [961, 161] width 1102 height 32
click at [526, 129] on link "Personal" at bounding box center [524, 130] width 48 height 29
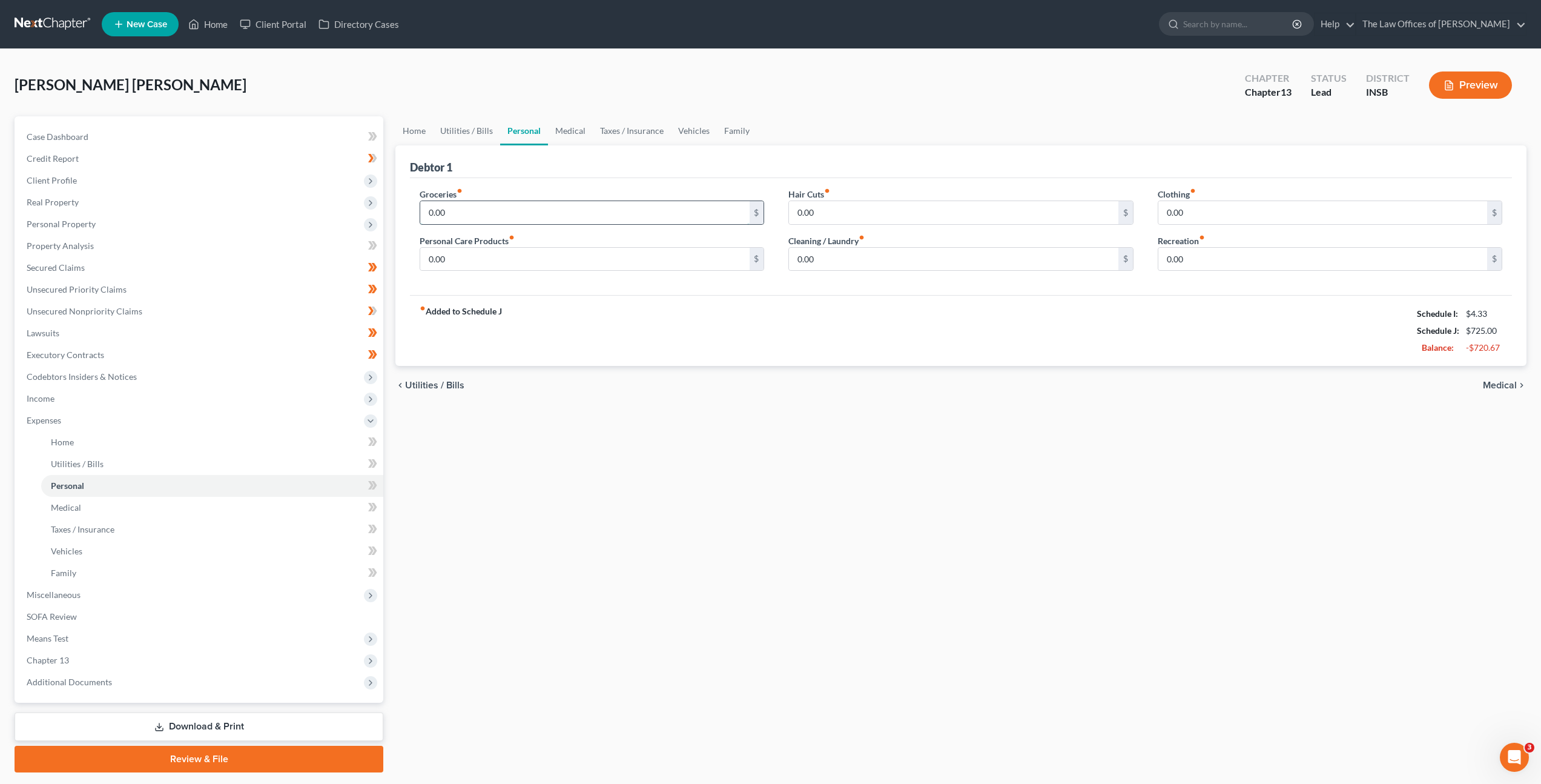
click at [494, 218] on input "0.00" at bounding box center [584, 213] width 329 height 23
click at [523, 219] on input "0.00" at bounding box center [584, 213] width 329 height 23
drag, startPoint x: 520, startPoint y: 218, endPoint x: 388, endPoint y: 185, distance: 136.1
click at [172, 172] on div "Petition Navigation Case Dashboard Payments Invoices Payments Payments Credit R…" at bounding box center [770, 444] width 1524 height 656
drag, startPoint x: 449, startPoint y: 203, endPoint x: 316, endPoint y: 194, distance: 133.3
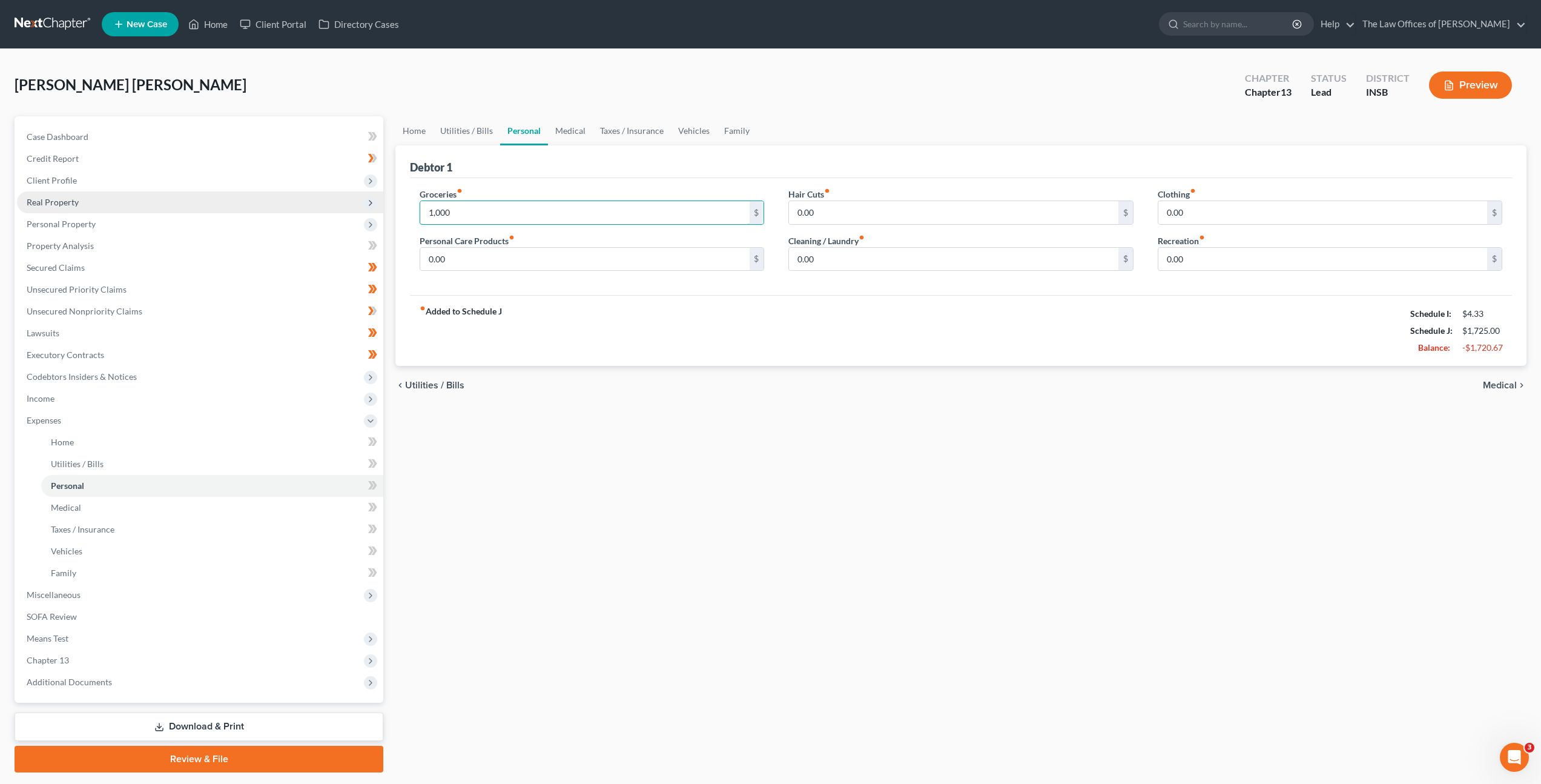
click at [309, 187] on div "Petition Navigation Case Dashboard Payments Invoices Payments Payments Credit R…" at bounding box center [770, 444] width 1524 height 656
drag, startPoint x: 482, startPoint y: 207, endPoint x: 477, endPoint y: 211, distance: 6.4
click at [384, 196] on div "Petition Navigation Case Dashboard Payments Invoices Payments Payments Credit R…" at bounding box center [770, 444] width 1524 height 656
click at [512, 258] on input "0.00" at bounding box center [584, 259] width 329 height 23
drag, startPoint x: 886, startPoint y: 261, endPoint x: 745, endPoint y: 242, distance: 142.3
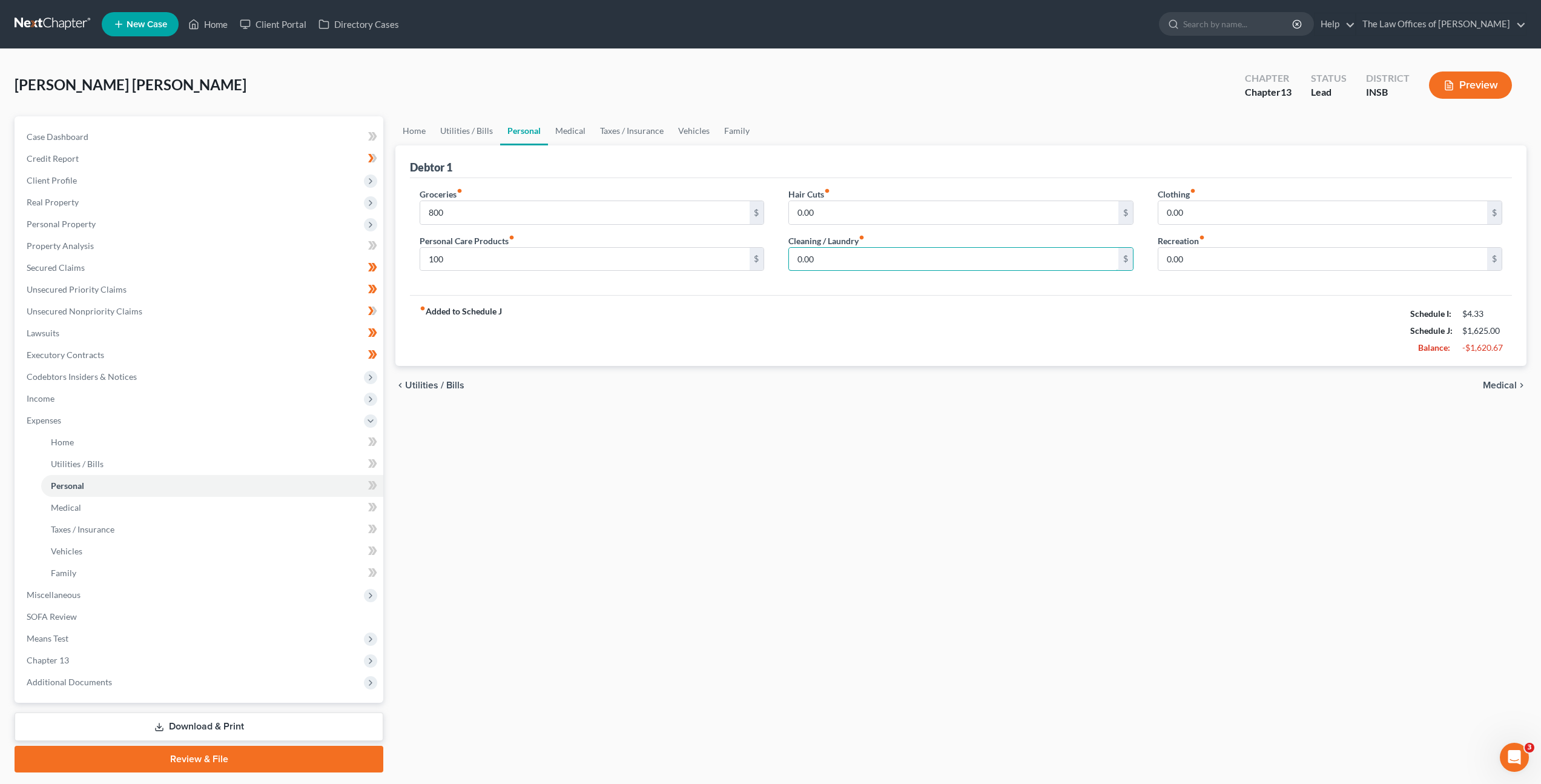
click at [679, 233] on div "Groceries fiber_manual_record 800 $ Personal Care Products fiber_manual_record …" at bounding box center [961, 234] width 1107 height 93
drag, startPoint x: 835, startPoint y: 261, endPoint x: 778, endPoint y: 280, distance: 60.1
click at [762, 264] on div "Groceries fiber_manual_record 800 $ Personal Care Products fiber_manual_record …" at bounding box center [961, 234] width 1107 height 93
click at [837, 227] on div "Hair Cuts fiber_manual_record 0.00 $ Cleaning / Laundry fiber_manual_record 100…" at bounding box center [961, 234] width 369 height 93
drag, startPoint x: 848, startPoint y: 215, endPoint x: 959, endPoint y: 199, distance: 112.1
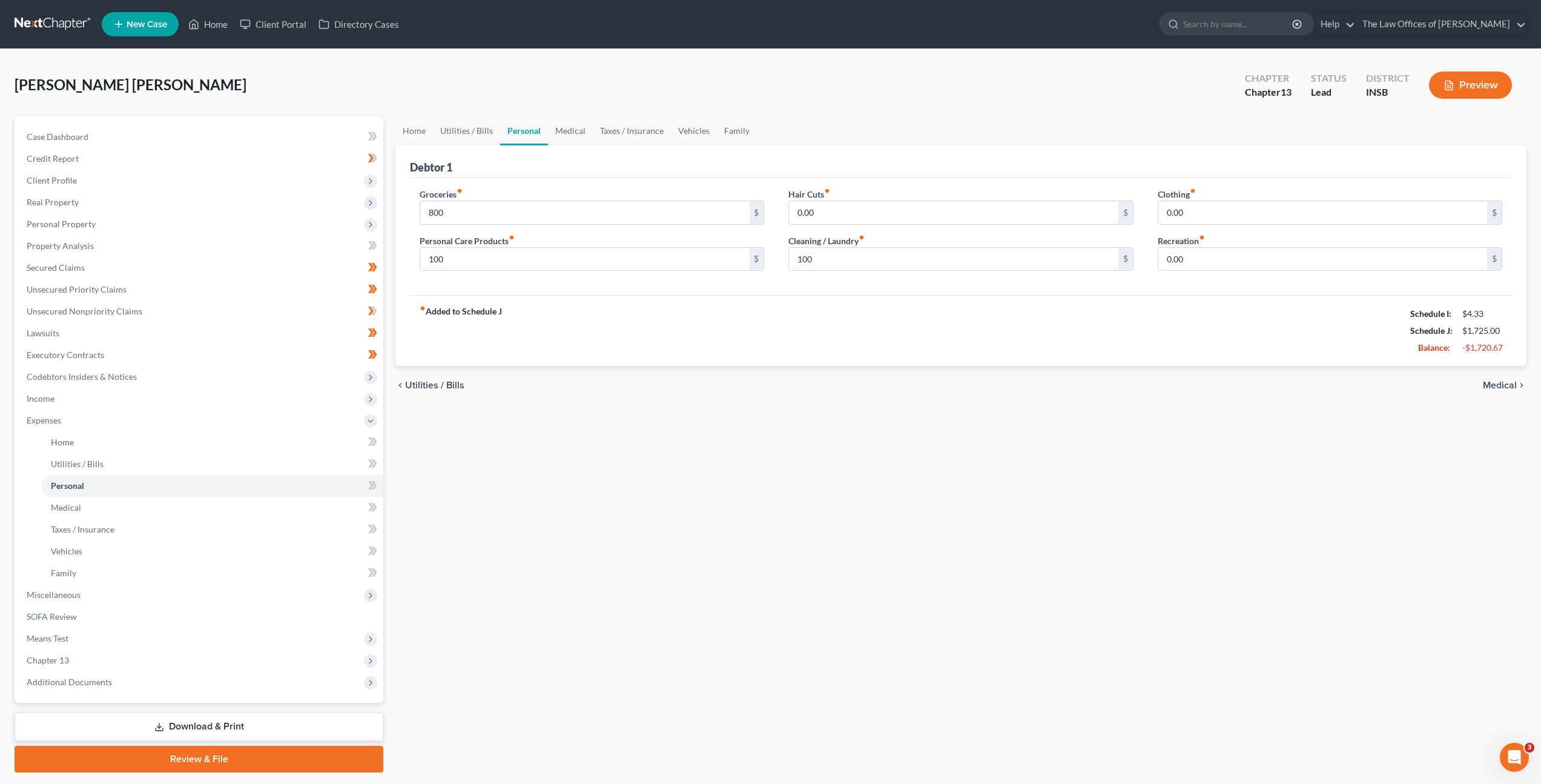
click at [849, 215] on input "0.00" at bounding box center [954, 213] width 329 height 23
drag, startPoint x: 1197, startPoint y: 214, endPoint x: 1288, endPoint y: 217, distance: 91.0
click at [1199, 214] on input "0.00" at bounding box center [1323, 213] width 329 height 23
click at [954, 198] on div "Hair Cuts fiber_manual_record 25 $" at bounding box center [961, 206] width 344 height 37
click at [946, 209] on input "25" at bounding box center [954, 213] width 329 height 23
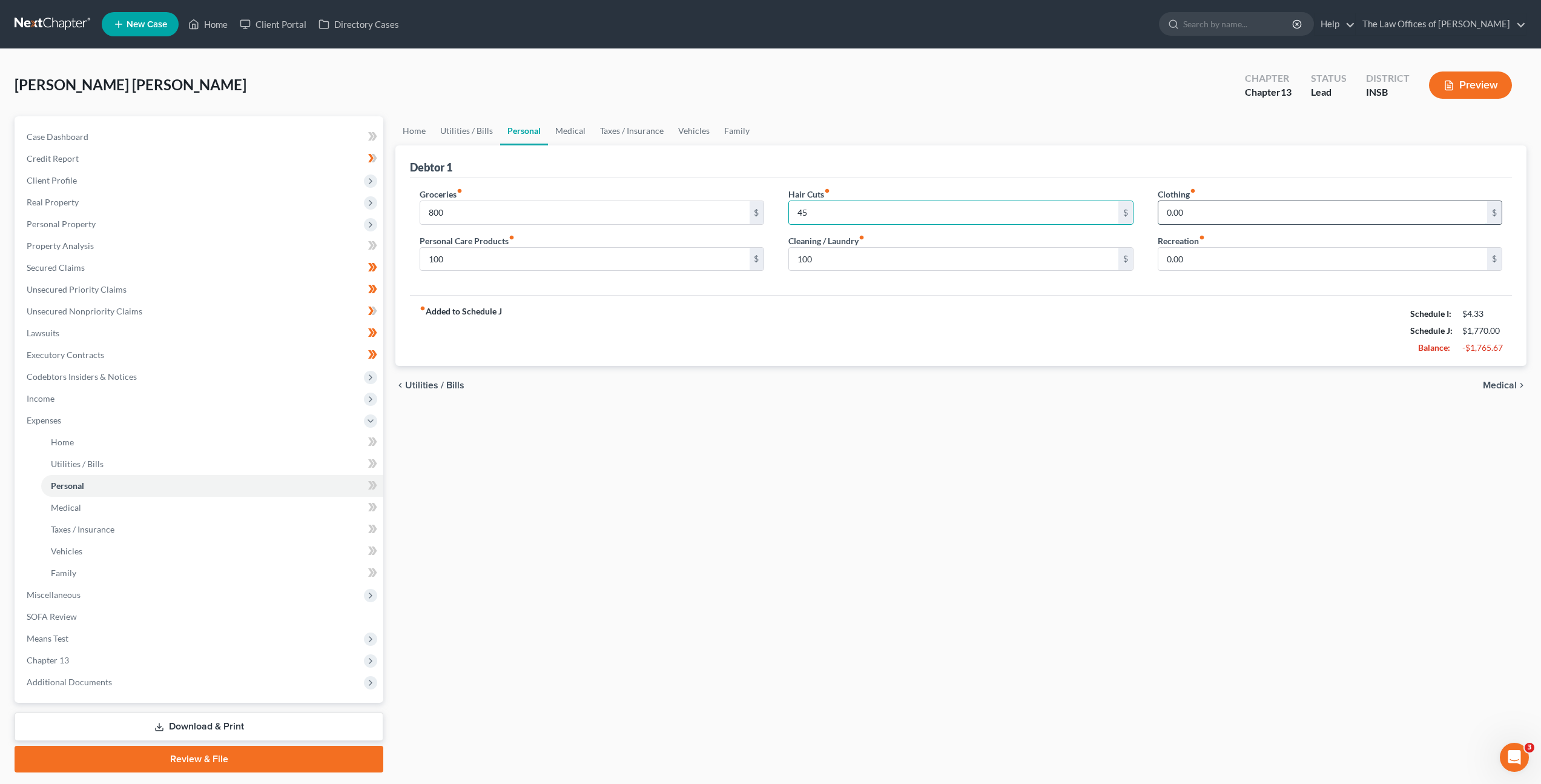
click at [1214, 215] on input "0.00" at bounding box center [1323, 213] width 329 height 23
click at [578, 133] on link "Medical" at bounding box center [571, 130] width 45 height 29
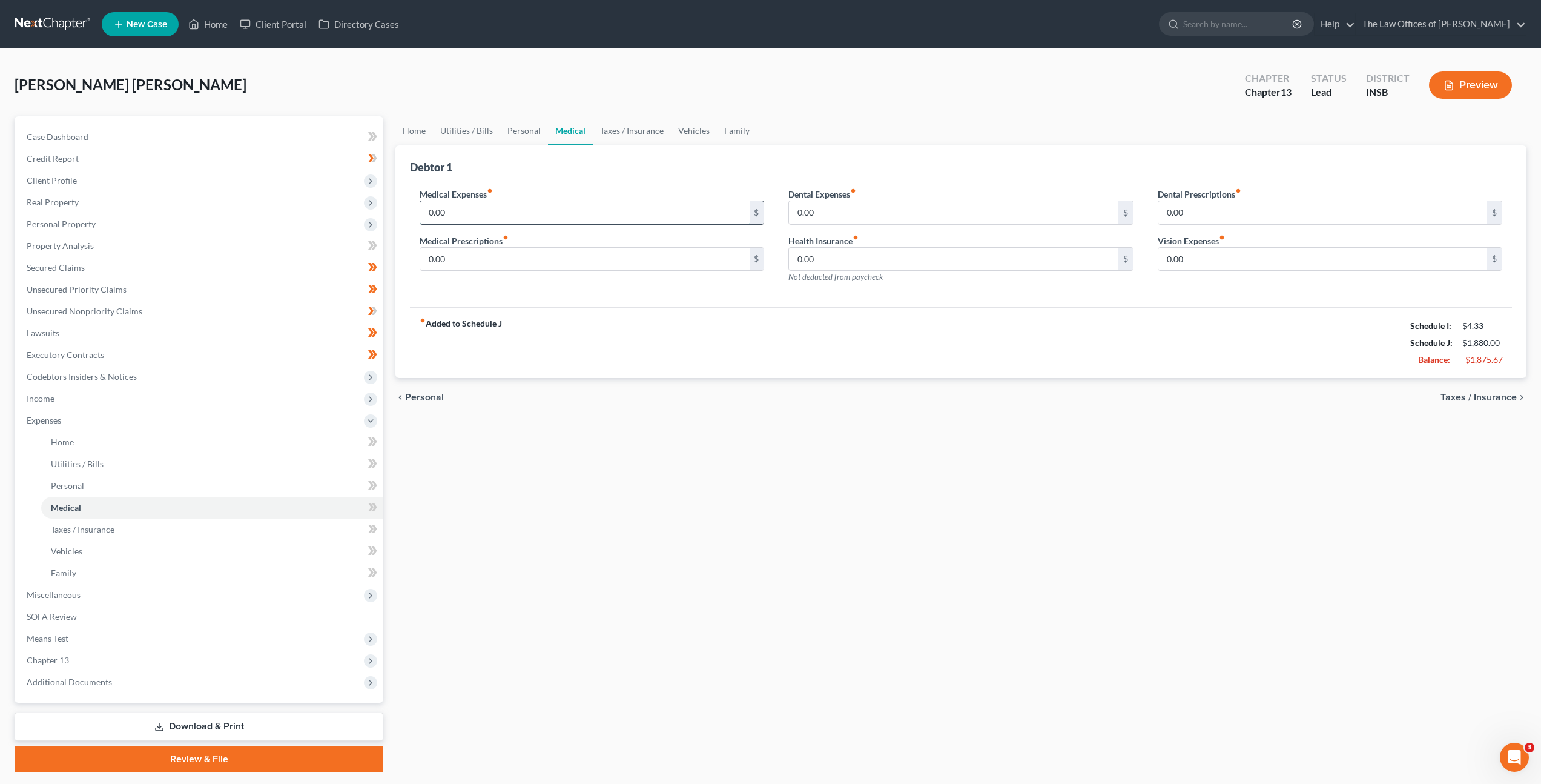
click at [502, 222] on input "0.00" at bounding box center [584, 213] width 329 height 23
click at [460, 246] on label "Medical Prescriptions fiber_manual_record" at bounding box center [465, 240] width 89 height 13
click at [469, 253] on input "0.00" at bounding box center [584, 259] width 329 height 23
click at [854, 222] on input "0.00" at bounding box center [954, 213] width 329 height 23
click at [1178, 261] on input "0.00" at bounding box center [1323, 259] width 329 height 23
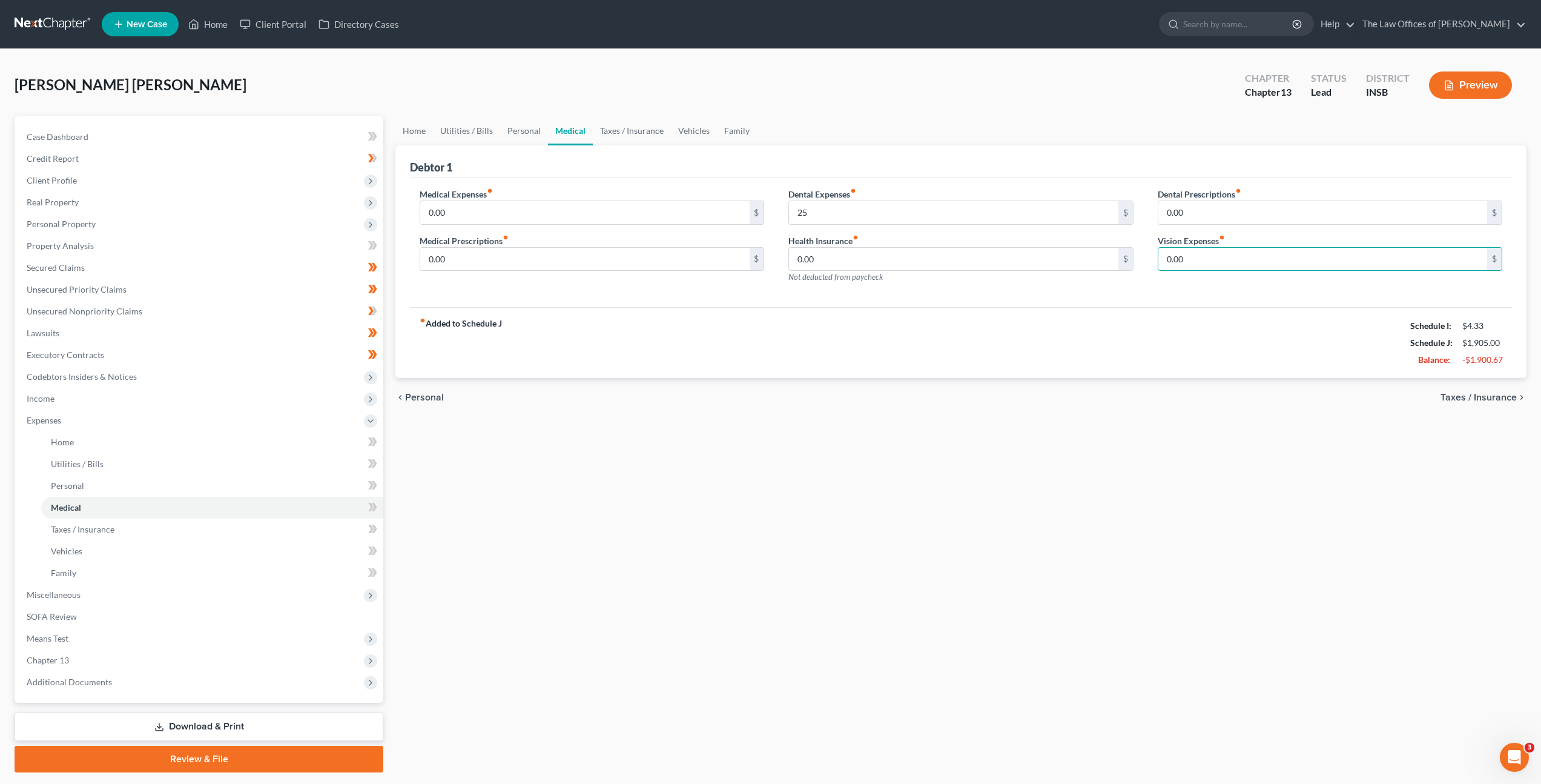
click at [989, 319] on div "fiber_manual_record Added to Schedule J Schedule I: $4.33 Schedule J: $1,905.00…" at bounding box center [961, 342] width 1102 height 71
click at [596, 263] on input "0.00" at bounding box center [584, 259] width 329 height 23
click at [650, 127] on link "Taxes / Insurance" at bounding box center [632, 130] width 78 height 29
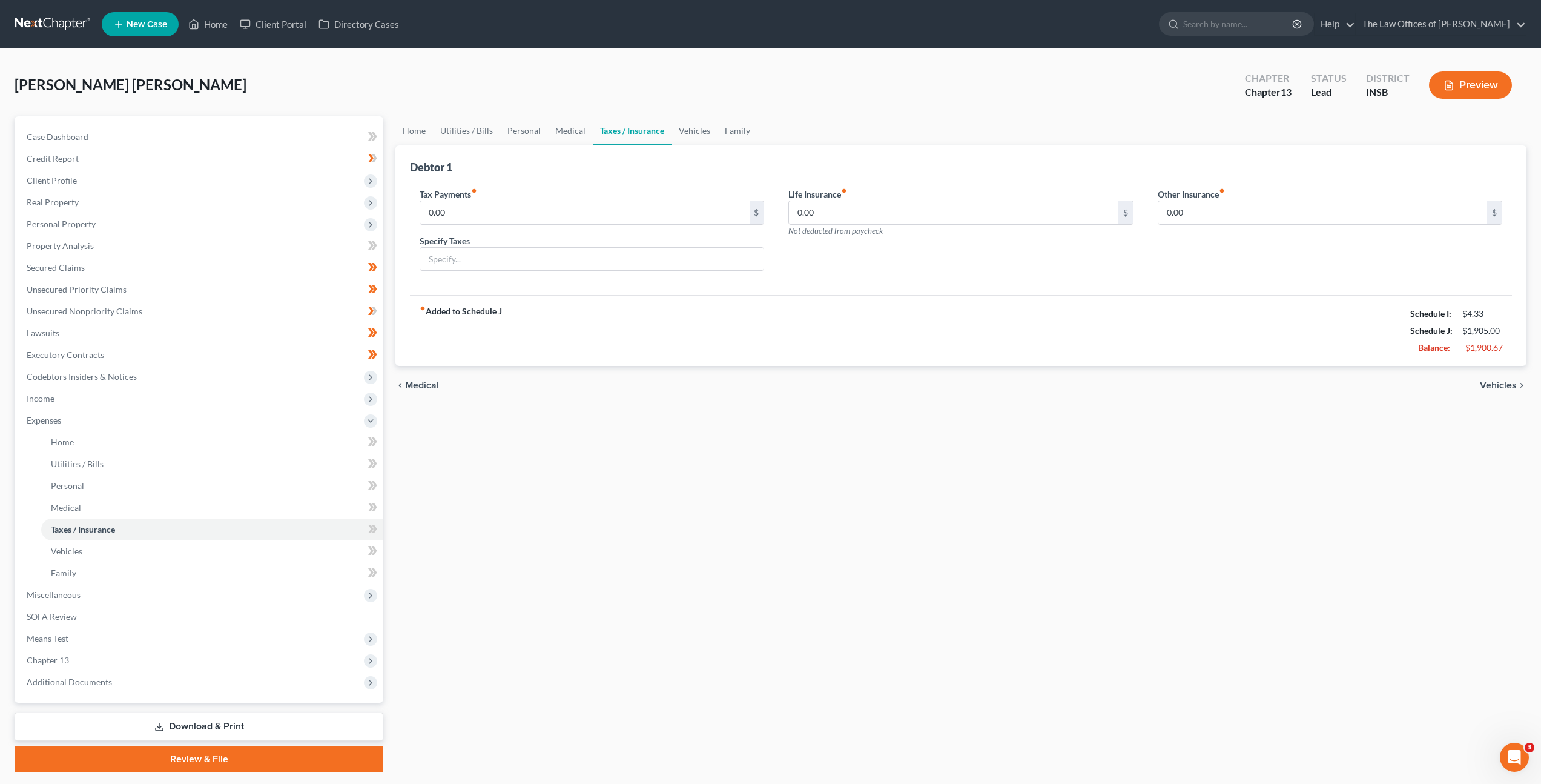
click at [642, 128] on link "Taxes / Insurance" at bounding box center [632, 130] width 79 height 29
click at [684, 132] on link "Vehicles" at bounding box center [695, 130] width 46 height 29
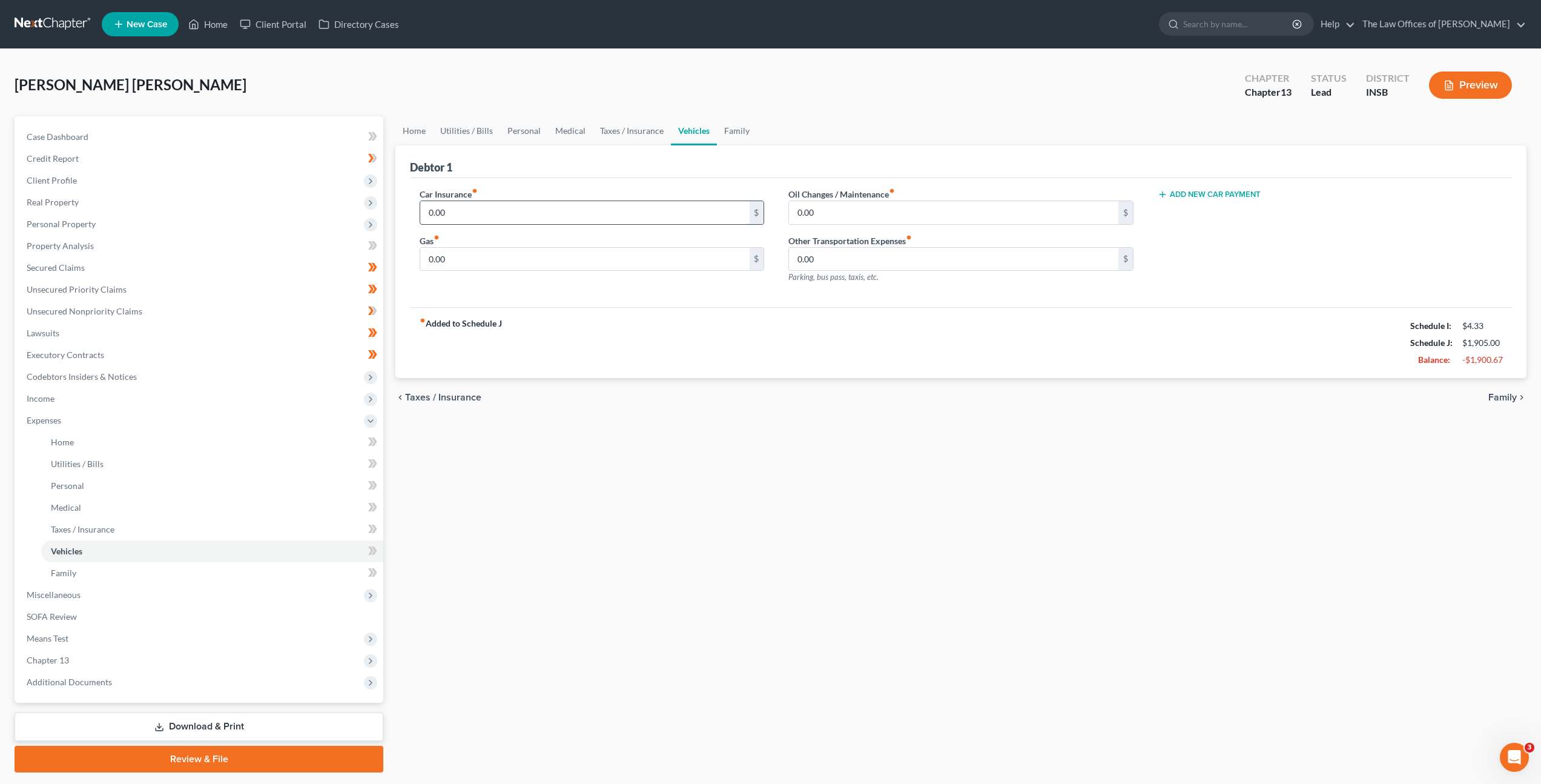
click at [635, 212] on input "0.00" at bounding box center [584, 213] width 329 height 23
click at [737, 129] on link "Family" at bounding box center [737, 130] width 40 height 29
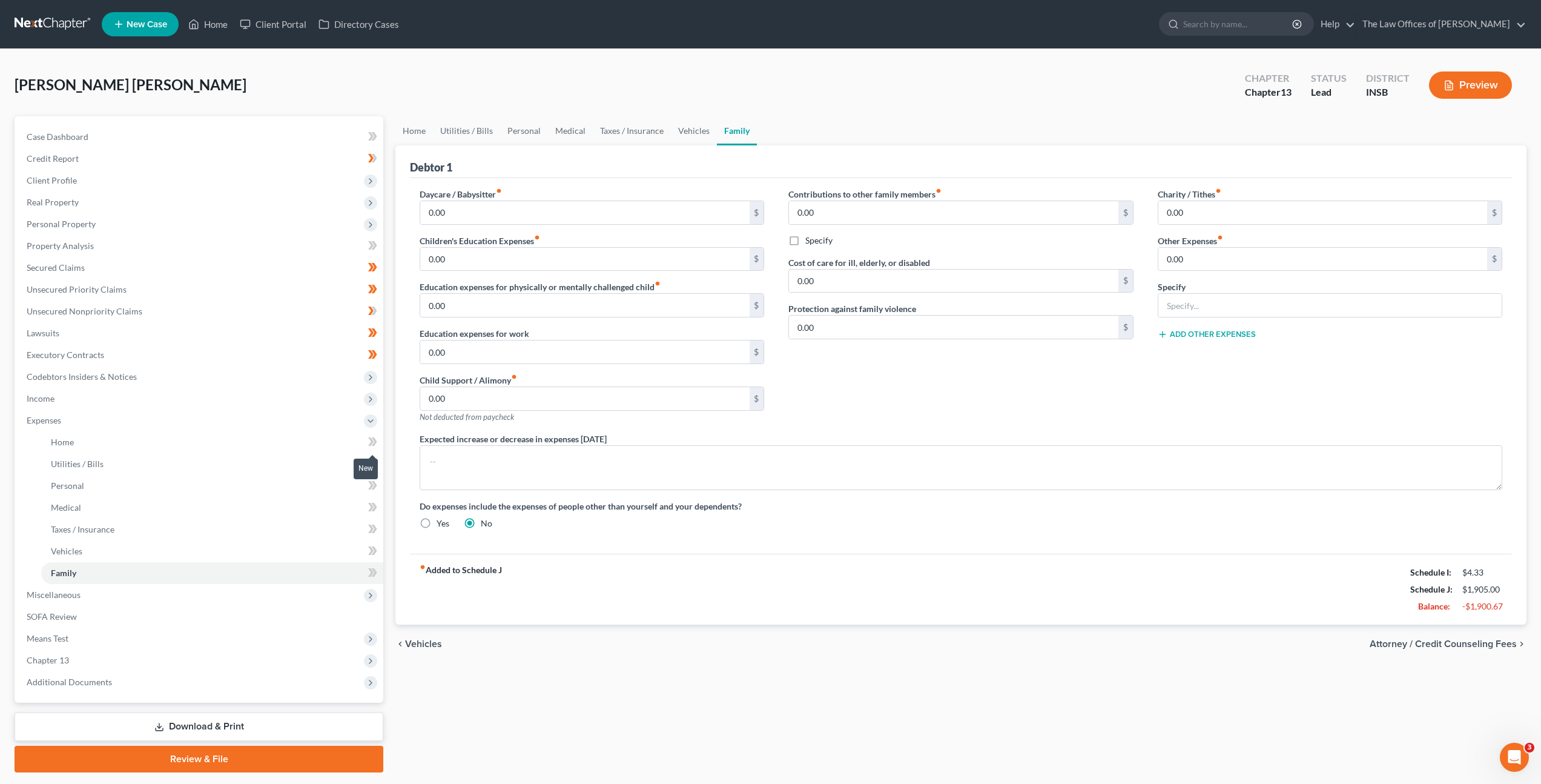
click at [373, 442] on icon at bounding box center [372, 442] width 9 height 15
click at [372, 466] on icon at bounding box center [372, 463] width 9 height 15
click at [371, 486] on icon at bounding box center [371, 485] width 5 height 9
click at [374, 510] on icon at bounding box center [372, 507] width 9 height 15
click at [368, 526] on icon at bounding box center [372, 529] width 9 height 15
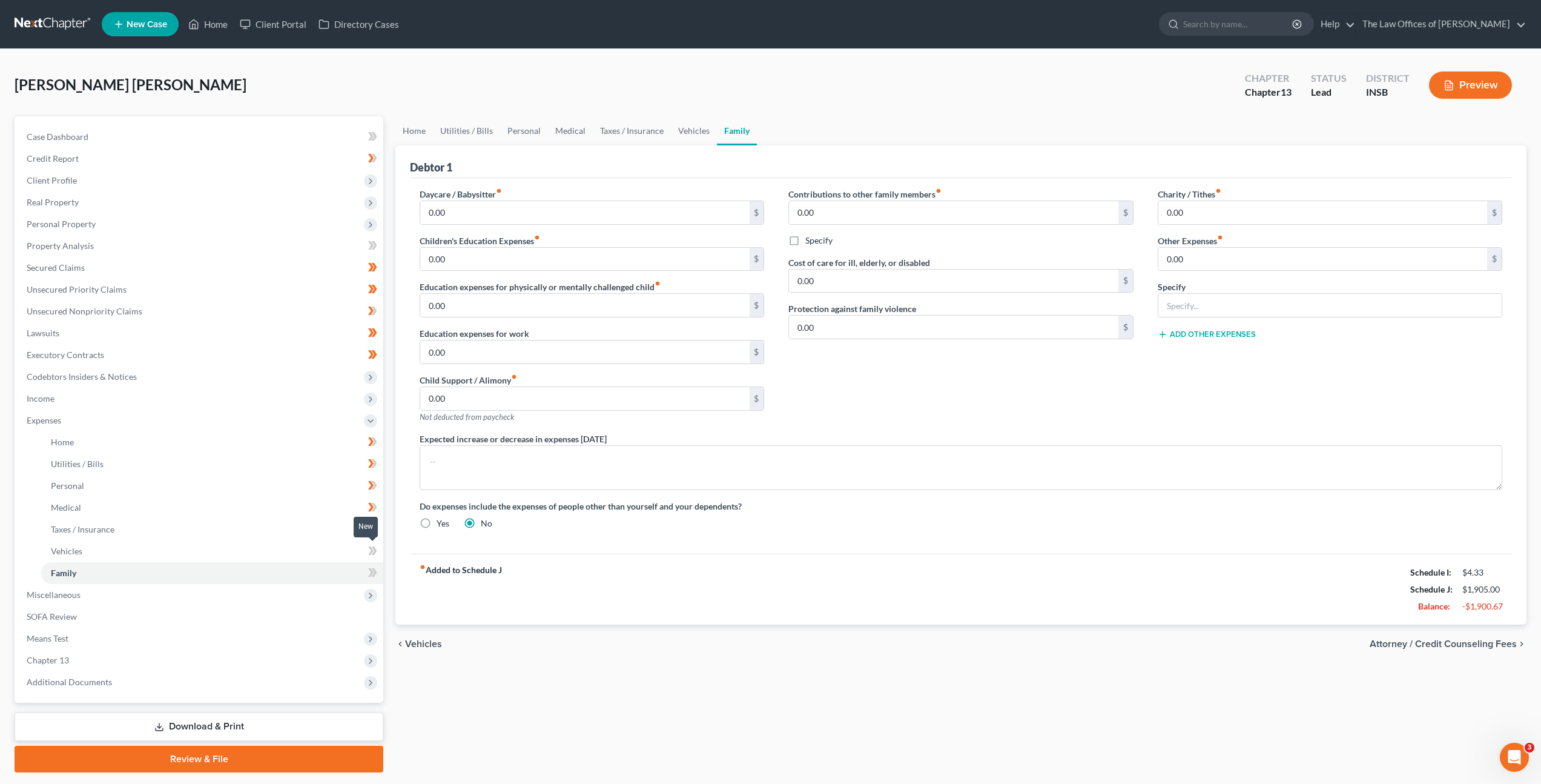
drag, startPoint x: 368, startPoint y: 546, endPoint x: 365, endPoint y: 567, distance: 21.2
click at [368, 546] on icon at bounding box center [371, 550] width 5 height 9
click at [366, 573] on span at bounding box center [372, 574] width 21 height 18
click at [142, 612] on link "SOFA Review" at bounding box center [200, 617] width 367 height 22
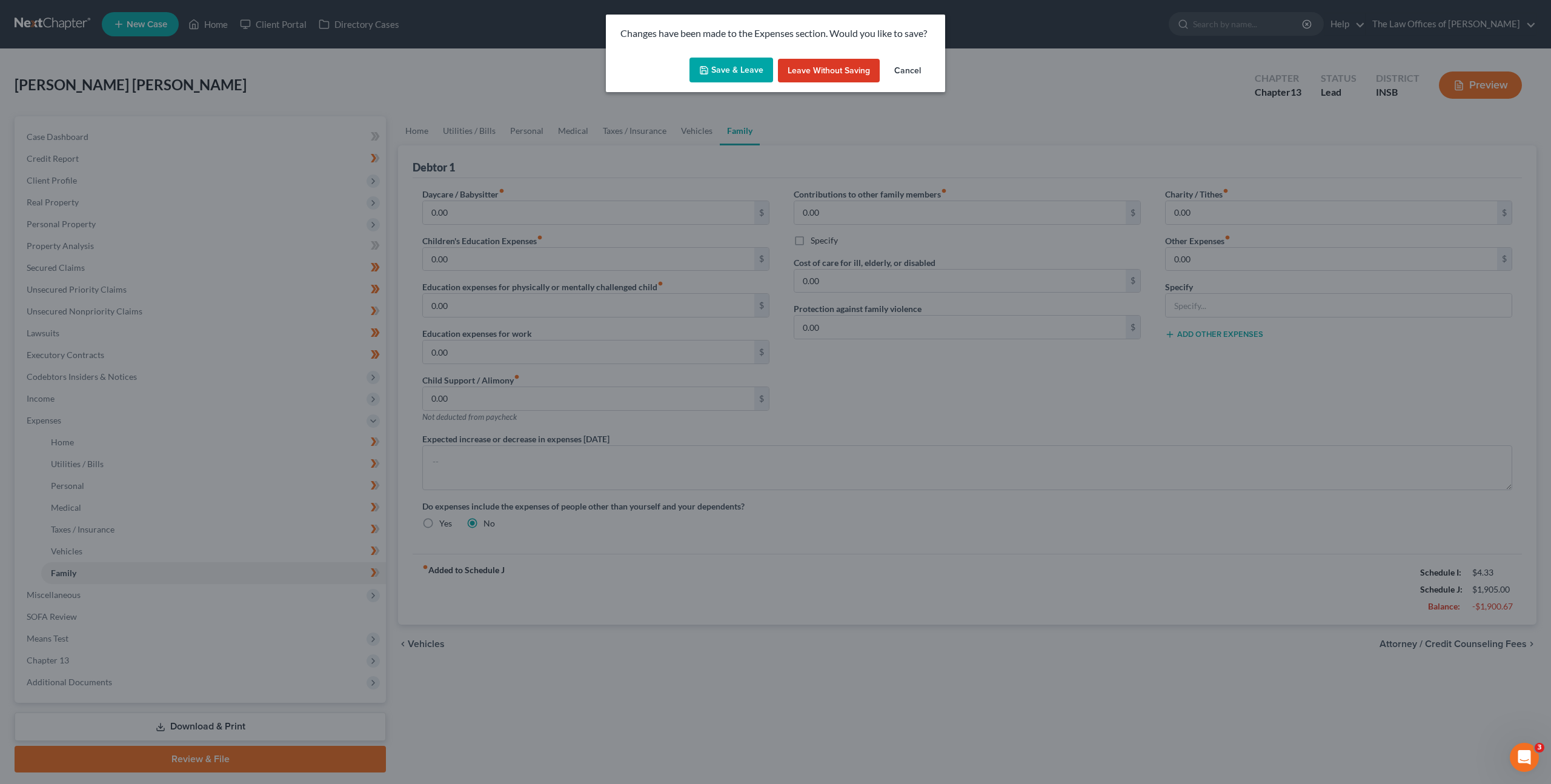
click at [731, 66] on button "Save & Leave" at bounding box center [732, 70] width 84 height 26
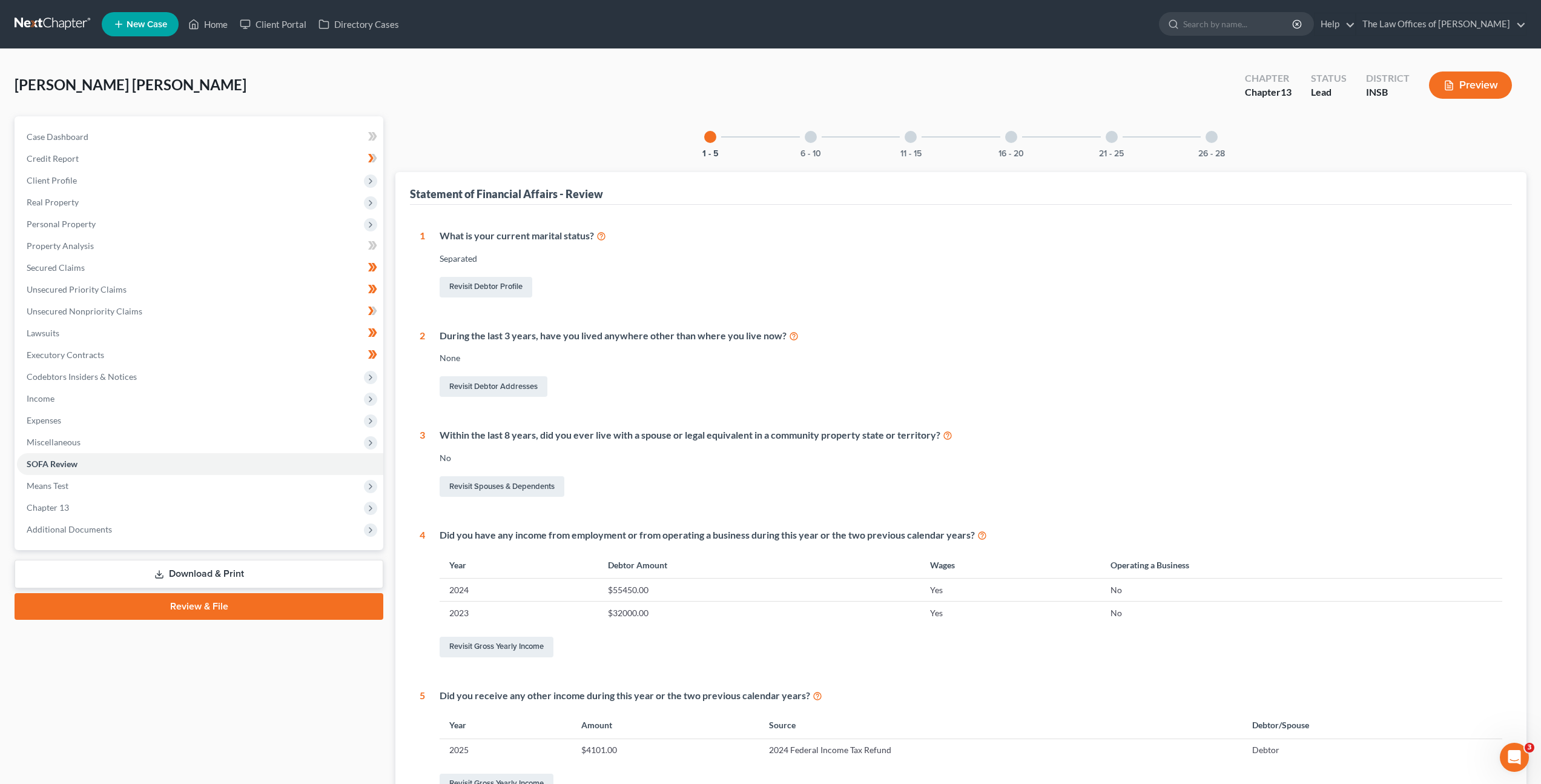
click at [818, 138] on div "6 - 10" at bounding box center [810, 136] width 41 height 41
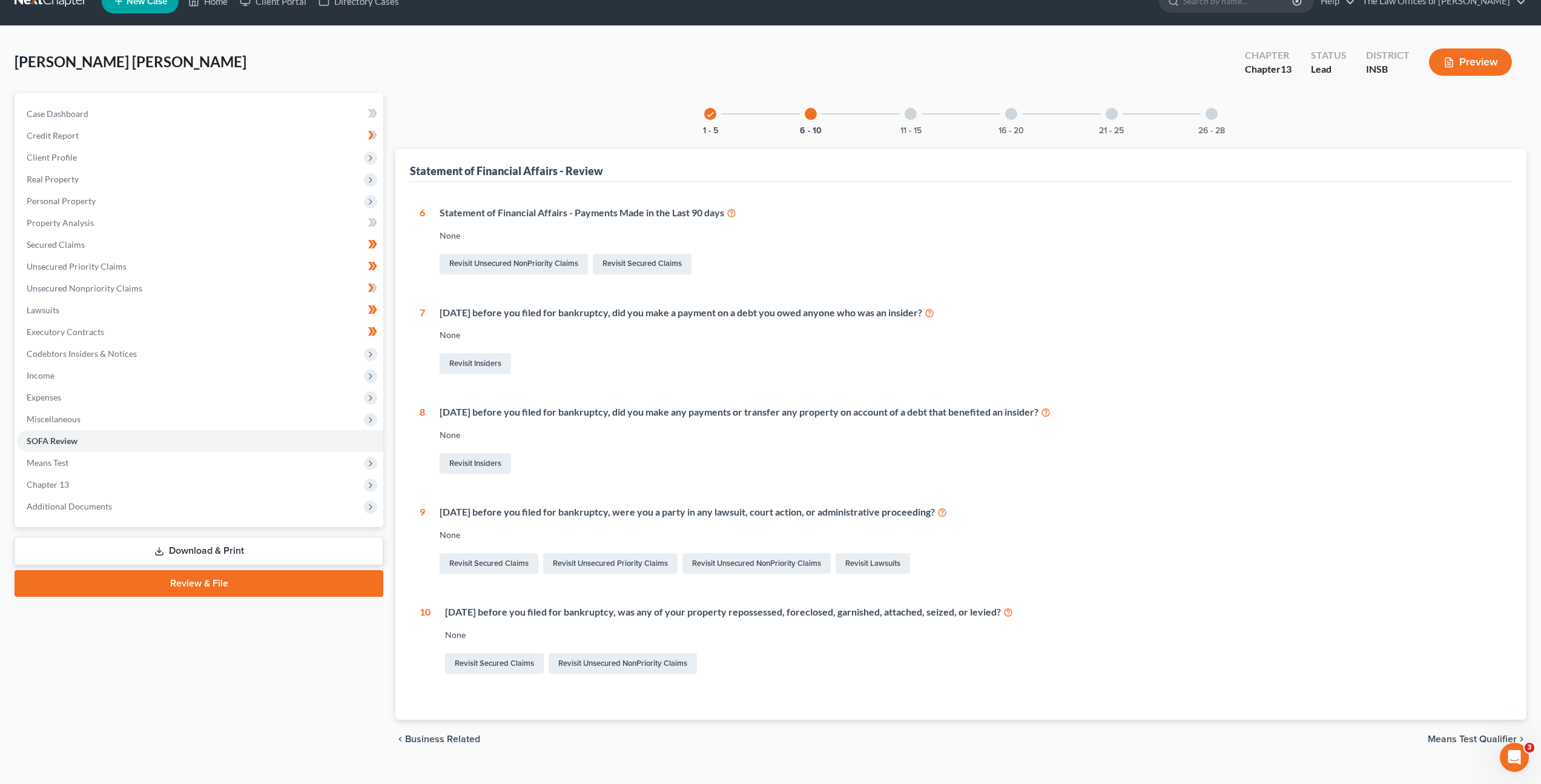
scroll to position [44, 0]
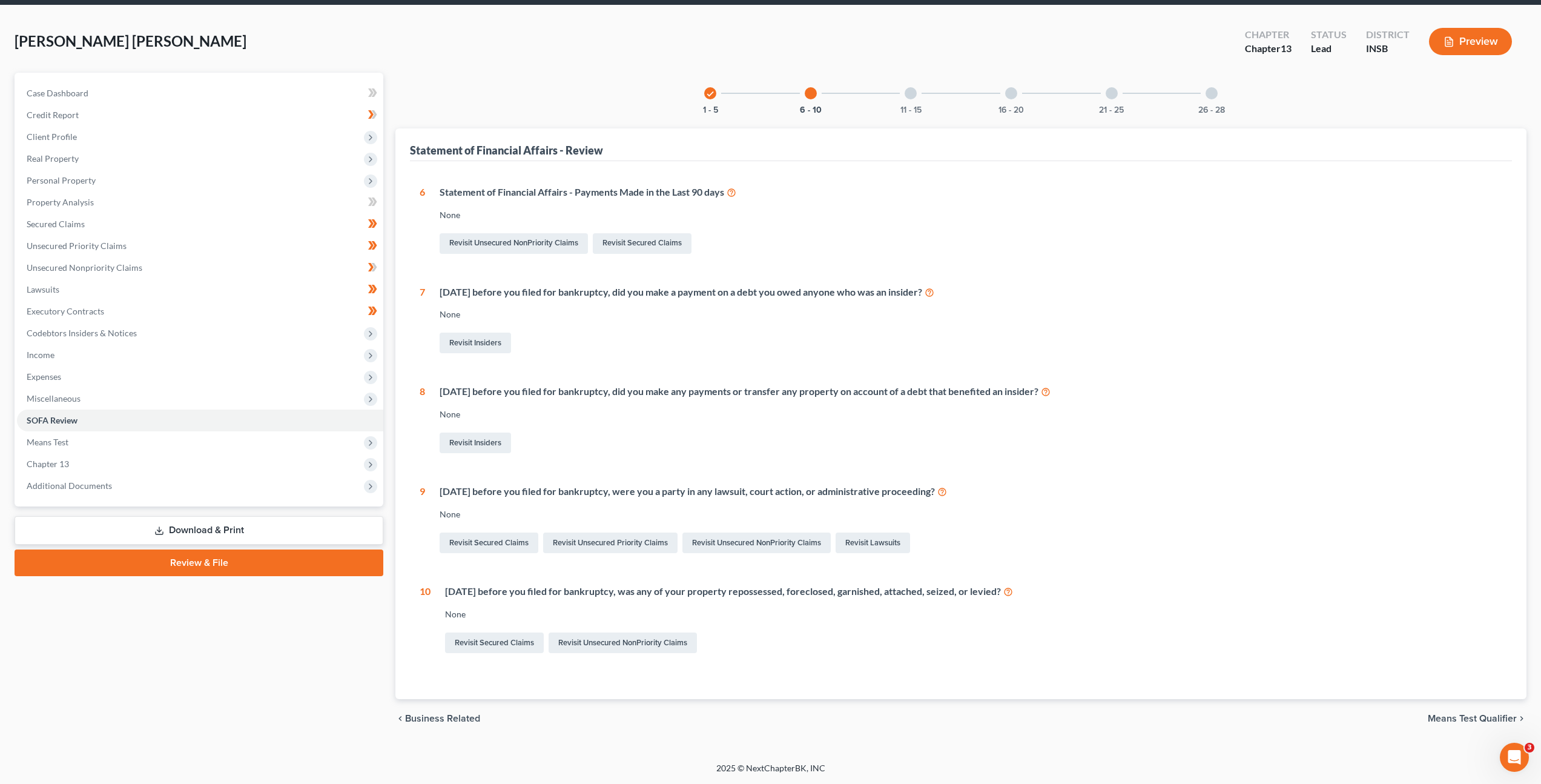
click at [907, 103] on div "11 - 15" at bounding box center [910, 93] width 41 height 41
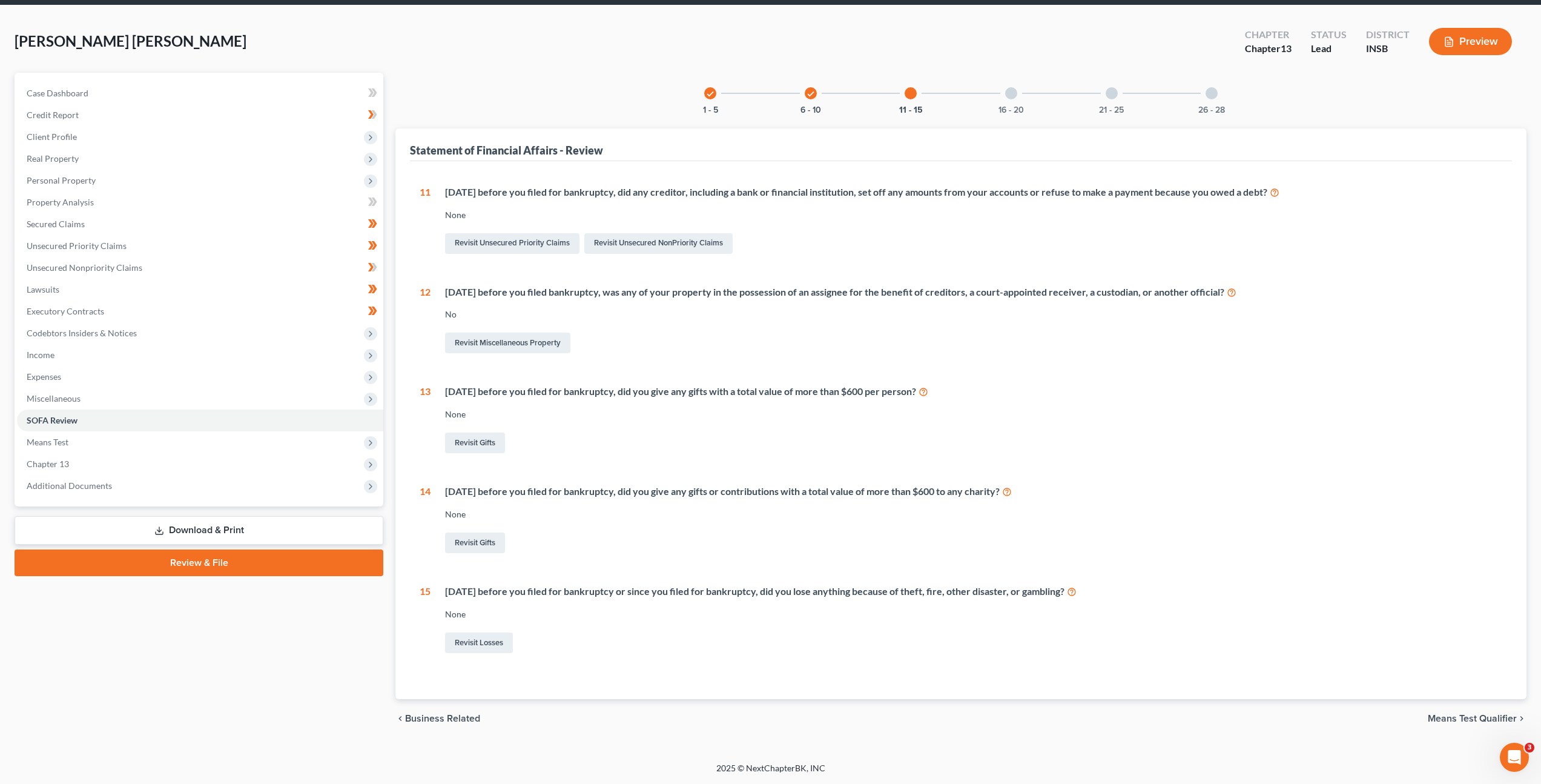
click at [1020, 91] on div "16 - 20" at bounding box center [1011, 93] width 41 height 41
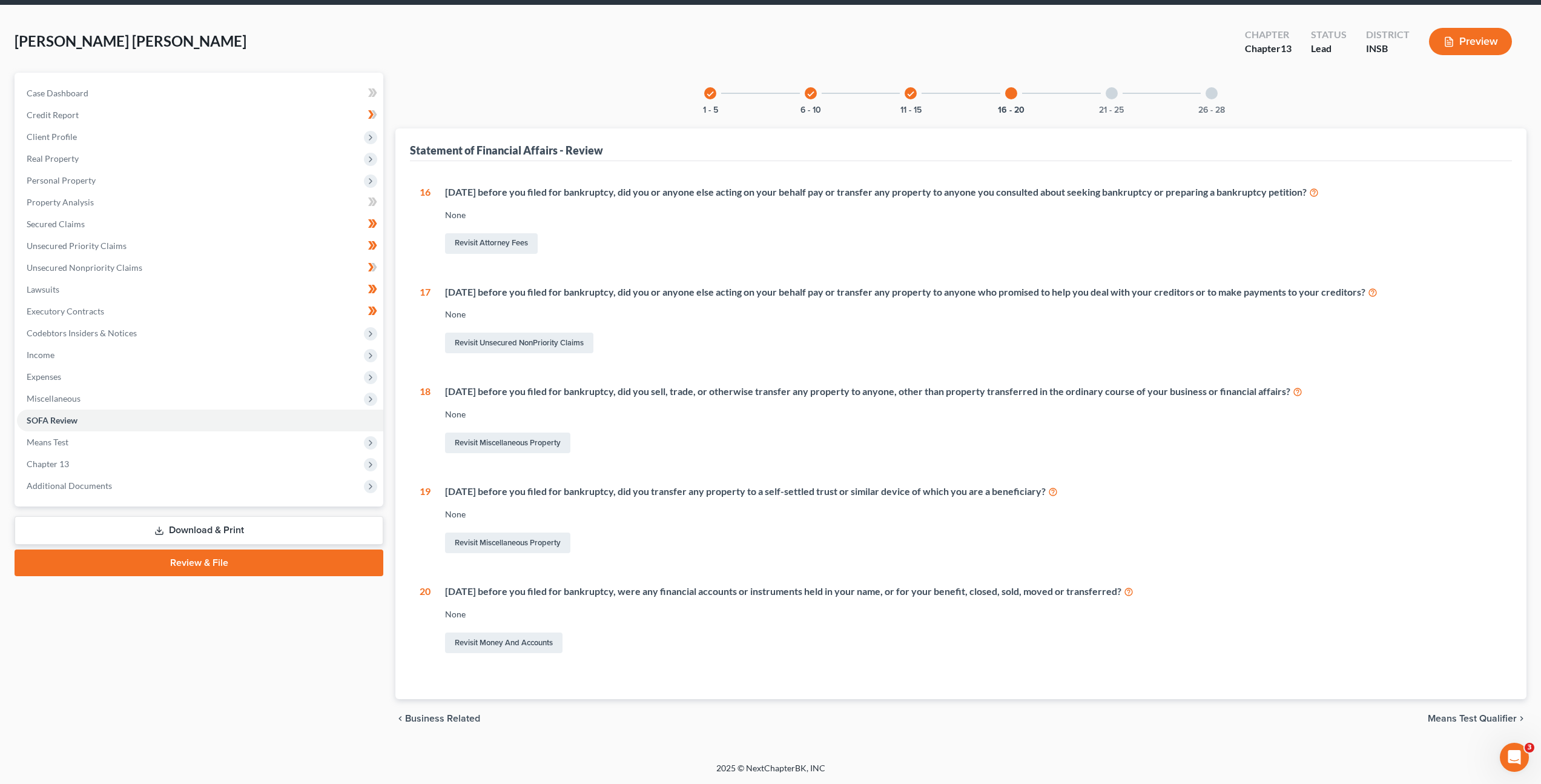
click at [1101, 92] on div "21 - 25" at bounding box center [1112, 93] width 41 height 41
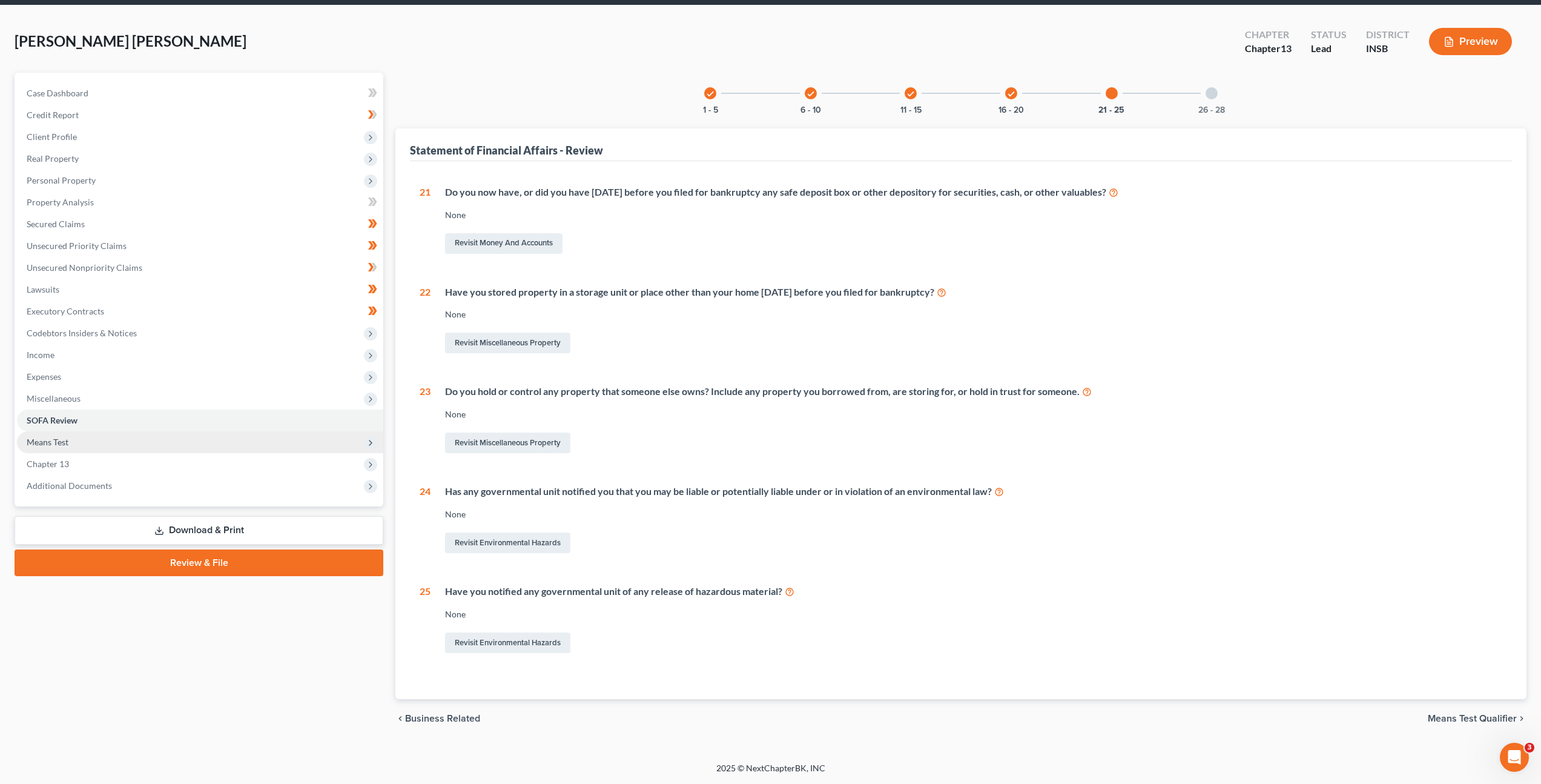
click at [229, 442] on span "Means Test" at bounding box center [200, 442] width 367 height 22
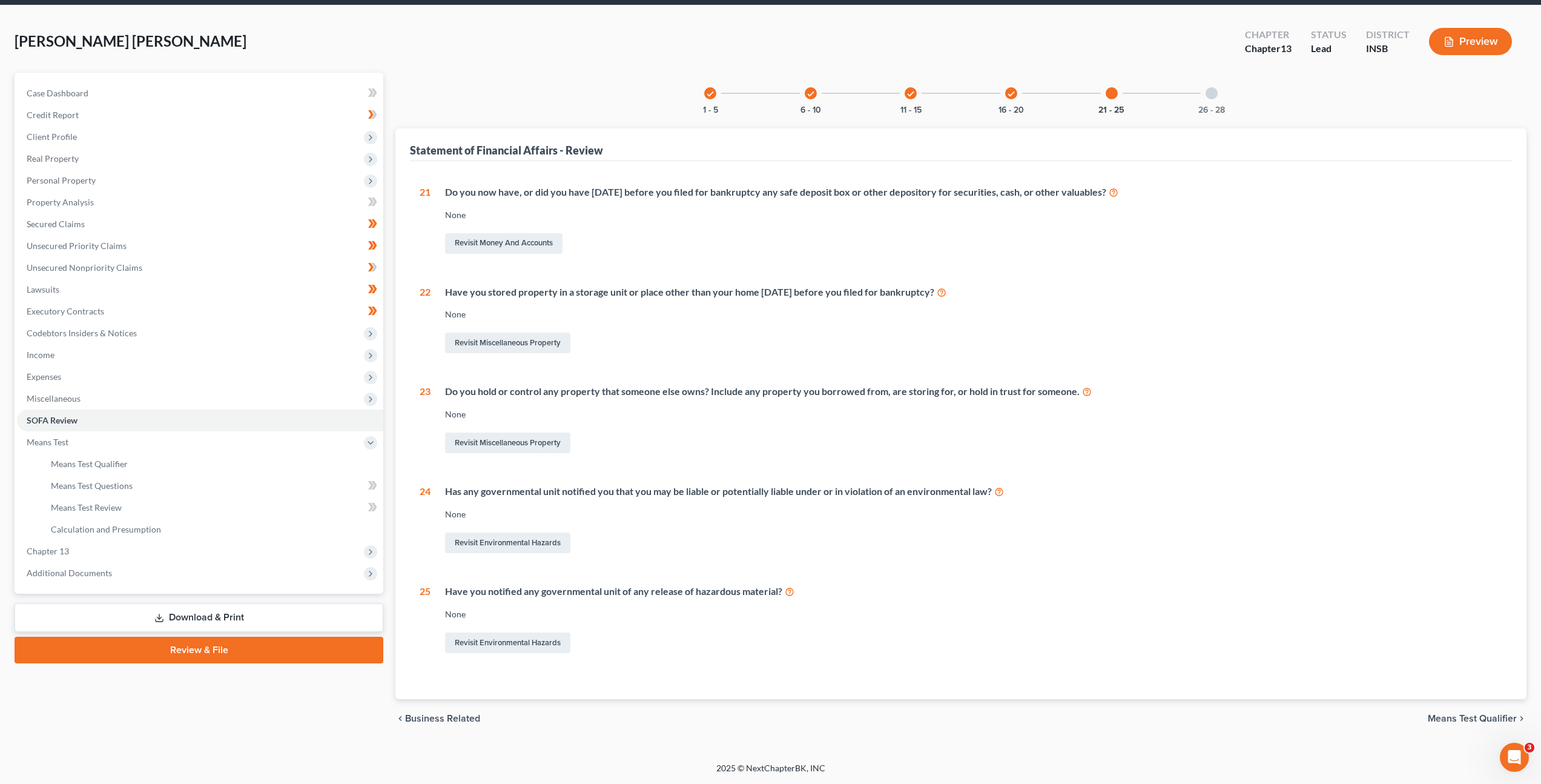
click at [660, 423] on div "Do you hold or control any property that someone else owns? Include any propert…" at bounding box center [966, 419] width 1072 height 71
click at [86, 543] on span "Chapter 13" at bounding box center [200, 551] width 367 height 22
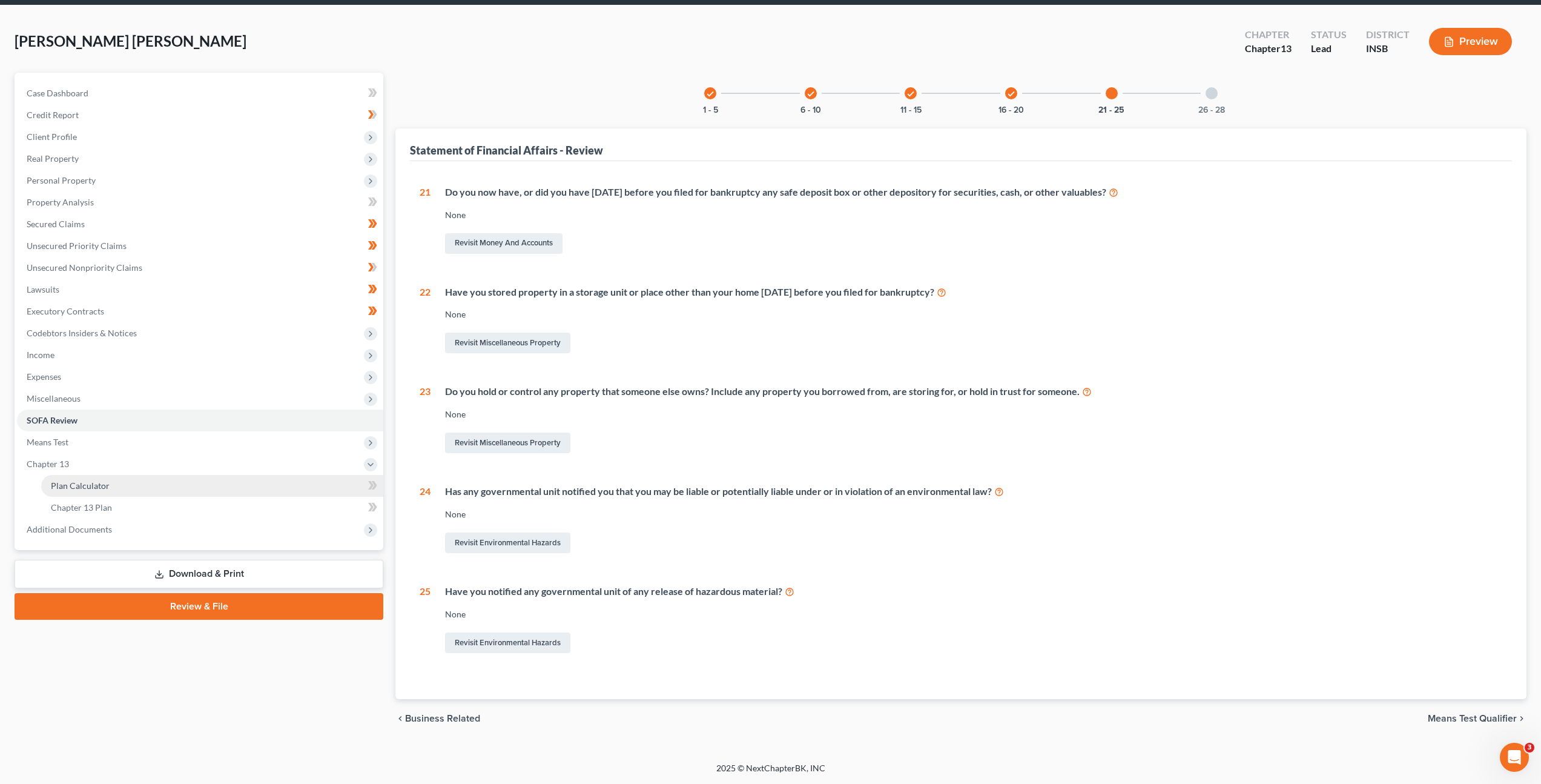
click at [151, 484] on link "Plan Calculator" at bounding box center [212, 486] width 342 height 22
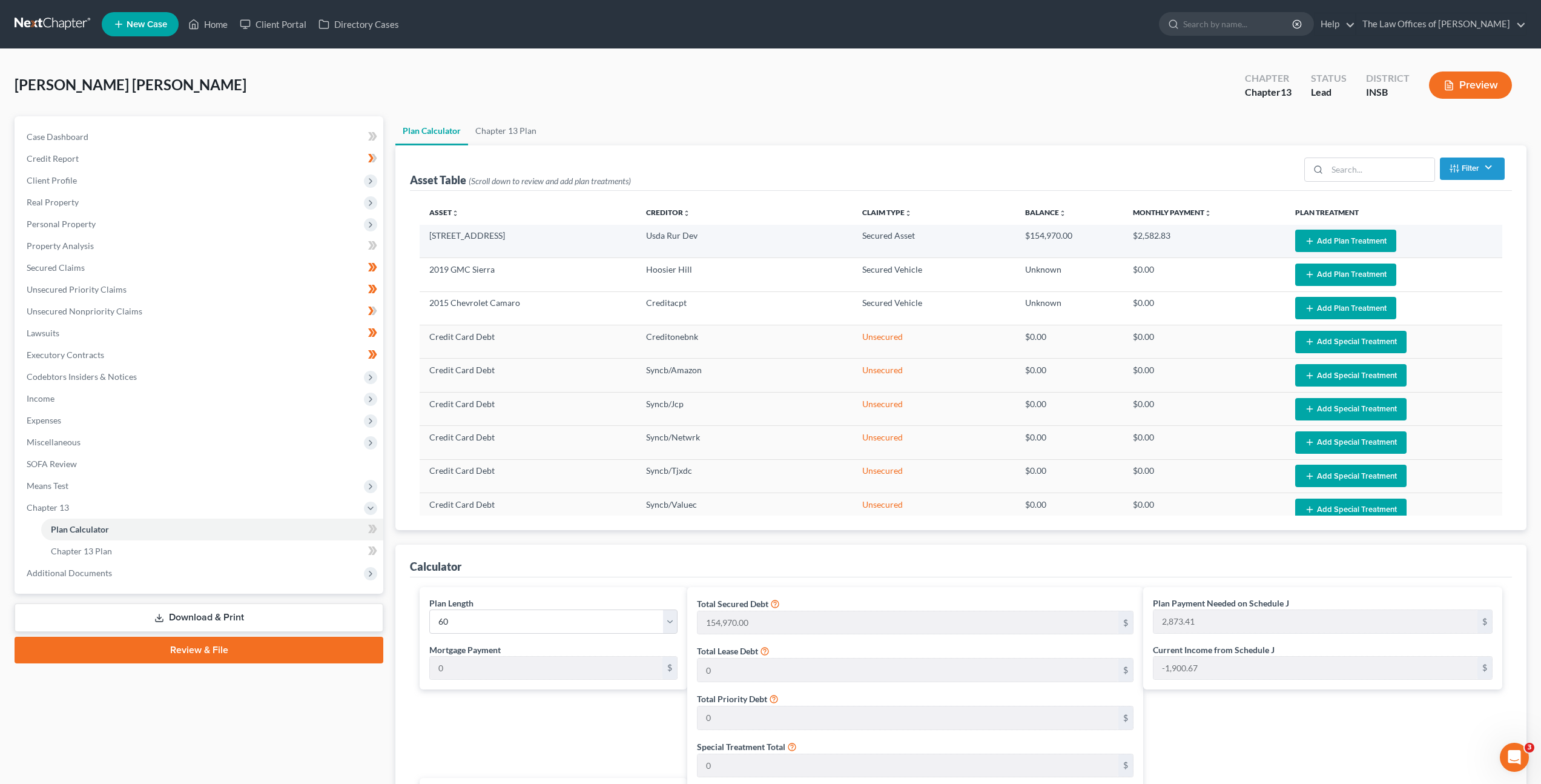
click at [1327, 241] on button "Add Plan Treatment" at bounding box center [1346, 240] width 101 height 22
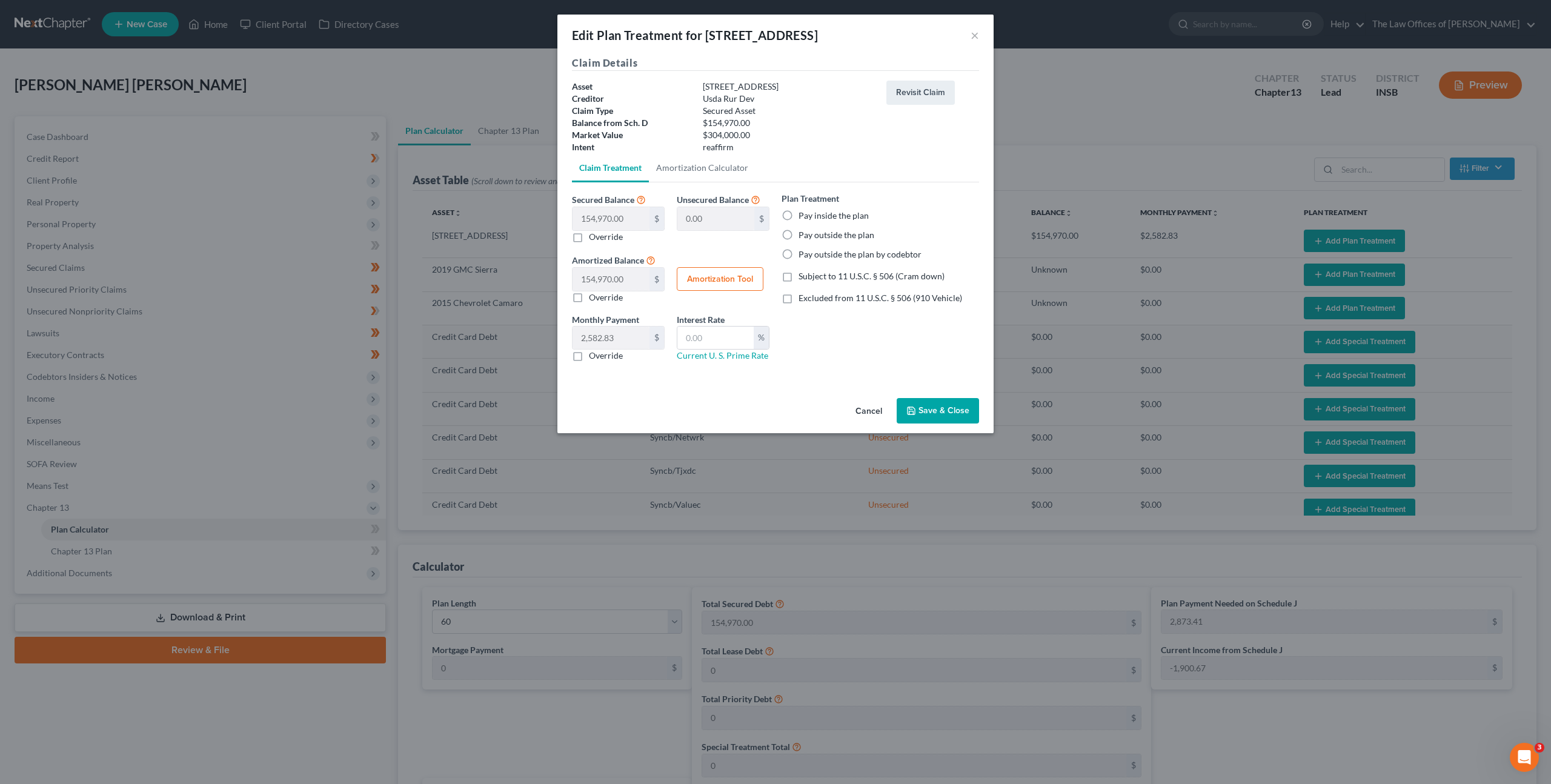
click at [798, 216] on label "Pay inside the plan" at bounding box center [834, 215] width 70 height 12
click at [803, 216] on input "Pay inside the plan" at bounding box center [807, 213] width 8 height 8
click at [925, 408] on button "Save & Close" at bounding box center [938, 411] width 82 height 26
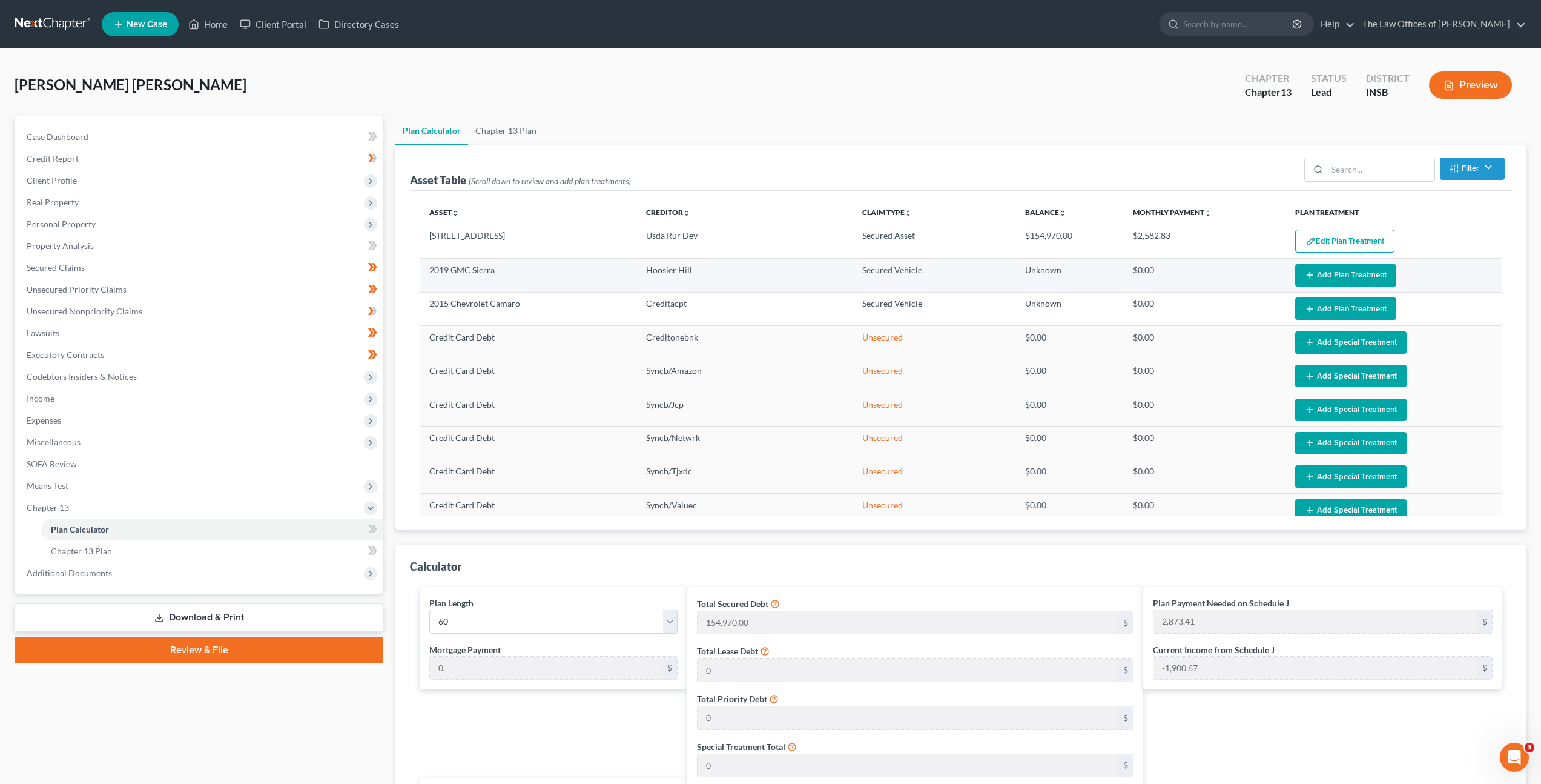
click at [1336, 278] on button "Add Plan Treatment" at bounding box center [1346, 275] width 101 height 22
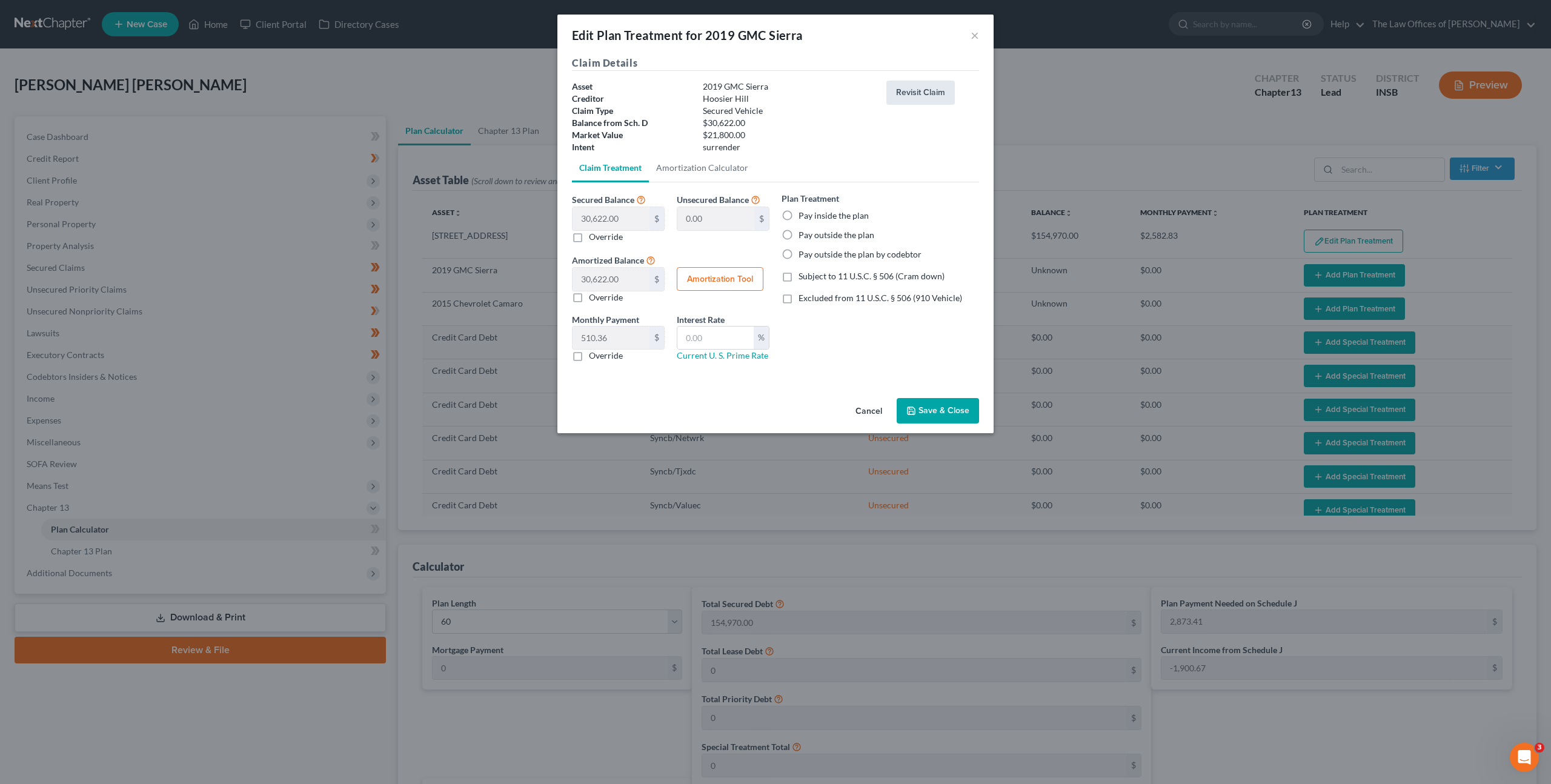
click at [919, 96] on button "Revisit Claim" at bounding box center [920, 93] width 68 height 24
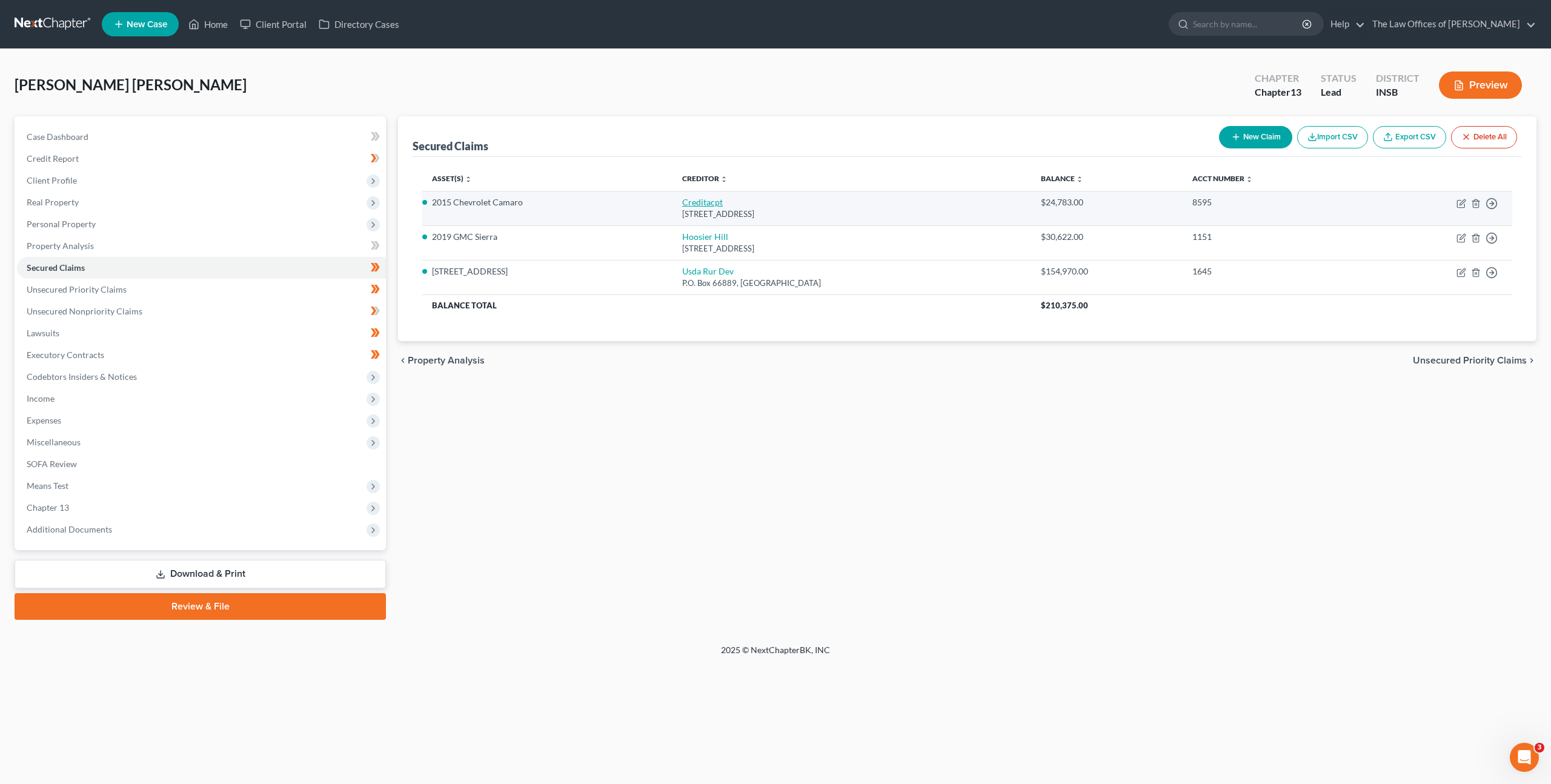
click at [692, 200] on link "Creditacpt" at bounding box center [703, 201] width 41 height 10
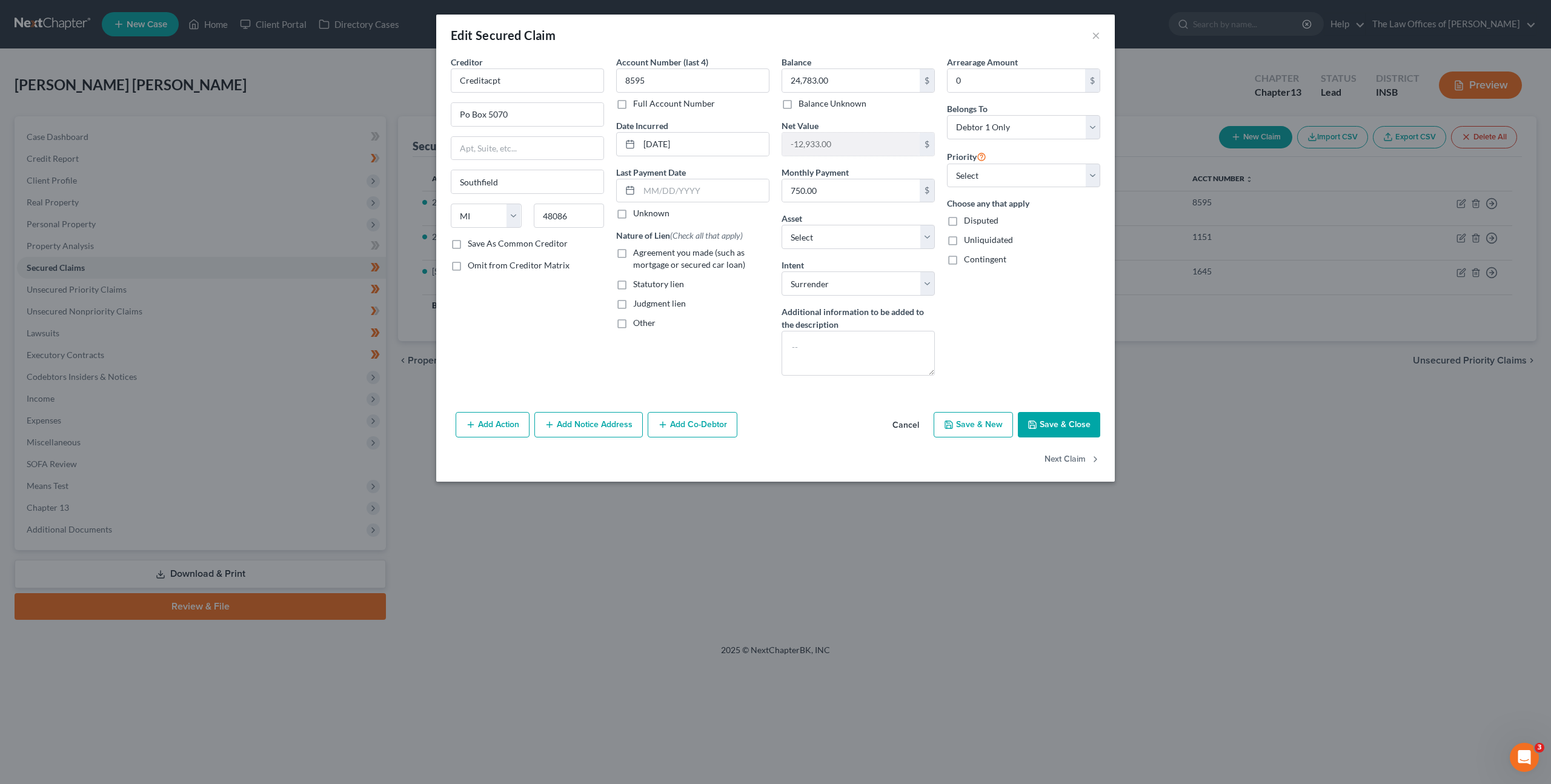
click at [899, 419] on button "Cancel" at bounding box center [906, 425] width 46 height 24
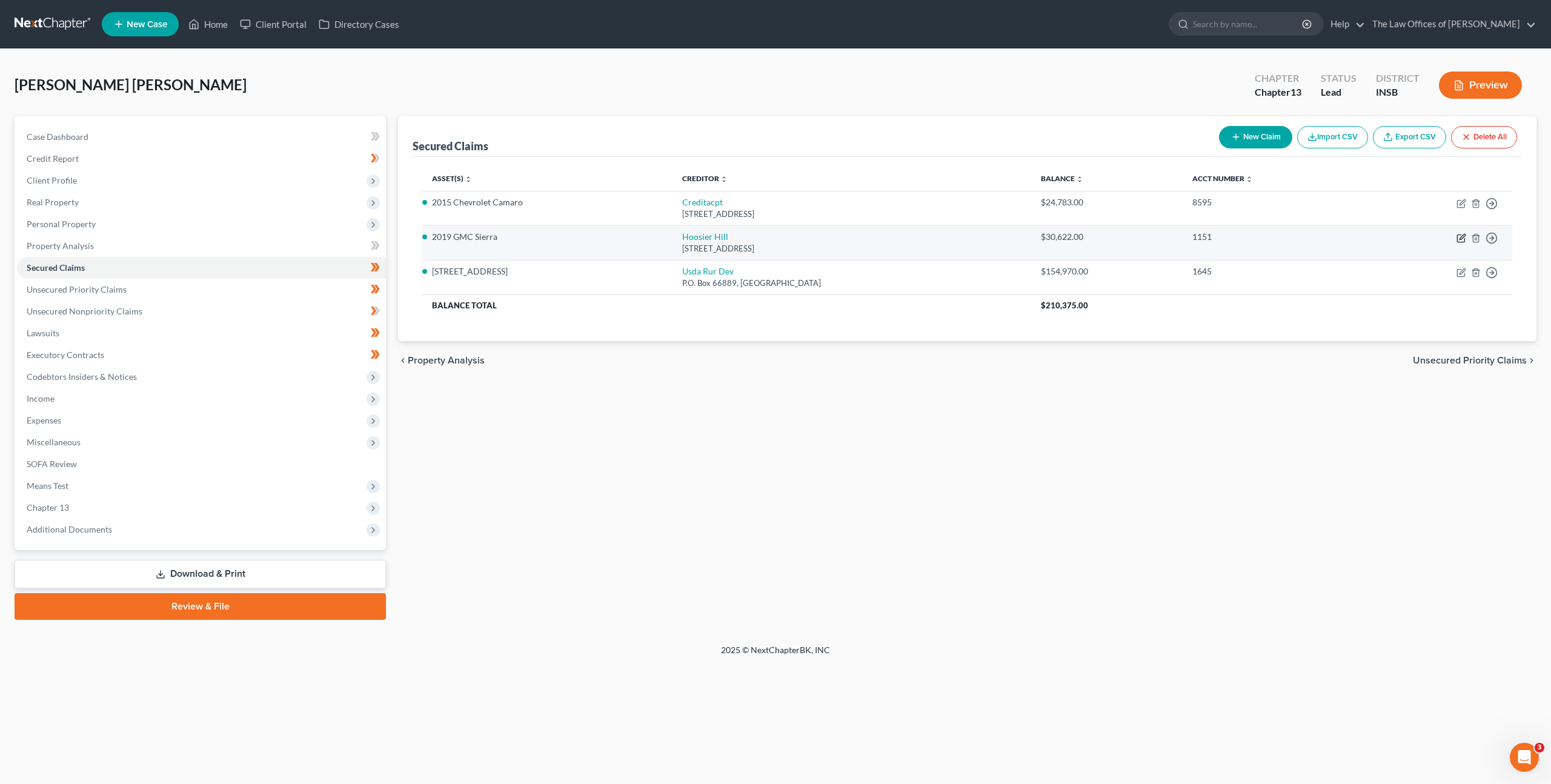
click at [1459, 238] on icon "button" at bounding box center [1461, 238] width 9 height 9
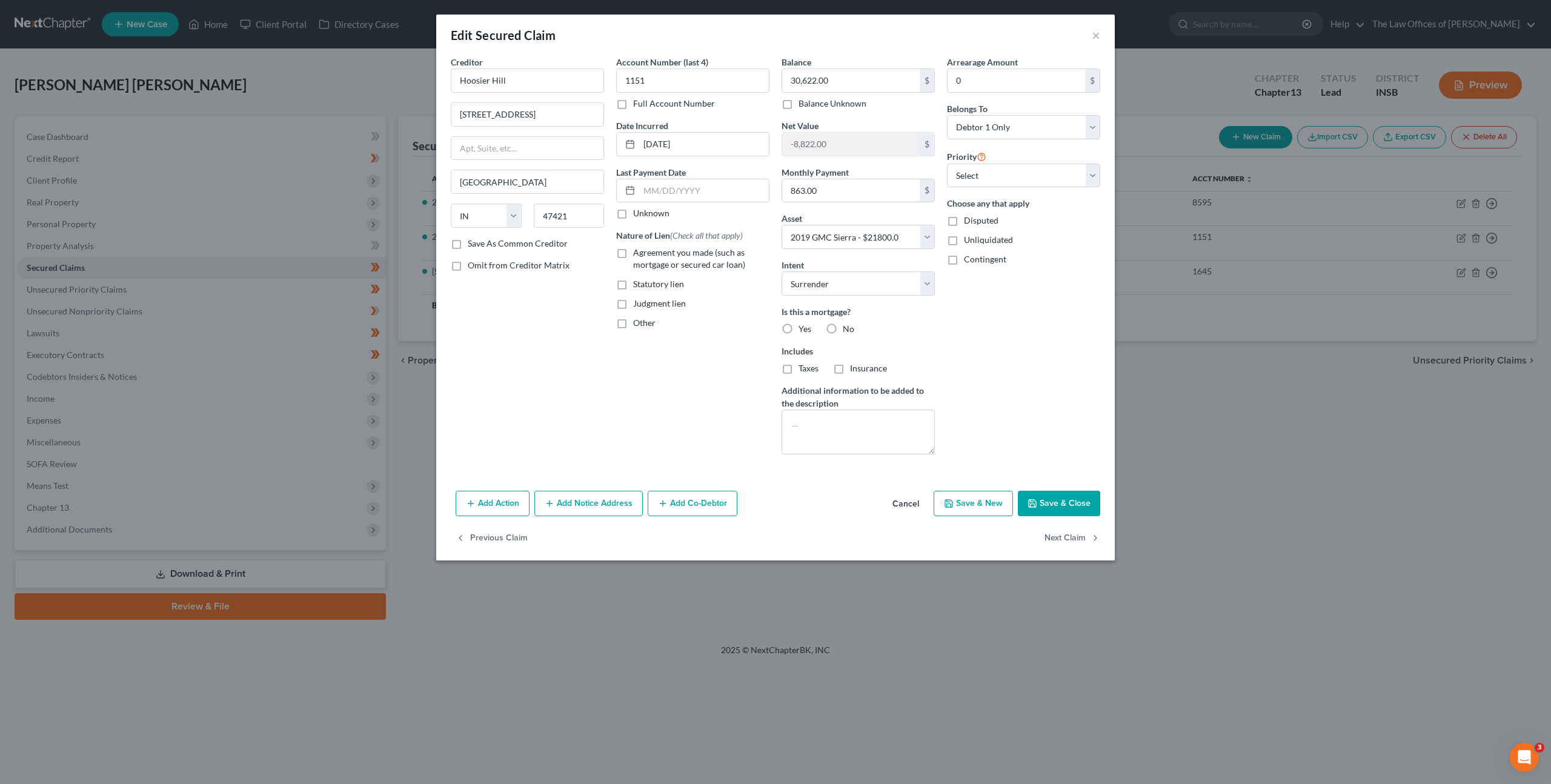
click at [907, 496] on button "Cancel" at bounding box center [906, 504] width 46 height 24
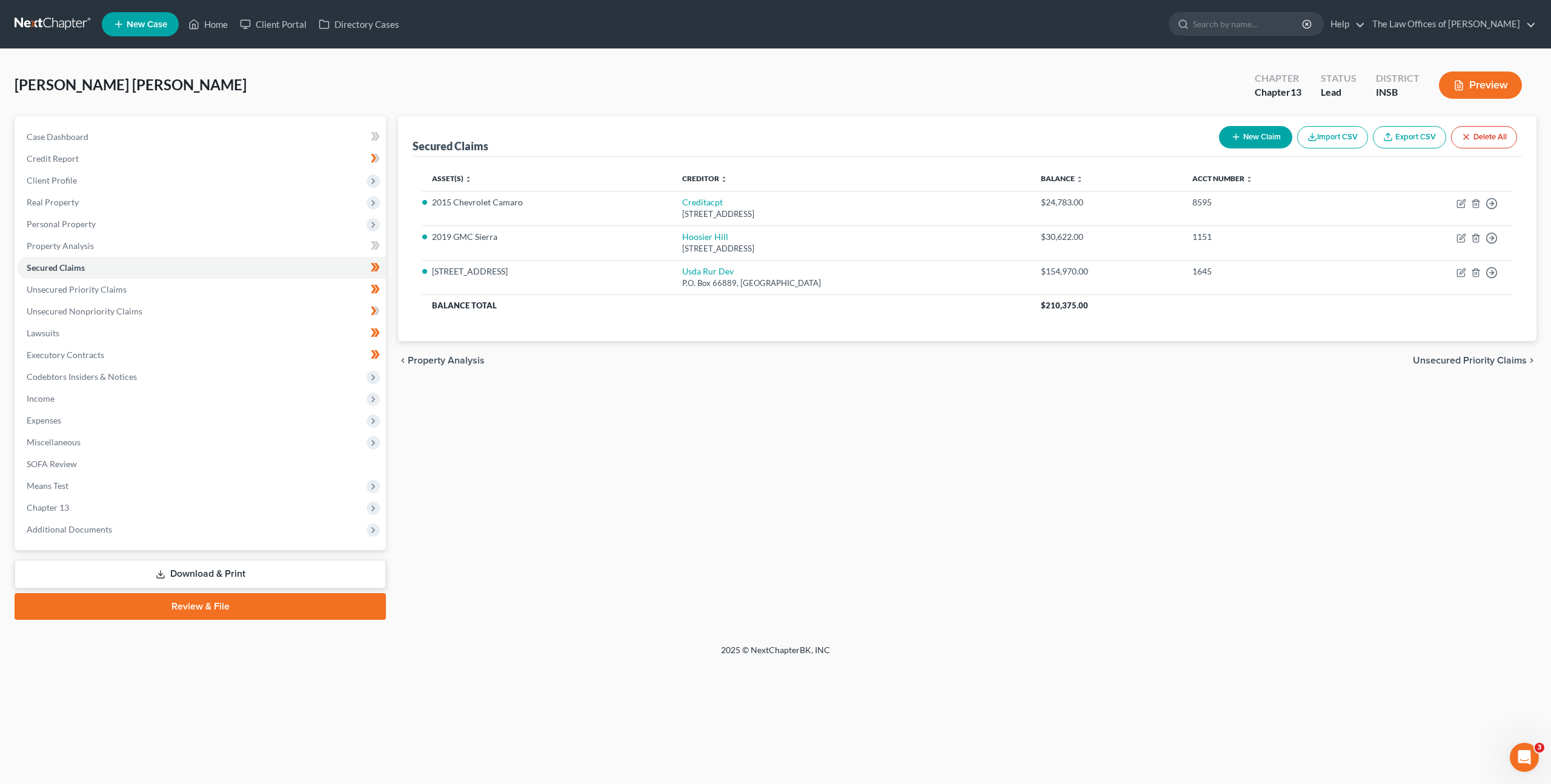
click at [812, 505] on div "Secured Claims New Claim Import CSV Export CSV Delete All Asset(s) expand_more …" at bounding box center [967, 367] width 1150 height 503
click at [231, 506] on span "Chapter 13" at bounding box center [201, 507] width 369 height 22
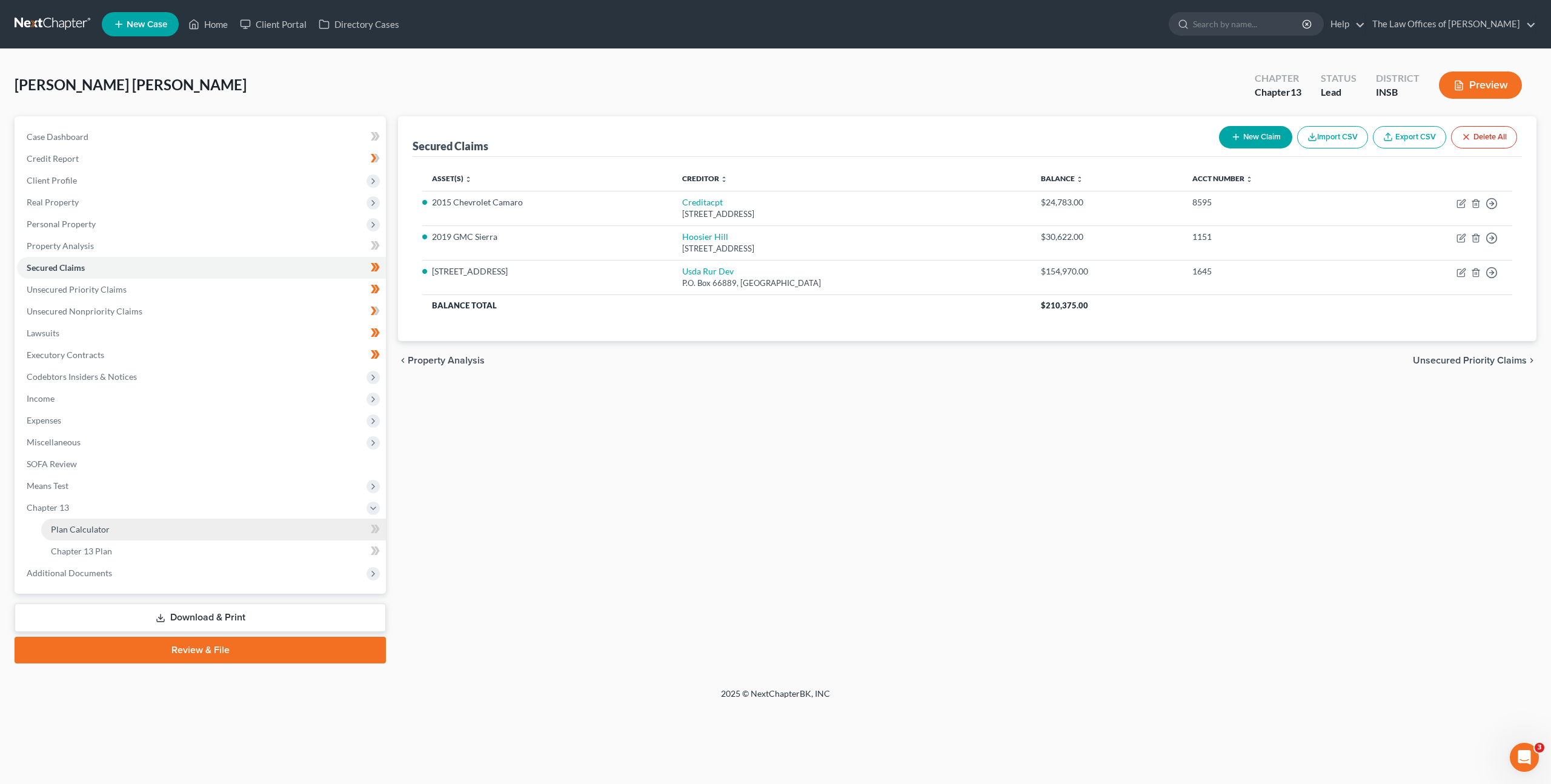
click at [225, 523] on link "Plan Calculator" at bounding box center [213, 529] width 345 height 22
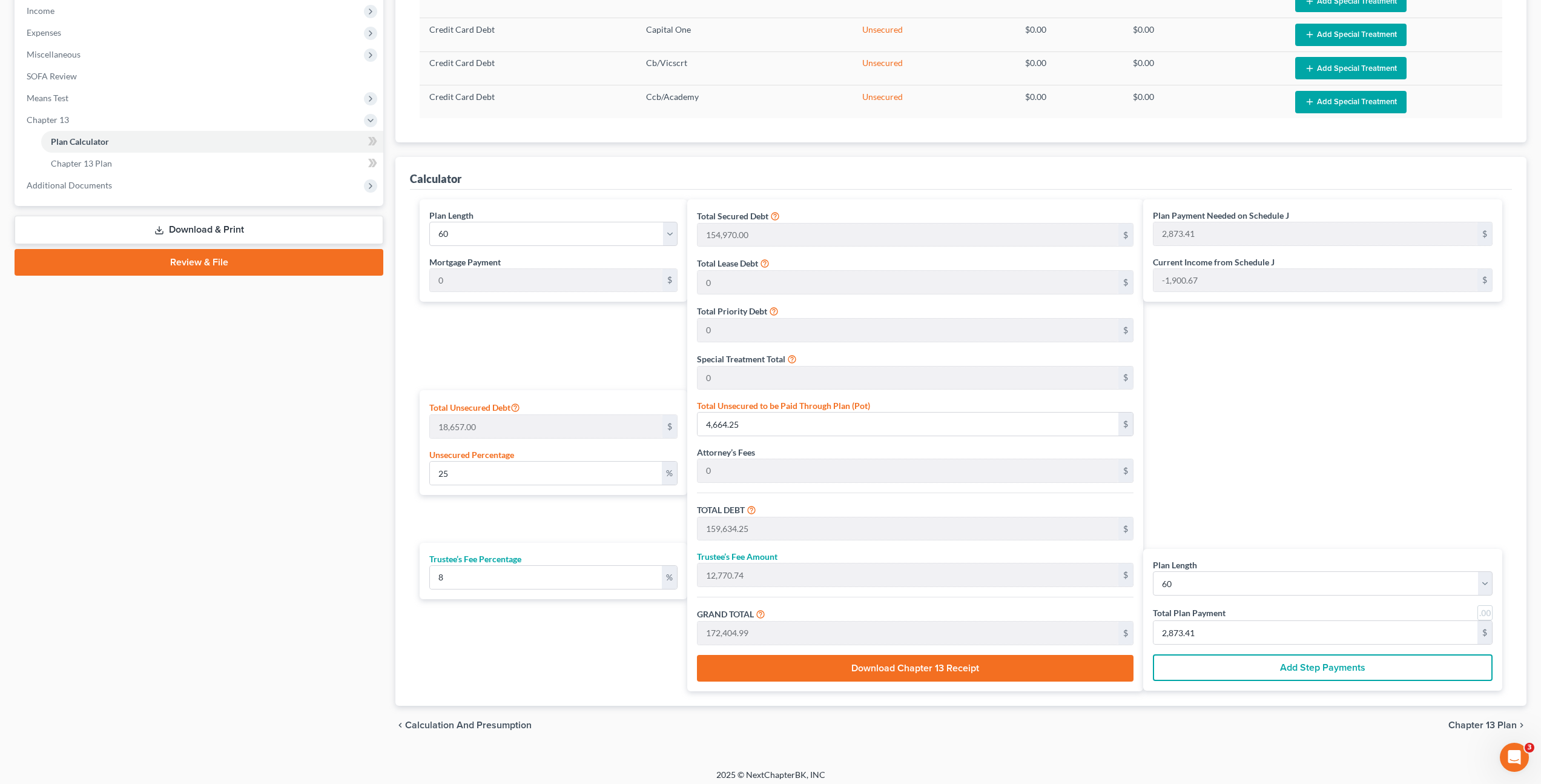
scroll to position [394, 0]
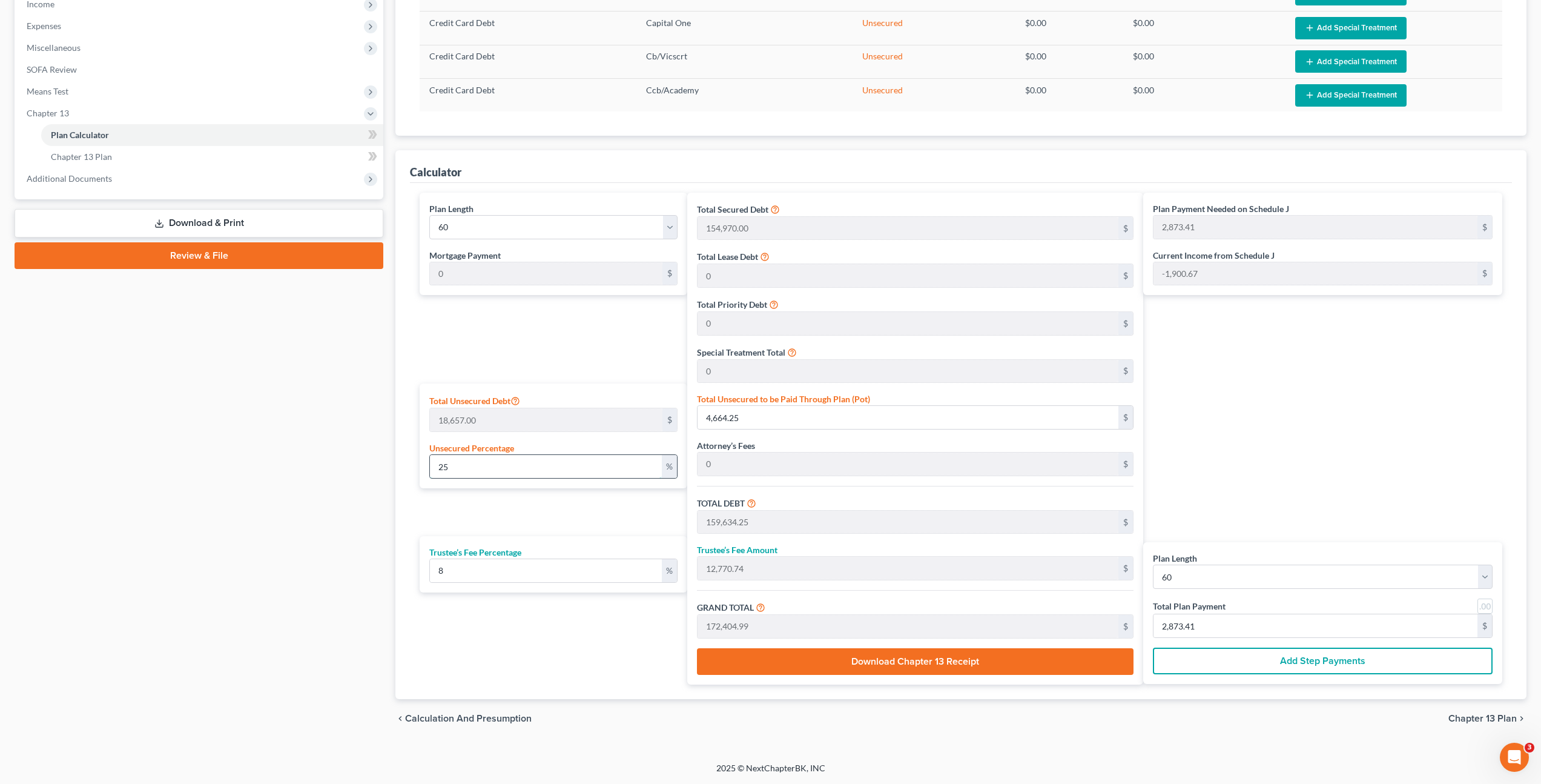
click at [542, 463] on input "25" at bounding box center [546, 467] width 232 height 23
drag, startPoint x: 540, startPoint y: 465, endPoint x: 396, endPoint y: 437, distance: 146.7
click at [465, 459] on input "25" at bounding box center [546, 467] width 232 height 23
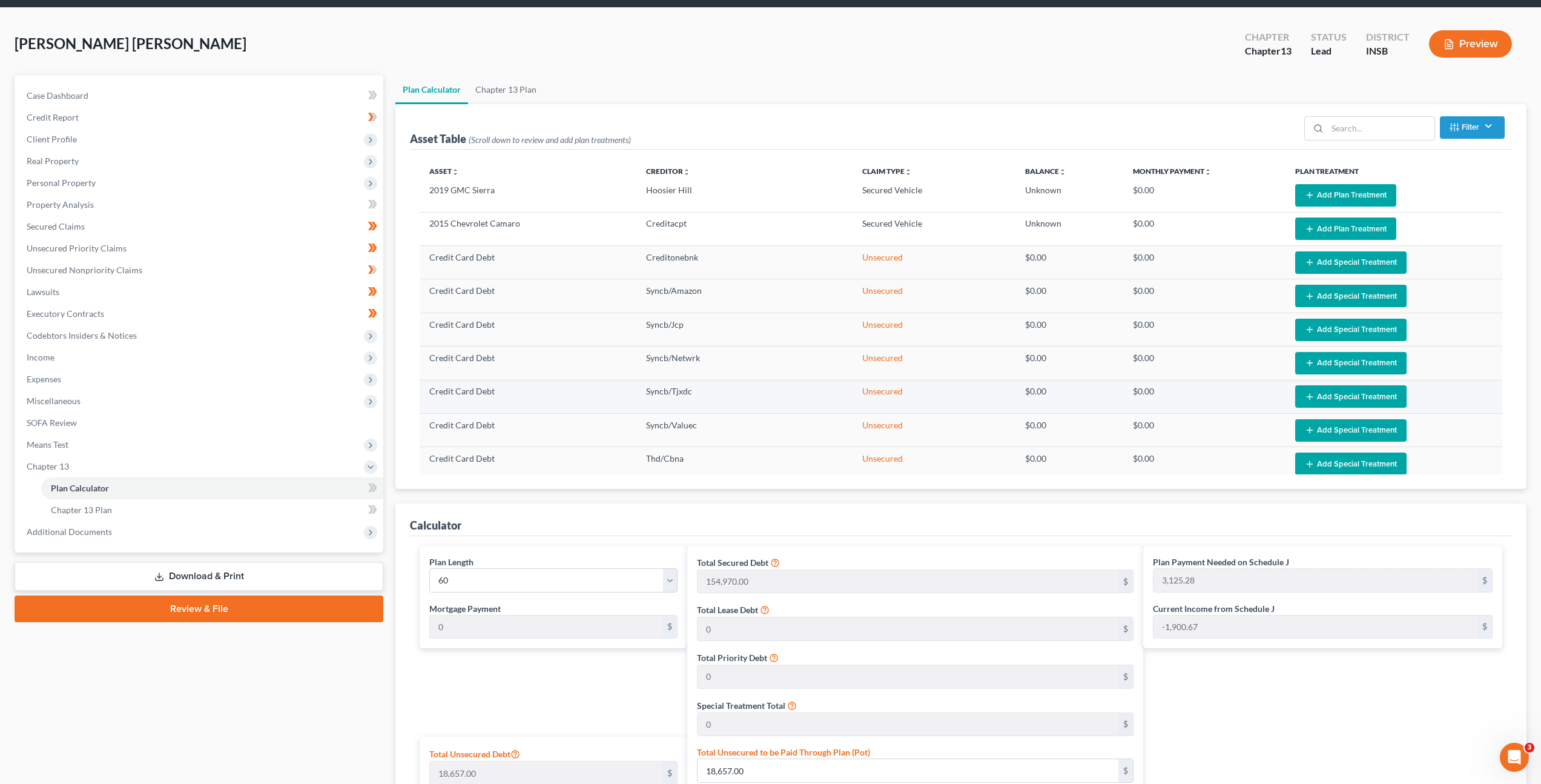
scroll to position [0, 0]
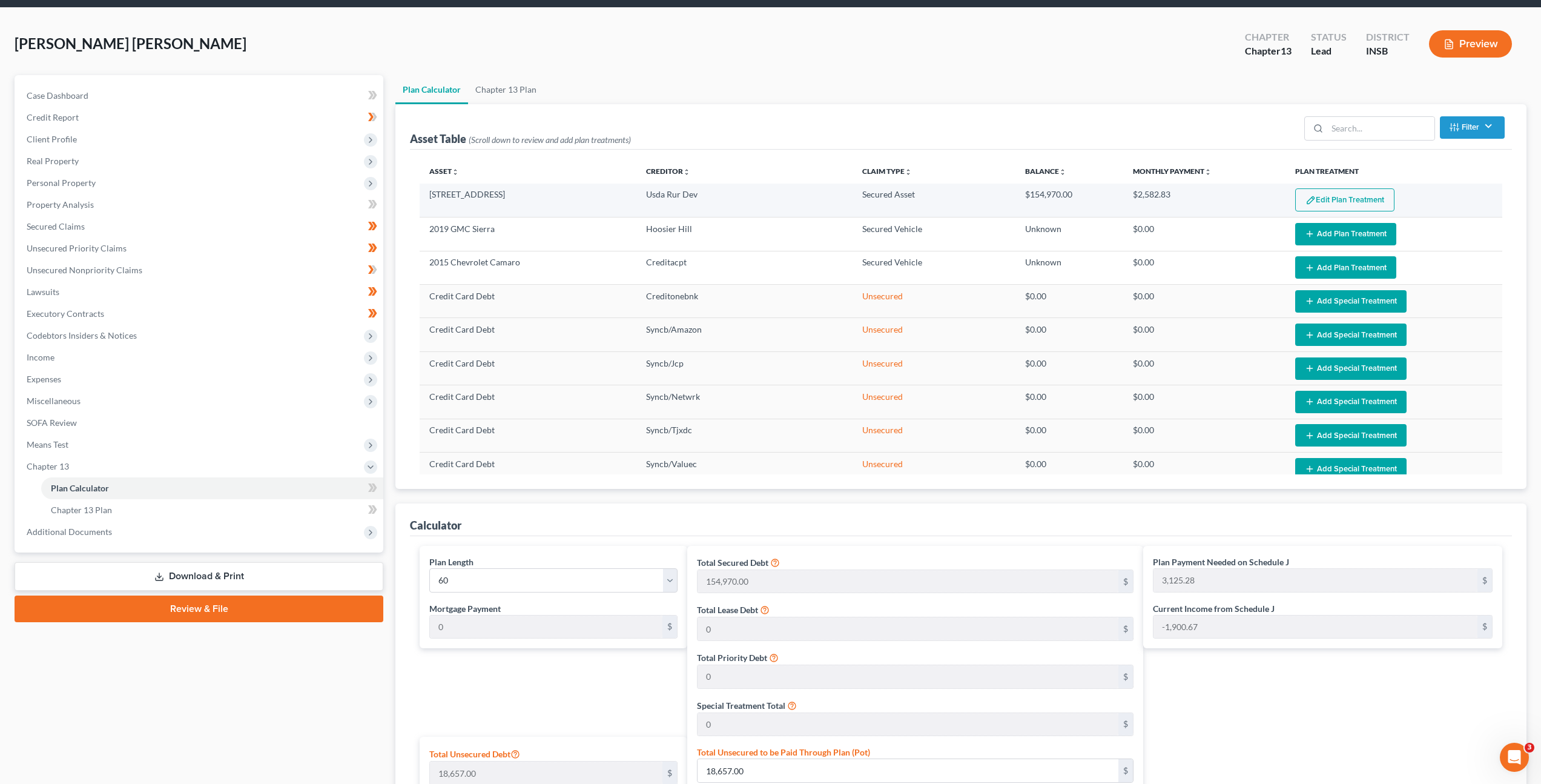
click at [1338, 205] on button "Edit Plan Treatment" at bounding box center [1344, 200] width 99 height 23
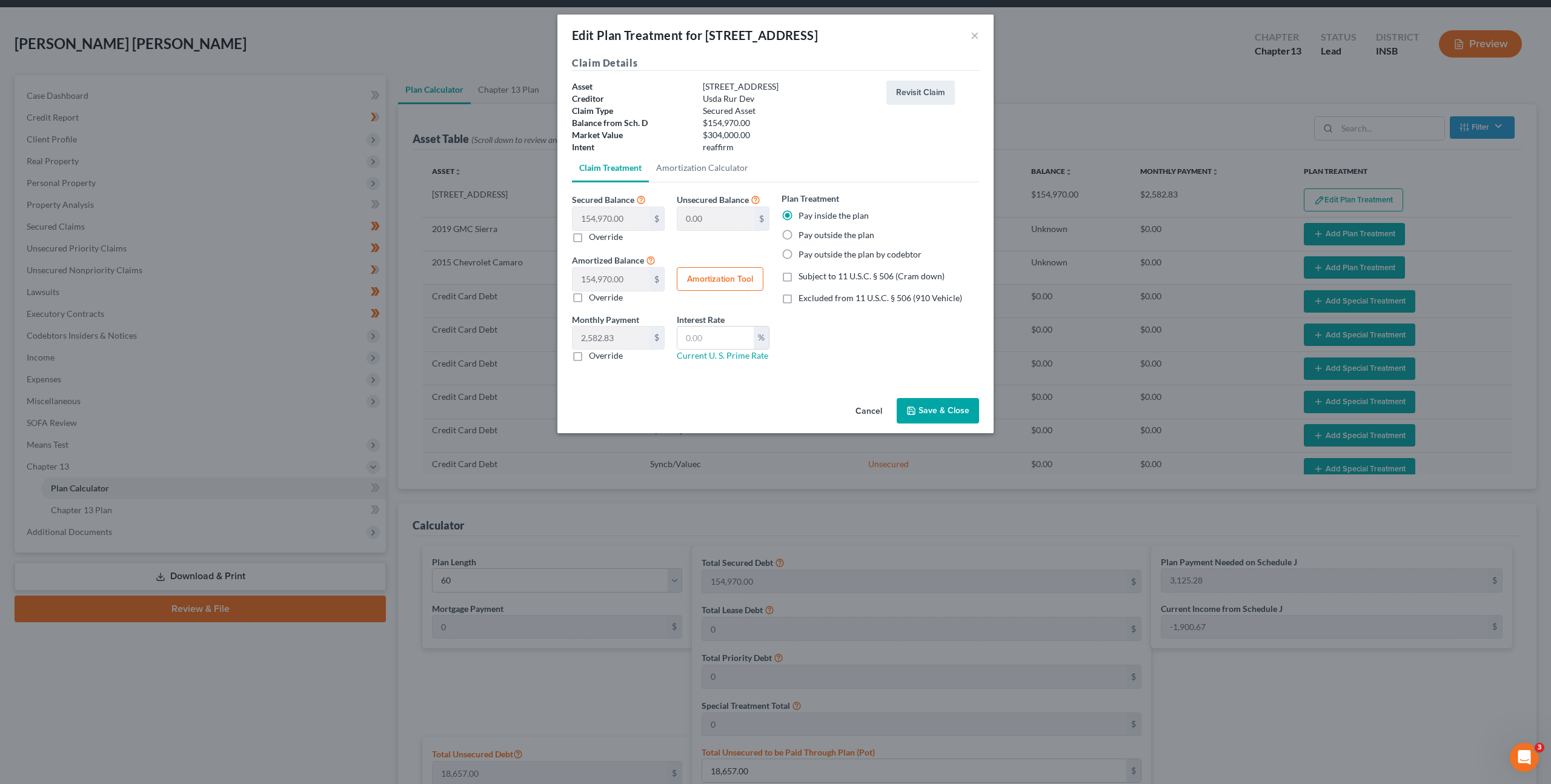
click at [865, 413] on button "Cancel" at bounding box center [869, 411] width 46 height 24
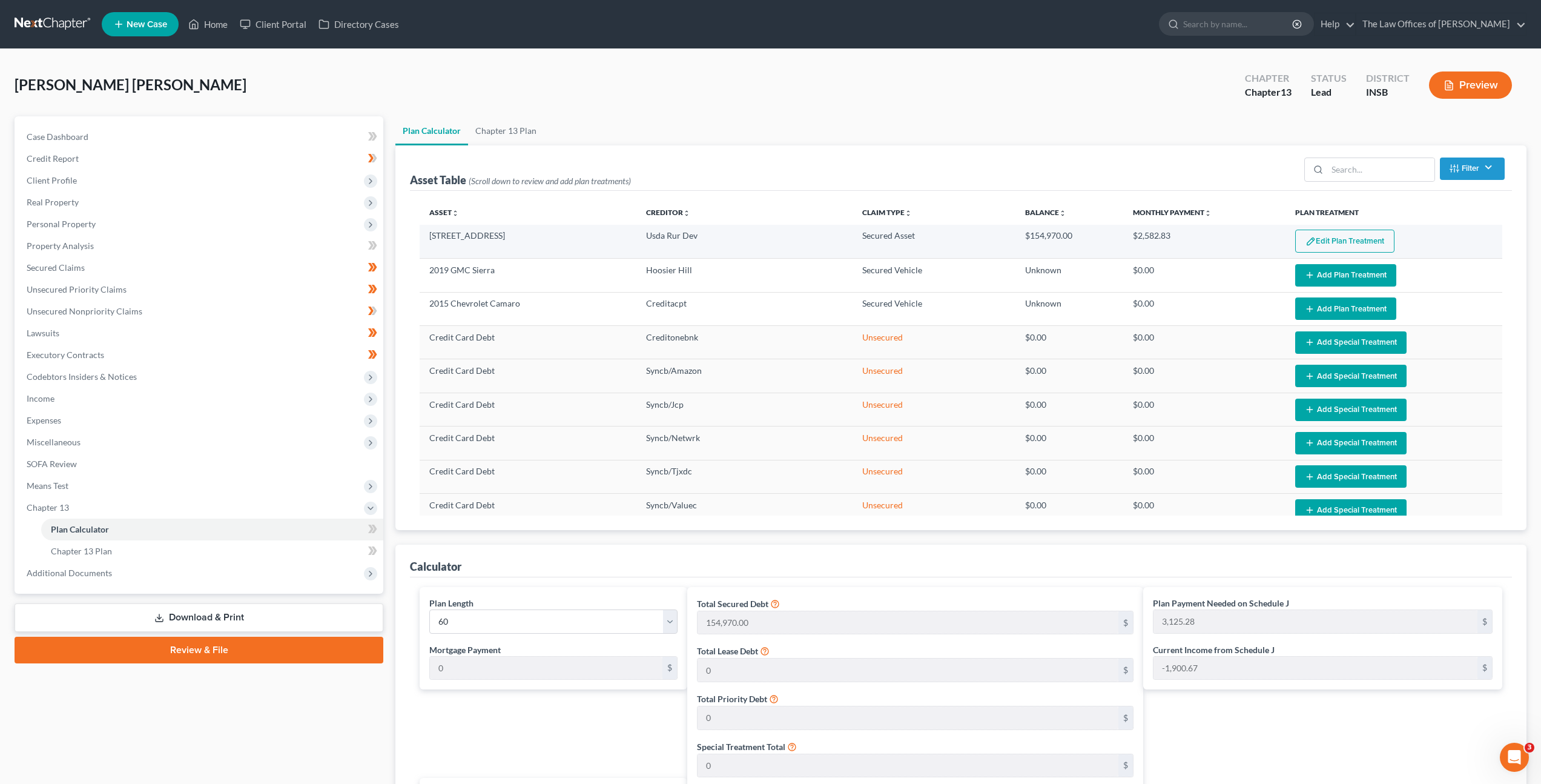
click at [1334, 246] on button "Edit Plan Treatment" at bounding box center [1344, 241] width 99 height 23
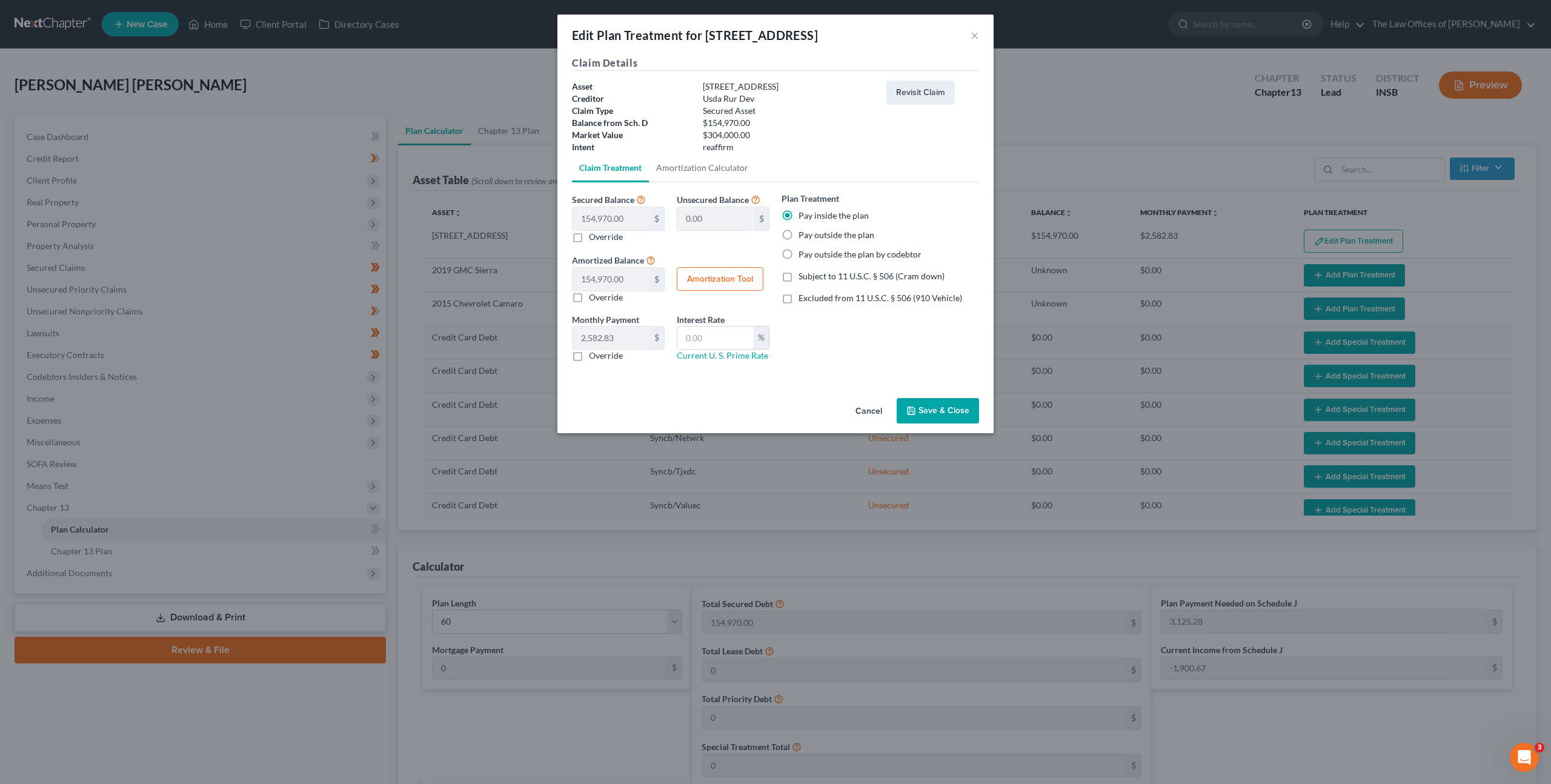
click at [859, 415] on button "Cancel" at bounding box center [869, 411] width 46 height 24
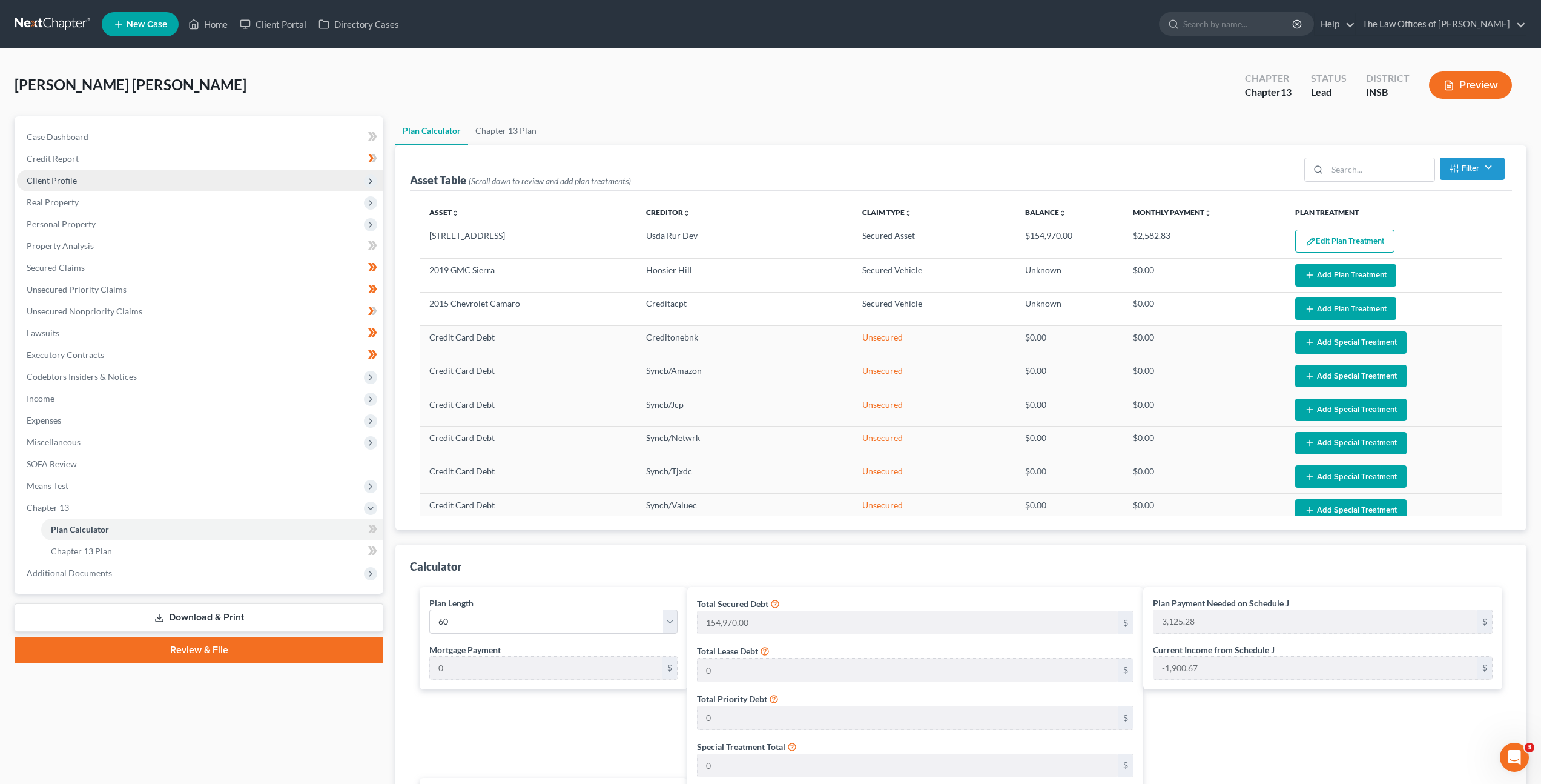
click at [190, 189] on span "Client Profile" at bounding box center [200, 180] width 367 height 22
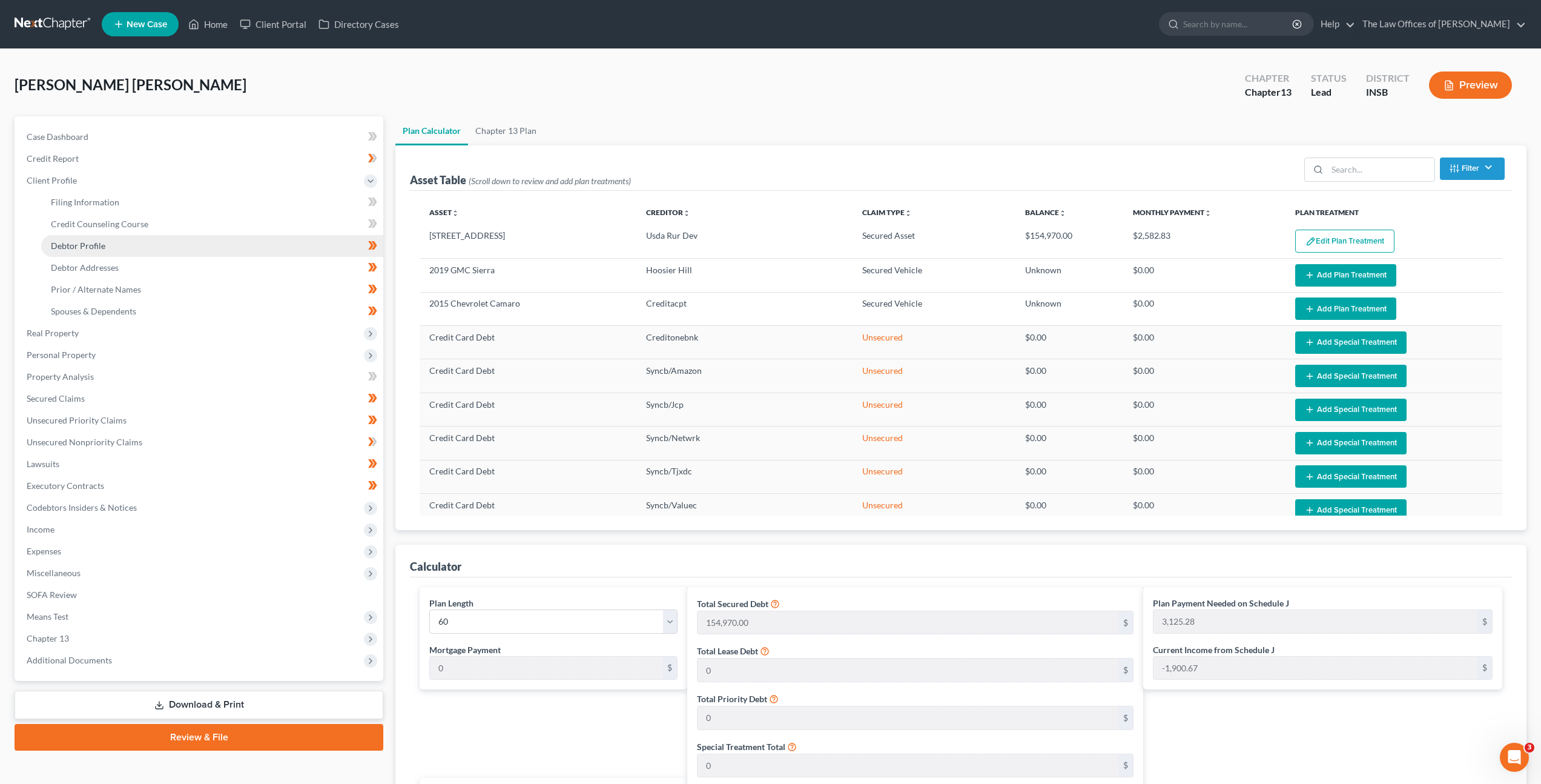
click at [136, 251] on link "Debtor Profile" at bounding box center [212, 246] width 342 height 22
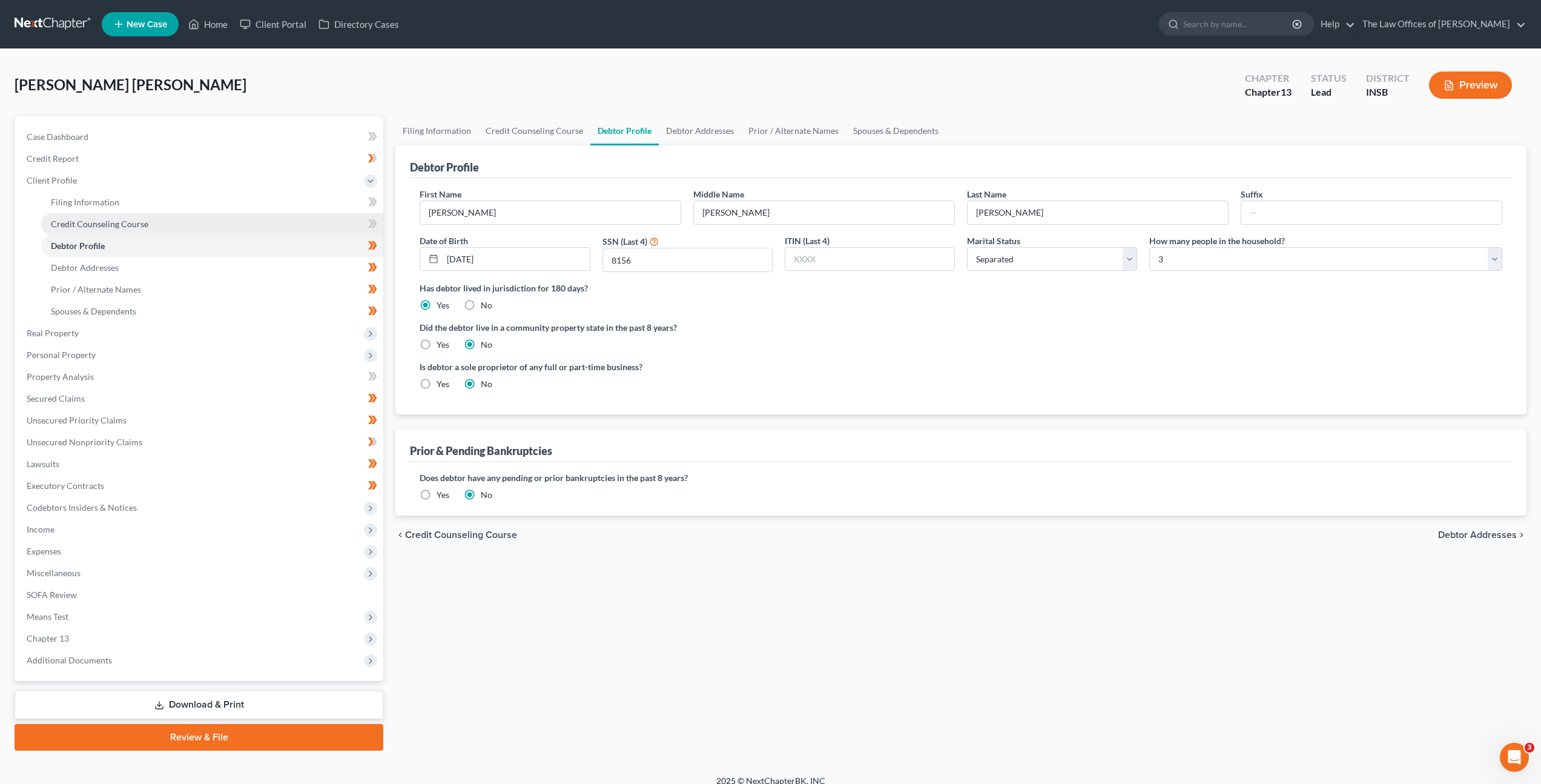
click at [152, 231] on link "Credit Counseling Course" at bounding box center [212, 224] width 342 height 22
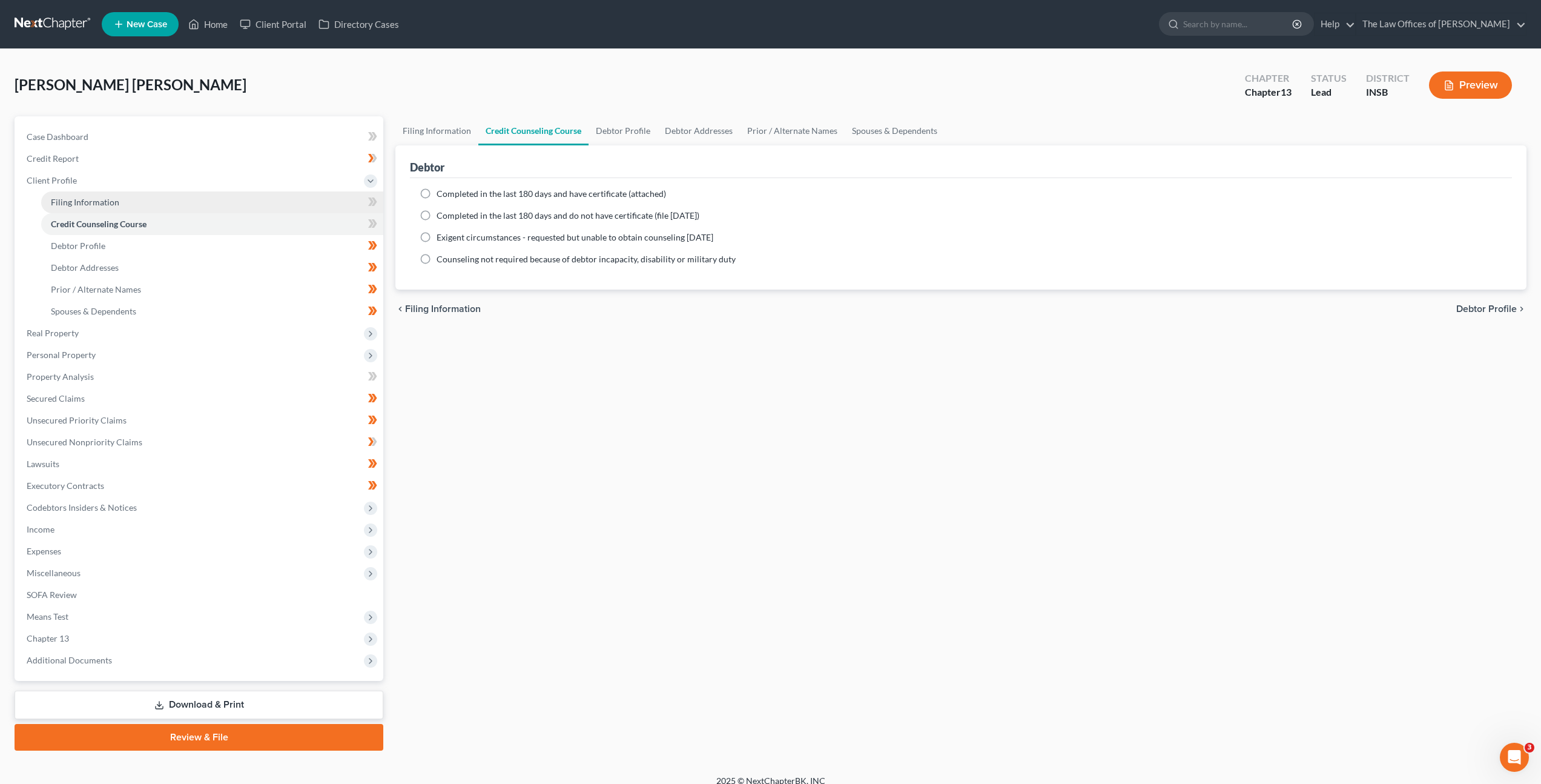
click at [152, 209] on link "Filing Information" at bounding box center [212, 202] width 342 height 22
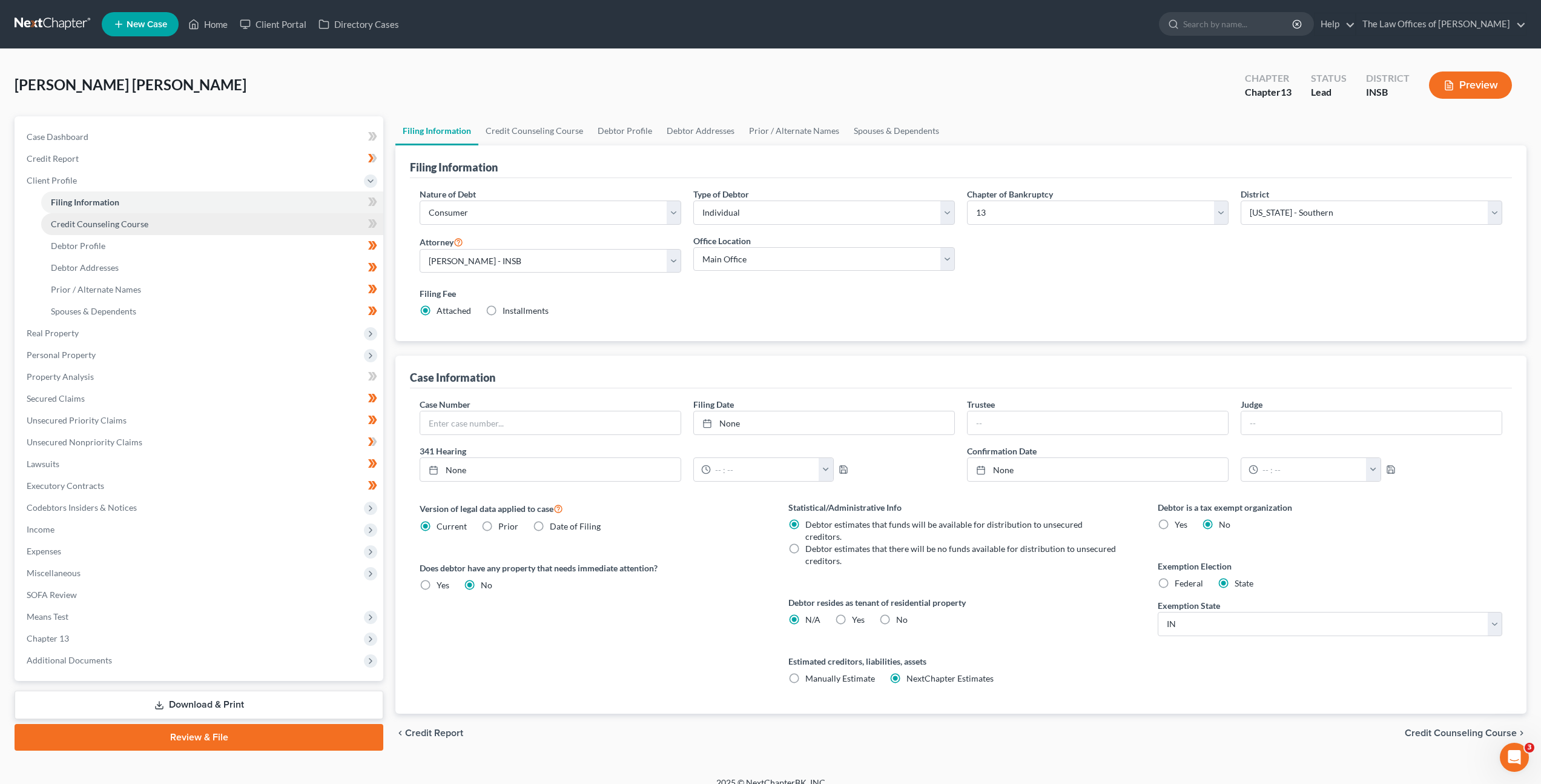
click at [151, 223] on link "Credit Counseling Course" at bounding box center [212, 224] width 342 height 22
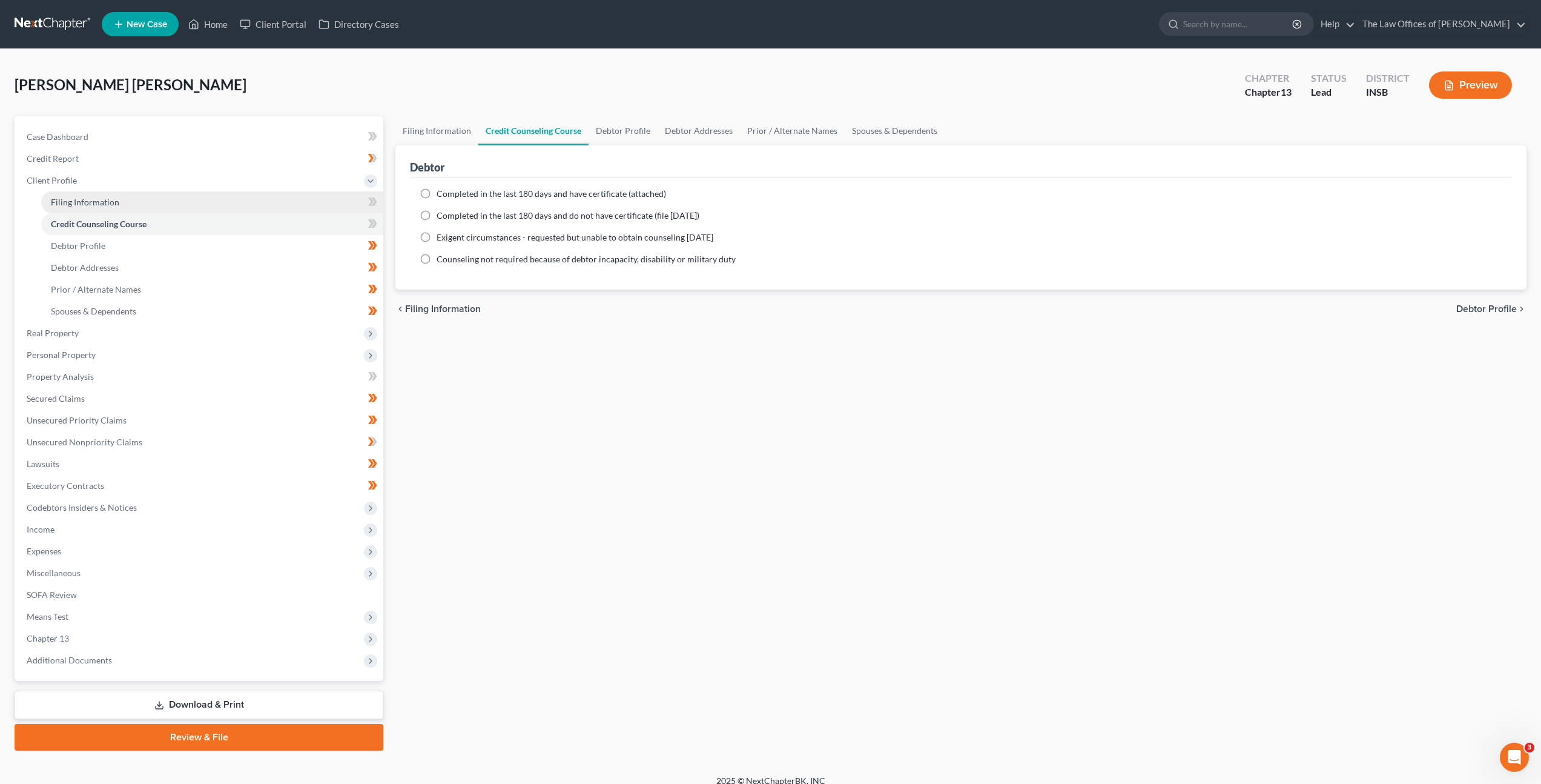
click at [173, 209] on link "Filing Information" at bounding box center [212, 202] width 342 height 22
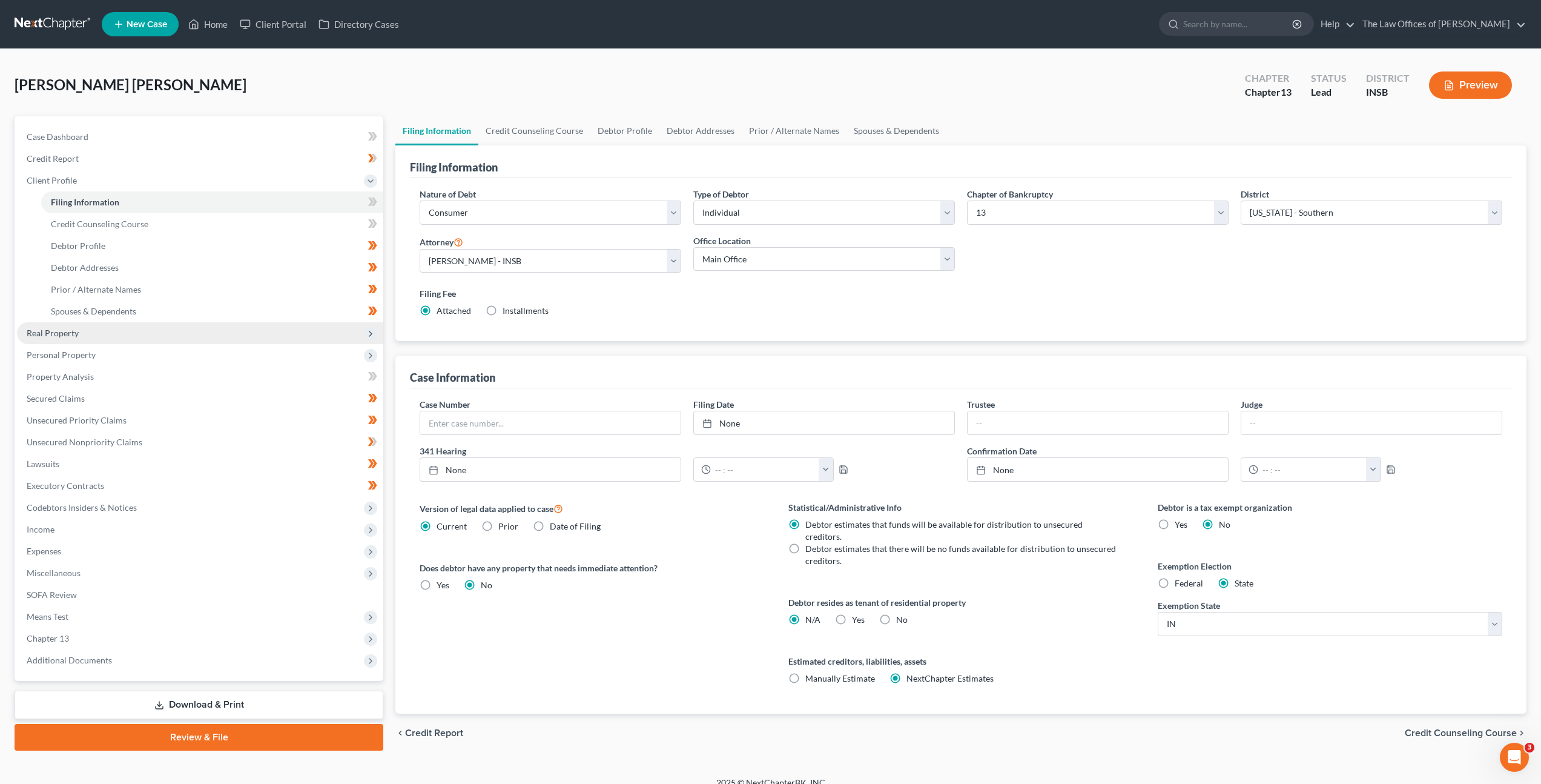
click at [201, 331] on span "Real Property" at bounding box center [200, 333] width 367 height 22
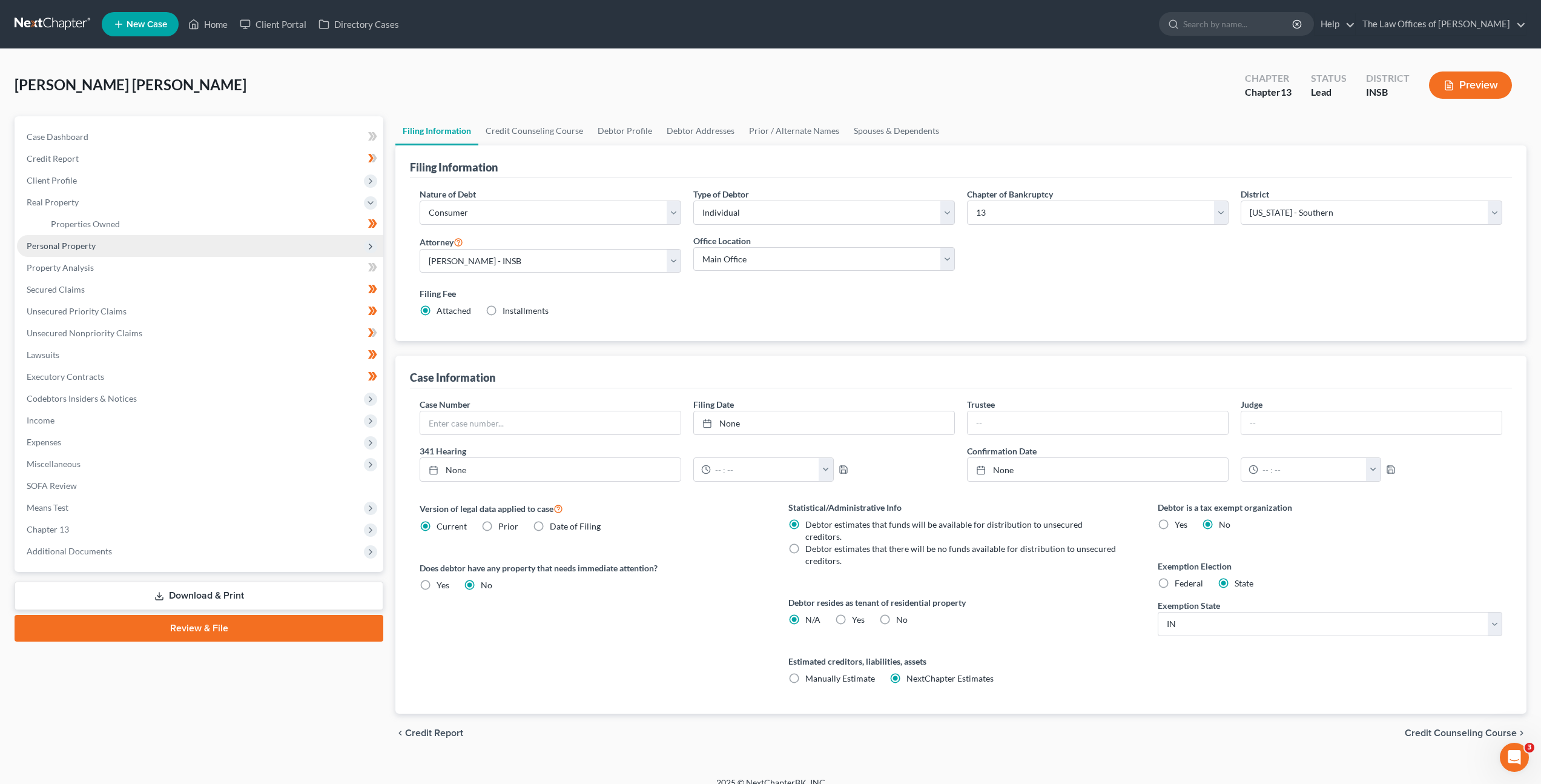
click at [204, 245] on span "Personal Property" at bounding box center [200, 246] width 367 height 22
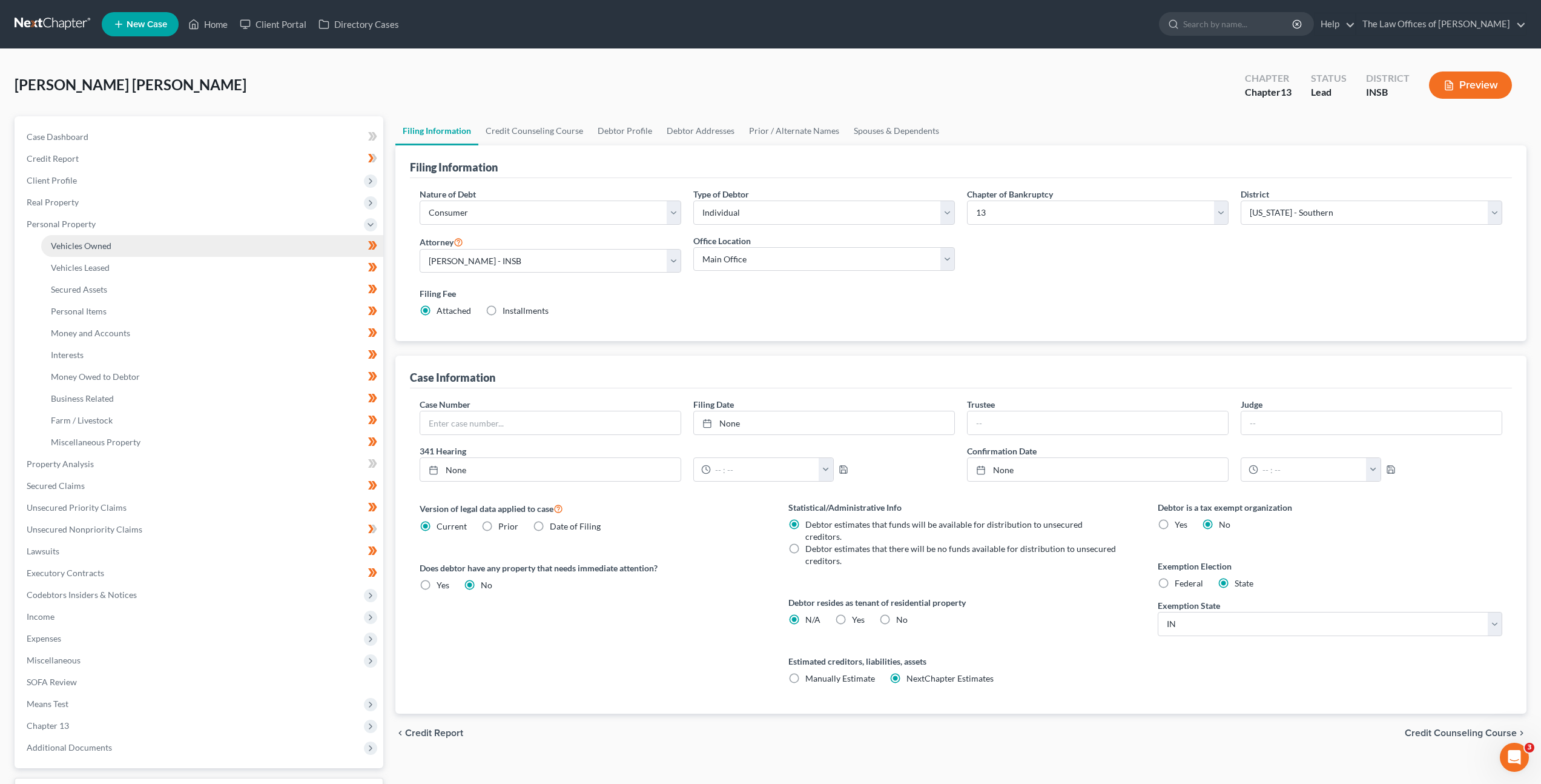
click at [213, 250] on link "Vehicles Owned" at bounding box center [212, 246] width 342 height 22
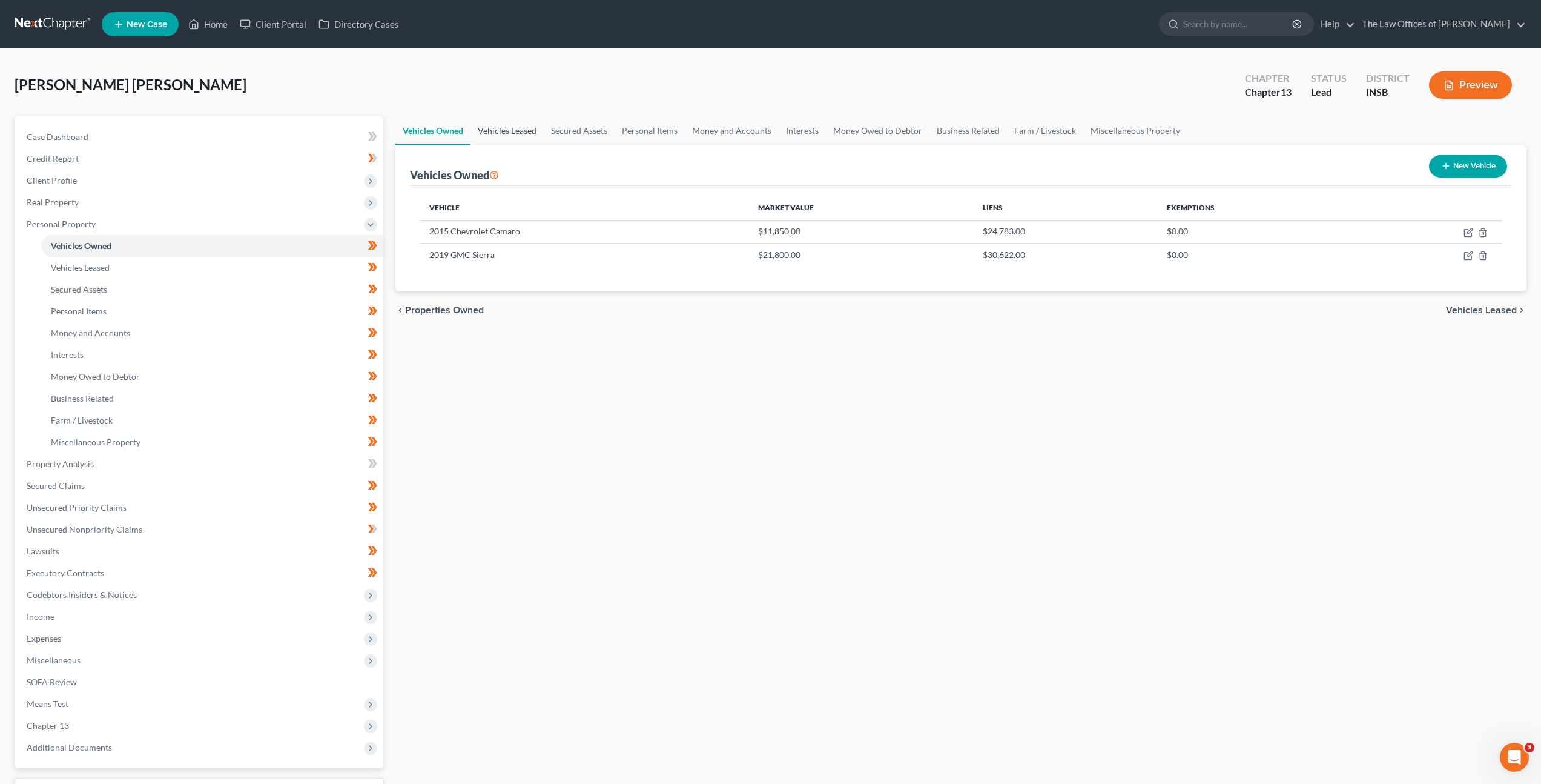
click at [500, 142] on link "Vehicles Leased" at bounding box center [507, 130] width 74 height 29
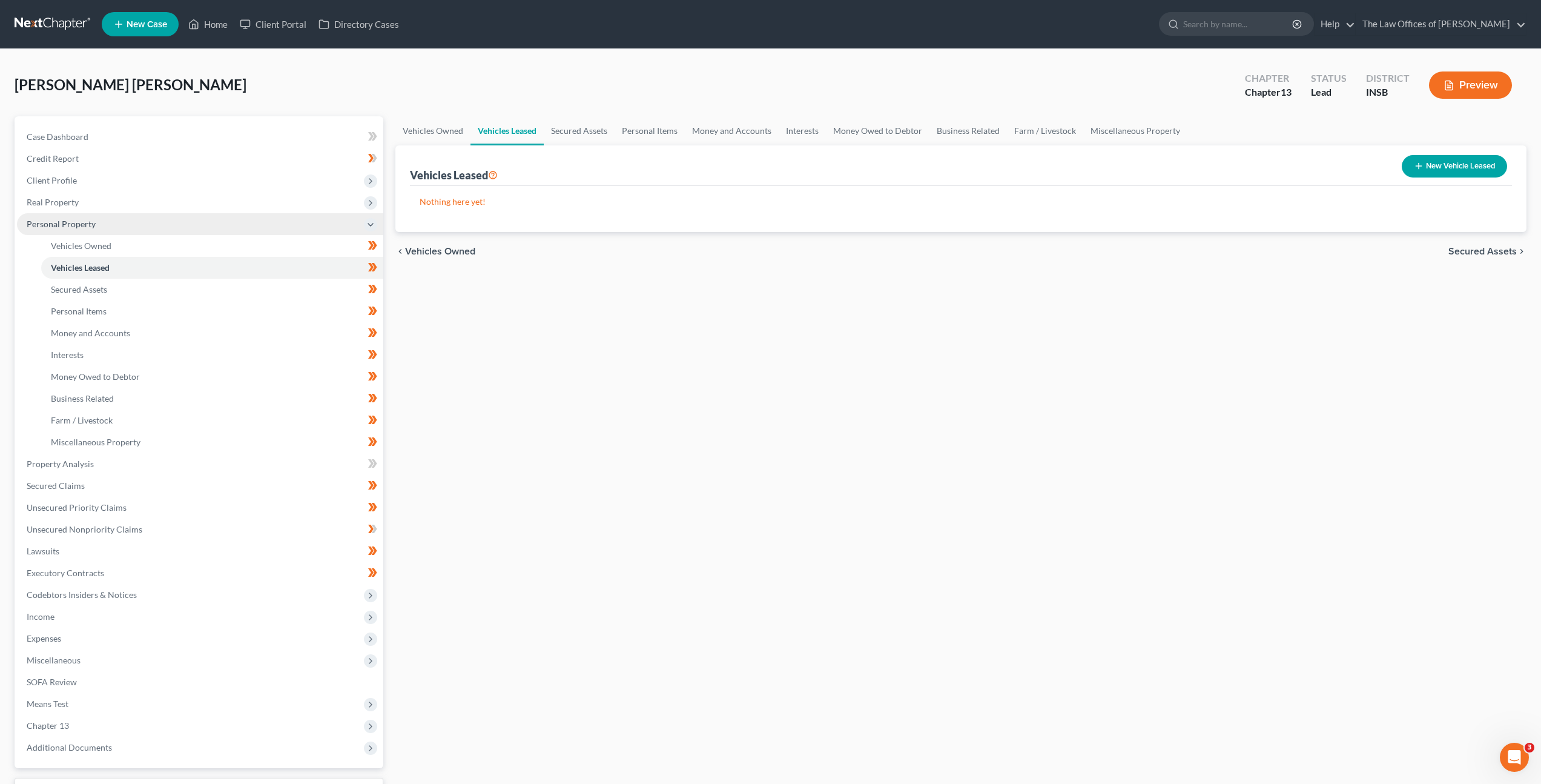
click at [188, 214] on span "Personal Property" at bounding box center [200, 224] width 367 height 22
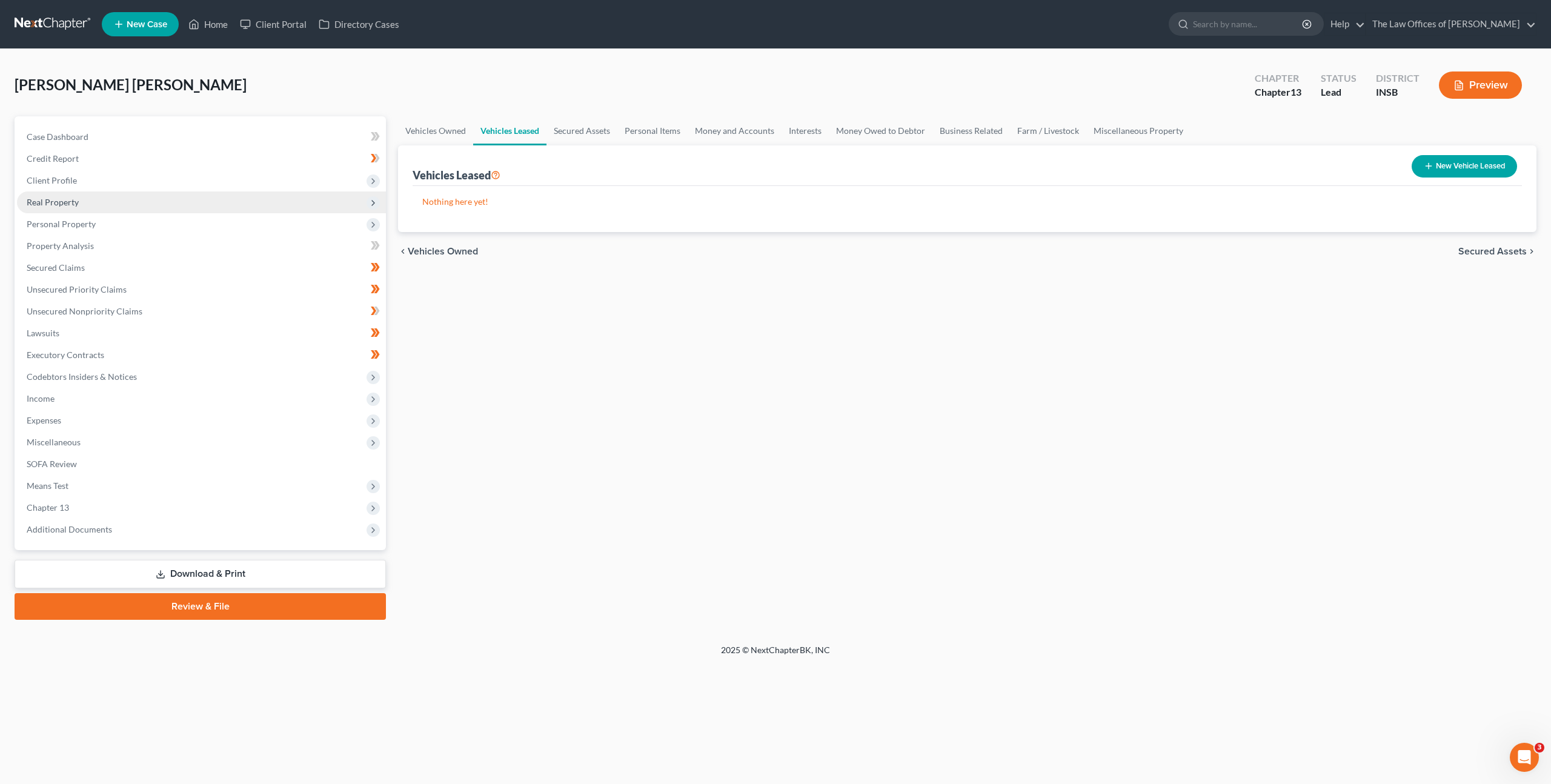
click at [189, 200] on span "Real Property" at bounding box center [201, 202] width 369 height 22
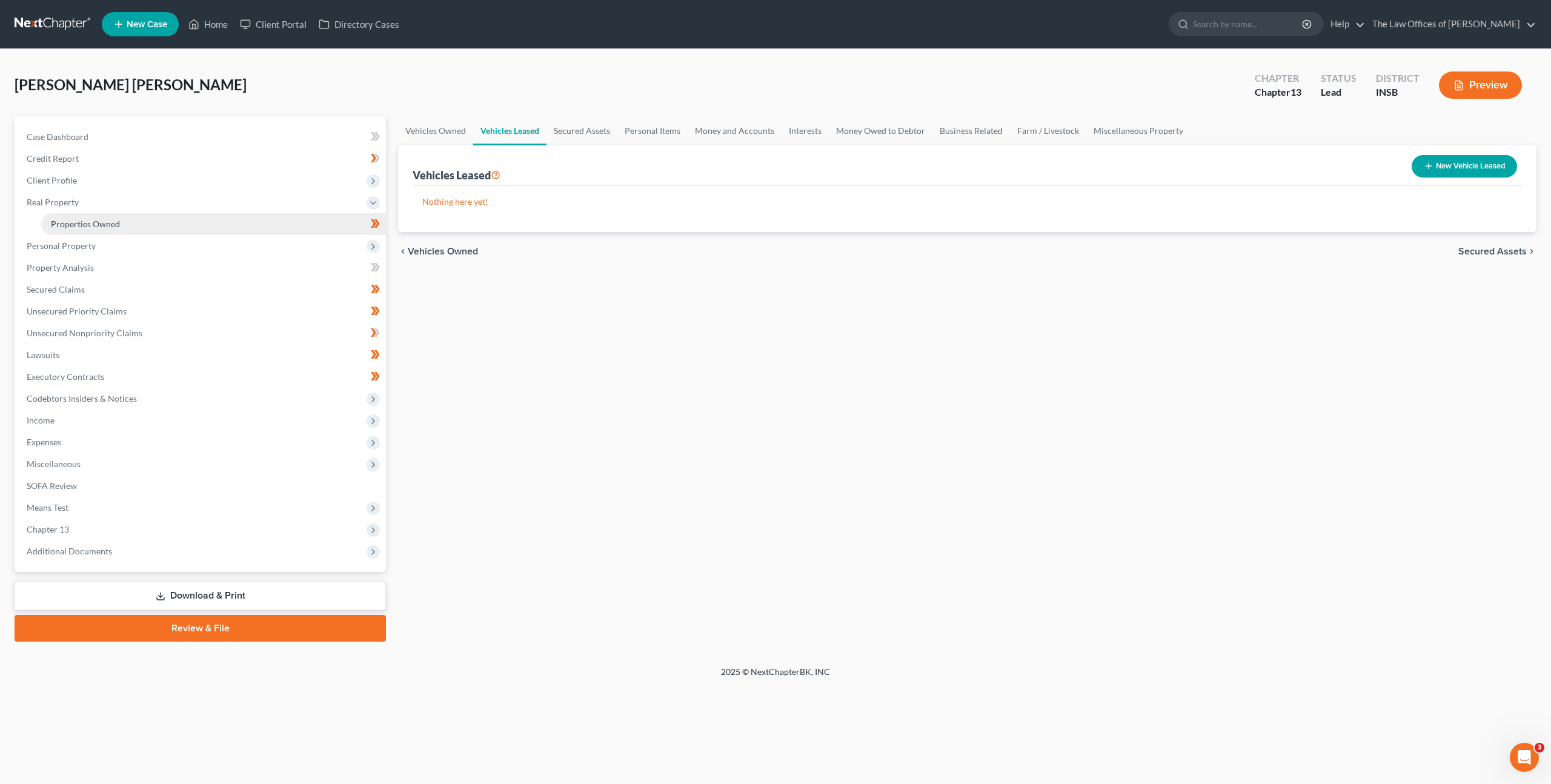
click at [182, 223] on link "Properties Owned" at bounding box center [213, 224] width 345 height 22
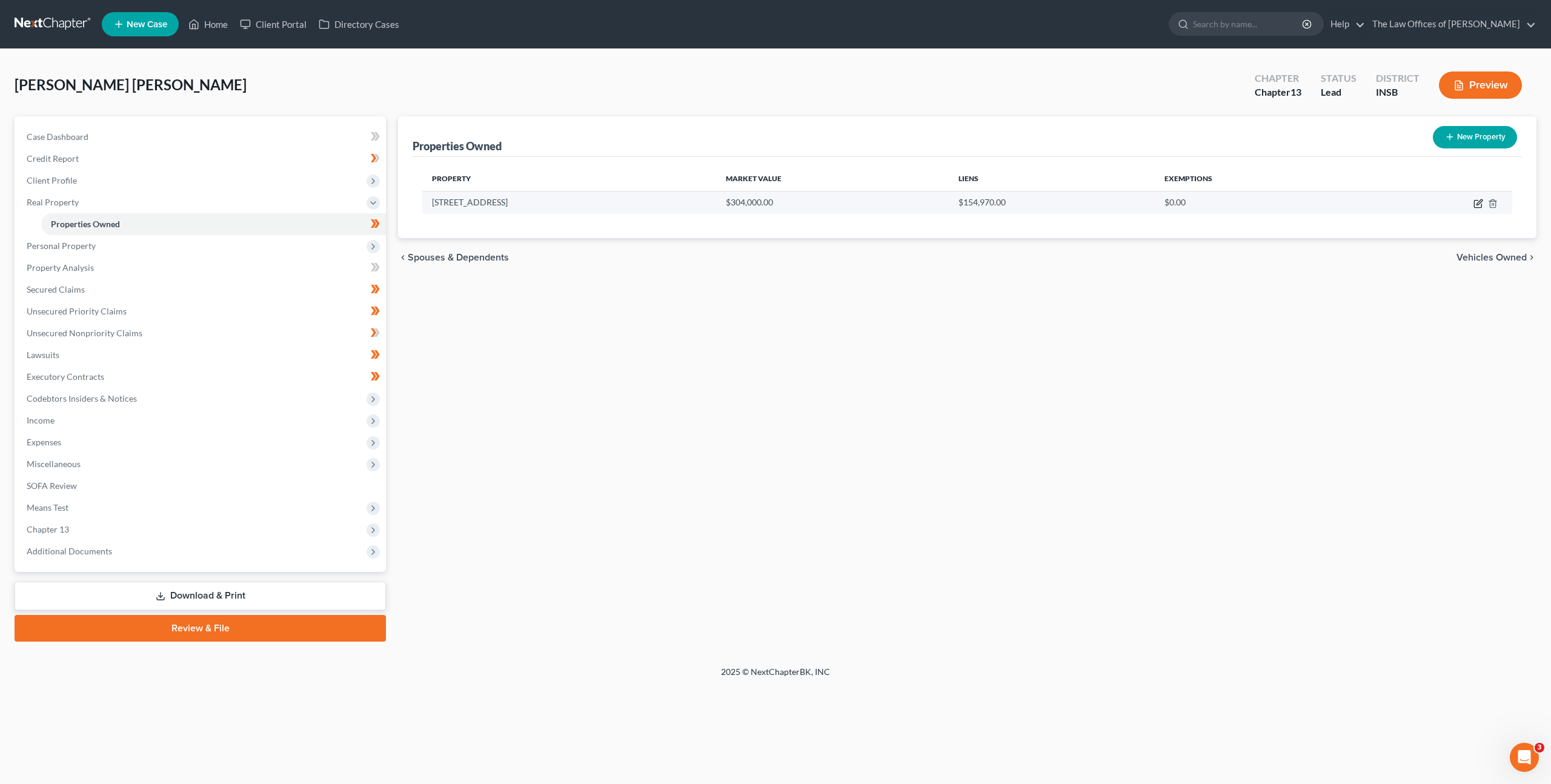
click at [1477, 203] on icon "button" at bounding box center [1479, 202] width 5 height 5
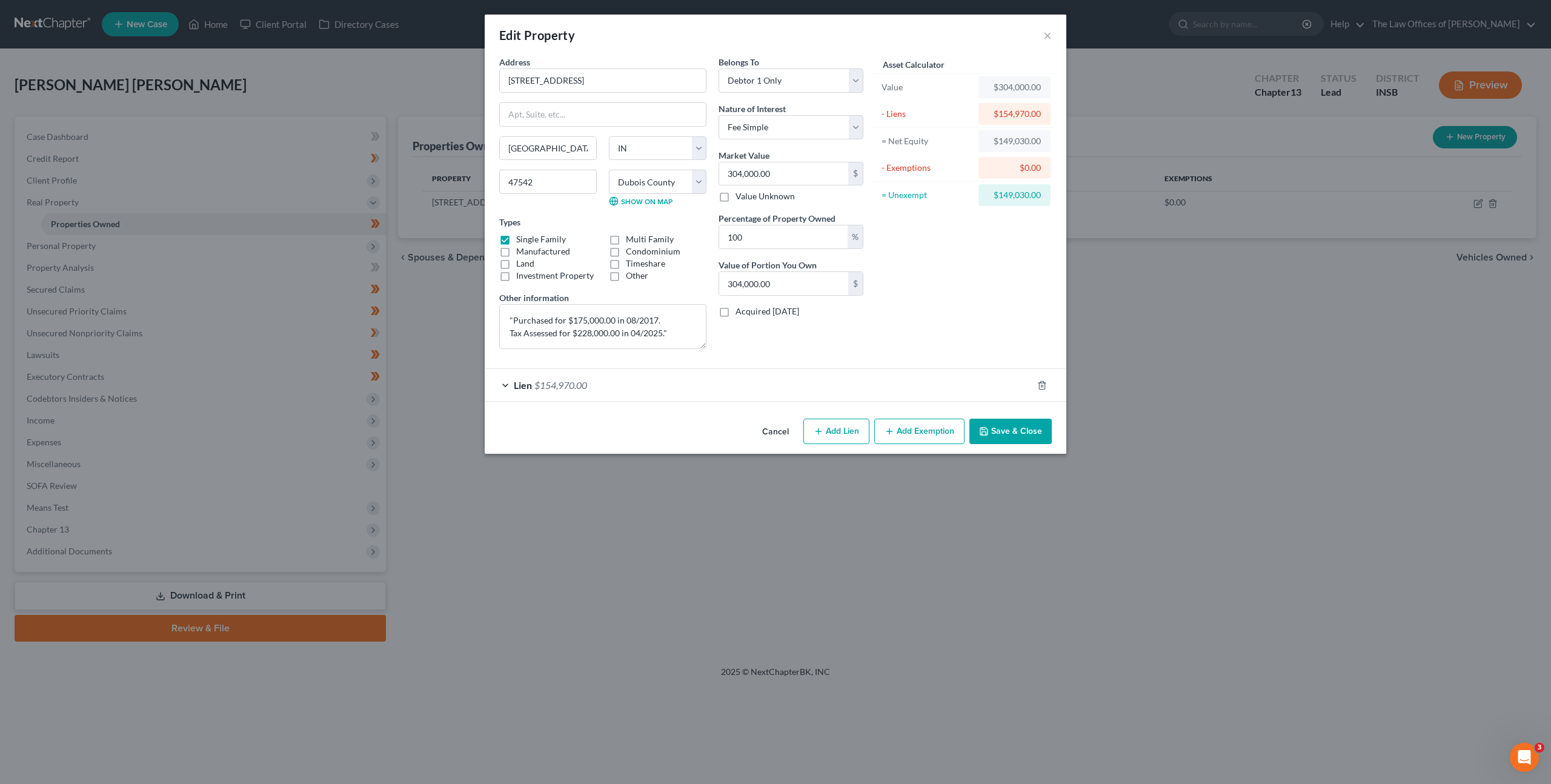
click at [847, 375] on div "Lien $154,970.00" at bounding box center [758, 385] width 548 height 32
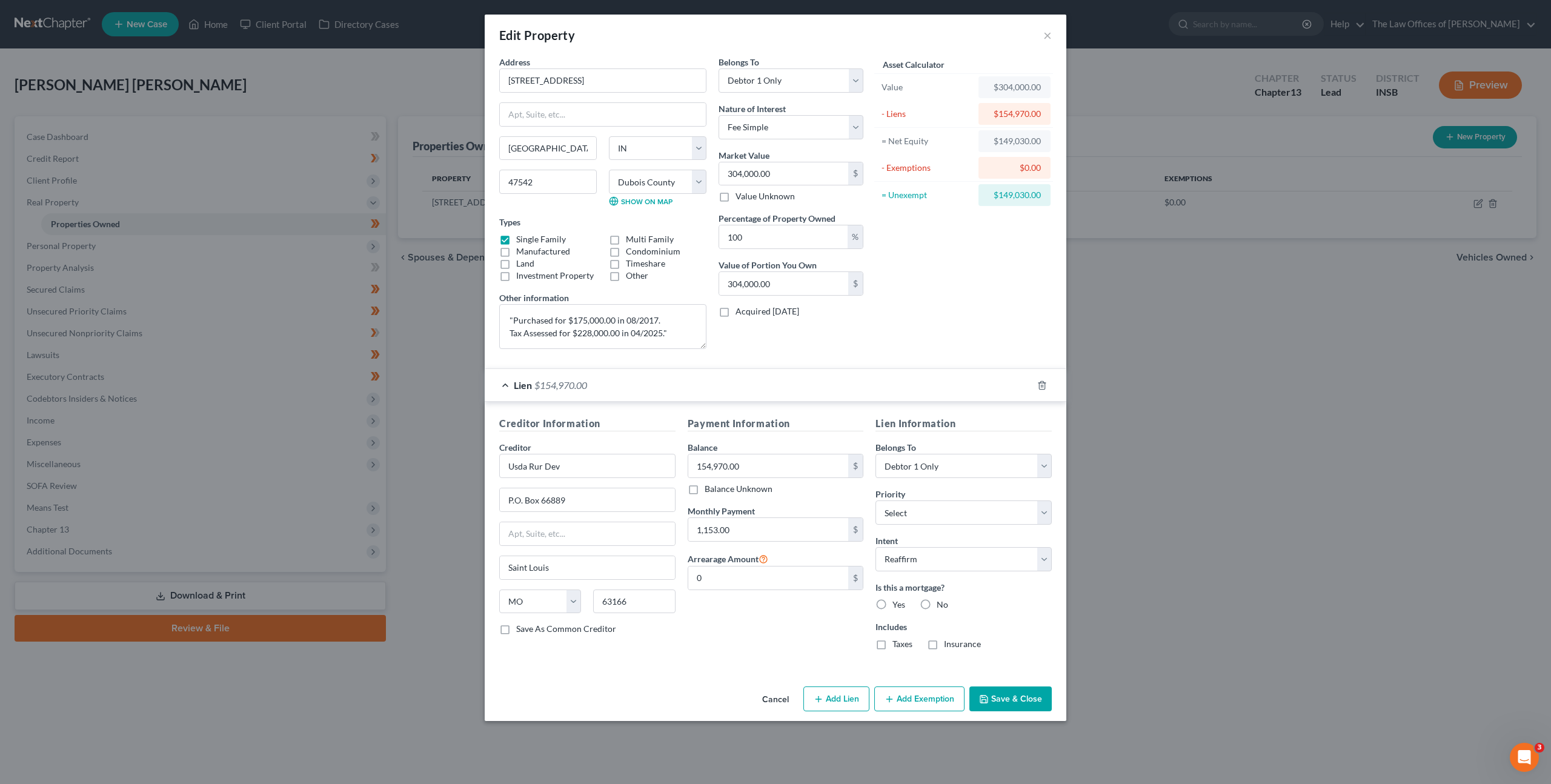
click at [892, 606] on label "Yes" at bounding box center [898, 604] width 13 height 12
click at [897, 606] on input "Yes" at bounding box center [901, 602] width 8 height 8
click at [892, 640] on label "Taxes" at bounding box center [902, 644] width 20 height 12
click at [897, 640] on input "Taxes" at bounding box center [901, 642] width 8 height 8
click at [944, 644] on label "Insurance" at bounding box center [962, 644] width 37 height 12
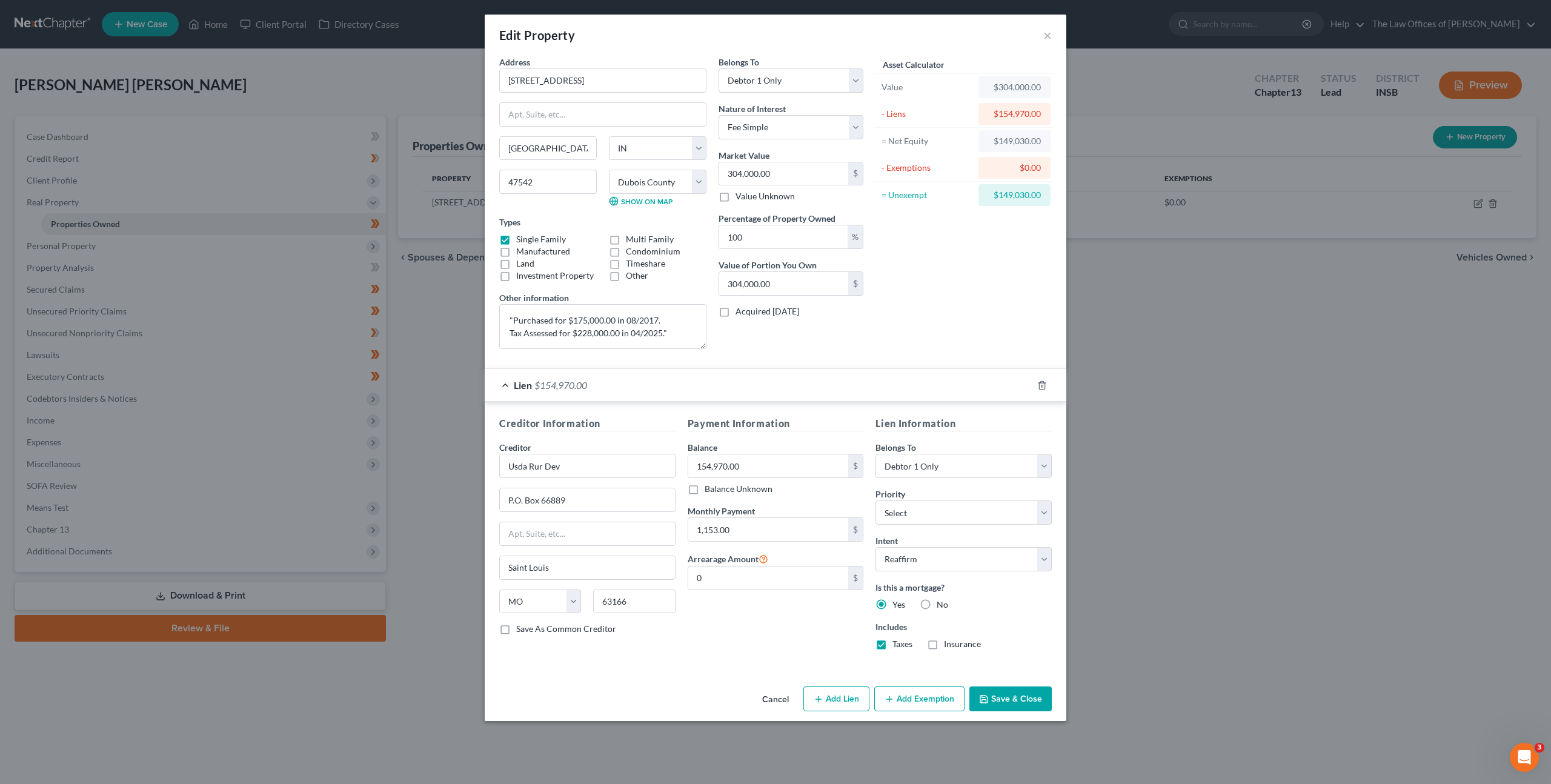
click at [948, 644] on input "Insurance" at bounding box center [952, 642] width 8 height 8
click at [1013, 644] on div "Includes Taxes Insurance" at bounding box center [963, 635] width 176 height 30
click at [1007, 694] on button "Save & Close" at bounding box center [1011, 699] width 82 height 26
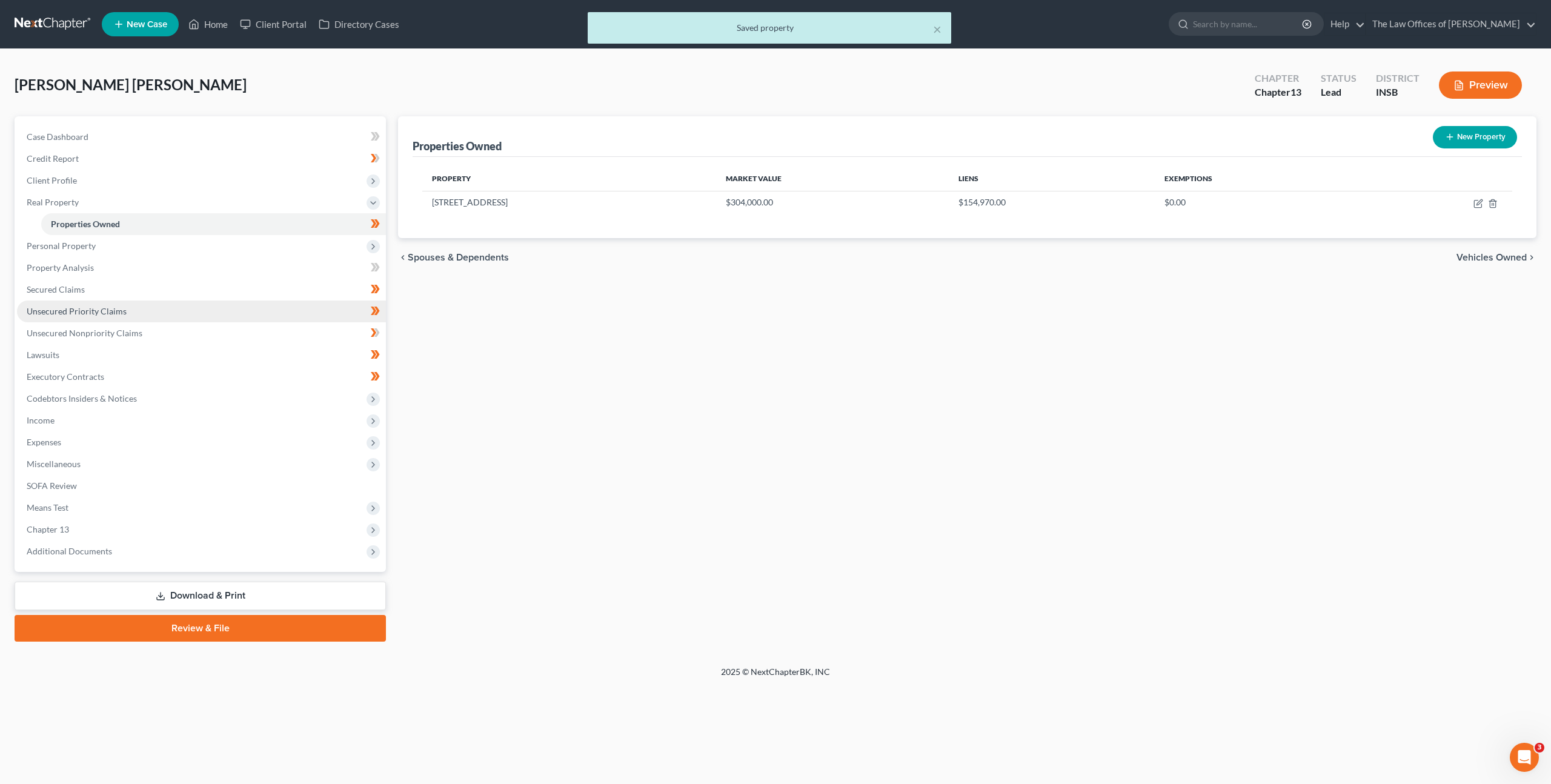
click at [188, 300] on link "Unsecured Priority Claims" at bounding box center [201, 311] width 369 height 22
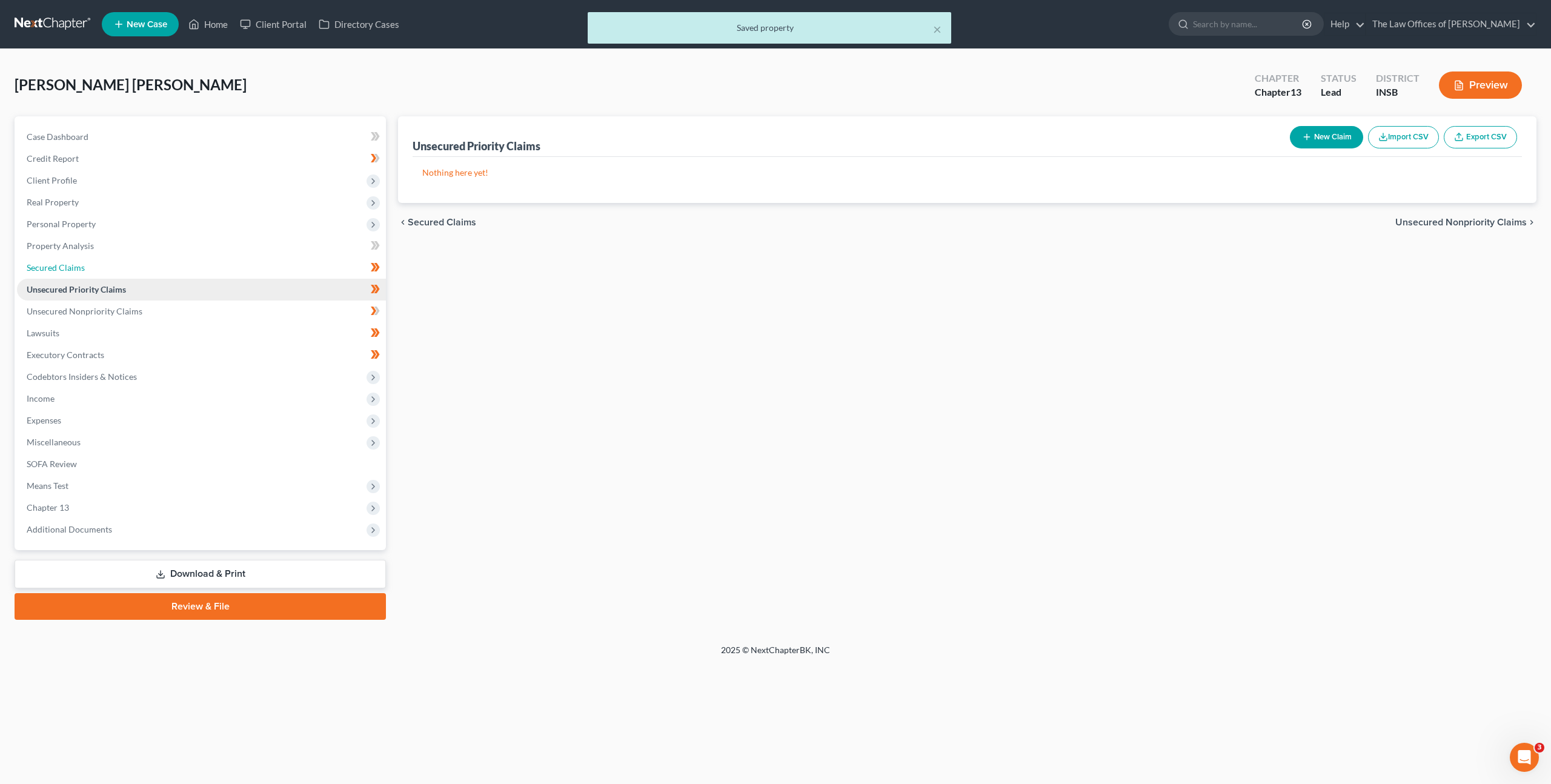
drag, startPoint x: 196, startPoint y: 287, endPoint x: 214, endPoint y: 284, distance: 18.2
click at [197, 287] on ul "Case Dashboard Payments Invoices Payments Payments Credit Report Client Profile" at bounding box center [201, 333] width 369 height 414
drag, startPoint x: 233, startPoint y: 270, endPoint x: 337, endPoint y: 261, distance: 104.4
click at [233, 269] on link "Secured Claims" at bounding box center [201, 267] width 369 height 22
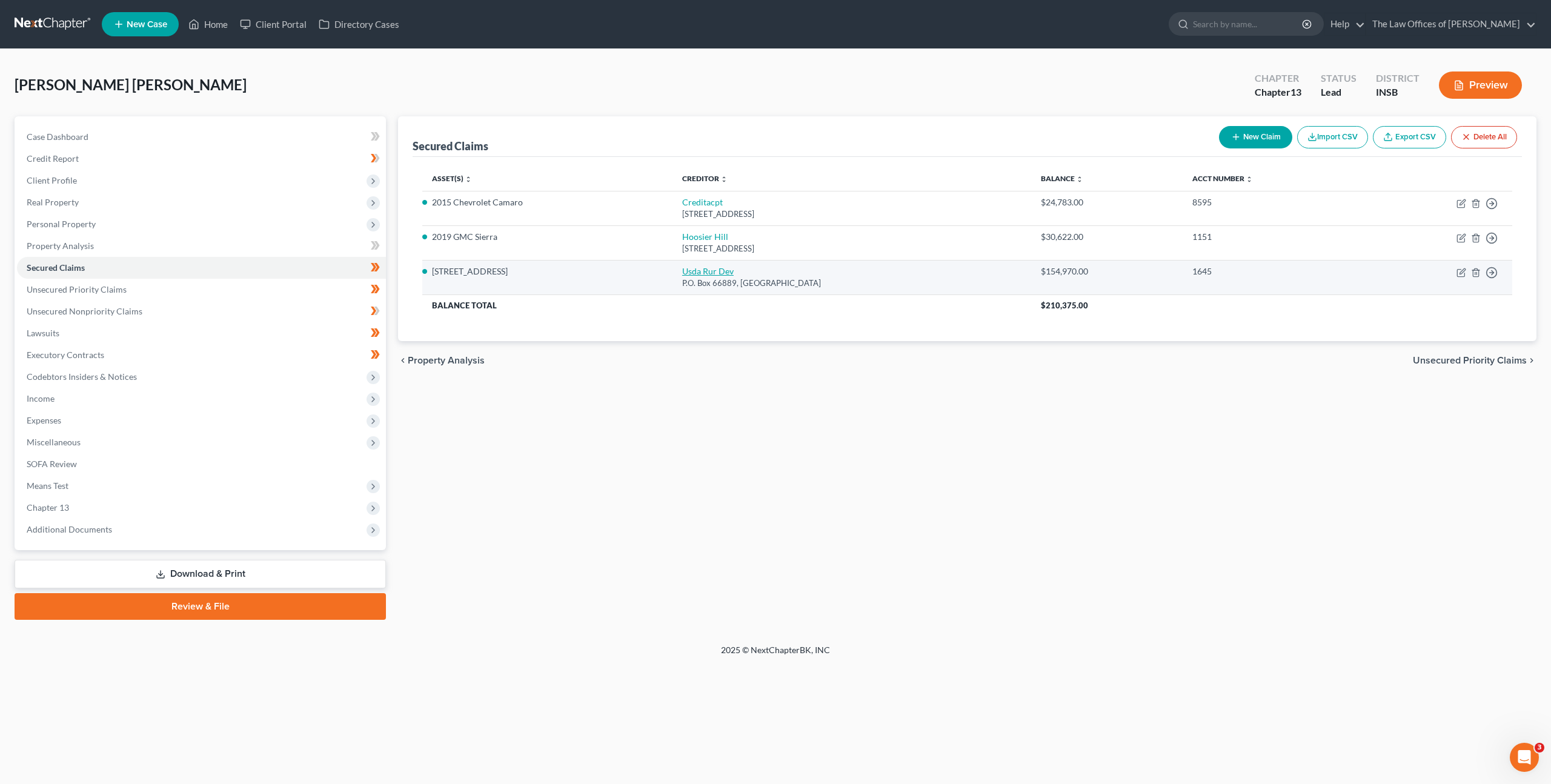
click at [708, 266] on link "Usda Rur Dev" at bounding box center [708, 271] width 51 height 10
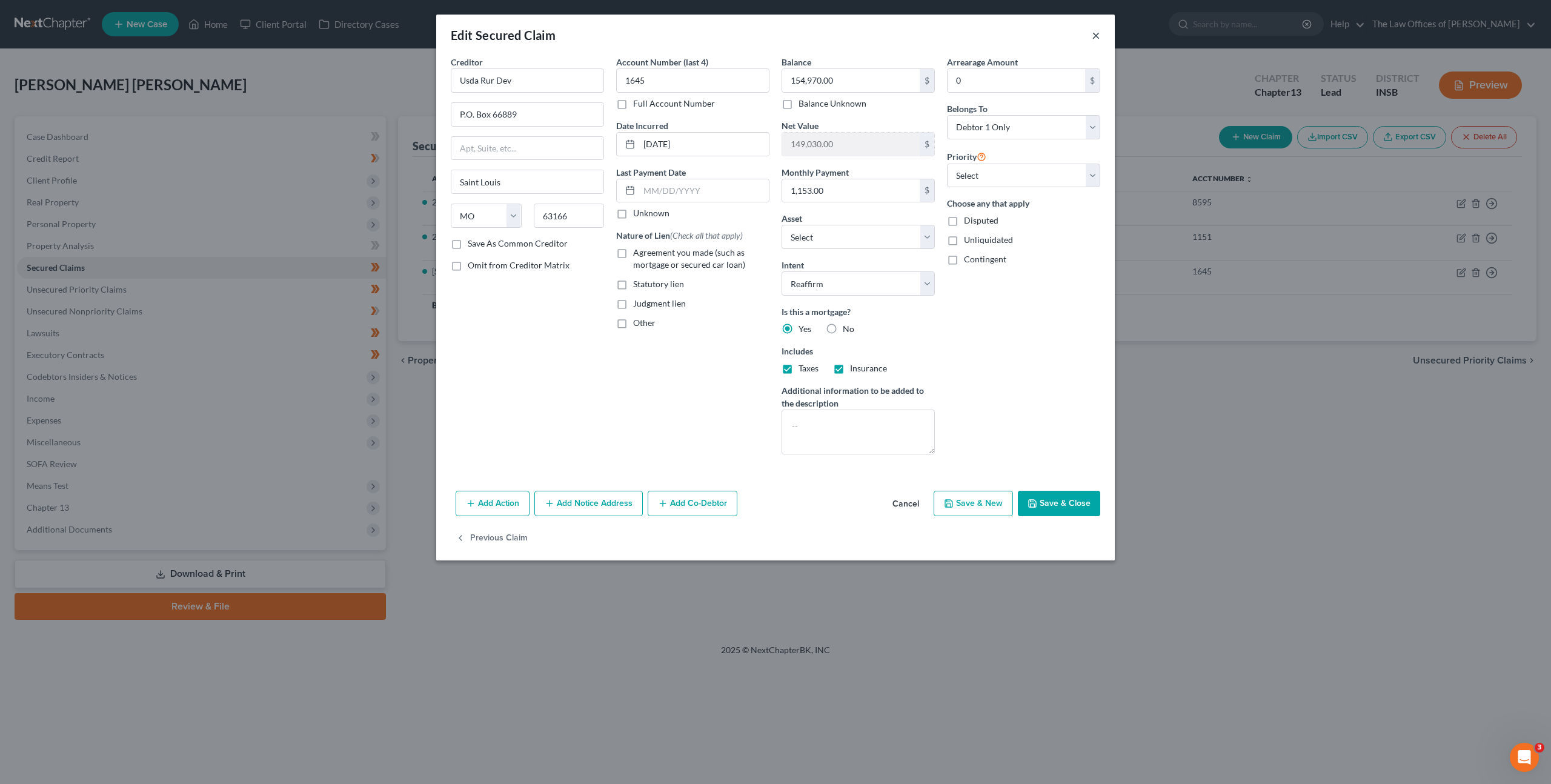
click at [1096, 40] on button "×" at bounding box center [1096, 35] width 9 height 15
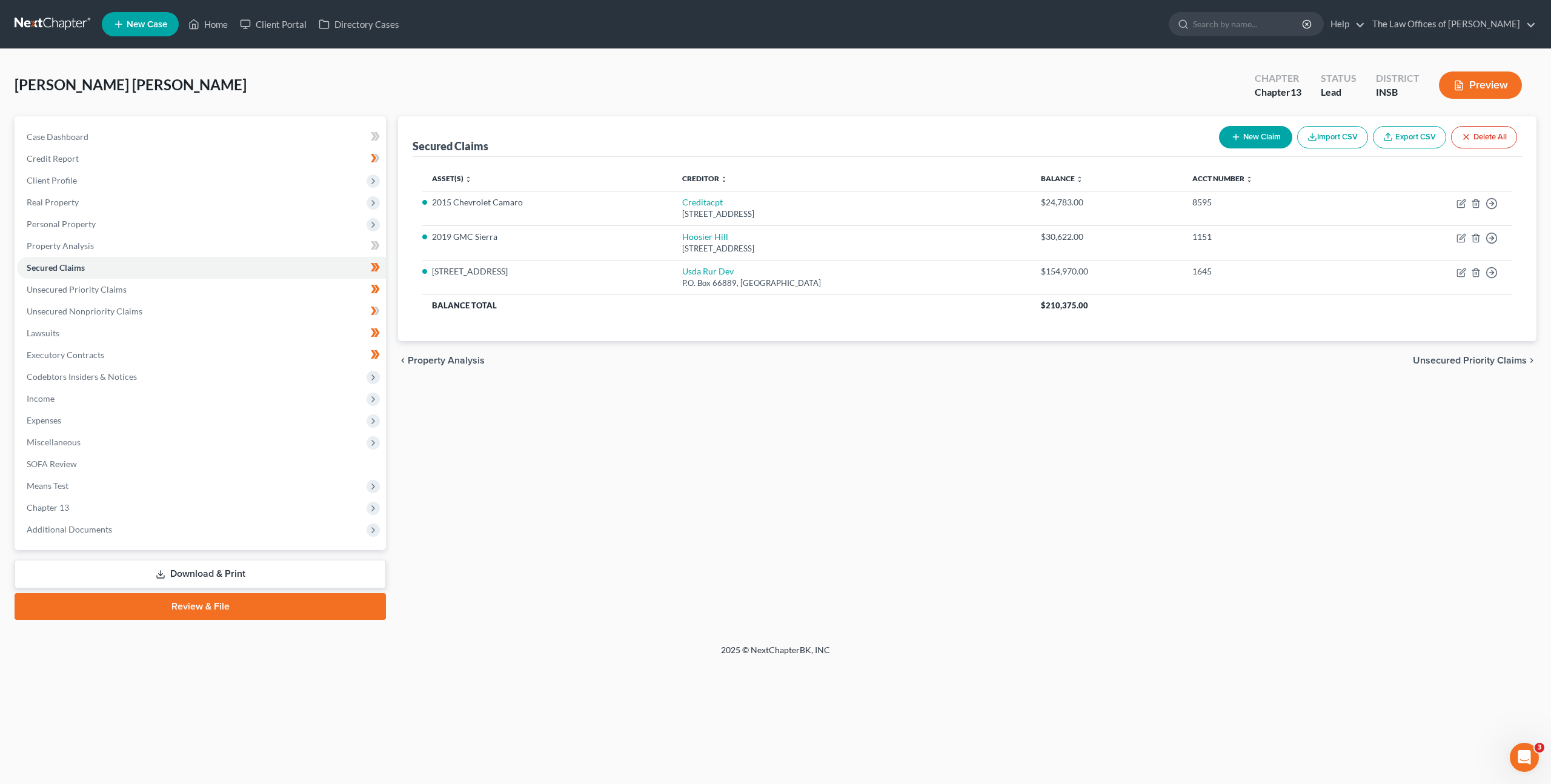
drag, startPoint x: 1043, startPoint y: 469, endPoint x: 989, endPoint y: 444, distance: 59.5
click at [1042, 469] on div "Secured Claims New Claim Import CSV Export CSV Delete All Asset(s) expand_more …" at bounding box center [967, 367] width 1150 height 503
click at [171, 421] on span "Expenses" at bounding box center [201, 420] width 369 height 22
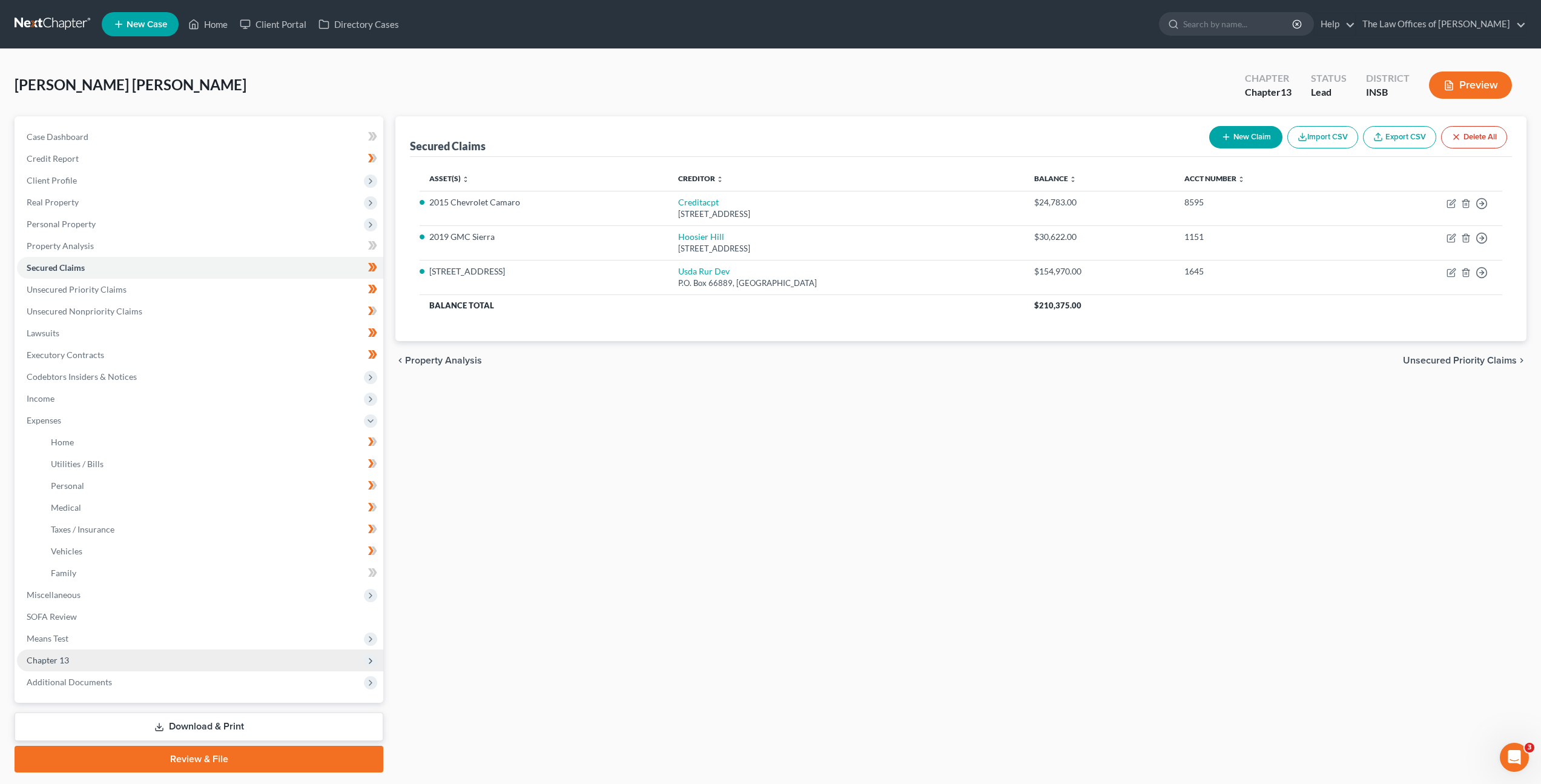
click at [149, 655] on span "Chapter 13" at bounding box center [200, 660] width 367 height 22
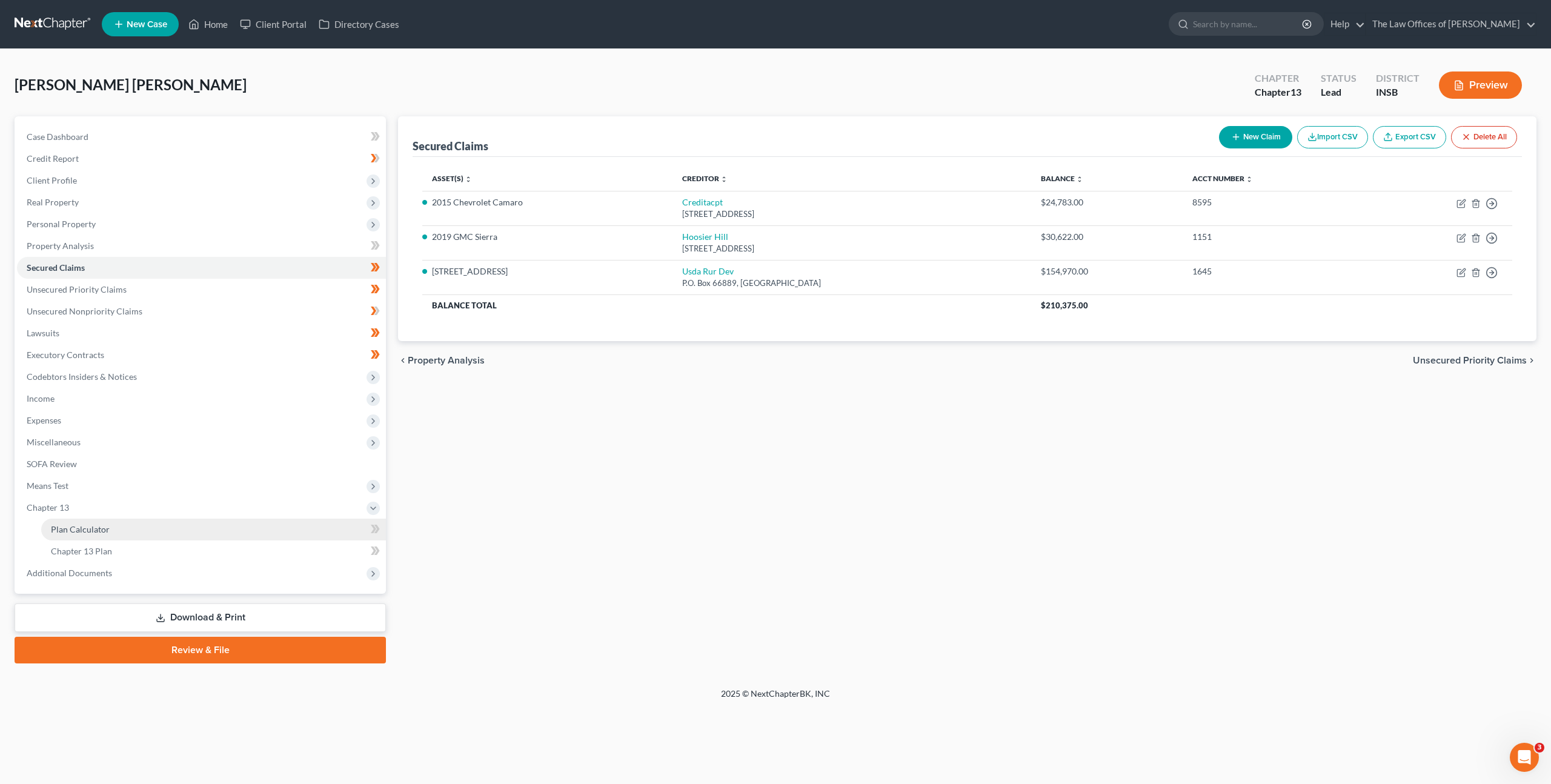
click at [134, 536] on link "Plan Calculator" at bounding box center [213, 529] width 345 height 22
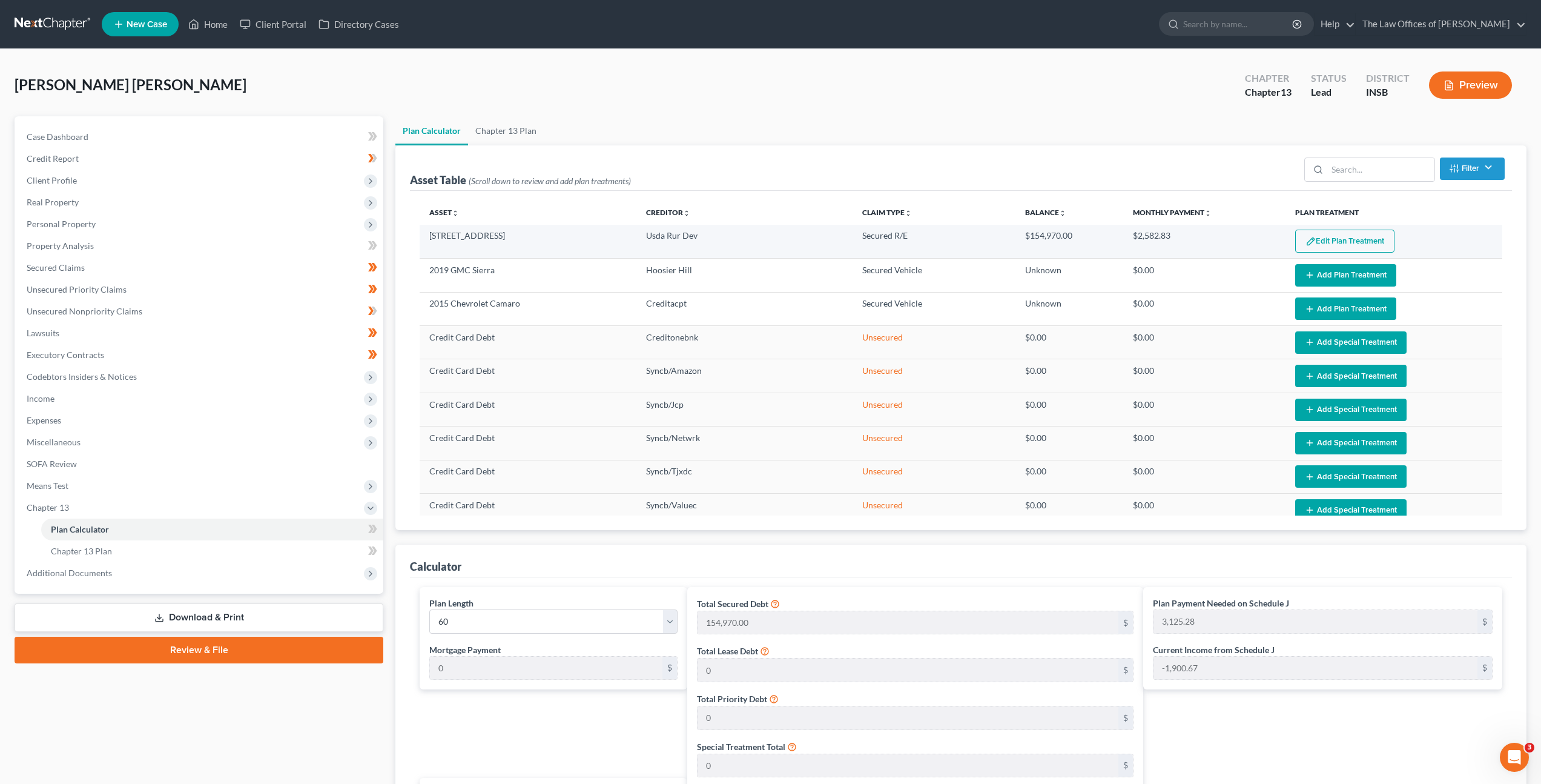
click at [1331, 233] on button "Edit Plan Treatment" at bounding box center [1344, 241] width 99 height 23
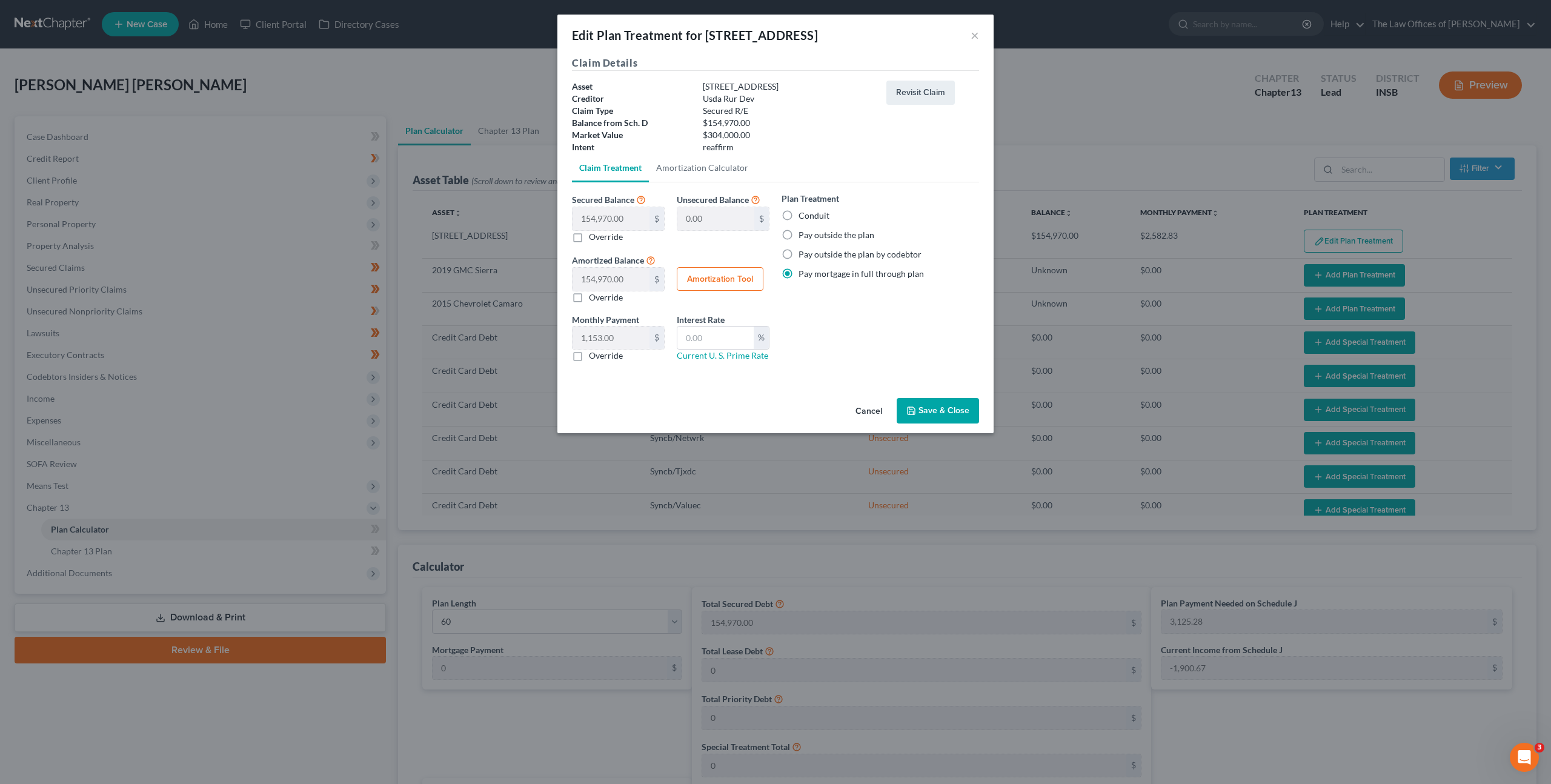
click at [795, 207] on div "Plan Treatment Conduit Pay outside the plan Pay outside the plan by codebtor Pa…" at bounding box center [880, 236] width 197 height 88
click at [798, 212] on label "Conduit" at bounding box center [814, 215] width 31 height 12
click at [803, 212] on input "Conduit" at bounding box center [807, 213] width 8 height 8
click at [866, 352] on div "Plan Treatment Conduit Pay outside the plan Pay outside the plan by codebtor Pa…" at bounding box center [880, 281] width 209 height 179
click at [930, 408] on button "Save & Close" at bounding box center [938, 411] width 82 height 26
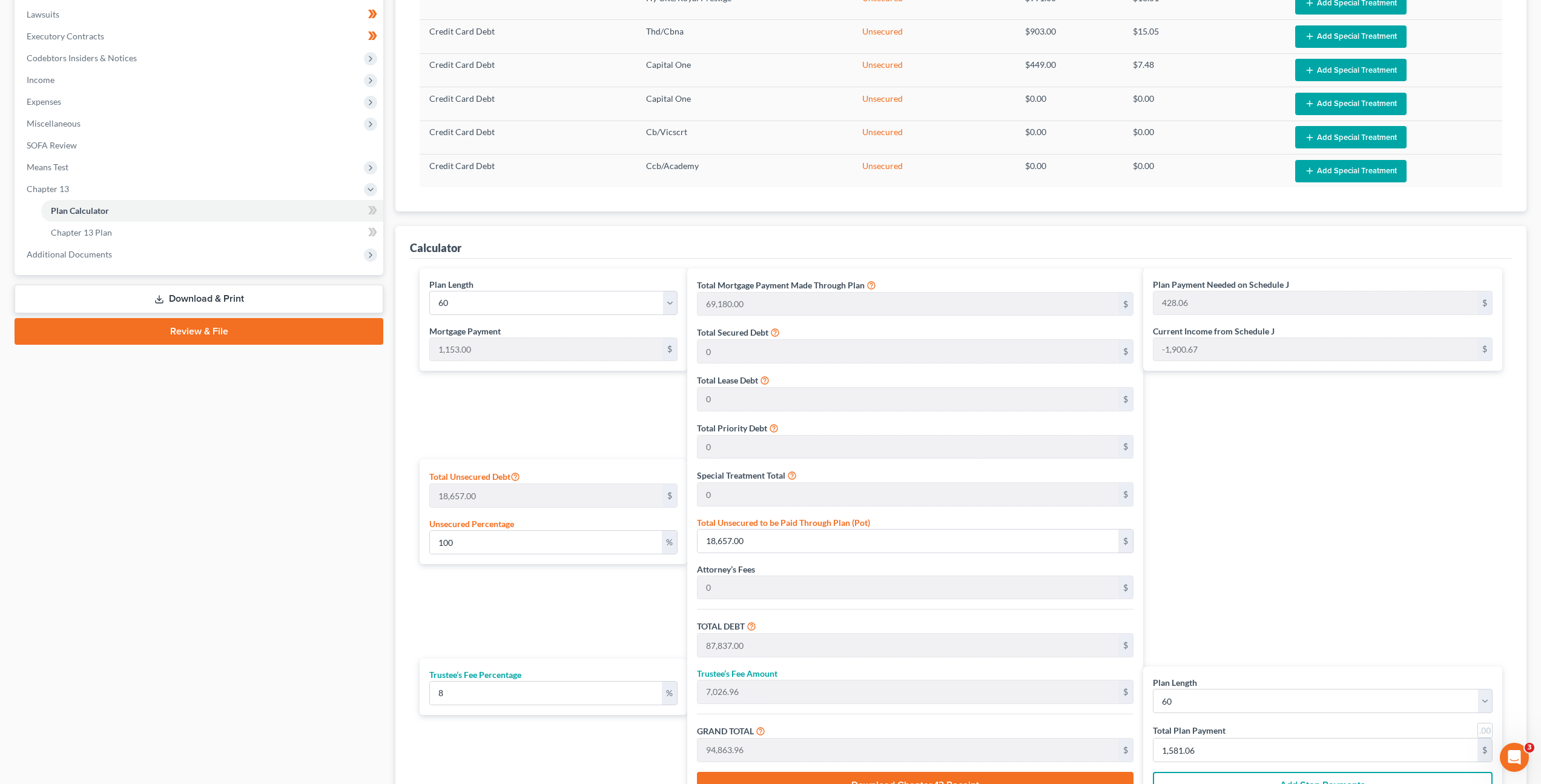
scroll to position [321, 0]
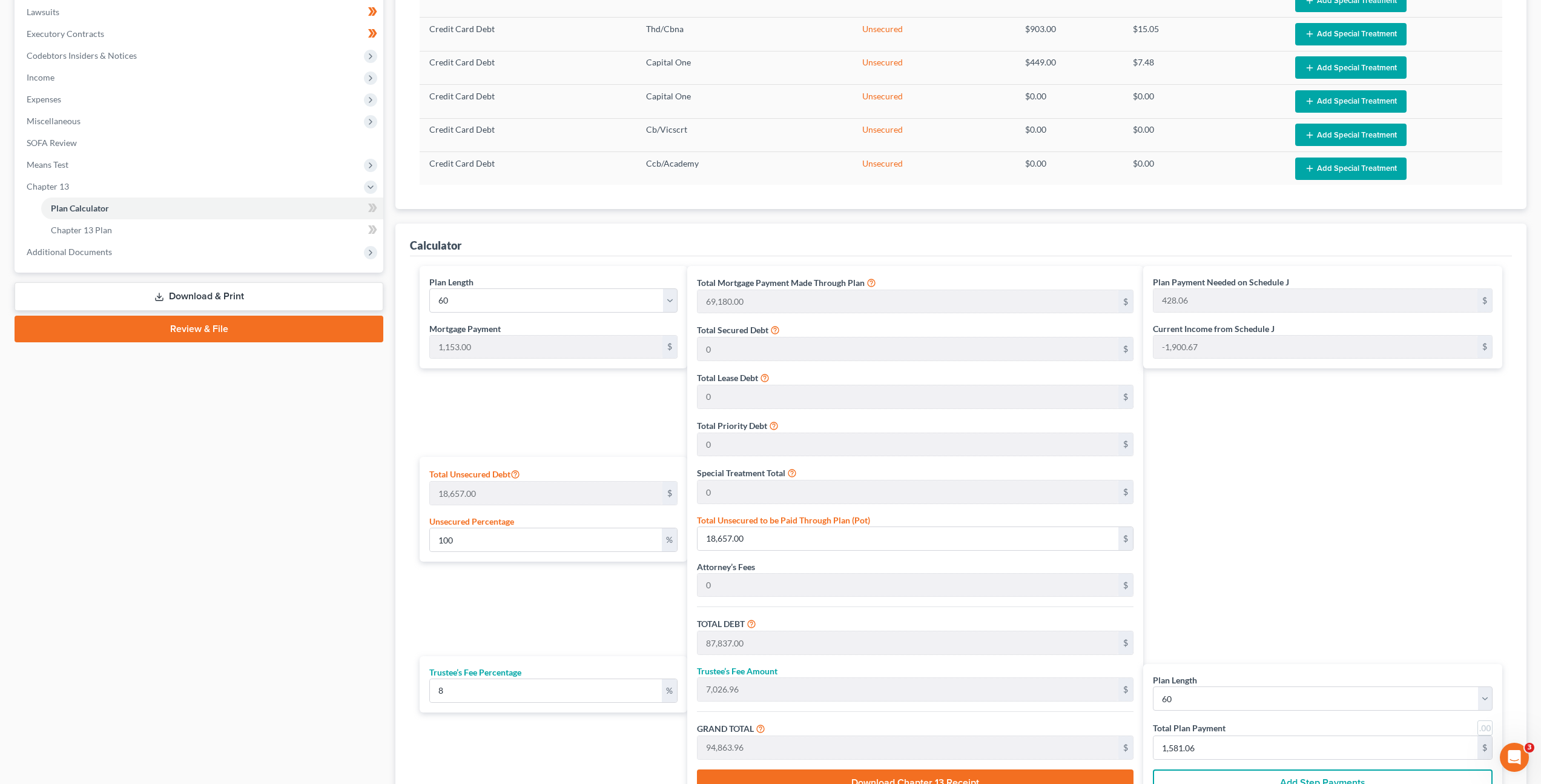
click at [1212, 459] on div "Plan Payment Needed on Schedule J 428.06 $ Current Income from Schedule J -1,90…" at bounding box center [1326, 535] width 365 height 540
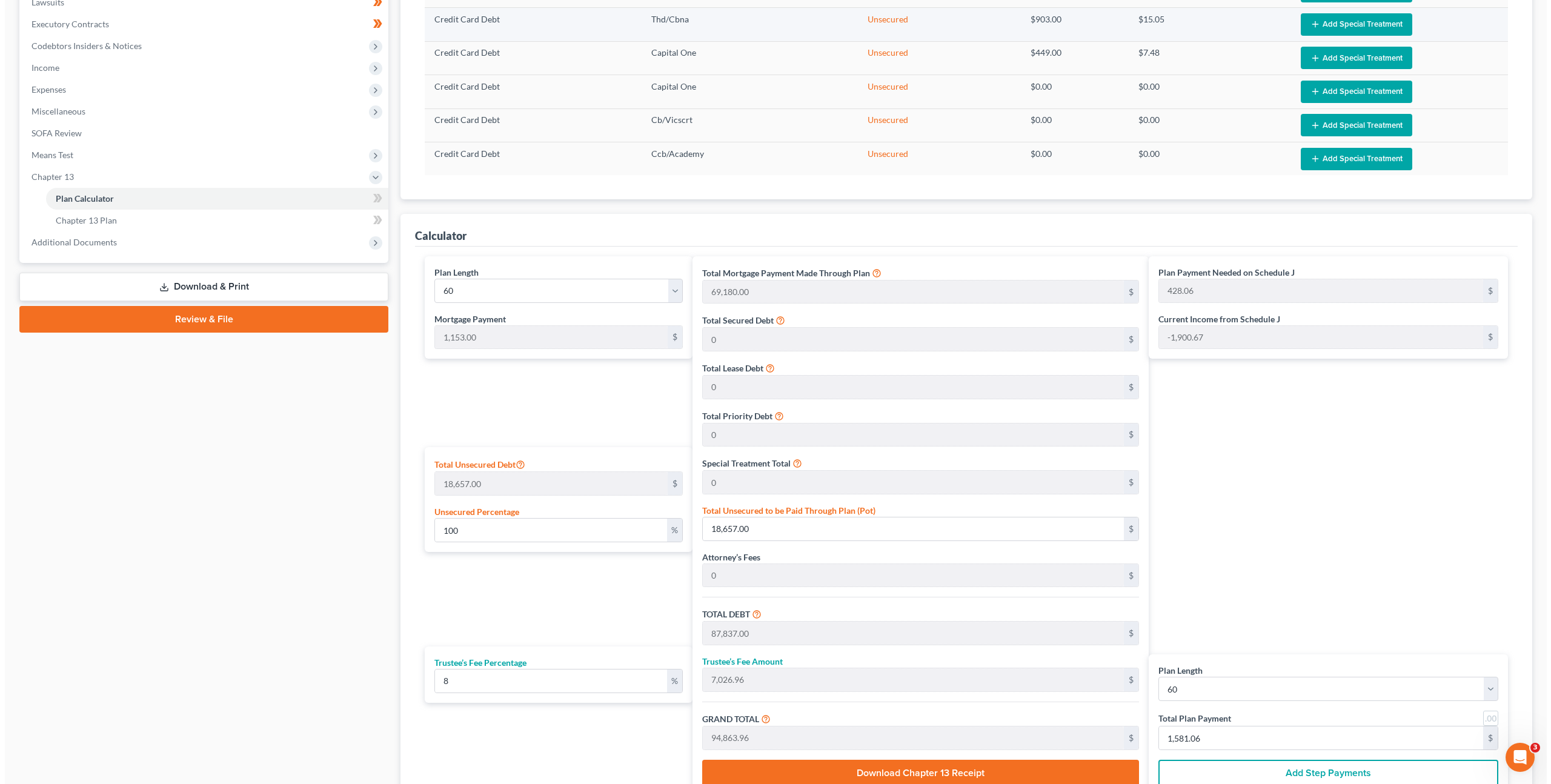
scroll to position [0, 0]
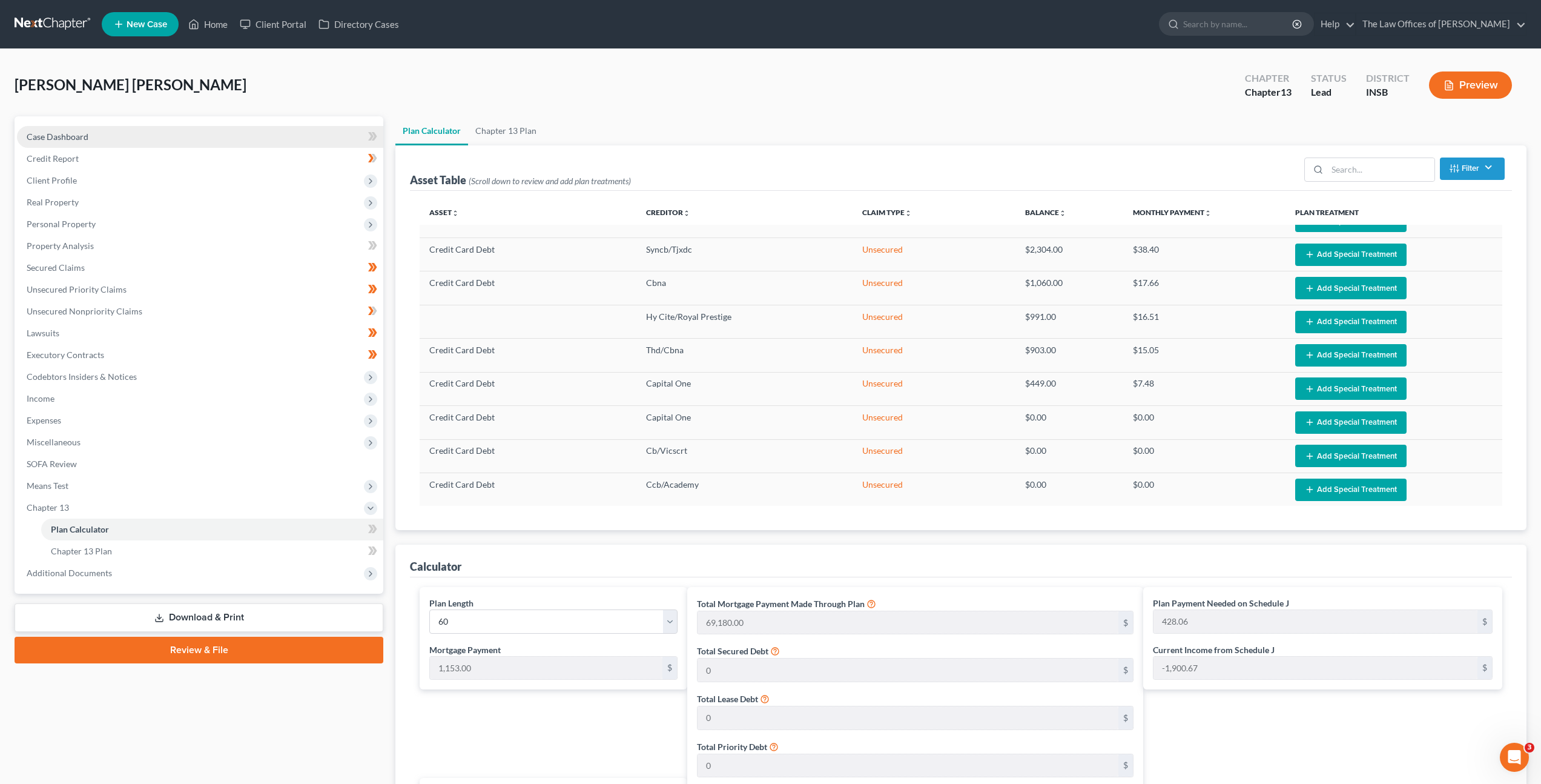
click at [114, 136] on link "Case Dashboard" at bounding box center [200, 137] width 367 height 22
